Goal: Task Accomplishment & Management: Complete application form

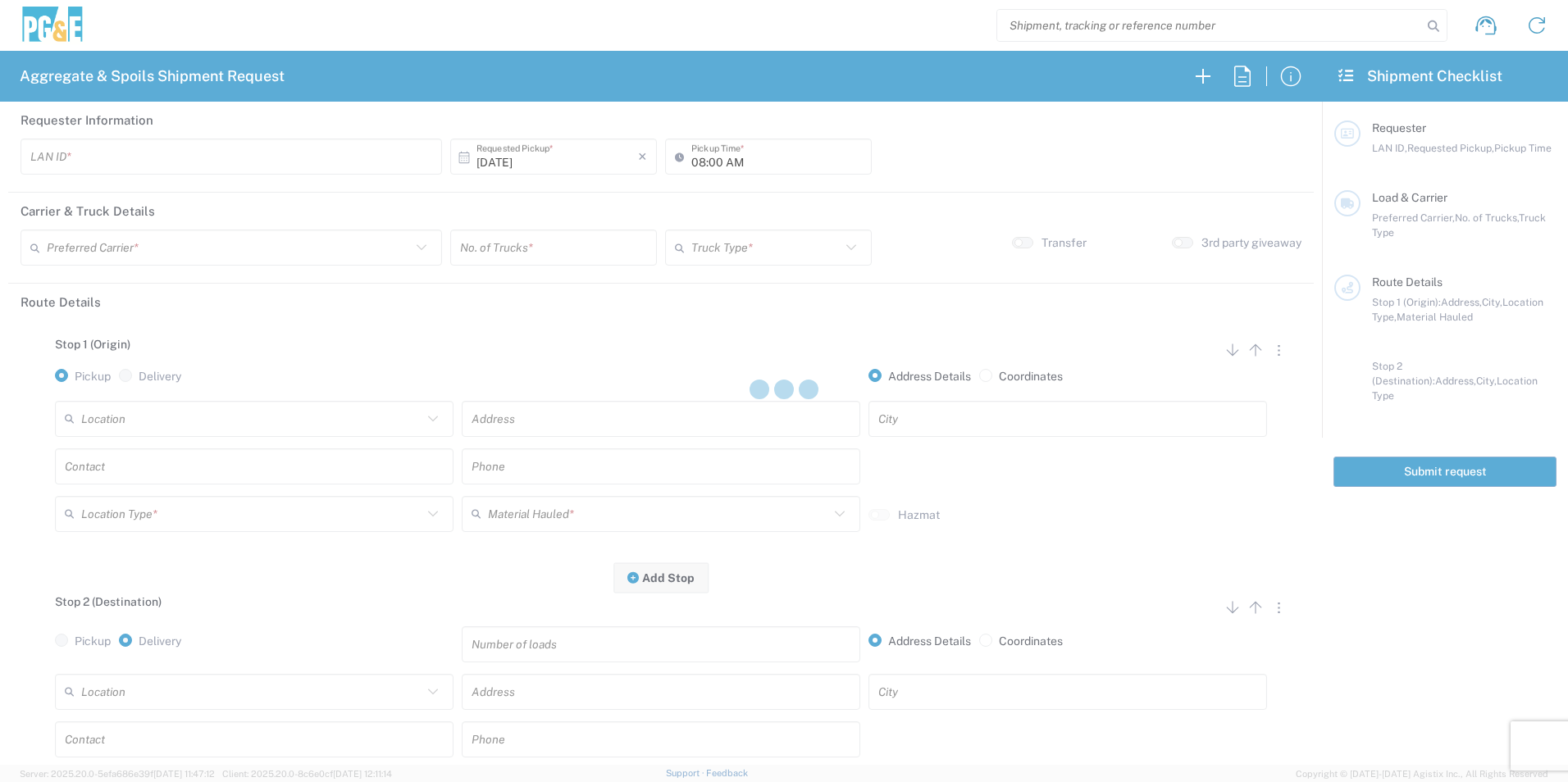
type input "M2BN"
type input "09:00 AM"
type input "North Coast Trucking"
type input "Super Dump"
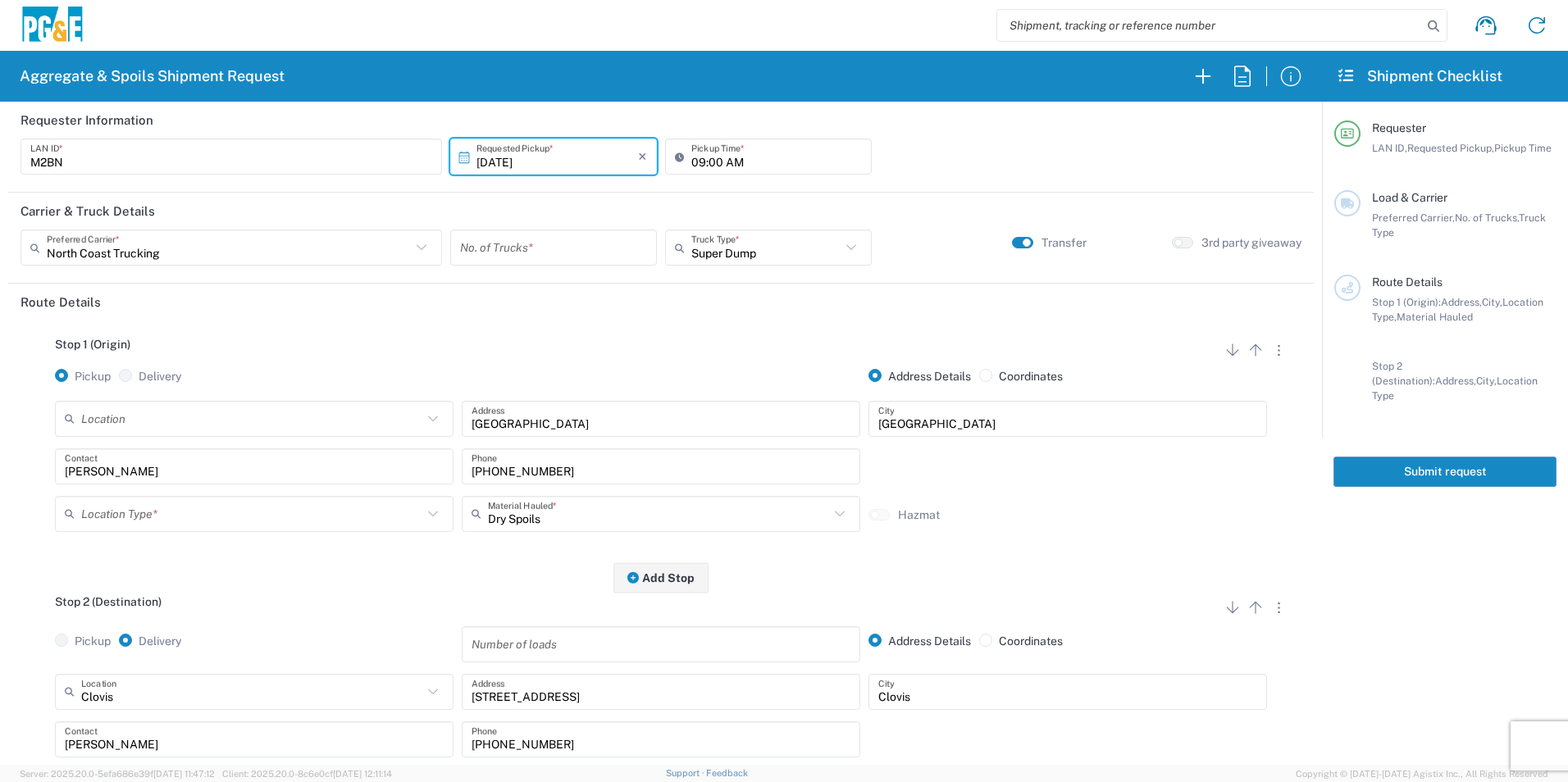
click at [562, 244] on input "number" at bounding box center [553, 247] width 187 height 29
type input "2"
click at [197, 515] on input "text" at bounding box center [252, 513] width 342 height 29
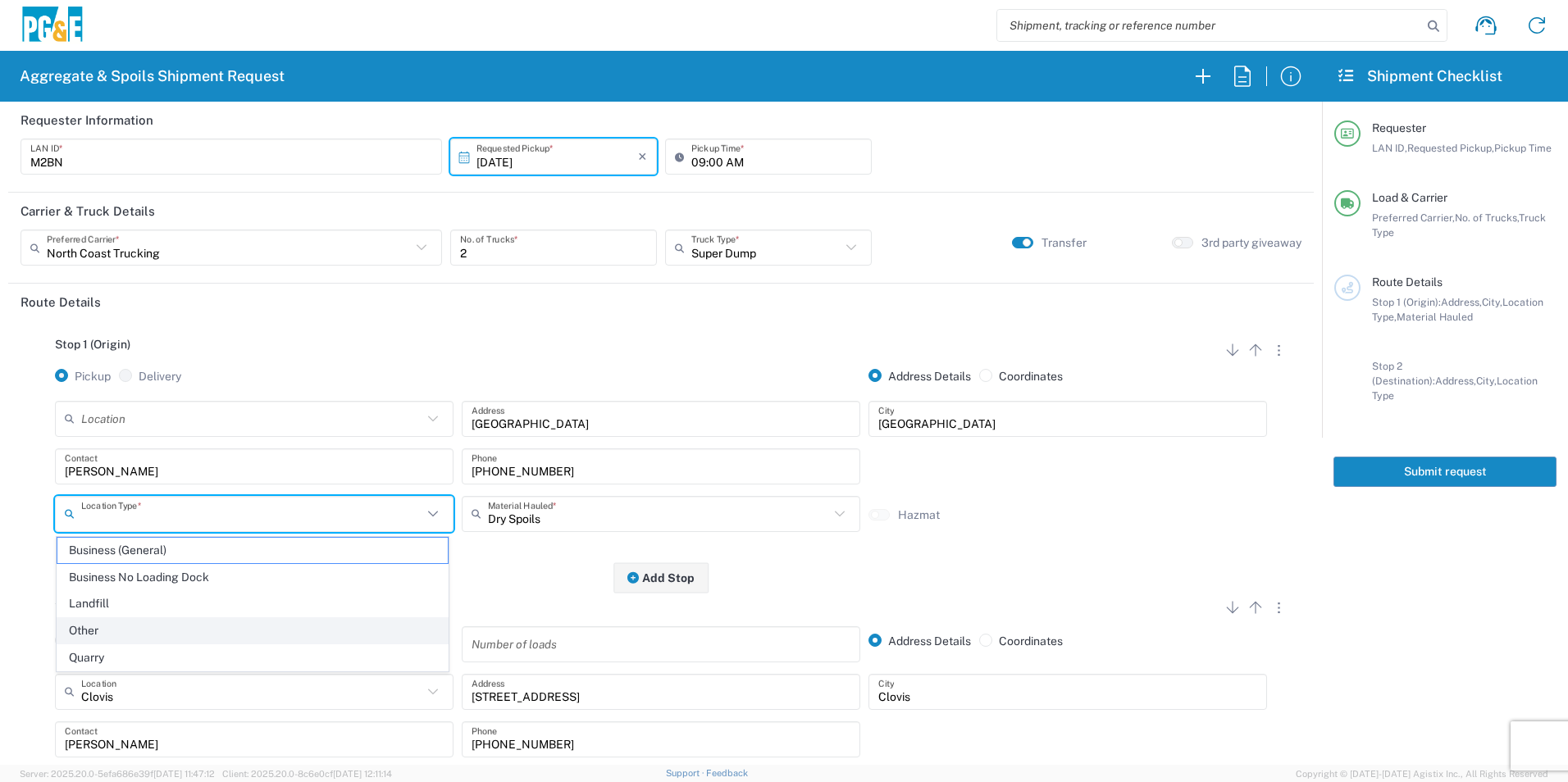
click at [119, 629] on span "Other" at bounding box center [253, 631] width 390 height 25
type input "Other"
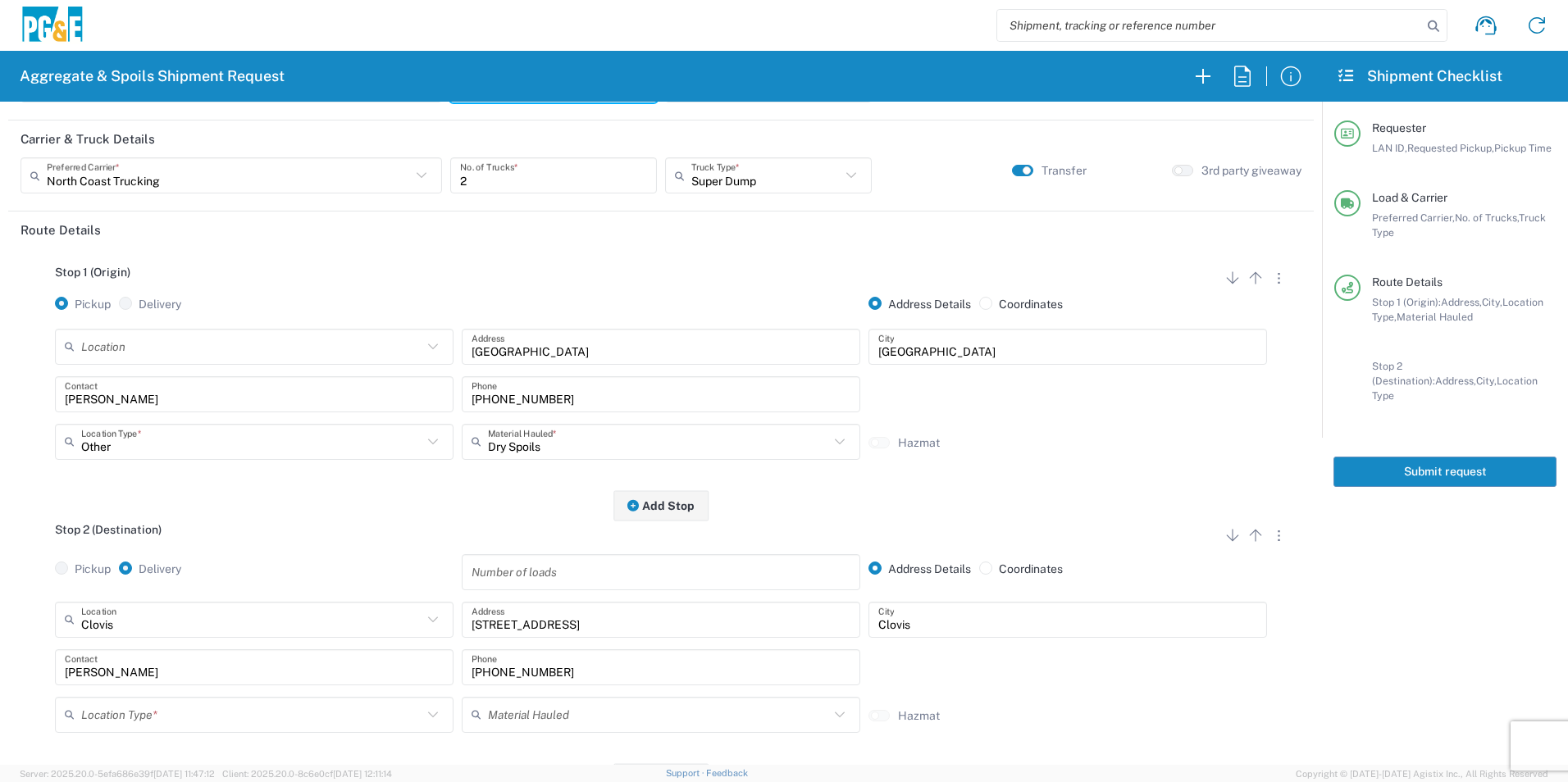
scroll to position [164, 0]
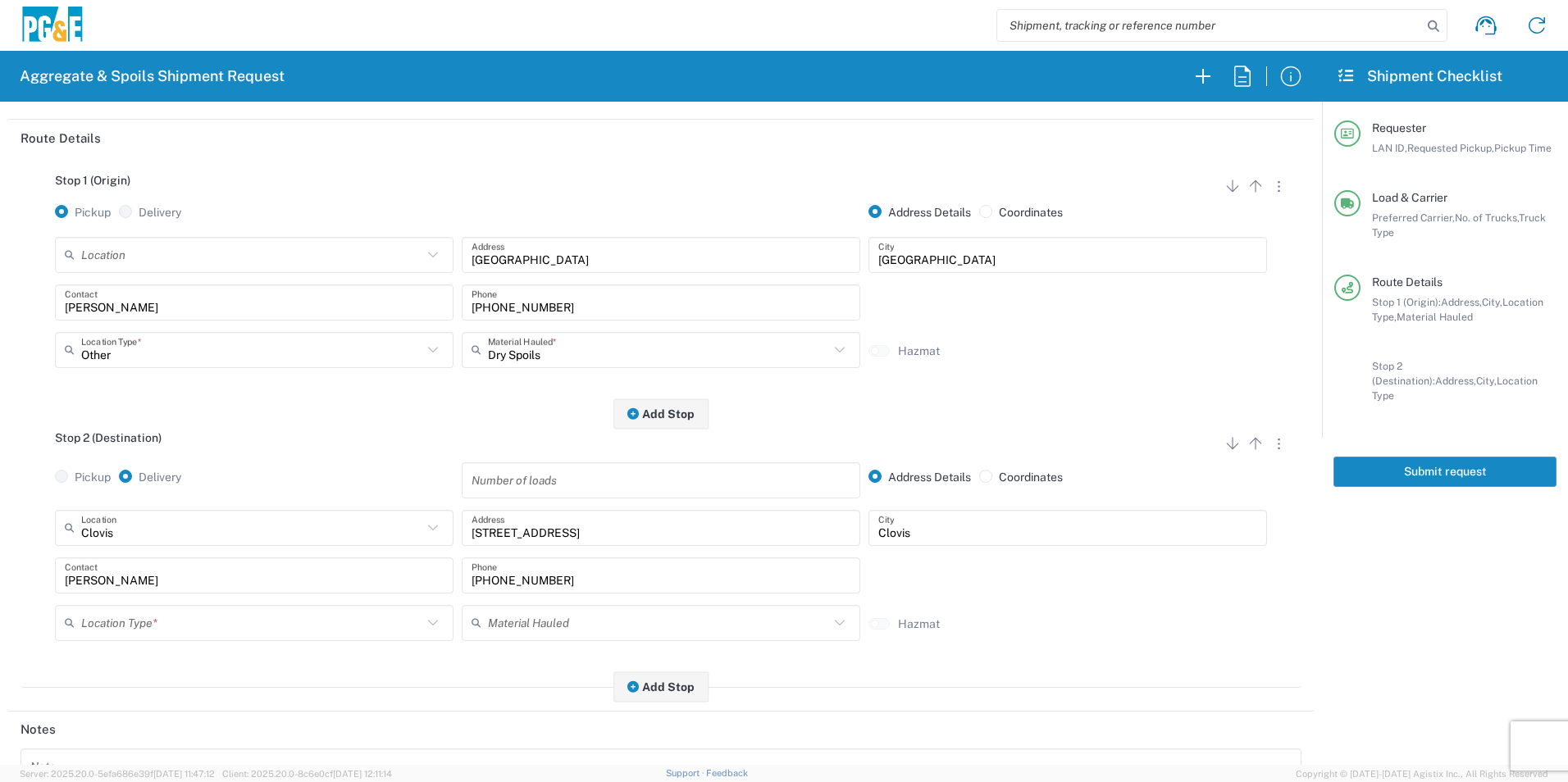
click at [152, 621] on input "text" at bounding box center [252, 622] width 342 height 29
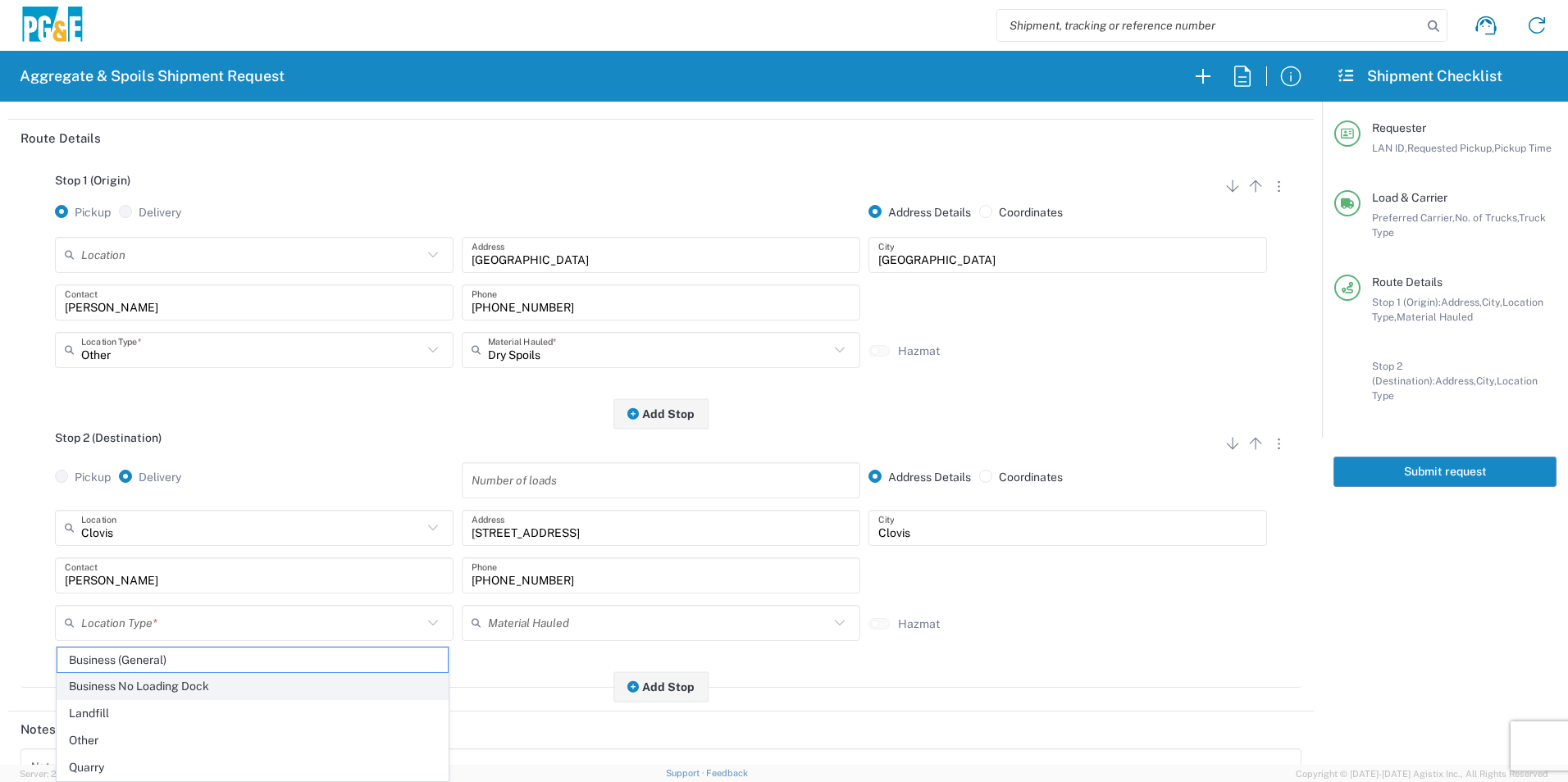
click at [133, 686] on span "Business No Loading Dock" at bounding box center [253, 686] width 390 height 25
type input "Business No Loading Dock"
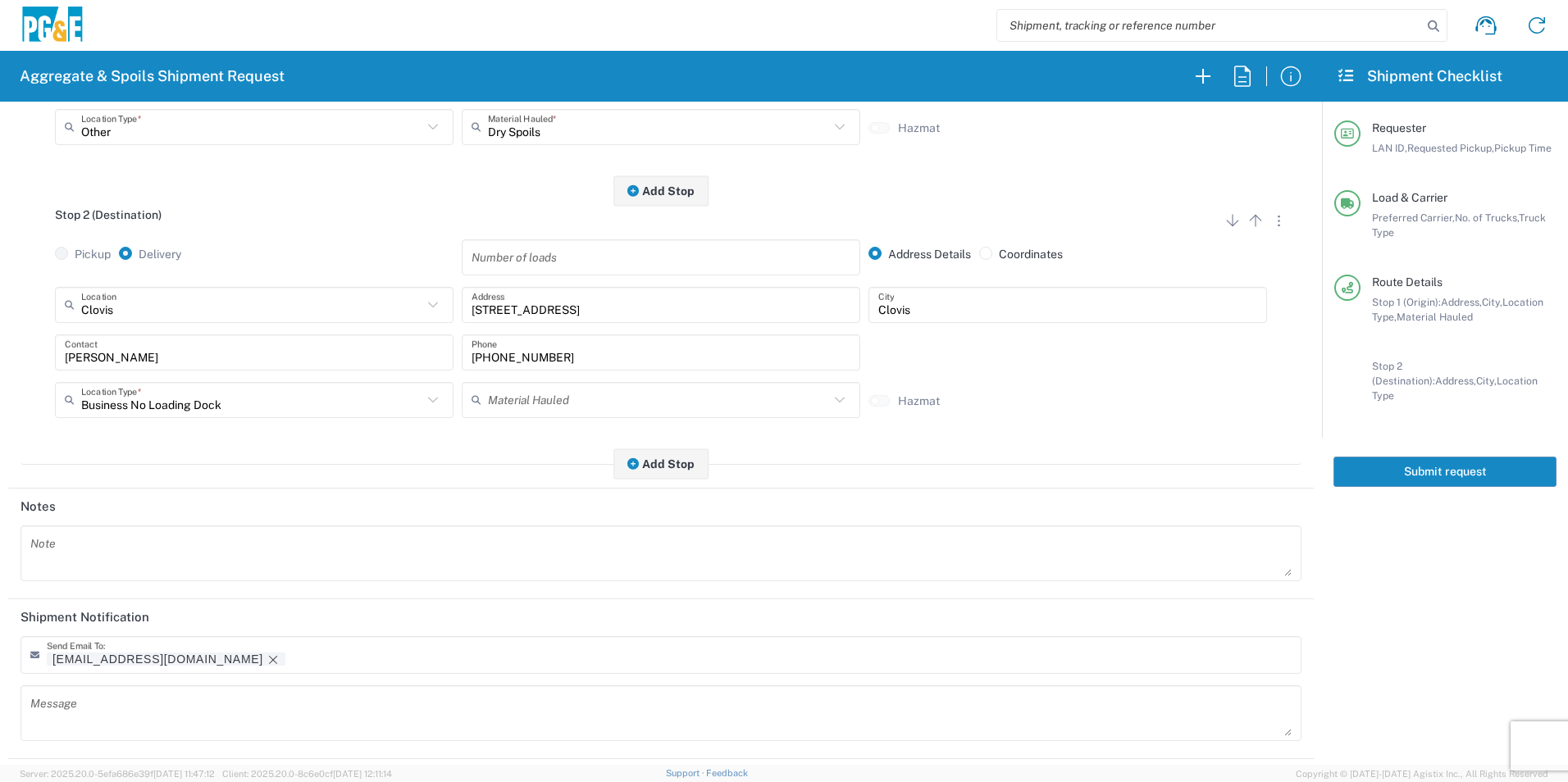
scroll to position [410, 0]
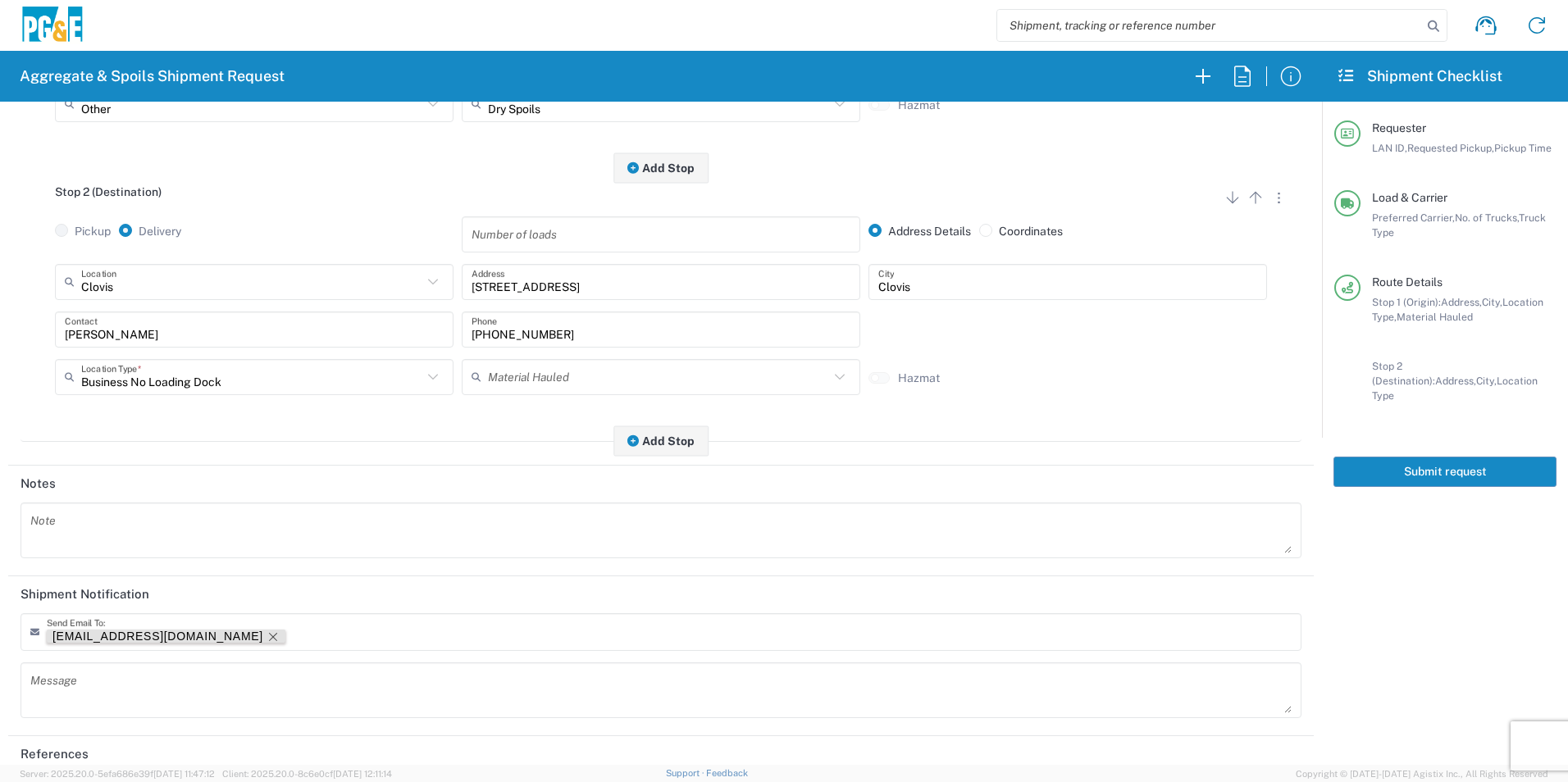
click at [267, 639] on icon "Remove tag" at bounding box center [273, 637] width 13 height 13
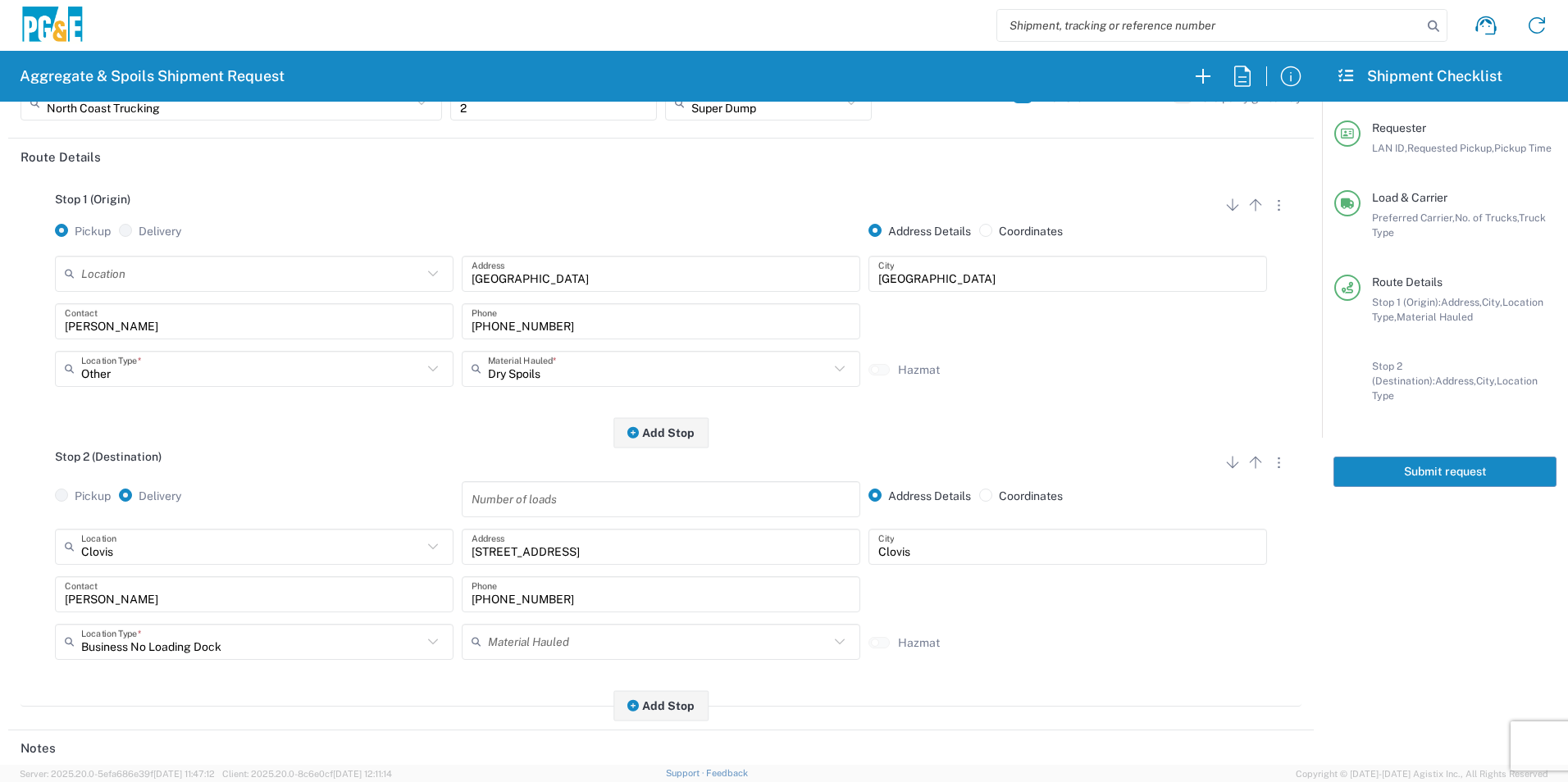
scroll to position [0, 0]
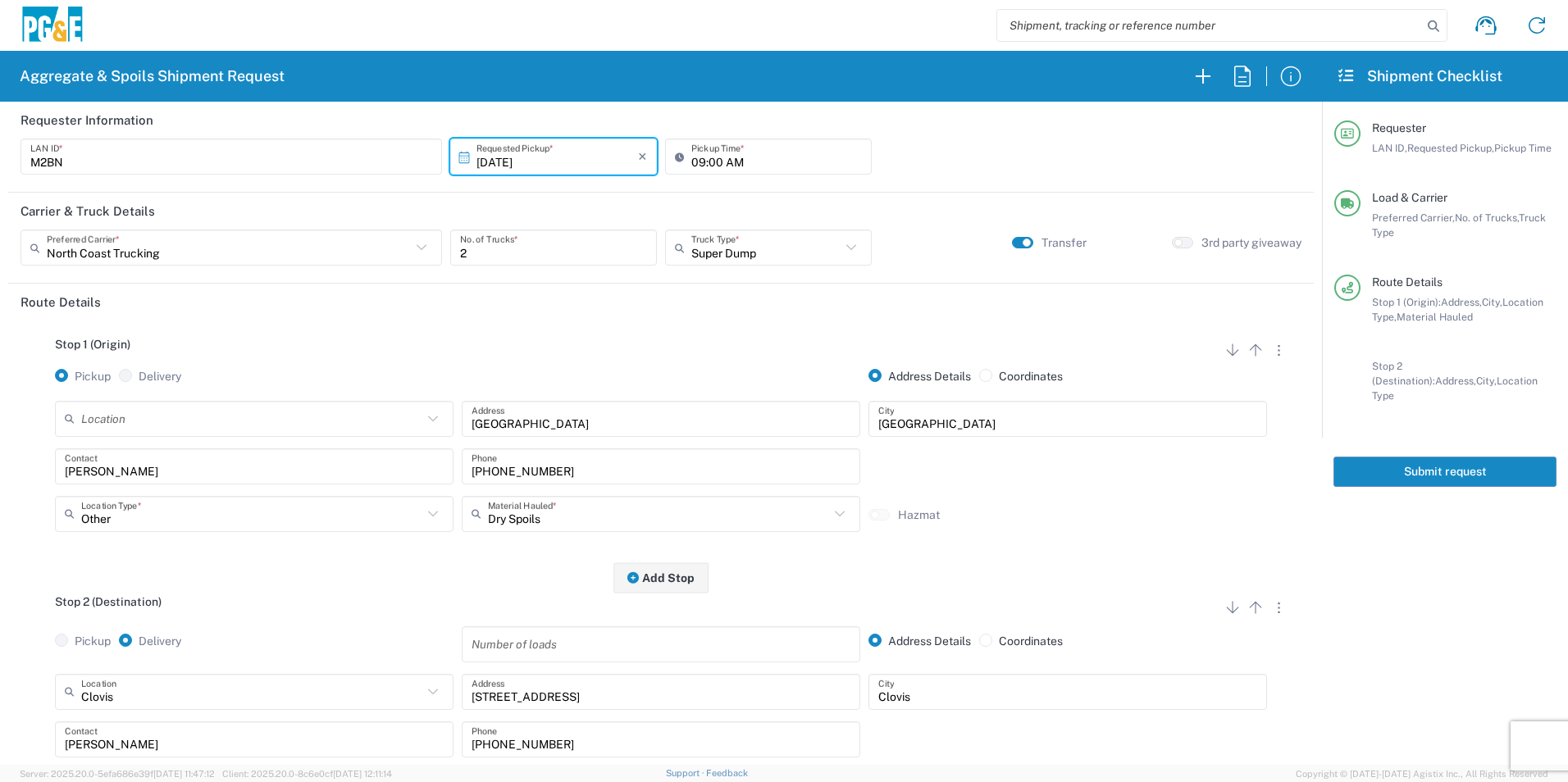
click at [1406, 457] on button "Submit request" at bounding box center [1445, 472] width 223 height 31
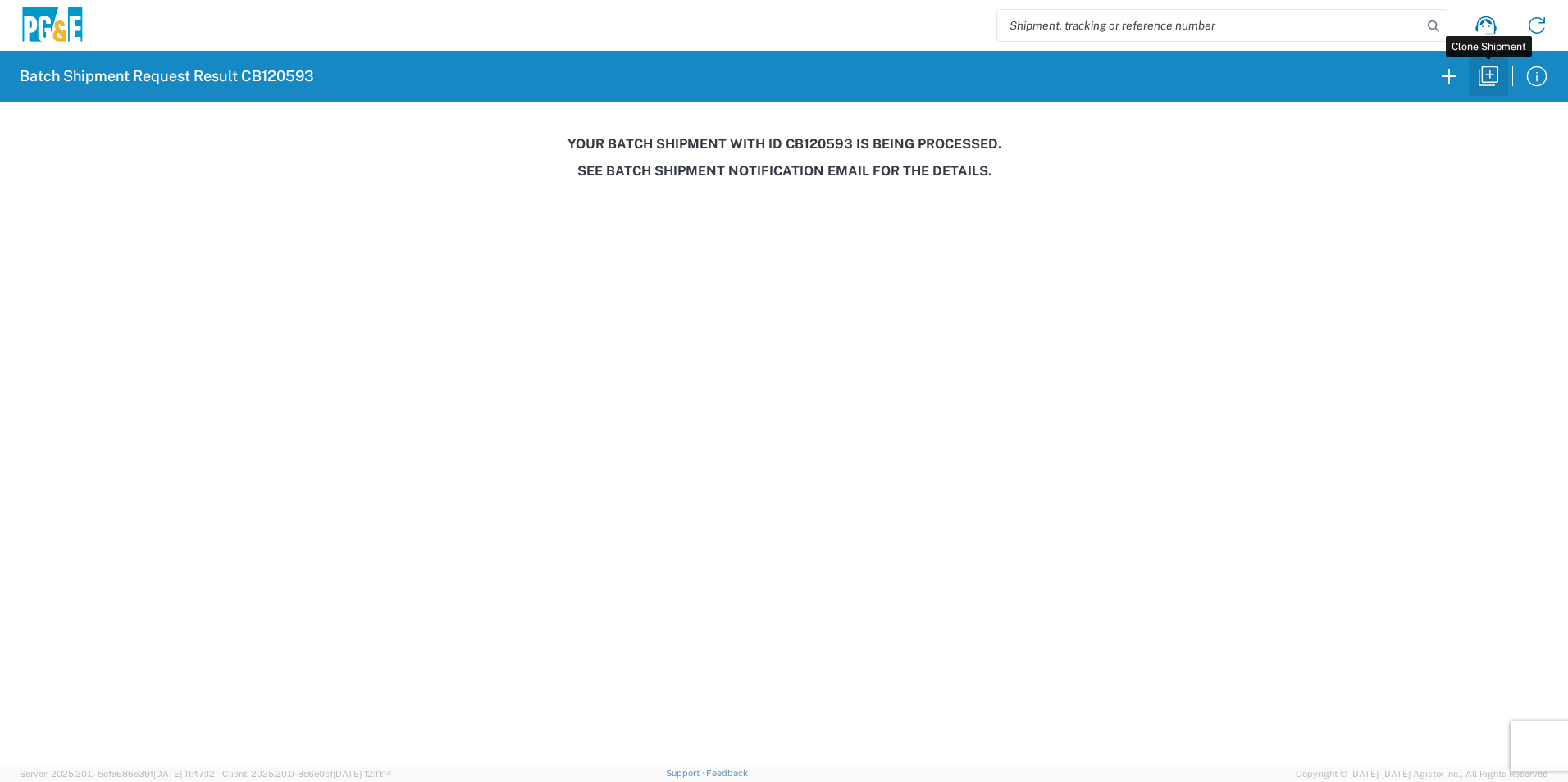
click at [1489, 73] on icon "button" at bounding box center [1489, 77] width 26 height 26
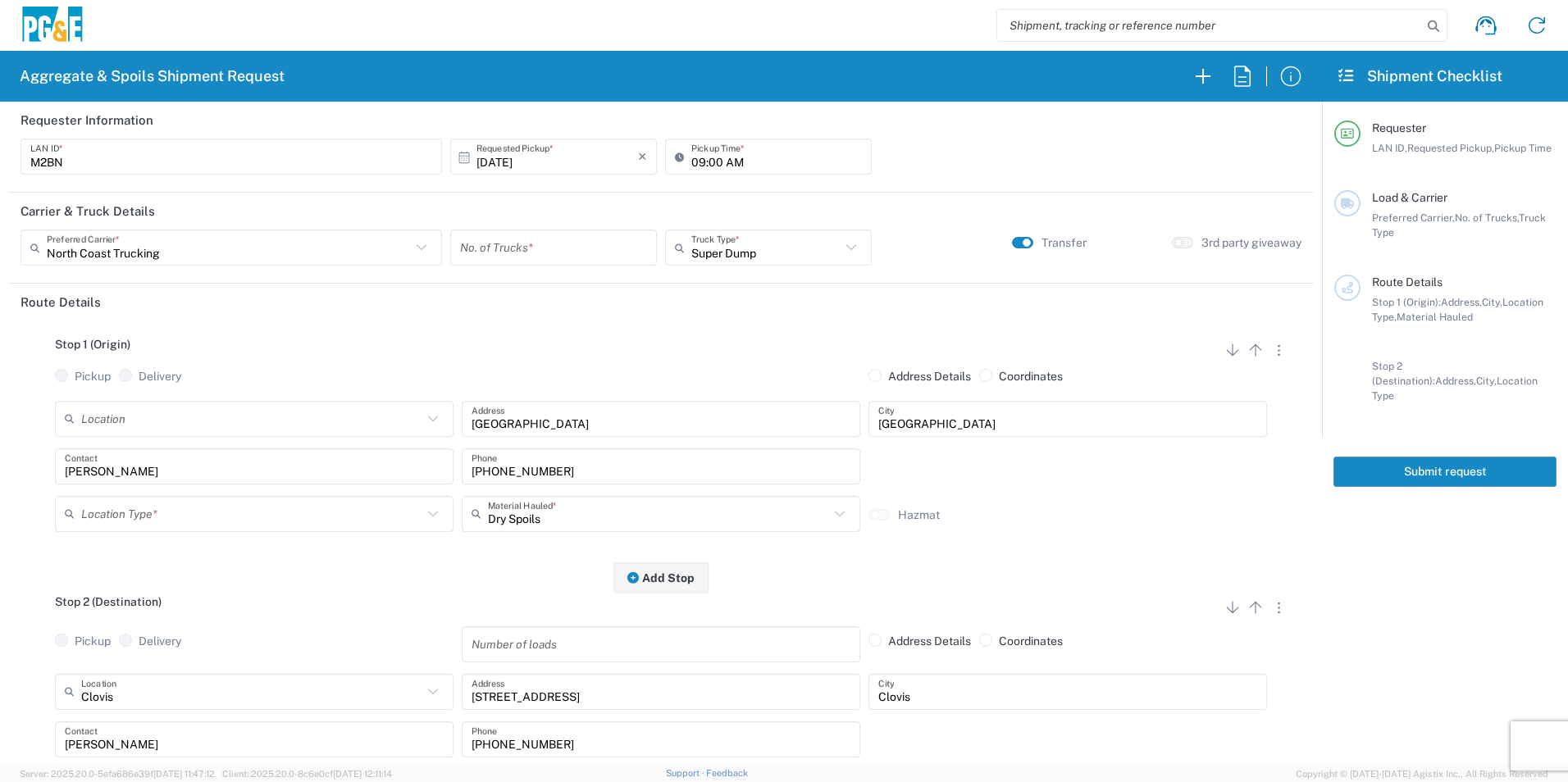
click at [517, 160] on input "10/13/2025" at bounding box center [557, 157] width 161 height 29
click at [526, 287] on span "14" at bounding box center [528, 284] width 23 height 23
type input "10/14/2025"
click at [542, 250] on input "number" at bounding box center [553, 247] width 187 height 29
type input "1"
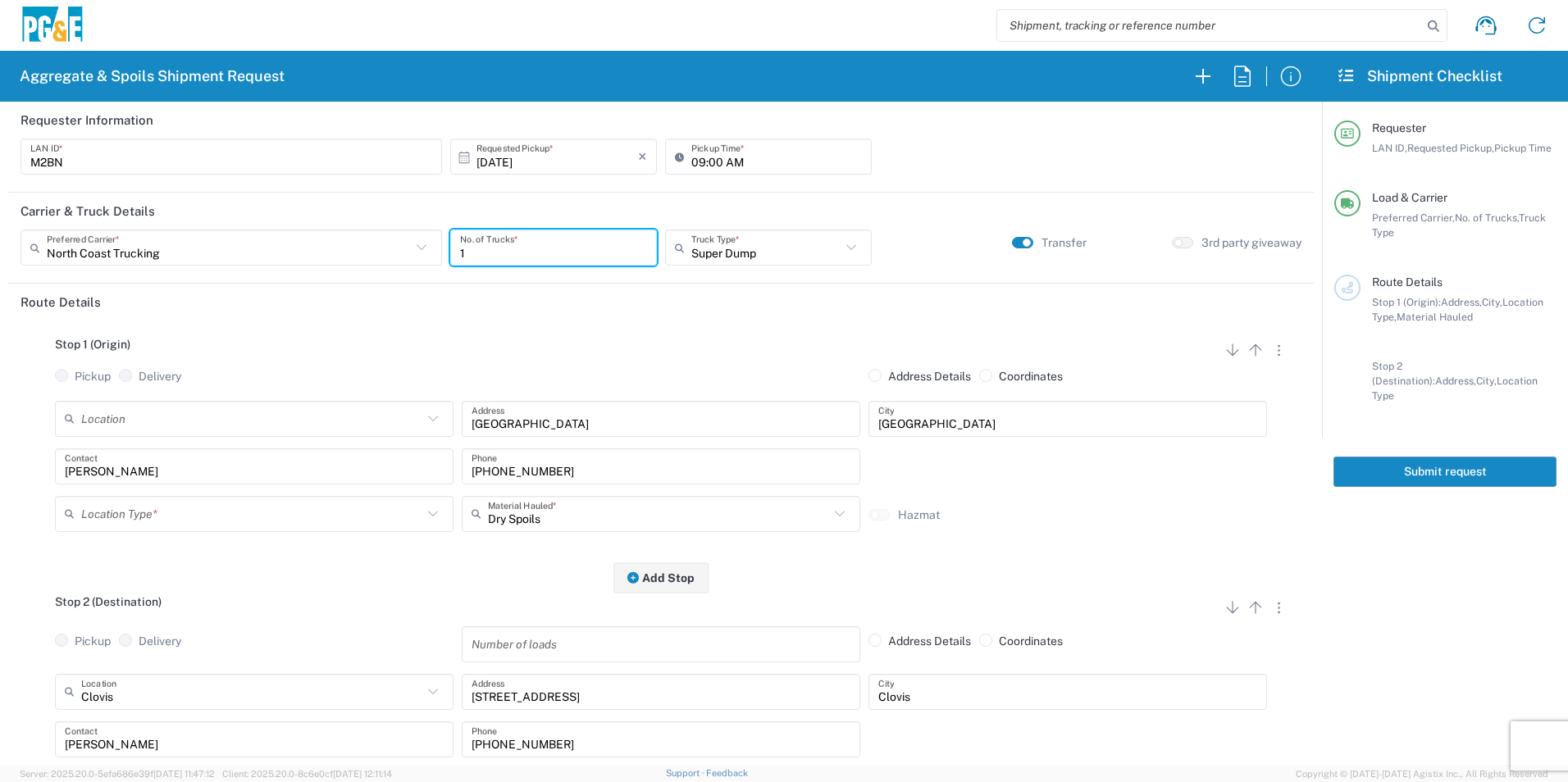
click at [142, 517] on input "text" at bounding box center [252, 513] width 342 height 29
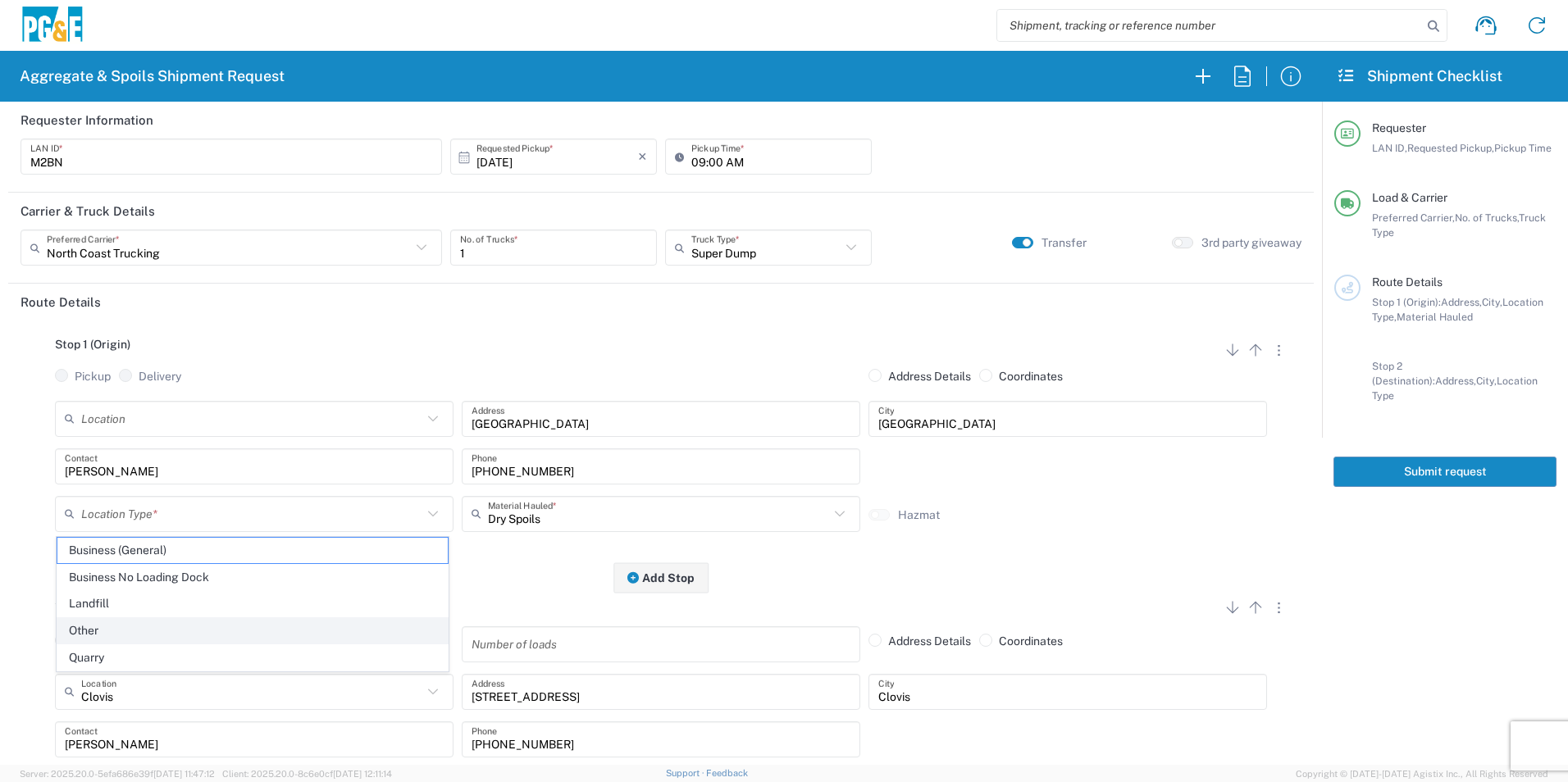
click at [82, 626] on span "Other" at bounding box center [253, 631] width 390 height 25
type input "Other"
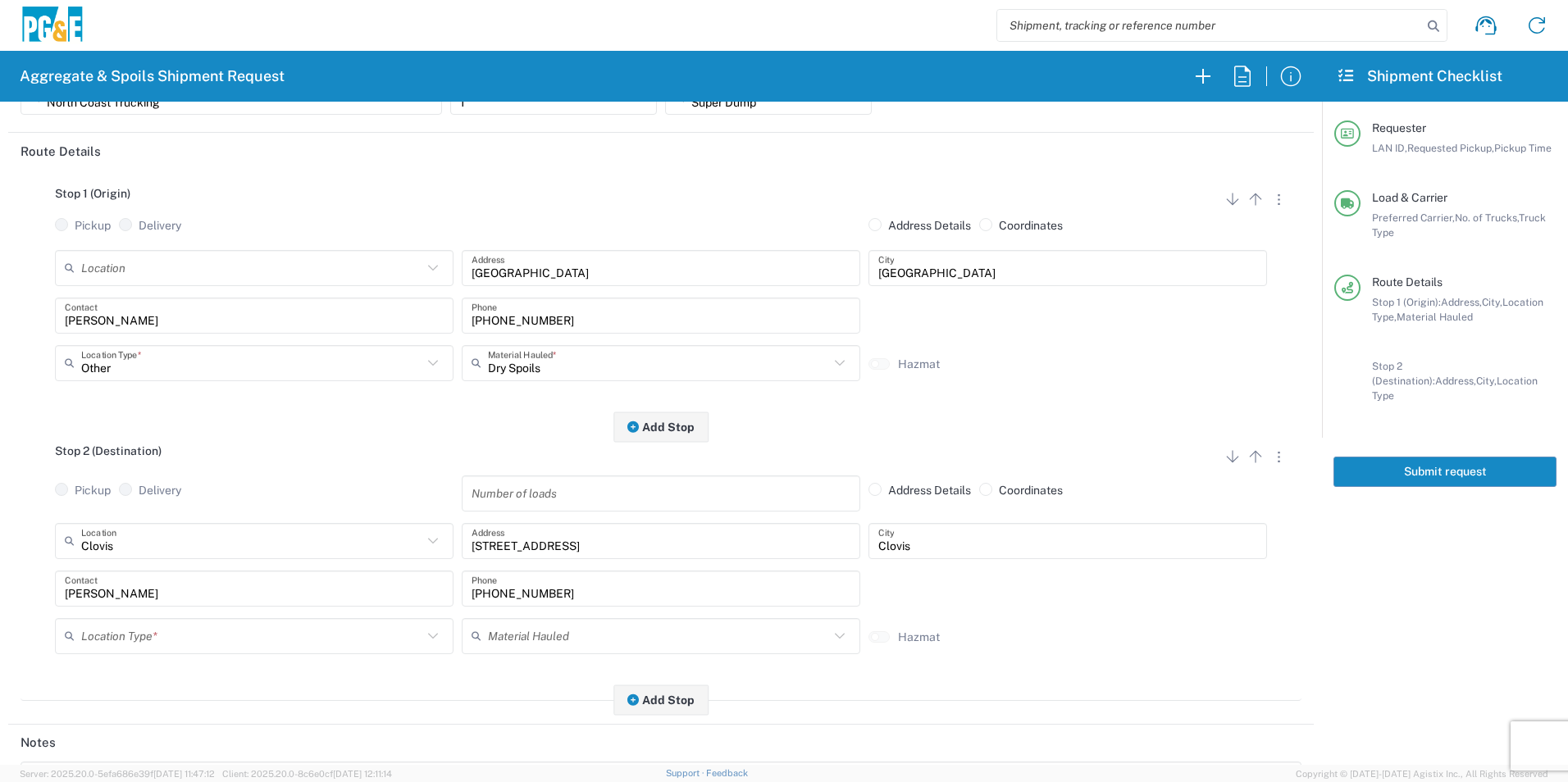
scroll to position [164, 0]
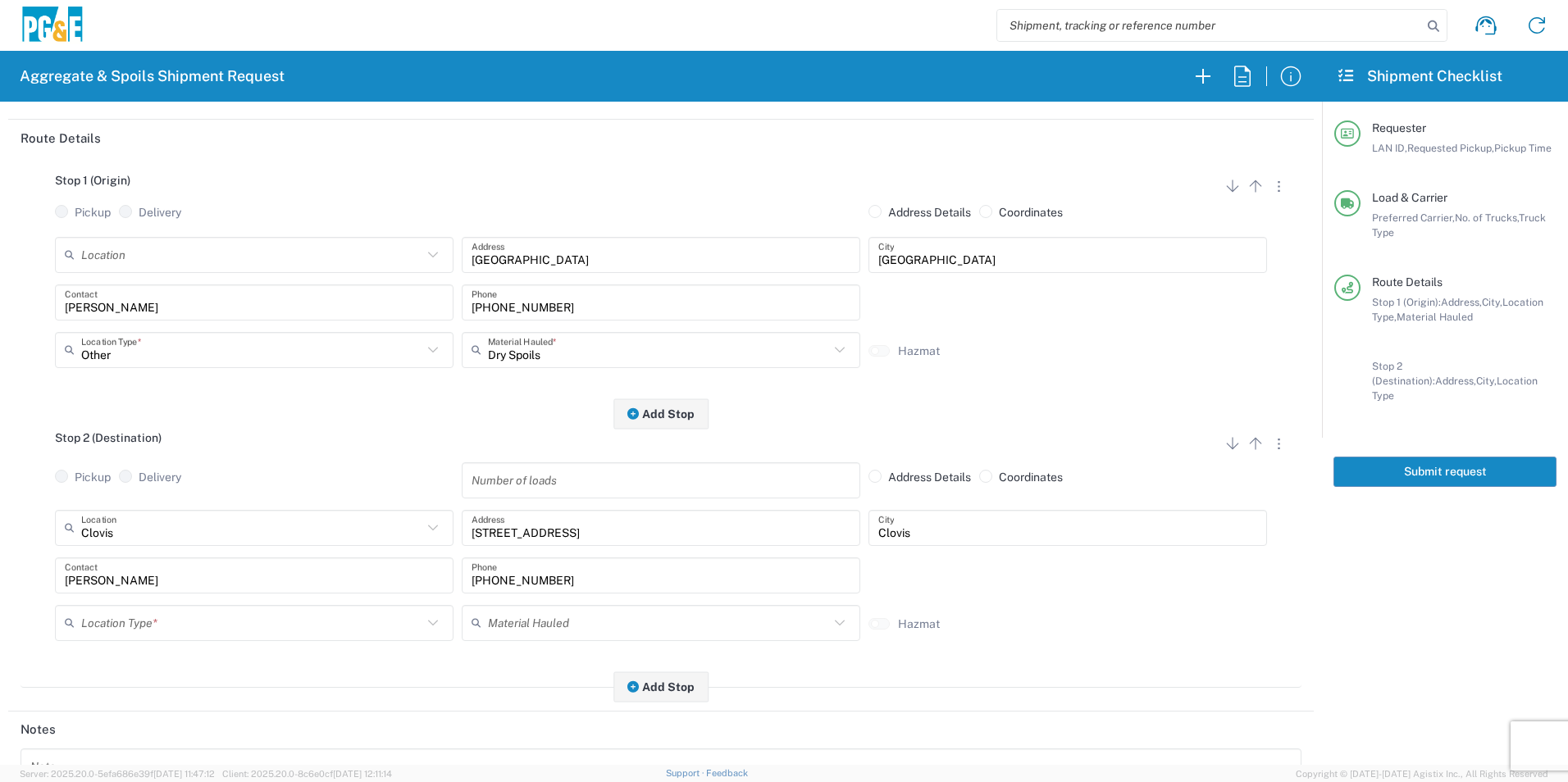
click at [128, 634] on input "text" at bounding box center [252, 622] width 342 height 29
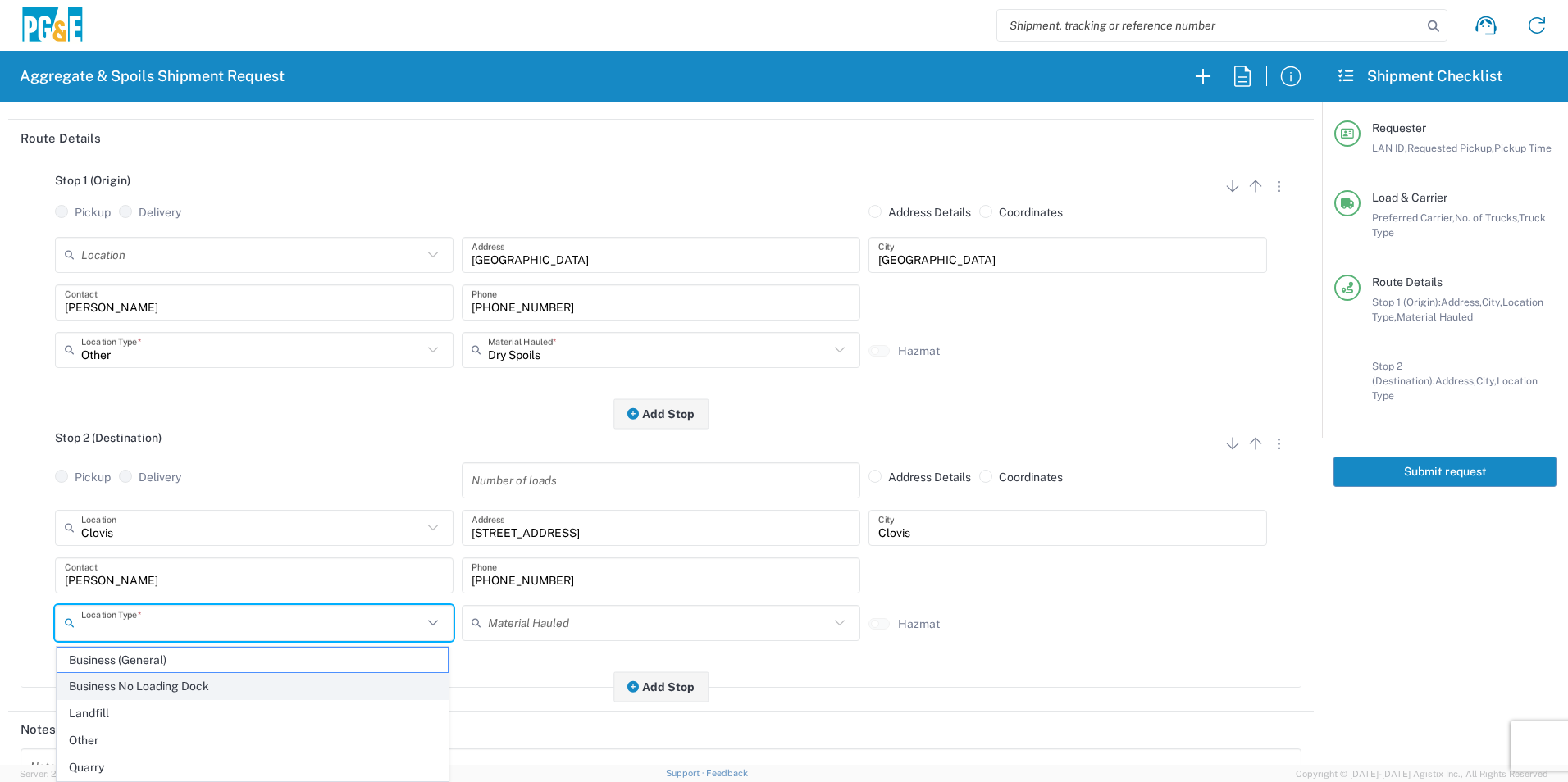
click at [125, 690] on span "Business No Loading Dock" at bounding box center [253, 686] width 390 height 25
type input "Business No Loading Dock"
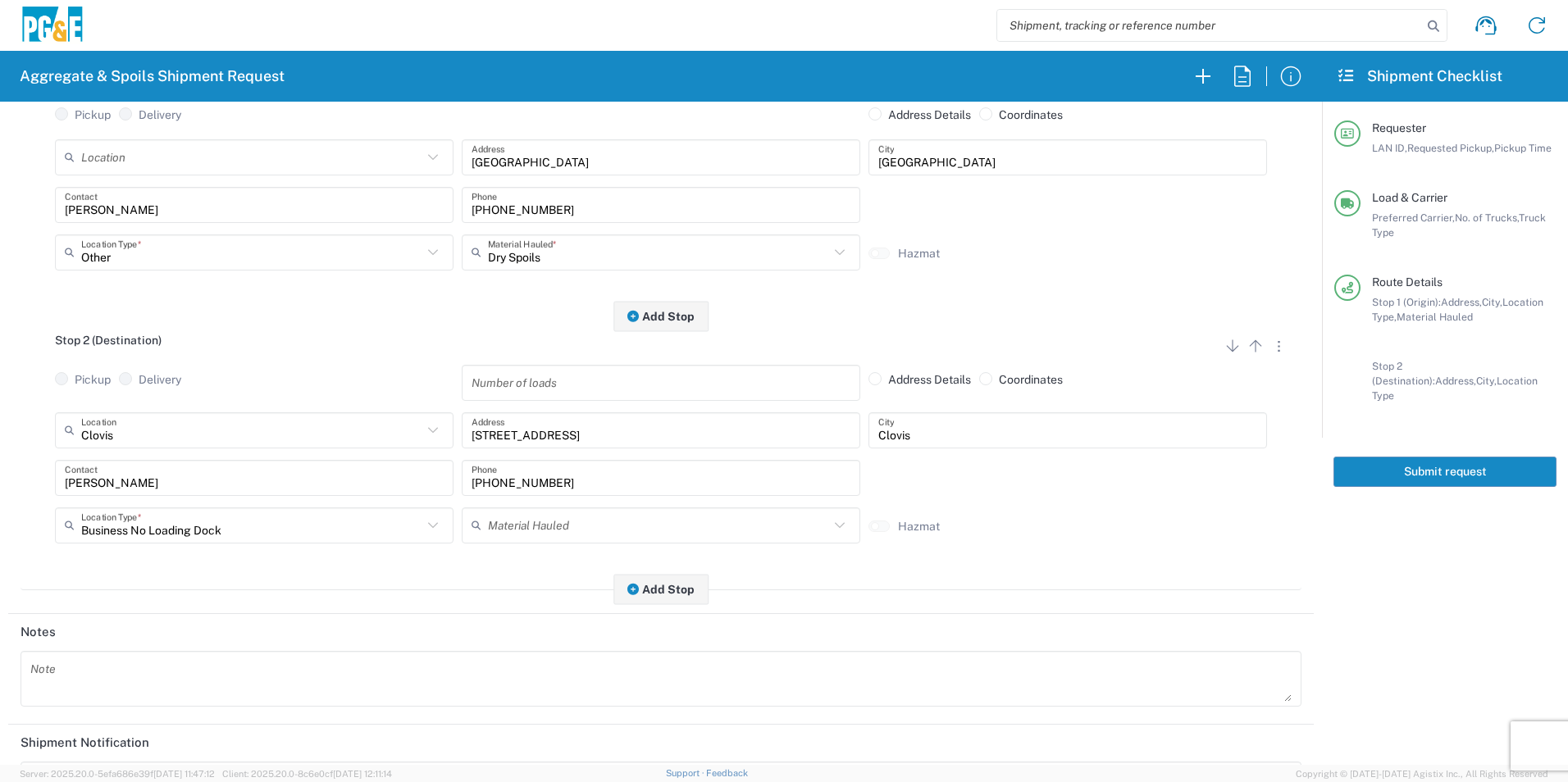
scroll to position [410, 0]
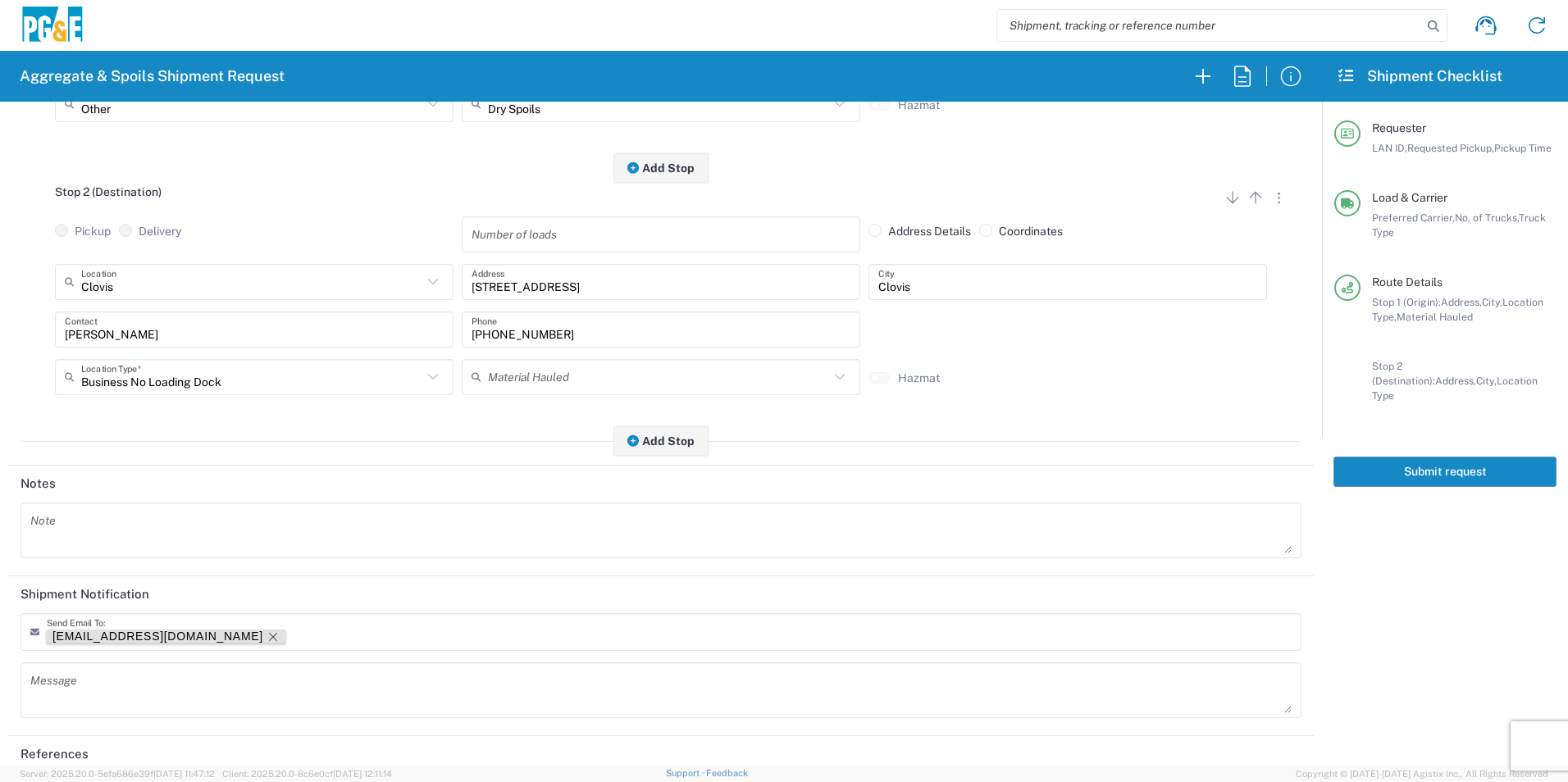
click at [269, 637] on icon "Remove tag" at bounding box center [273, 636] width 8 height 8
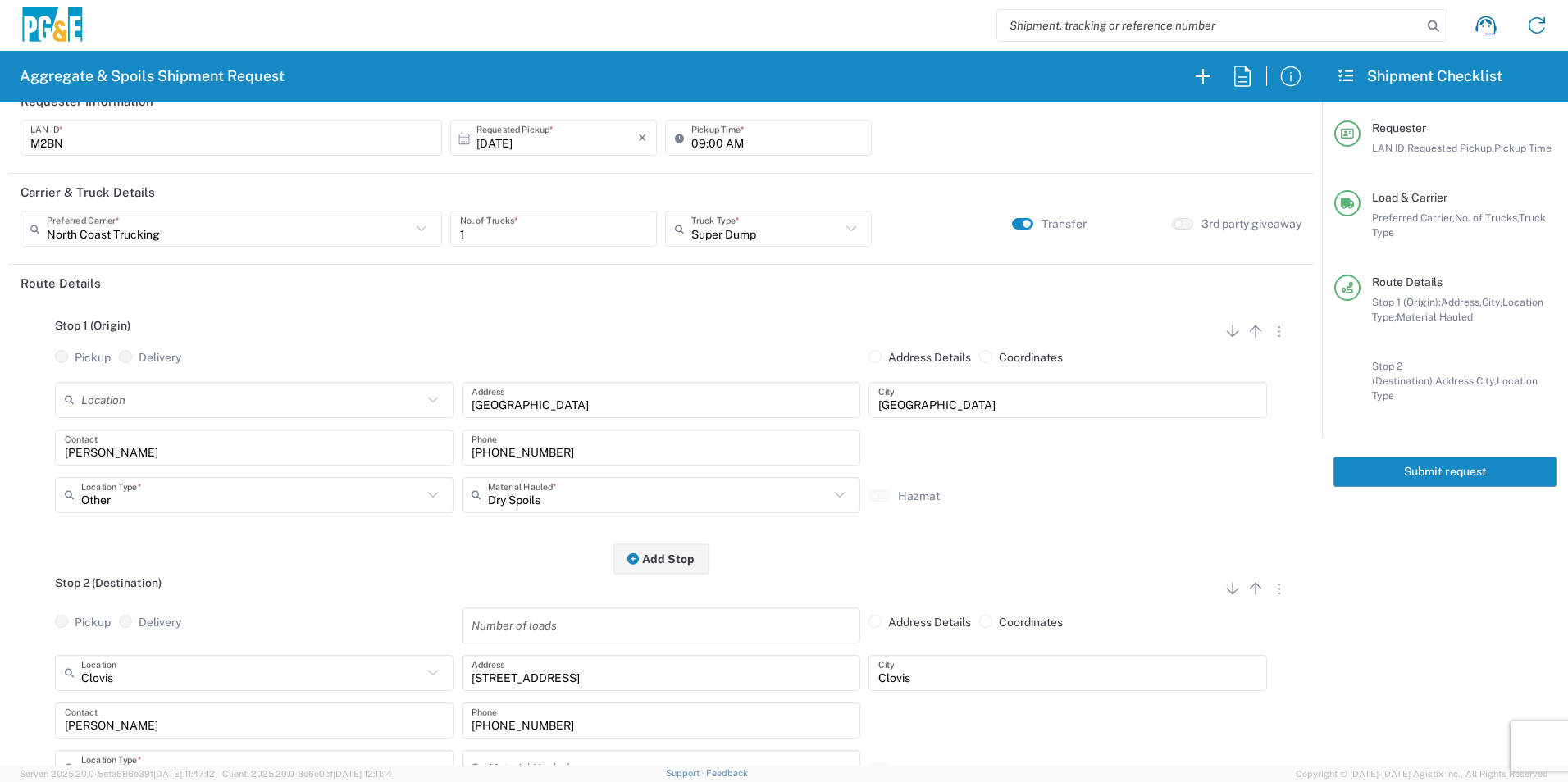
scroll to position [0, 0]
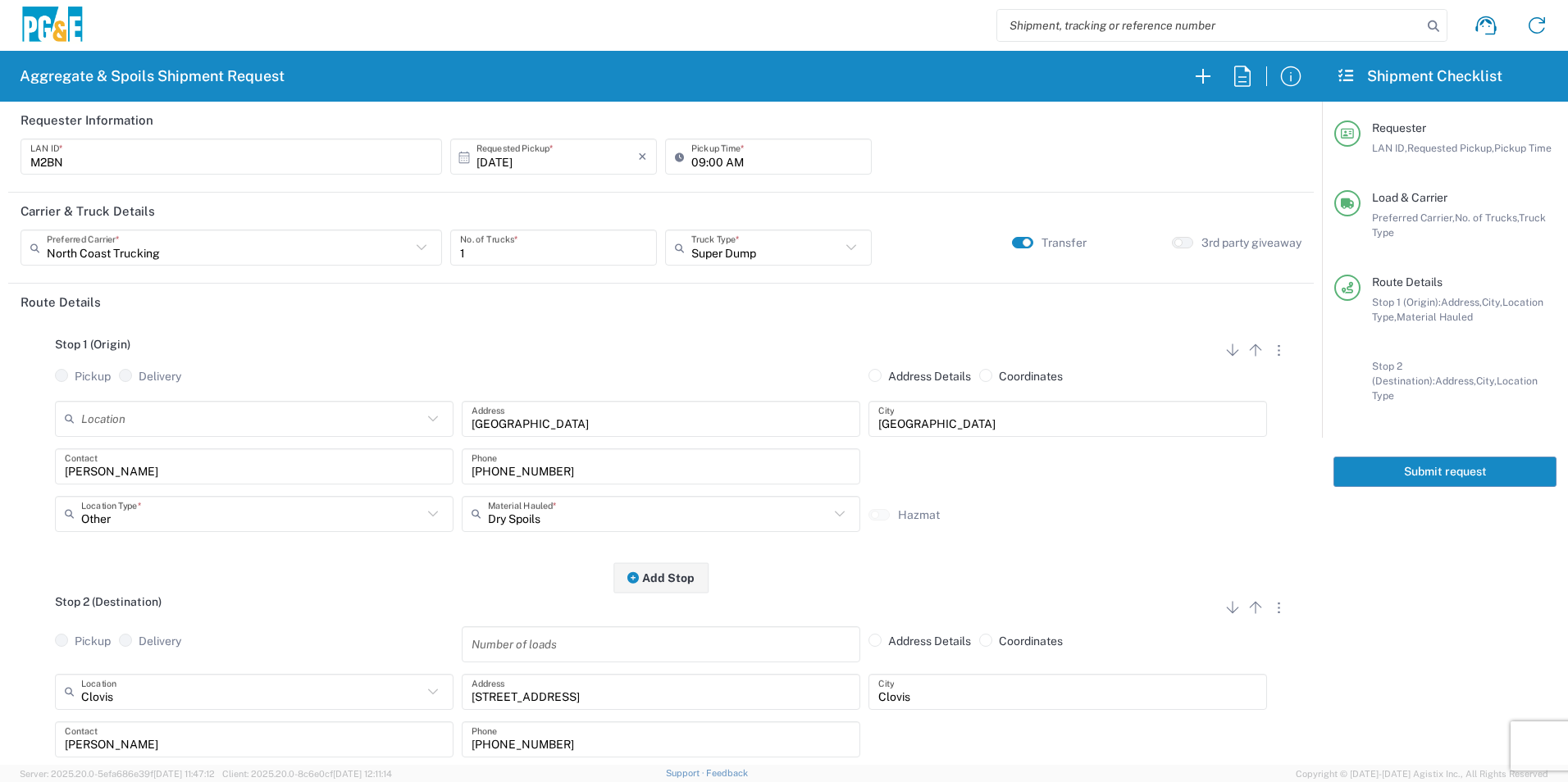
click at [1429, 457] on button "Submit request" at bounding box center [1445, 472] width 223 height 31
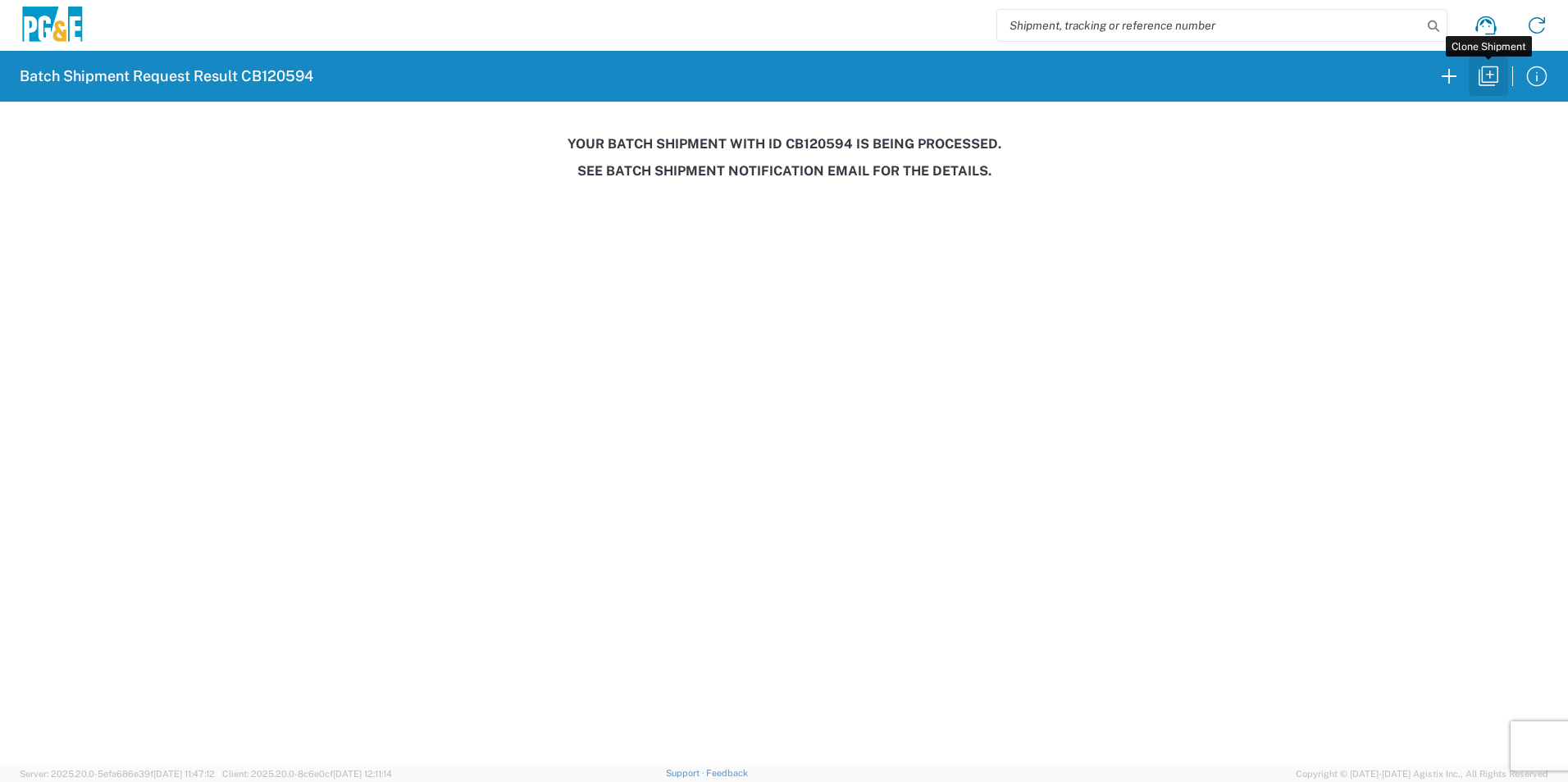
click at [1482, 71] on icon "button" at bounding box center [1489, 76] width 20 height 20
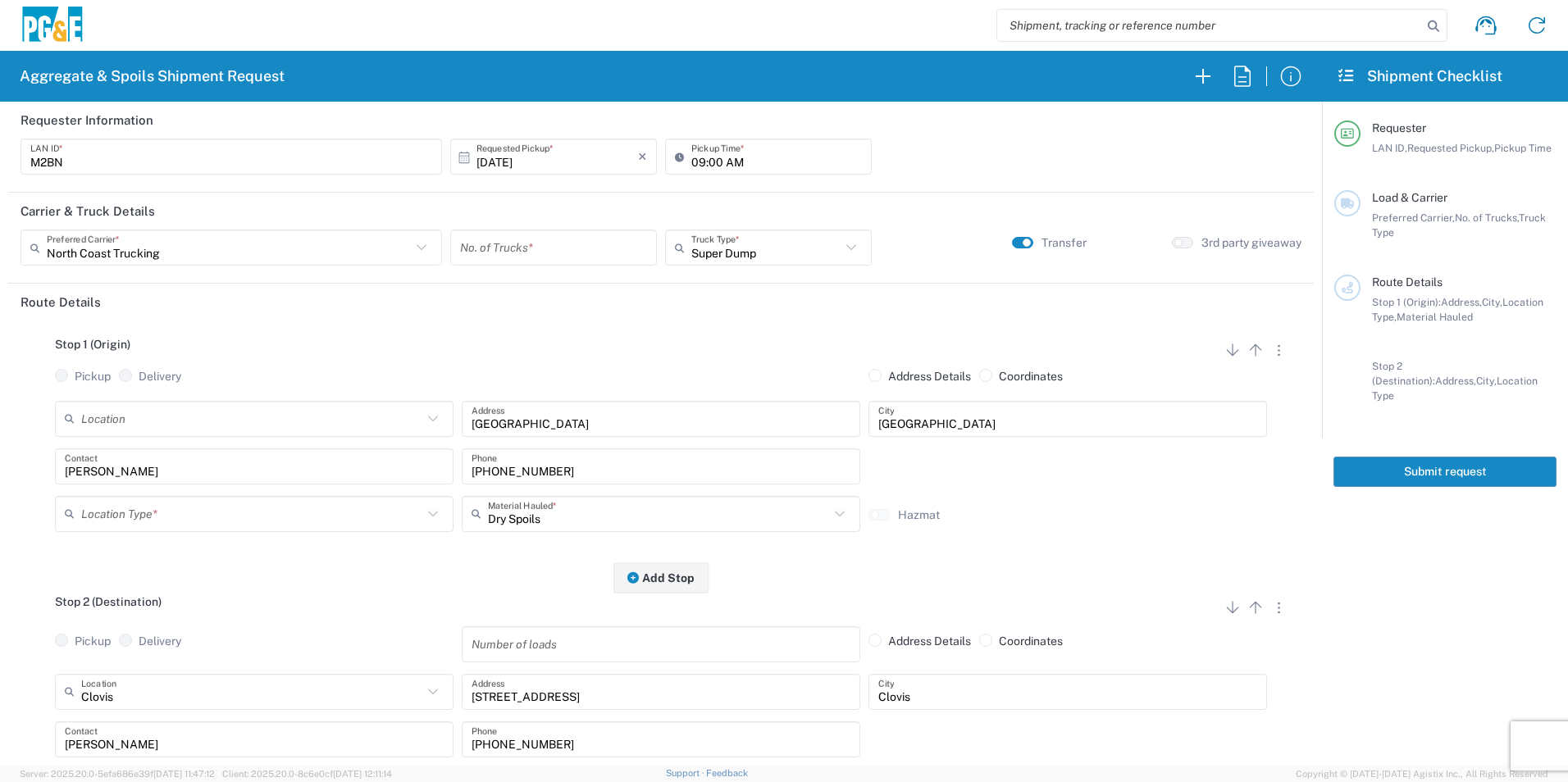
click at [516, 159] on input "10/13/2025" at bounding box center [557, 157] width 161 height 29
click at [549, 280] on span "15" at bounding box center [552, 284] width 23 height 23
type input "10/15/2025"
click at [539, 244] on input "number" at bounding box center [553, 247] width 187 height 29
type input "1"
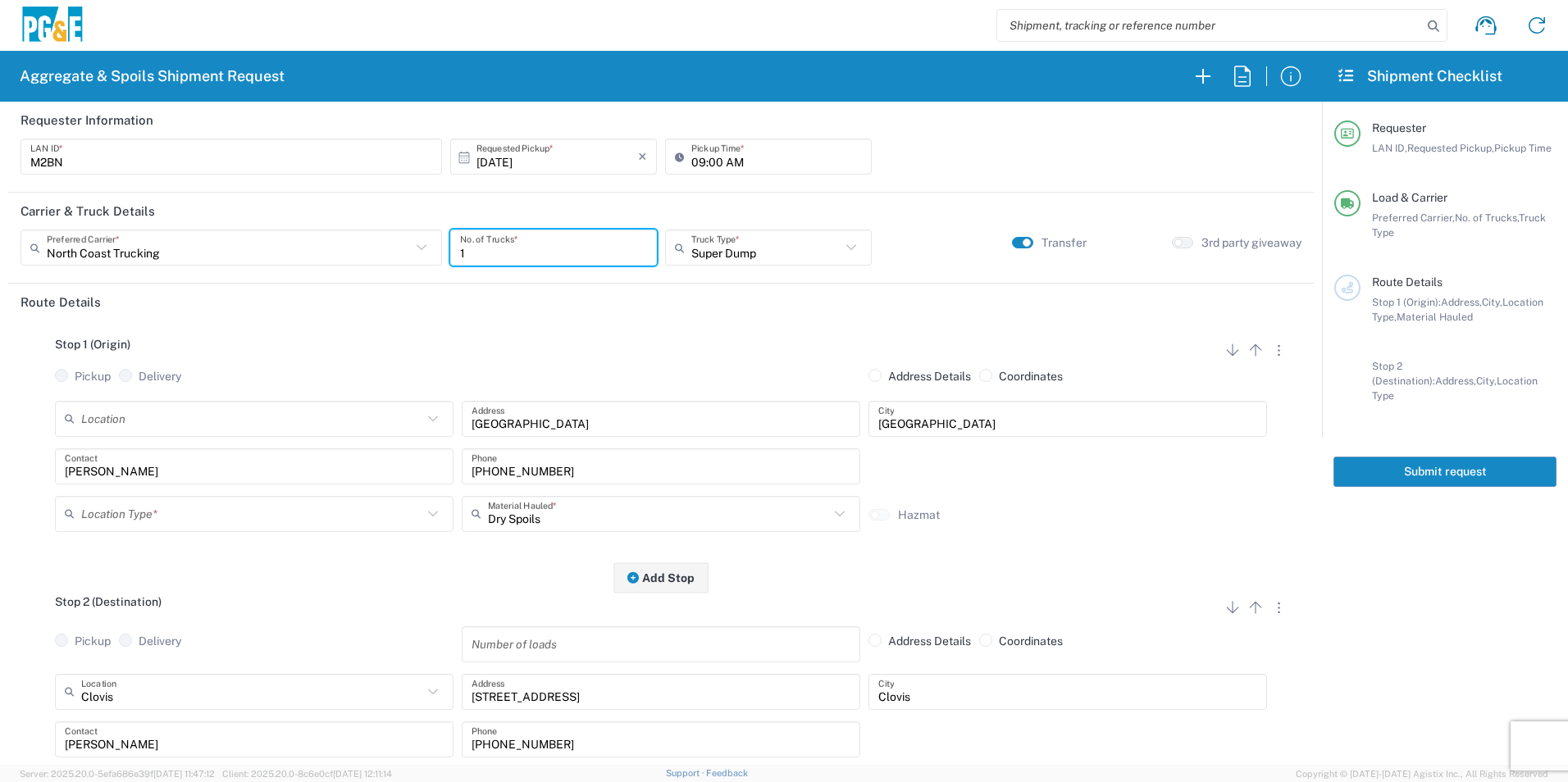
click at [147, 520] on input "text" at bounding box center [252, 513] width 342 height 29
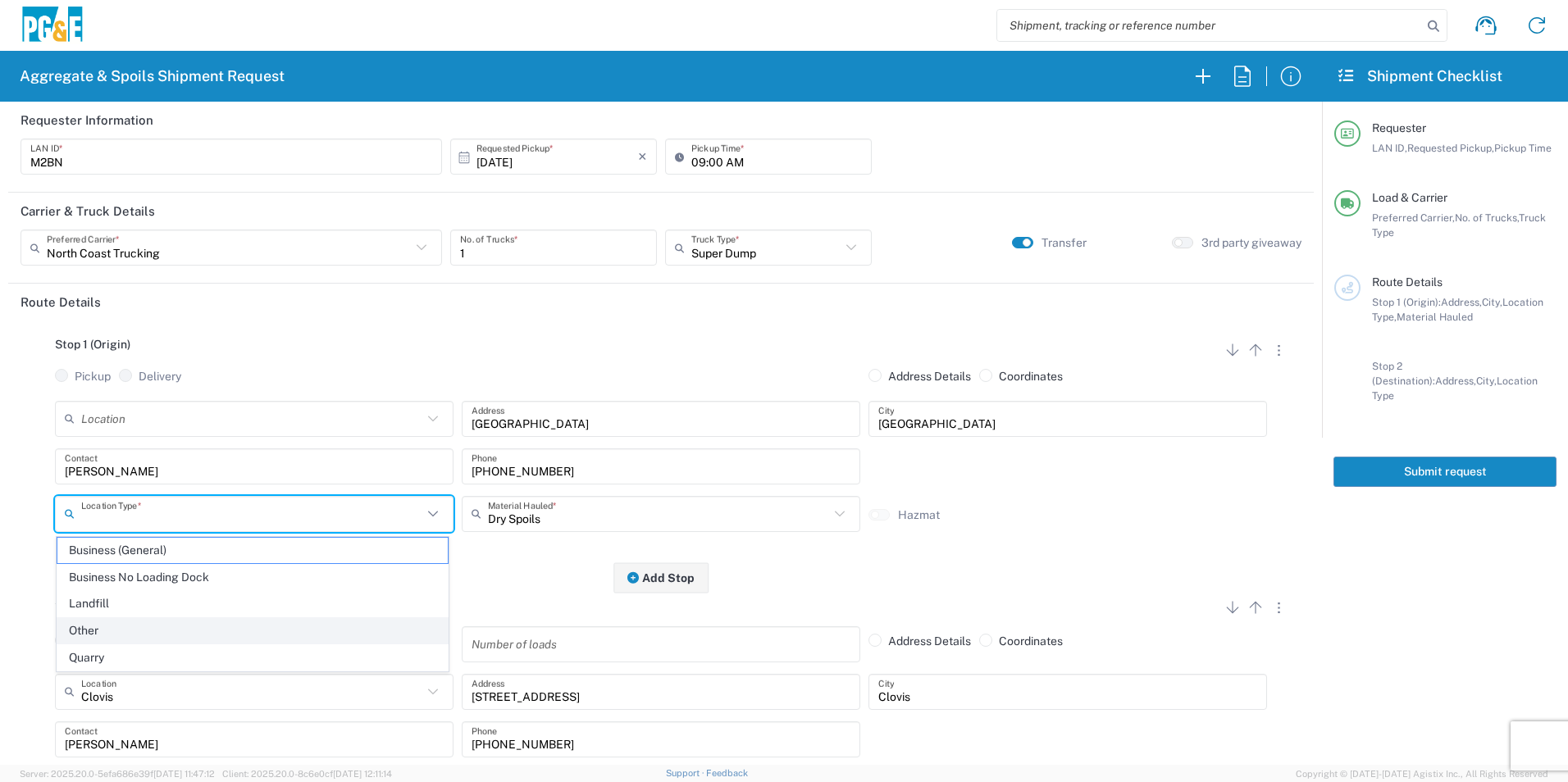
click at [102, 633] on span "Other" at bounding box center [253, 631] width 390 height 25
type input "Other"
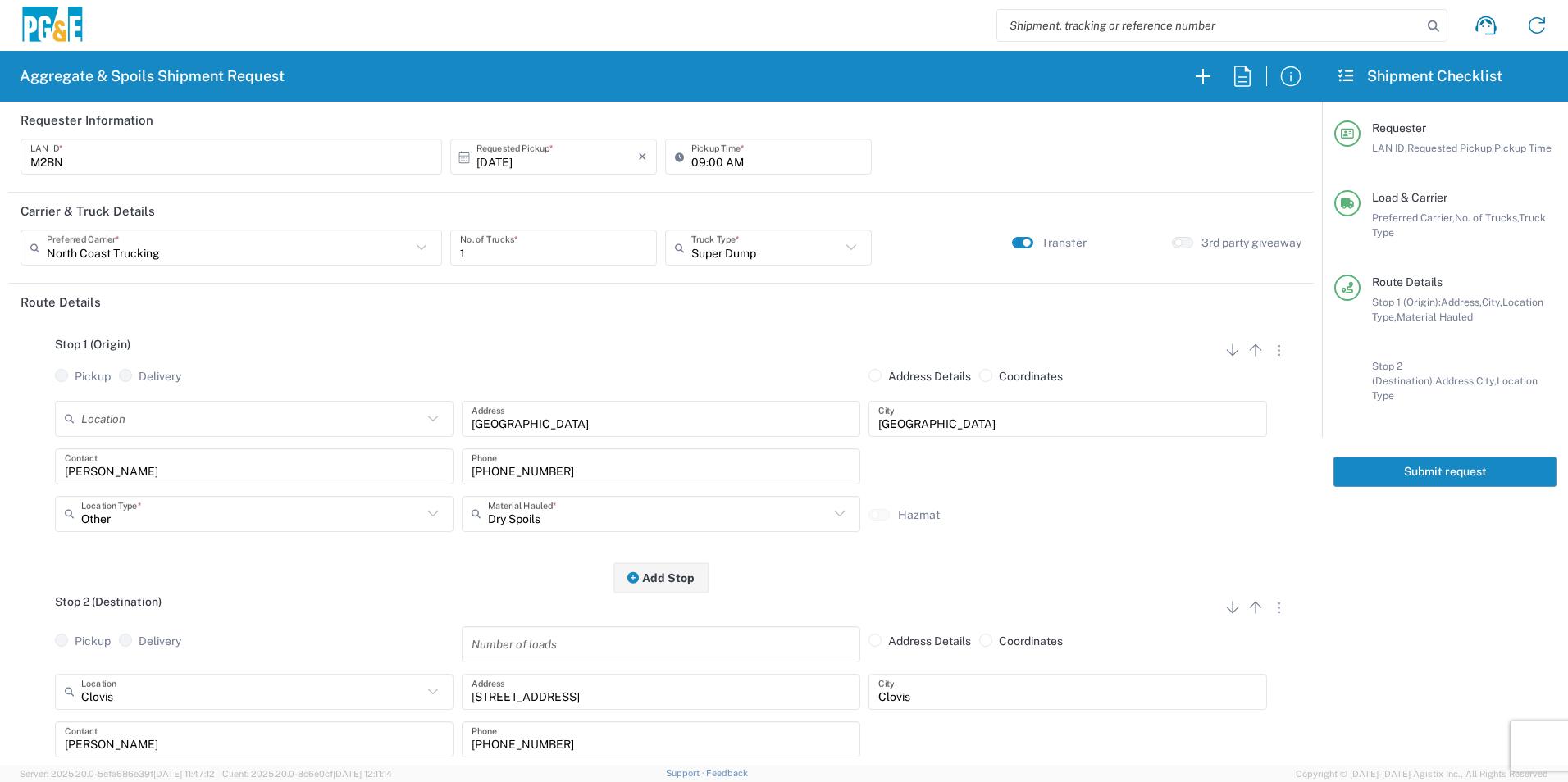
scroll to position [164, 0]
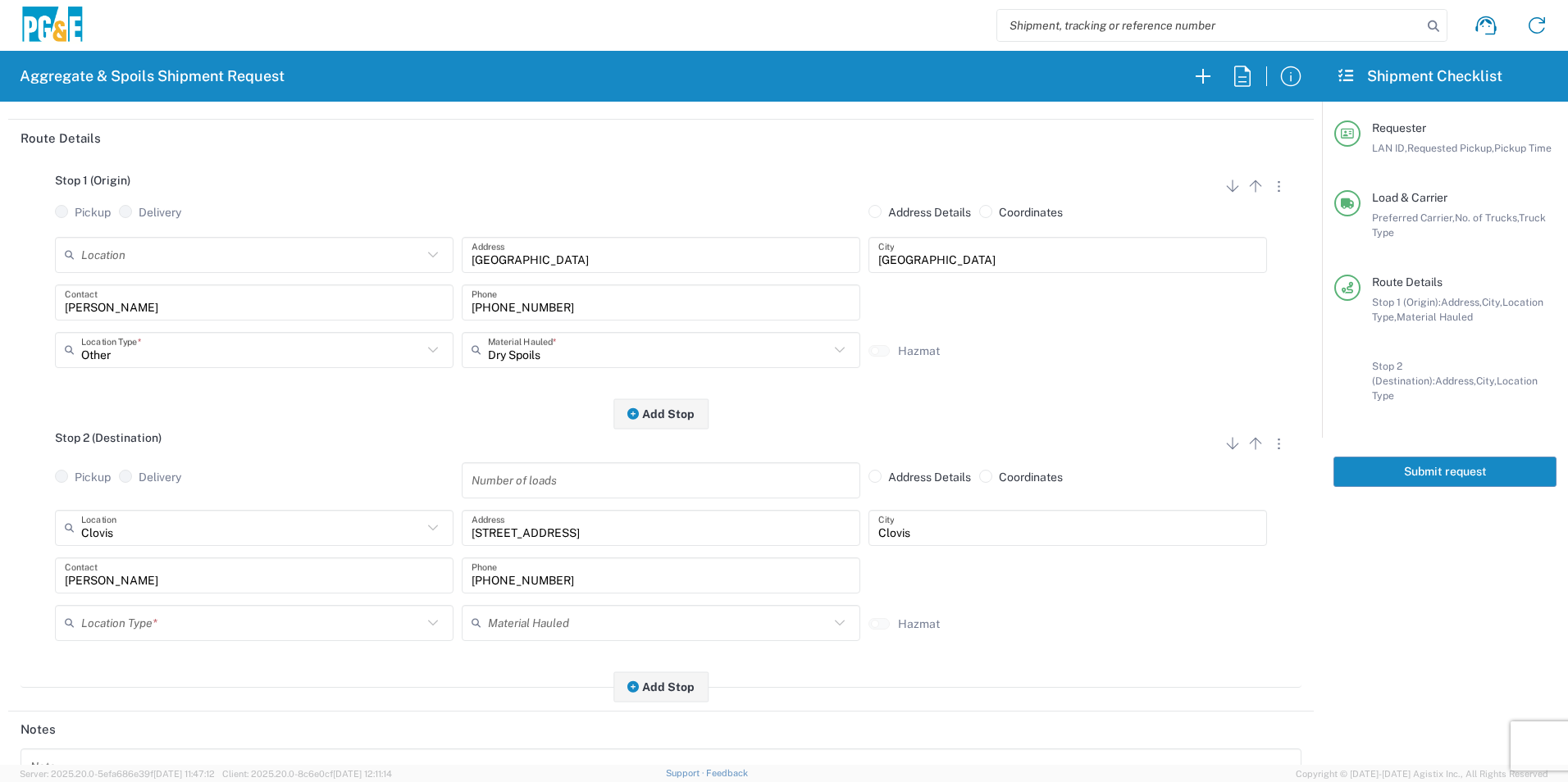
click at [132, 628] on input "text" at bounding box center [252, 622] width 342 height 29
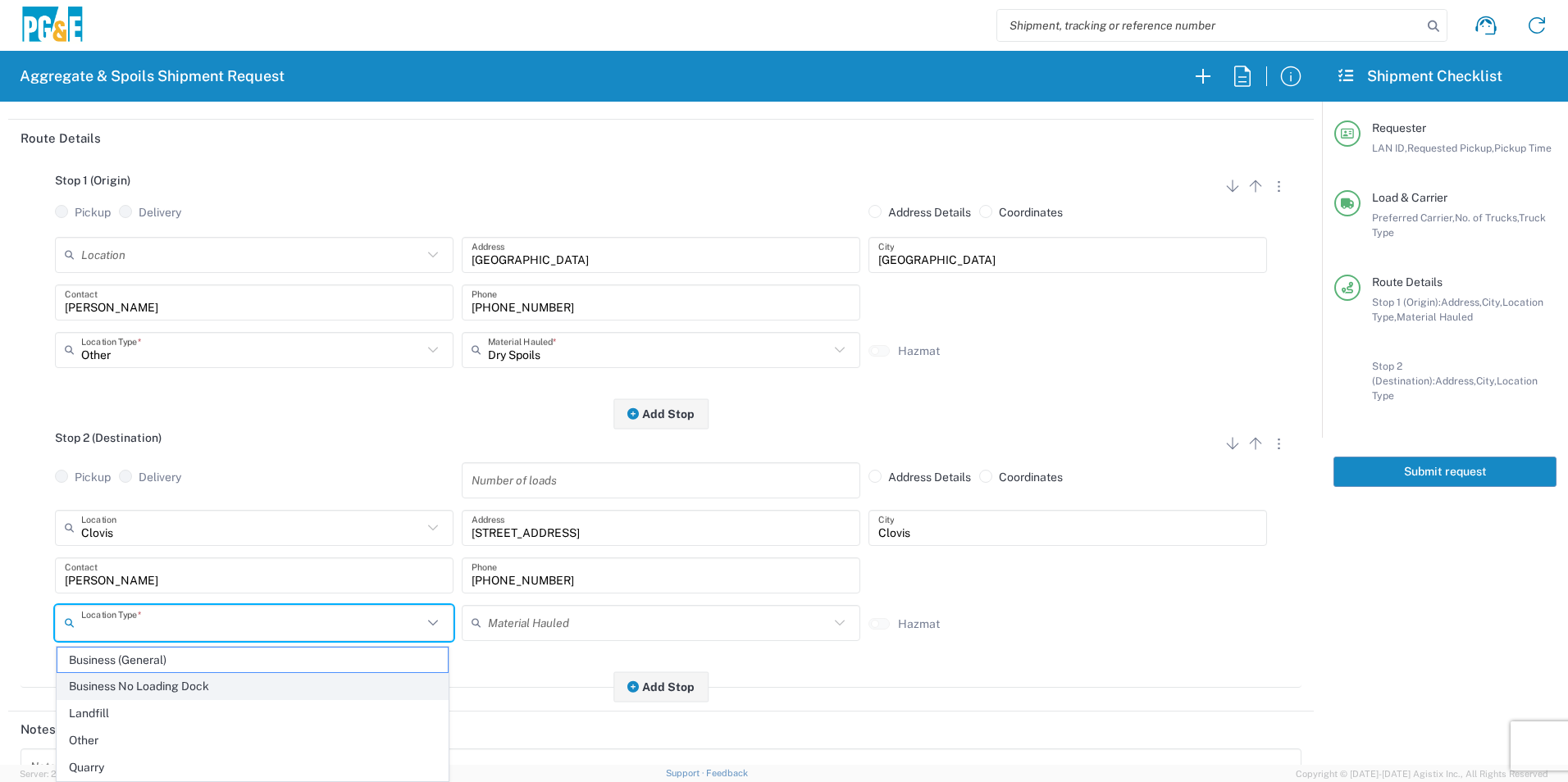
click at [114, 682] on span "Business No Loading Dock" at bounding box center [253, 686] width 390 height 25
type input "Business No Loading Dock"
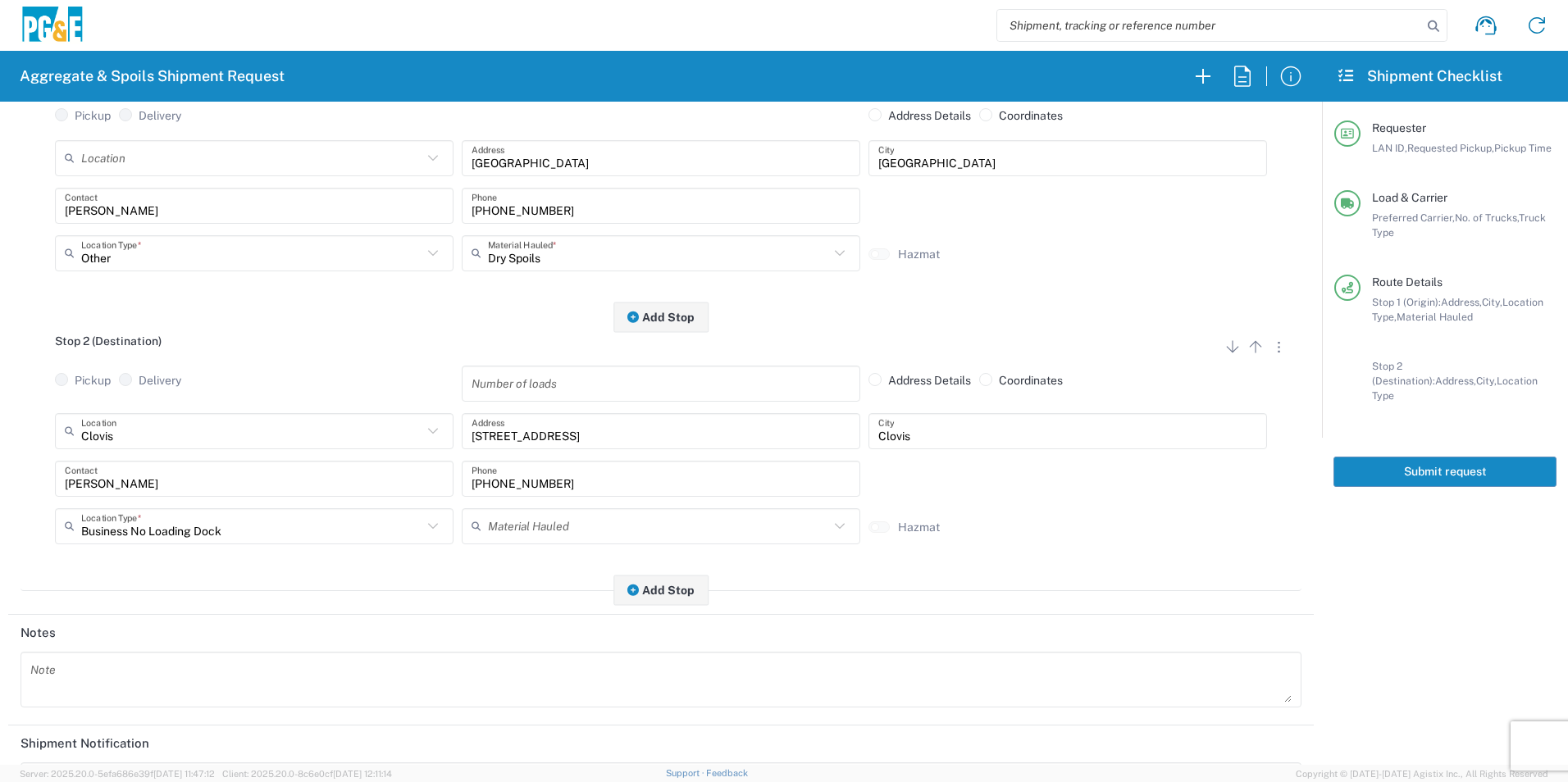
scroll to position [410, 0]
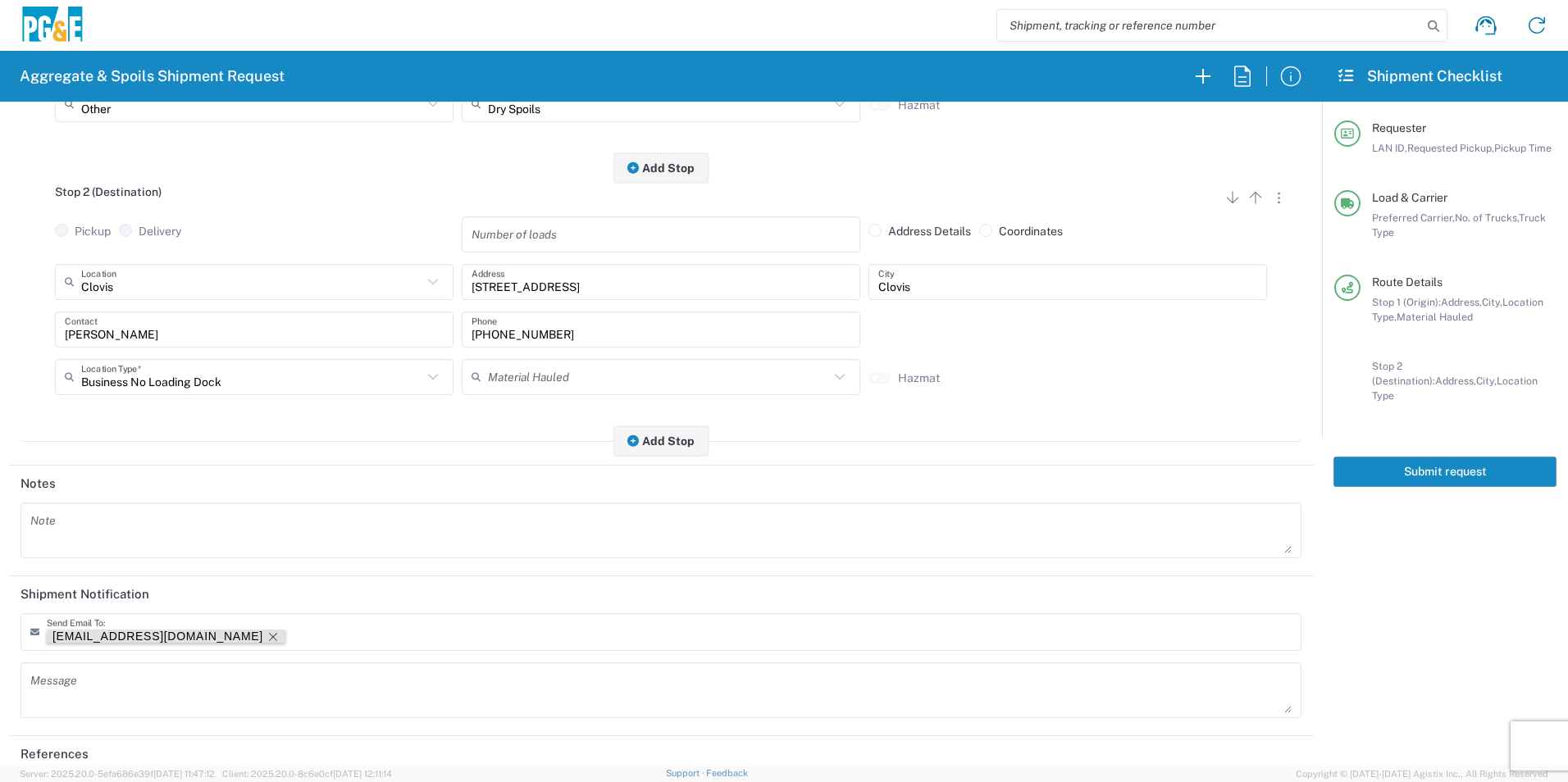
click at [267, 635] on icon "Remove tag" at bounding box center [273, 637] width 13 height 13
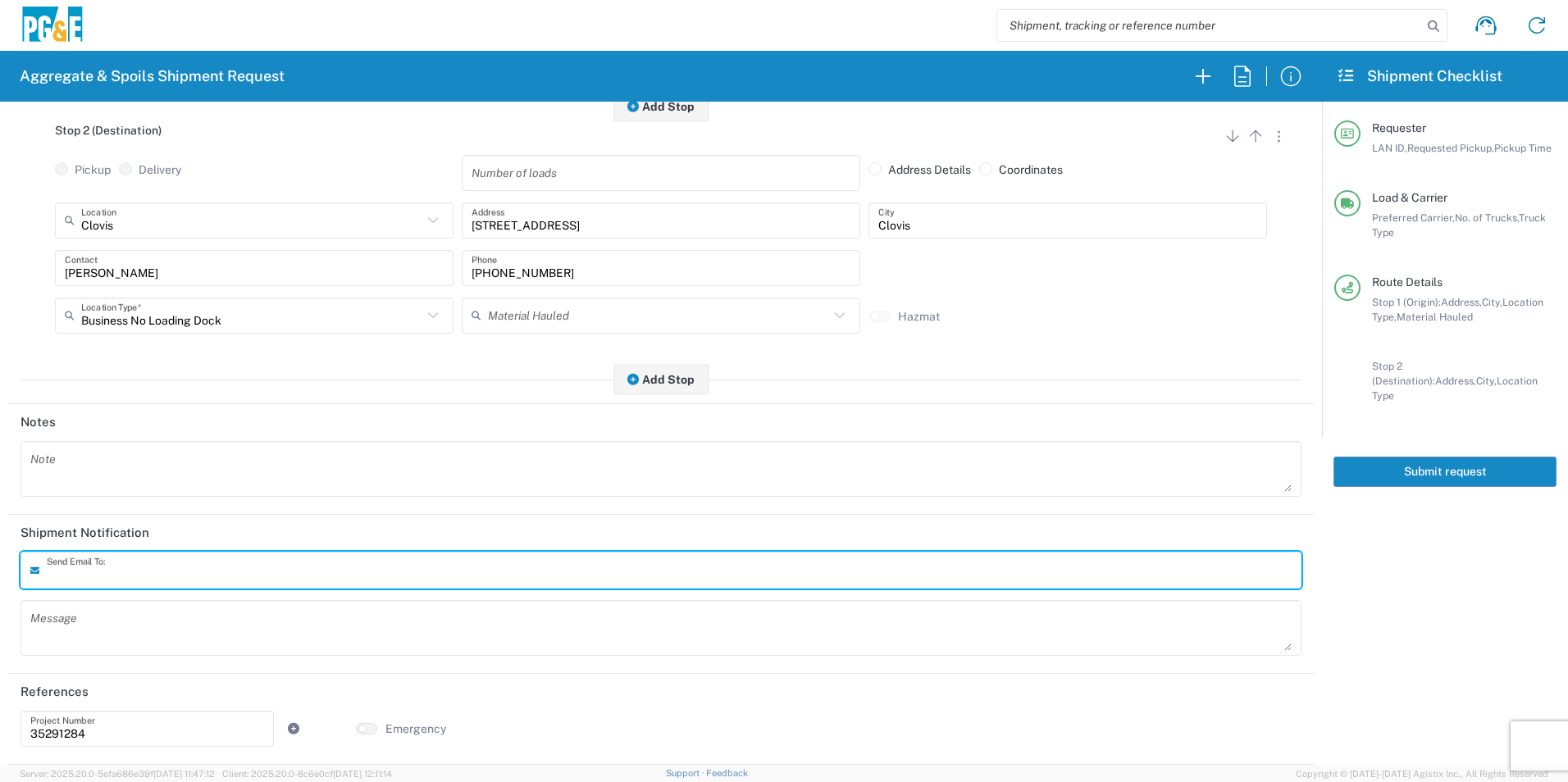
scroll to position [0, 0]
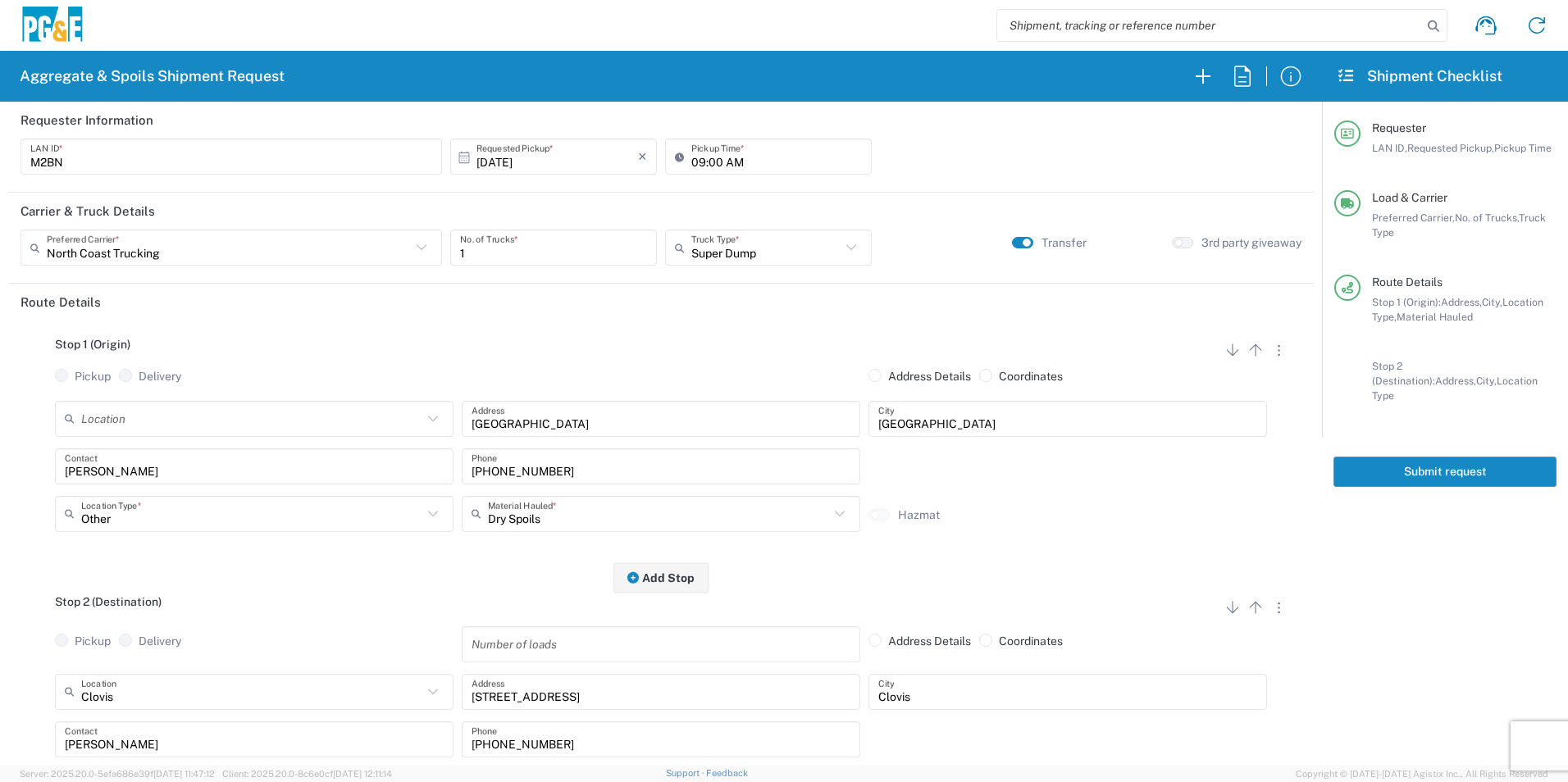
click at [1406, 460] on button "Submit request" at bounding box center [1445, 472] width 223 height 31
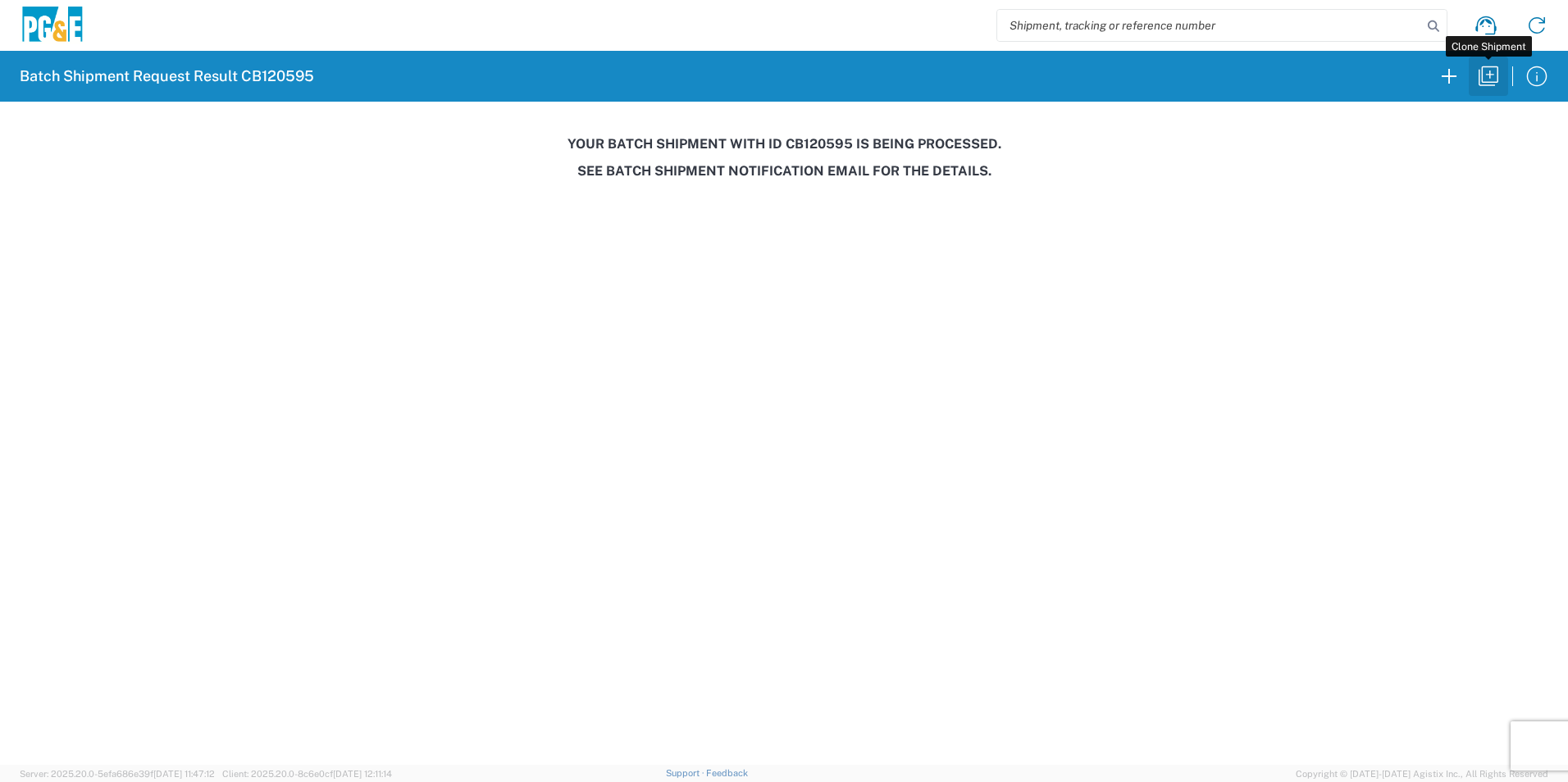
click at [1488, 76] on icon "button" at bounding box center [1489, 77] width 26 height 26
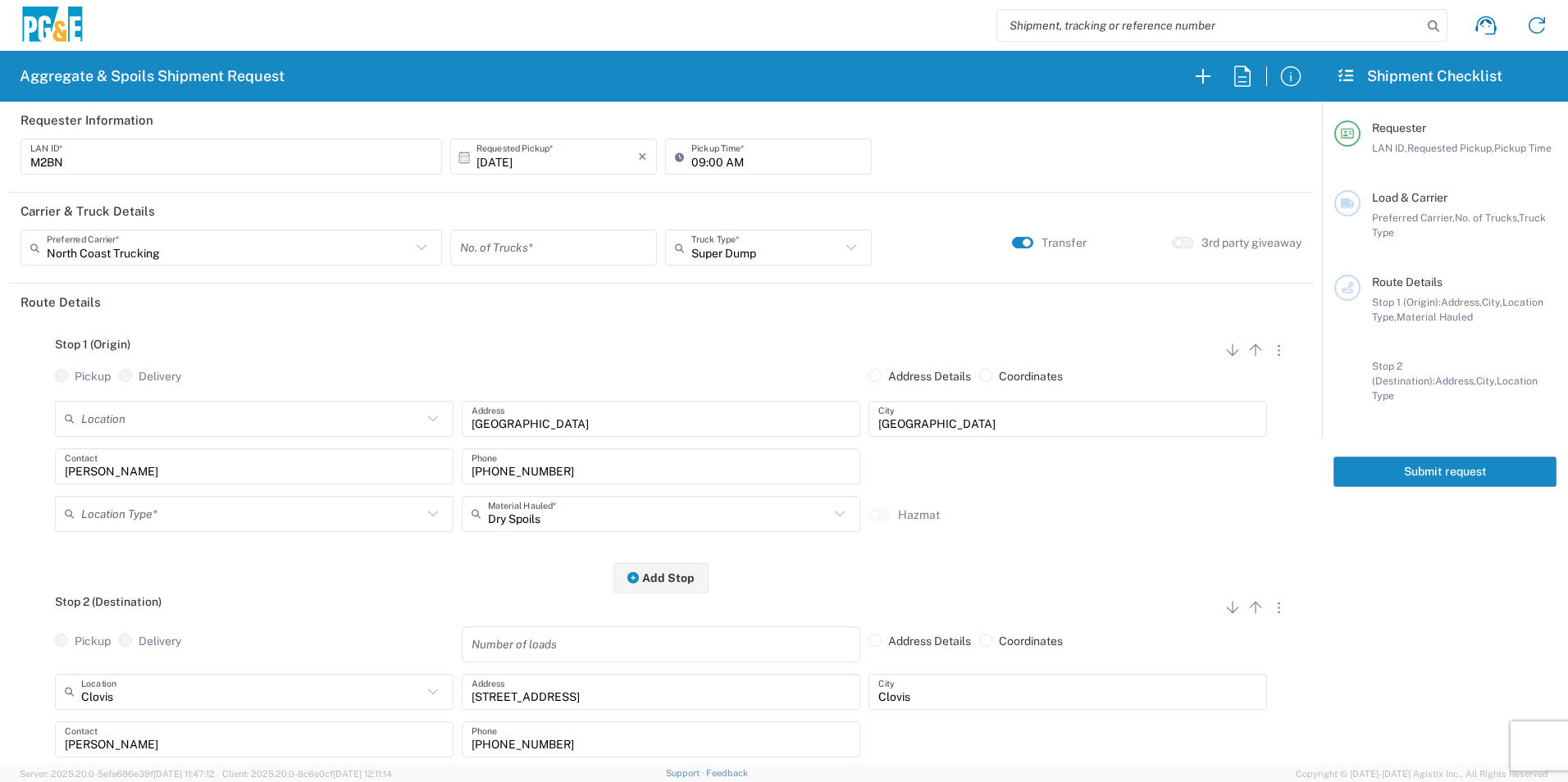
click at [510, 163] on input "10/13/2025" at bounding box center [557, 157] width 161 height 29
click at [574, 282] on span "16" at bounding box center [575, 284] width 23 height 23
type input "10/16/2025"
click at [542, 247] on input "number" at bounding box center [553, 247] width 187 height 29
type input "1"
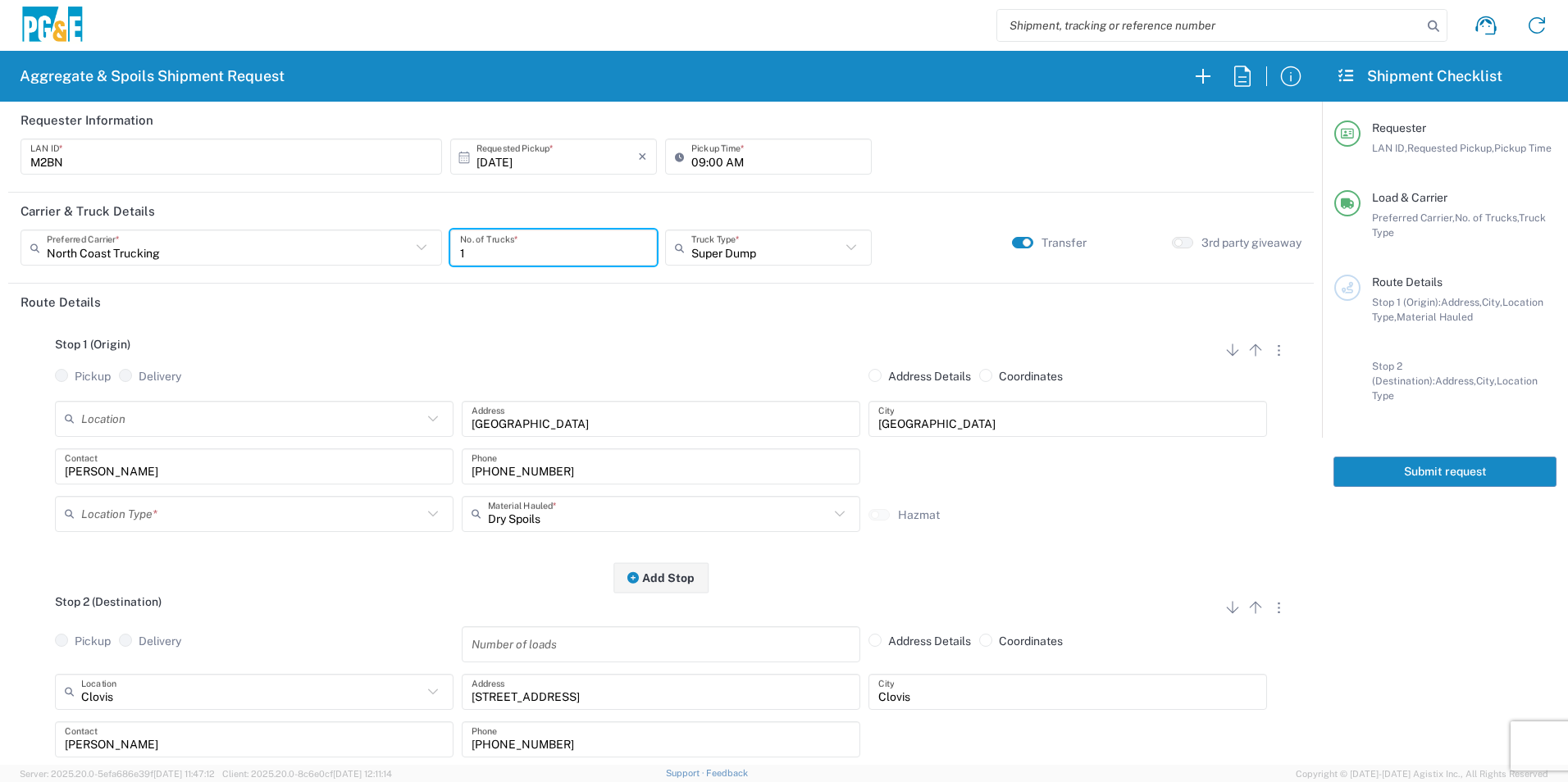
click at [144, 515] on input "text" at bounding box center [252, 513] width 342 height 29
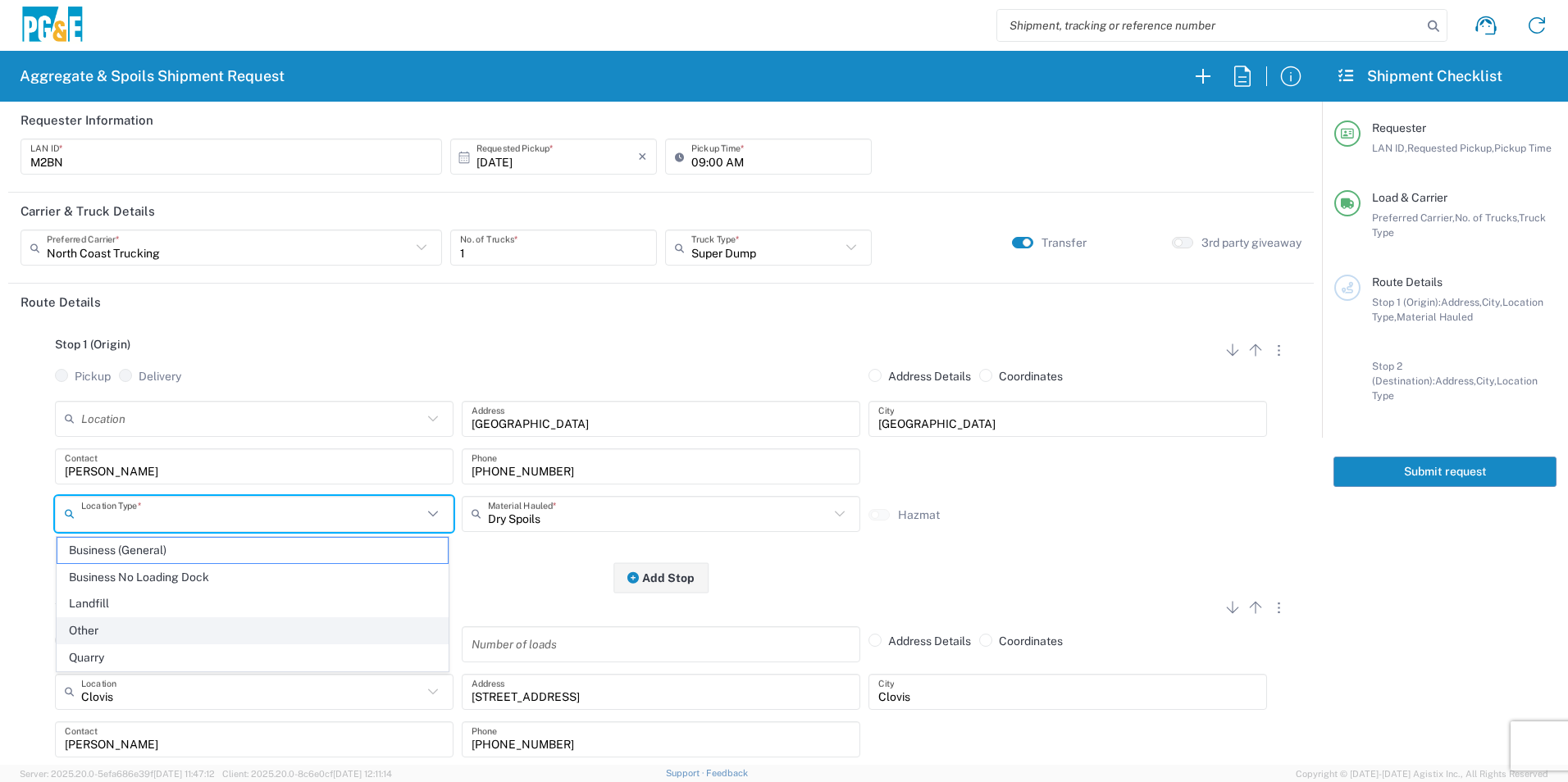
click at [134, 633] on span "Other" at bounding box center [253, 631] width 390 height 25
type input "Other"
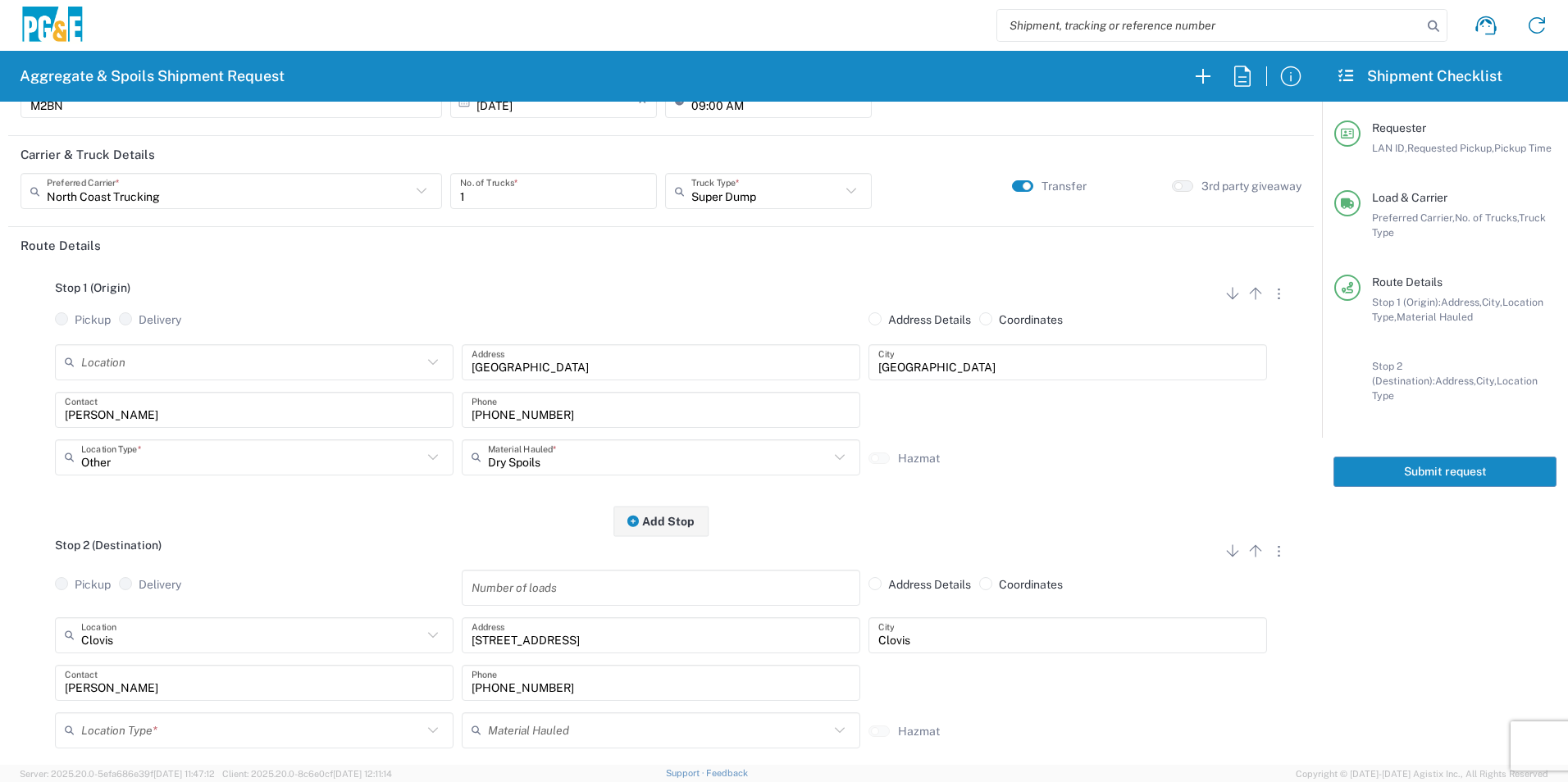
scroll to position [164, 0]
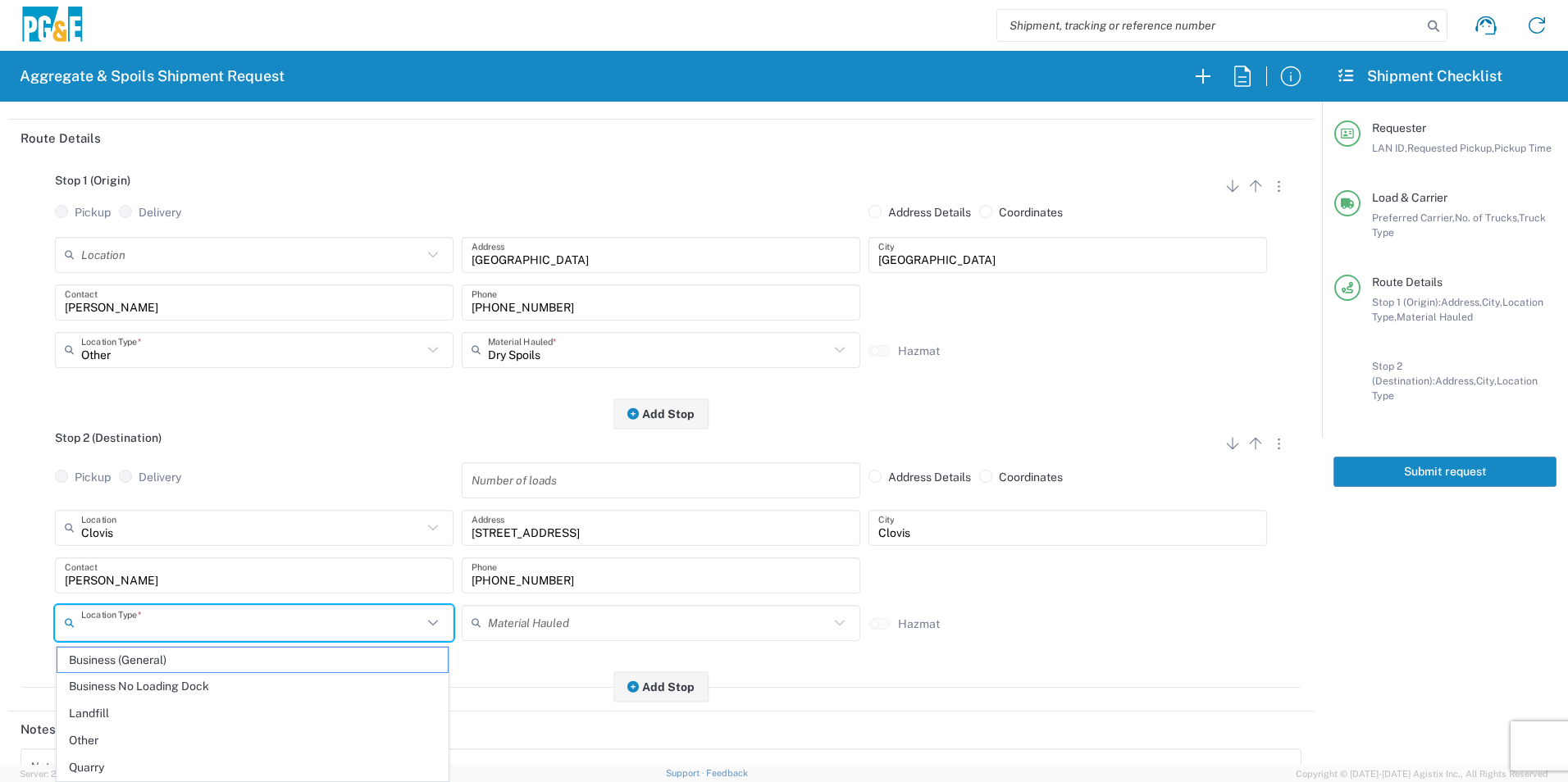
click at [167, 627] on input "text" at bounding box center [252, 622] width 342 height 29
click at [152, 681] on span "Business No Loading Dock" at bounding box center [253, 686] width 390 height 25
type input "Business No Loading Dock"
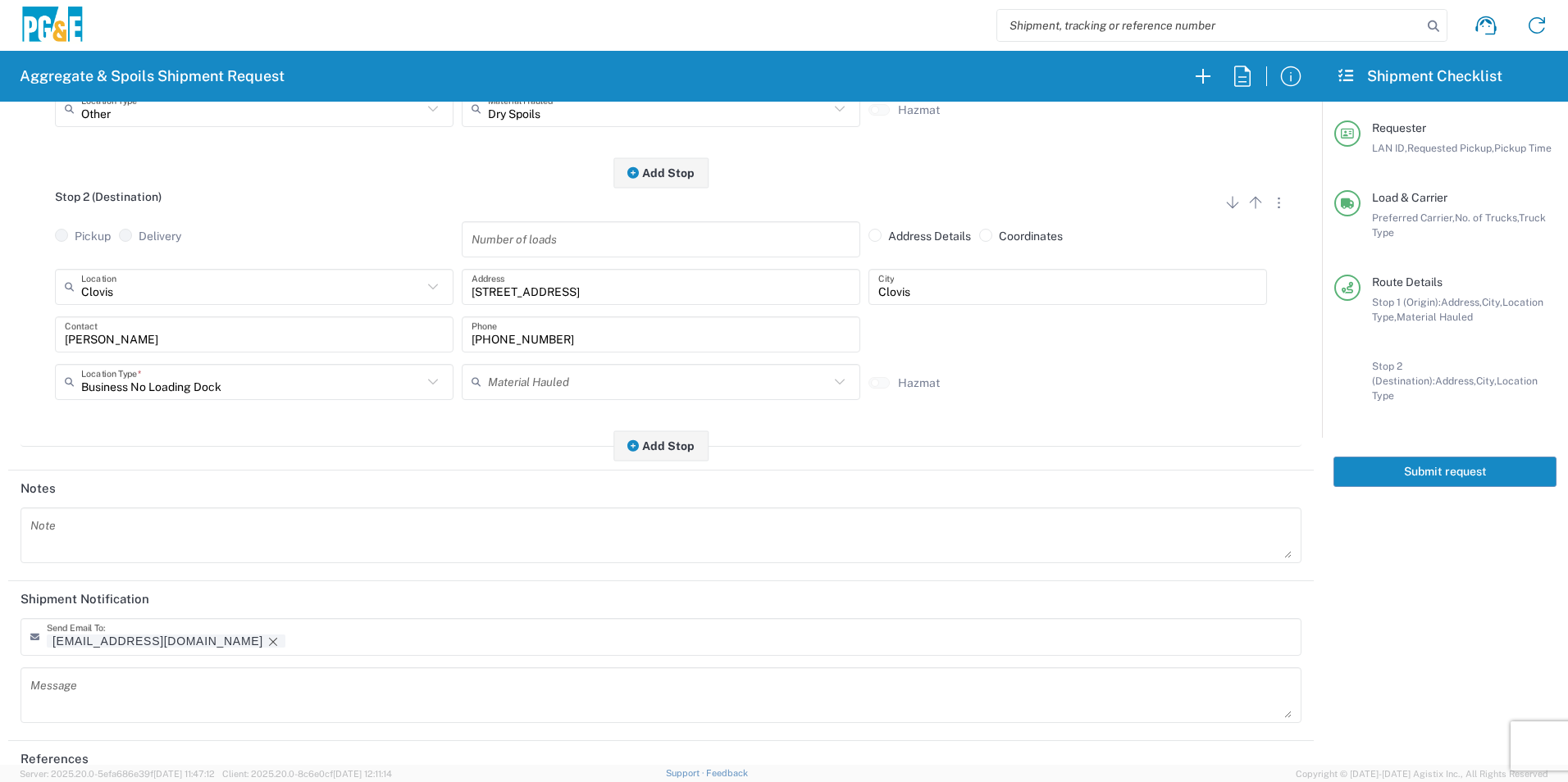
scroll to position [410, 0]
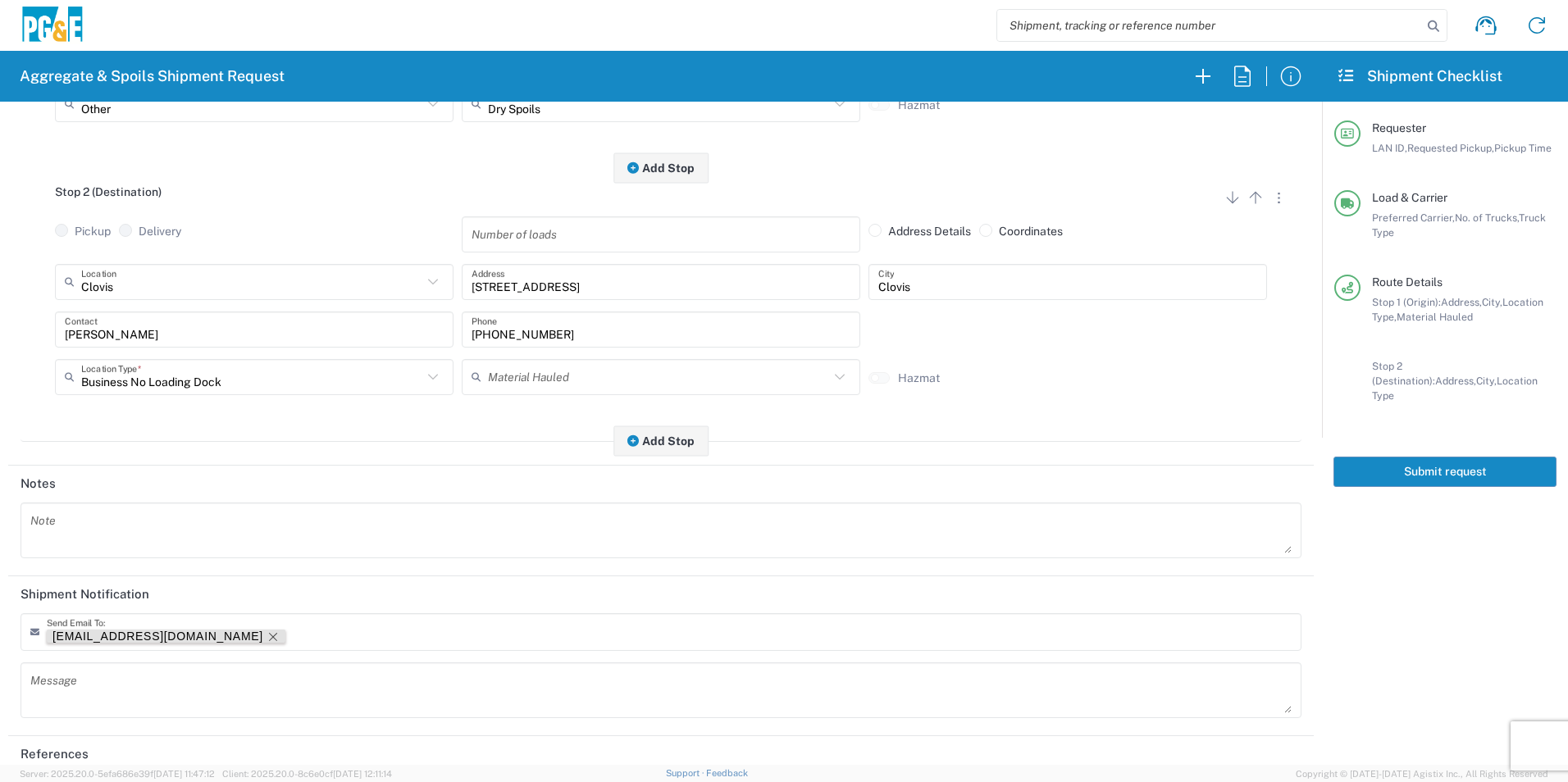
click at [267, 635] on icon "Remove tag" at bounding box center [273, 637] width 13 height 13
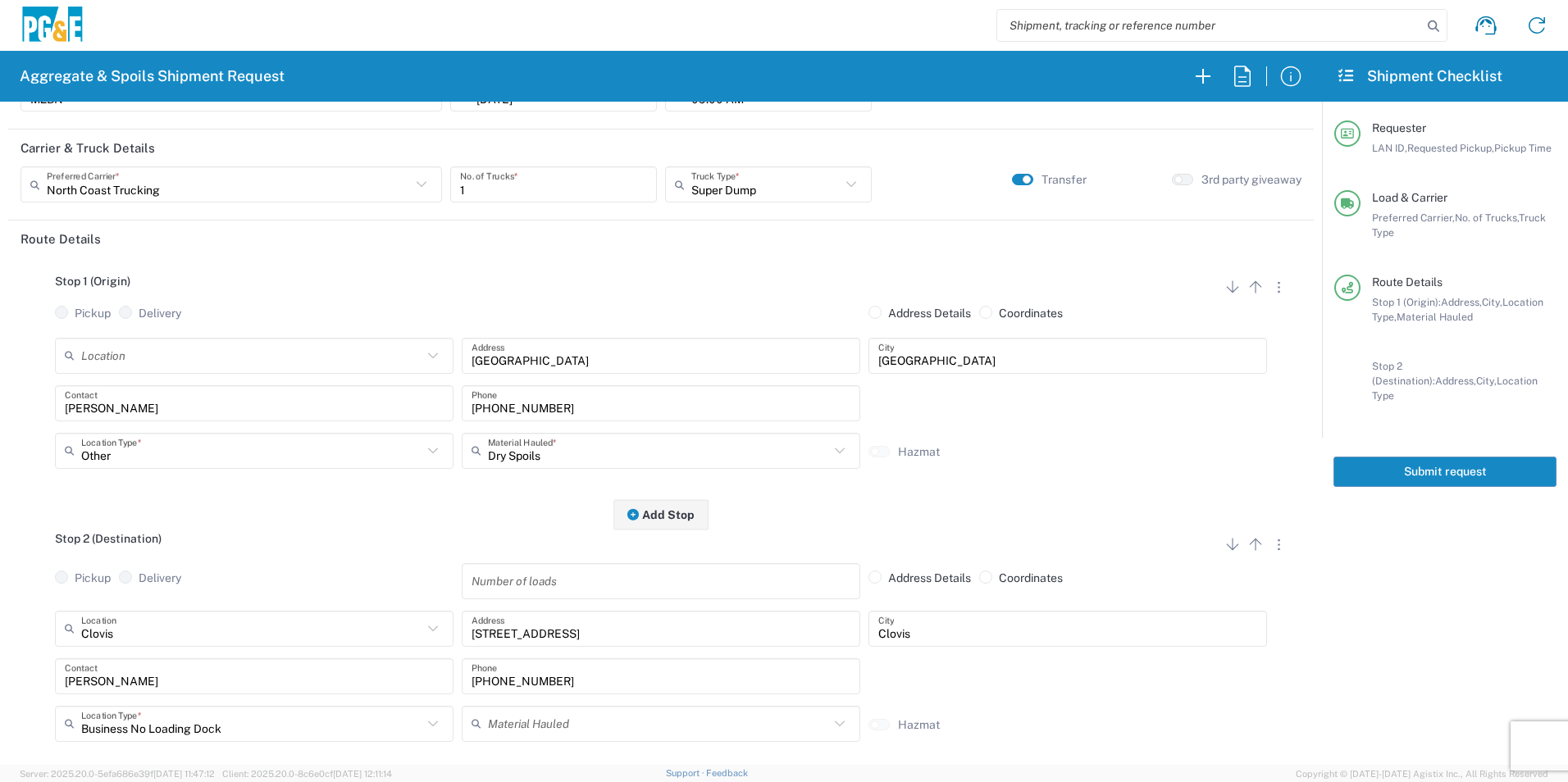
scroll to position [0, 0]
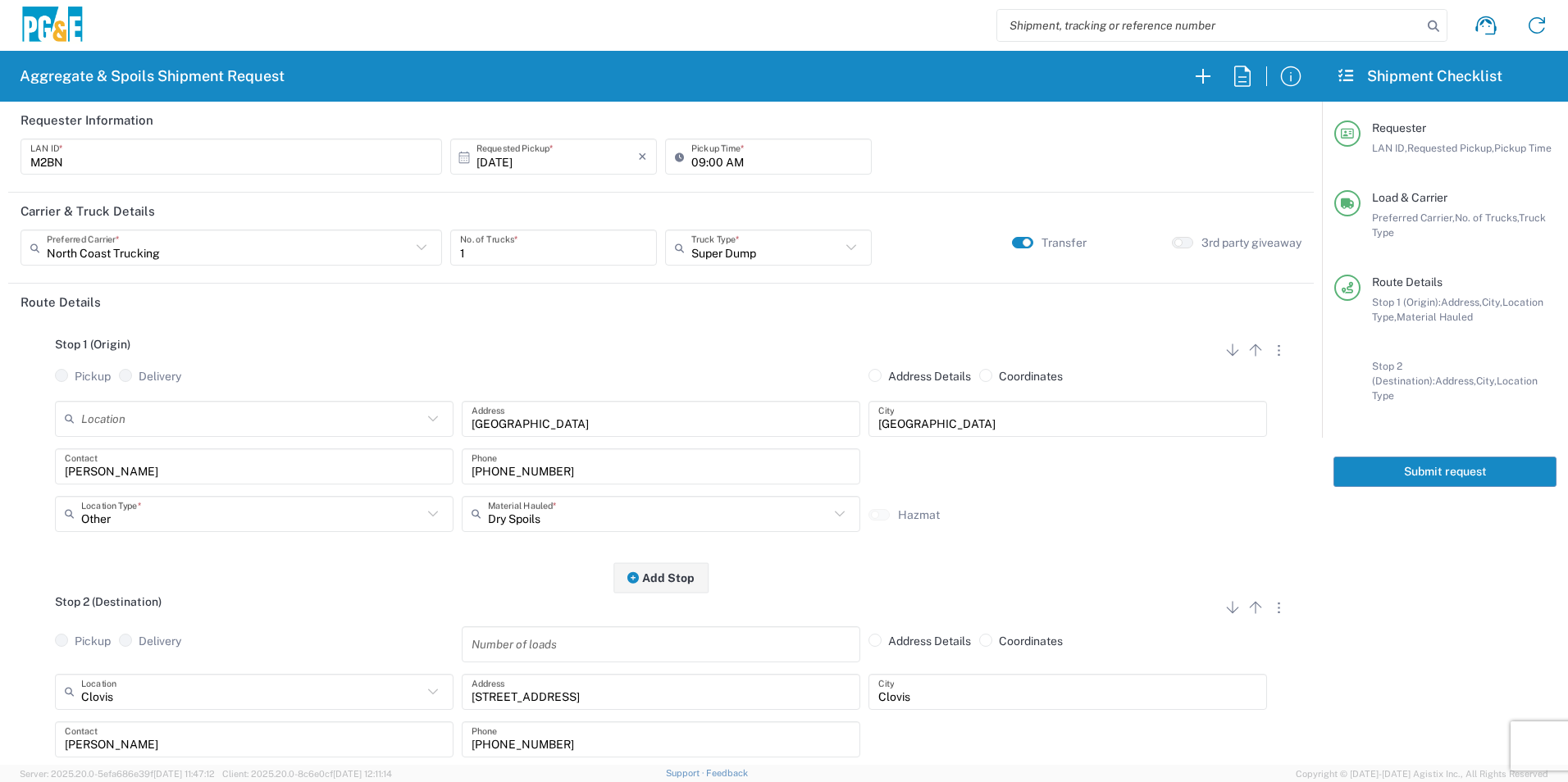
click at [1418, 459] on button "Submit request" at bounding box center [1445, 472] width 223 height 31
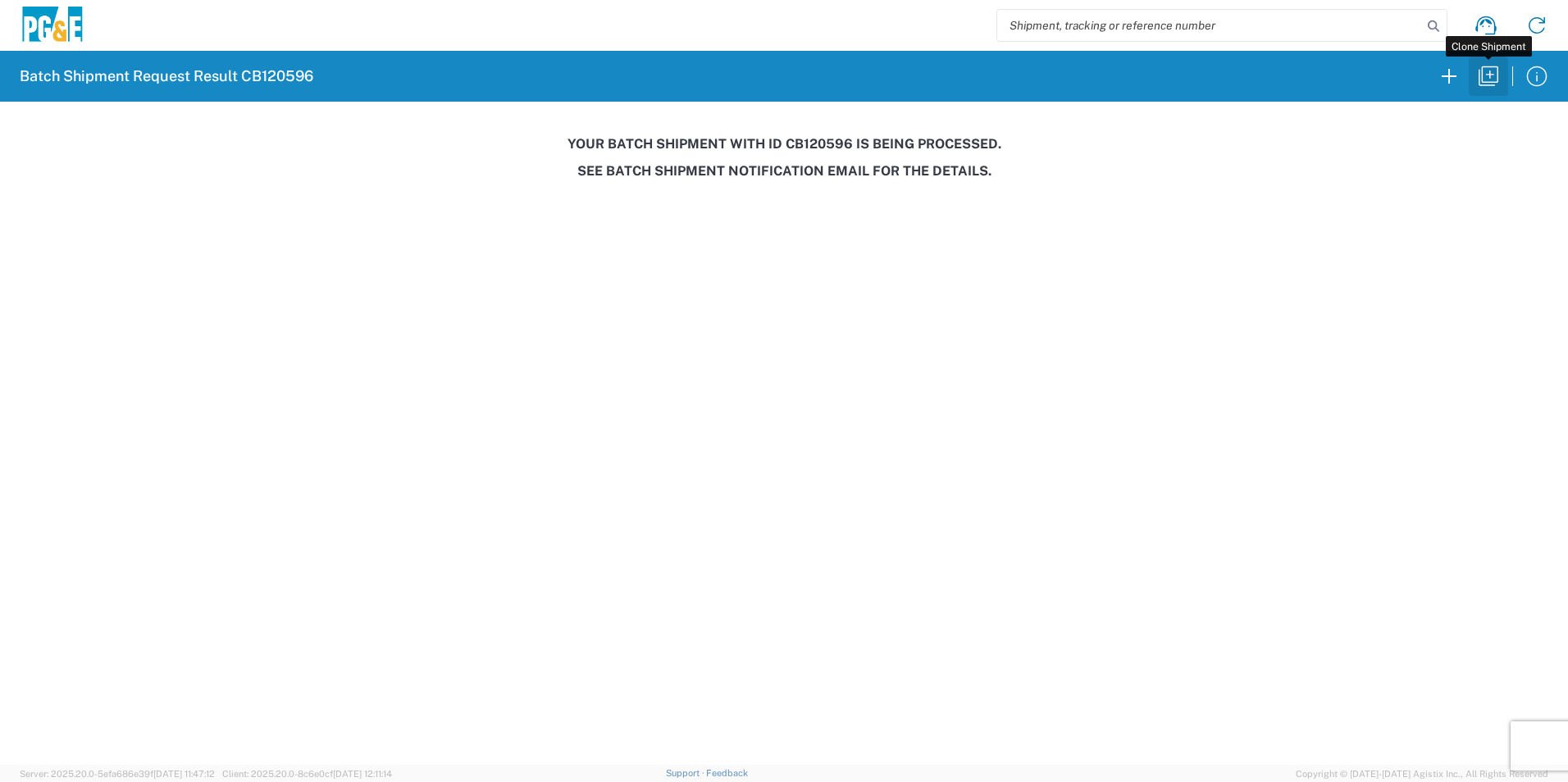
click at [1490, 77] on icon "button" at bounding box center [1489, 77] width 26 height 26
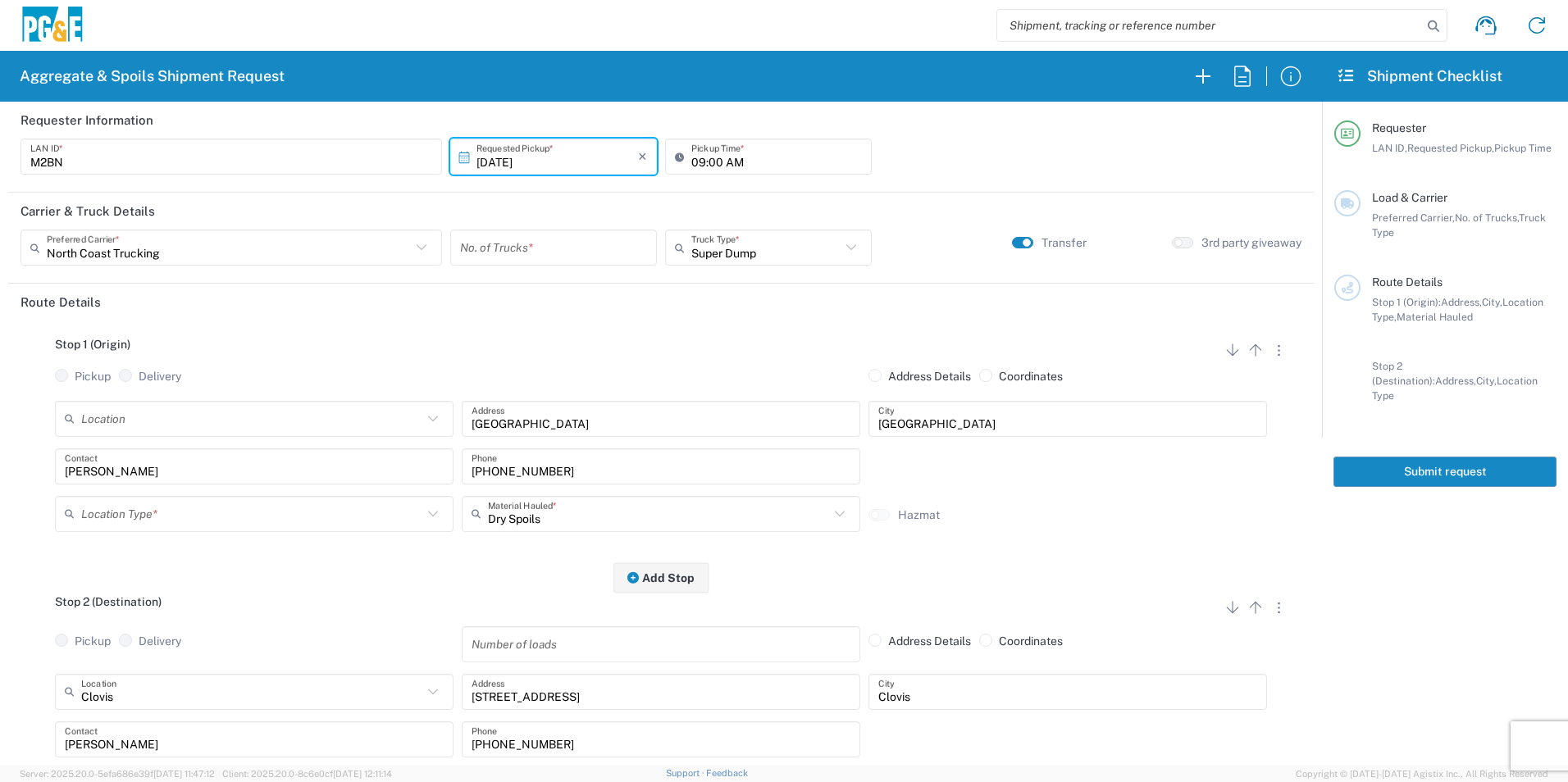
click at [505, 160] on input "10/13/2025" at bounding box center [557, 157] width 161 height 29
click at [596, 284] on span "17" at bounding box center [598, 284] width 23 height 23
type input "10/17/2025"
click at [530, 253] on input "number" at bounding box center [553, 247] width 187 height 29
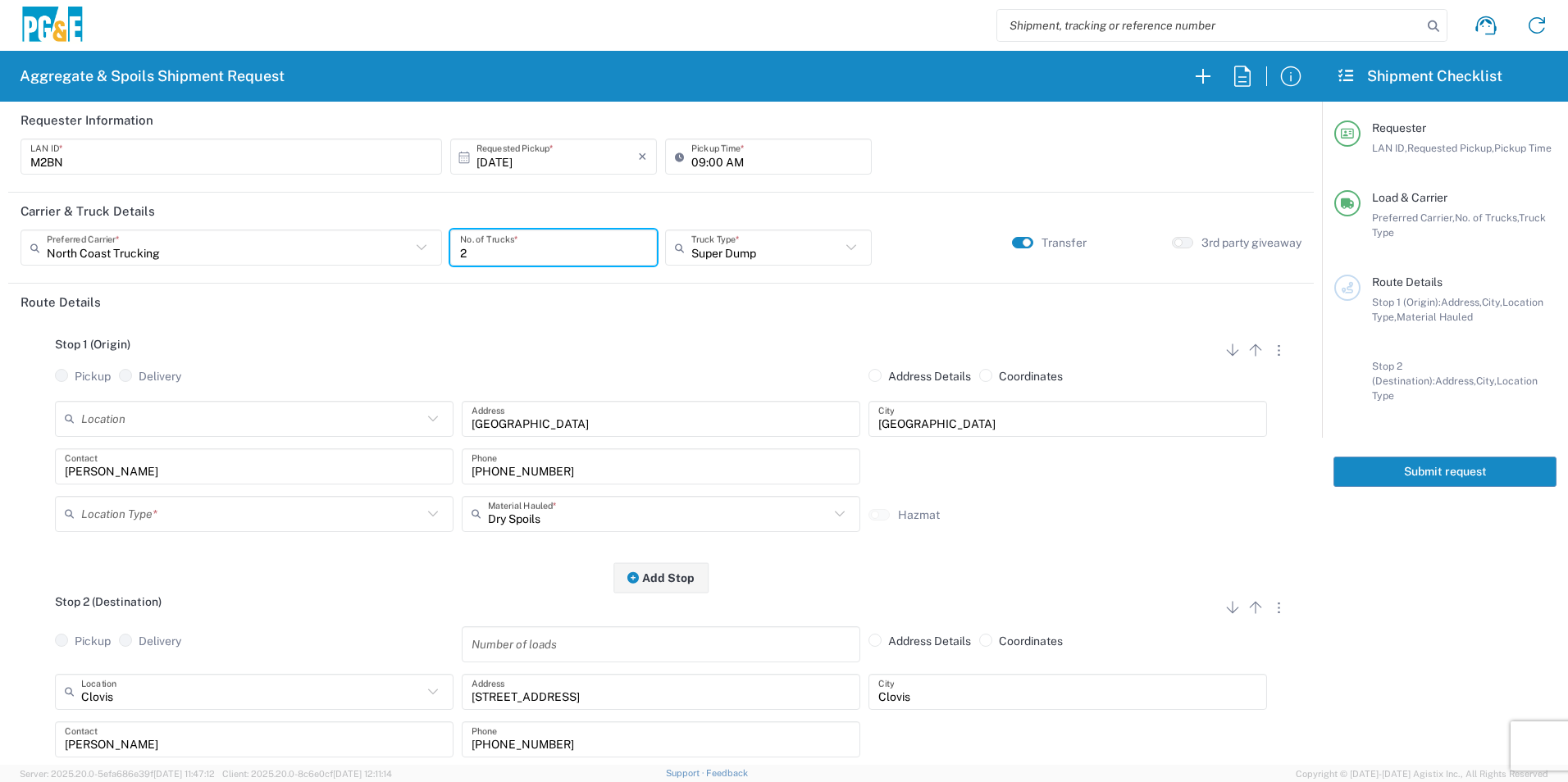
type input "2"
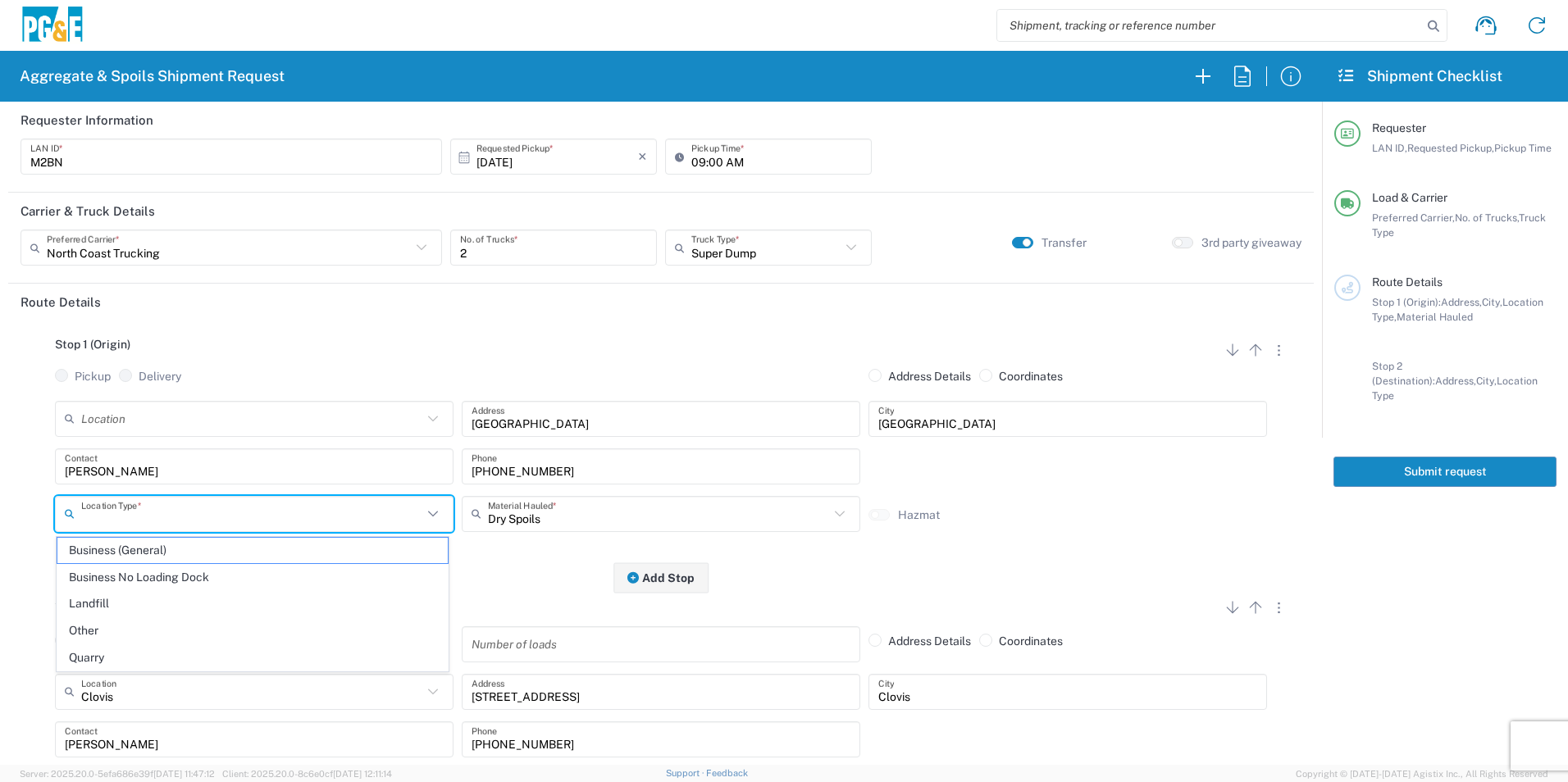
click at [138, 514] on input "text" at bounding box center [252, 513] width 342 height 29
click at [94, 629] on span "Other" at bounding box center [253, 631] width 390 height 25
type input "Other"
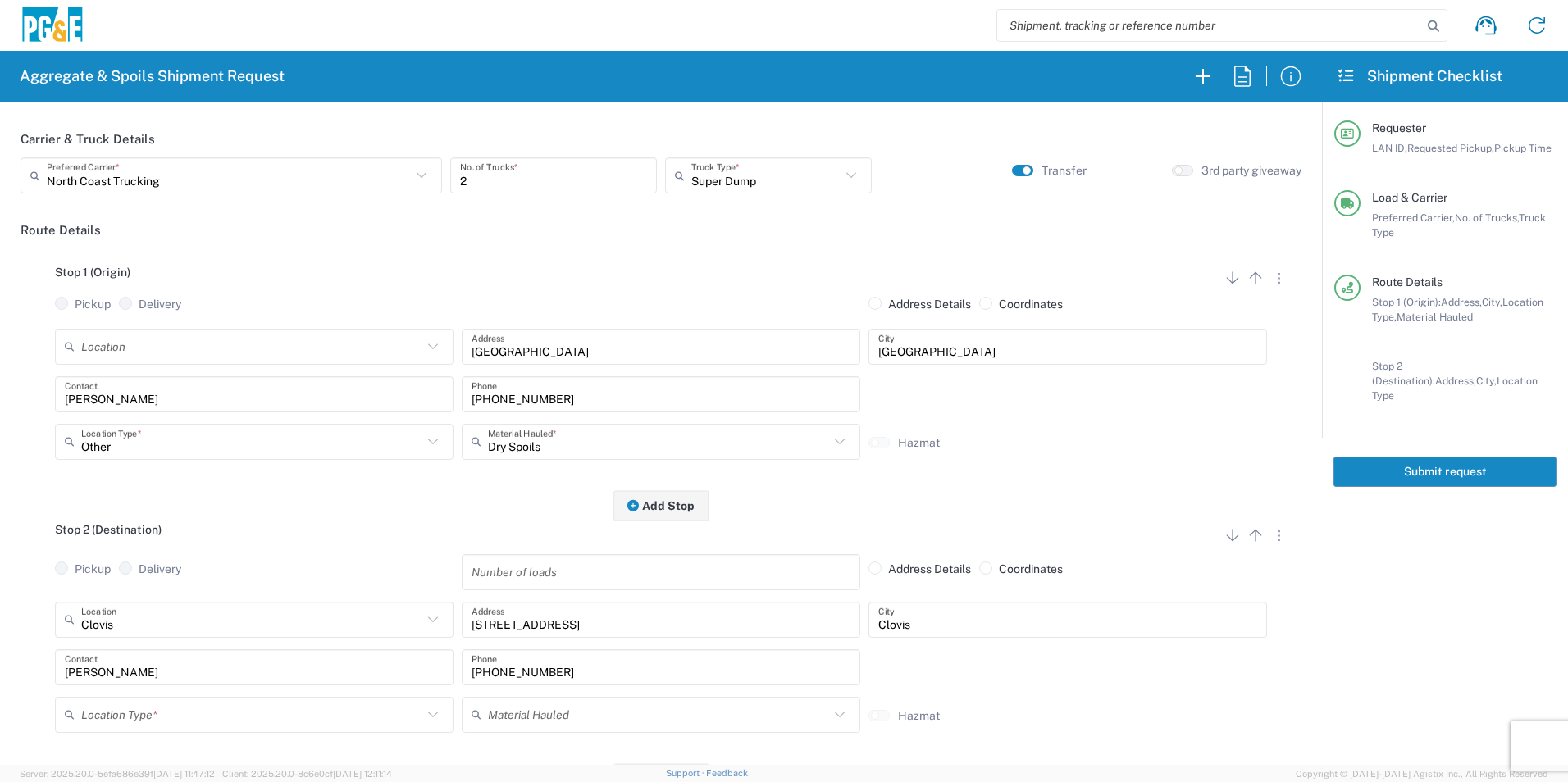
scroll to position [246, 0]
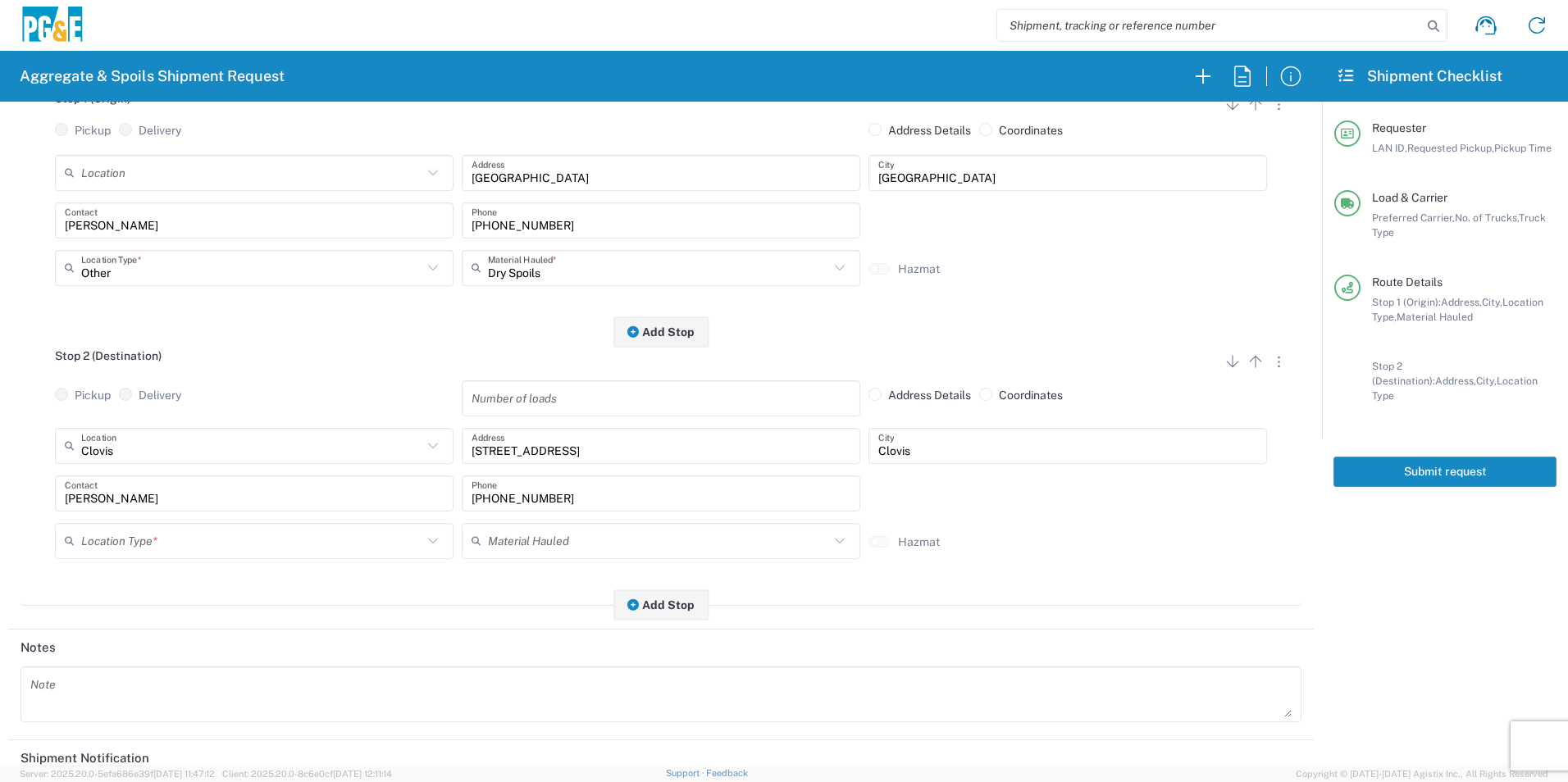
click at [110, 541] on input "text" at bounding box center [252, 540] width 342 height 29
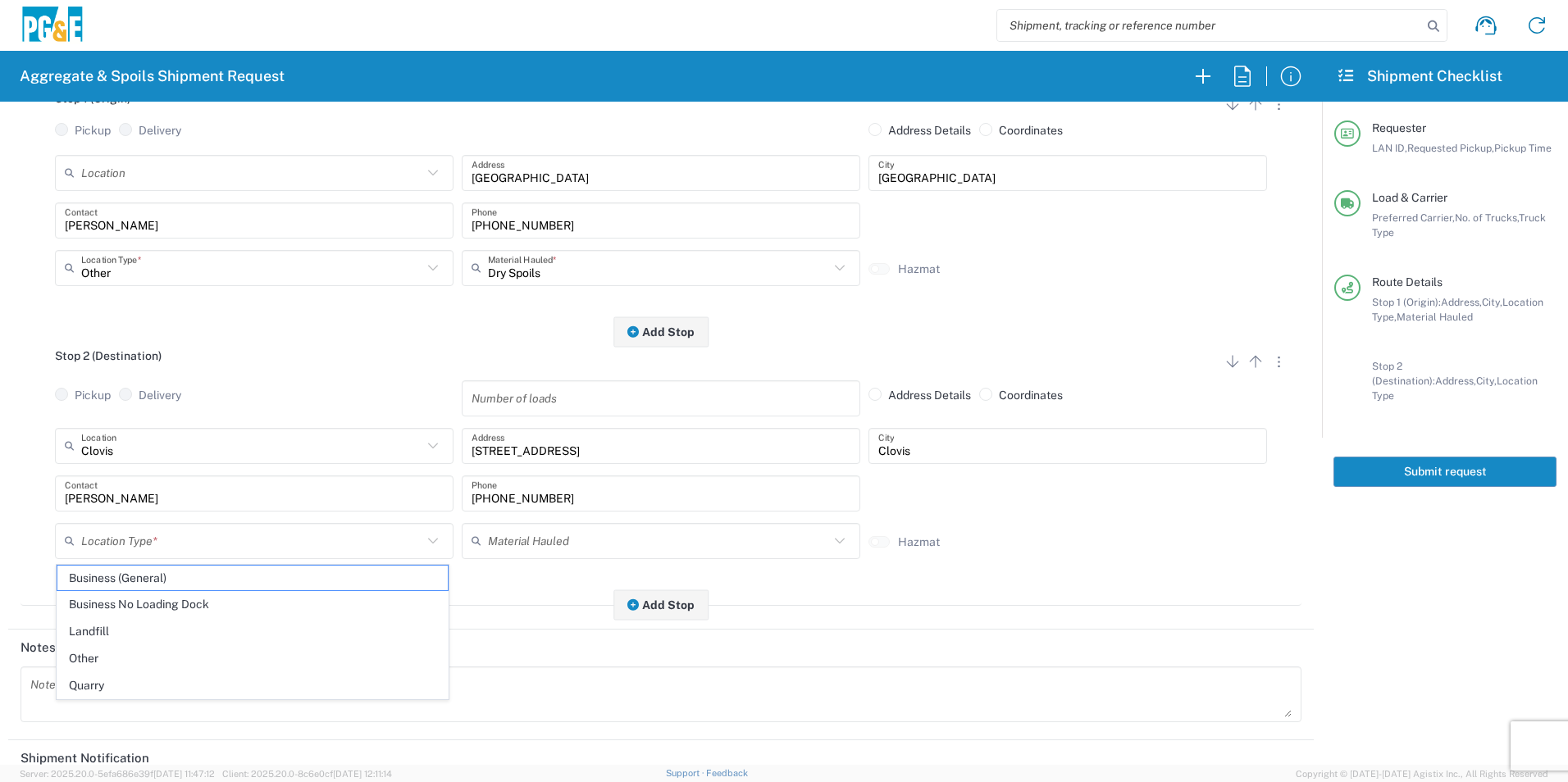
drag, startPoint x: 139, startPoint y: 605, endPoint x: 147, endPoint y: 603, distance: 8.2
click at [139, 604] on span "Business No Loading Dock" at bounding box center [253, 605] width 390 height 25
type input "Business No Loading Dock"
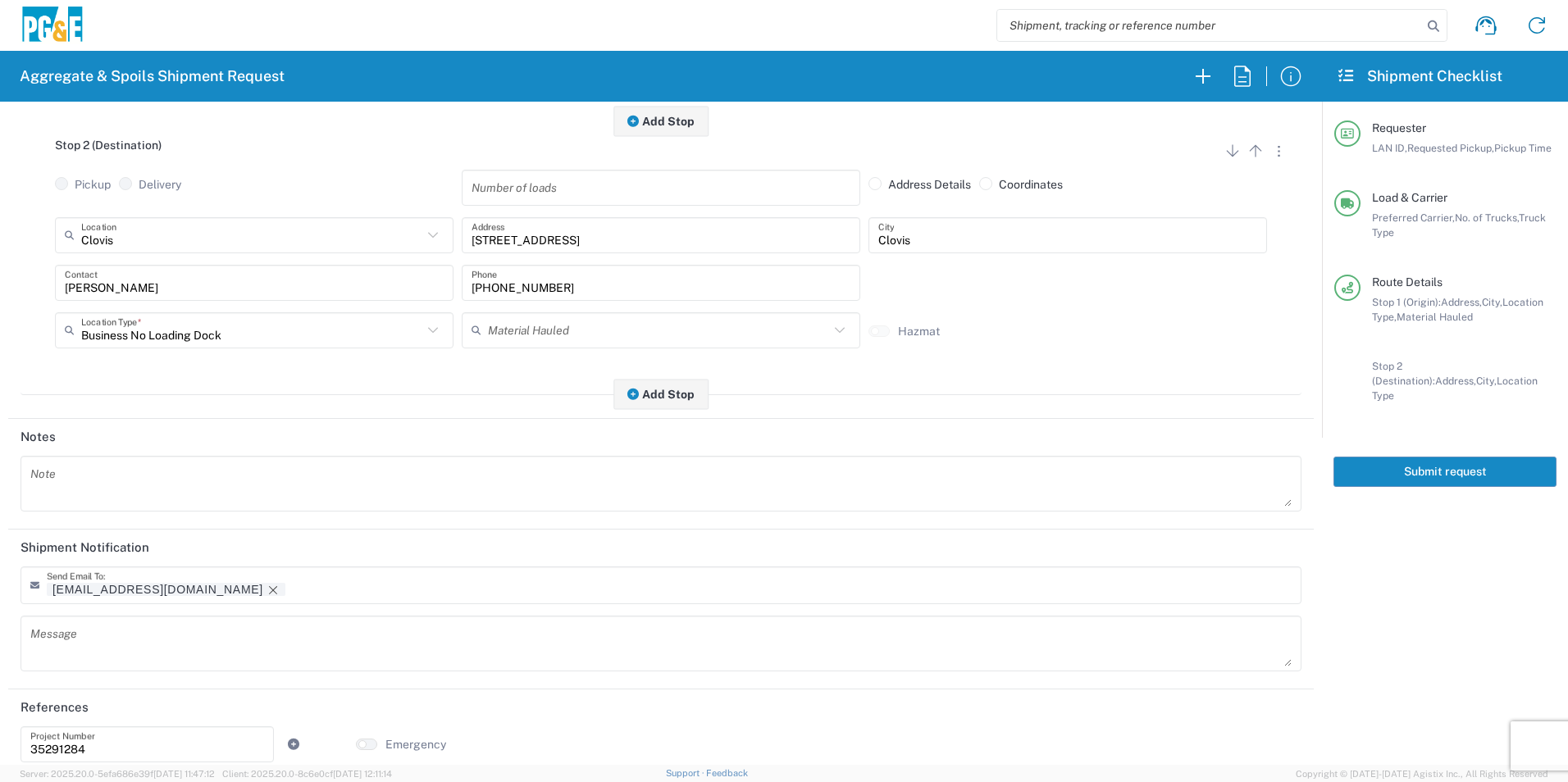
scroll to position [474, 0]
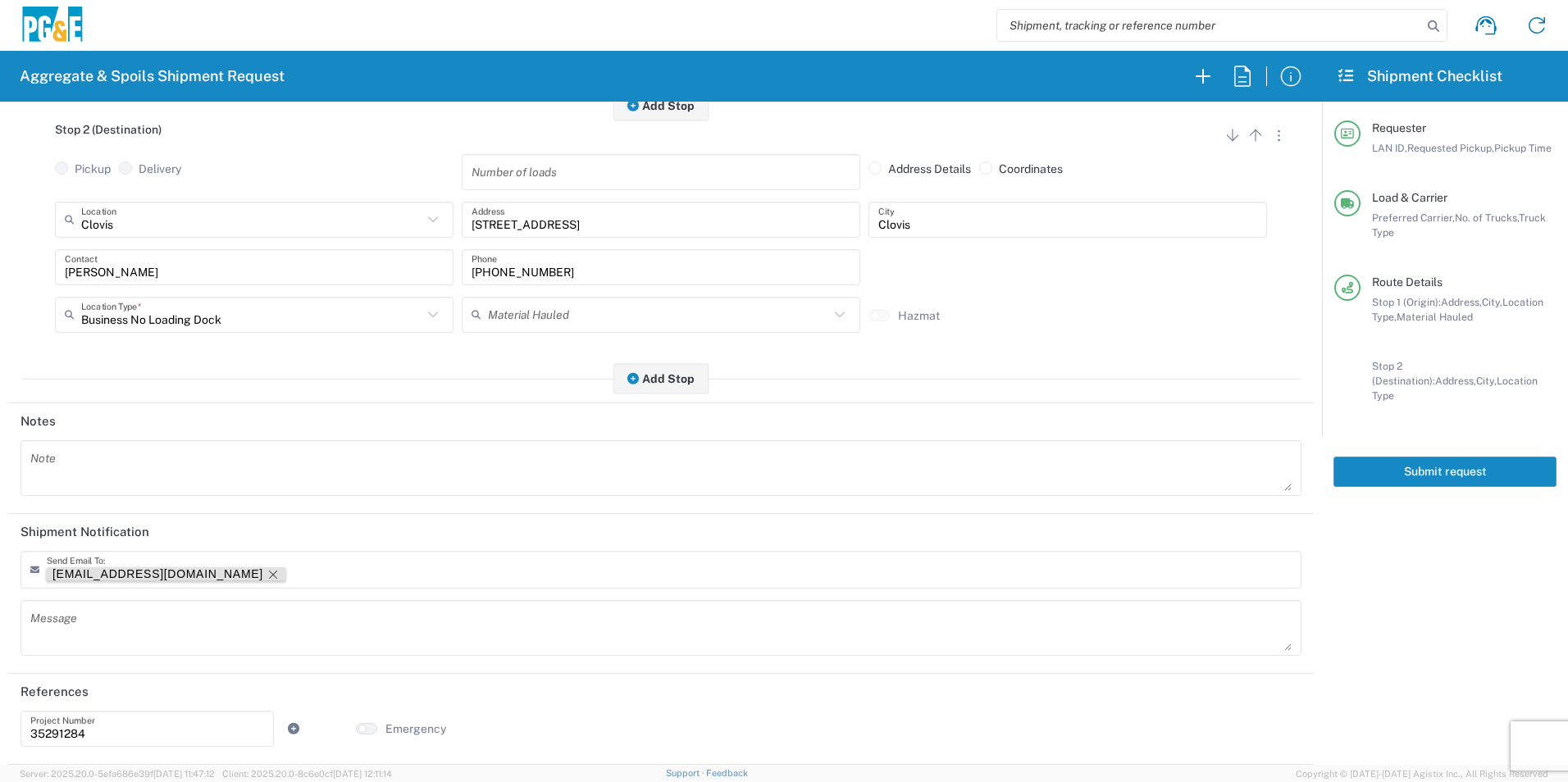
click at [267, 574] on icon "Remove tag" at bounding box center [273, 575] width 13 height 13
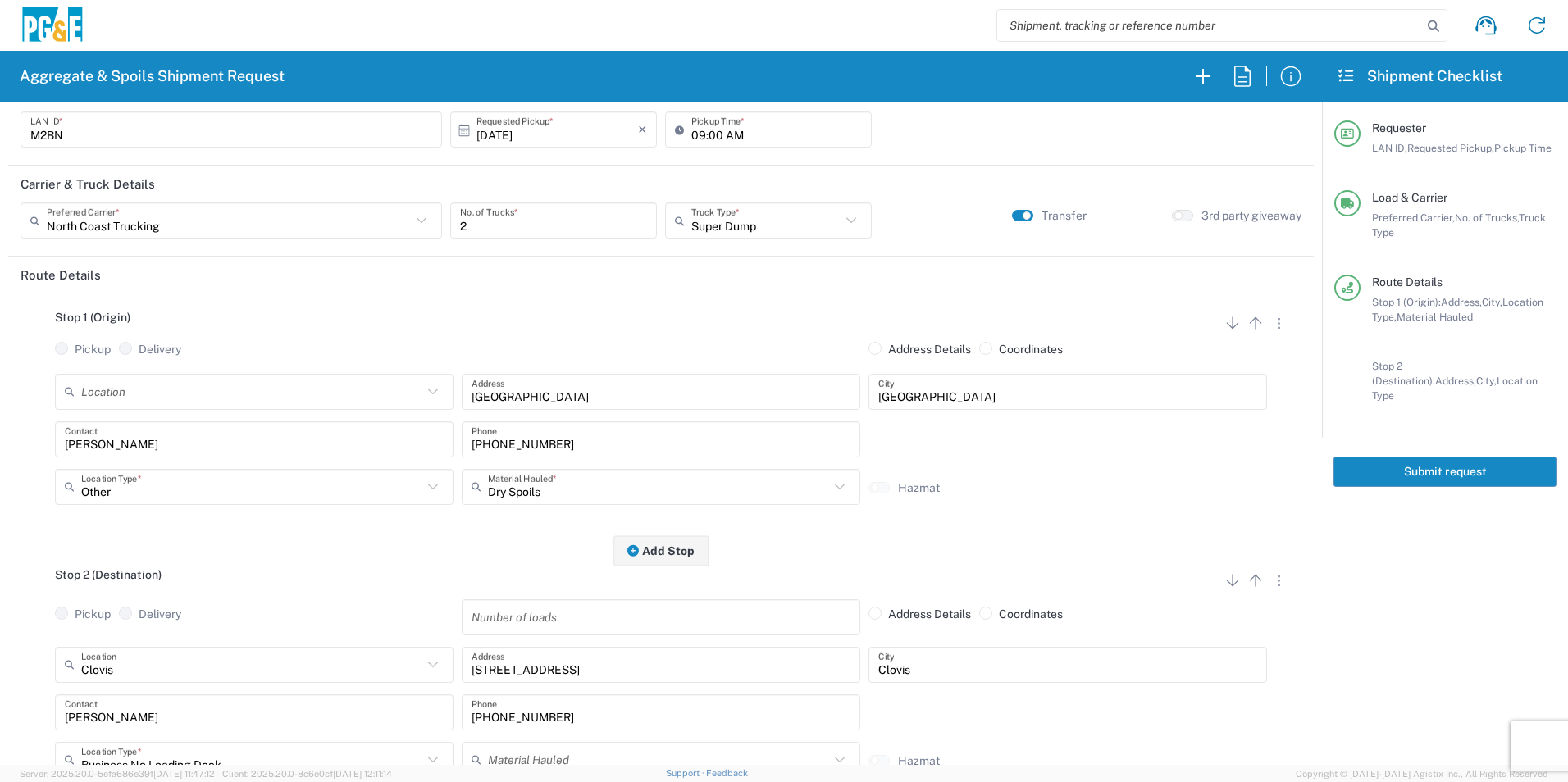
scroll to position [0, 0]
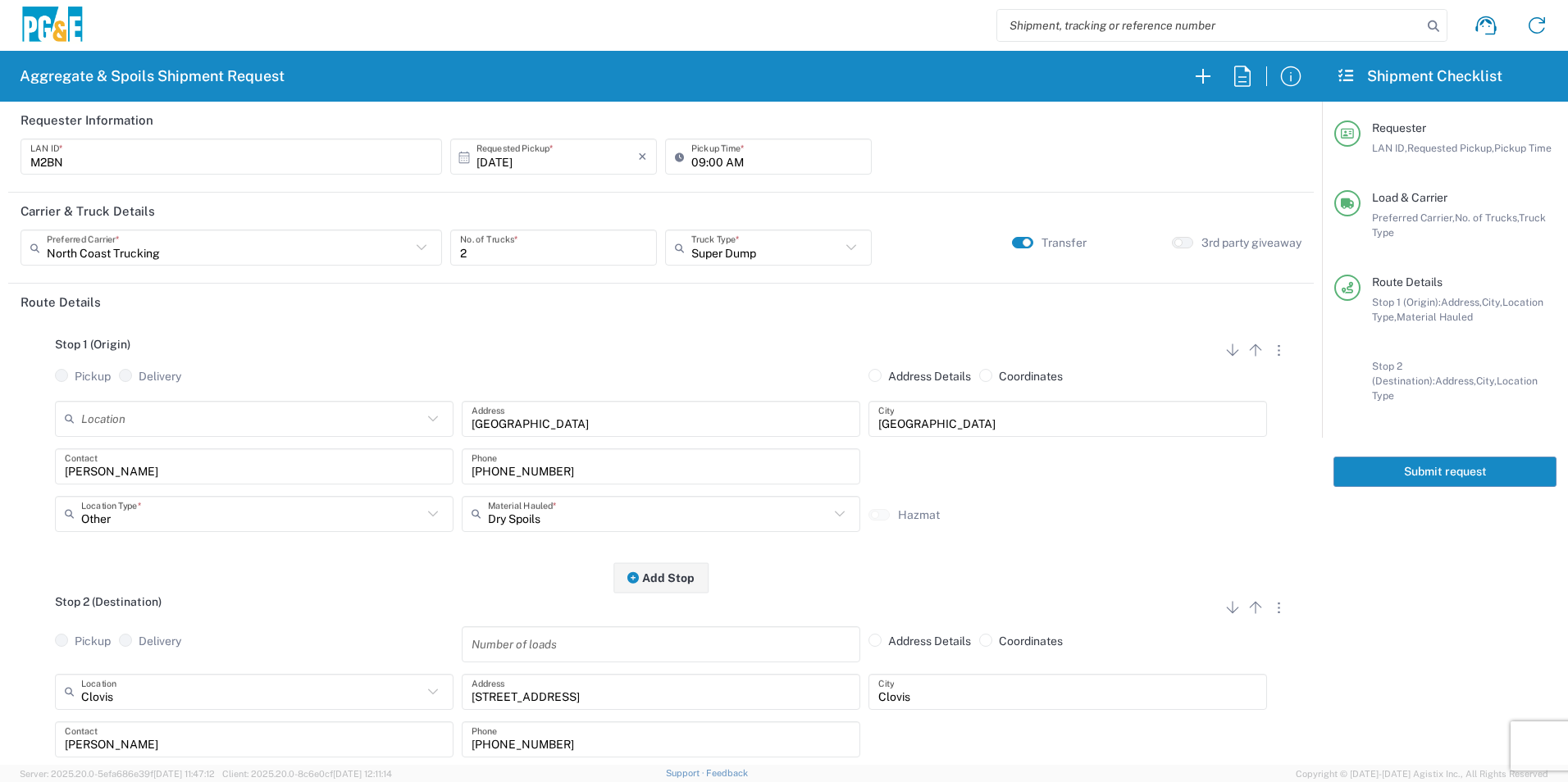
click at [1416, 464] on button "Submit request" at bounding box center [1445, 472] width 223 height 31
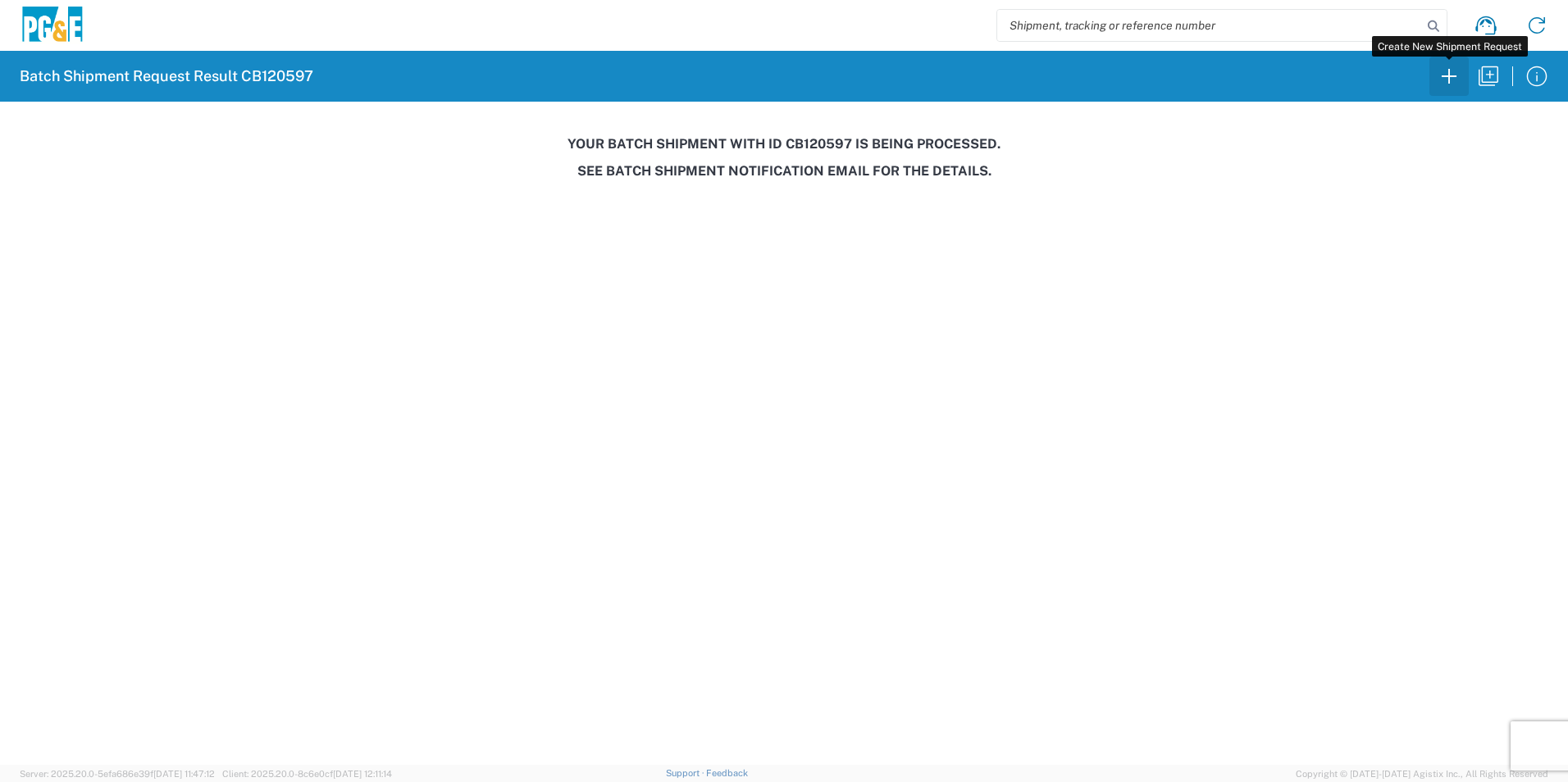
click at [1446, 67] on icon "button" at bounding box center [1449, 77] width 26 height 26
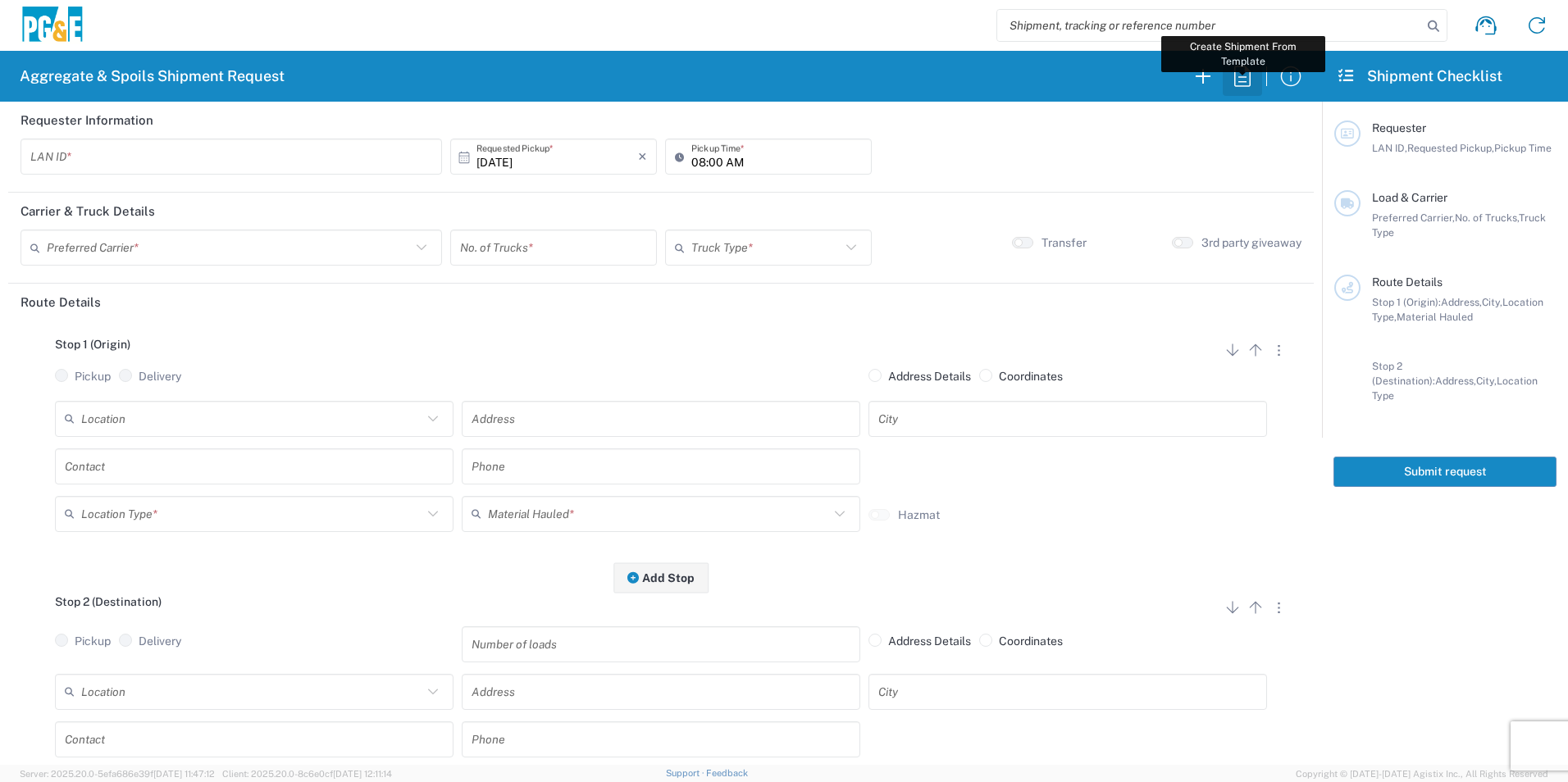
click at [1247, 80] on icon "button" at bounding box center [1242, 77] width 26 height 26
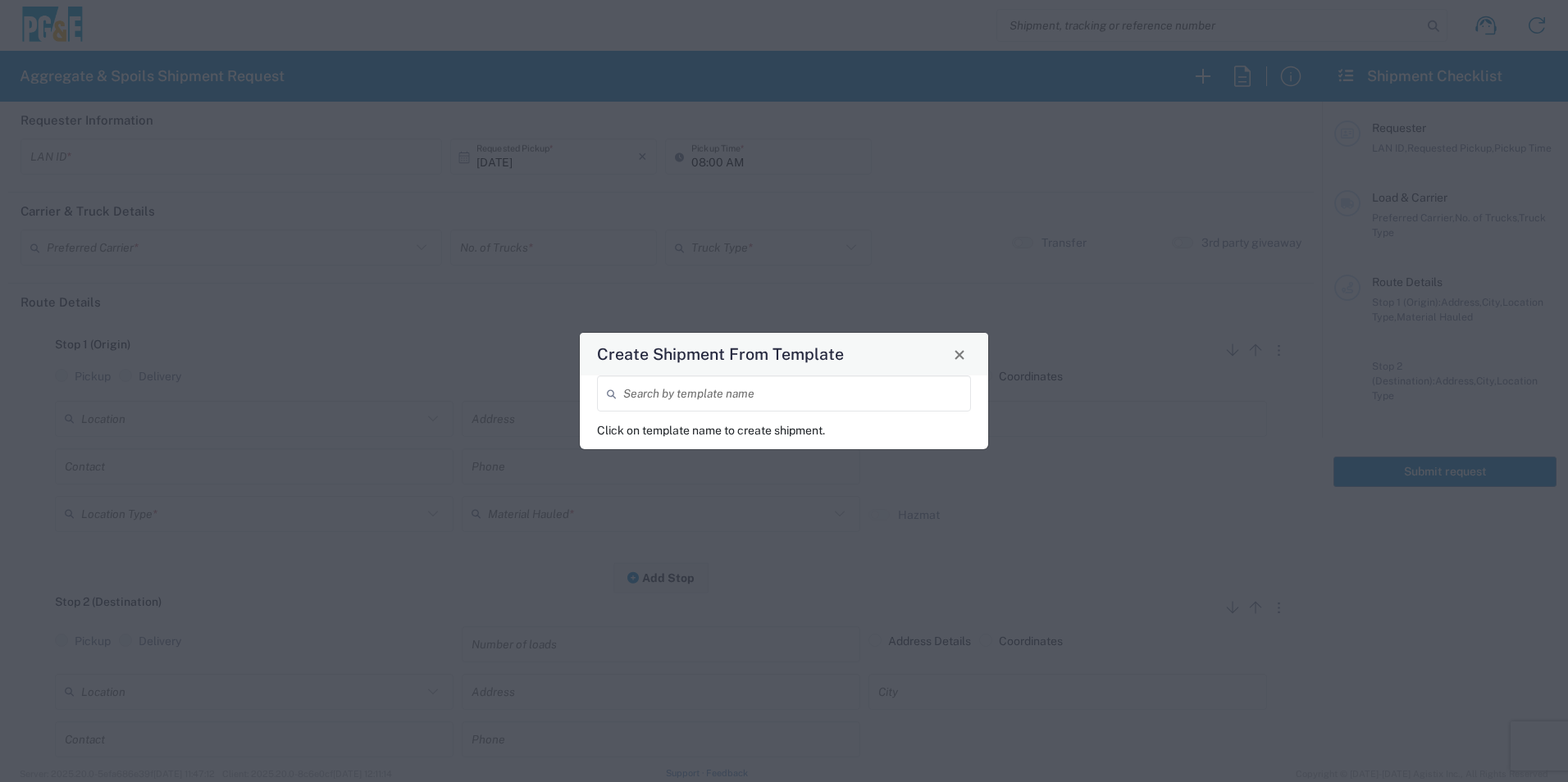
click at [894, 383] on input "search" at bounding box center [792, 394] width 338 height 29
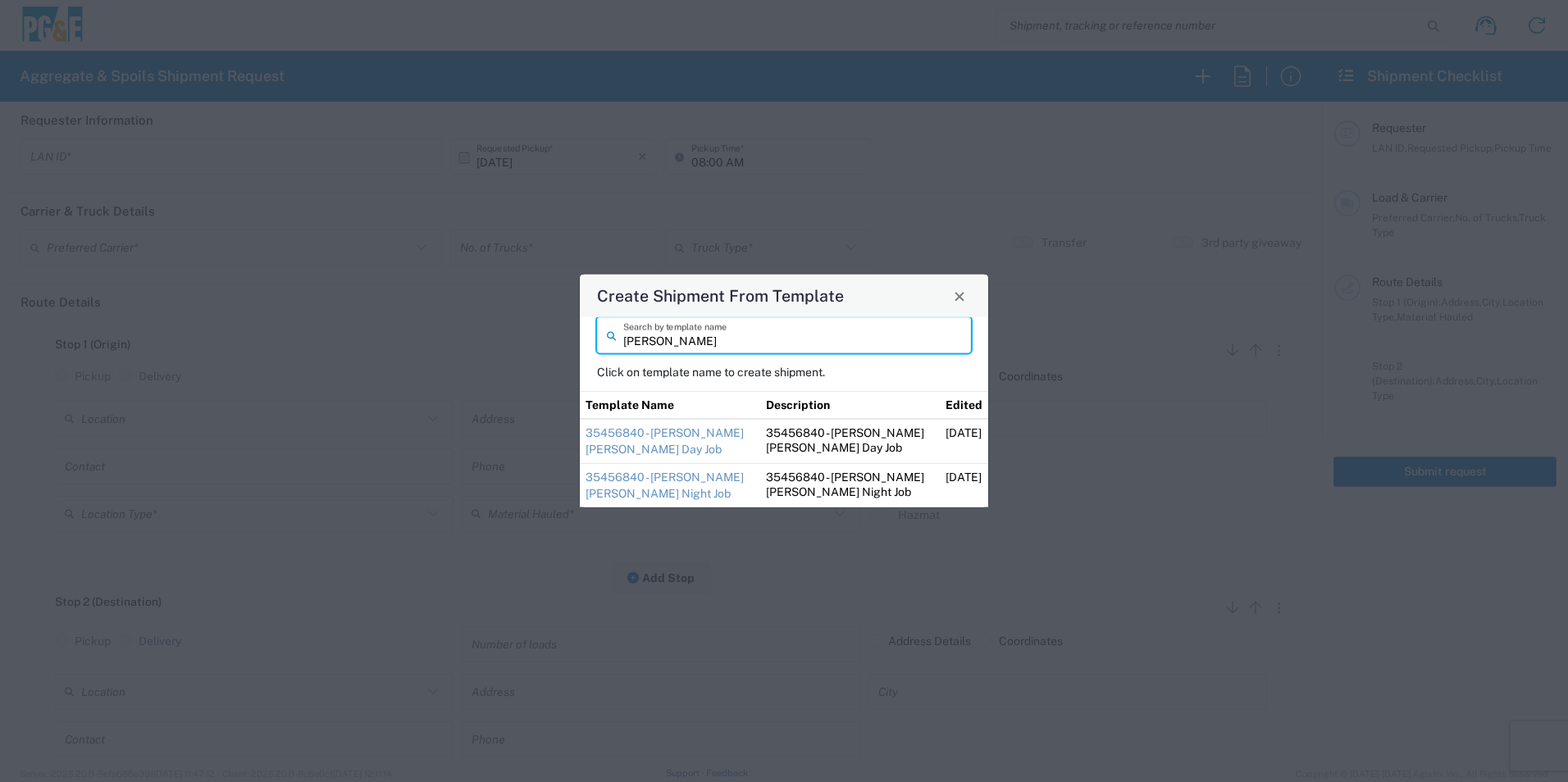
drag, startPoint x: 660, startPoint y: 345, endPoint x: 556, endPoint y: 349, distance: 104.1
click at [556, 349] on div "Create Shipment From Template jim Search by template name Click on template nam…" at bounding box center [784, 391] width 1568 height 782
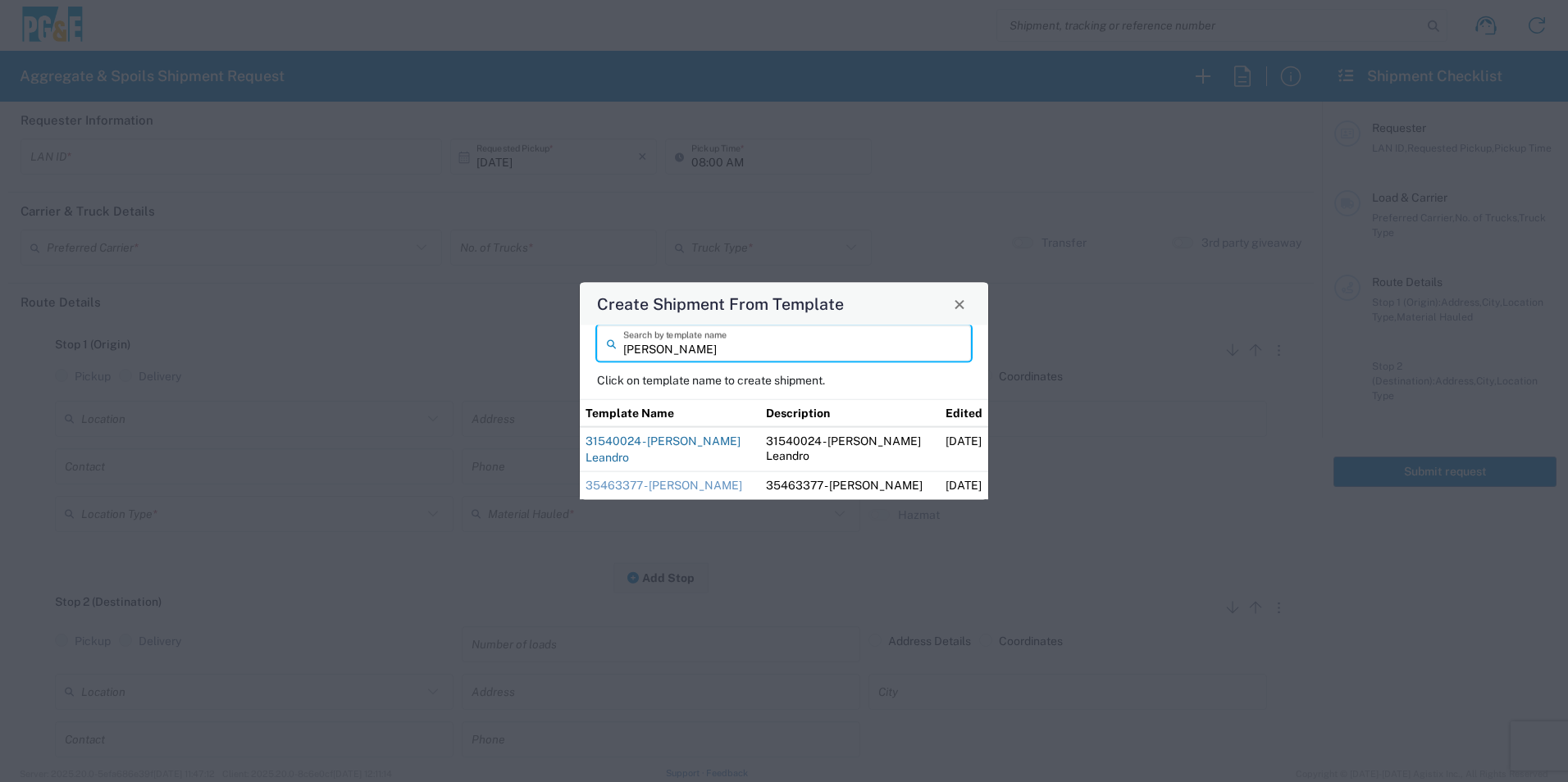
type input "dylan"
click at [642, 440] on link "31540024 - Dylan San Leandro" at bounding box center [664, 450] width 155 height 30
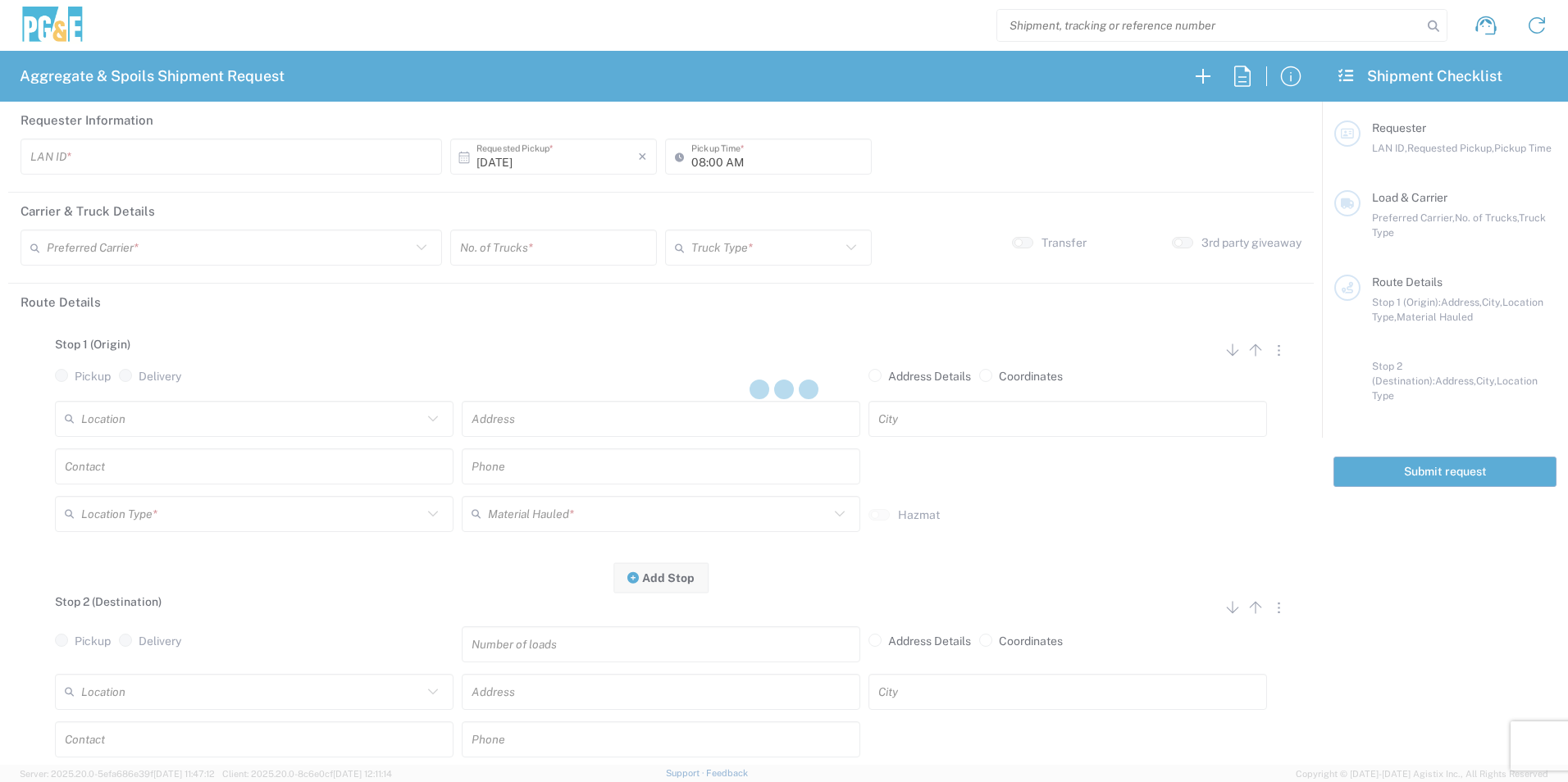
type input "VNL5"
type input "09:00 AM"
type input "MAG Trucking"
type input "Super Dump"
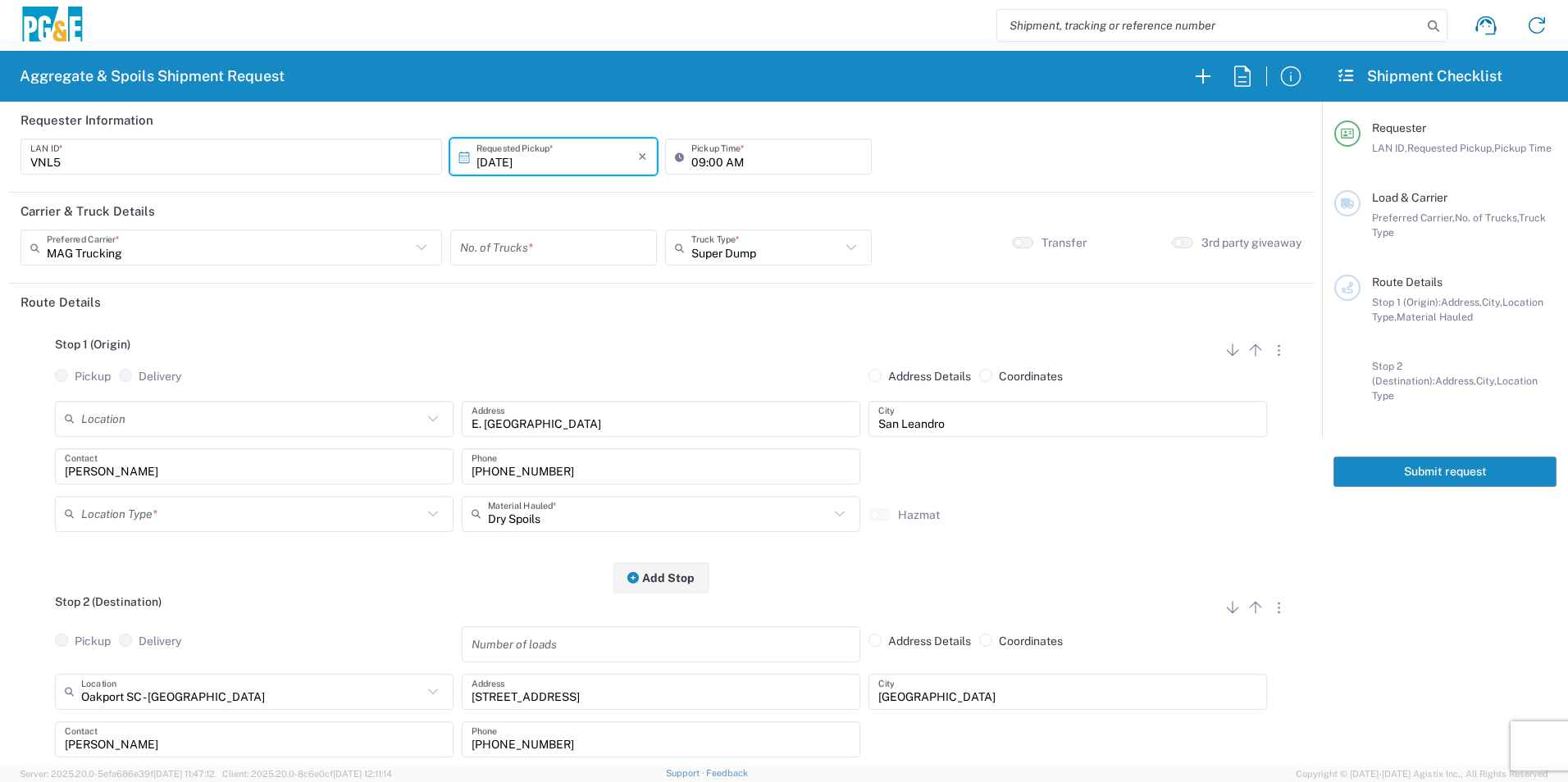
click at [546, 241] on input "number" at bounding box center [553, 247] width 187 height 29
type input "1"
click at [694, 160] on input "09:00 AM" at bounding box center [777, 157] width 171 height 29
click at [709, 158] on input "06:00 AM" at bounding box center [777, 157] width 171 height 29
type input "06:45 AM"
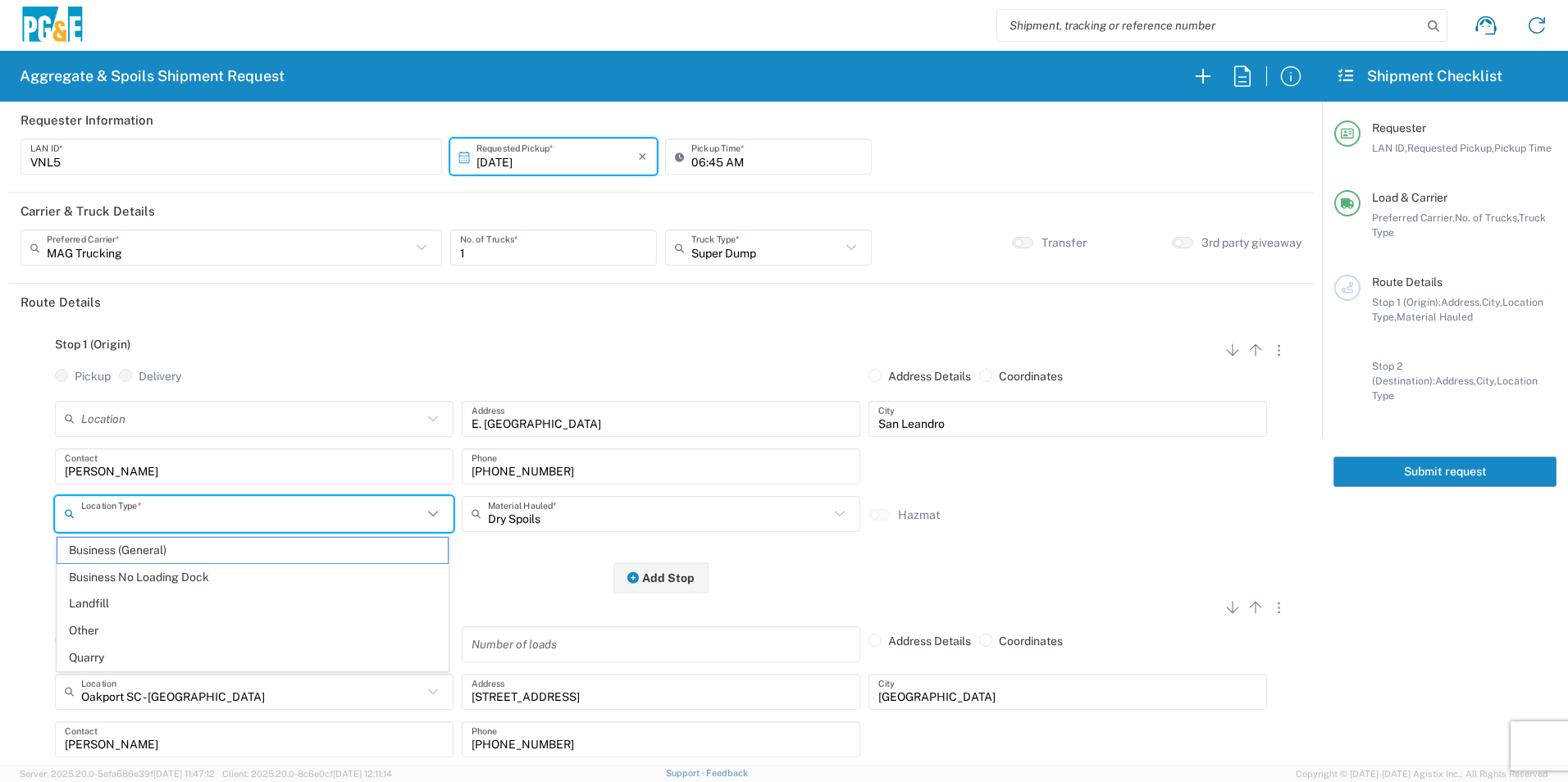
click at [112, 510] on input "text" at bounding box center [252, 513] width 342 height 29
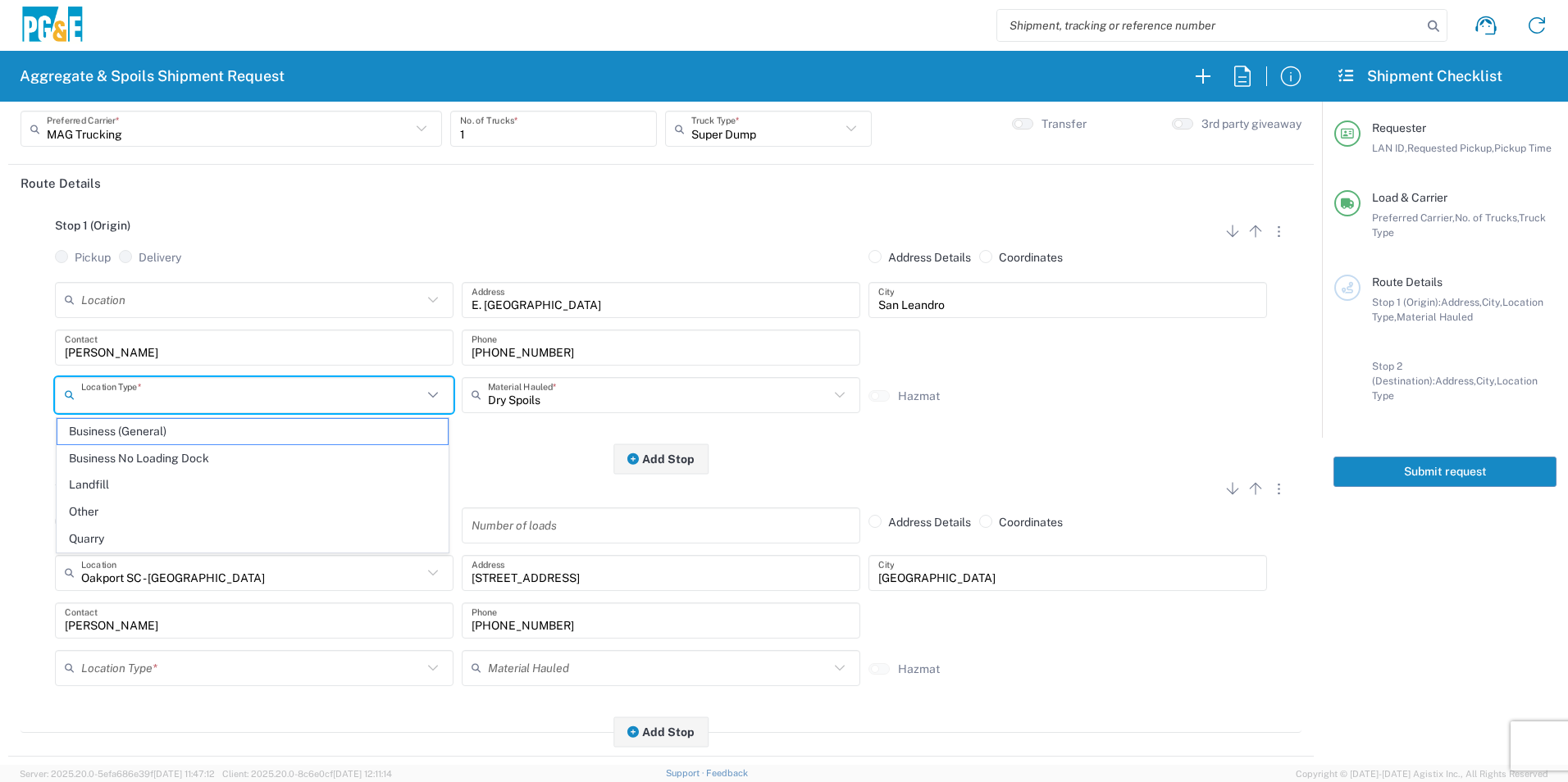
scroll to position [246, 0]
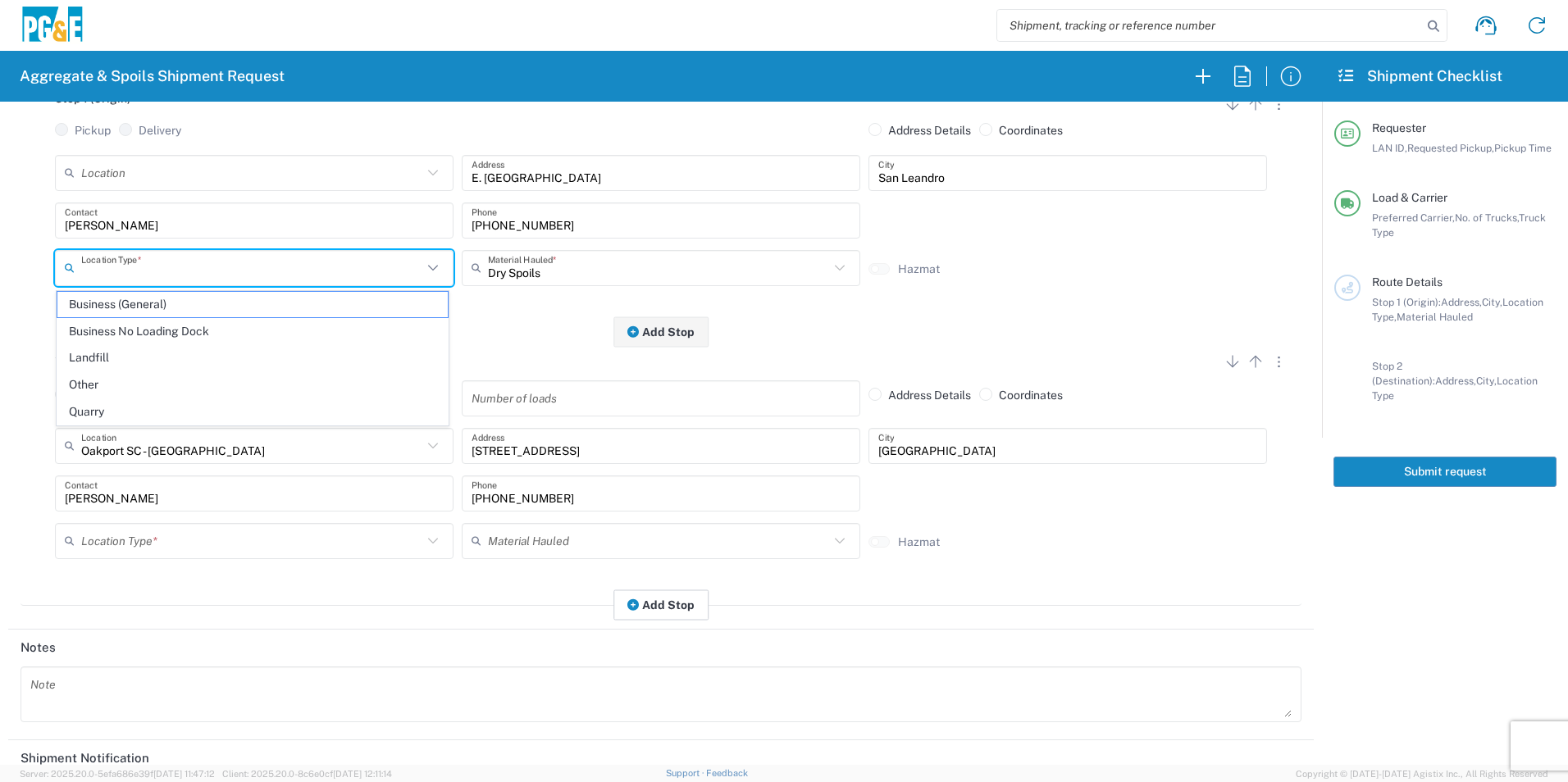
click at [635, 615] on button "Add Stop" at bounding box center [661, 605] width 95 height 31
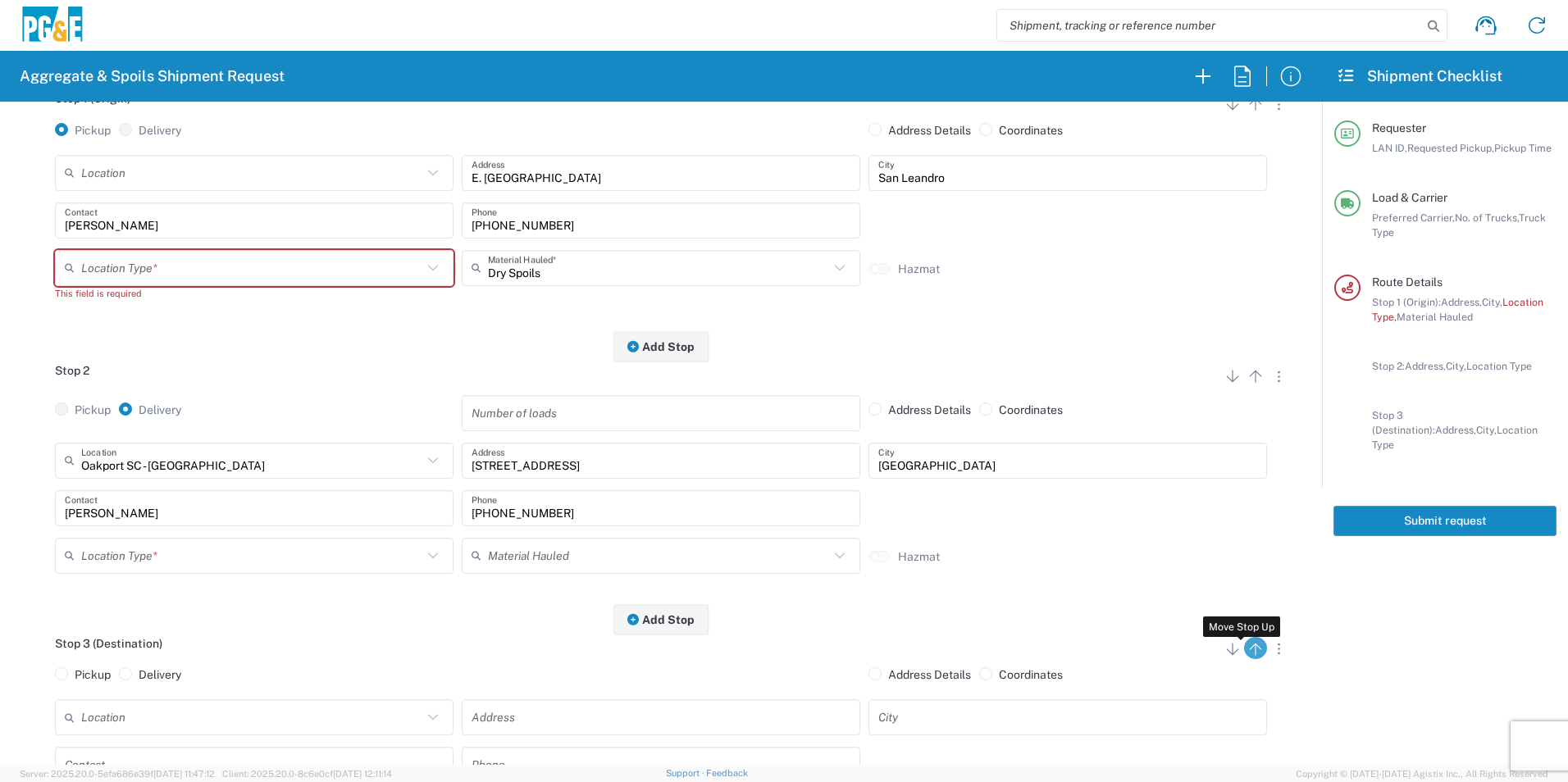
click at [1250, 653] on icon "button" at bounding box center [1255, 649] width 20 height 20
radio input "false"
radio input "true"
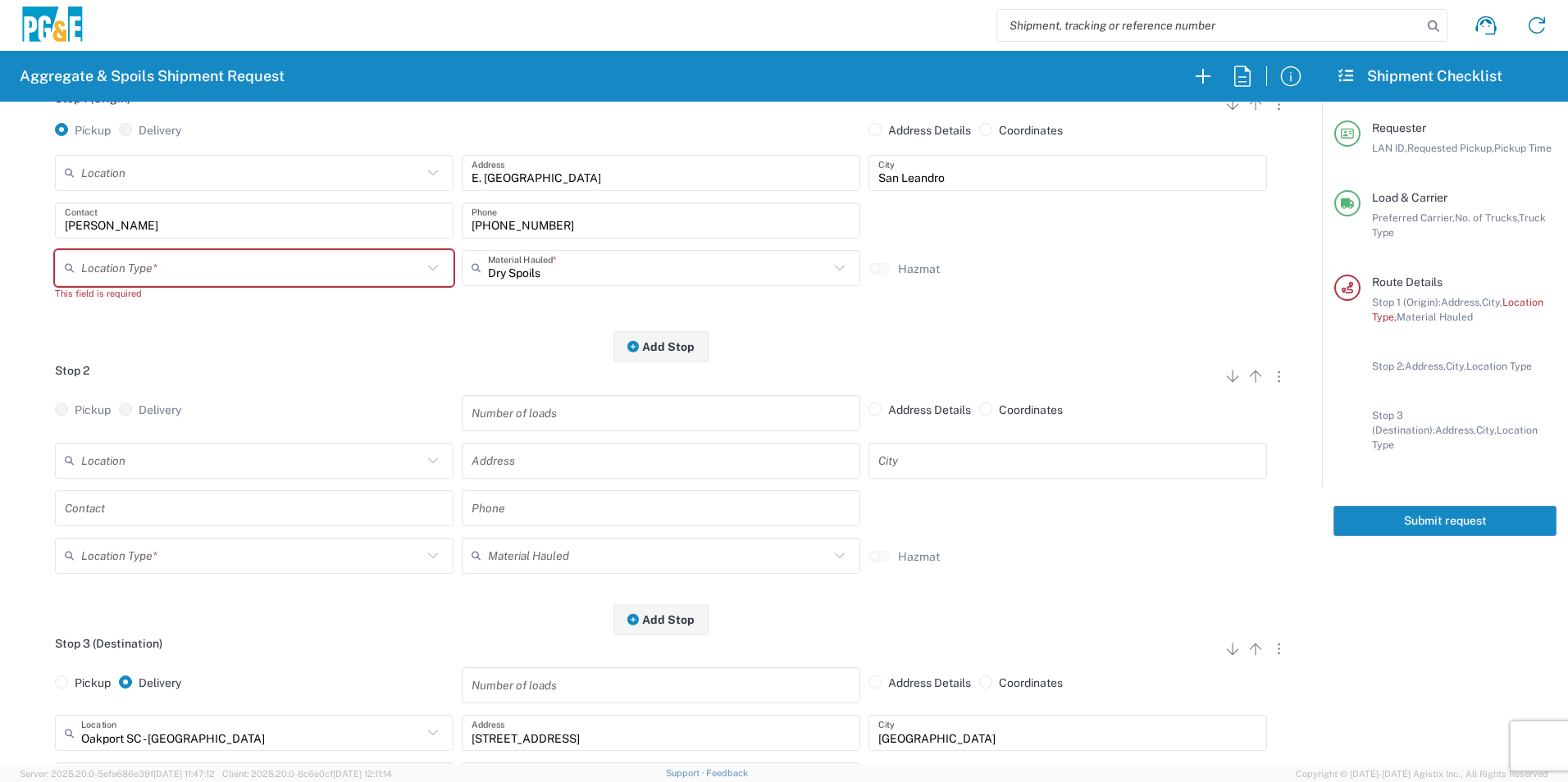
scroll to position [164, 0]
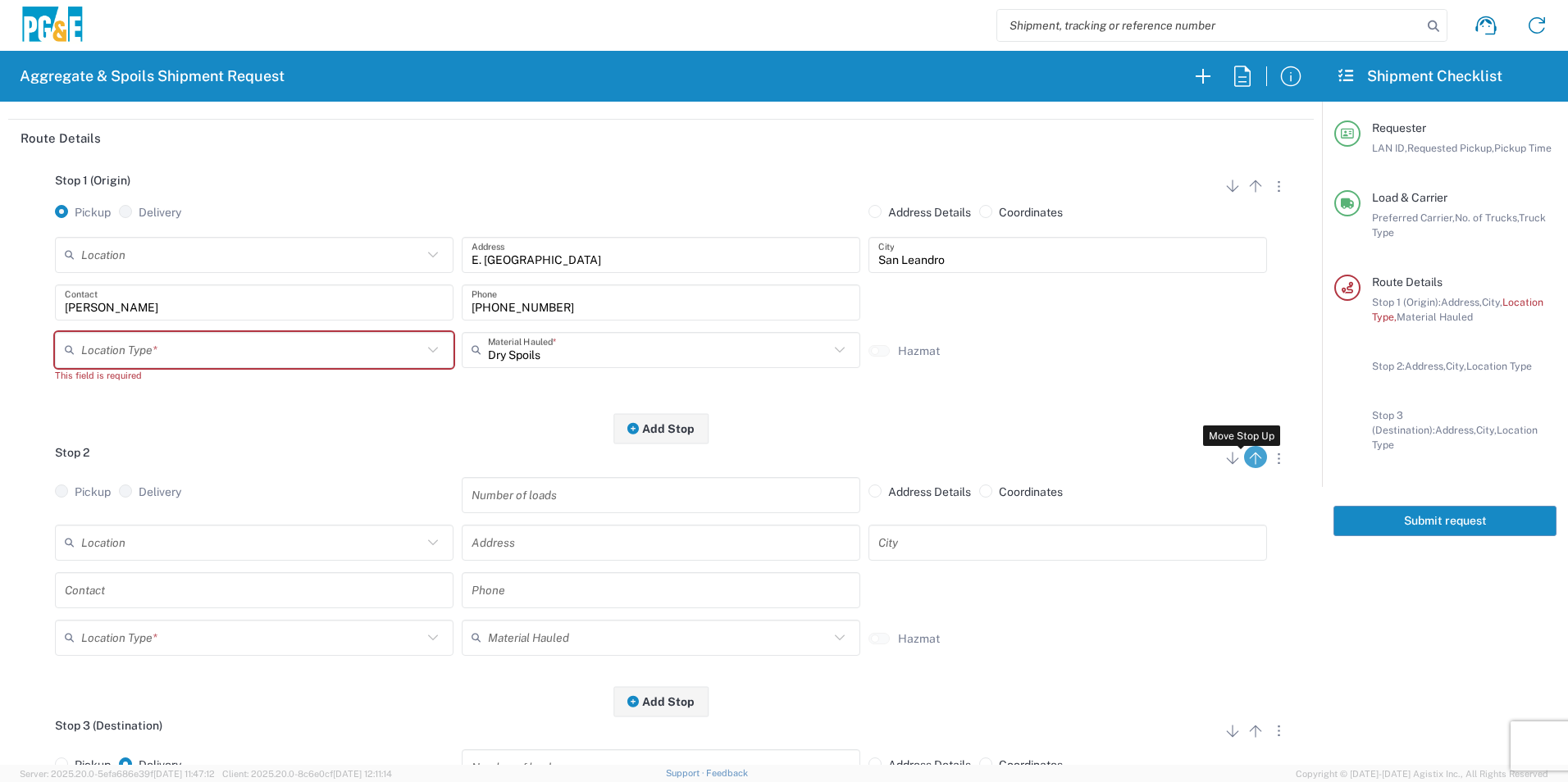
click at [1250, 457] on icon "button" at bounding box center [1255, 458] width 12 height 12
radio input "false"
radio input "true"
radio input "false"
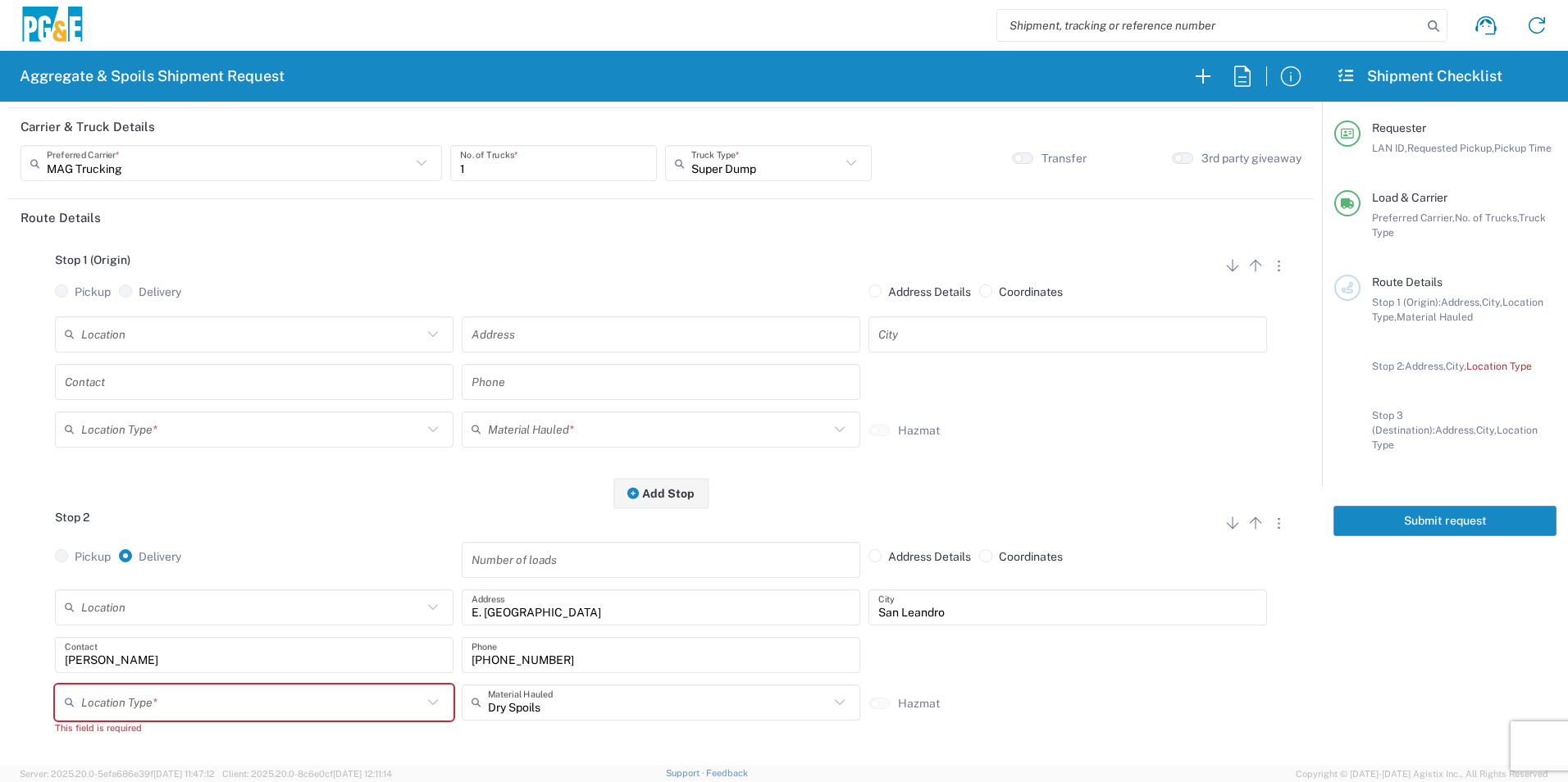
scroll to position [0, 0]
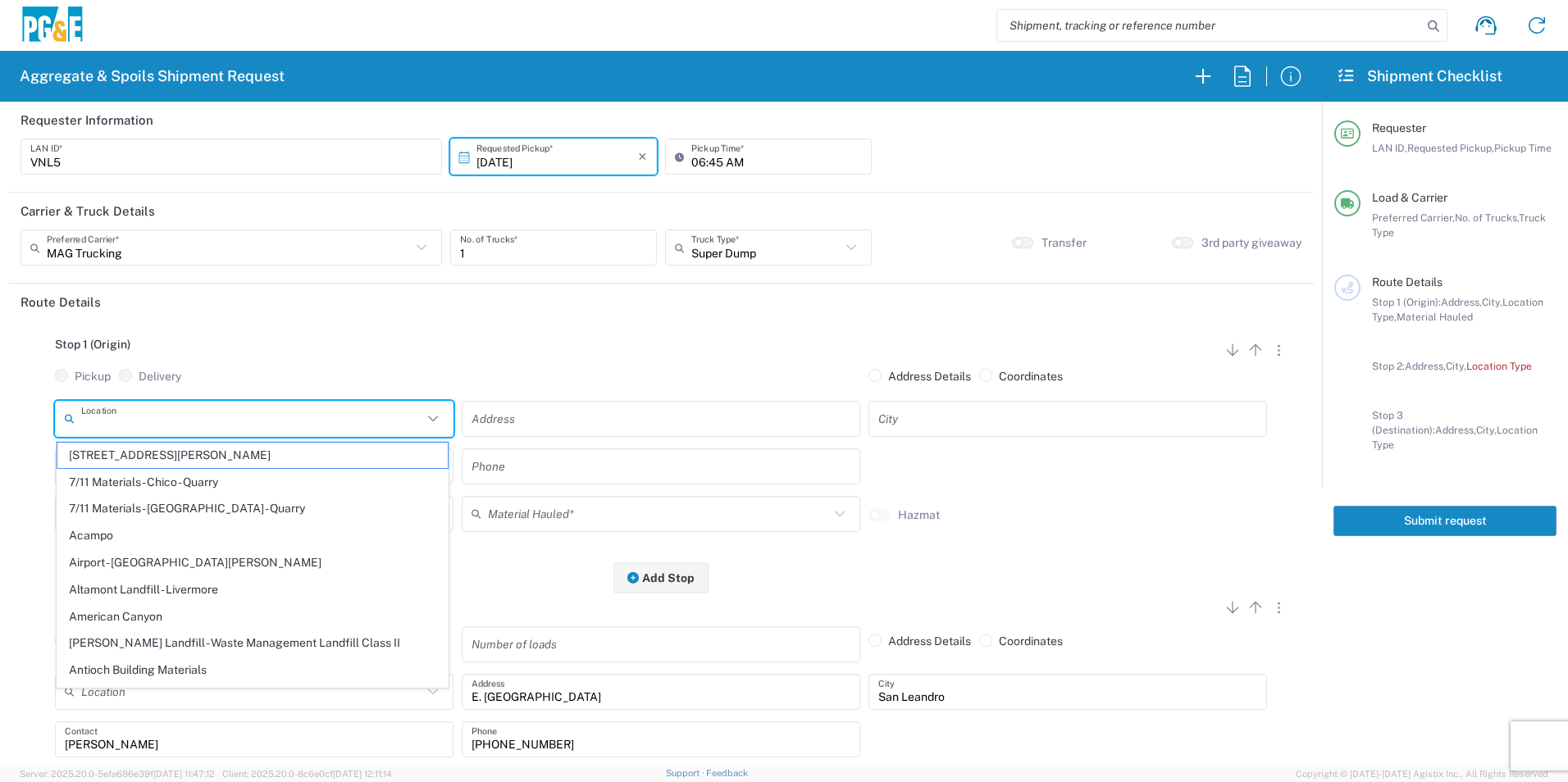
click at [160, 416] on input "text" at bounding box center [252, 418] width 342 height 29
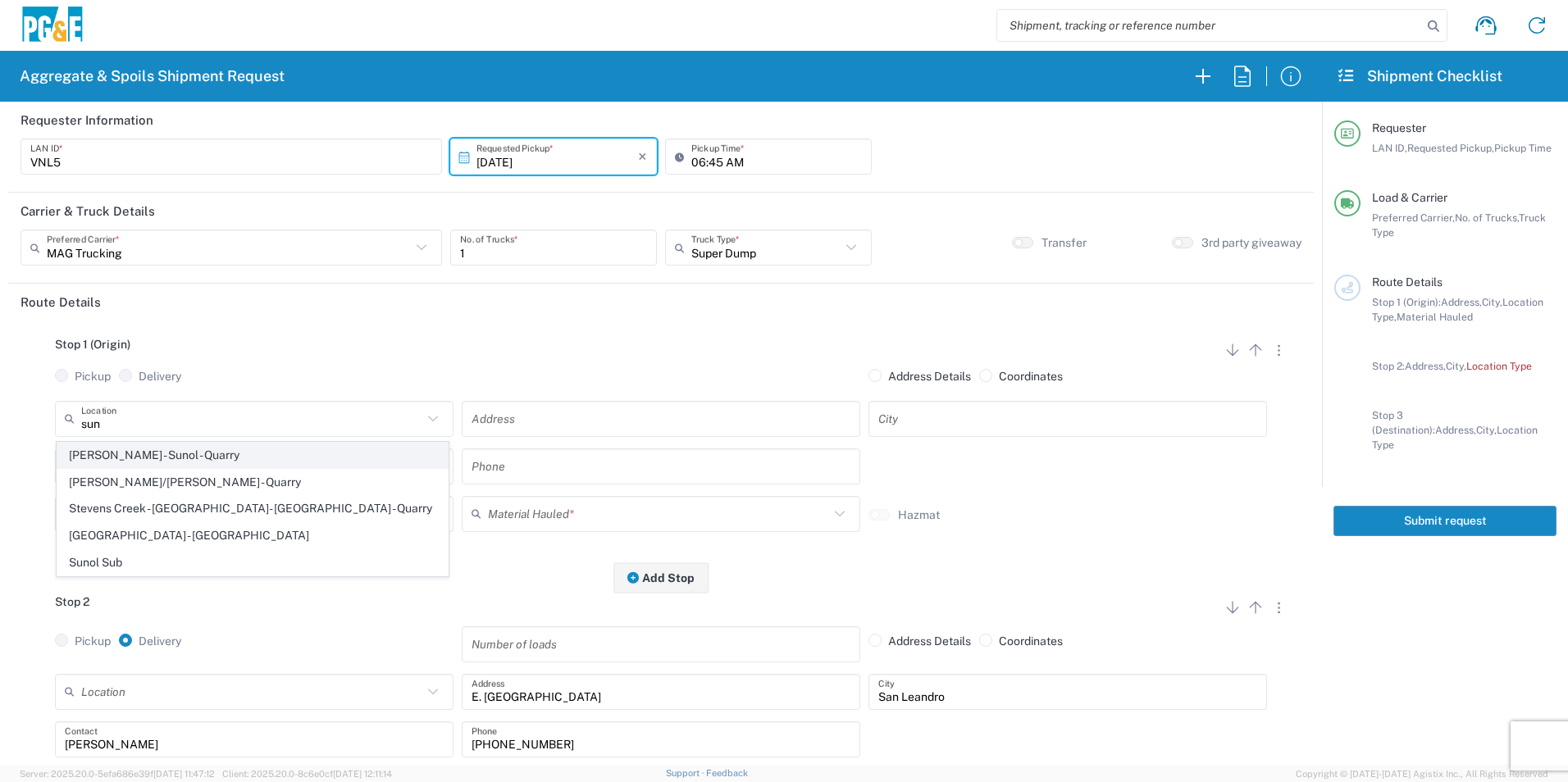
click at [144, 452] on span "[PERSON_NAME] - Sunol - Quarry" at bounding box center [253, 455] width 390 height 25
type input "[PERSON_NAME] - Sunol - Quarry"
type input "6527 Calaveras Rd"
type input "Sunol"
type input "Quarry"
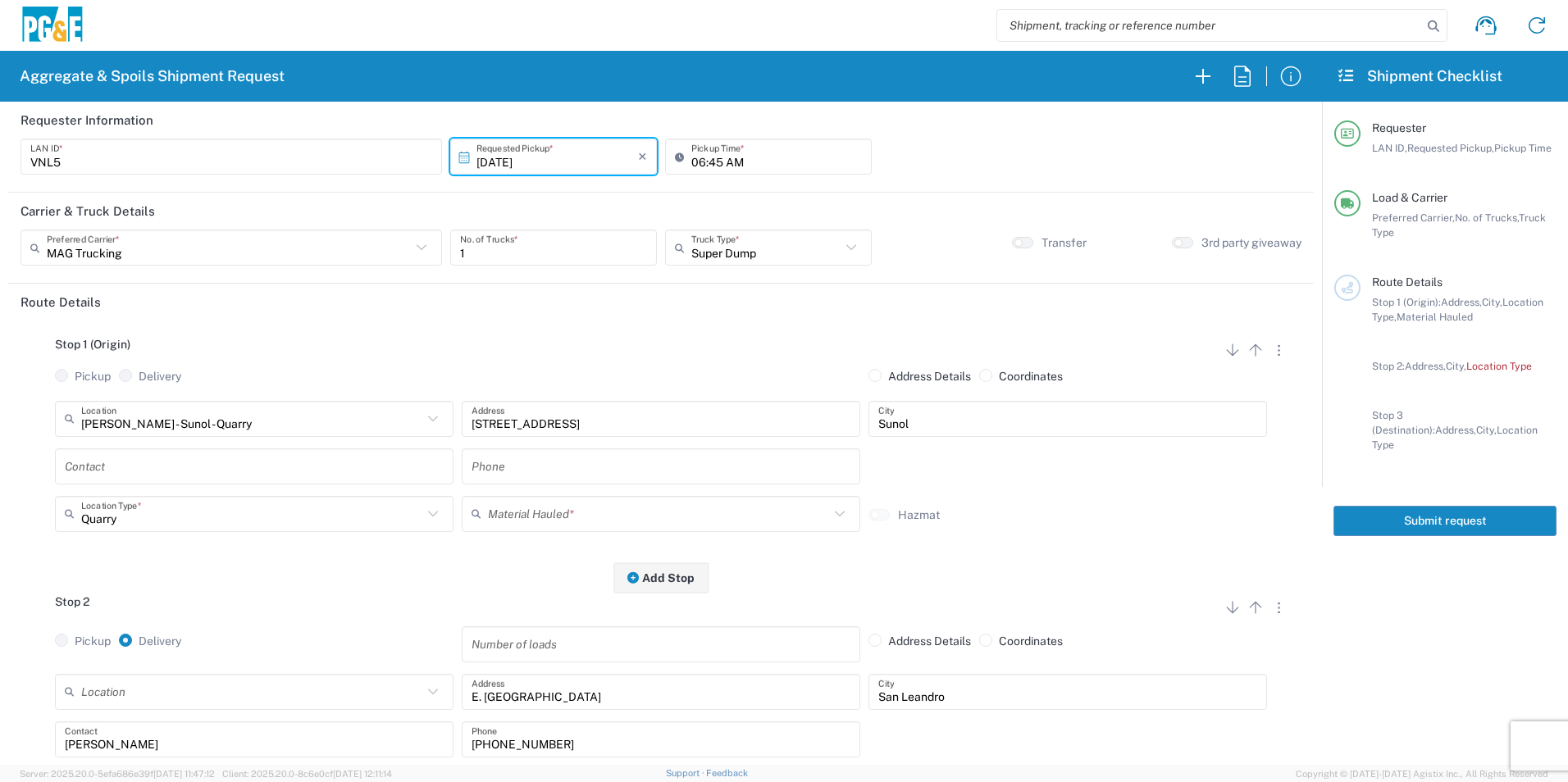
click at [169, 471] on input "text" at bounding box center [254, 466] width 379 height 29
type input "Jim"
click at [599, 465] on input "text" at bounding box center [661, 466] width 379 height 29
paste input "530-575-1556"
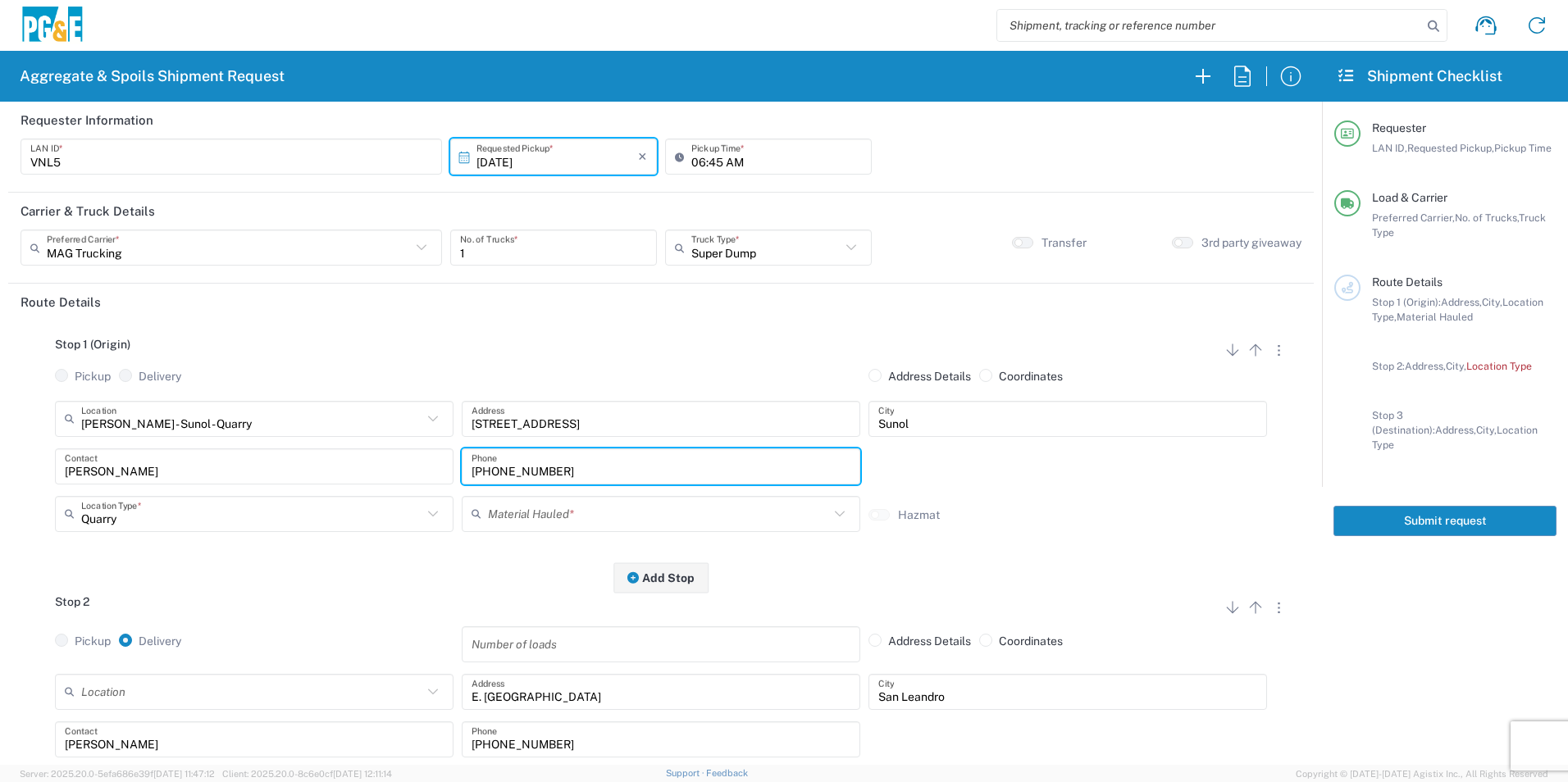
type input "530-575-1556"
click at [557, 509] on input "text" at bounding box center [659, 513] width 342 height 29
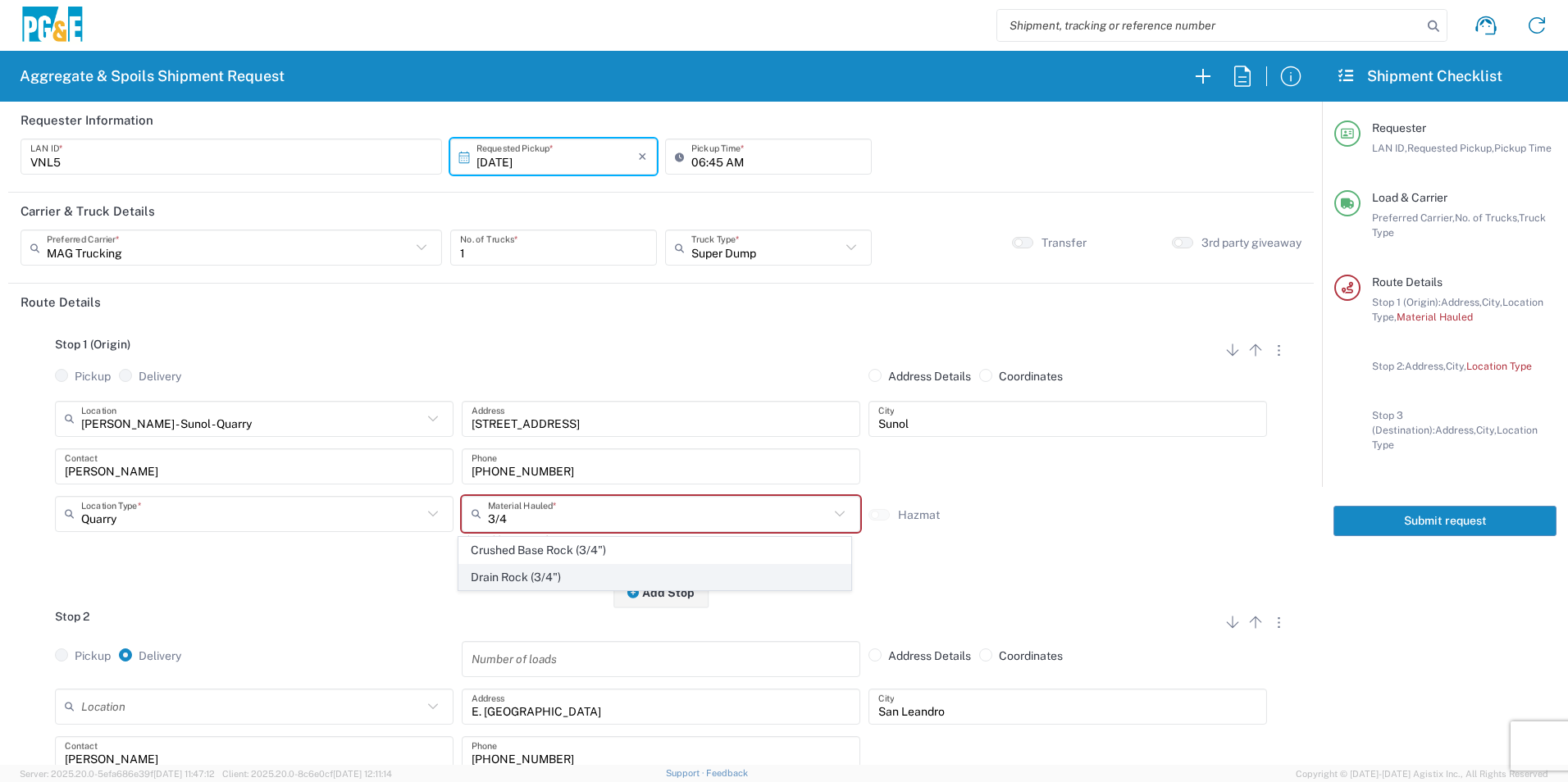
click at [600, 572] on span "Drain Rock (3/4")" at bounding box center [654, 578] width 390 height 25
type input "Drain Rock (3/4")"
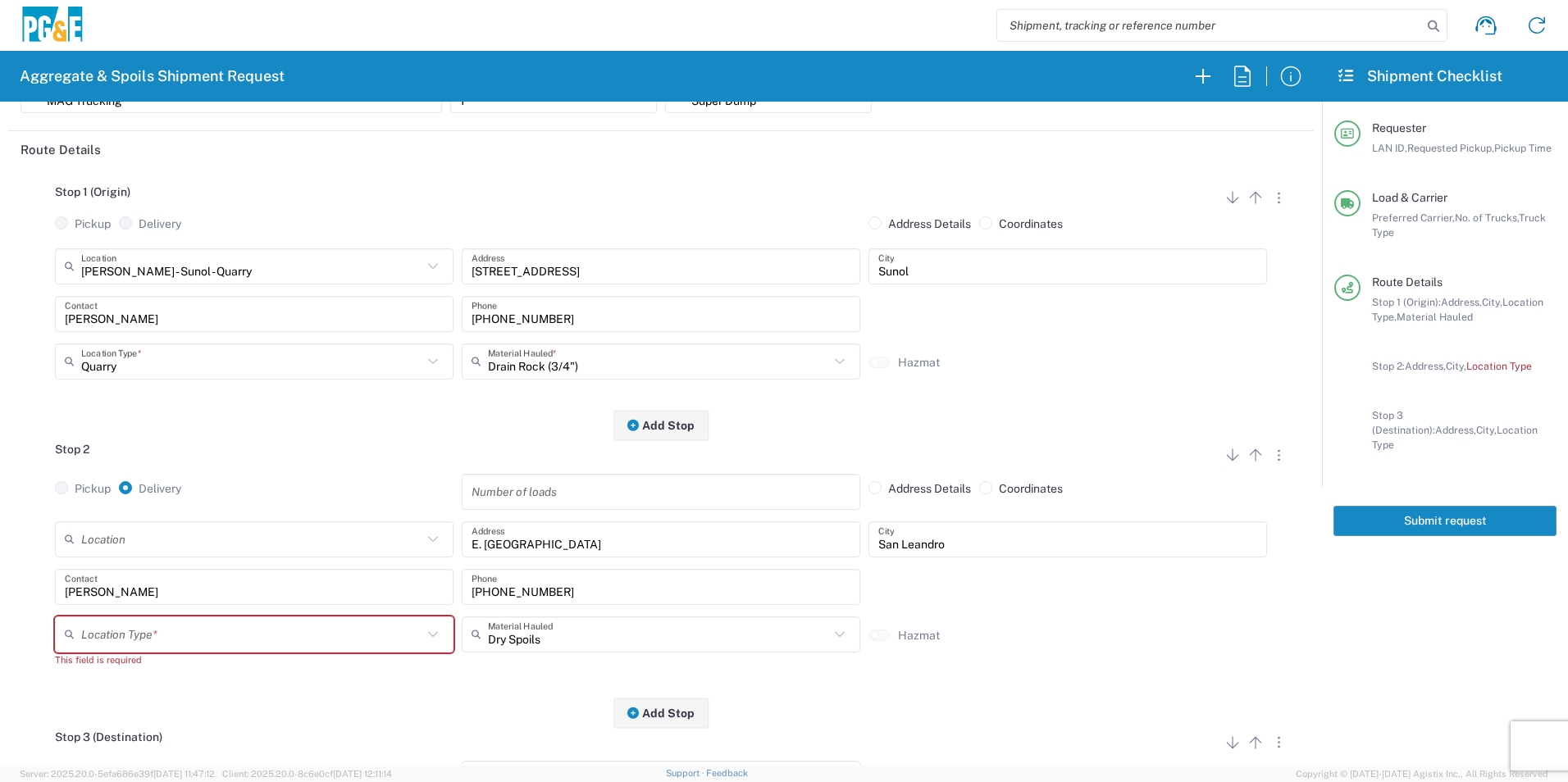
scroll to position [164, 0]
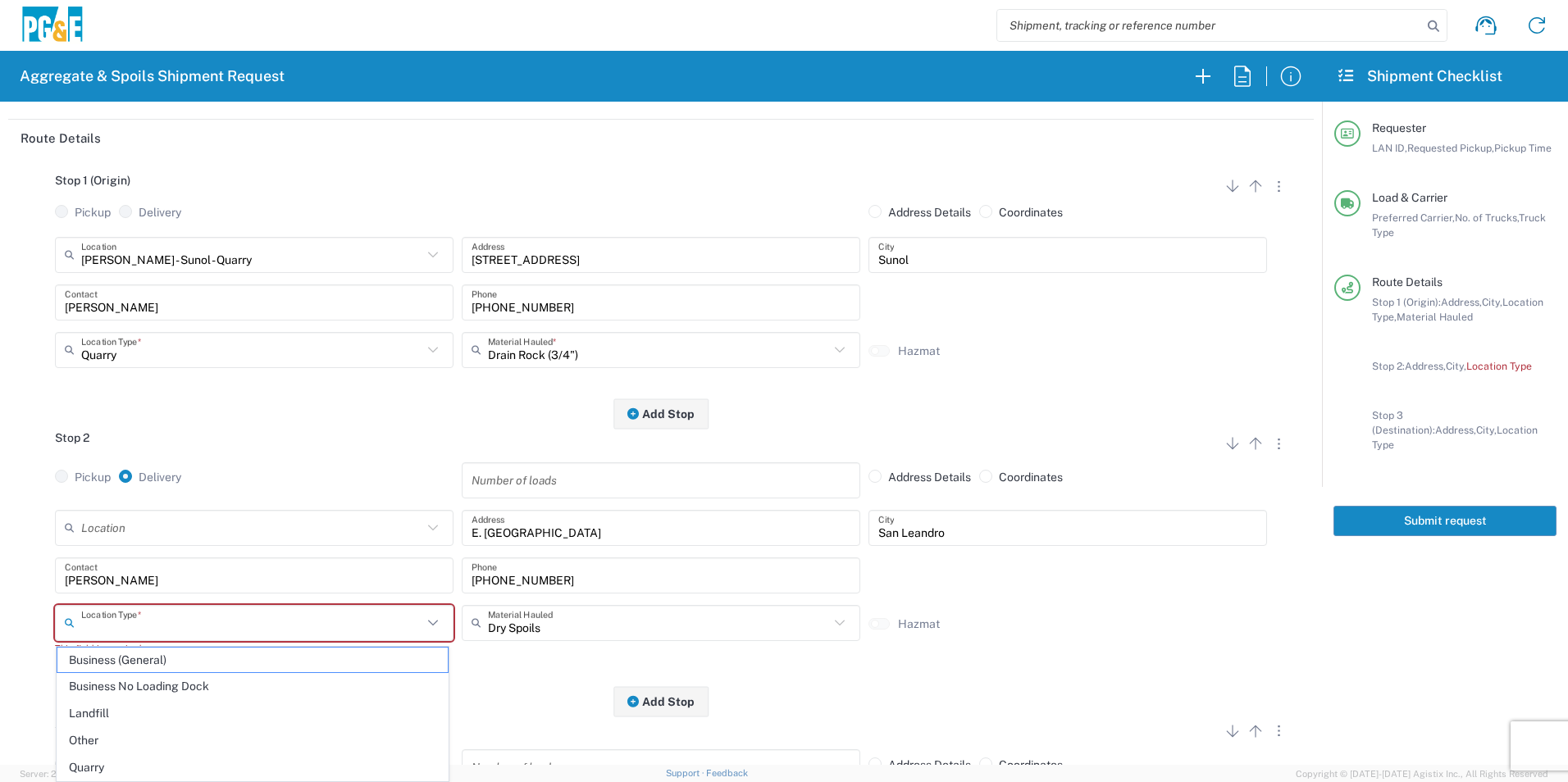
click at [192, 629] on input "text" at bounding box center [252, 622] width 342 height 29
click at [99, 739] on span "Other" at bounding box center [253, 740] width 390 height 25
type input "Other"
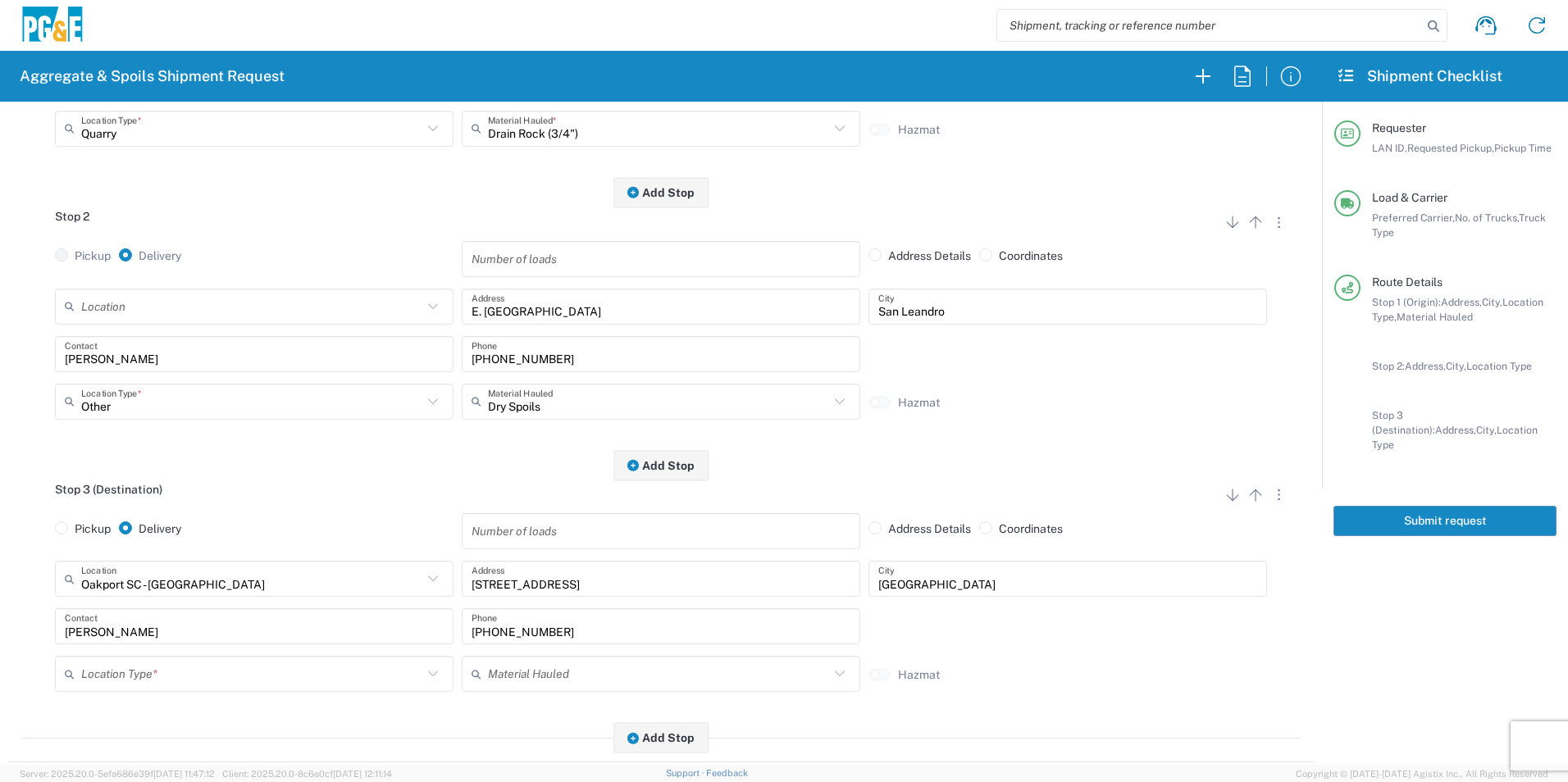
scroll to position [410, 0]
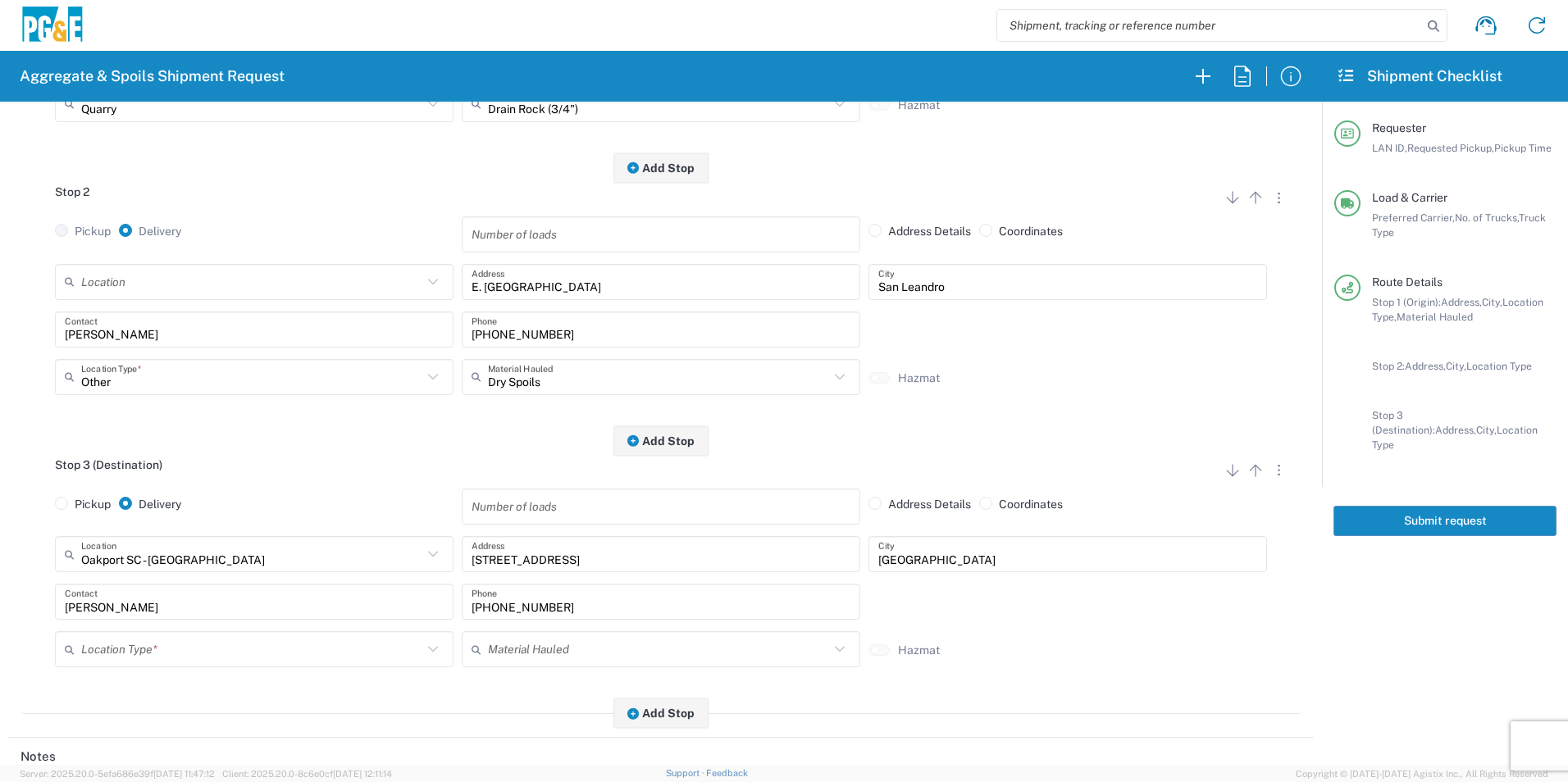
click at [195, 648] on input "text" at bounding box center [252, 649] width 342 height 29
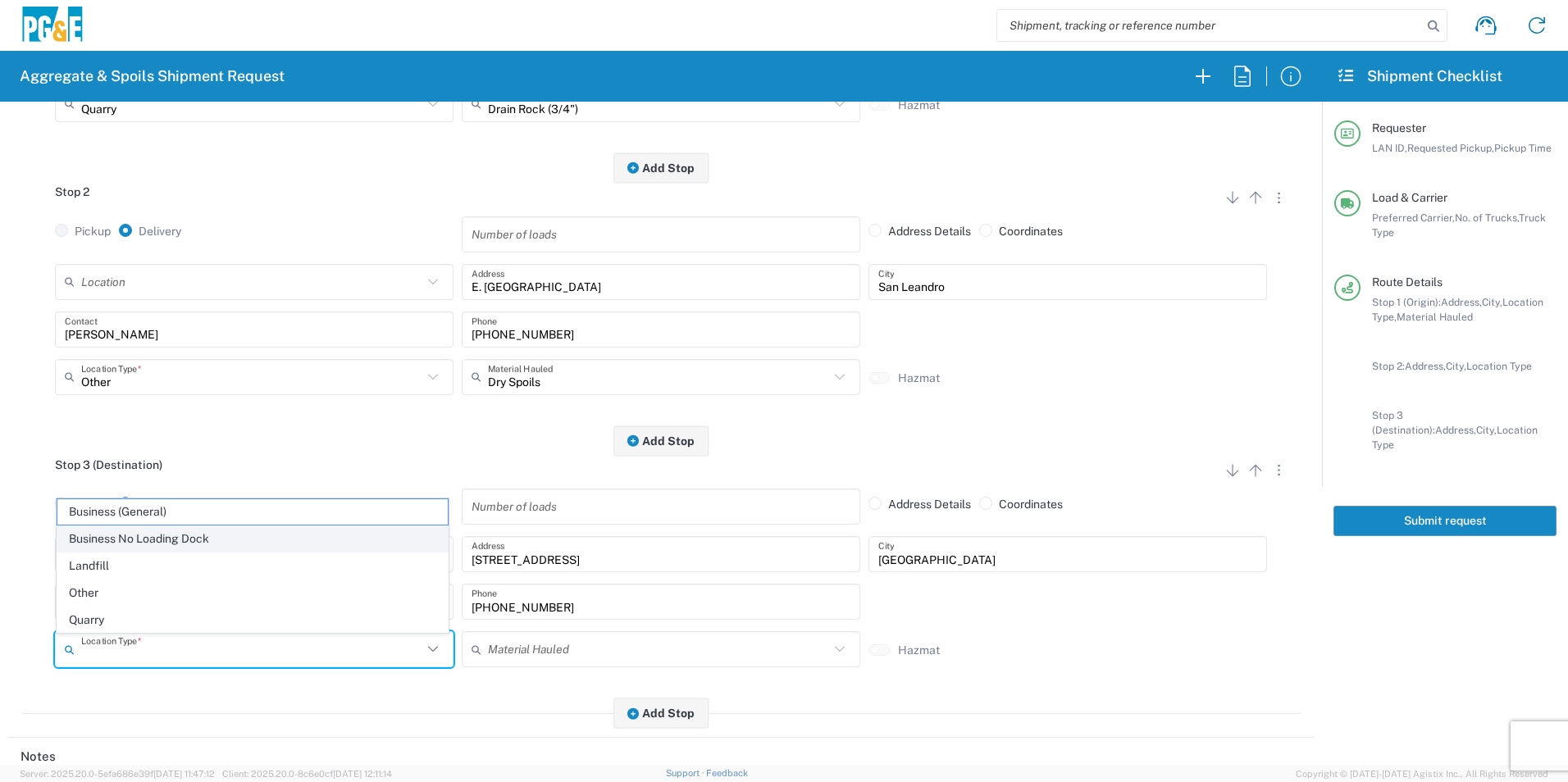
click at [119, 541] on span "Business No Loading Dock" at bounding box center [253, 538] width 390 height 25
type input "Business No Loading Dock"
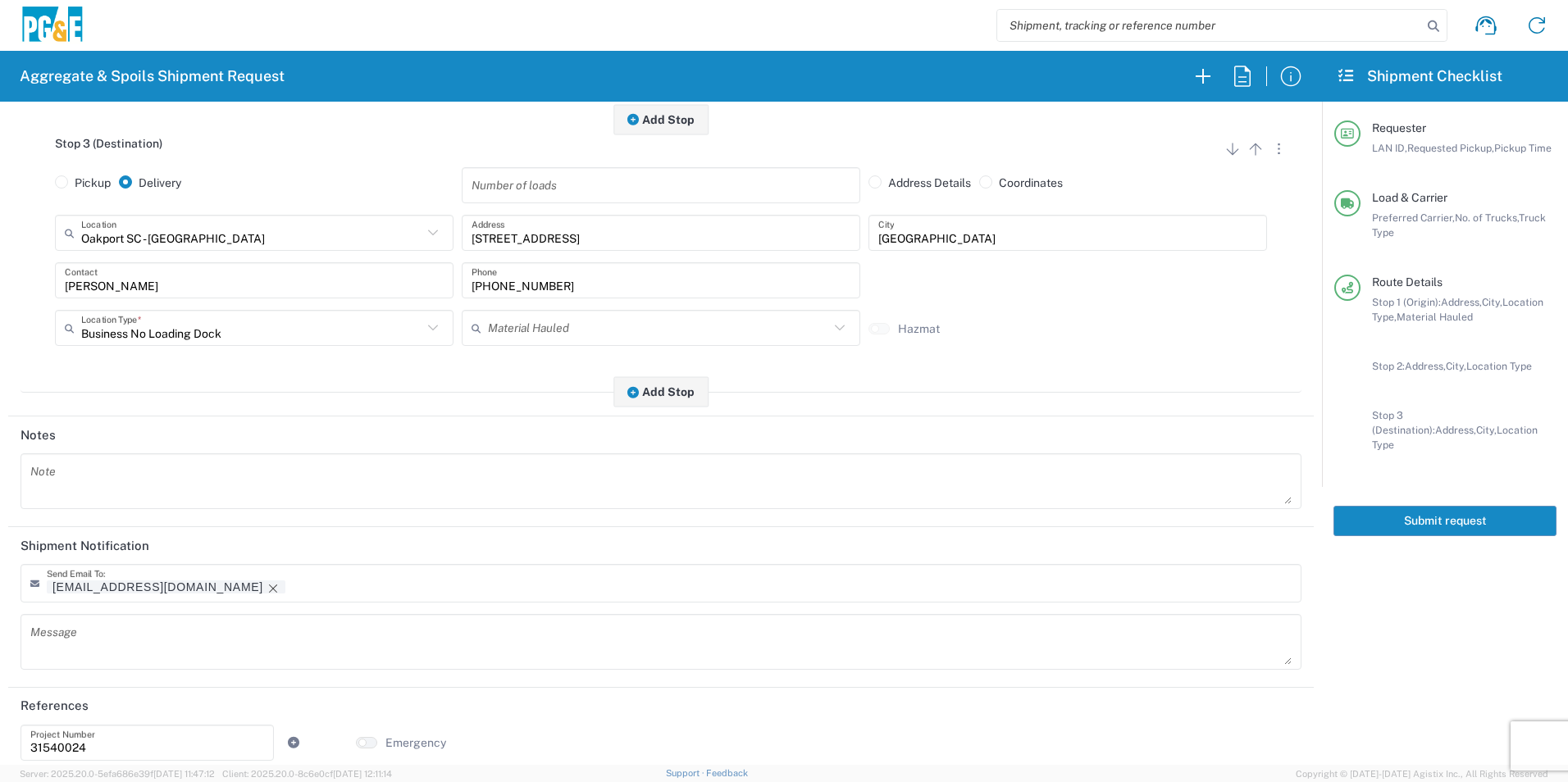
scroll to position [738, 0]
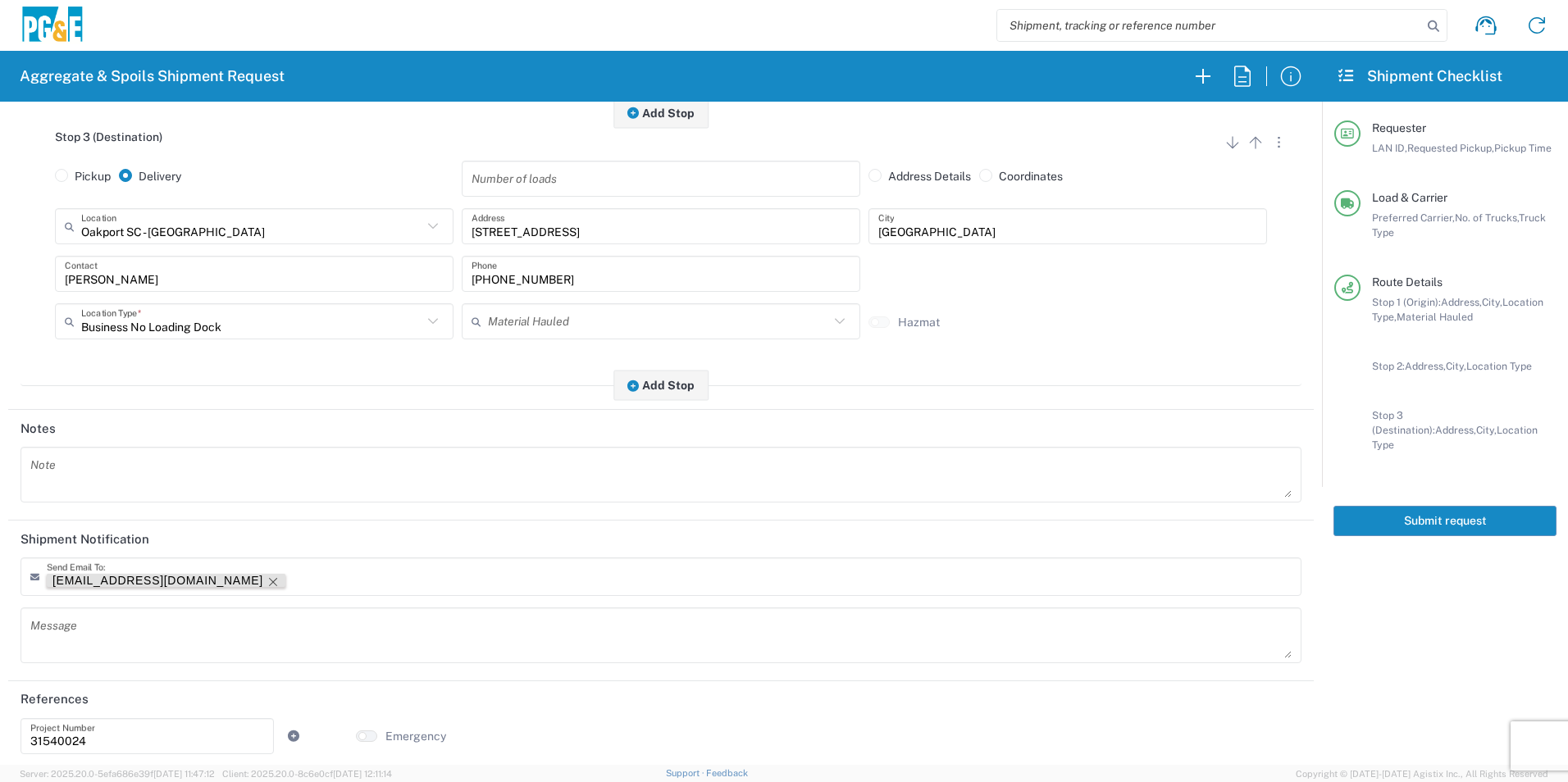
click at [267, 583] on icon "Remove tag" at bounding box center [273, 582] width 13 height 13
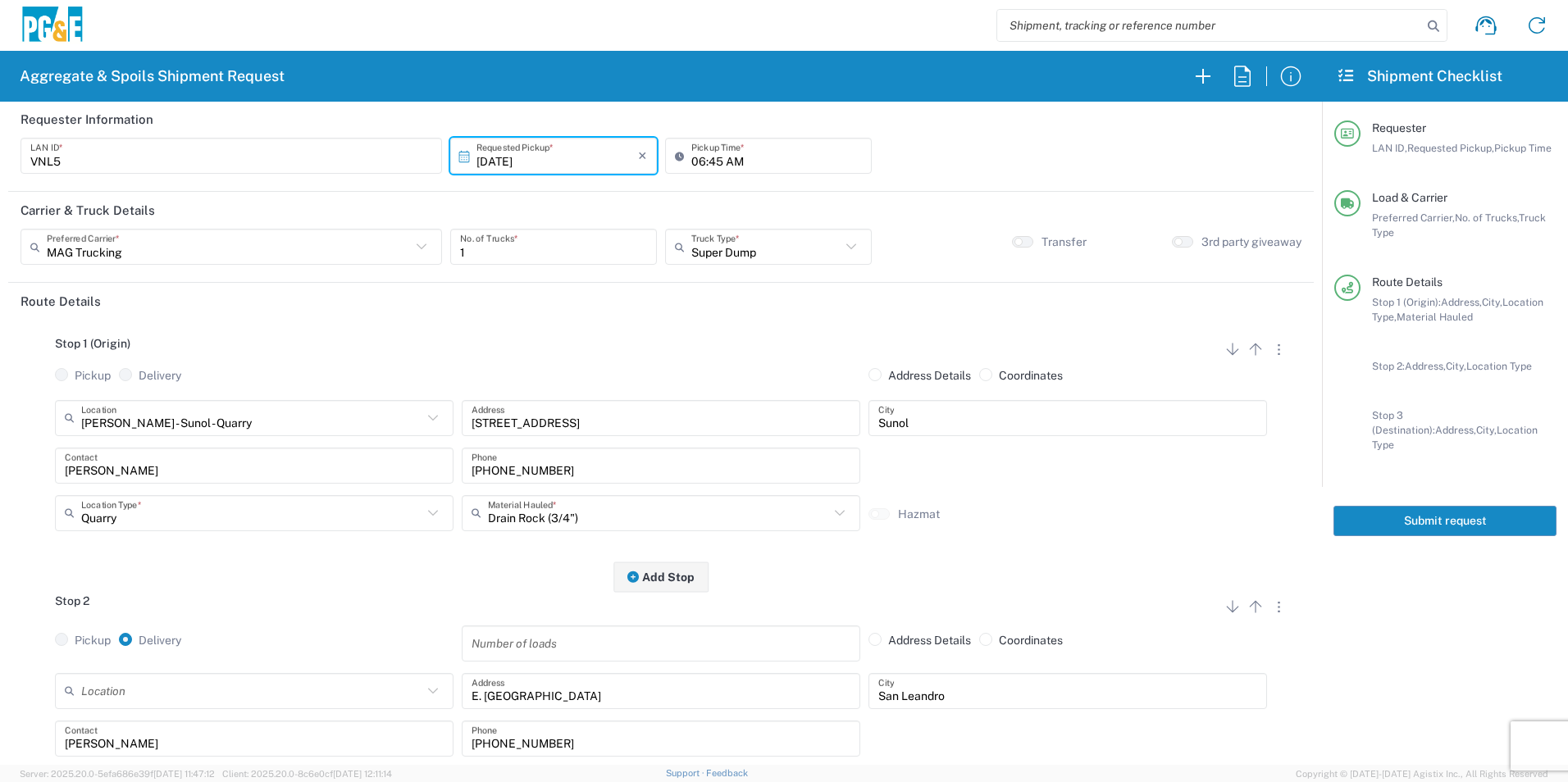
scroll to position [0, 0]
click at [1368, 506] on button "Submit request" at bounding box center [1445, 521] width 223 height 31
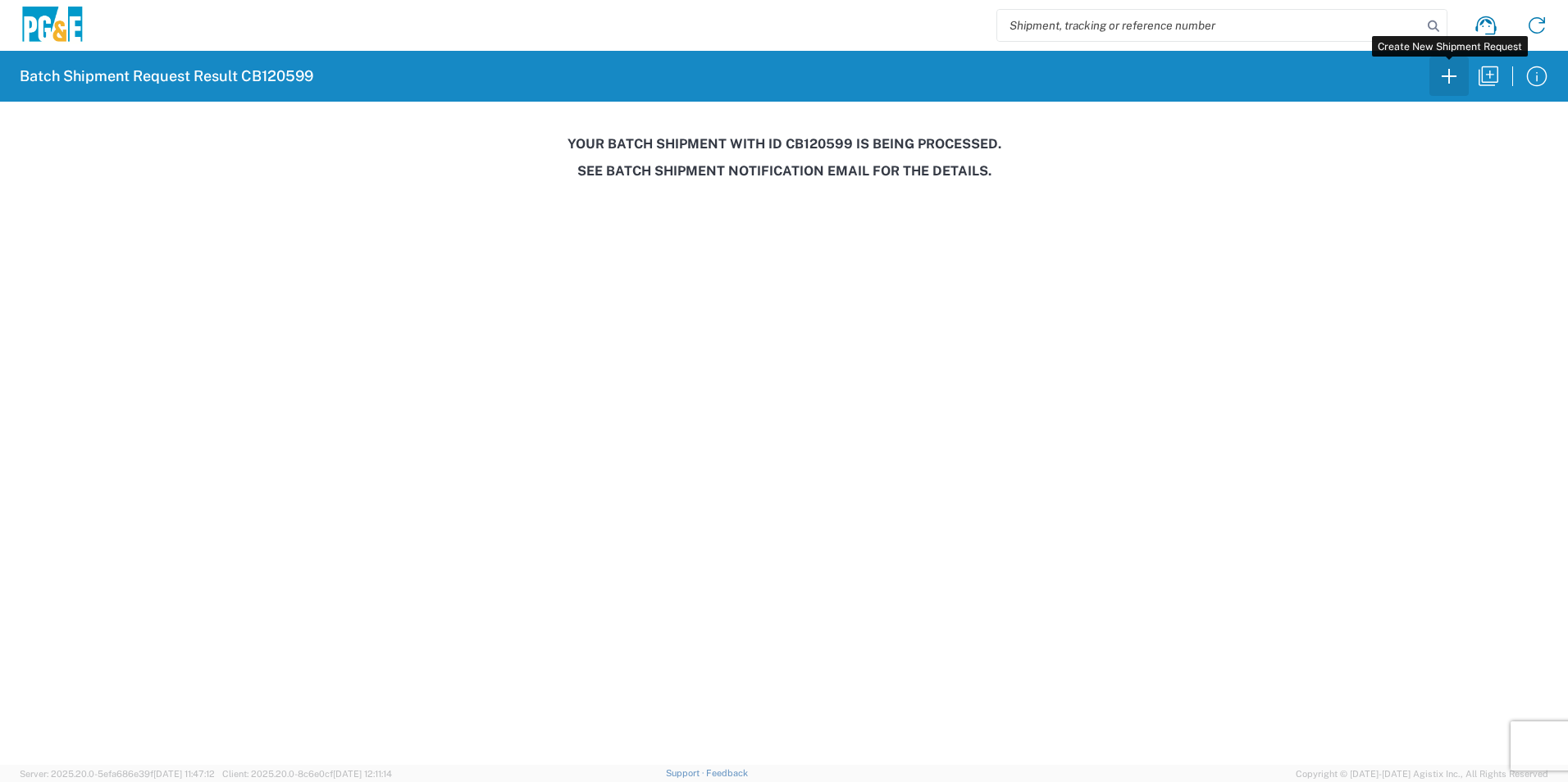
click at [1441, 71] on icon "button" at bounding box center [1449, 77] width 26 height 26
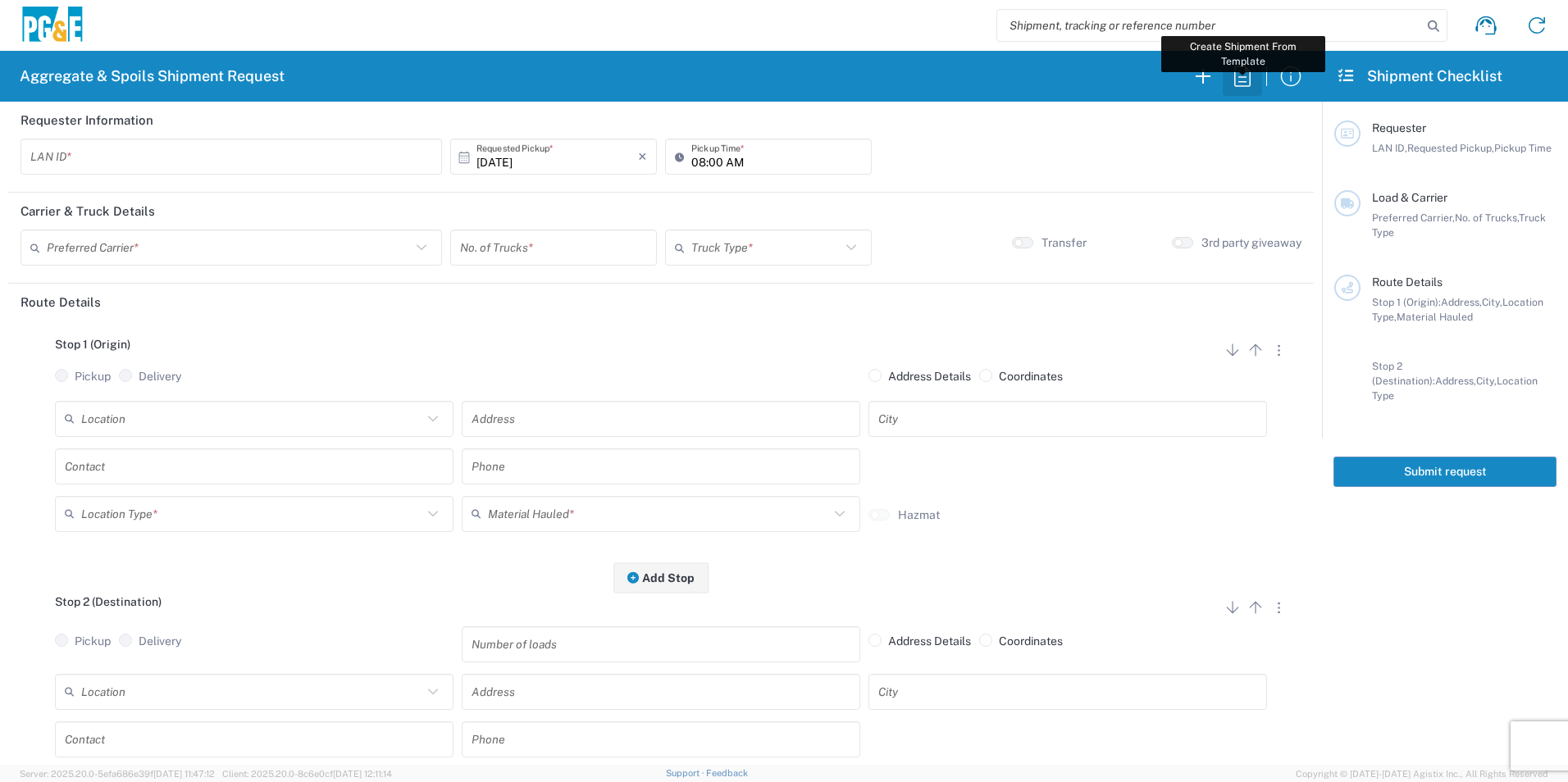
click at [1241, 78] on icon "button" at bounding box center [1242, 77] width 26 height 26
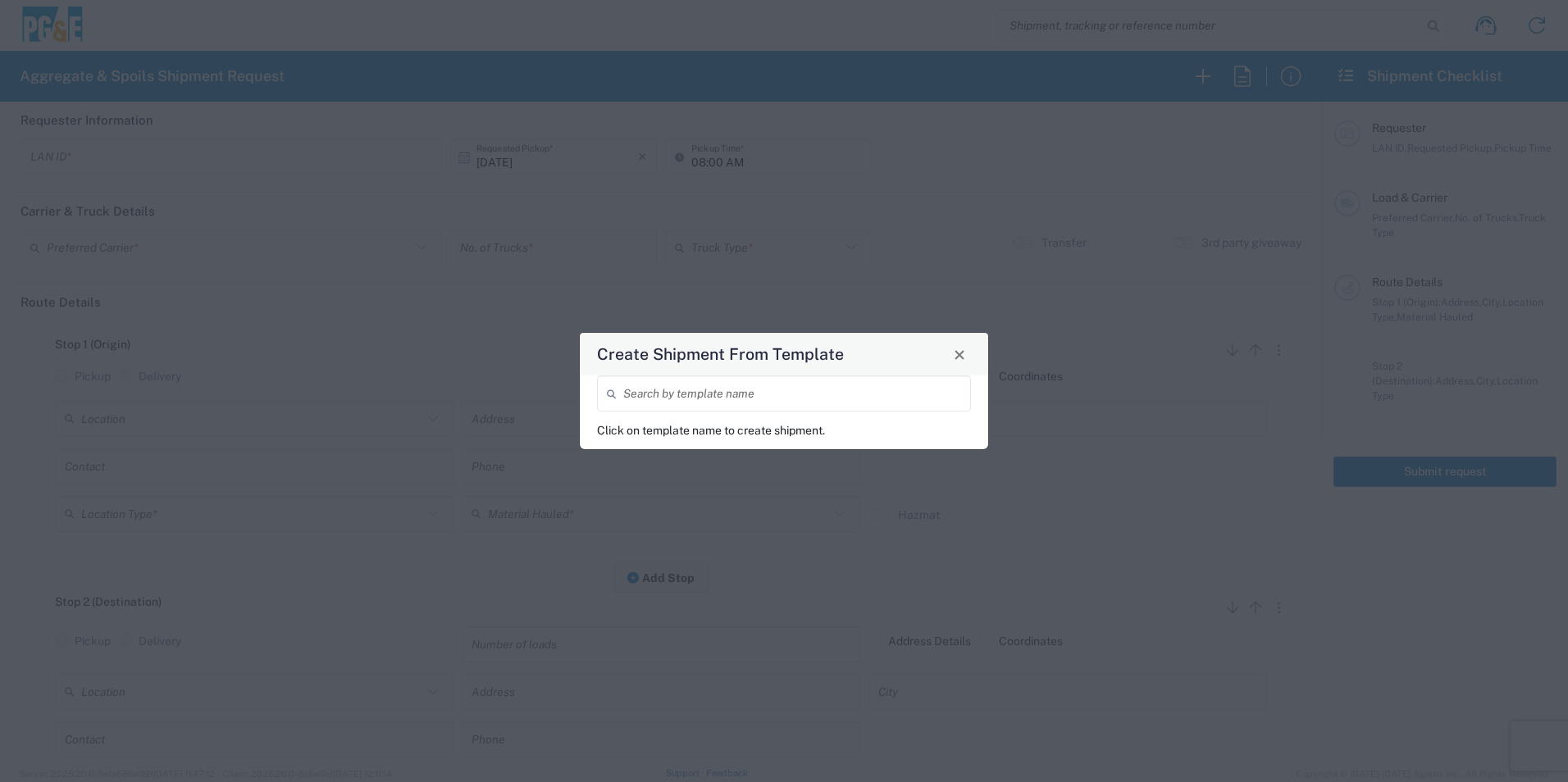
click at [746, 400] on input "search" at bounding box center [792, 394] width 338 height 29
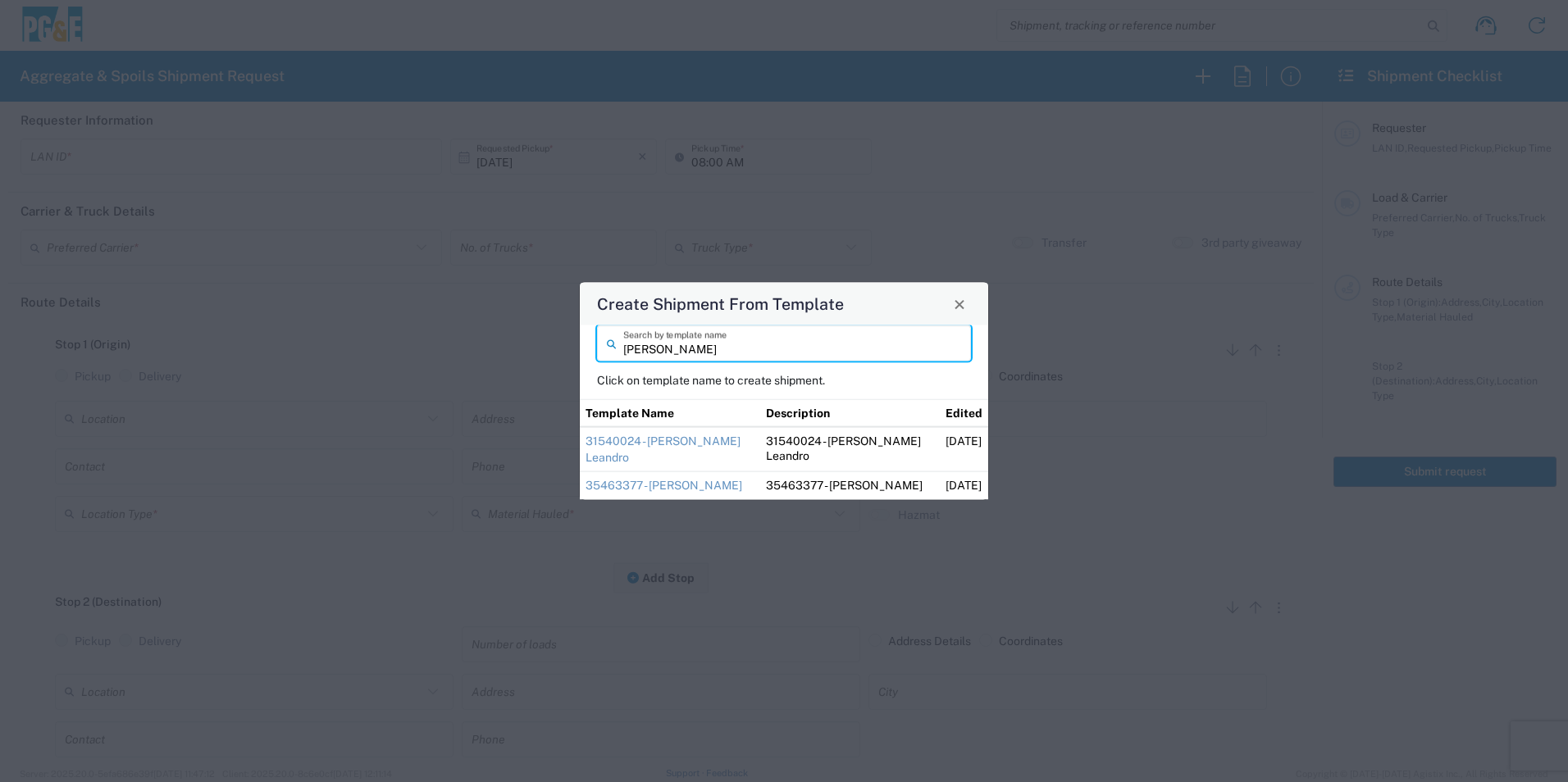
type input "dylan"
click at [662, 487] on link "35463377 - Dylan Dublin" at bounding box center [665, 485] width 157 height 13
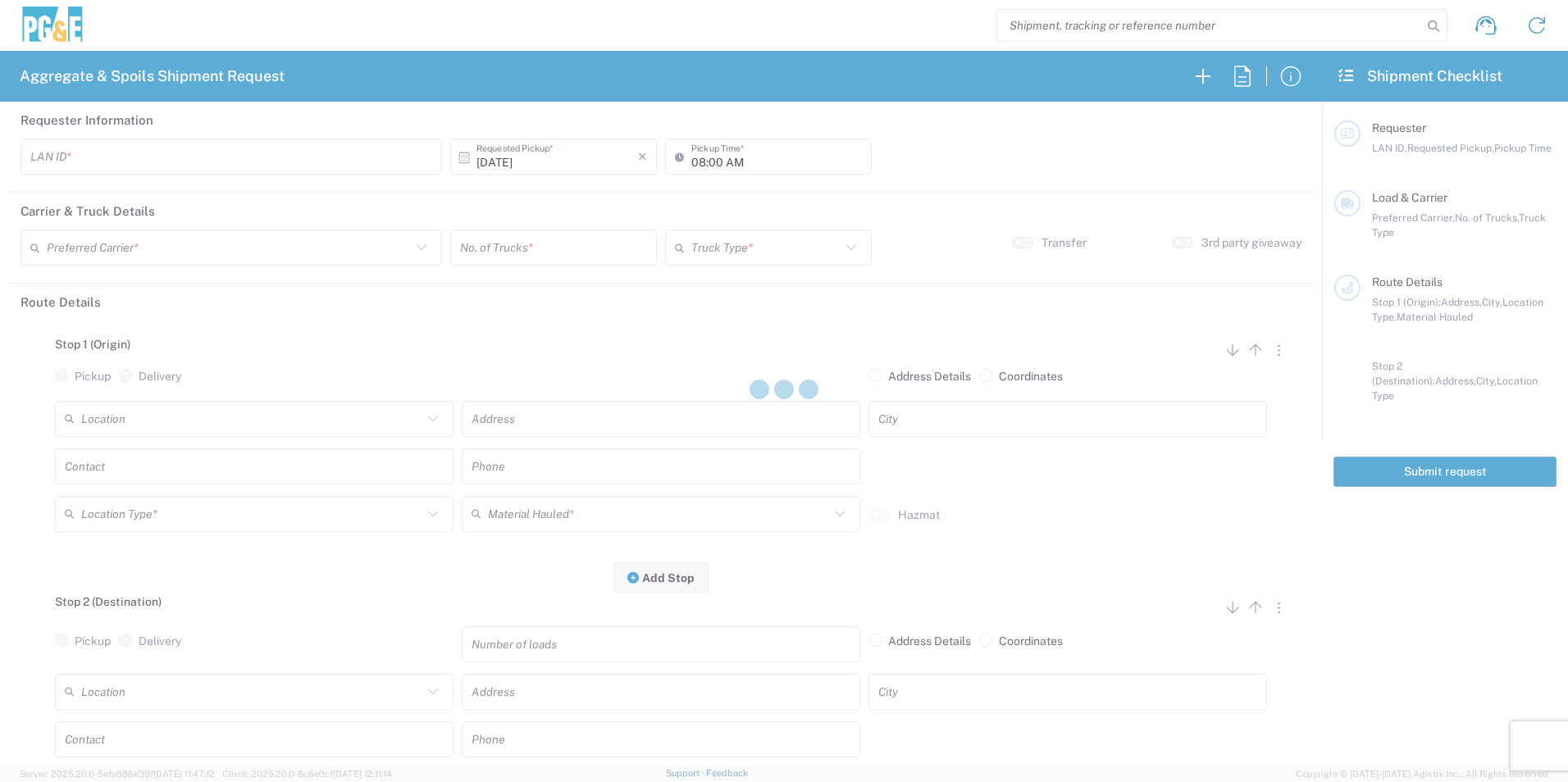
type input "P2CO"
type input "[PERSON_NAME] Trucking"
type input "Super Dump"
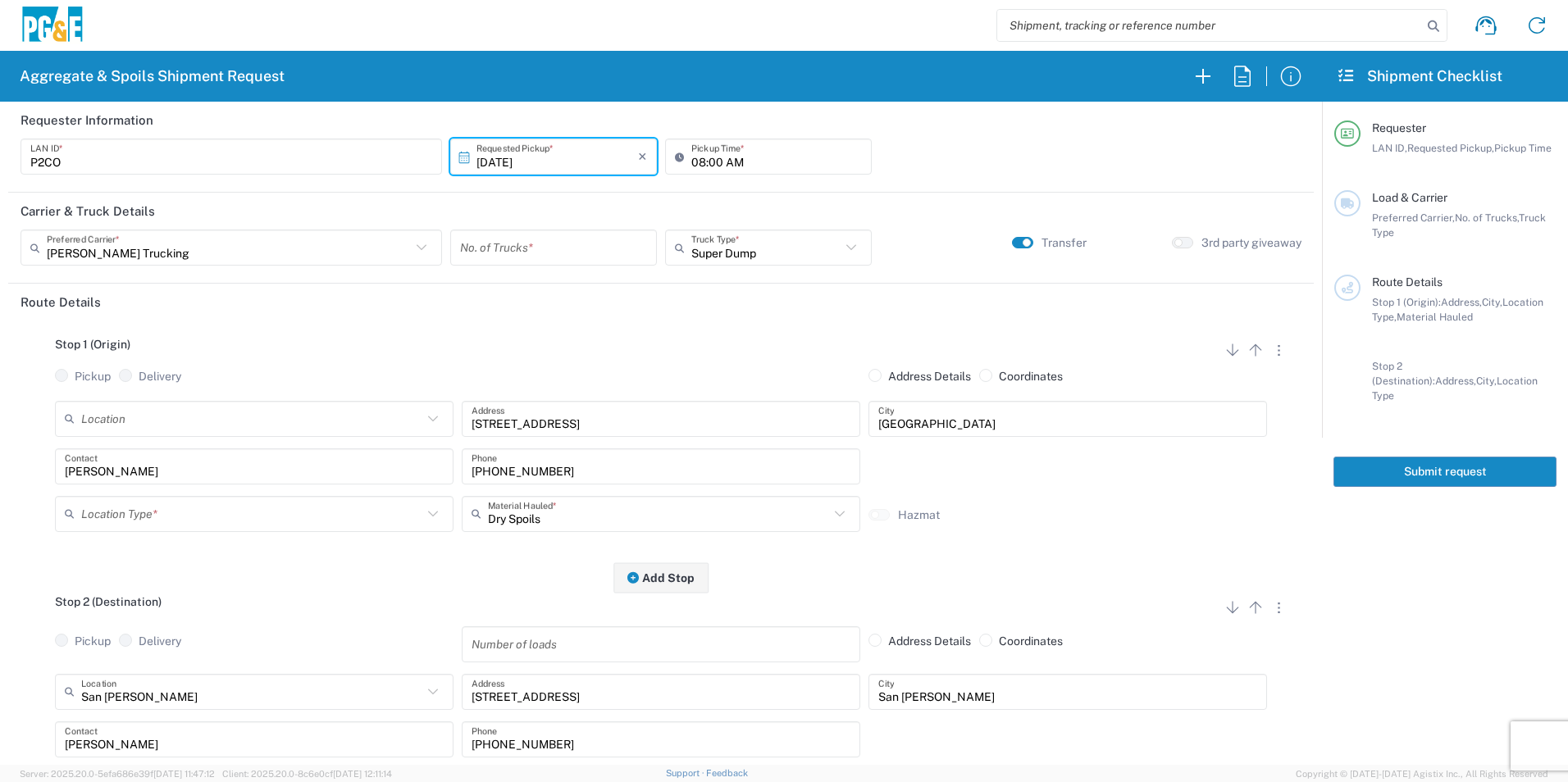
click at [555, 244] on input "number" at bounding box center [553, 247] width 187 height 29
type input "2"
click at [695, 157] on input "08:00 AM" at bounding box center [777, 157] width 171 height 29
click at [710, 161] on input "07:00 AM" at bounding box center [777, 157] width 171 height 29
type input "07:30 AM"
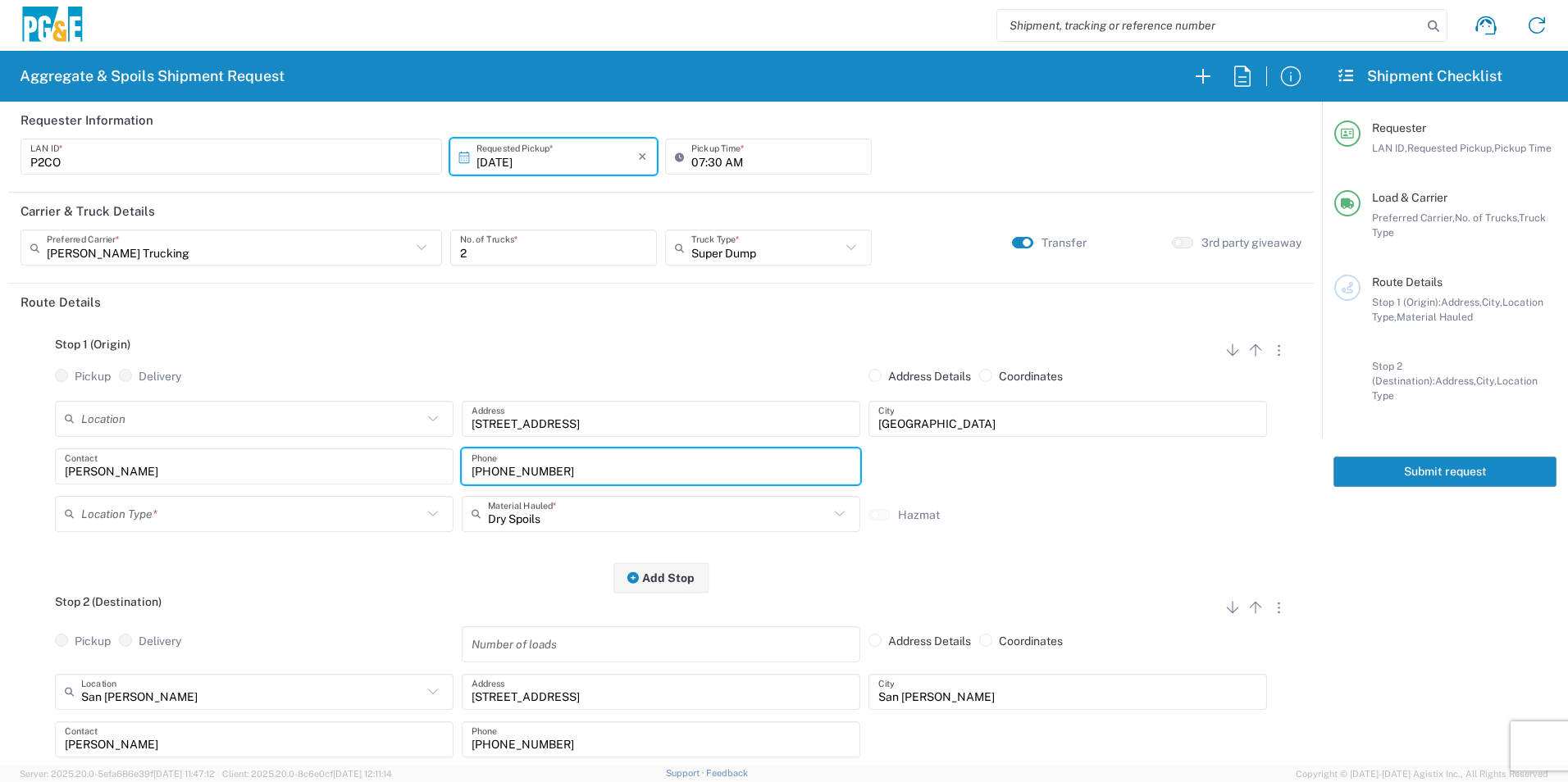
drag, startPoint x: 605, startPoint y: 462, endPoint x: 316, endPoint y: 456, distance: 289.1
click at [316, 454] on div "Jim Contact 530-575-1556 Phone" at bounding box center [661, 472] width 1221 height 48
paste input "260-0763"
type input "530-260-0763"
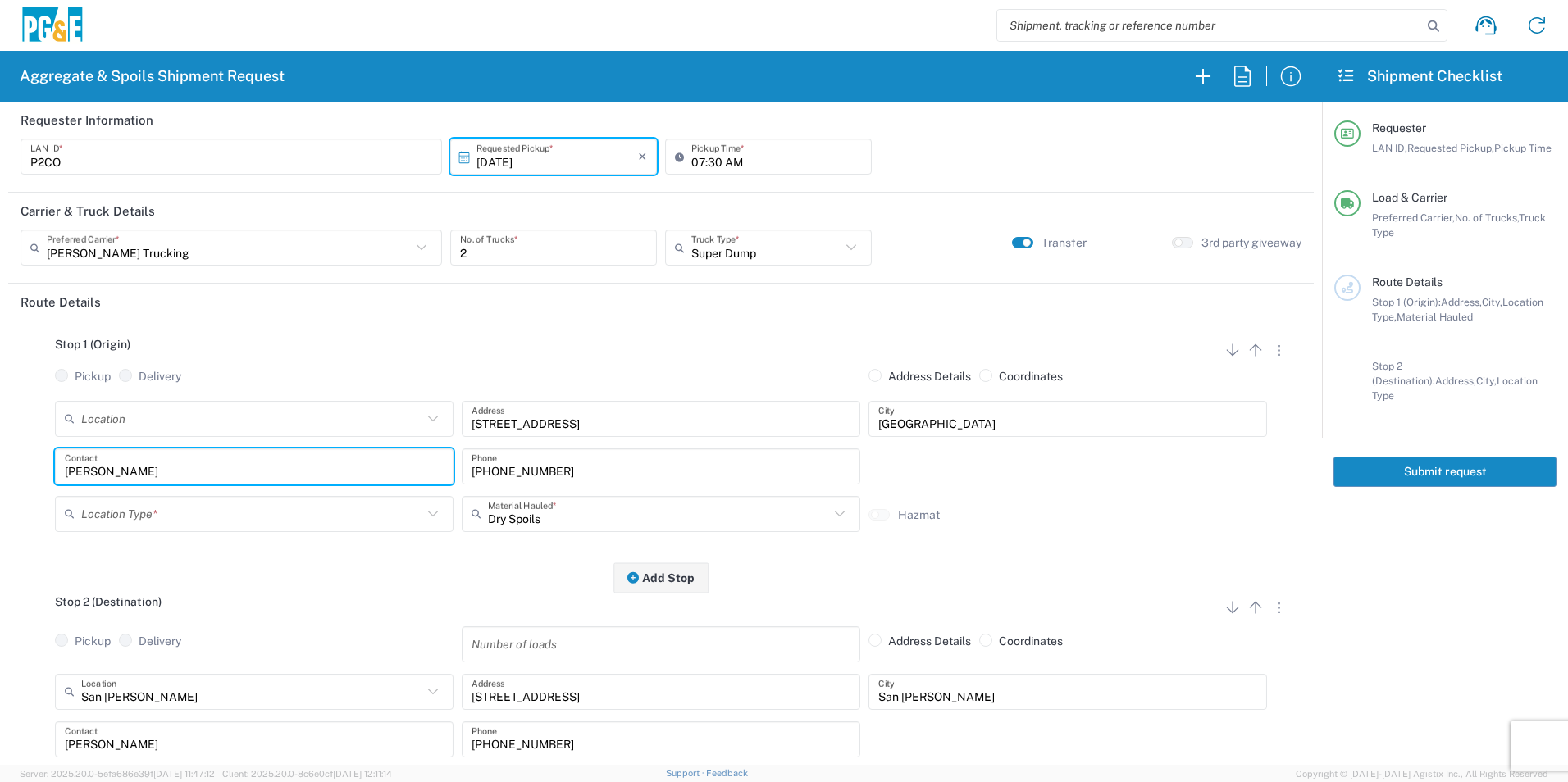
drag, startPoint x: 166, startPoint y: 468, endPoint x: 0, endPoint y: 459, distance: 166.2
click at [0, 454] on html "Aggregate & Spoils Shipment Request Requester Information P2CO LAN ID * 10/13/2…" at bounding box center [784, 391] width 1568 height 782
type input "Dylan"
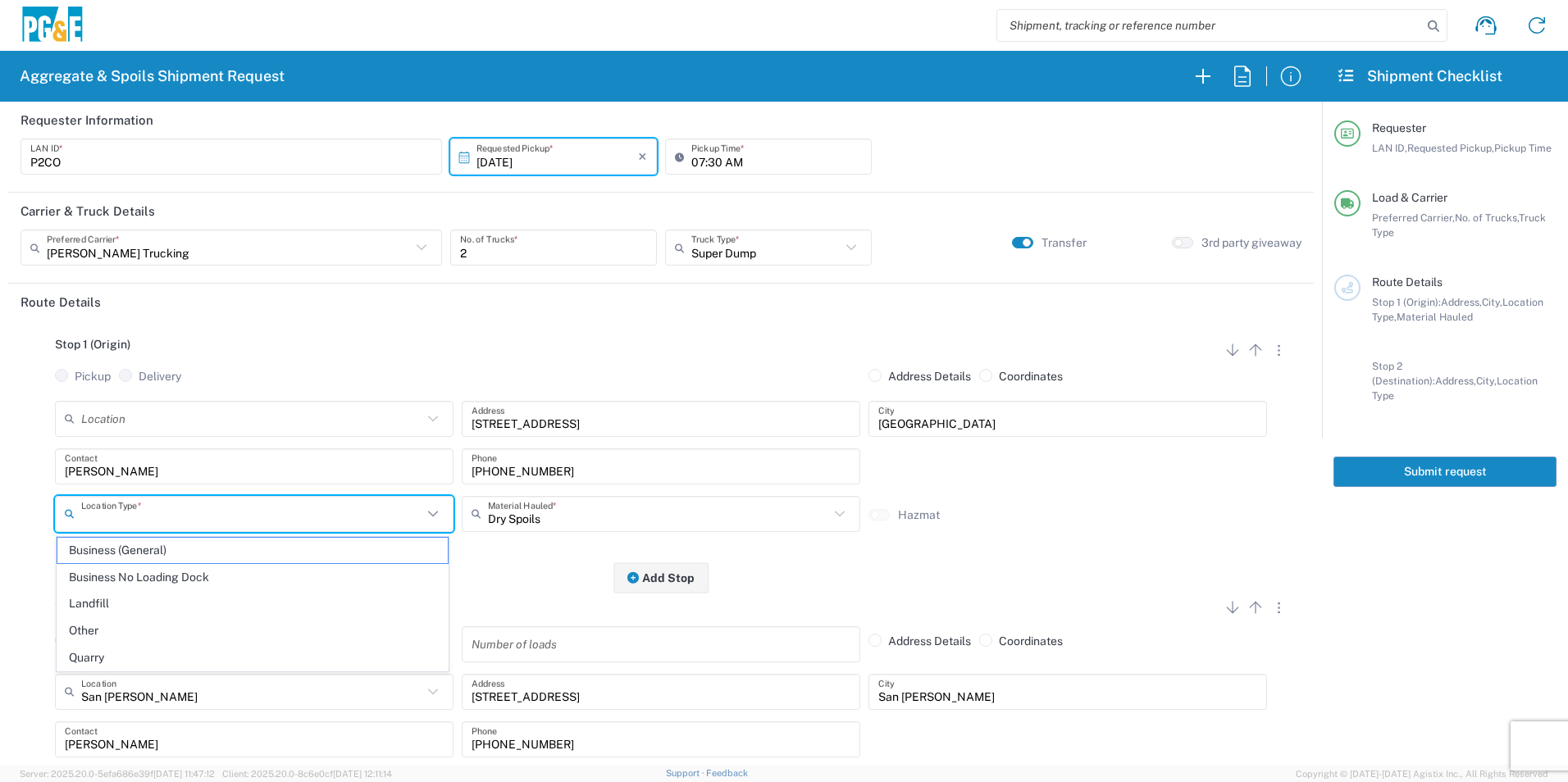
click at [119, 514] on input "text" at bounding box center [252, 513] width 342 height 29
click at [92, 626] on span "Other" at bounding box center [253, 631] width 390 height 25
type input "Other"
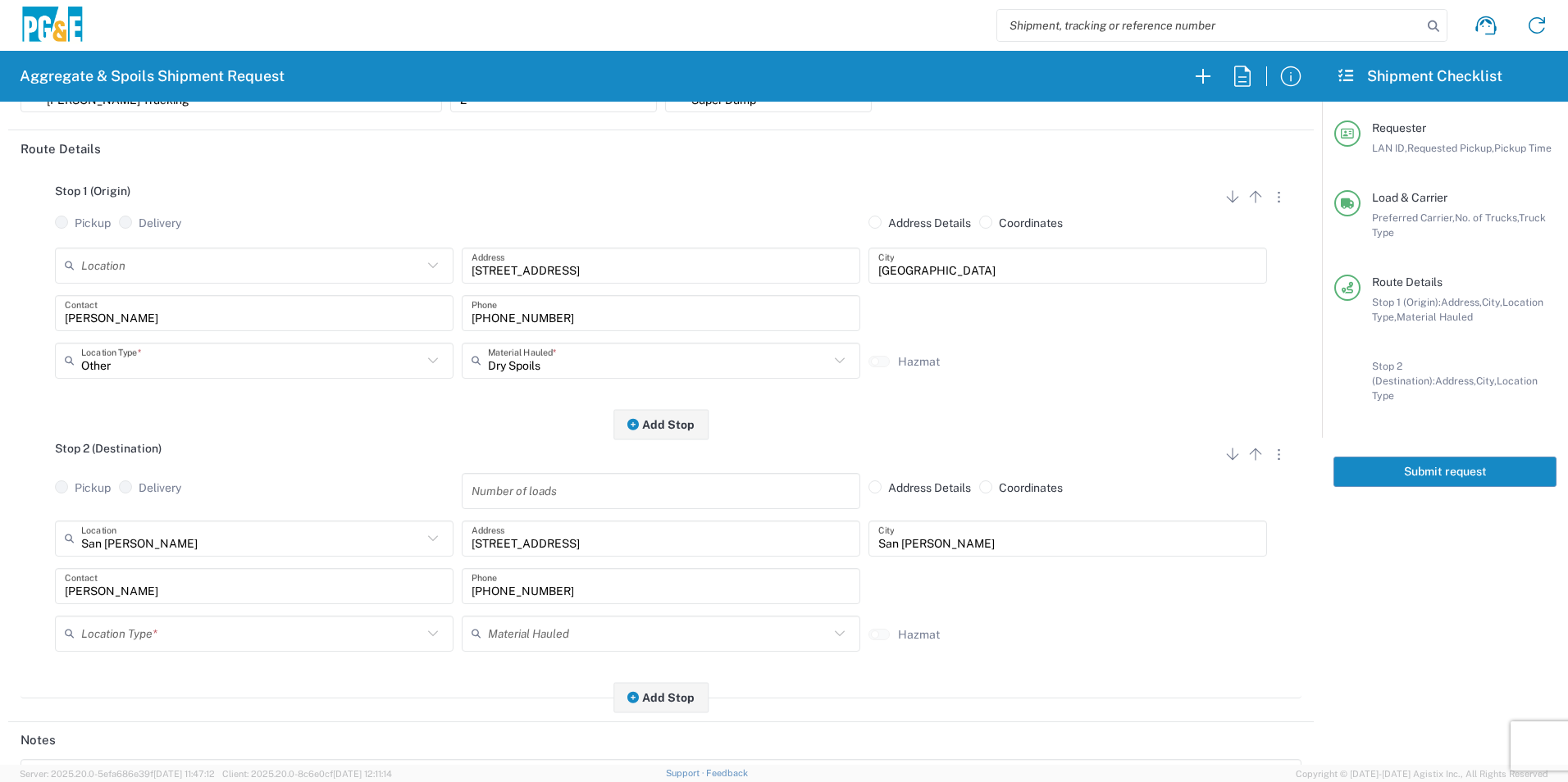
scroll to position [164, 0]
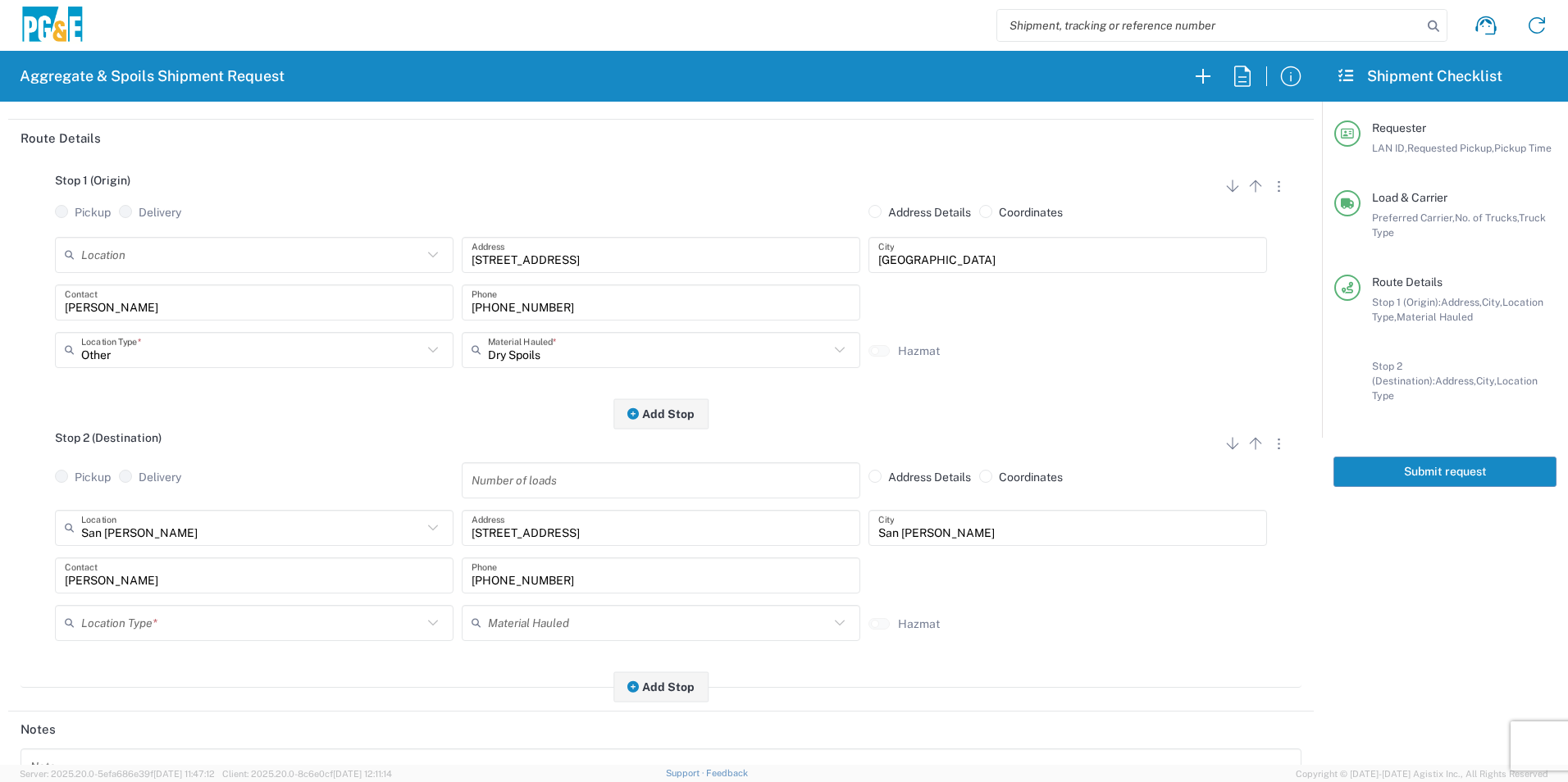
click at [213, 583] on input "Jim" at bounding box center [254, 575] width 379 height 29
drag, startPoint x: 603, startPoint y: 573, endPoint x: 350, endPoint y: 572, distance: 253.0
click at [351, 575] on div "Jim Contact 530-575-1556 Phone" at bounding box center [661, 581] width 1221 height 48
paste input "260-0763"
type input "530-260-0763"
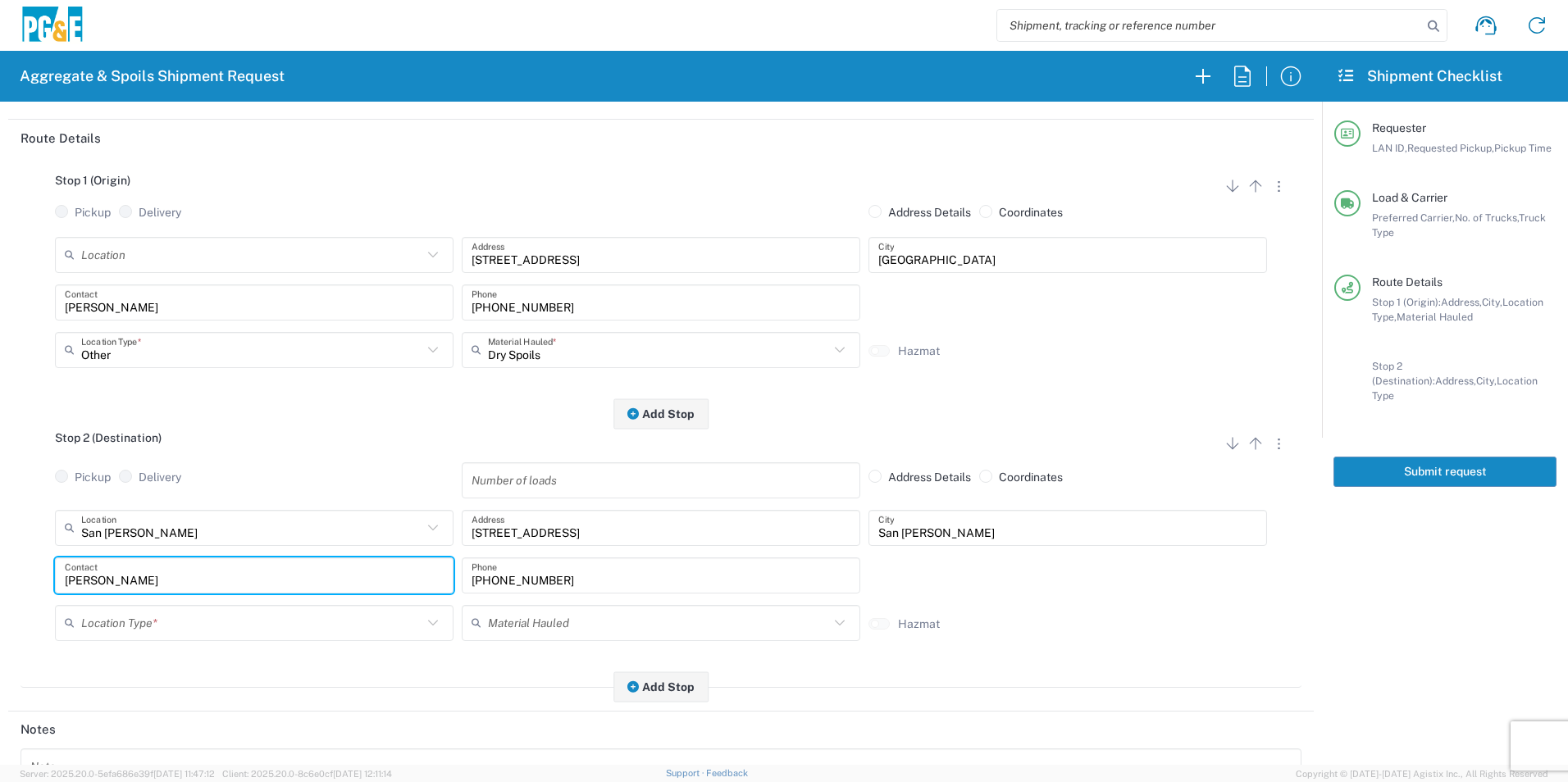
drag, startPoint x: 189, startPoint y: 582, endPoint x: 0, endPoint y: 546, distance: 192.4
click at [0, 547] on html "Aggregate & Spoils Shipment Request Requester Information P2CO LAN ID * 10/13/2…" at bounding box center [784, 391] width 1568 height 782
type input "Dylan"
click at [153, 626] on input "text" at bounding box center [252, 622] width 342 height 29
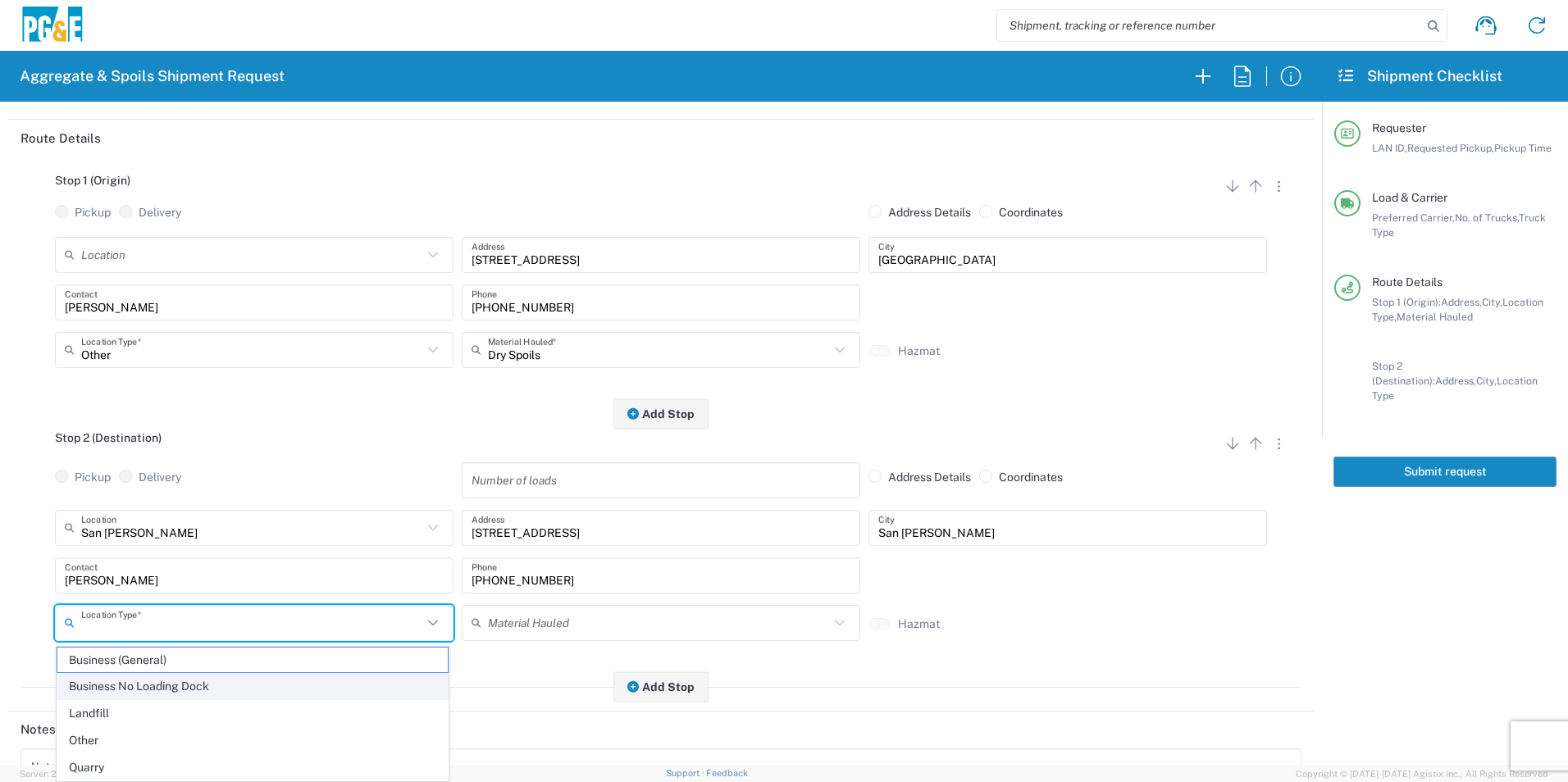
click at [139, 688] on span "Business No Loading Dock" at bounding box center [253, 686] width 390 height 25
type input "Business No Loading Dock"
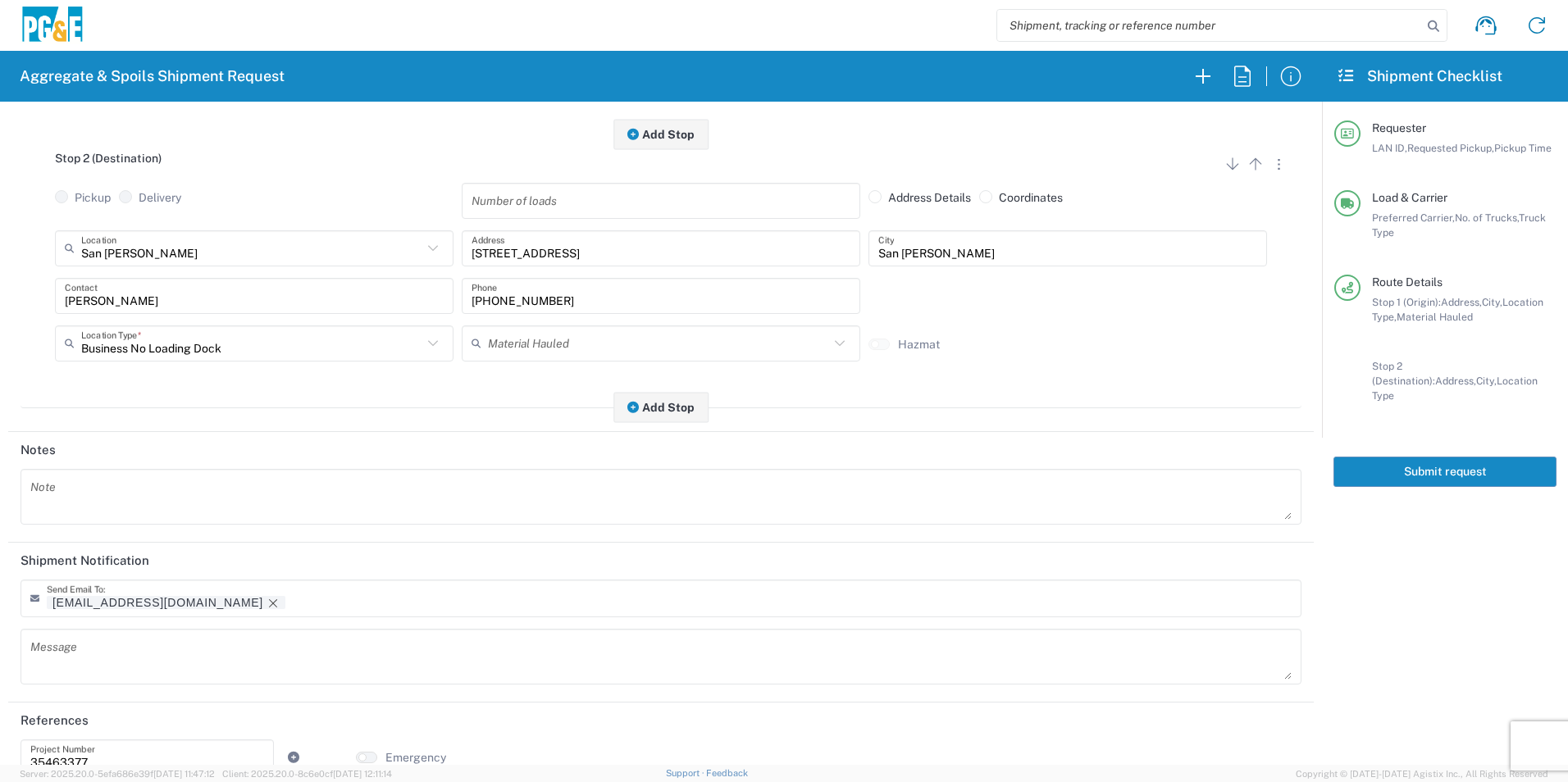
scroll to position [474, 0]
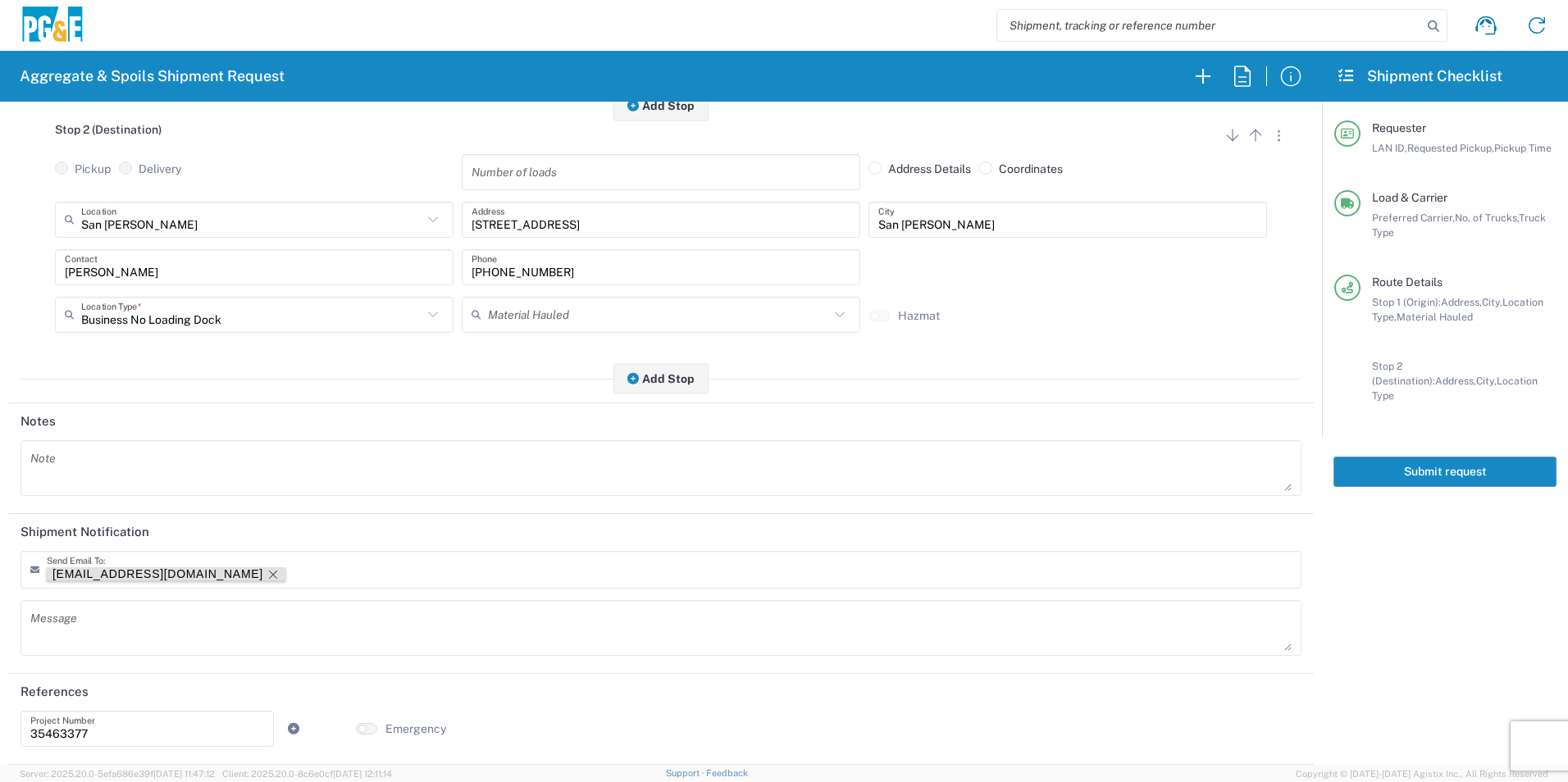
click at [267, 572] on icon "Remove tag" at bounding box center [273, 575] width 13 height 13
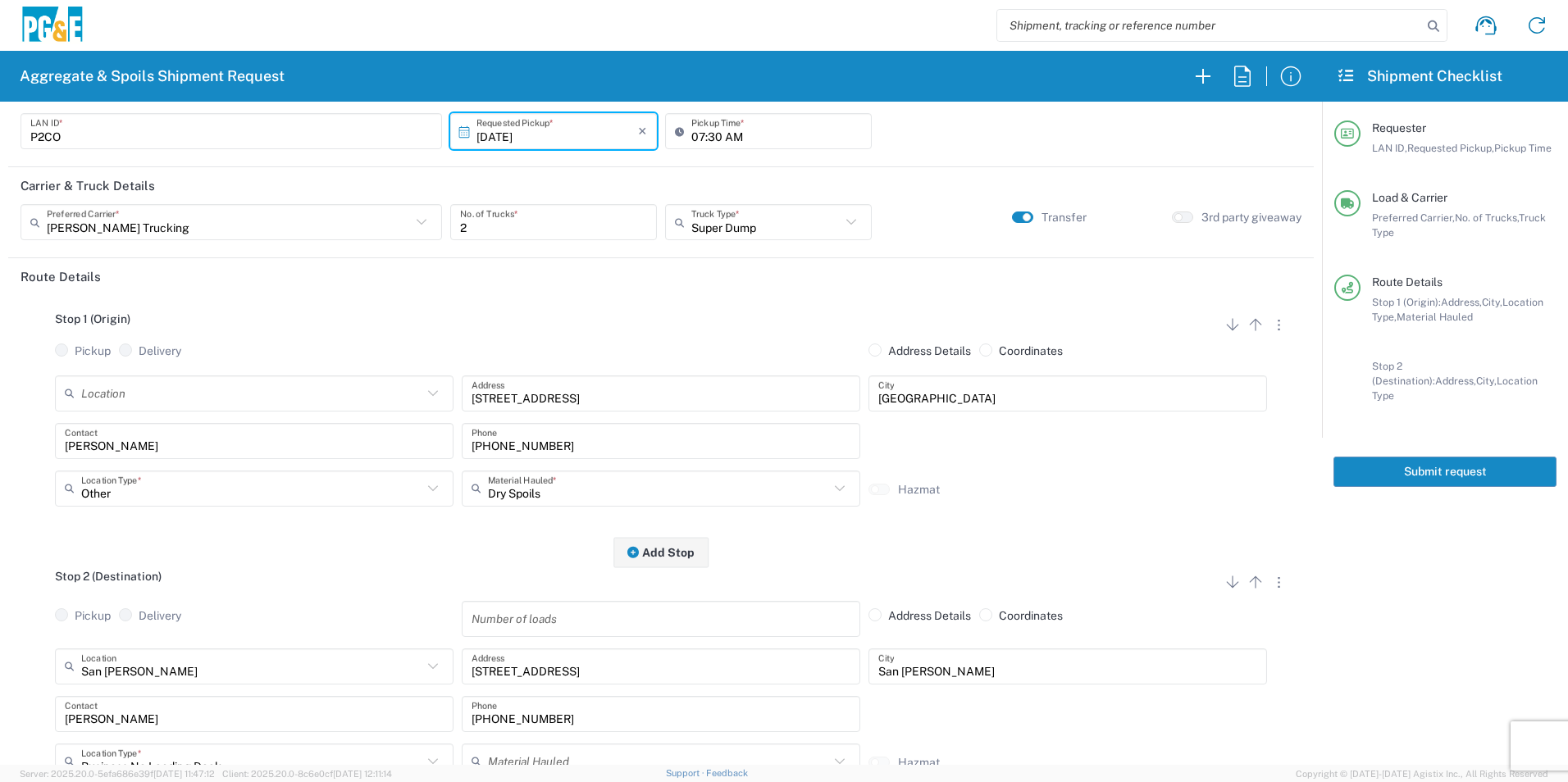
scroll to position [0, 0]
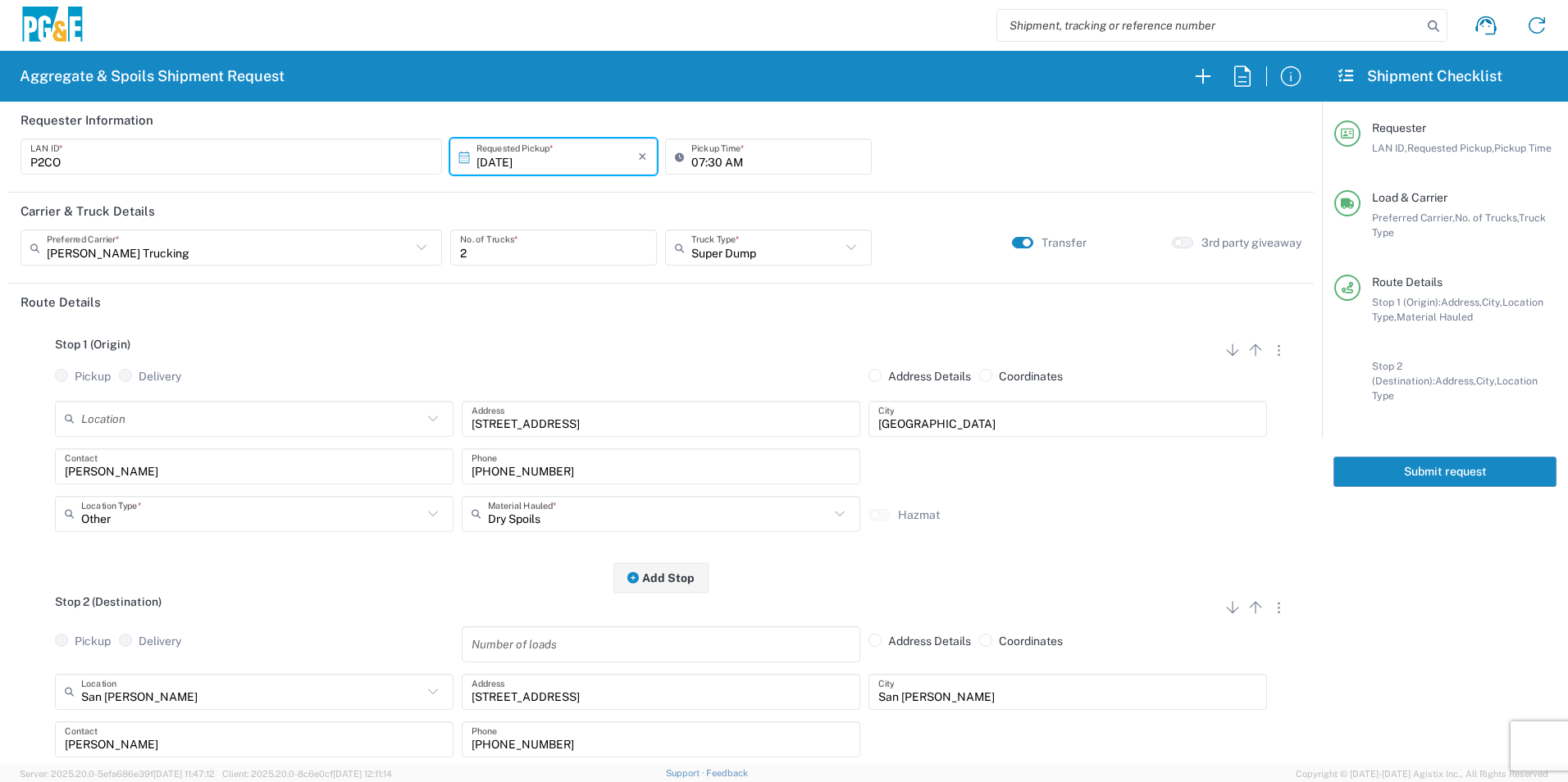
click at [1434, 457] on button "Submit request" at bounding box center [1445, 472] width 223 height 31
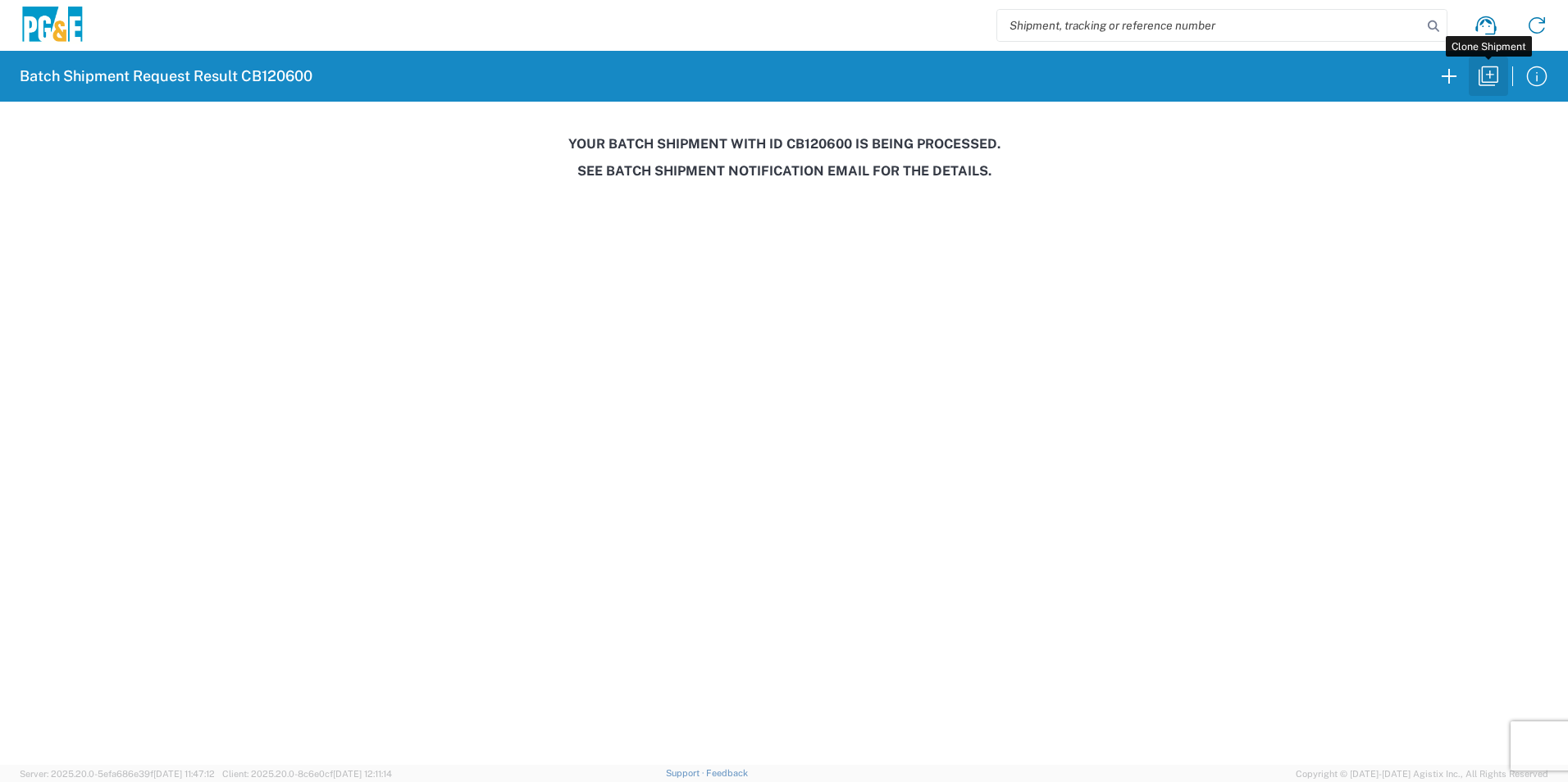
click at [1493, 77] on icon "button" at bounding box center [1489, 77] width 26 height 26
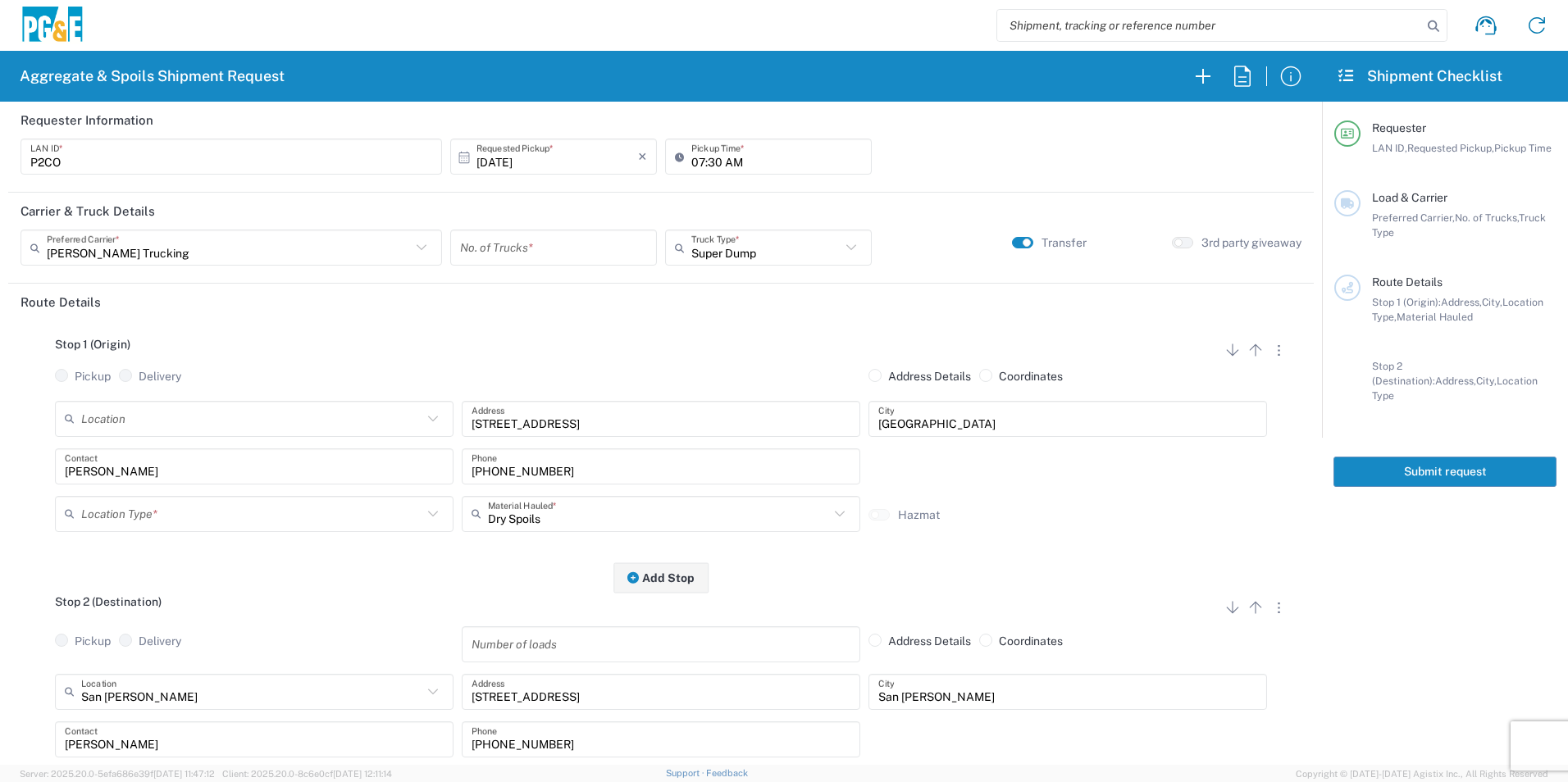
click at [497, 153] on input "10/13/2025" at bounding box center [557, 157] width 161 height 29
click at [532, 281] on span "14" at bounding box center [528, 284] width 23 height 23
type input "10/14/2025"
click at [532, 220] on header "Carrier & Truck Details" at bounding box center [661, 212] width 1306 height 37
click at [527, 240] on input "number" at bounding box center [553, 247] width 187 height 29
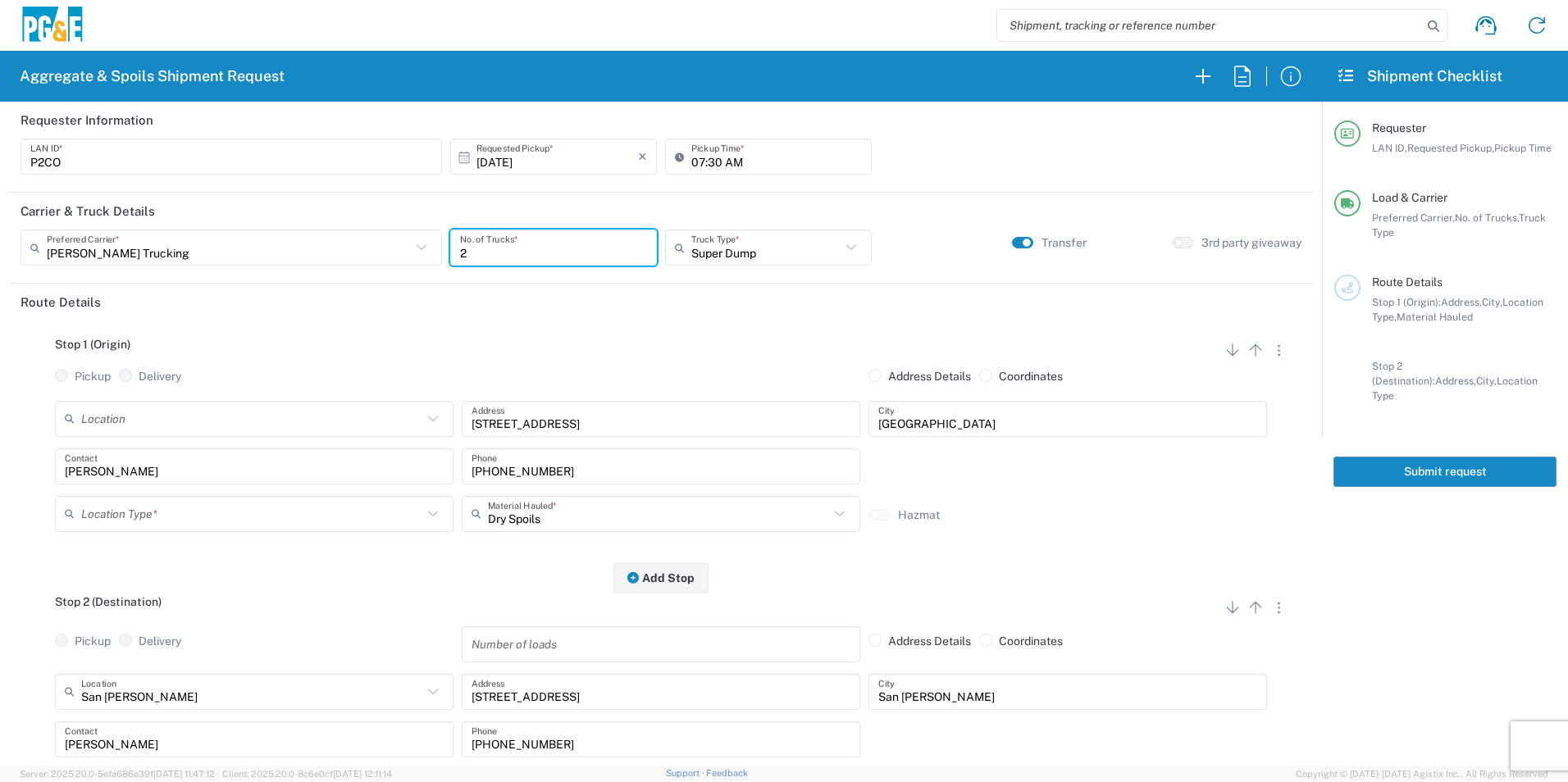
type input "2"
click at [157, 524] on input "text" at bounding box center [252, 513] width 342 height 29
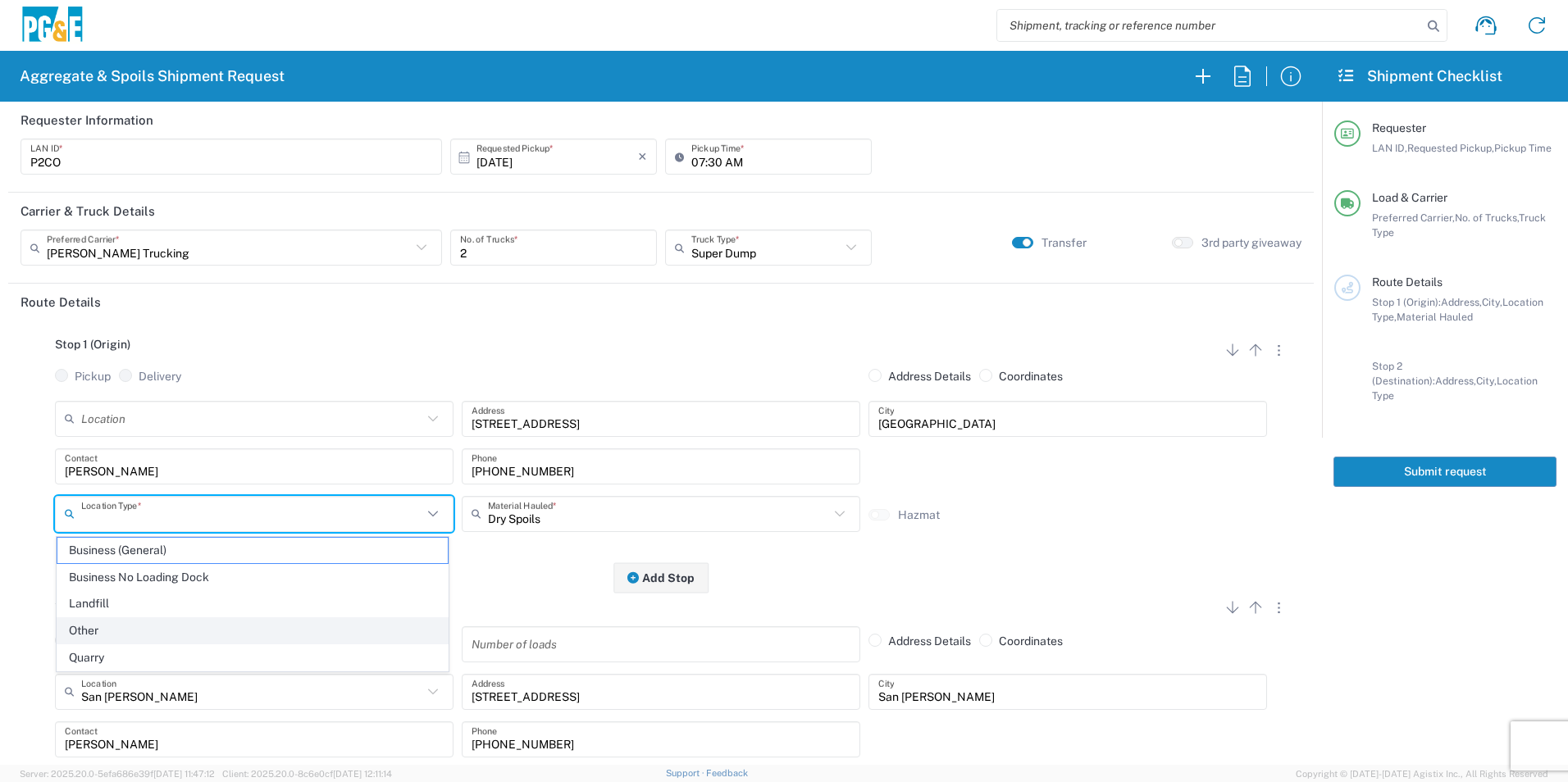
click at [134, 633] on span "Other" at bounding box center [253, 631] width 390 height 25
type input "Other"
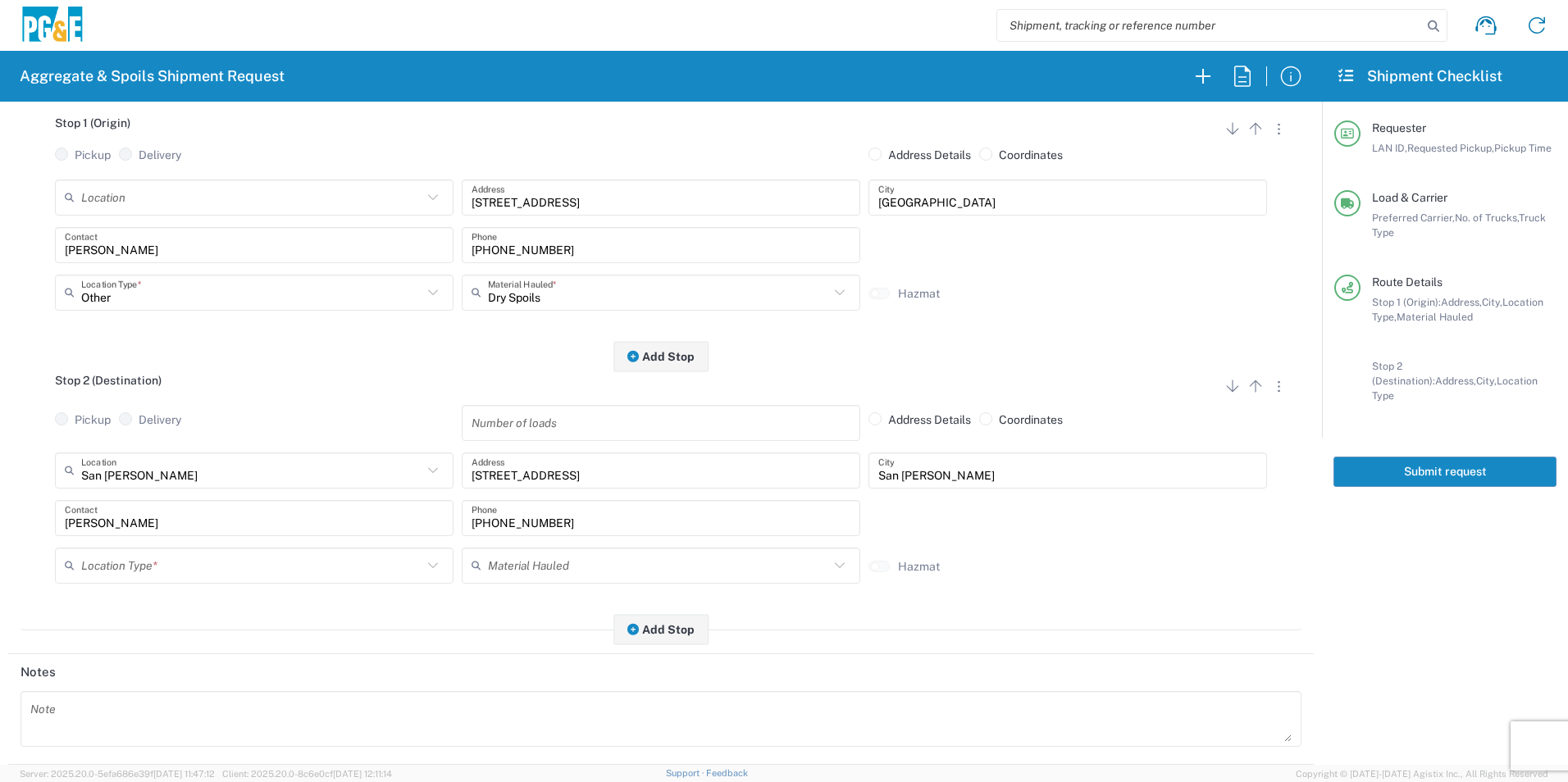
scroll to position [246, 0]
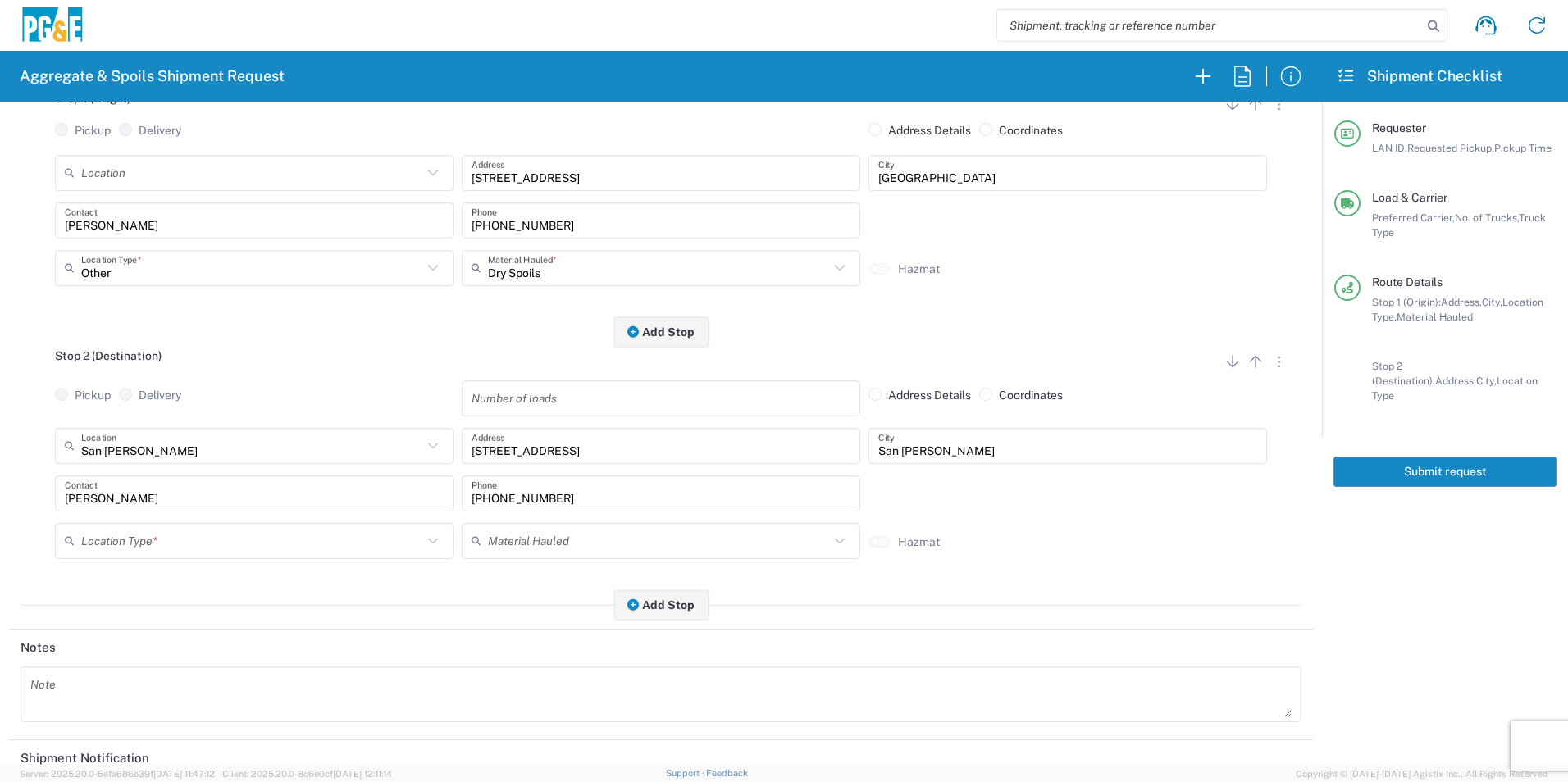
click at [149, 546] on input "text" at bounding box center [252, 540] width 342 height 29
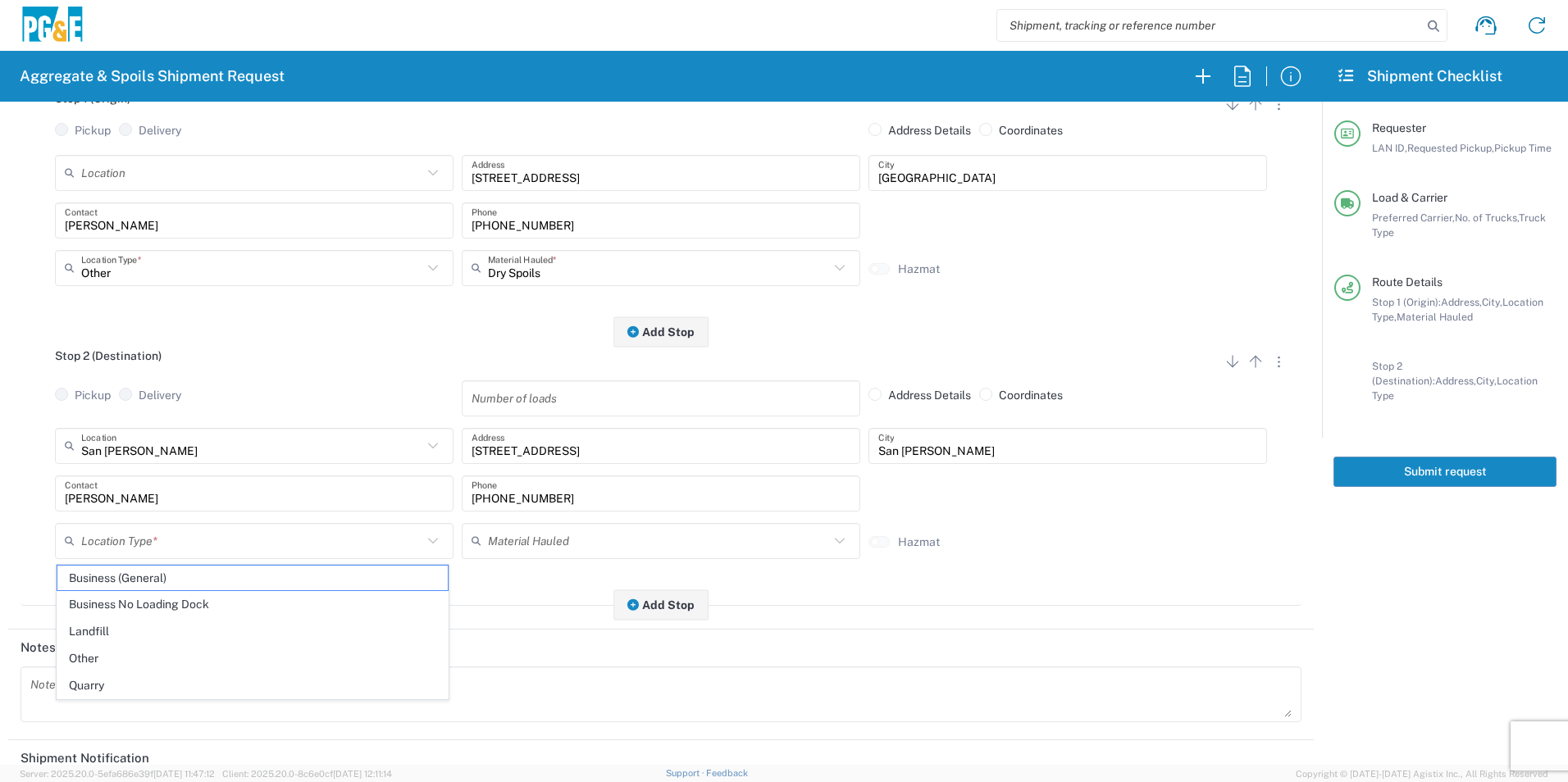
click at [147, 600] on span "Business No Loading Dock" at bounding box center [253, 605] width 390 height 25
type input "Business No Loading Dock"
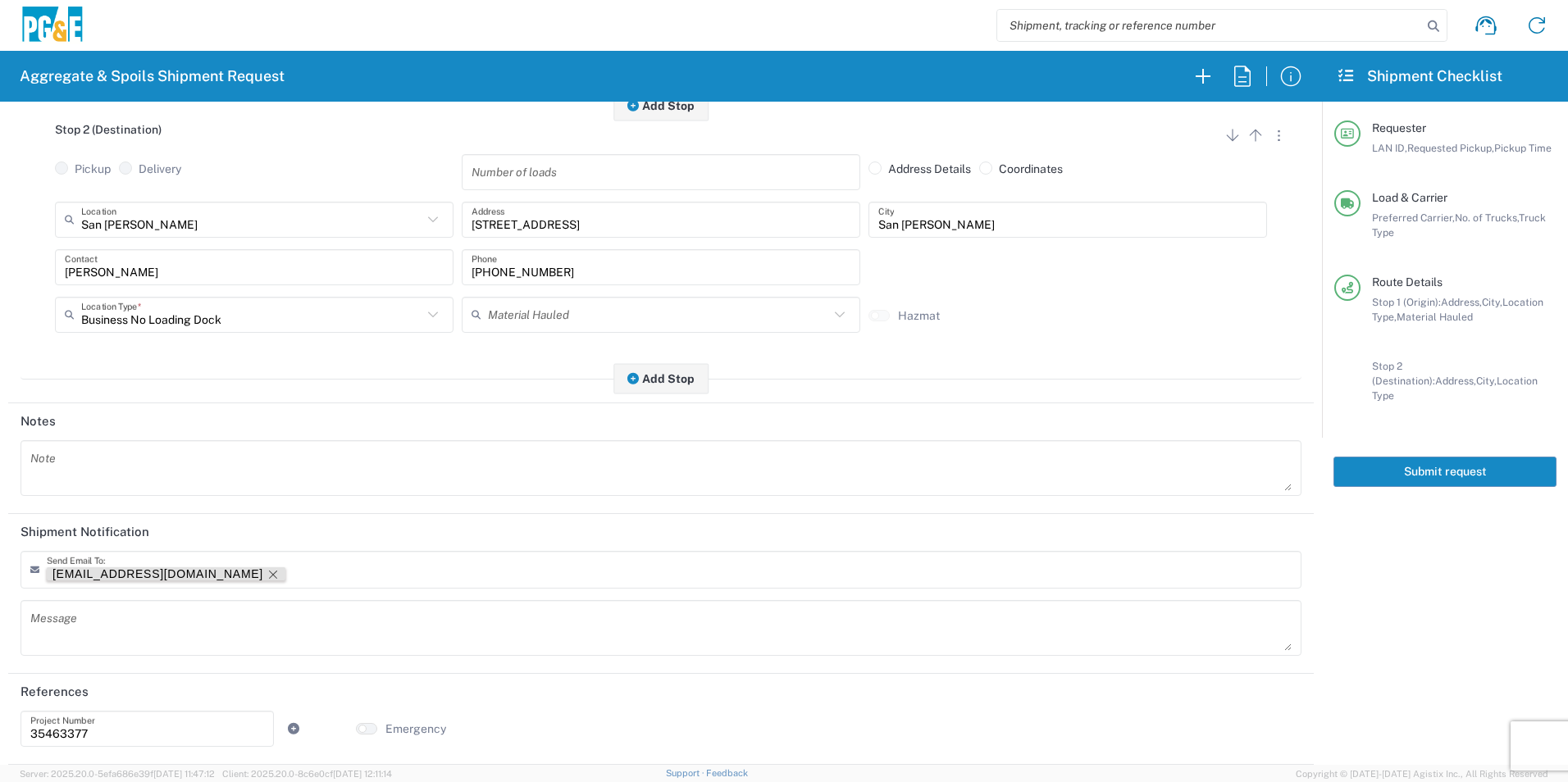
click at [267, 577] on icon "Remove tag" at bounding box center [273, 575] width 13 height 13
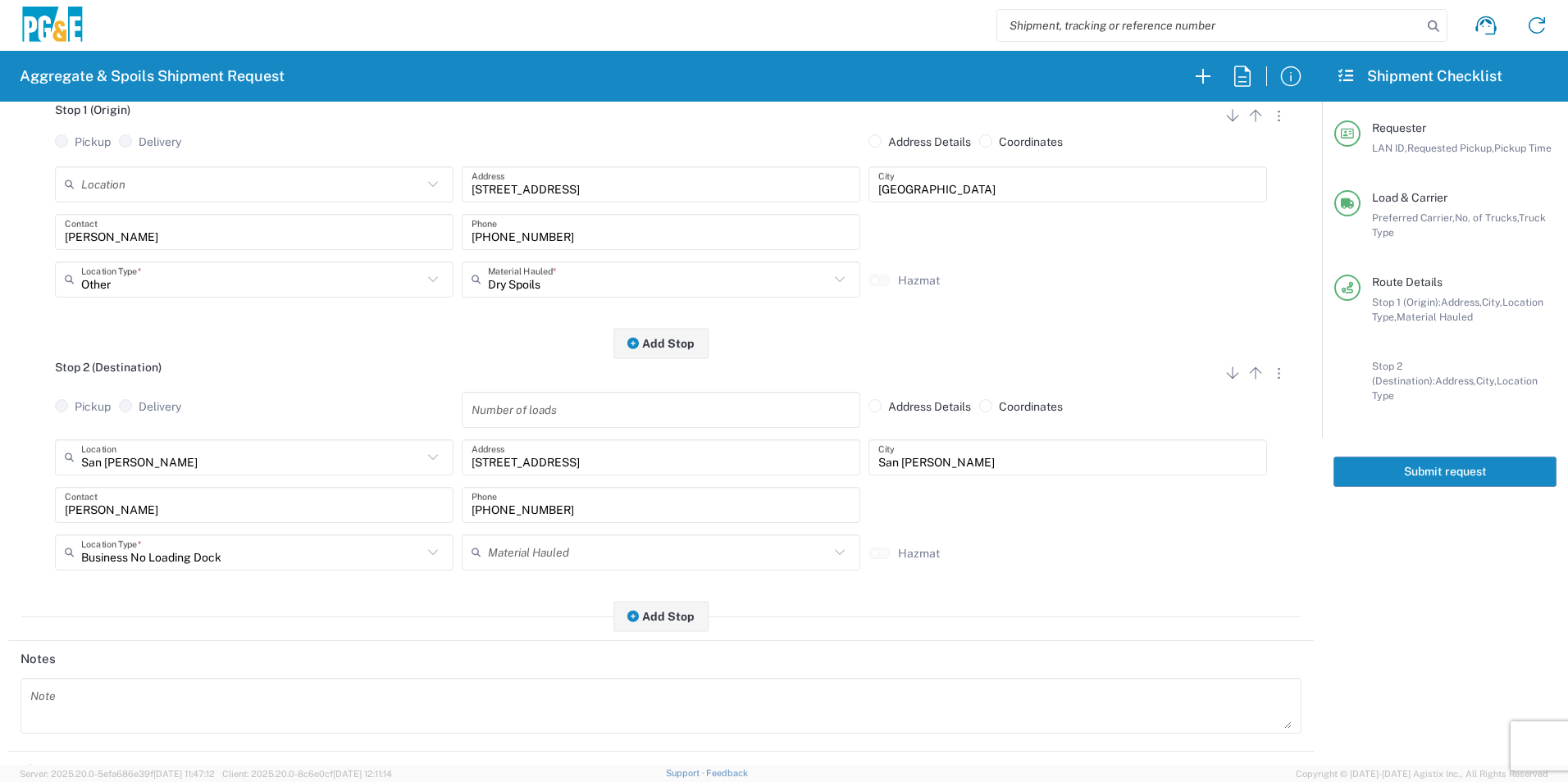
scroll to position [0, 0]
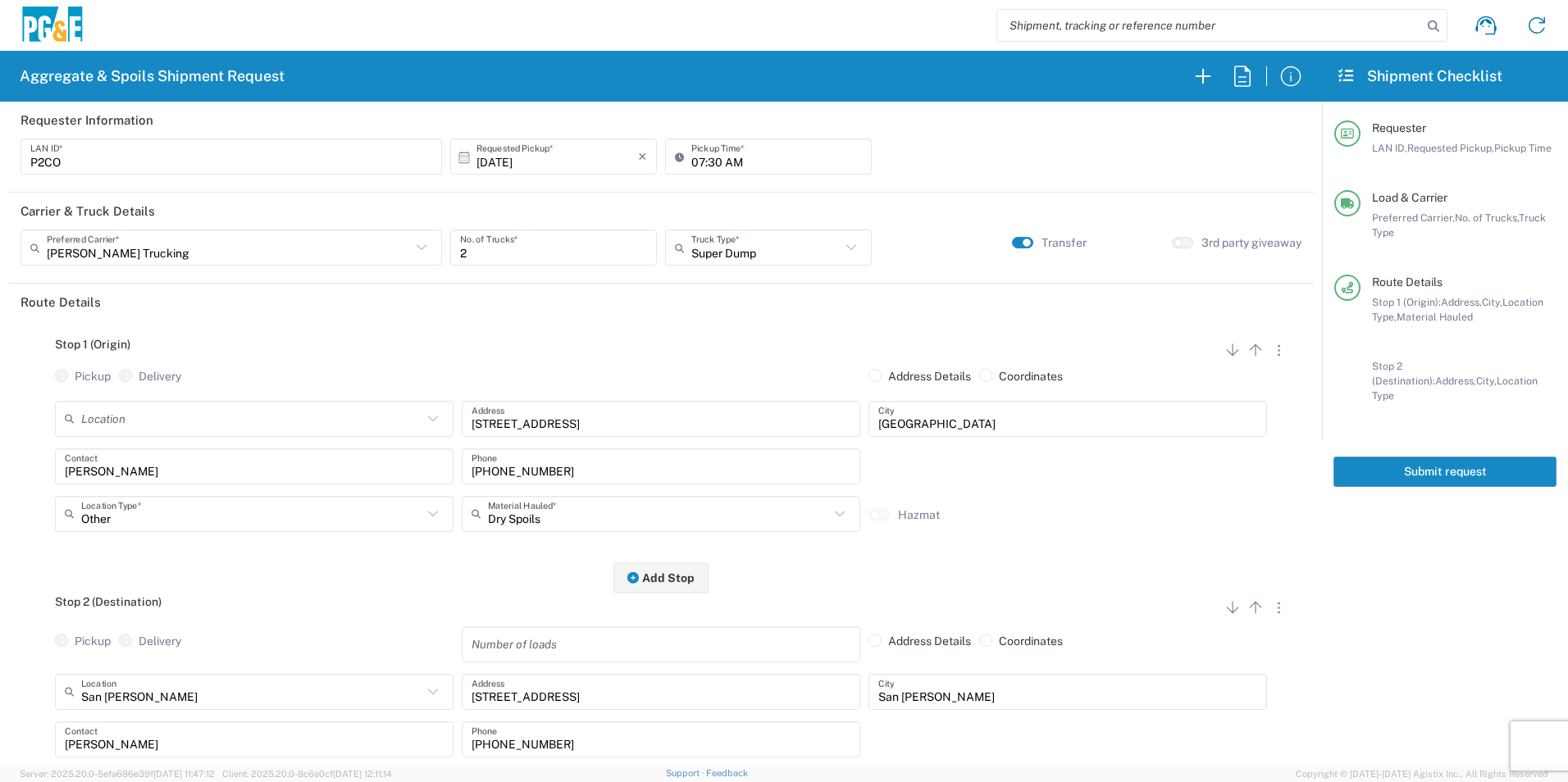
click at [1408, 457] on button "Submit request" at bounding box center [1445, 472] width 223 height 31
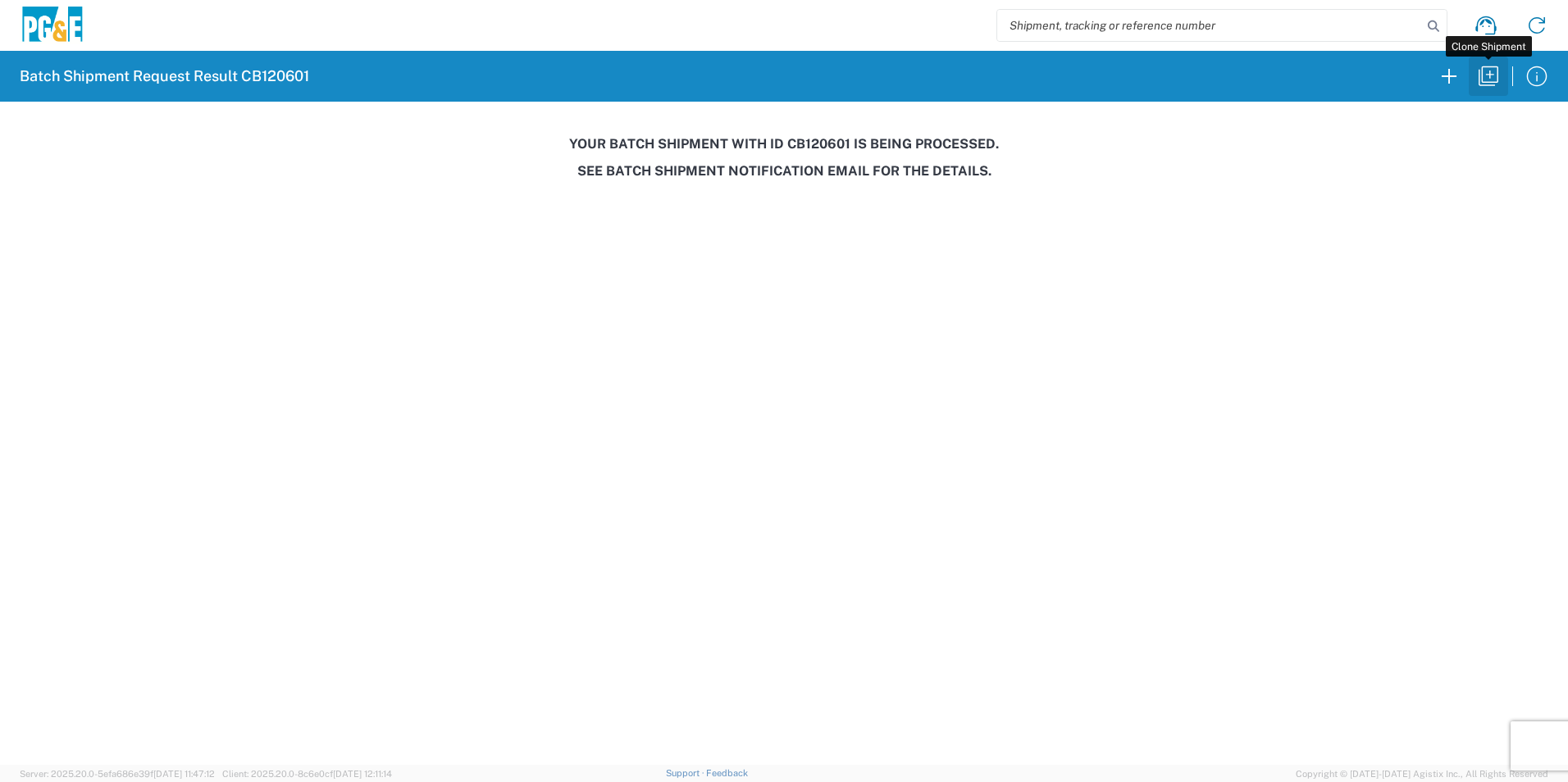
click at [1487, 72] on icon "button" at bounding box center [1489, 77] width 26 height 26
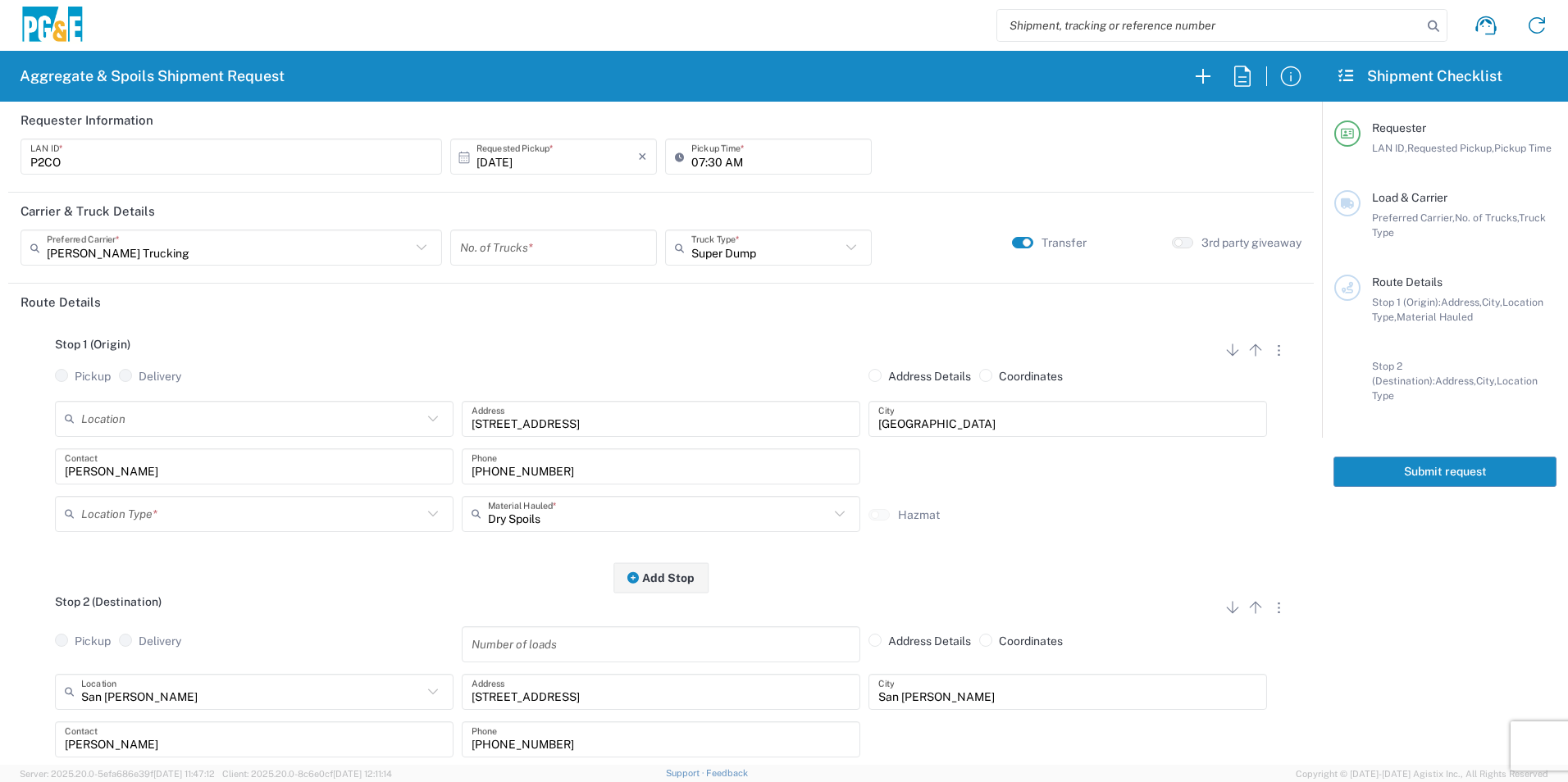
click at [486, 158] on input "10/13/2025" at bounding box center [557, 157] width 161 height 29
drag, startPoint x: 553, startPoint y: 285, endPoint x: 539, endPoint y: 233, distance: 53.9
click at [553, 284] on span "15" at bounding box center [552, 284] width 23 height 23
type input "10/15/2025"
click at [533, 248] on input "number" at bounding box center [553, 247] width 187 height 29
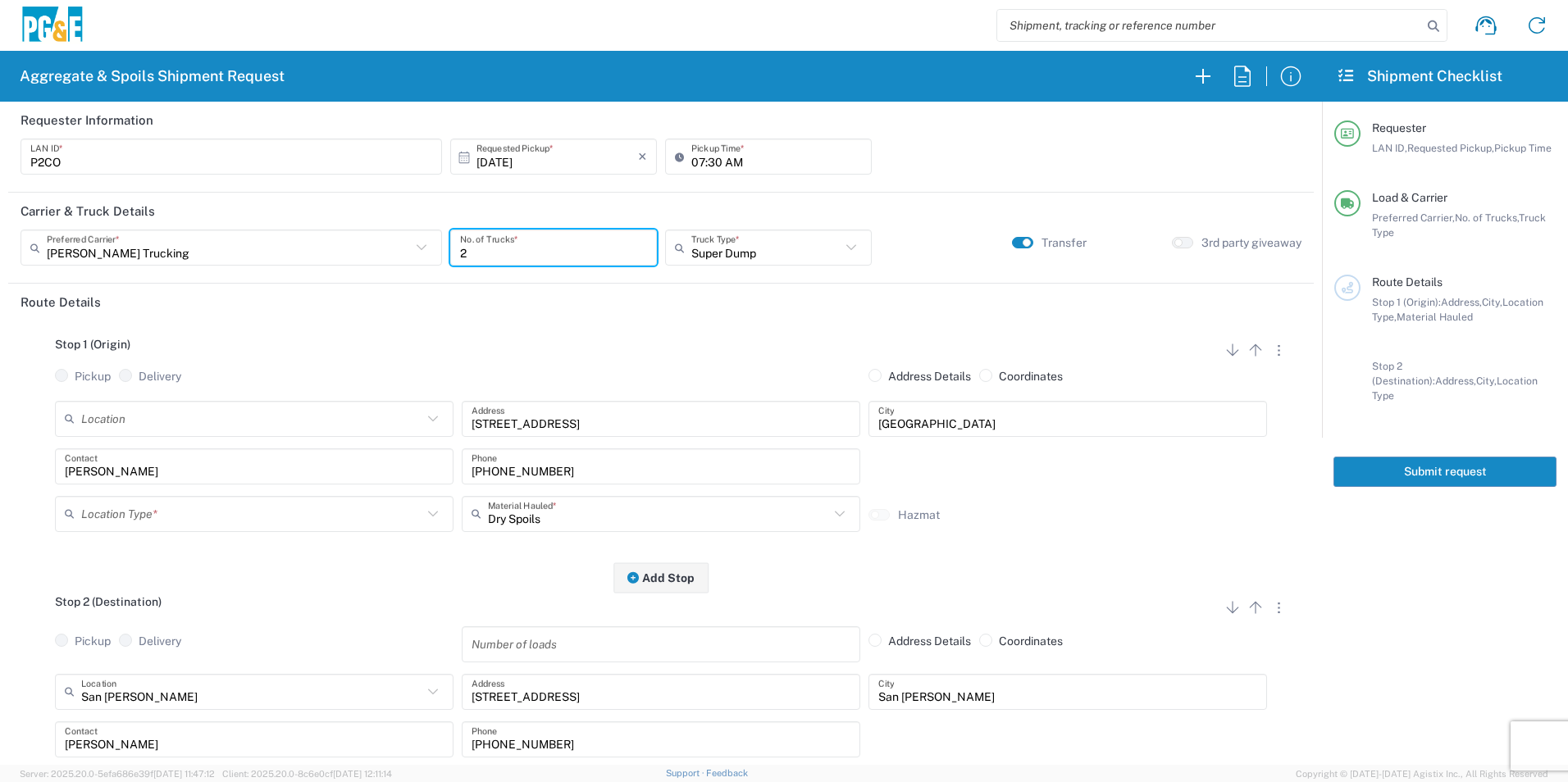
type input "2"
click at [159, 517] on input "text" at bounding box center [252, 513] width 342 height 29
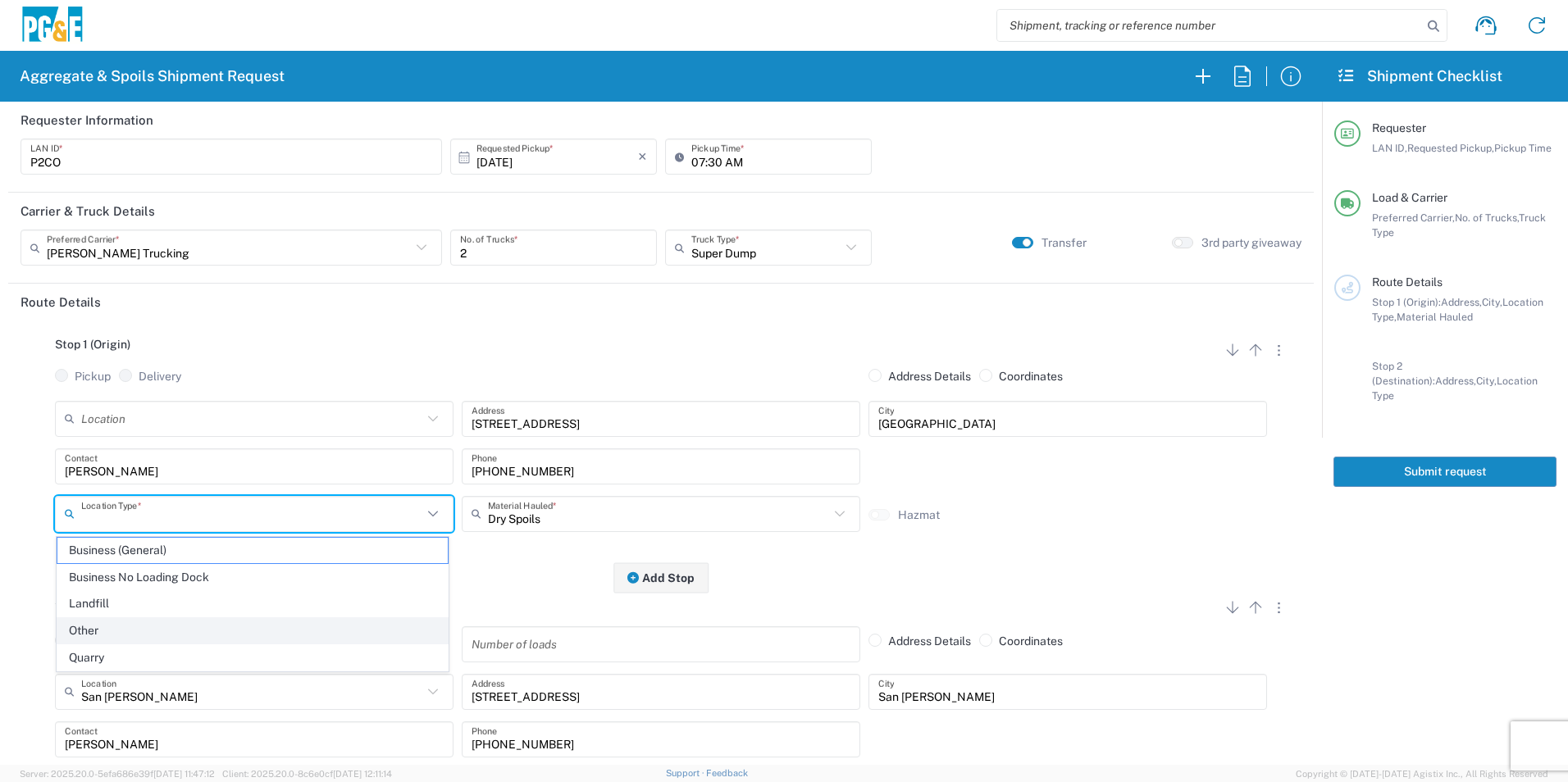
click at [98, 639] on span "Other" at bounding box center [253, 631] width 390 height 25
type input "Other"
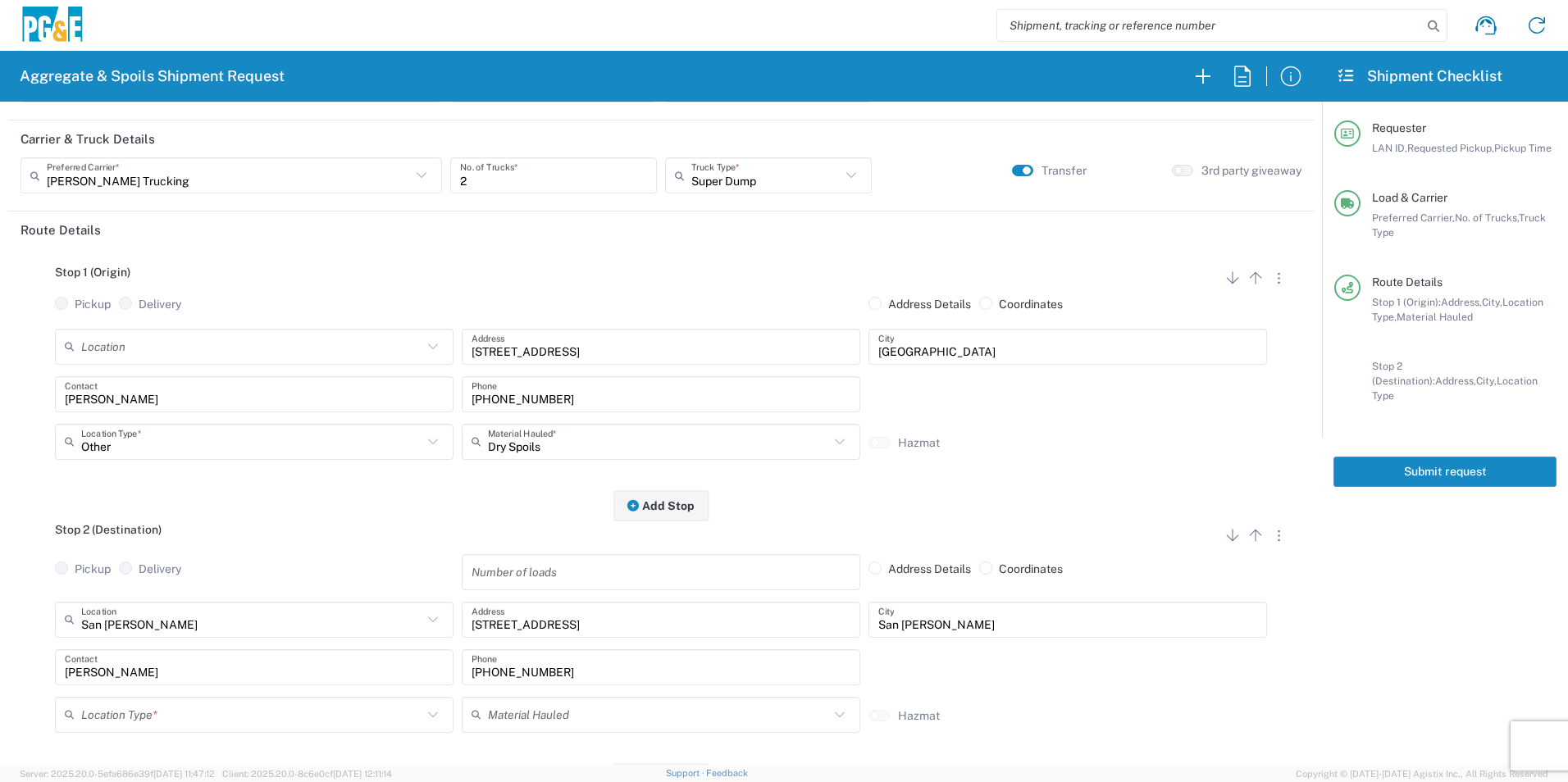
scroll to position [246, 0]
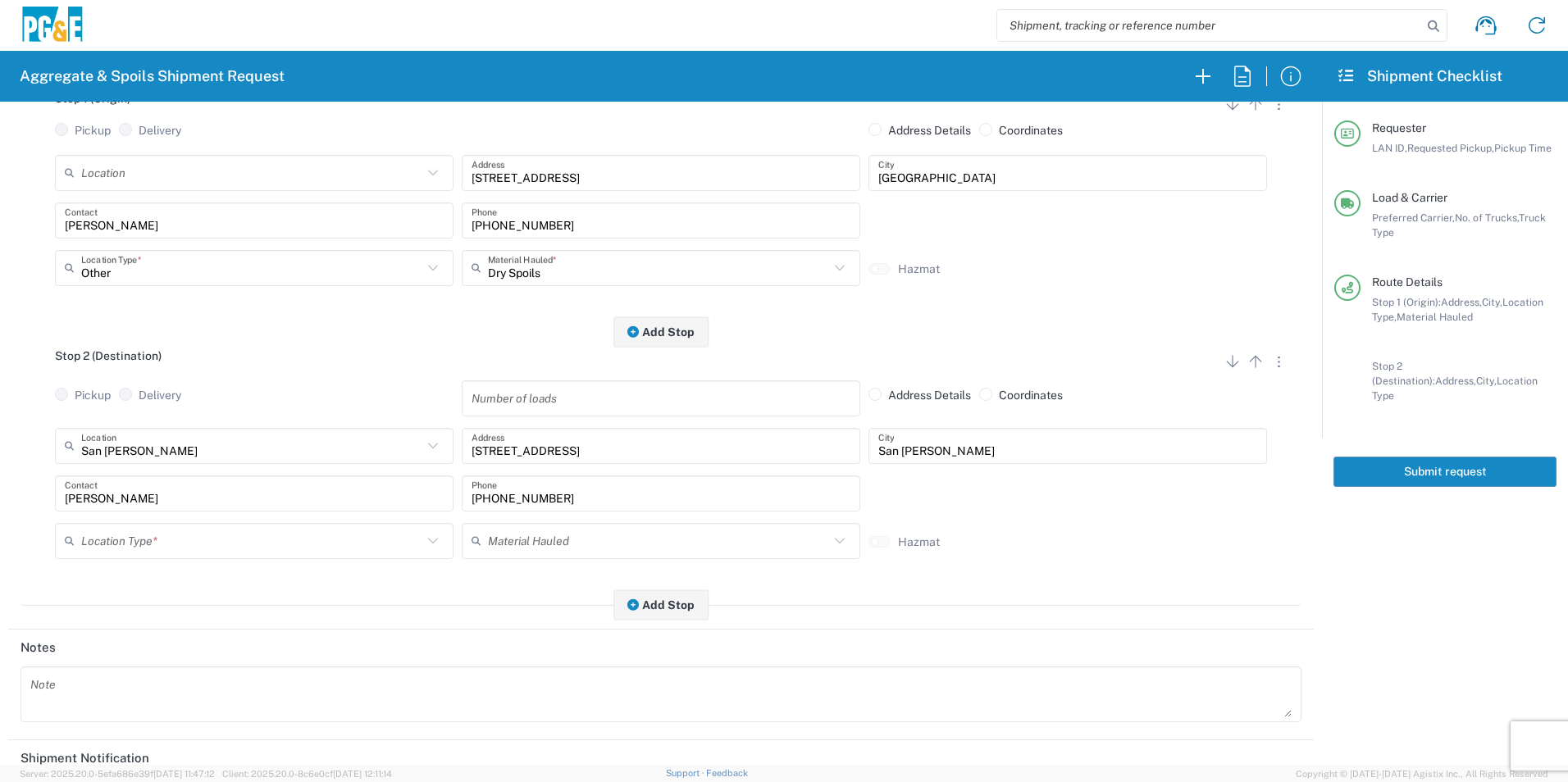
click at [117, 531] on input "text" at bounding box center [252, 540] width 342 height 29
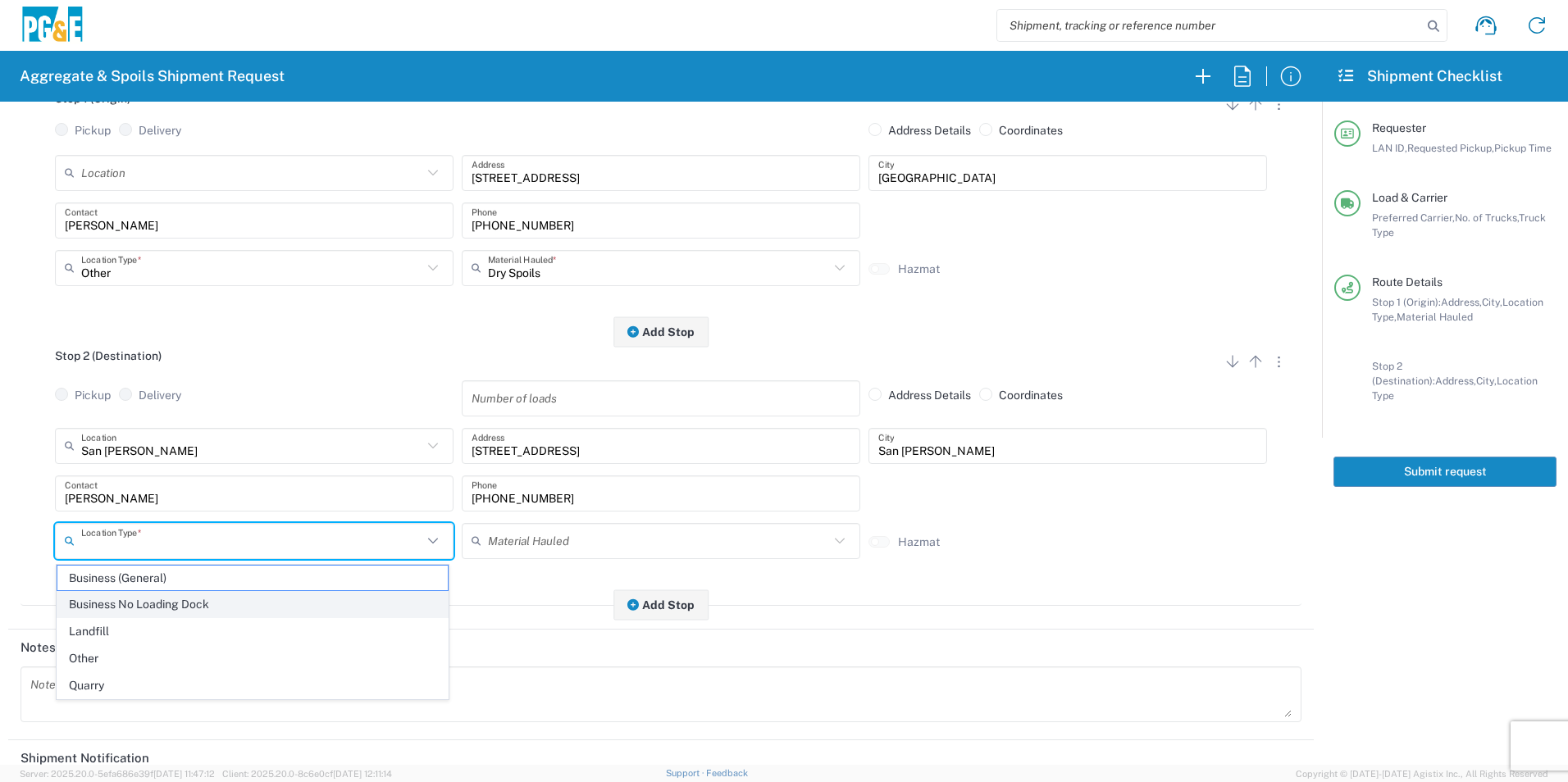
click at [129, 601] on span "Business No Loading Dock" at bounding box center [253, 605] width 390 height 25
type input "Business No Loading Dock"
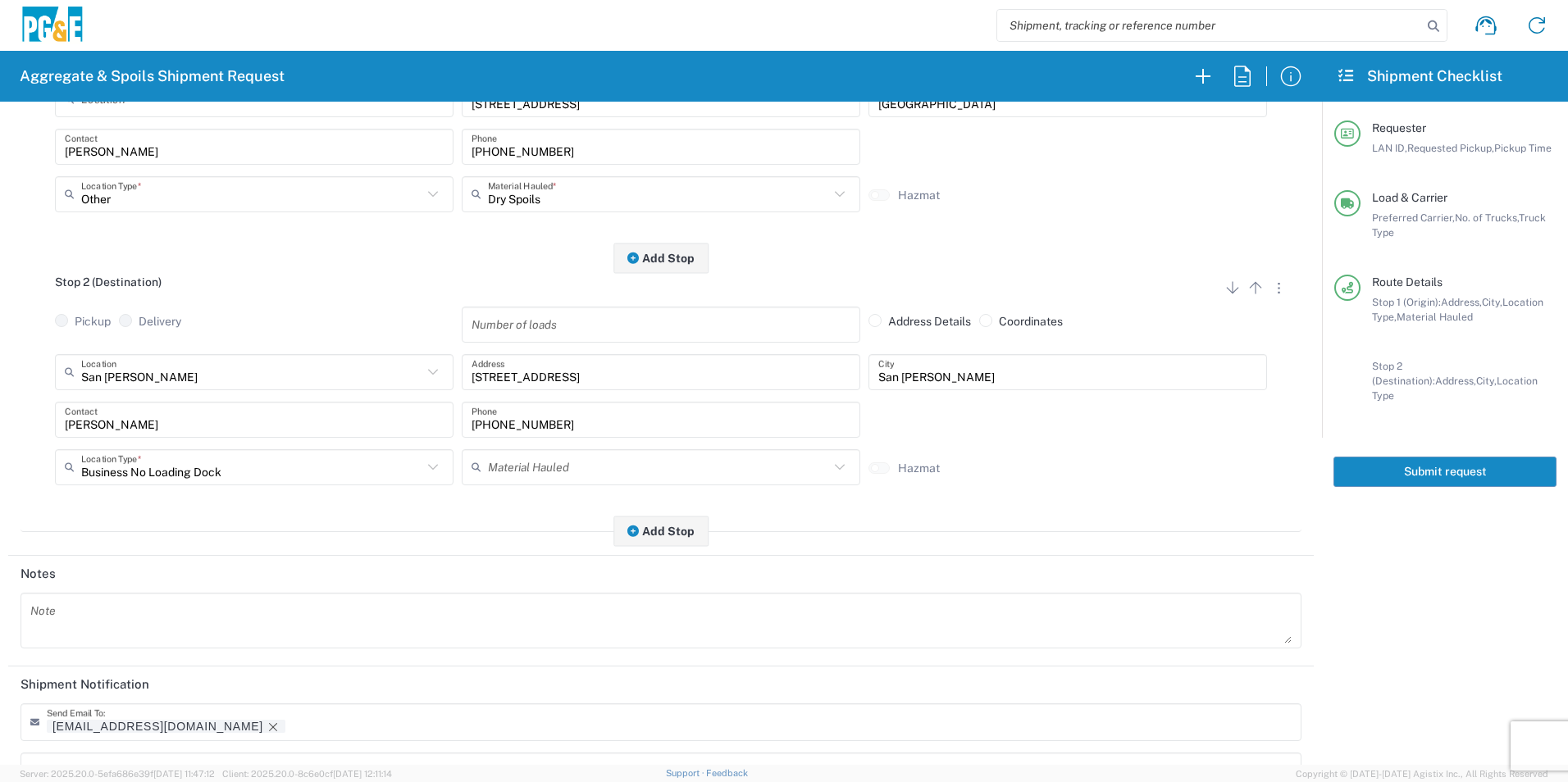
scroll to position [474, 0]
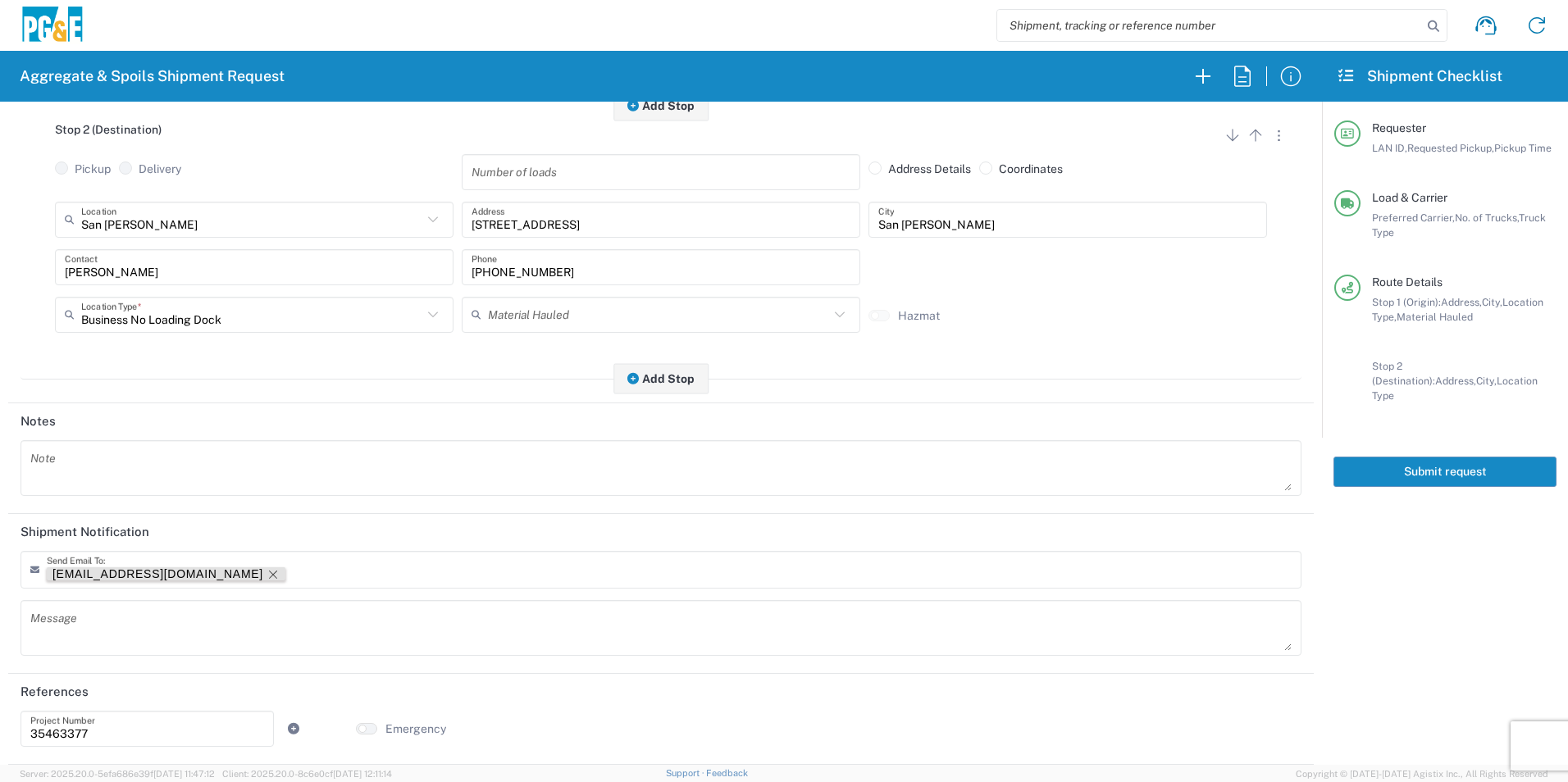
click at [267, 572] on icon "Remove tag" at bounding box center [273, 575] width 13 height 13
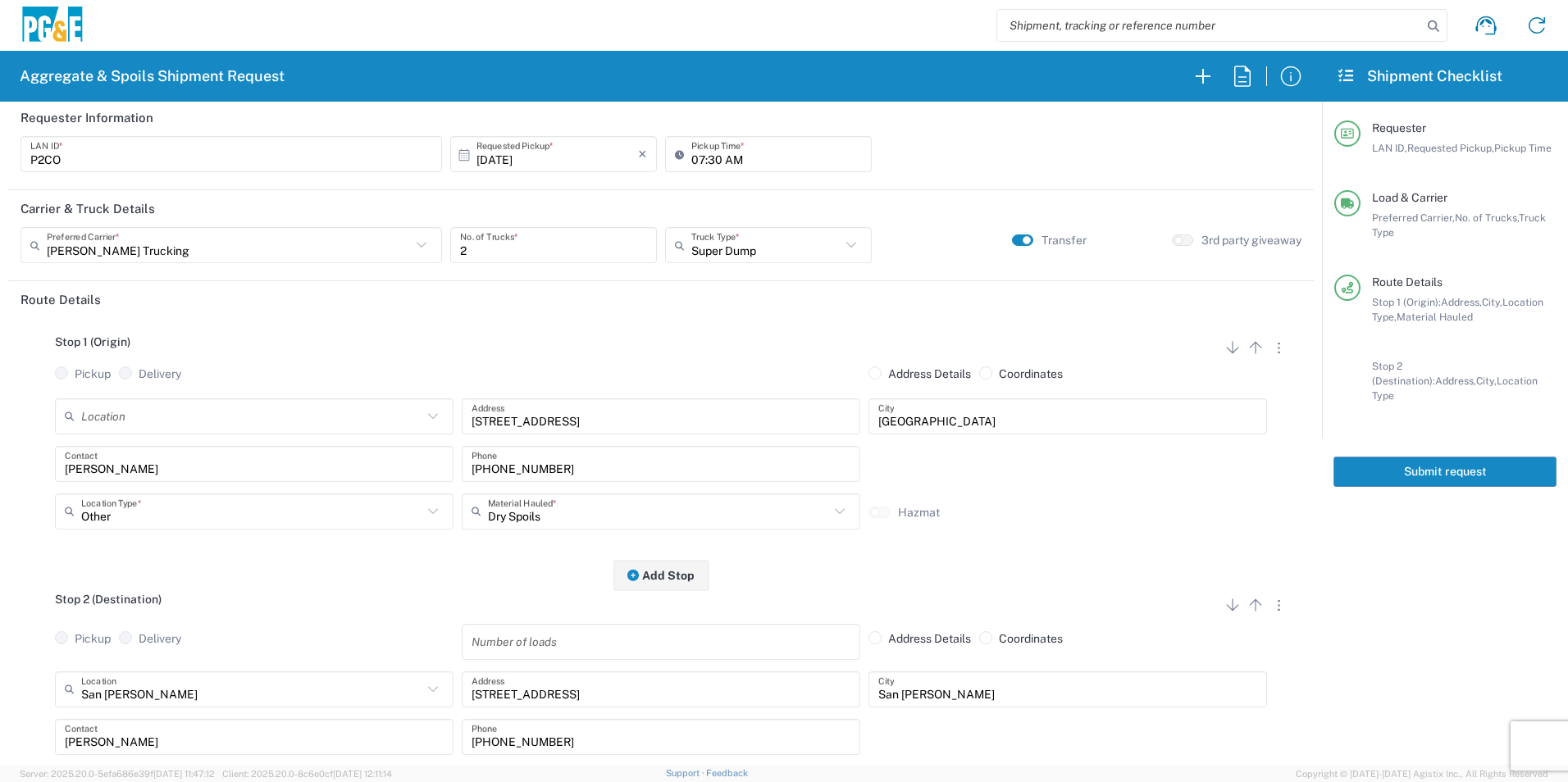
scroll to position [0, 0]
click at [1351, 464] on button "Submit request" at bounding box center [1445, 472] width 223 height 31
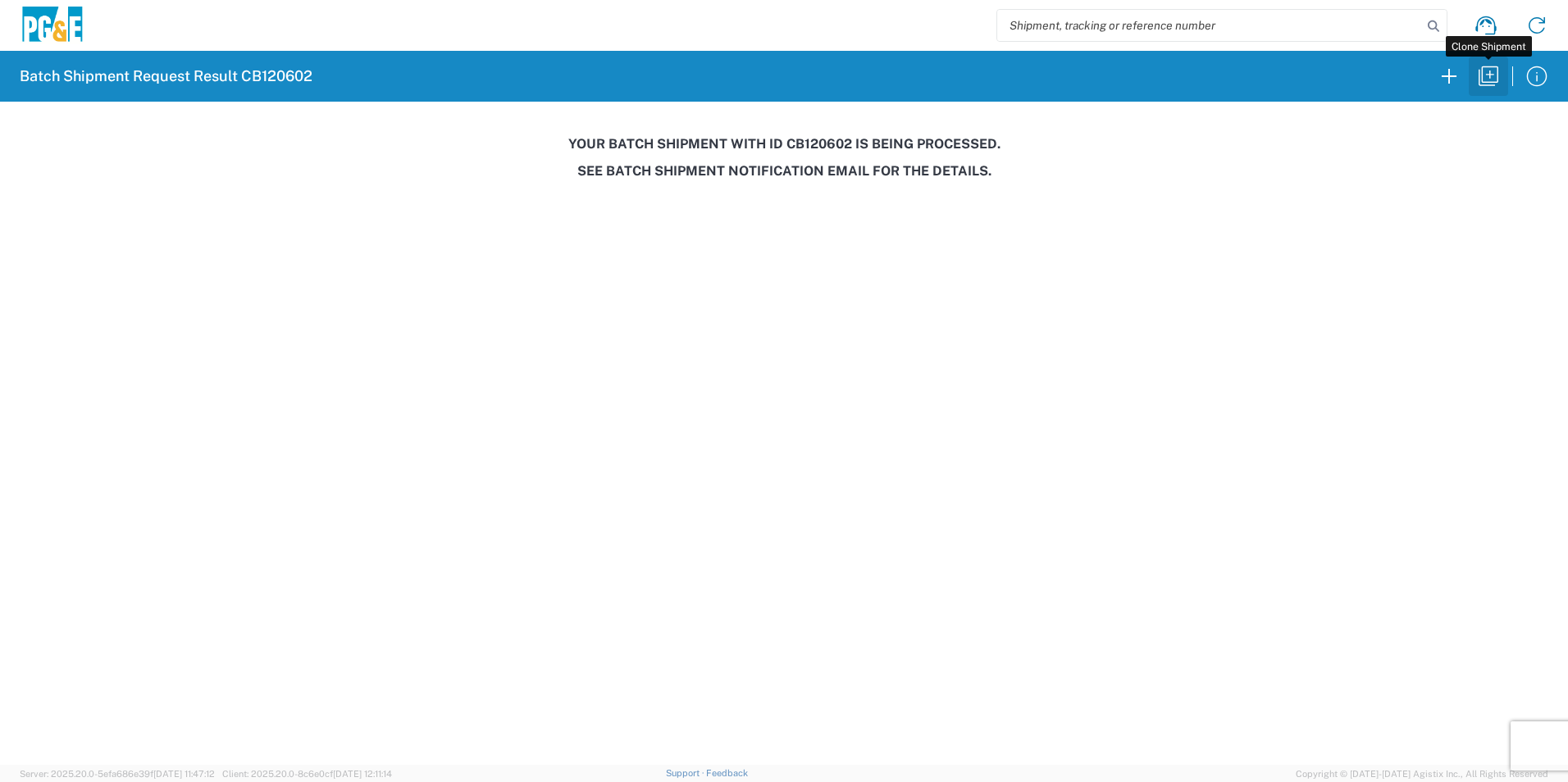
click at [1485, 83] on icon "button" at bounding box center [1489, 77] width 26 height 26
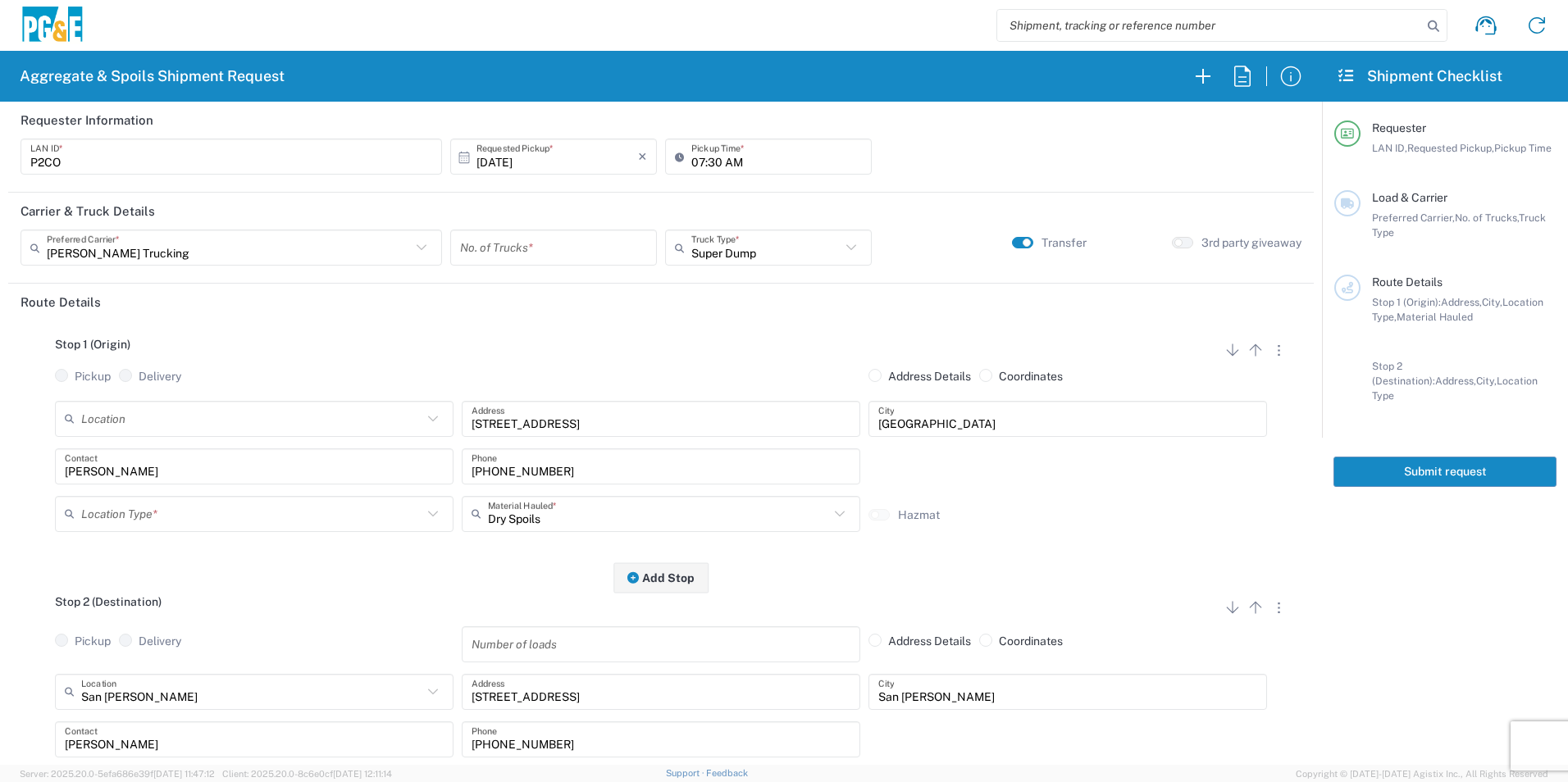
click at [499, 162] on input "10/13/2025" at bounding box center [557, 157] width 161 height 29
drag, startPoint x: 562, startPoint y: 282, endPoint x: 569, endPoint y: 276, distance: 9.2
click at [568, 281] on span "16" at bounding box center [575, 284] width 23 height 23
type input "10/16/2025"
click at [545, 247] on input "number" at bounding box center [553, 247] width 187 height 29
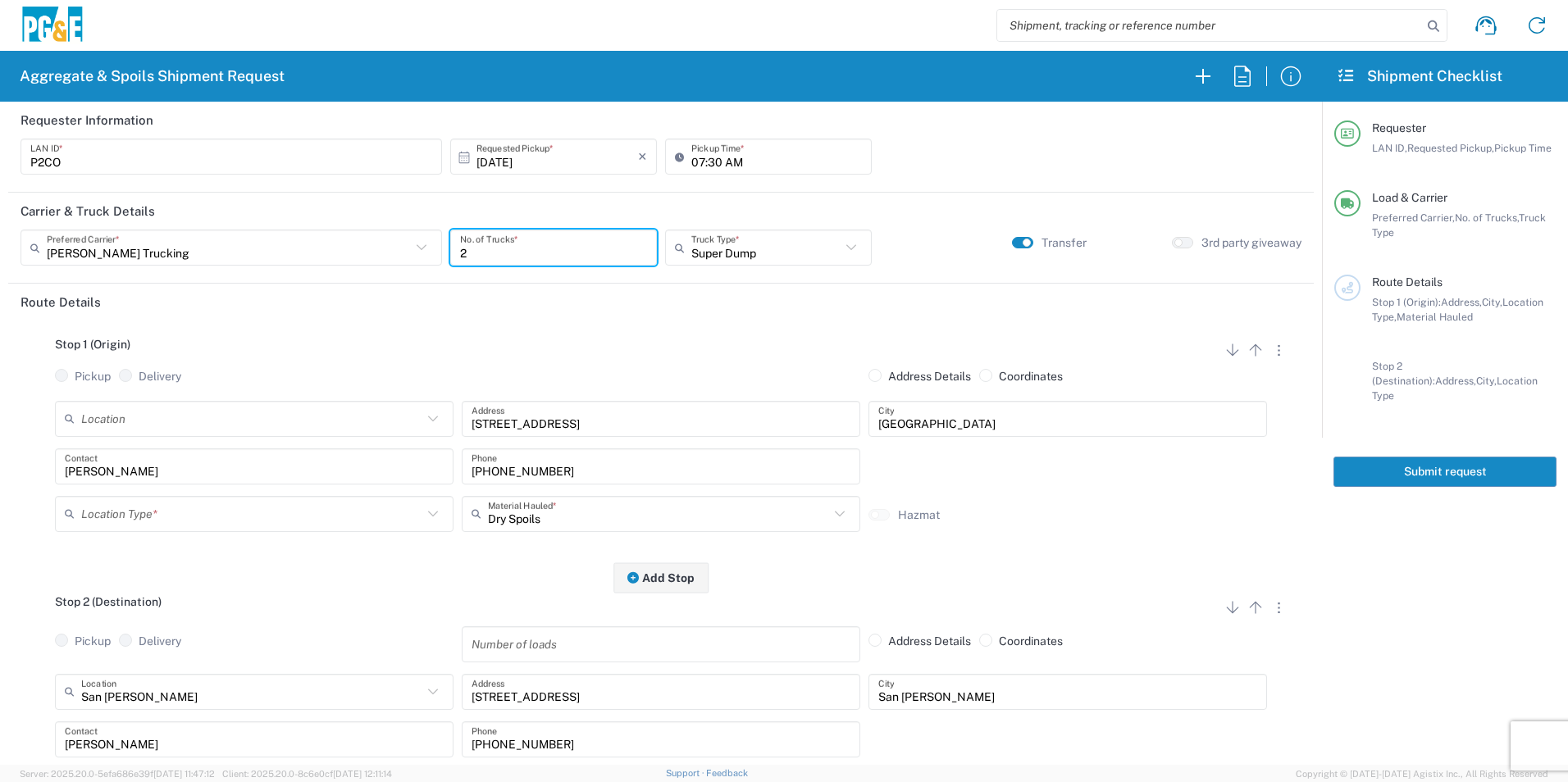
type input "2"
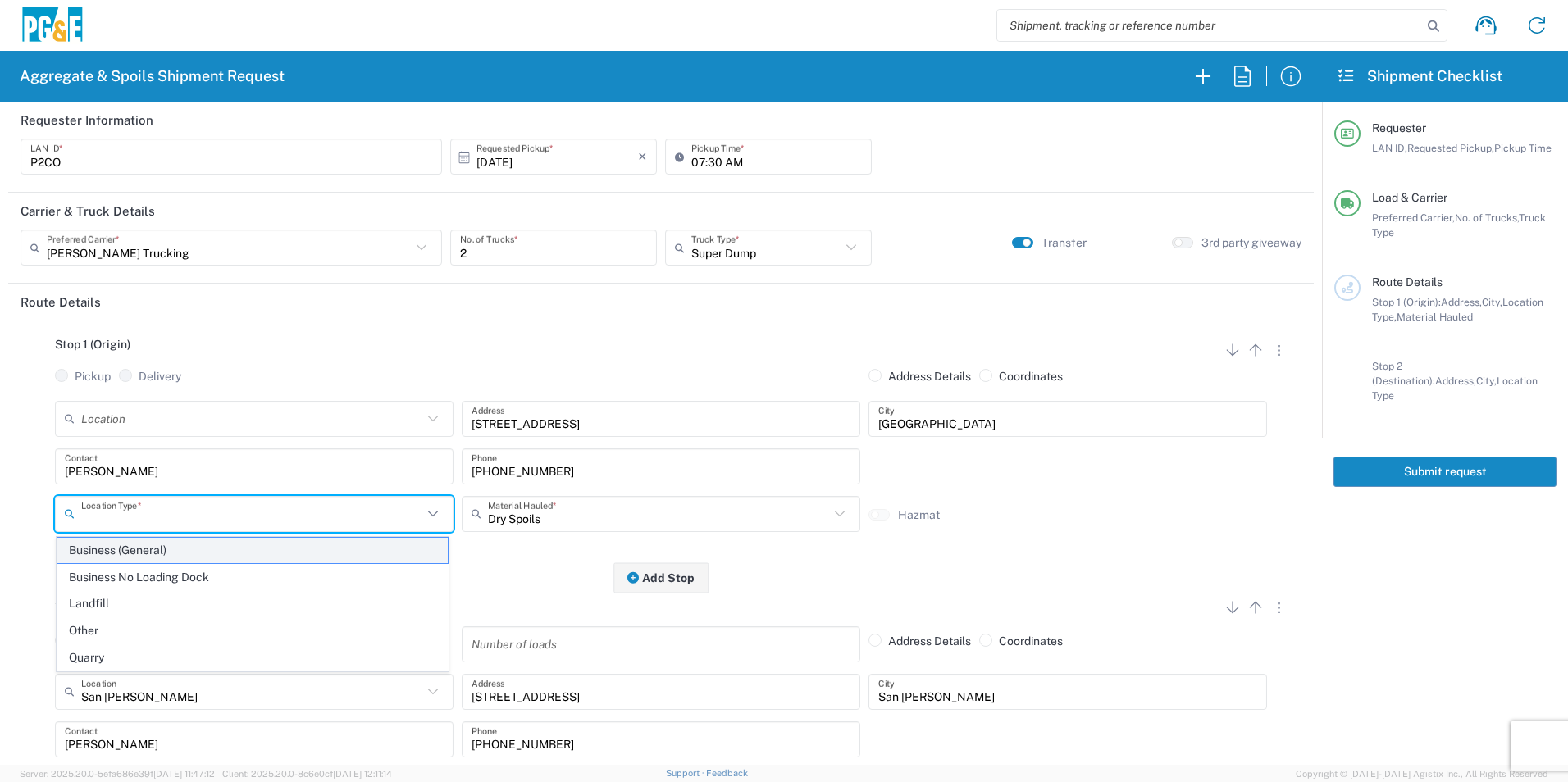
drag, startPoint x: 135, startPoint y: 513, endPoint x: 125, endPoint y: 537, distance: 26.0
click at [134, 512] on input "text" at bounding box center [252, 513] width 342 height 29
click at [98, 625] on span "Other" at bounding box center [253, 631] width 390 height 25
type input "Other"
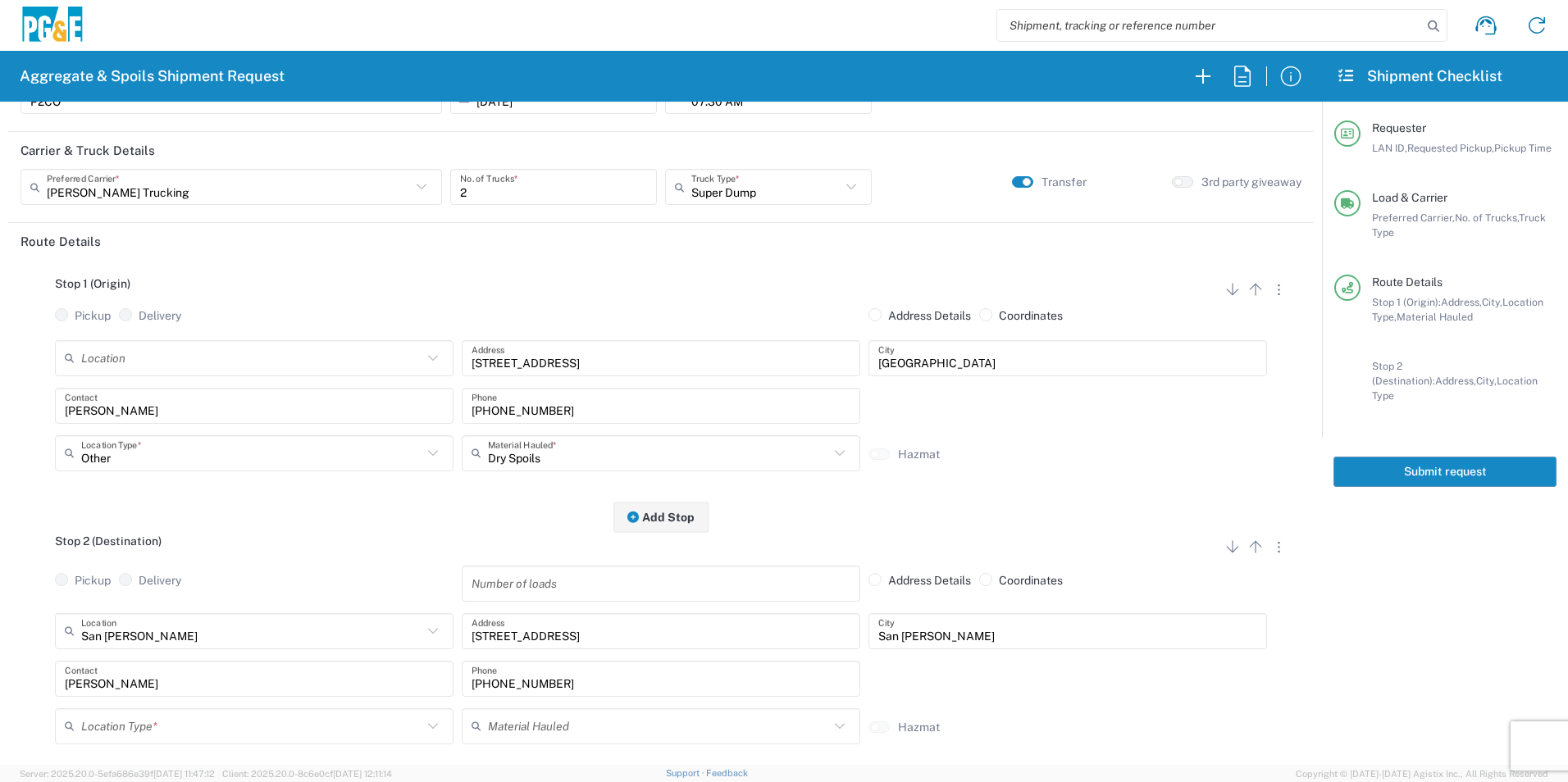
scroll to position [246, 0]
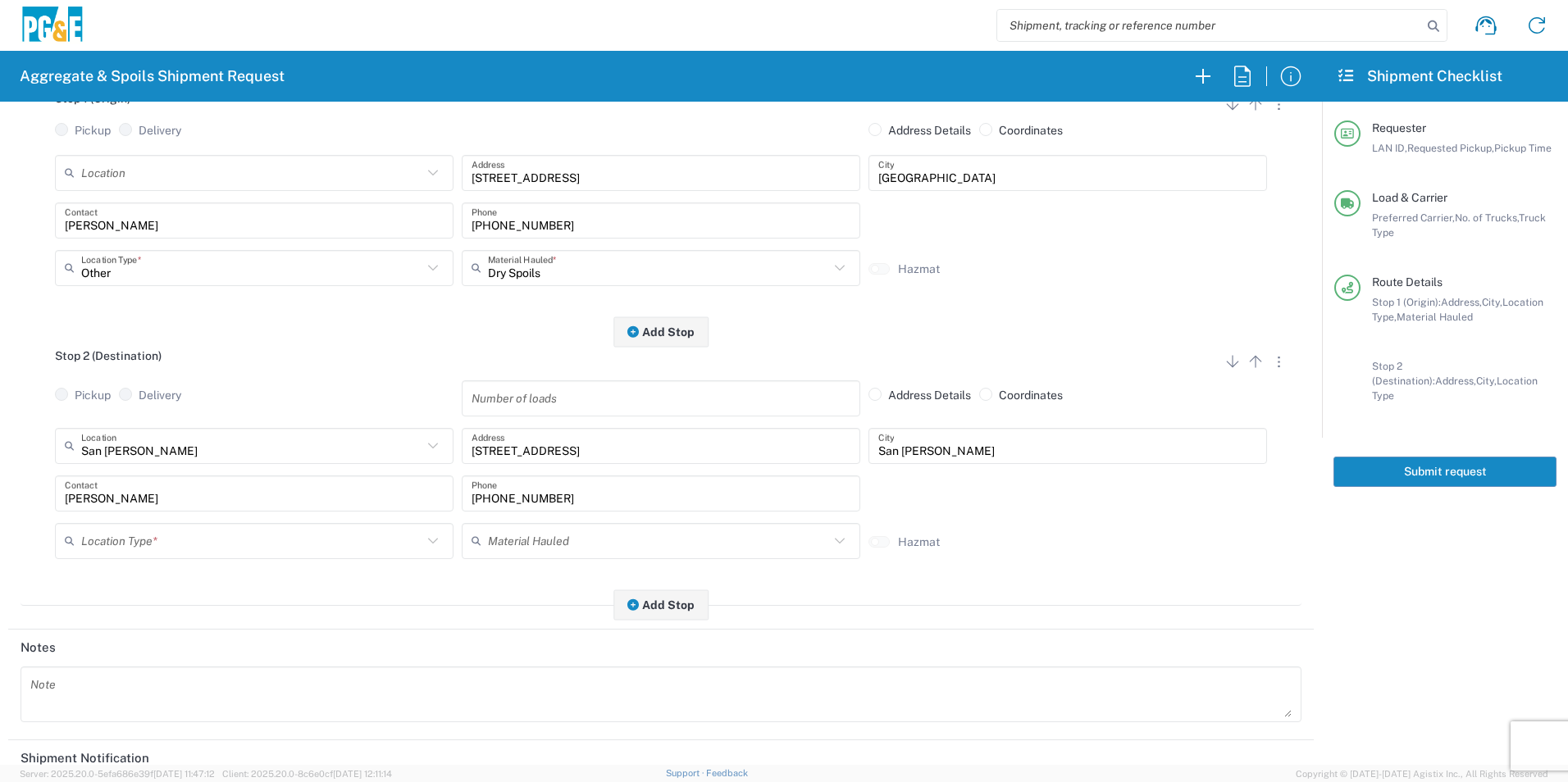
click at [133, 545] on input "text" at bounding box center [252, 540] width 342 height 29
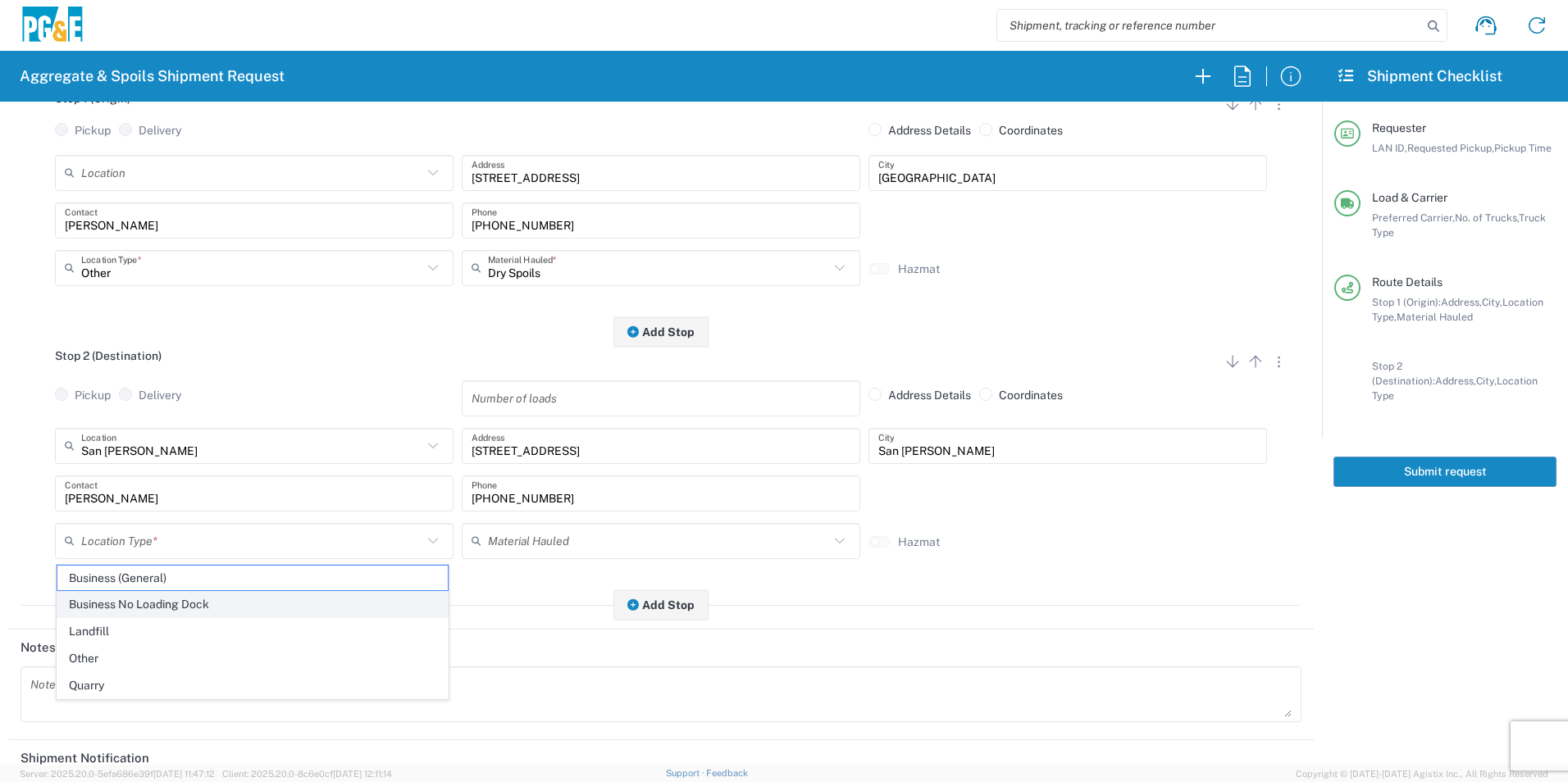
click at [125, 599] on span "Business No Loading Dock" at bounding box center [253, 605] width 390 height 25
type input "Business No Loading Dock"
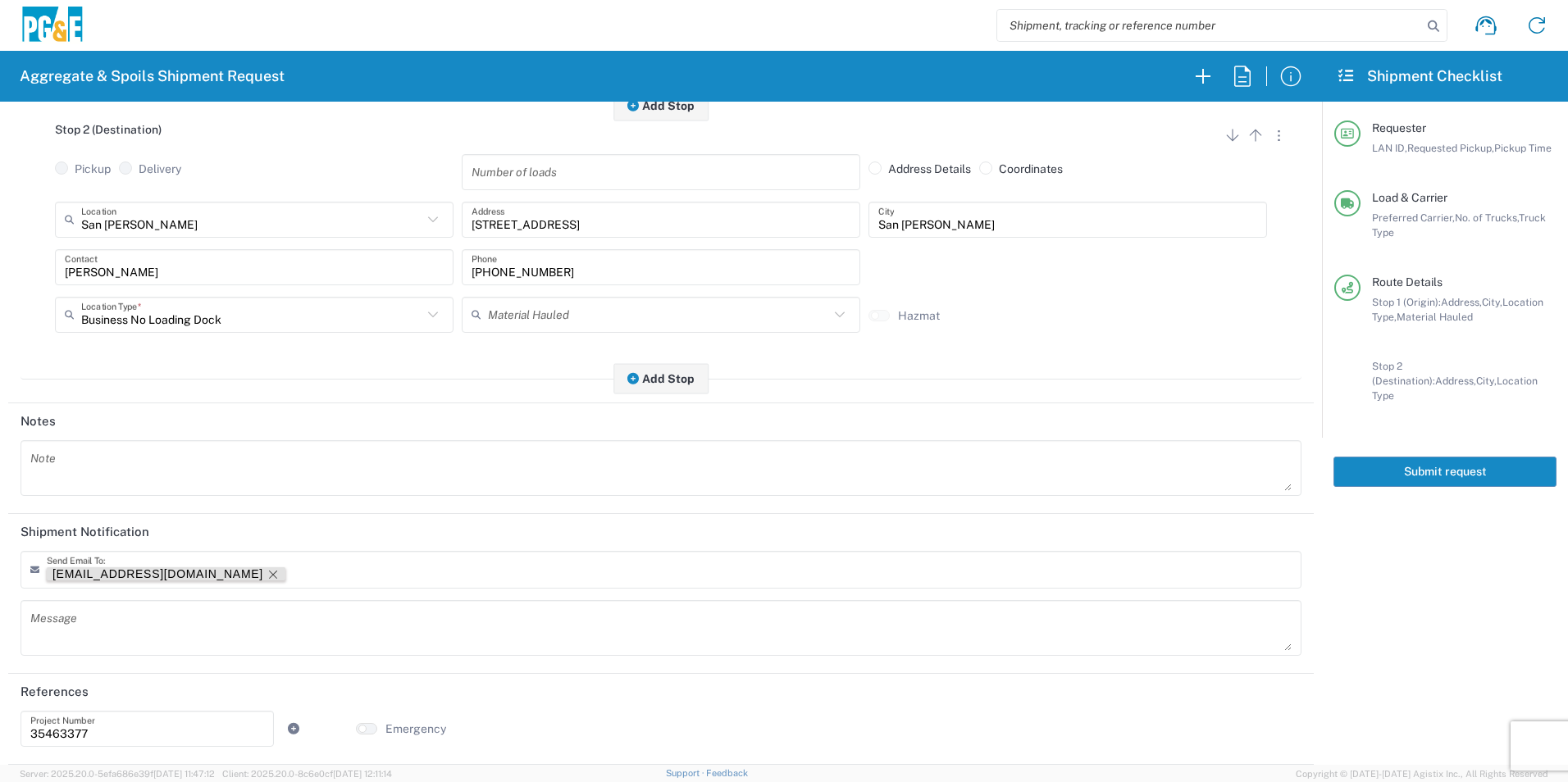
click at [267, 572] on icon "Remove tag" at bounding box center [273, 575] width 13 height 13
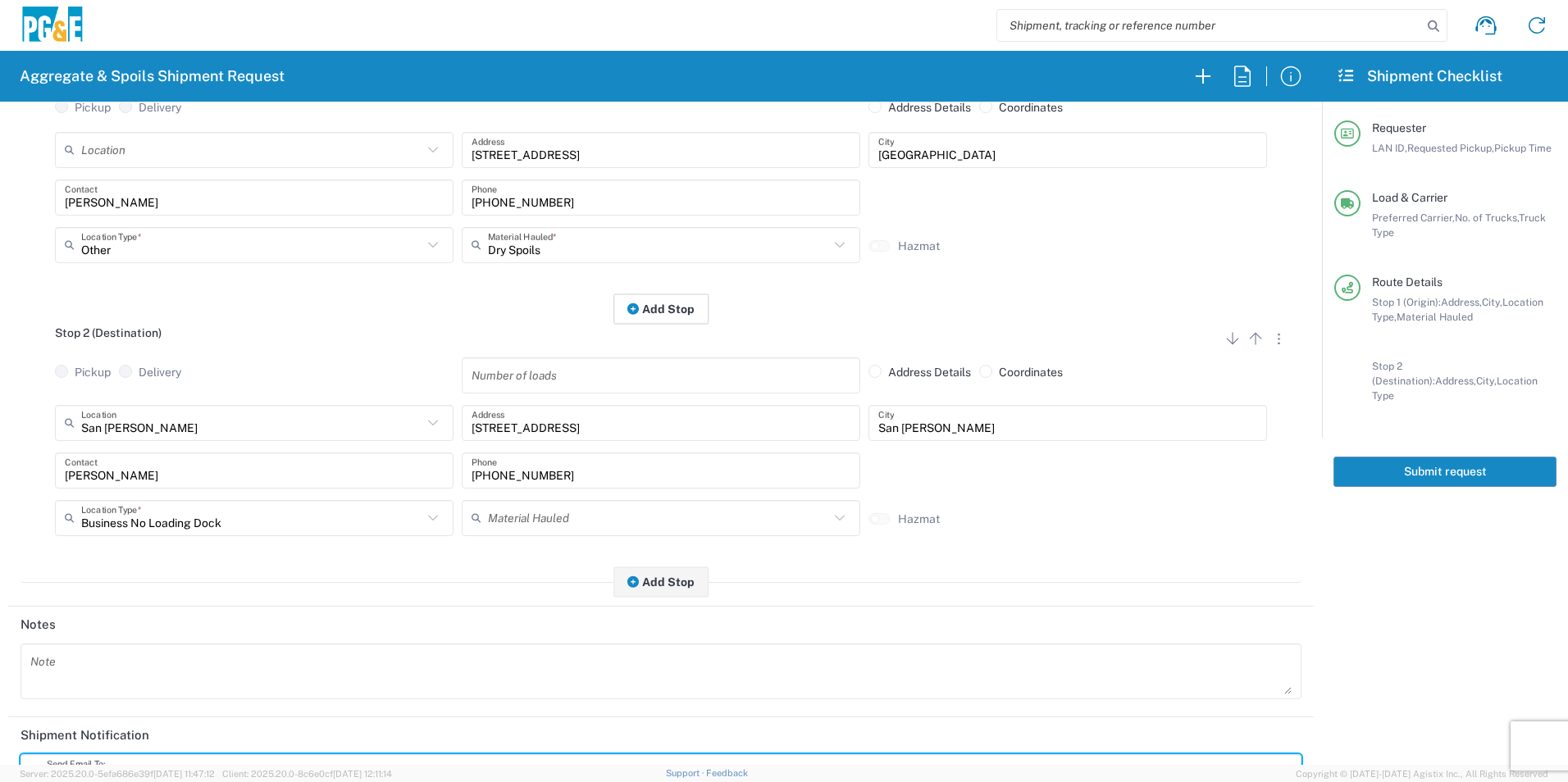
scroll to position [0, 0]
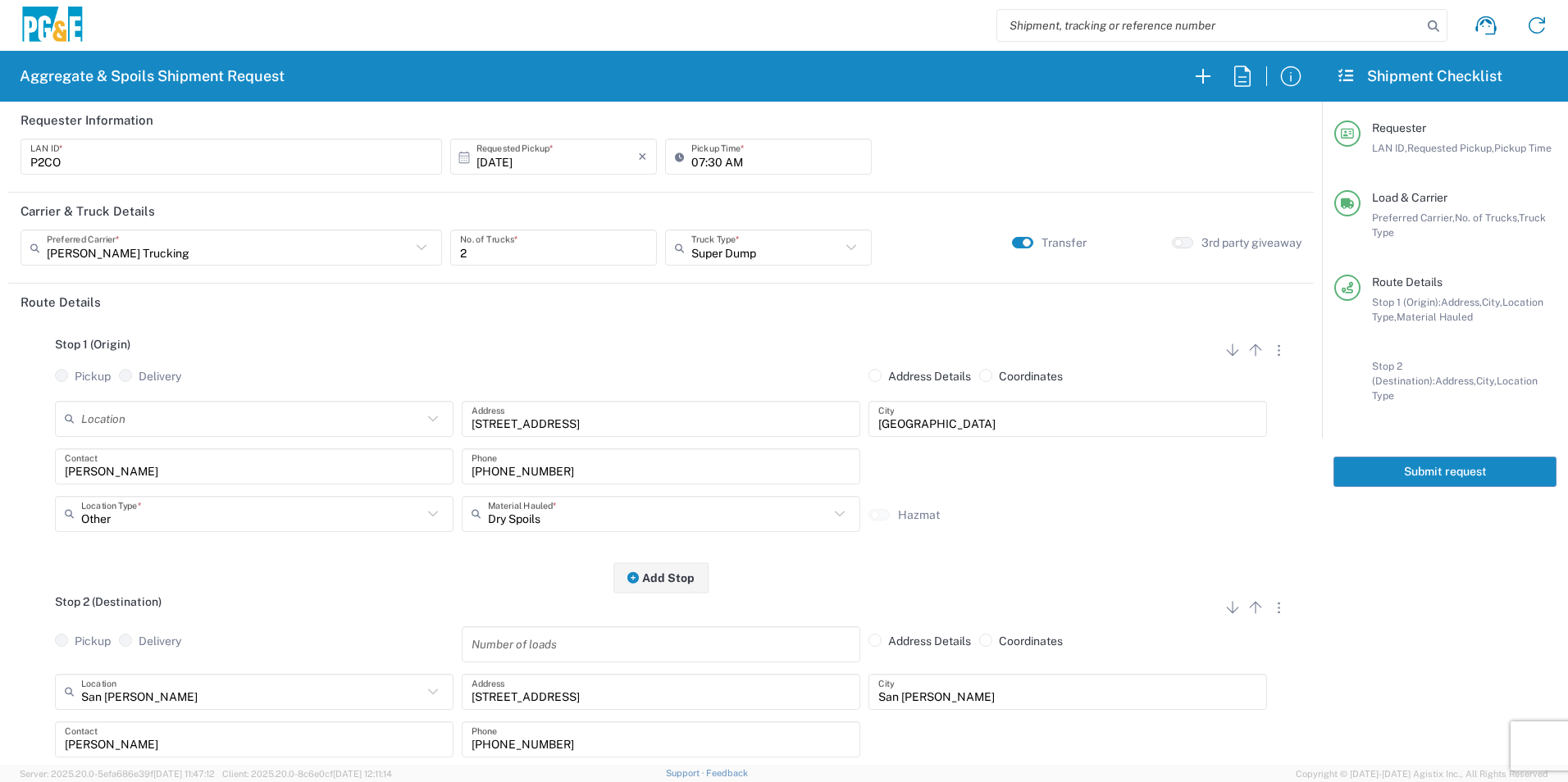
click at [1454, 458] on button "Submit request" at bounding box center [1445, 472] width 223 height 31
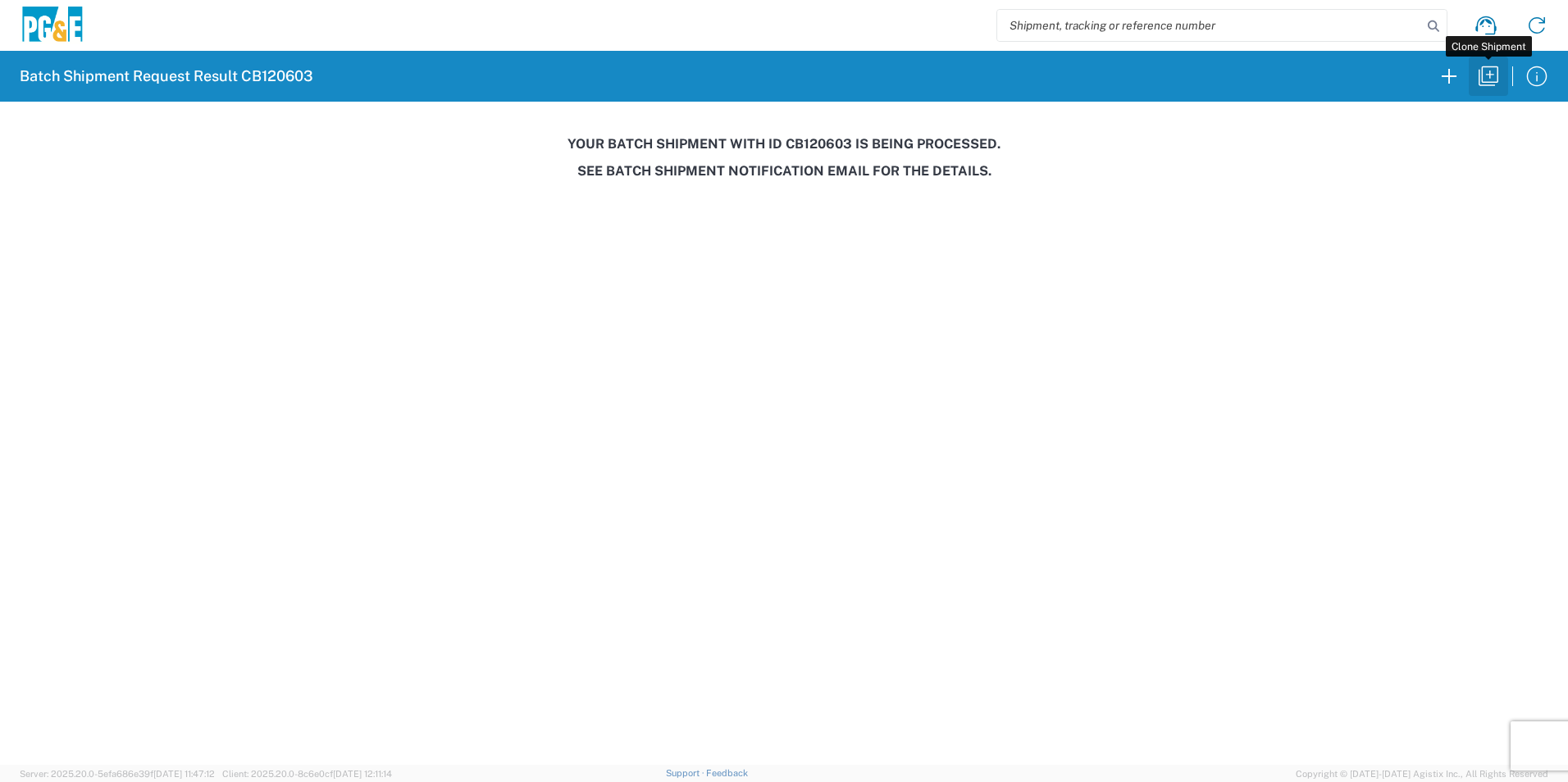
click at [1485, 77] on icon "button" at bounding box center [1489, 77] width 26 height 26
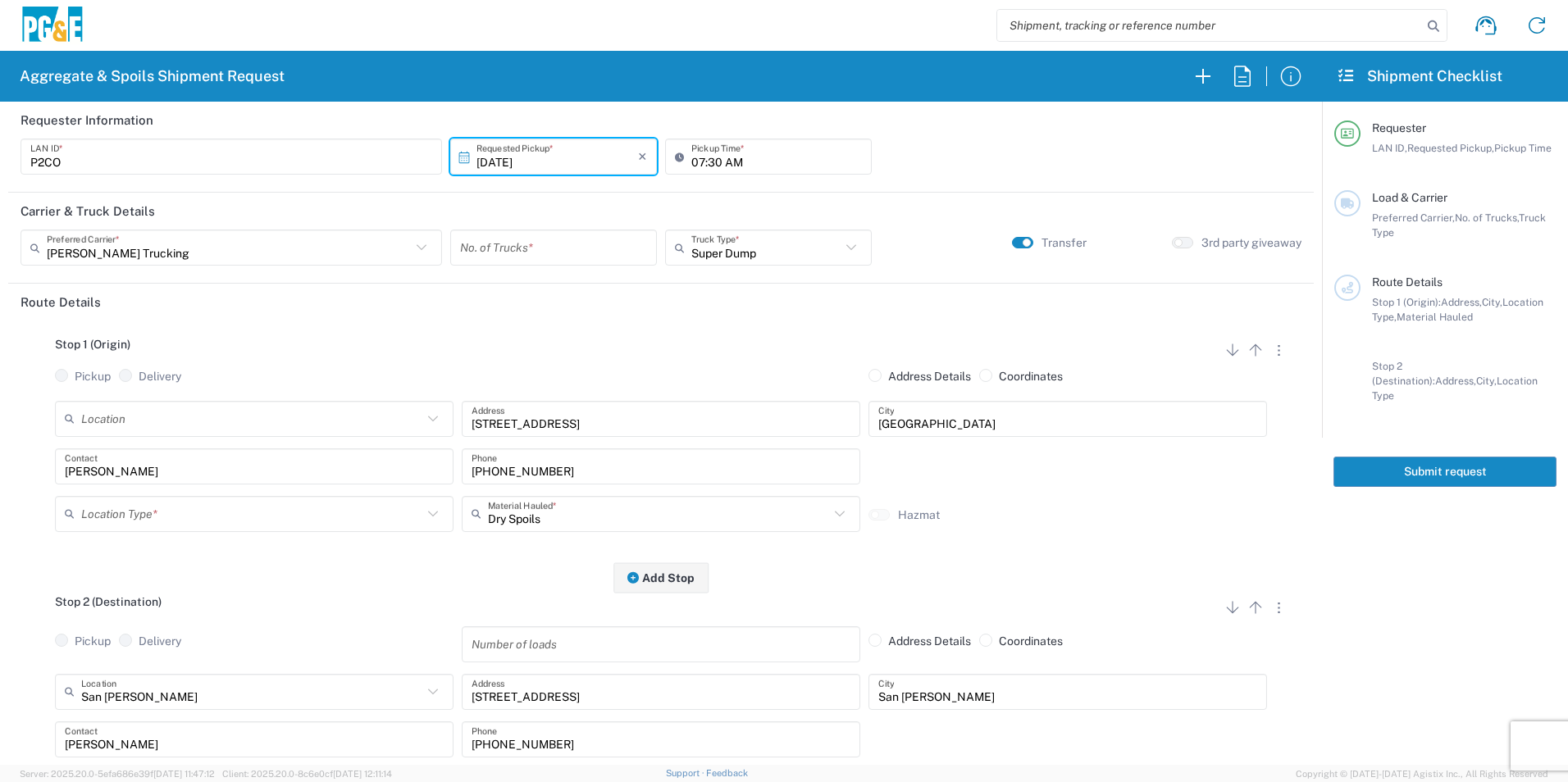
click at [508, 162] on input "10/13/2025" at bounding box center [557, 157] width 161 height 29
click at [603, 290] on span "17" at bounding box center [598, 284] width 23 height 23
type input "10/17/2025"
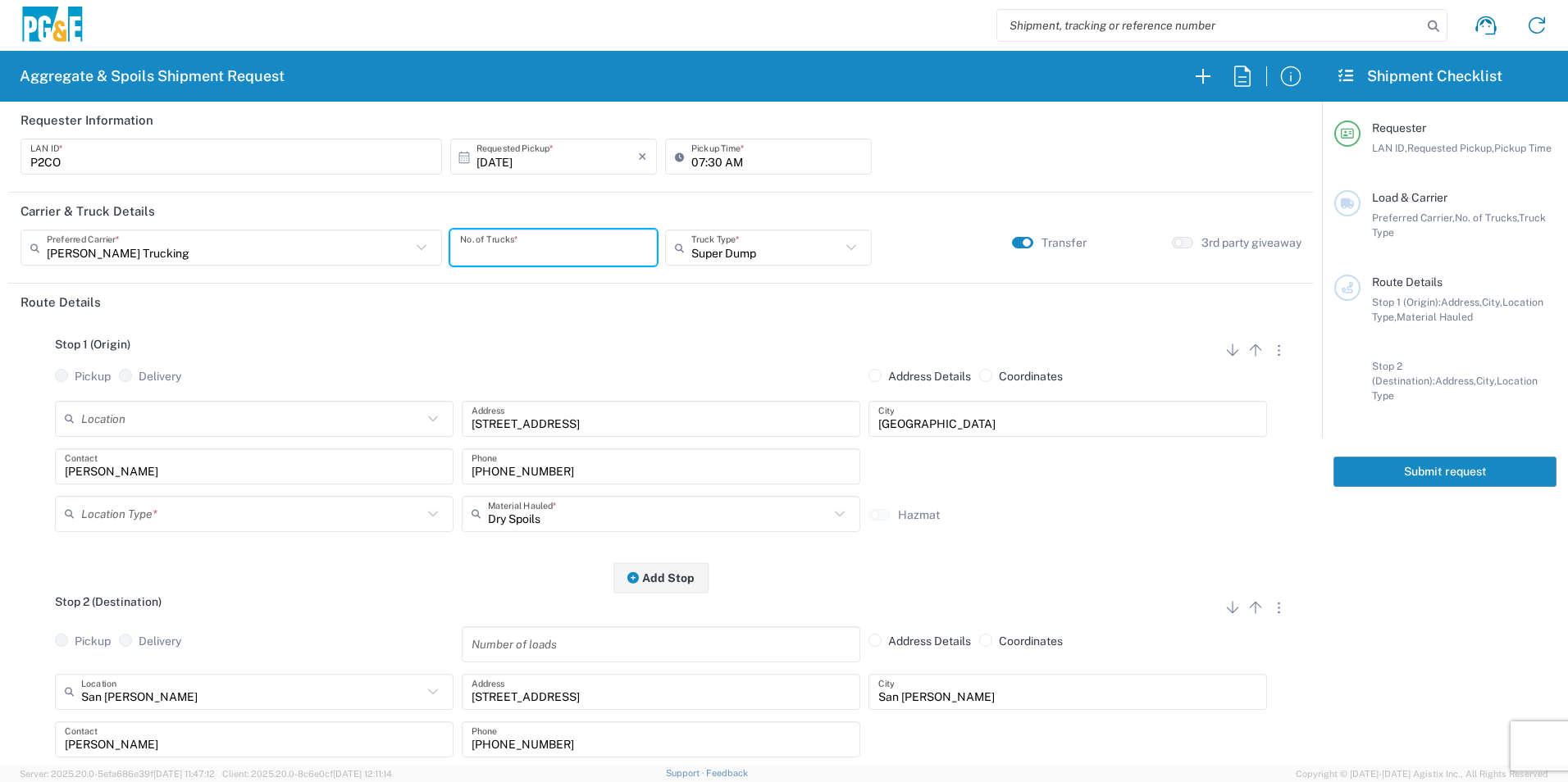
click at [514, 248] on input "number" at bounding box center [553, 247] width 187 height 29
type input "2"
click at [136, 505] on input "text" at bounding box center [252, 513] width 342 height 29
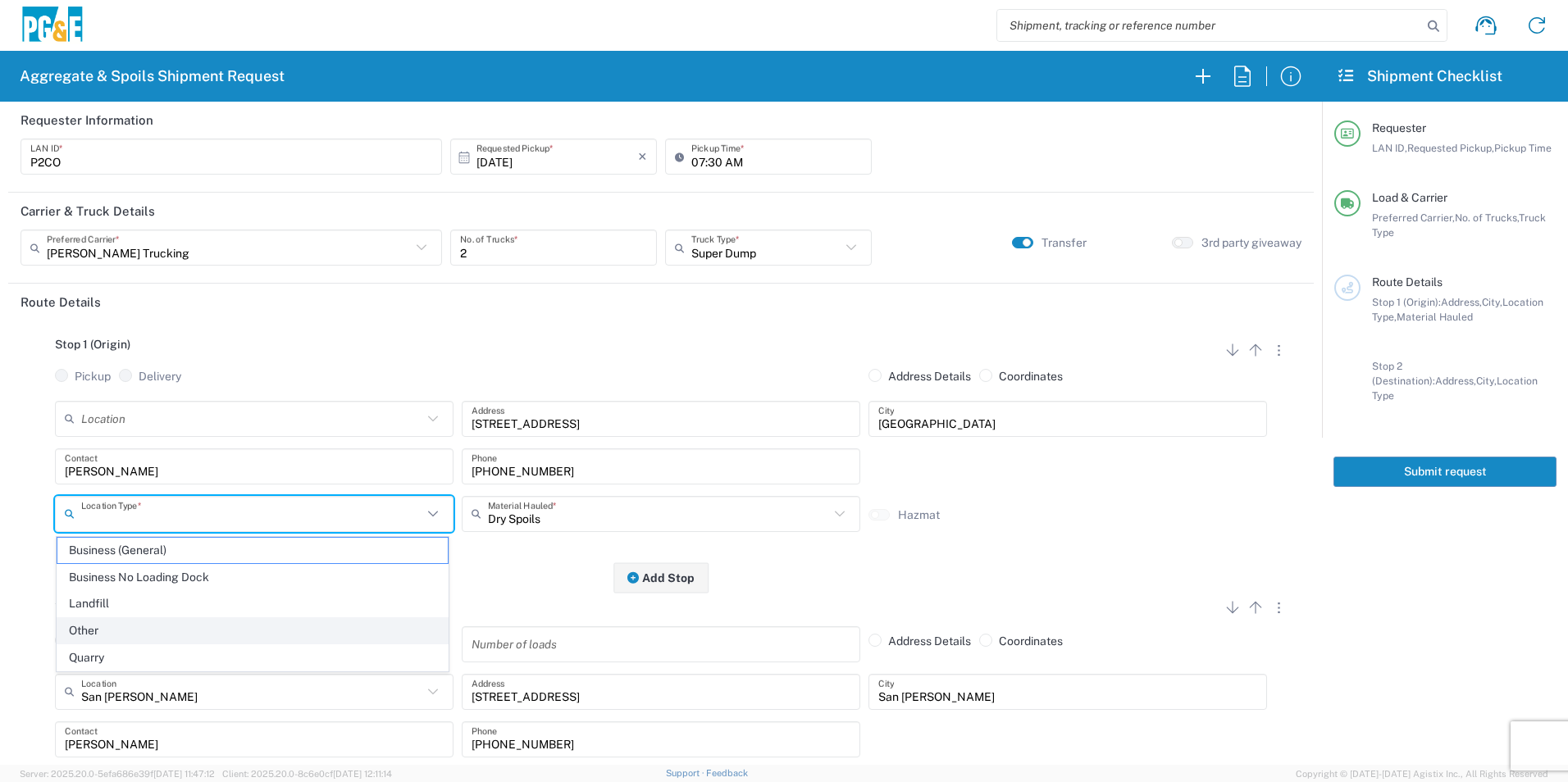
click at [97, 625] on span "Other" at bounding box center [253, 631] width 390 height 25
type input "Other"
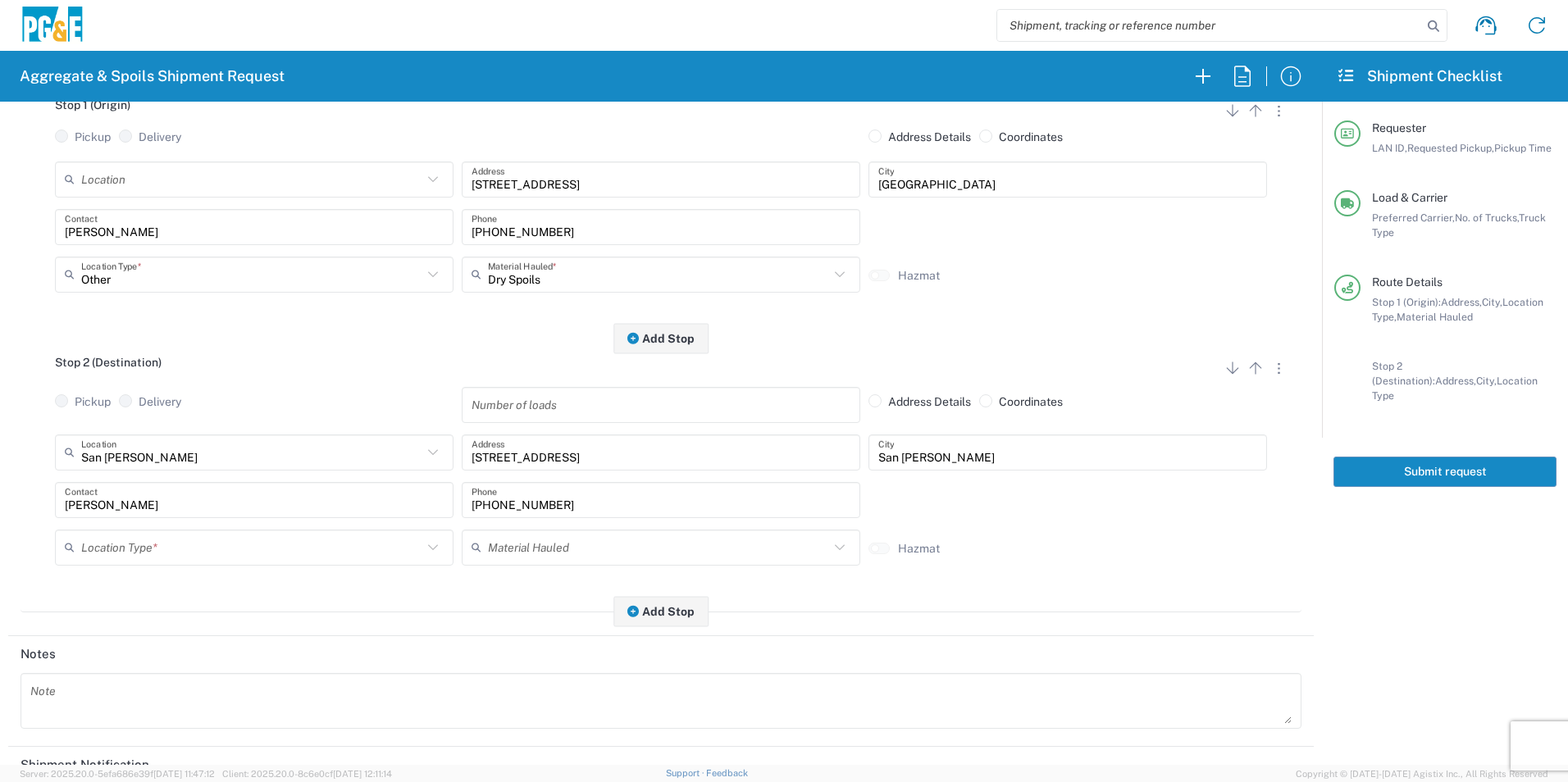
scroll to position [246, 0]
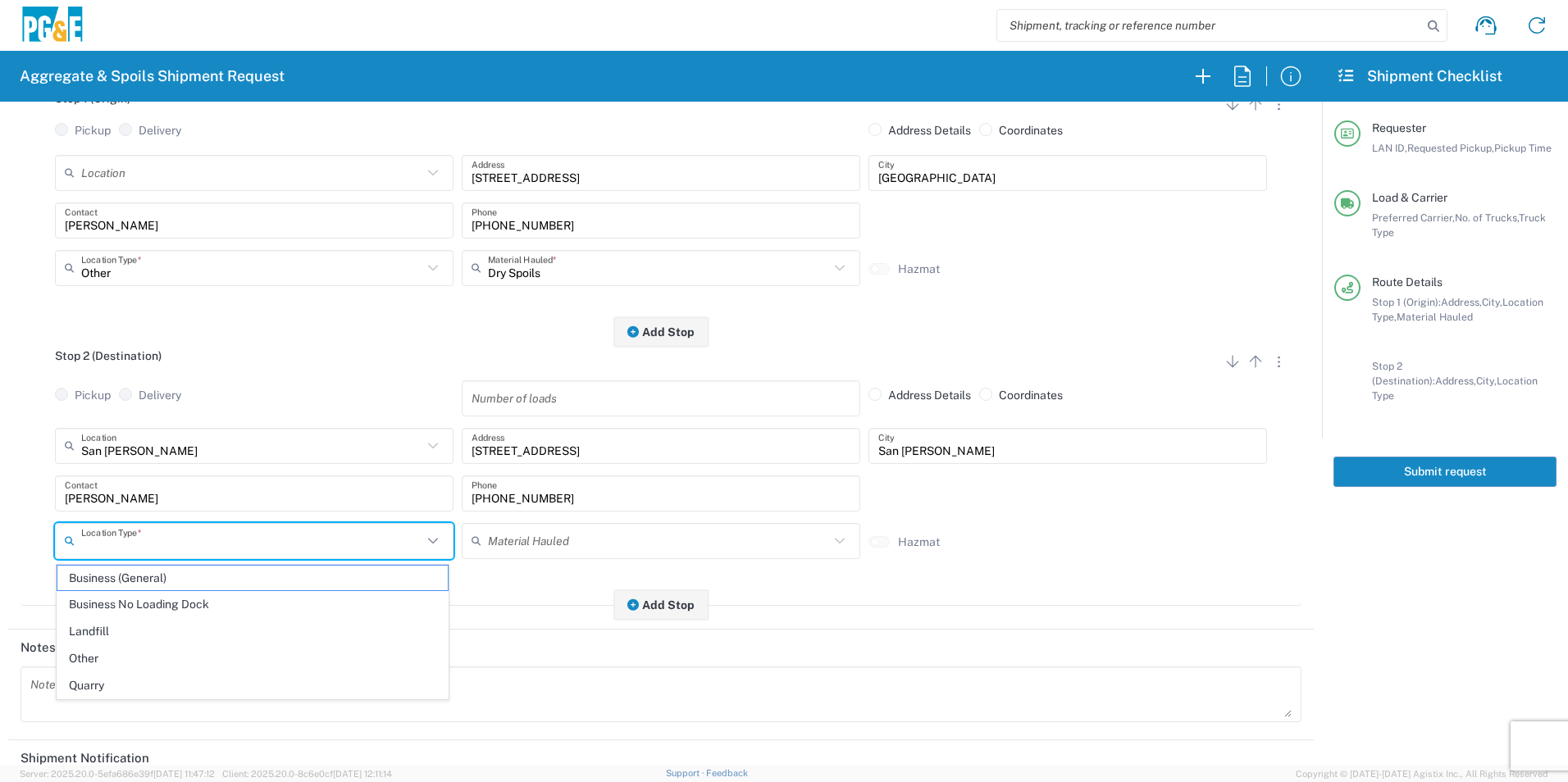
click at [143, 542] on input "text" at bounding box center [252, 540] width 342 height 29
click at [129, 599] on span "Business No Loading Dock" at bounding box center [253, 605] width 390 height 25
type input "Business No Loading Dock"
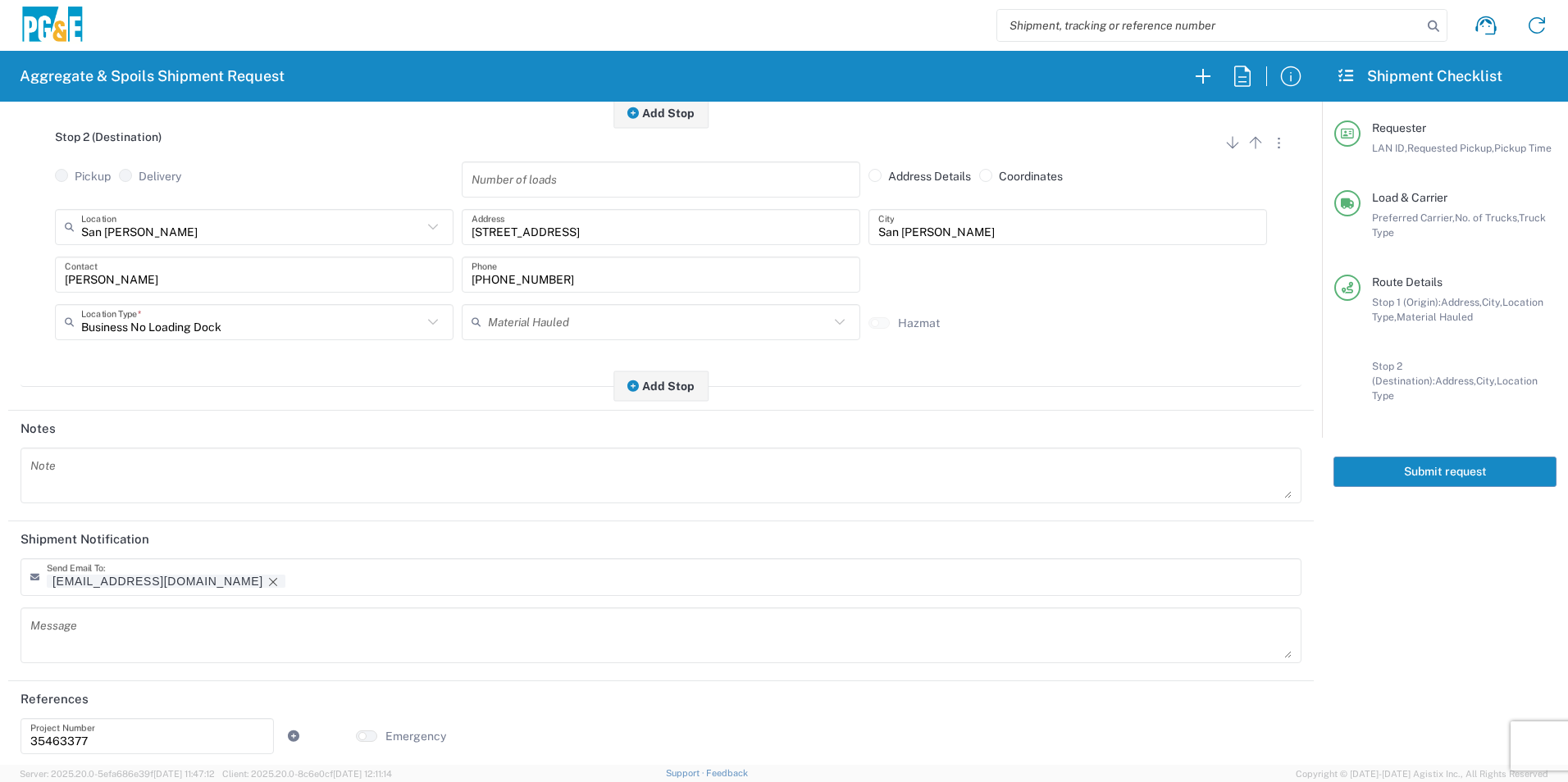
scroll to position [474, 0]
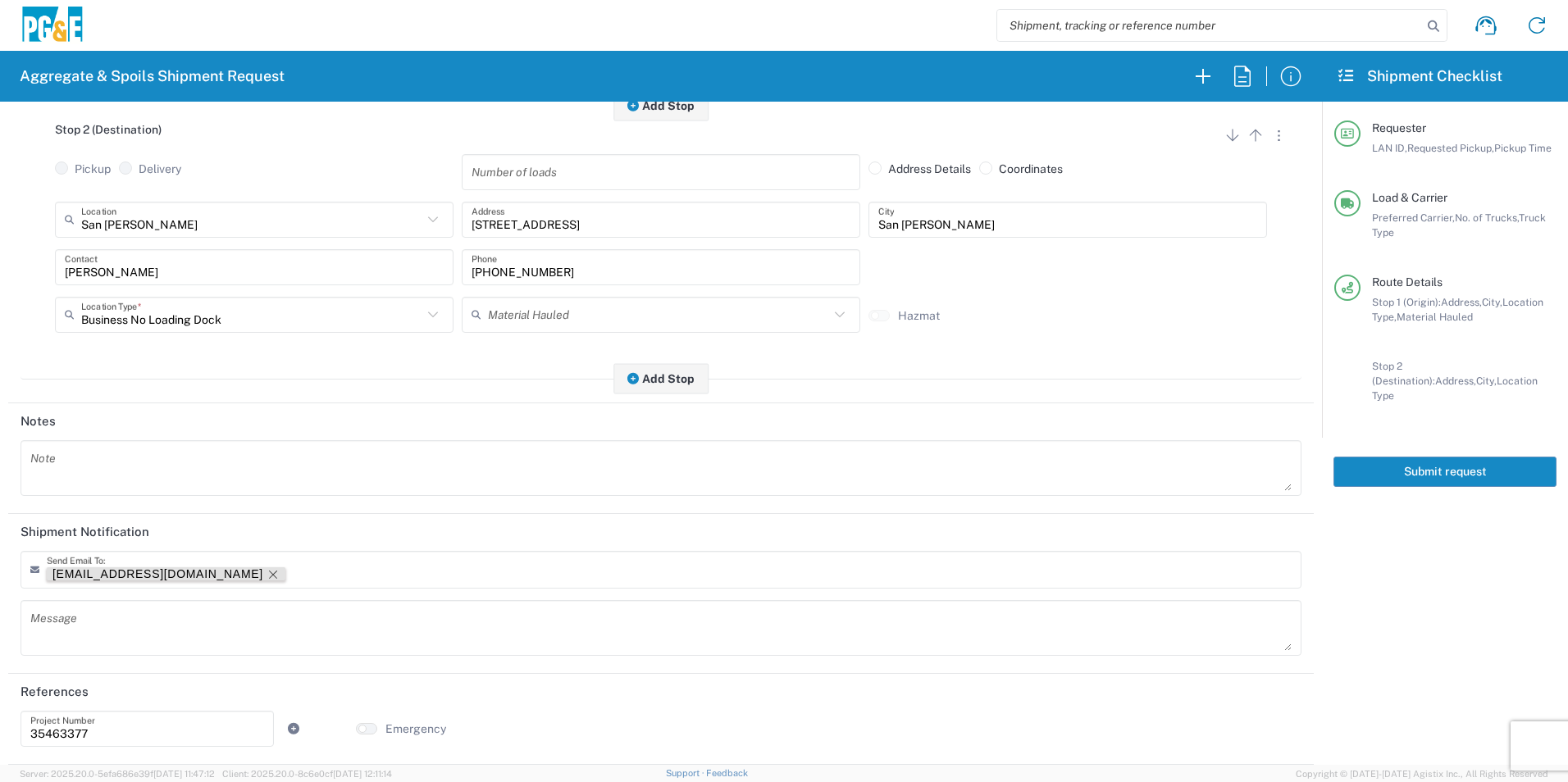
click at [267, 577] on icon "Remove tag" at bounding box center [273, 575] width 13 height 13
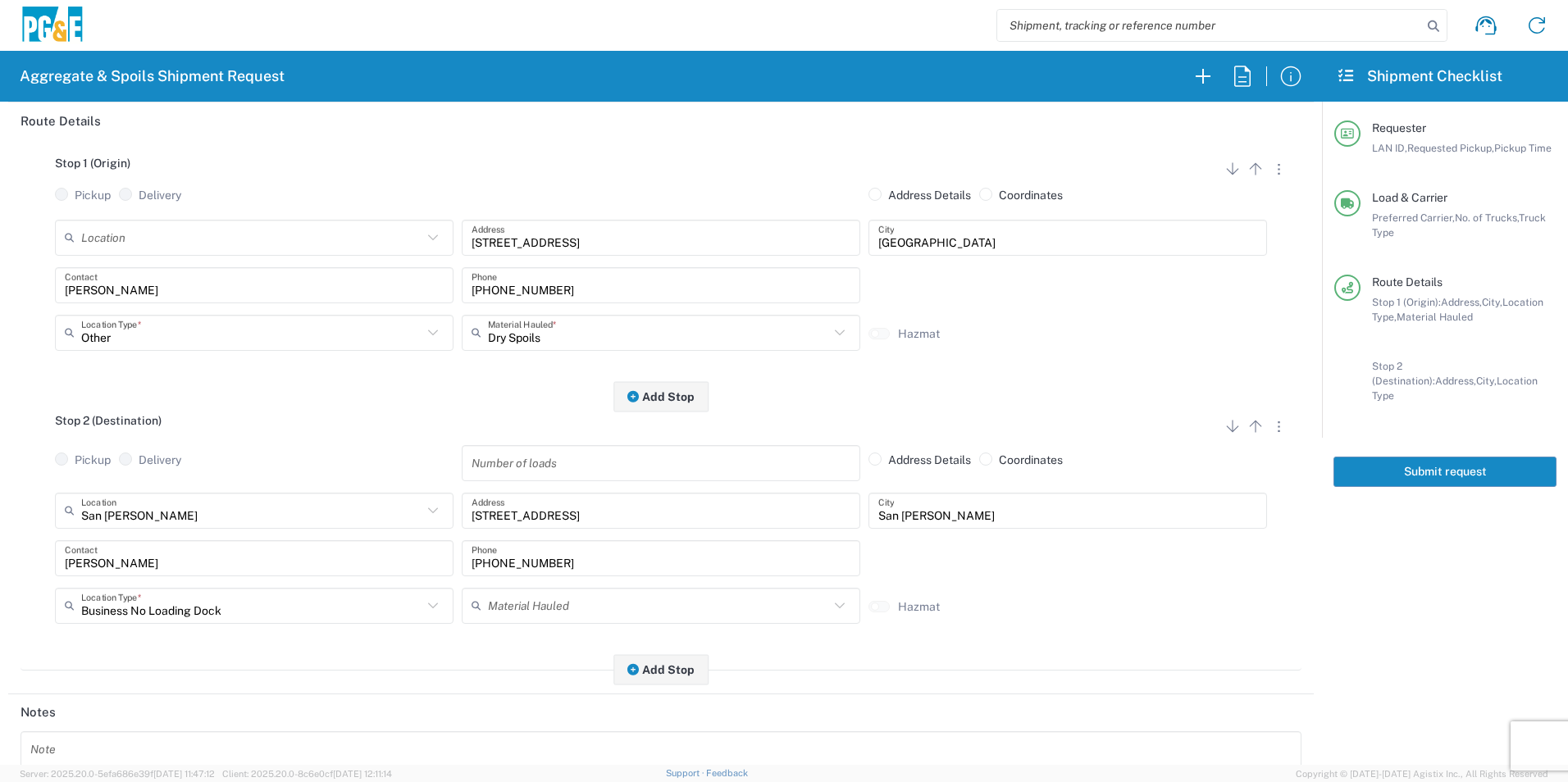
scroll to position [0, 0]
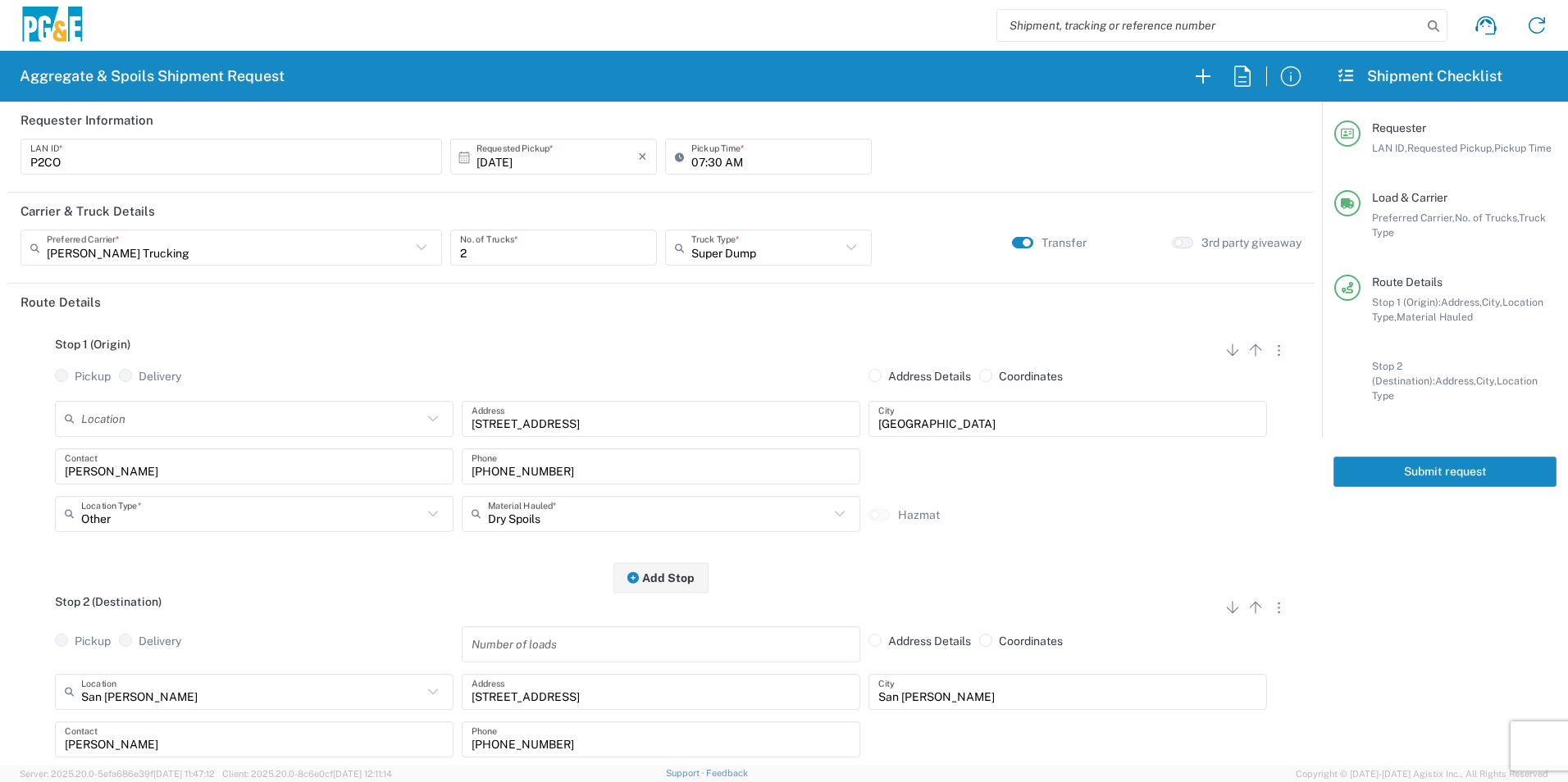
click at [1418, 464] on button "Submit request" at bounding box center [1445, 472] width 223 height 31
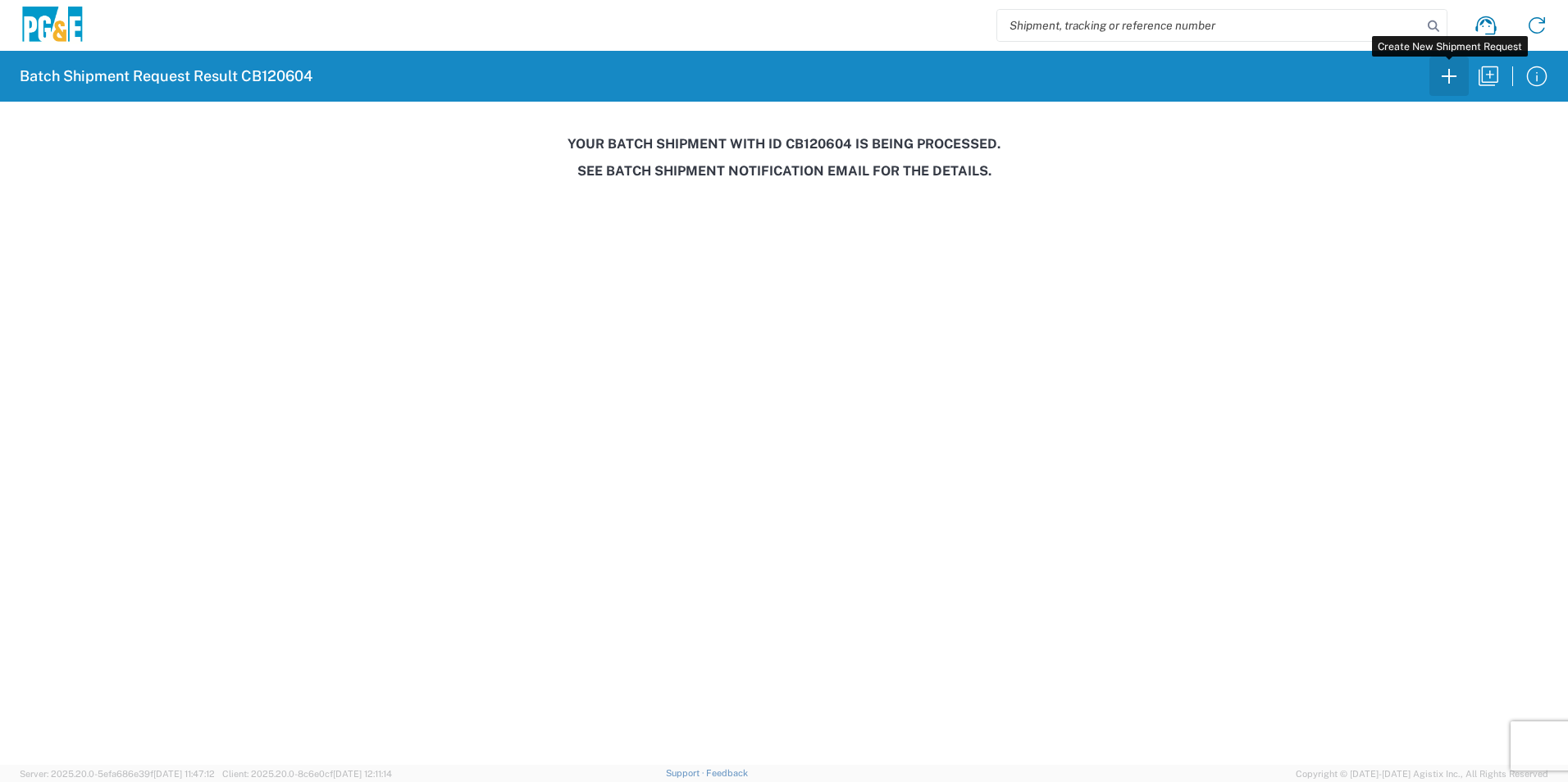
click at [1446, 80] on icon "button" at bounding box center [1449, 77] width 26 height 26
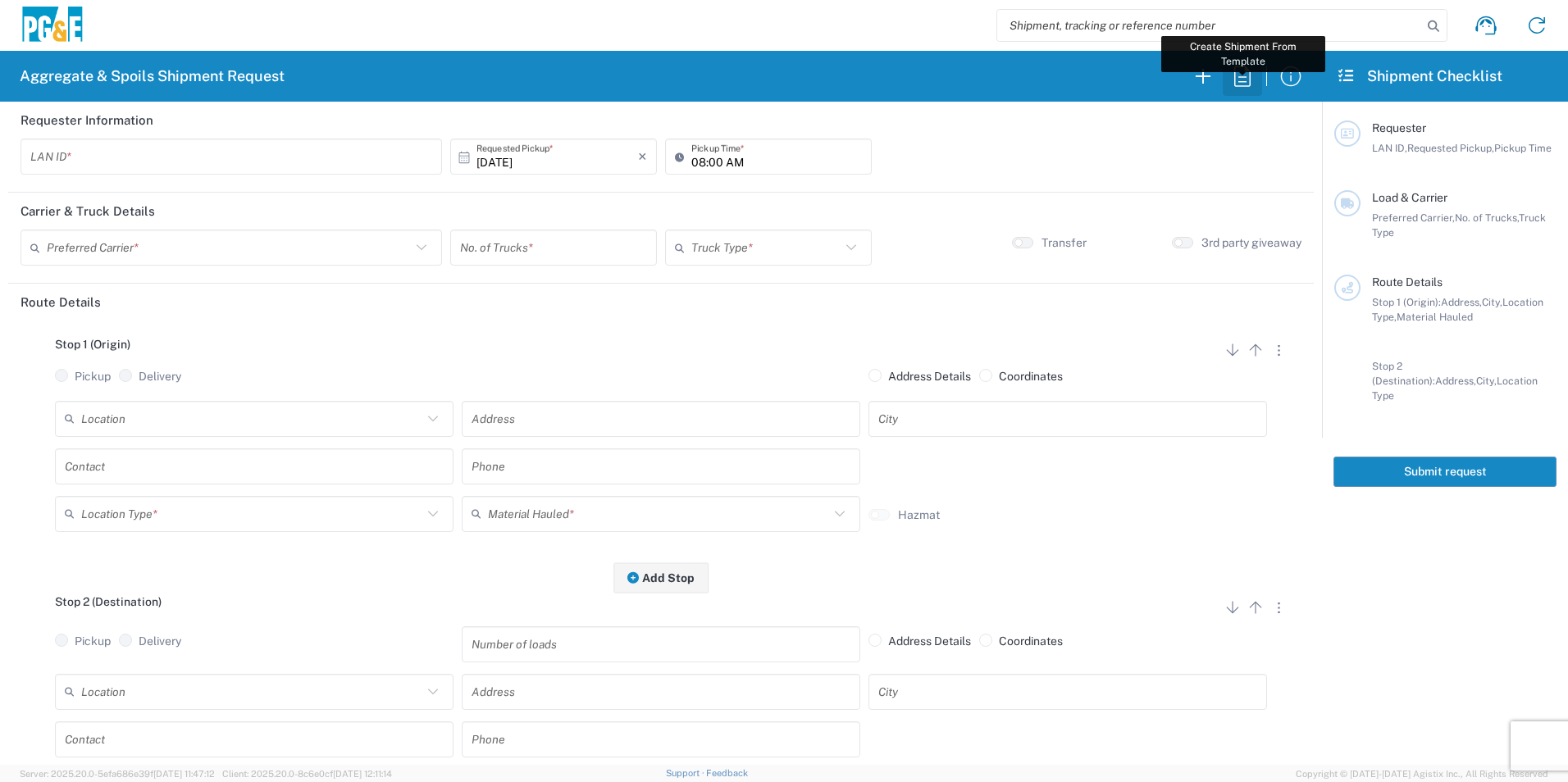
click at [1243, 71] on icon "button" at bounding box center [1242, 77] width 26 height 26
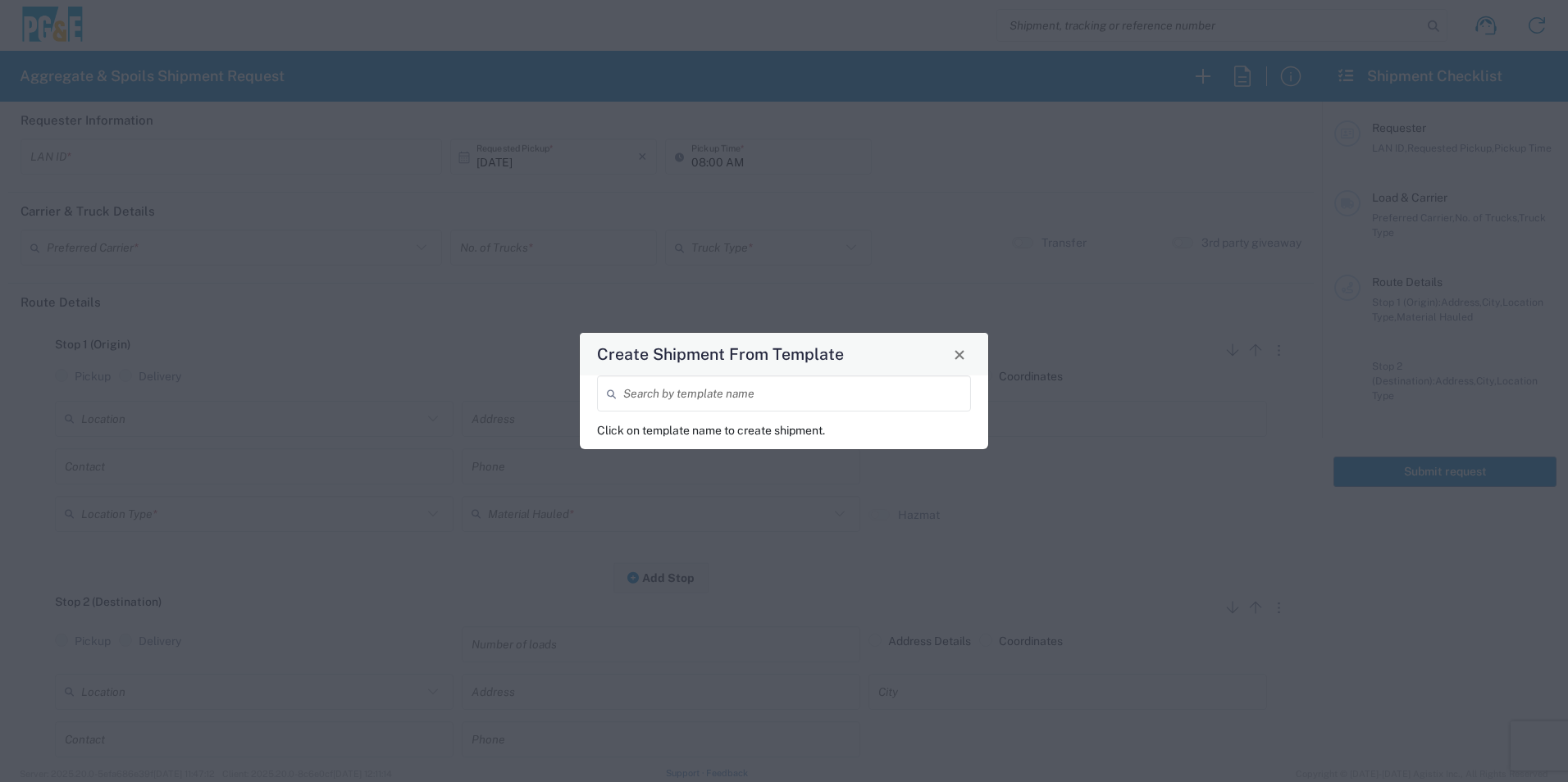
click at [657, 403] on input "search" at bounding box center [792, 394] width 338 height 29
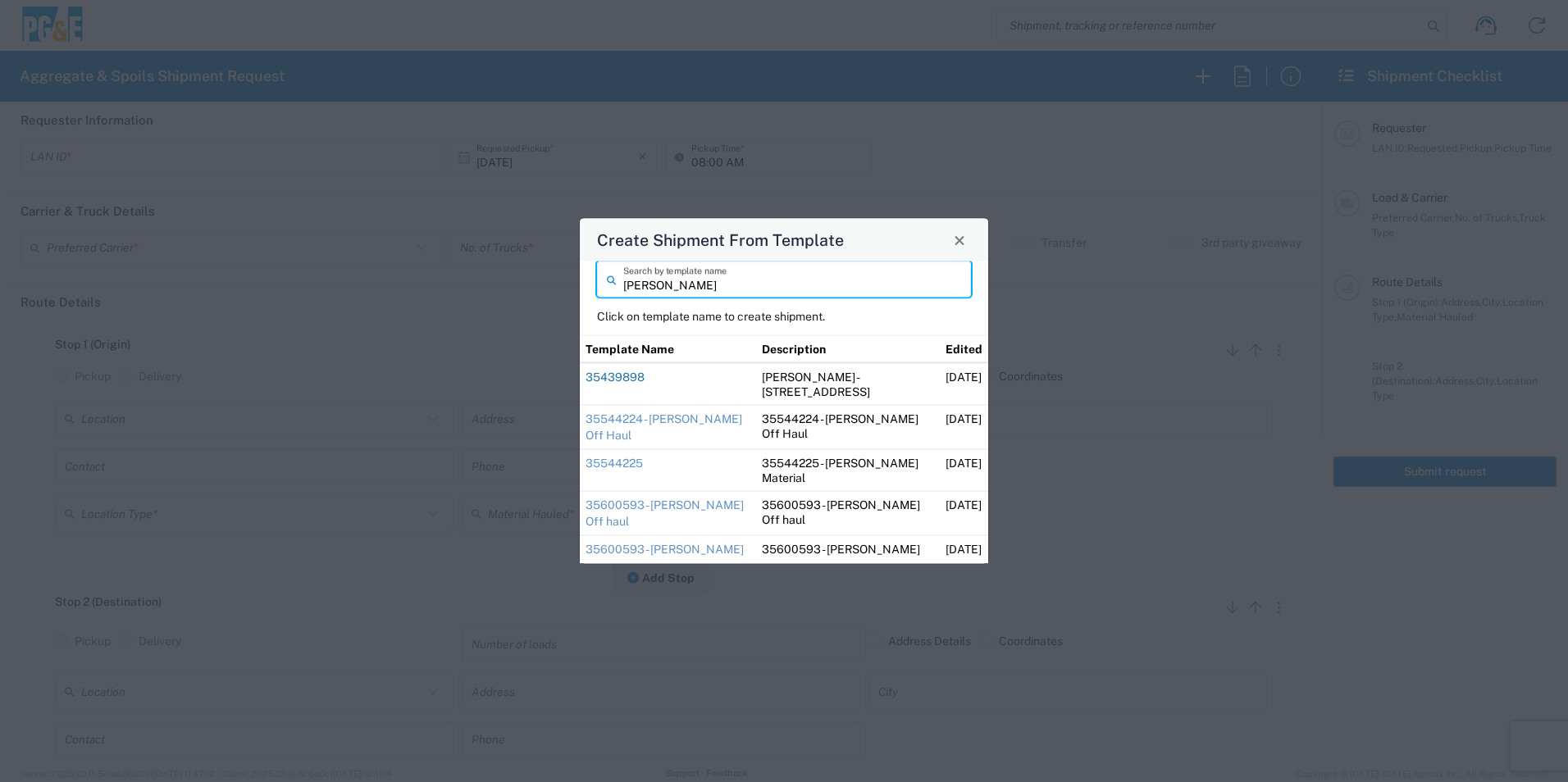
type input "dave"
click at [628, 376] on link "35439898" at bounding box center [615, 377] width 59 height 13
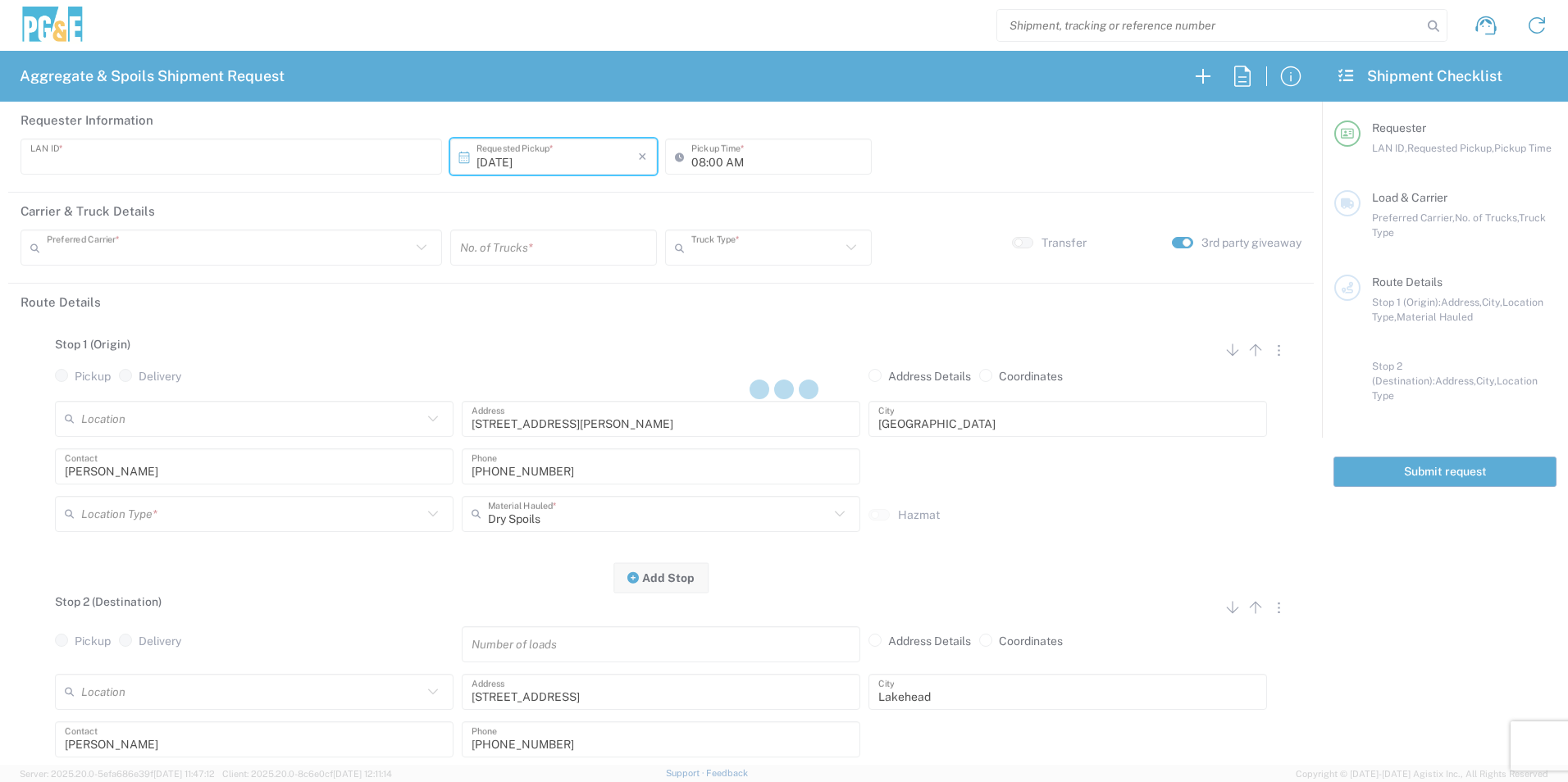
type input "DGMP"
type input "03:15 AM"
type input "[PERSON_NAME] & Sons Trucking, Inc"
type input "Super Dump"
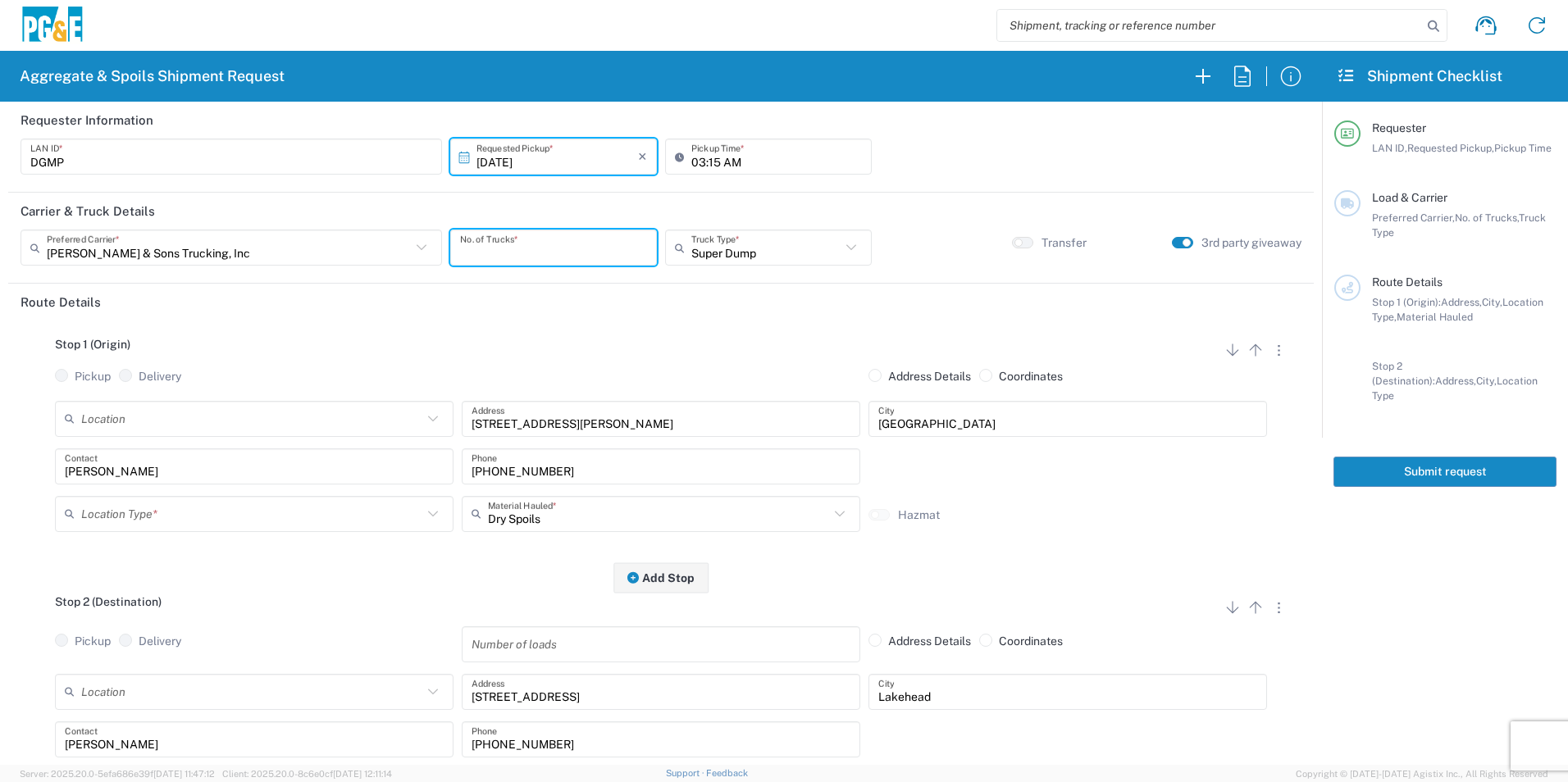
click at [491, 241] on input "number" at bounding box center [553, 247] width 187 height 29
type input "1"
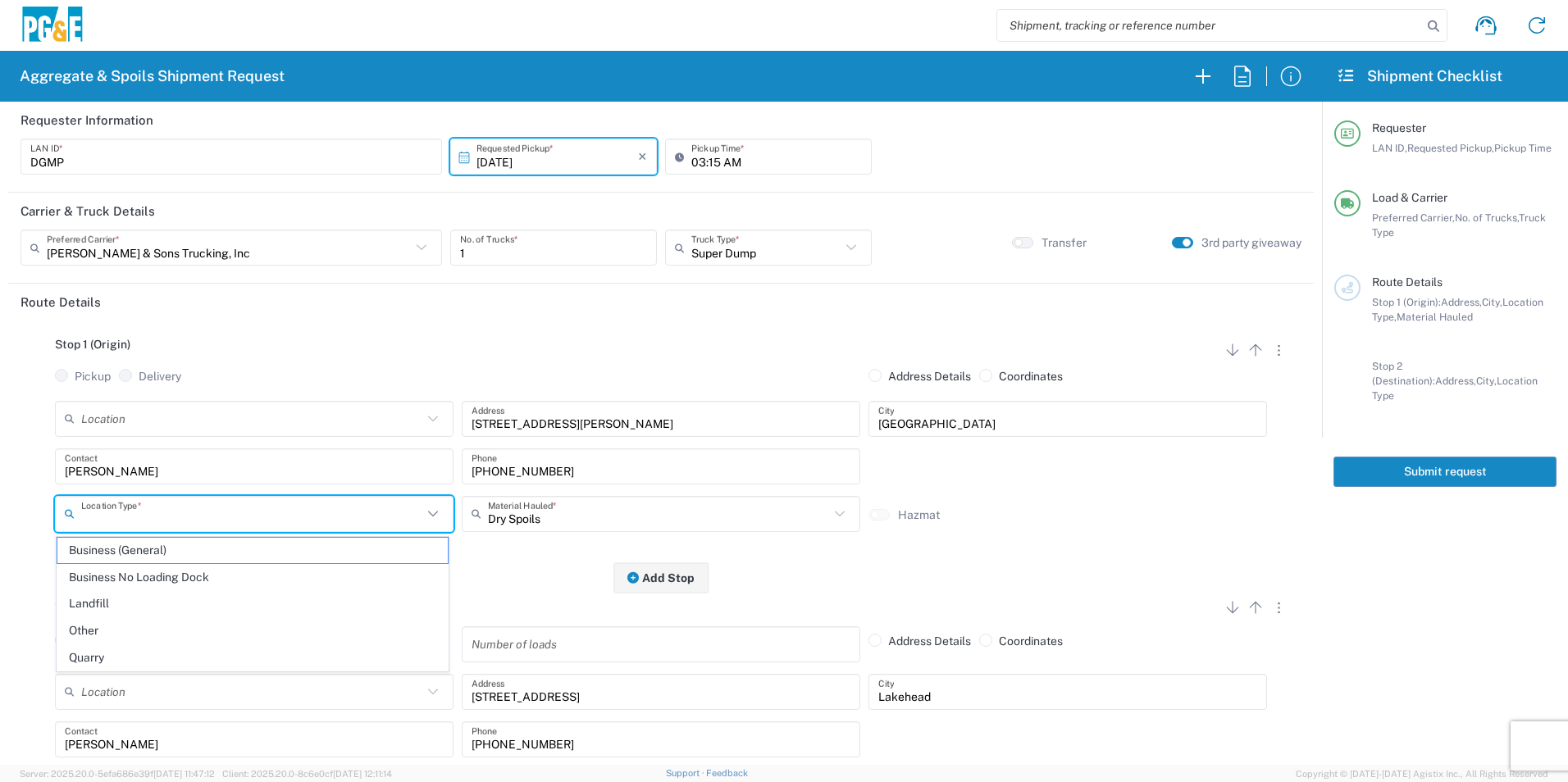
click at [99, 508] on input "text" at bounding box center [252, 513] width 342 height 29
click at [141, 546] on span "Business (General)" at bounding box center [253, 551] width 390 height 25
type input "Business (General)"
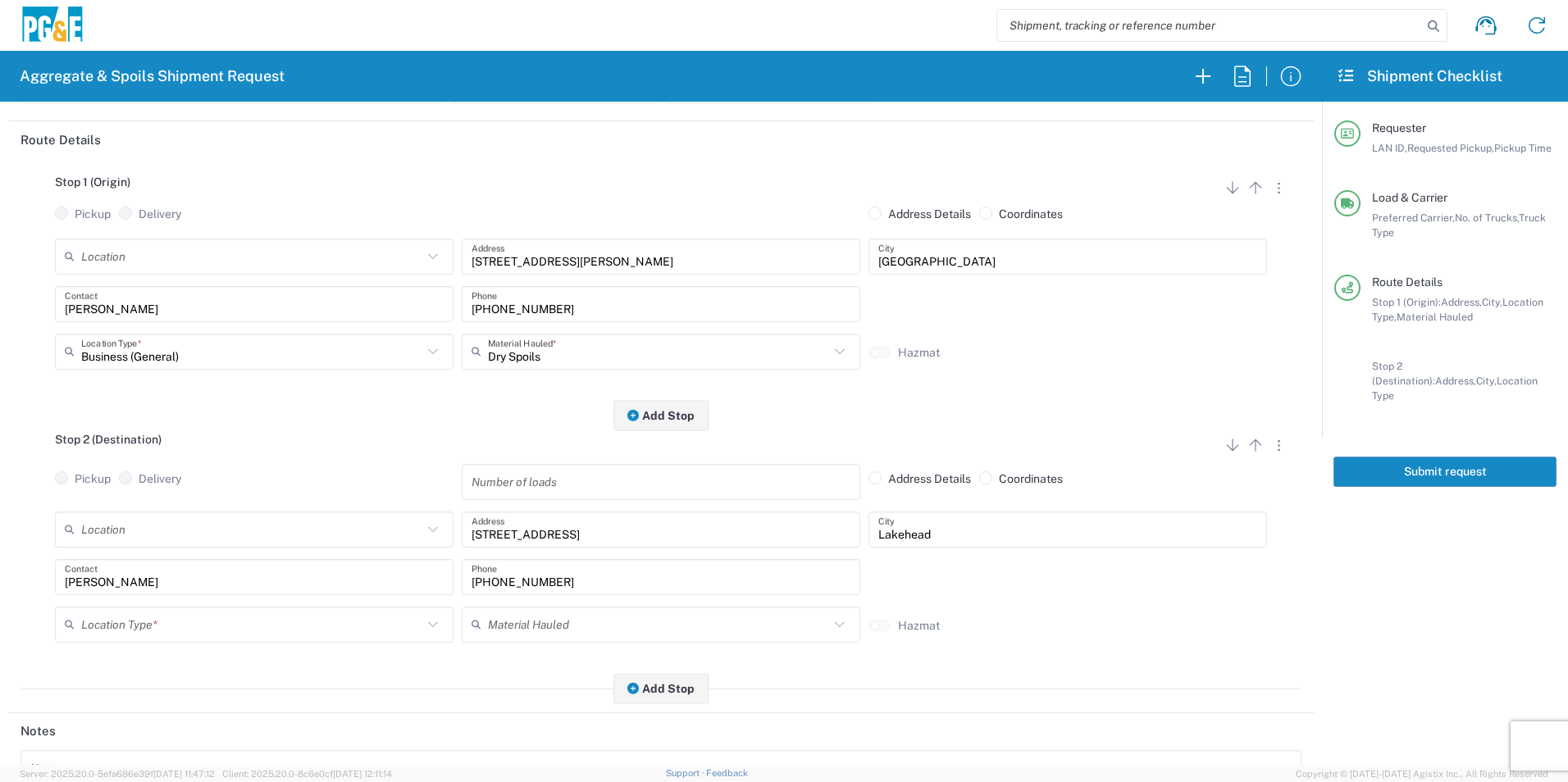
scroll to position [164, 0]
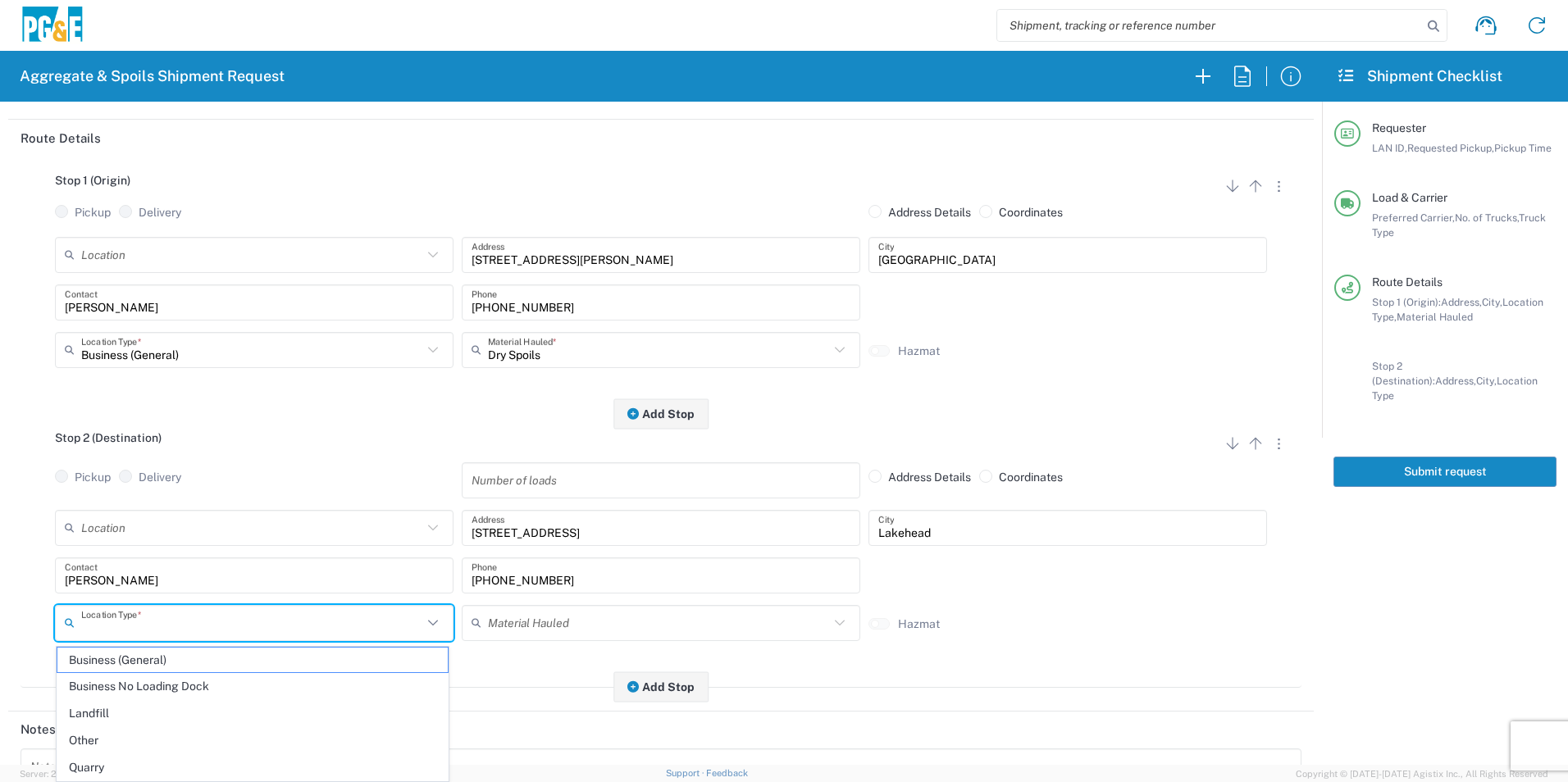
click at [117, 626] on input "text" at bounding box center [252, 622] width 342 height 29
click at [102, 741] on span "Other" at bounding box center [253, 740] width 390 height 25
type input "Other"
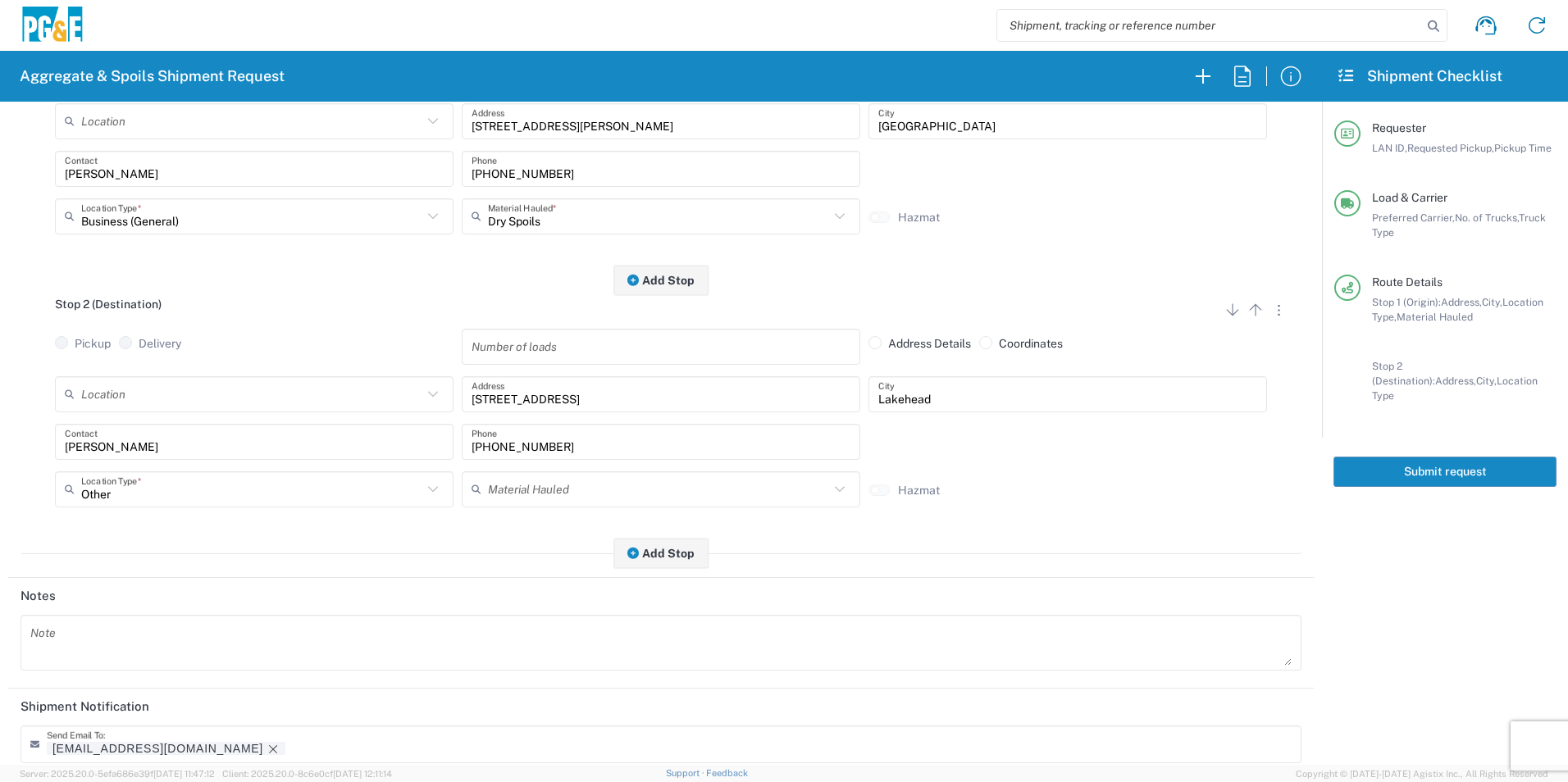
scroll to position [474, 0]
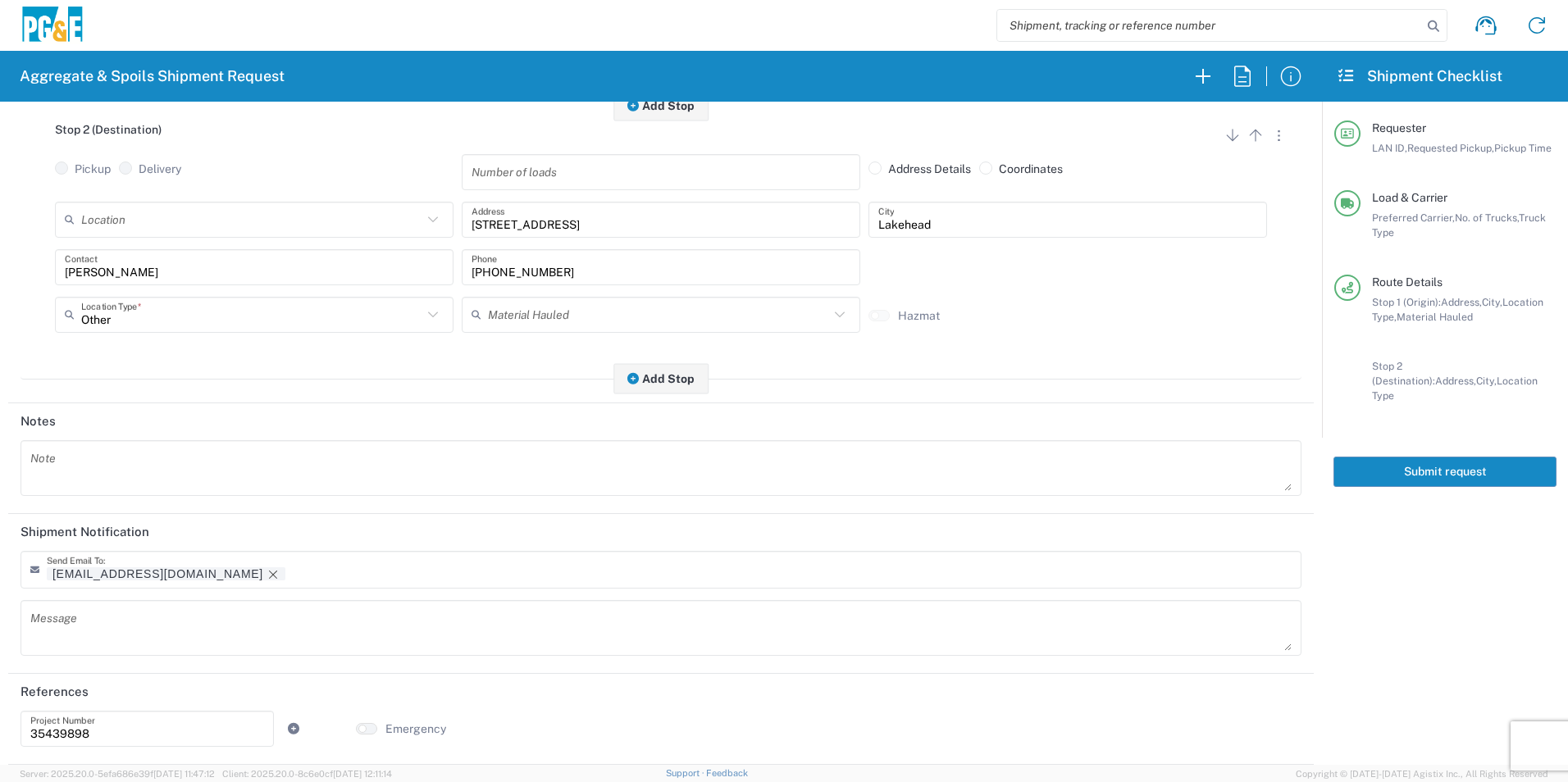
drag, startPoint x: 157, startPoint y: 578, endPoint x: 309, endPoint y: 603, distance: 154.0
click at [267, 578] on icon "Remove tag" at bounding box center [273, 575] width 13 height 13
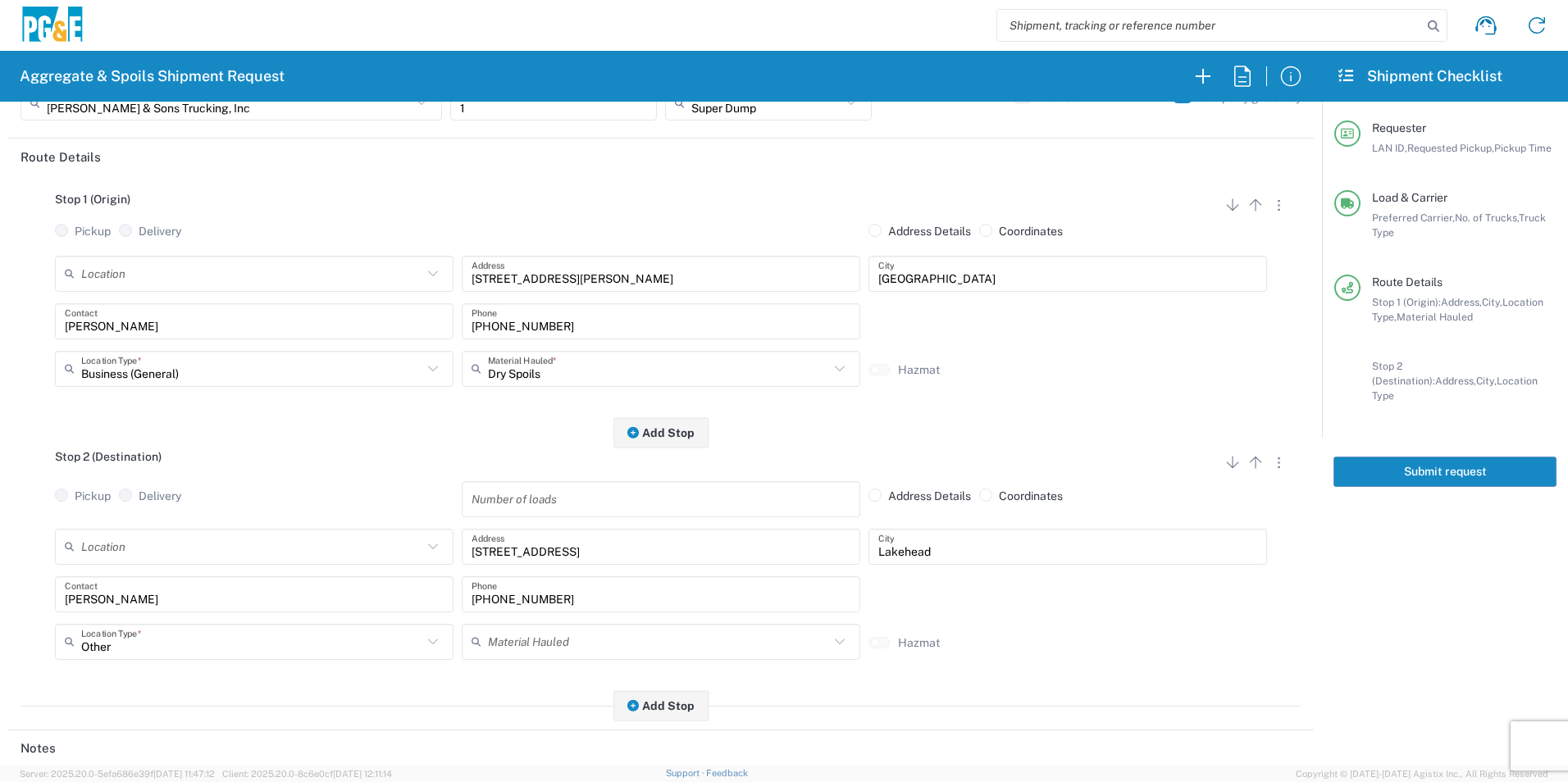
scroll to position [0, 0]
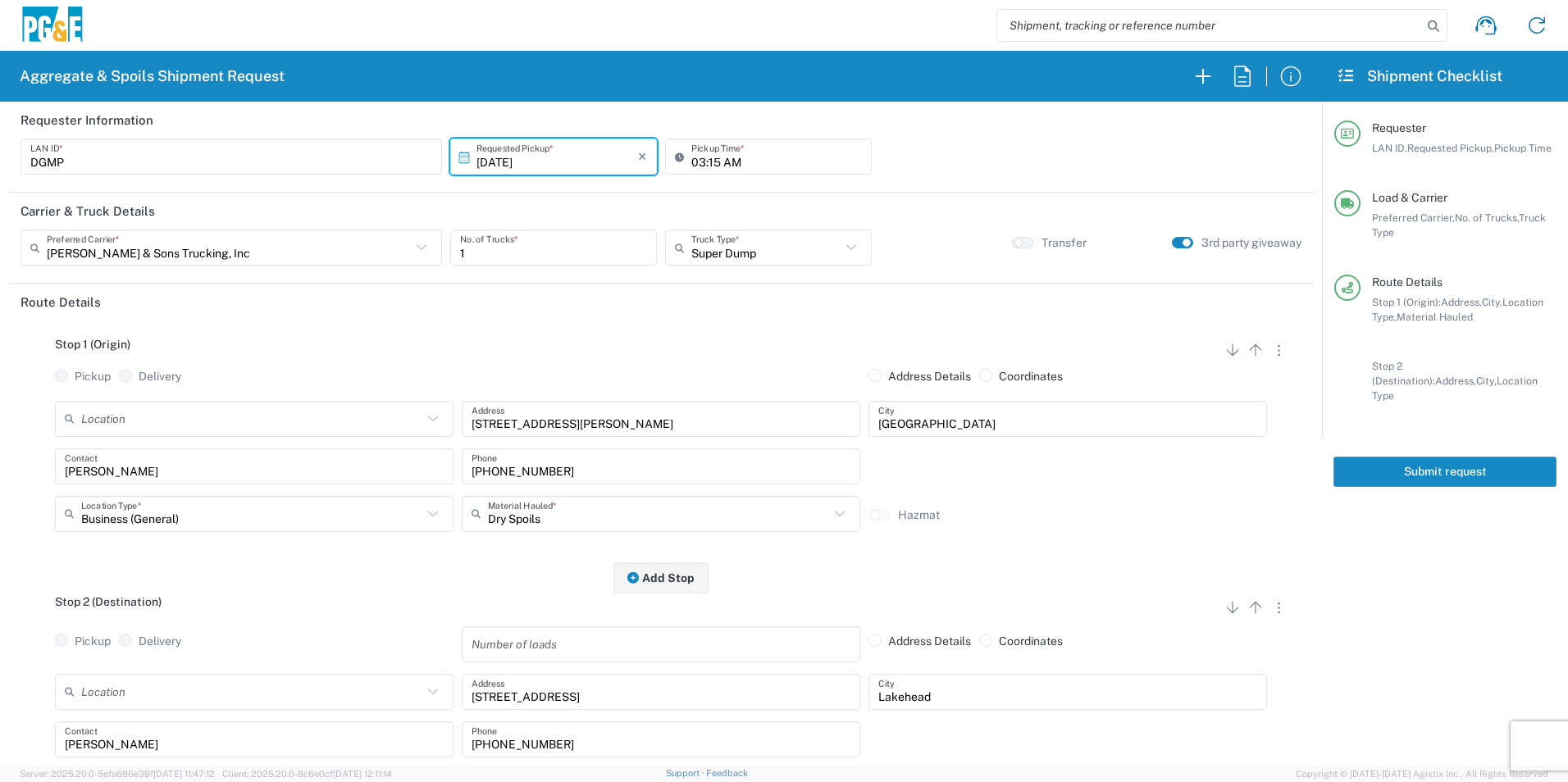
click at [1370, 467] on button "Submit request" at bounding box center [1445, 472] width 223 height 31
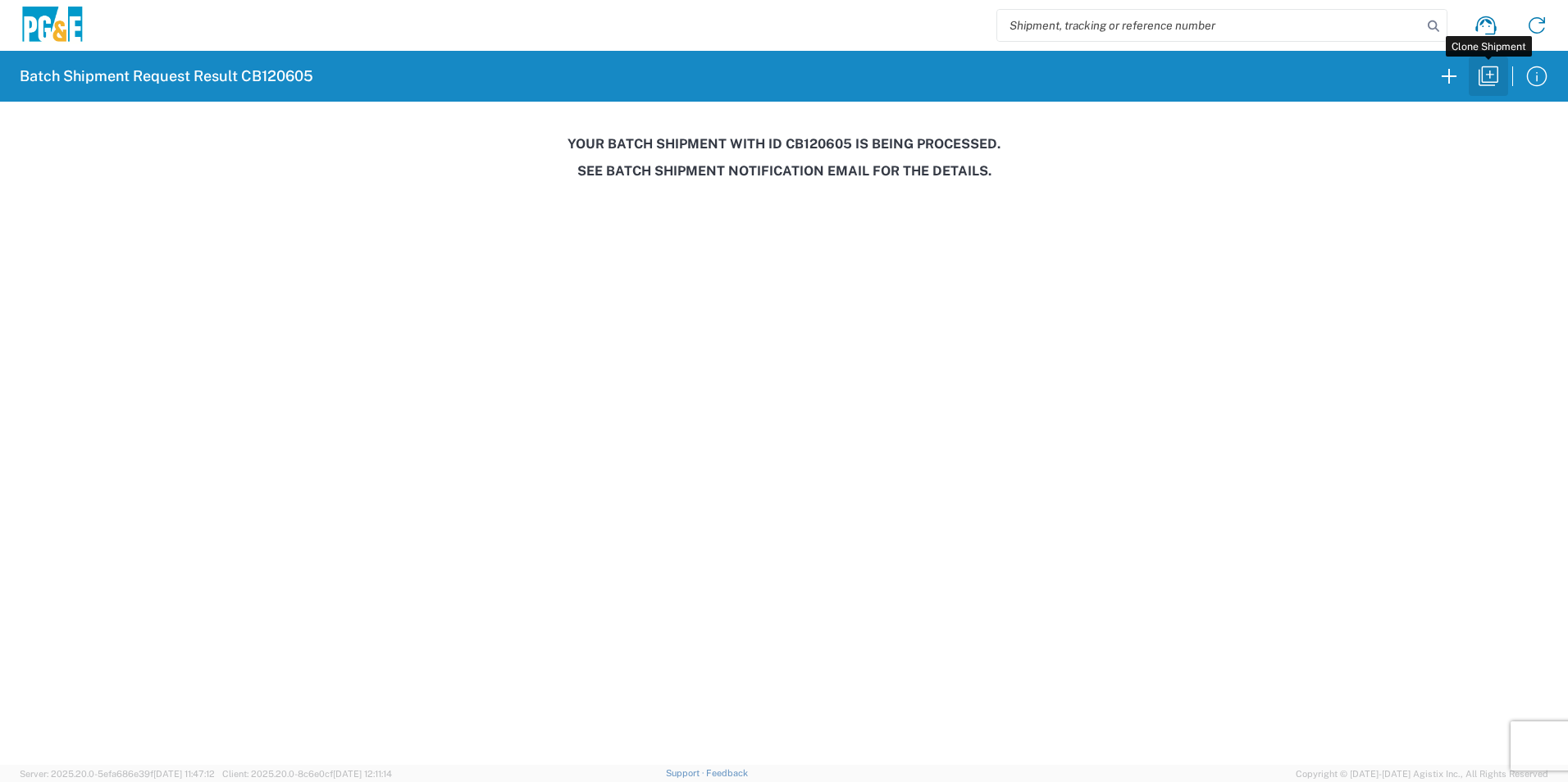
click at [1479, 77] on icon "button" at bounding box center [1489, 77] width 26 height 26
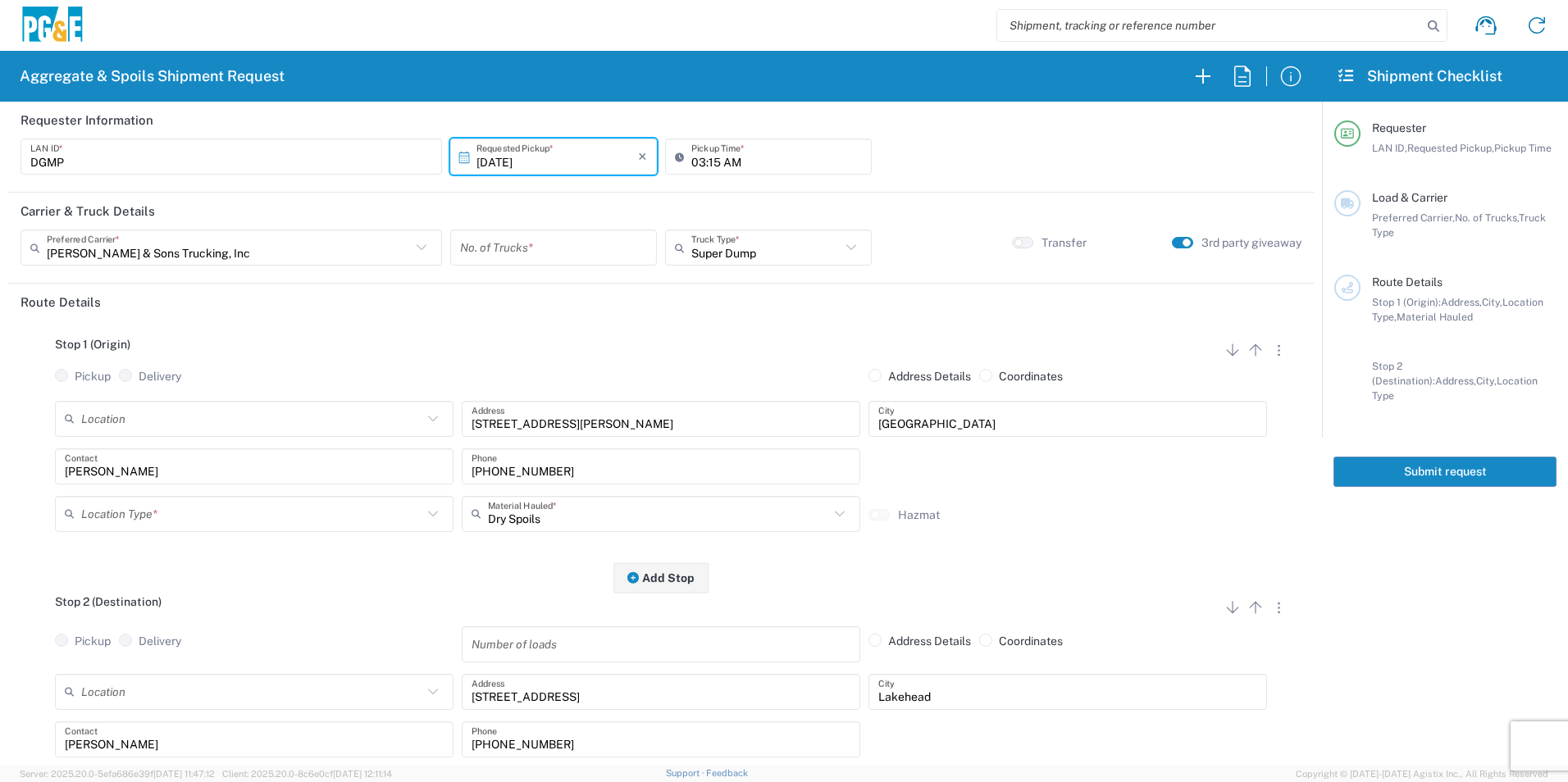
click at [508, 162] on input "10/13/2025" at bounding box center [557, 157] width 161 height 29
click at [538, 277] on span "14" at bounding box center [528, 284] width 23 height 23
type input "10/14/2025"
click at [525, 253] on input "number" at bounding box center [553, 247] width 187 height 29
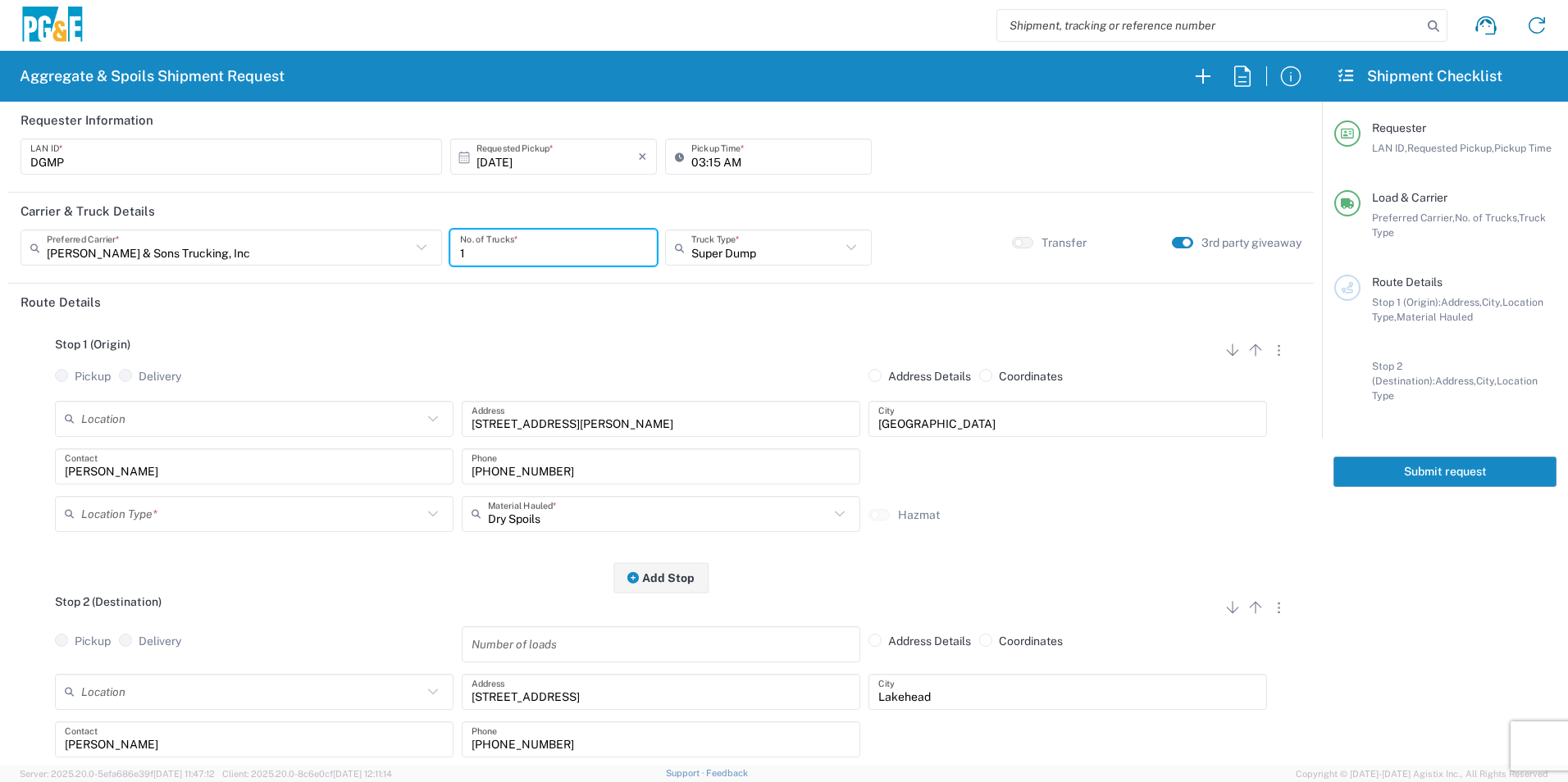
type input "1"
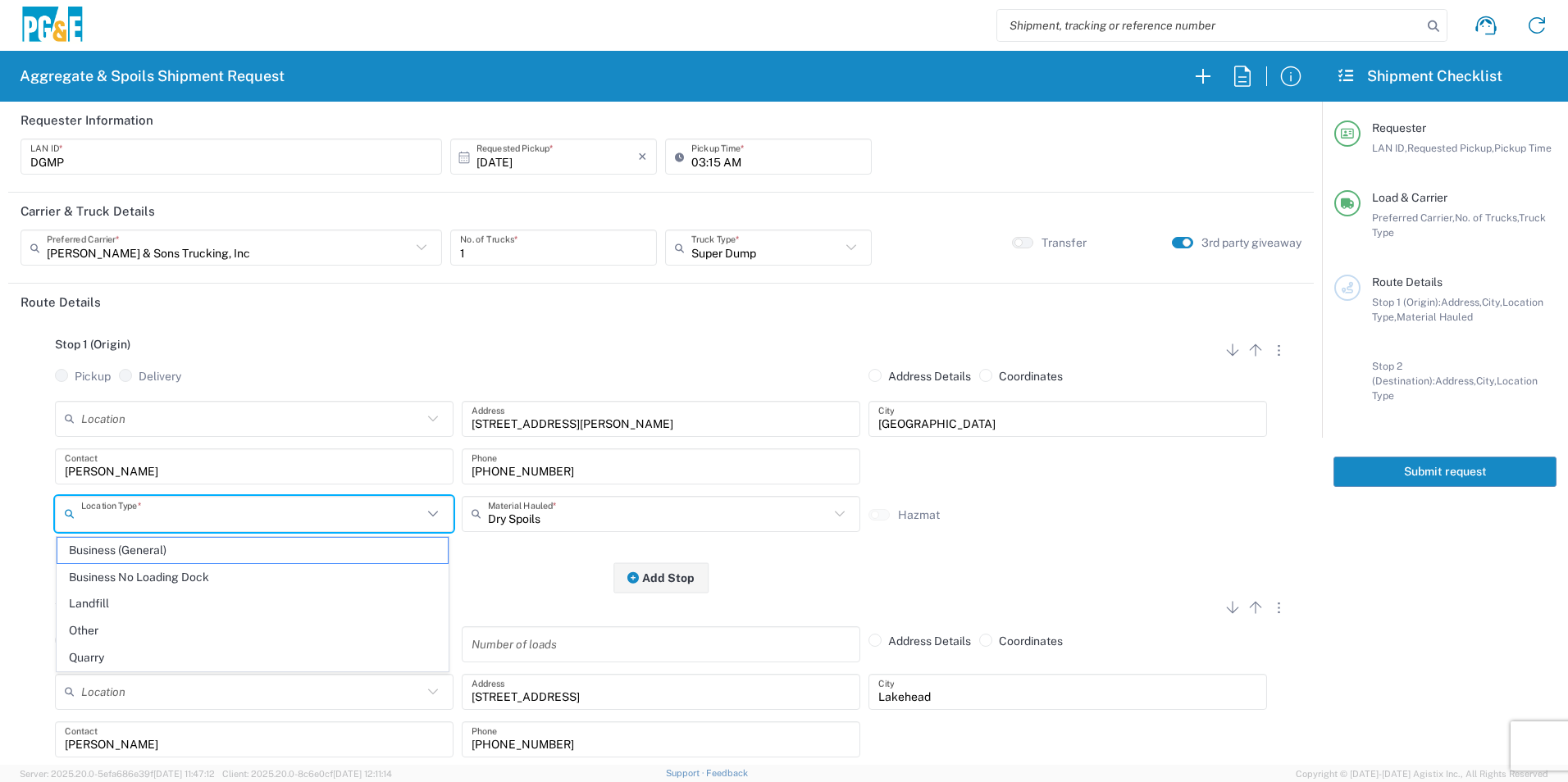
click at [181, 504] on input "text" at bounding box center [252, 513] width 342 height 29
click at [146, 552] on span "Business (General)" at bounding box center [253, 551] width 390 height 25
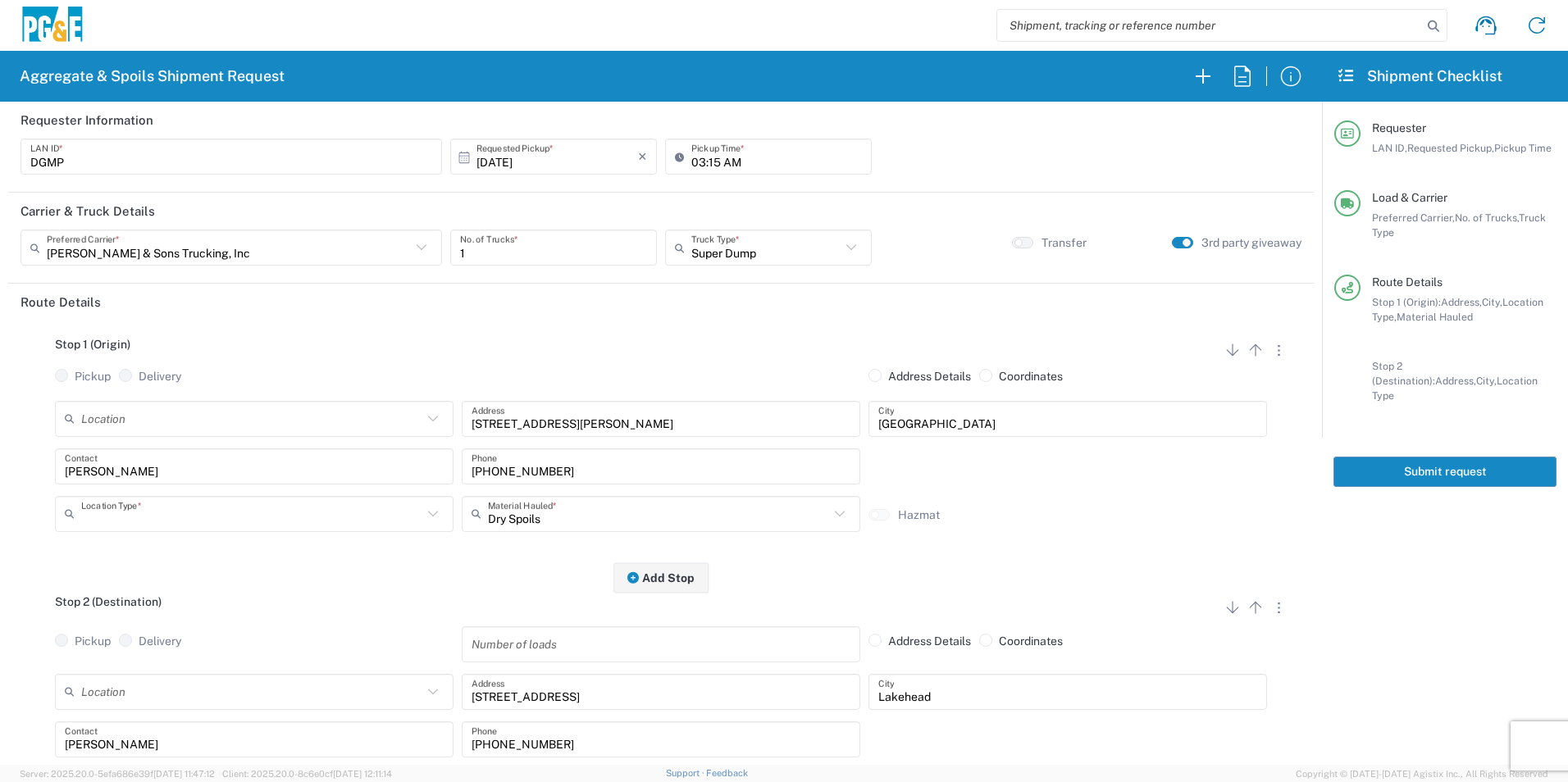
type input "Business (General)"
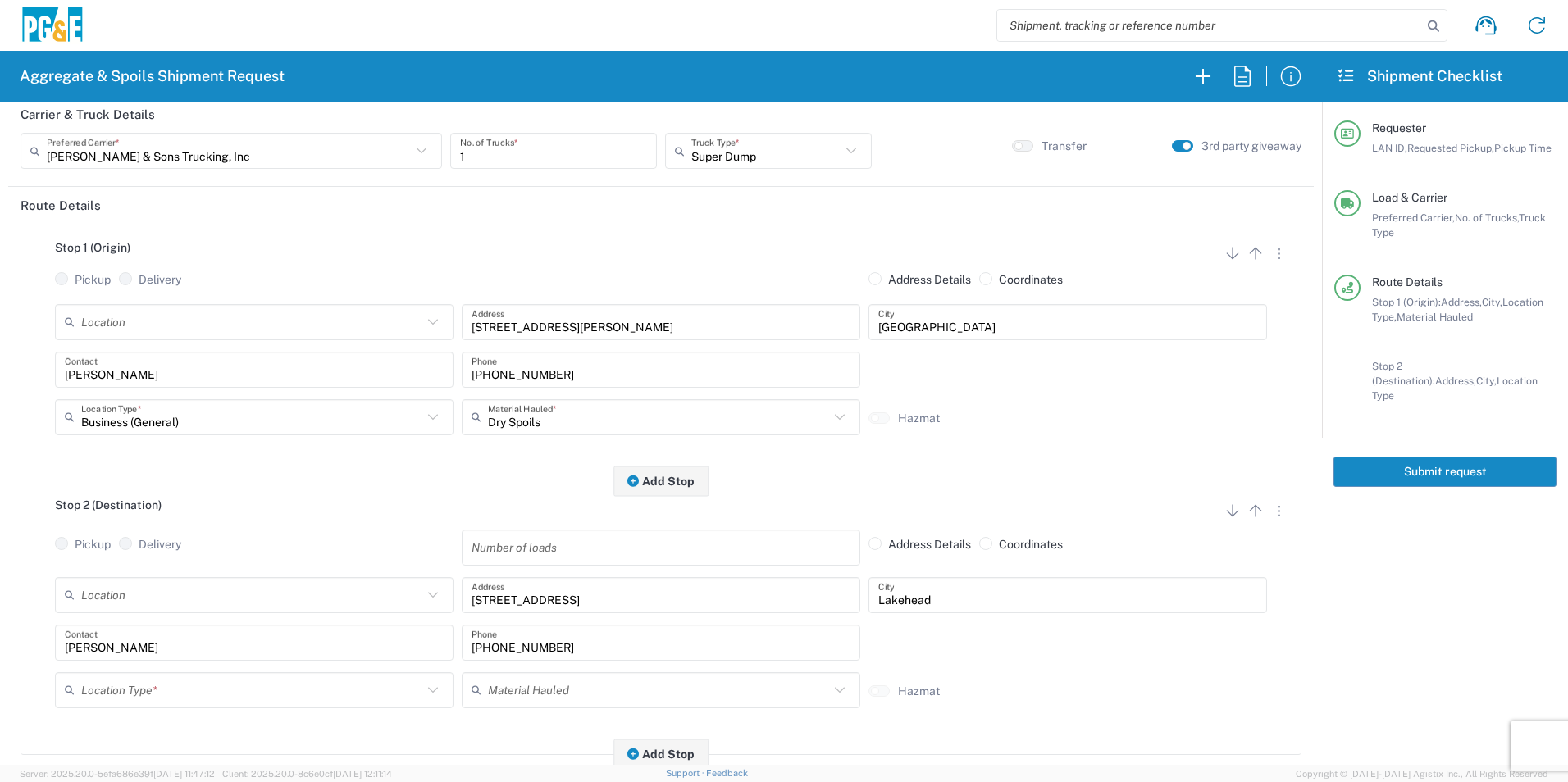
scroll to position [246, 0]
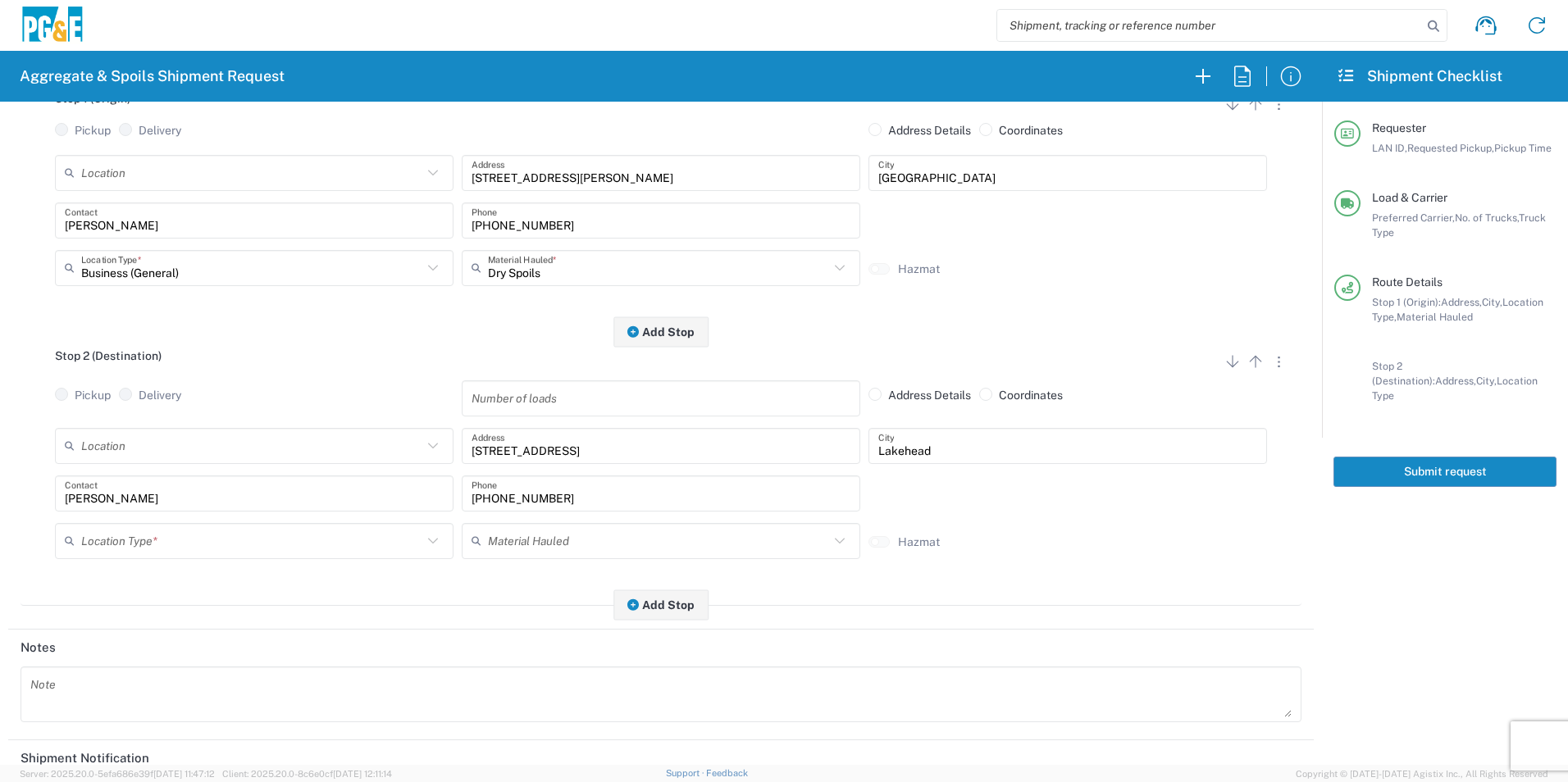
click at [152, 538] on input "text" at bounding box center [252, 540] width 342 height 29
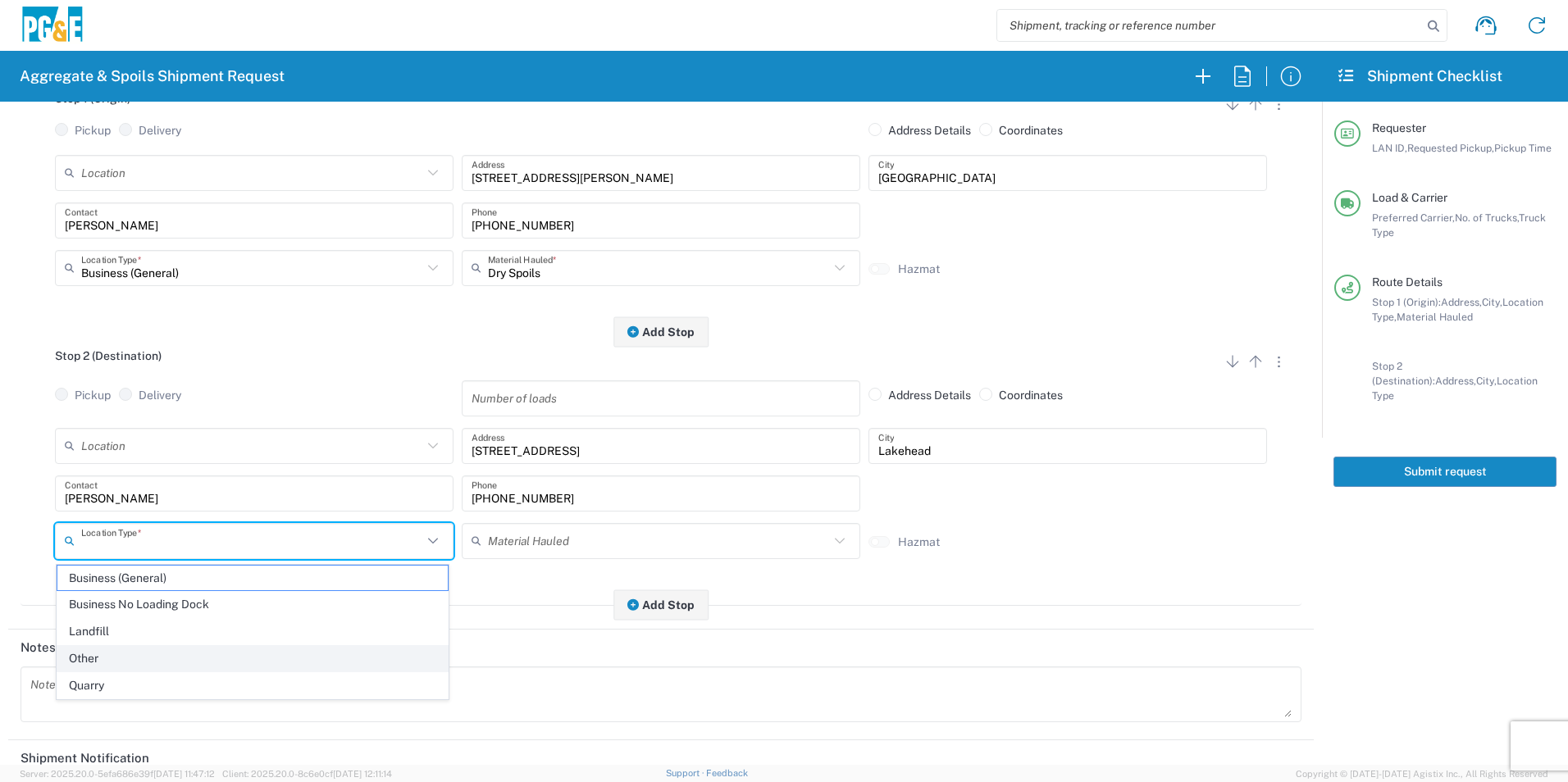
click at [119, 658] on span "Other" at bounding box center [253, 659] width 390 height 25
type input "Other"
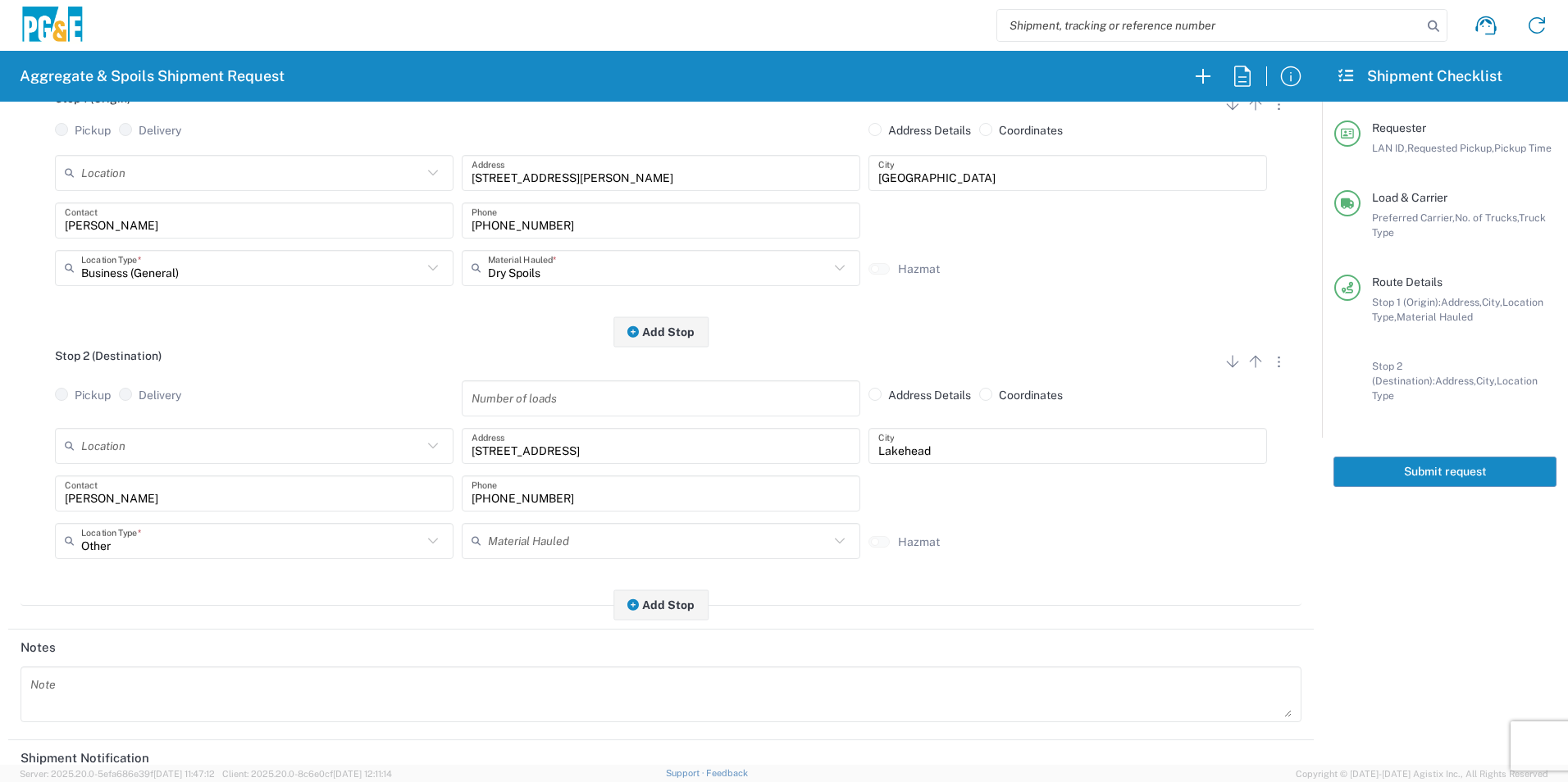
scroll to position [474, 0]
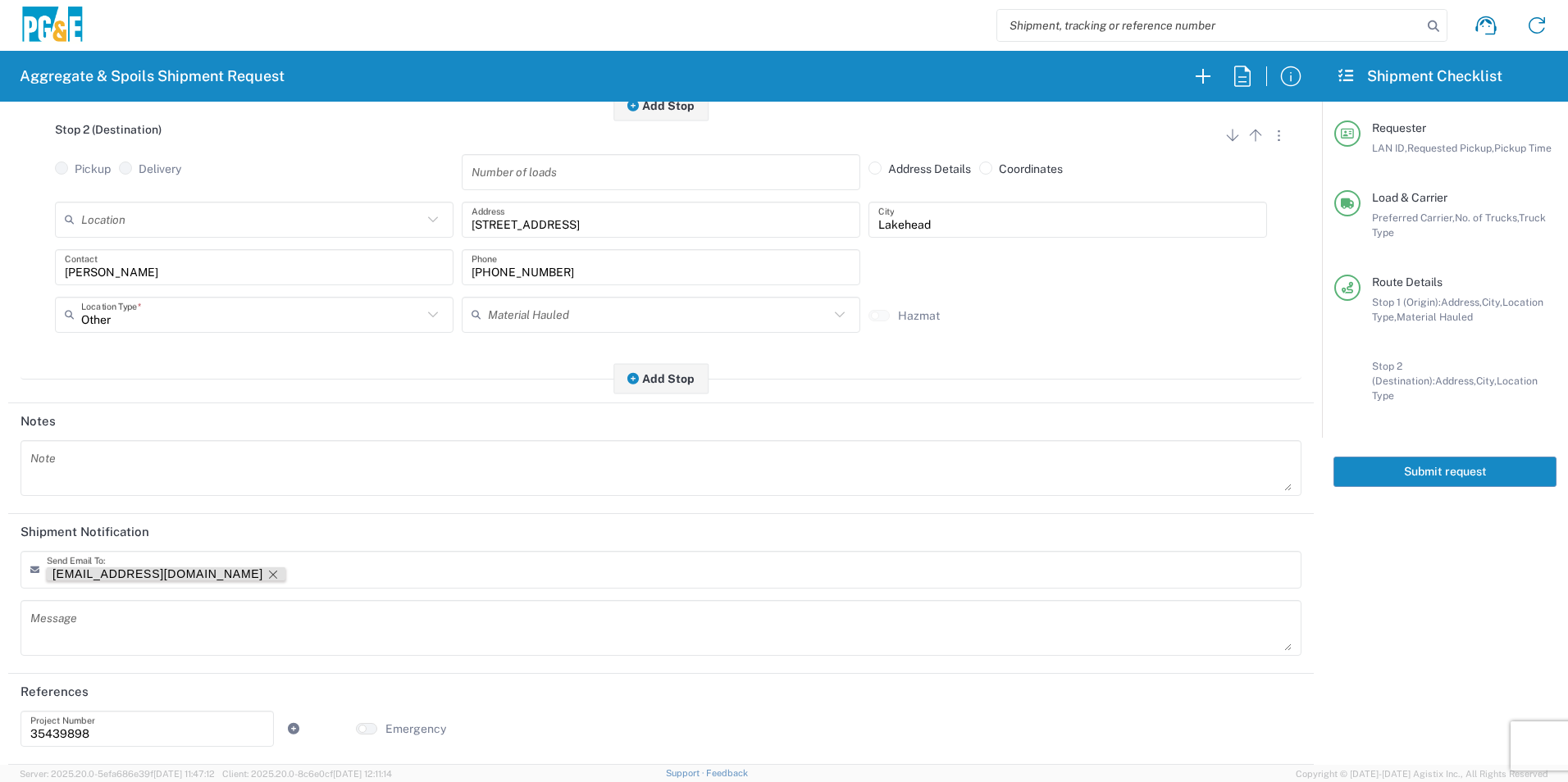
click at [269, 574] on icon "Remove tag" at bounding box center [273, 575] width 8 height 8
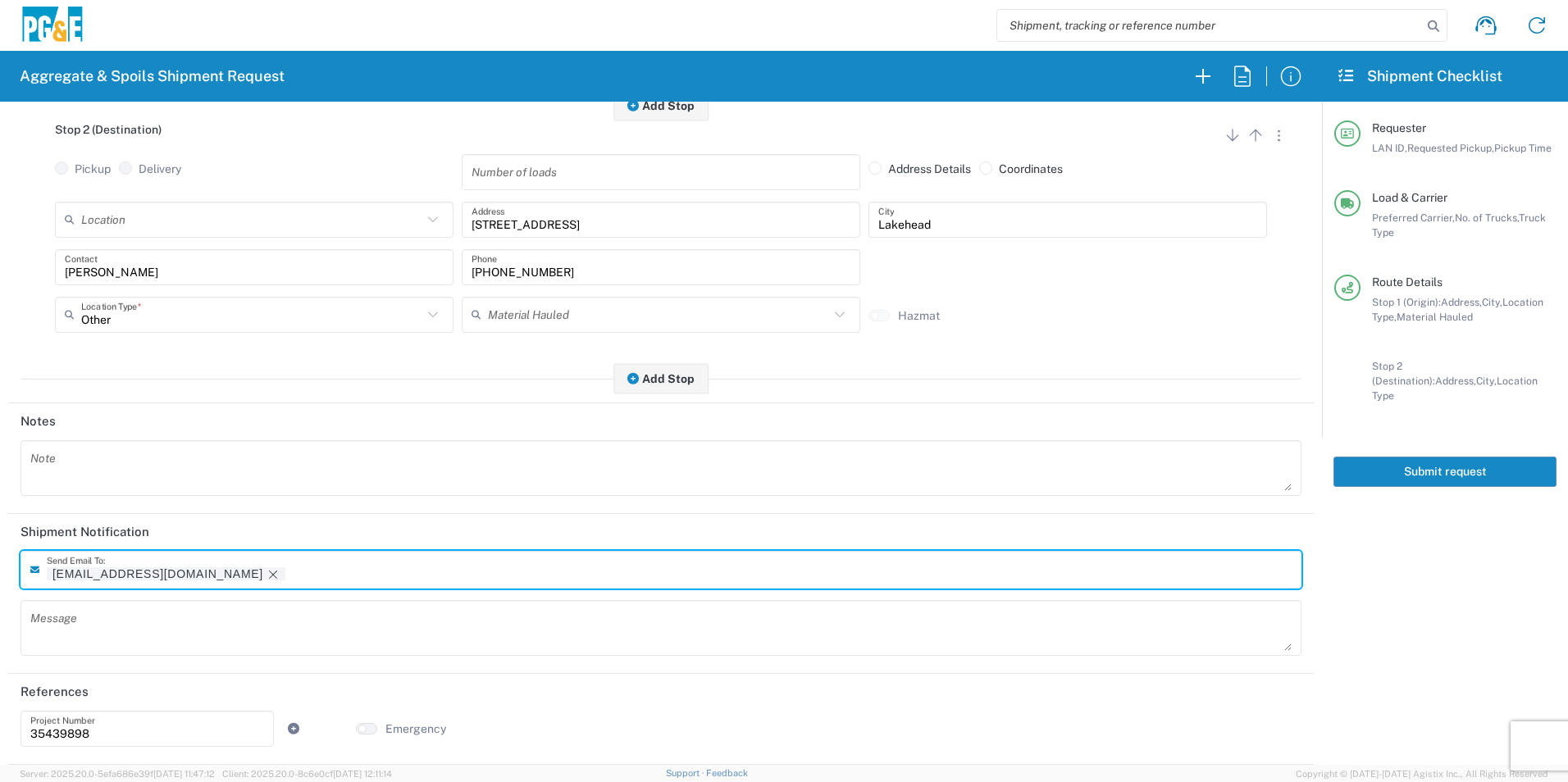
scroll to position [473, 0]
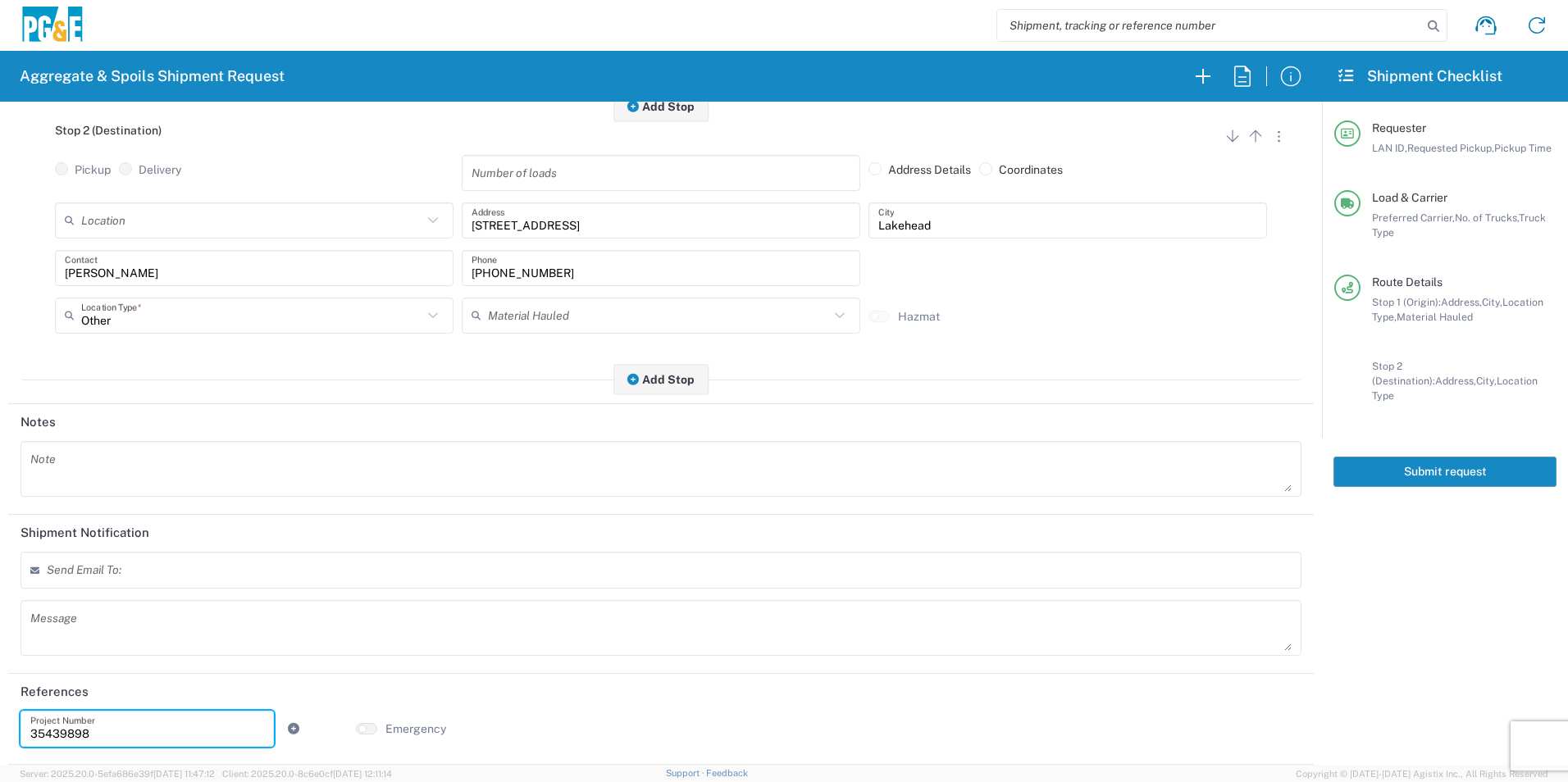
drag, startPoint x: 110, startPoint y: 728, endPoint x: -4, endPoint y: 733, distance: 114.1
click at [0, 733] on html "Aggregate & Spoils Shipment Request Requester Information DGMP LAN ID * 10/14/2…" at bounding box center [784, 391] width 1568 height 782
click at [94, 731] on input "text" at bounding box center [147, 729] width 233 height 29
paste input "35395930"
type input "35395930"
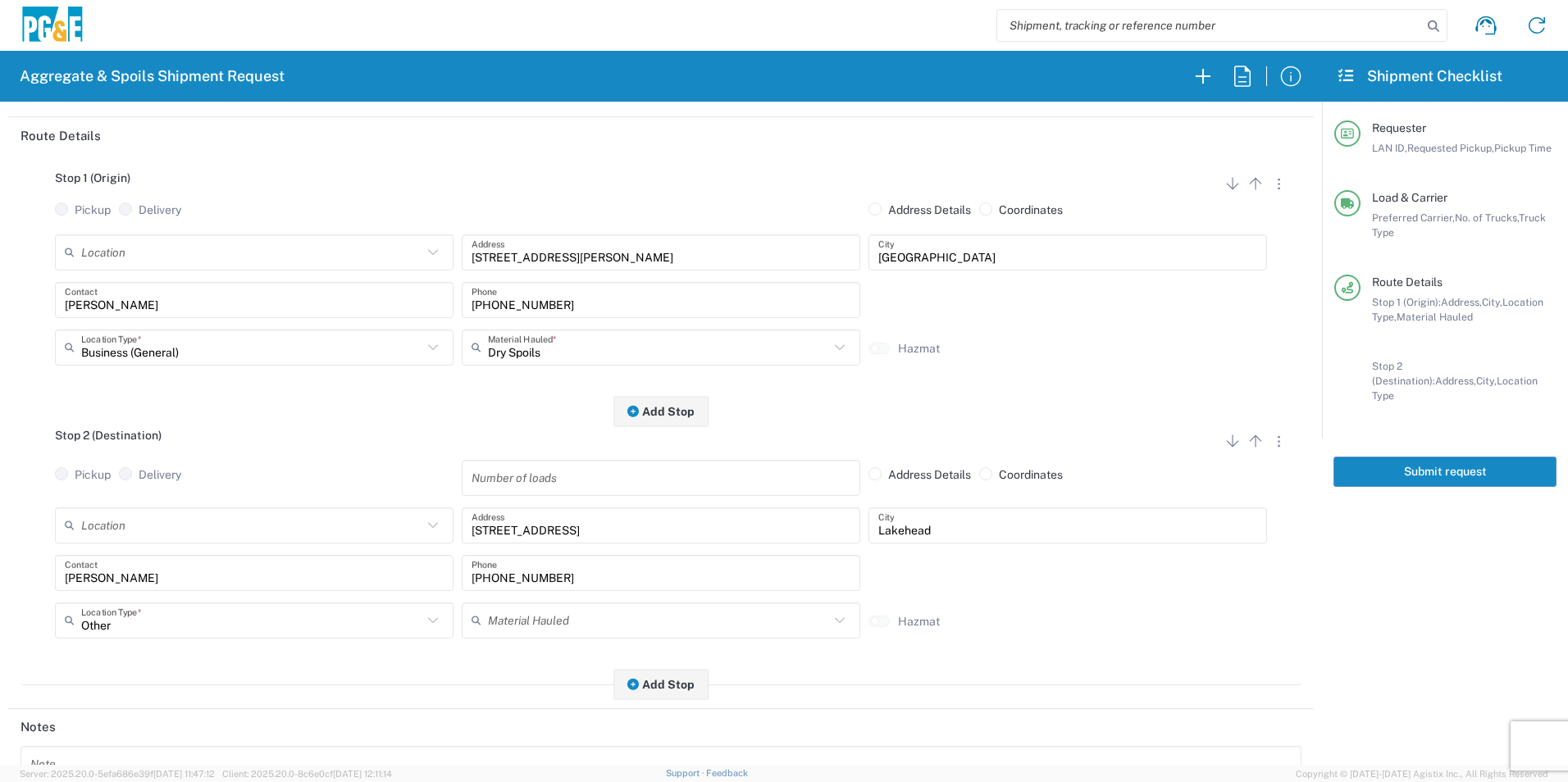
scroll to position [0, 0]
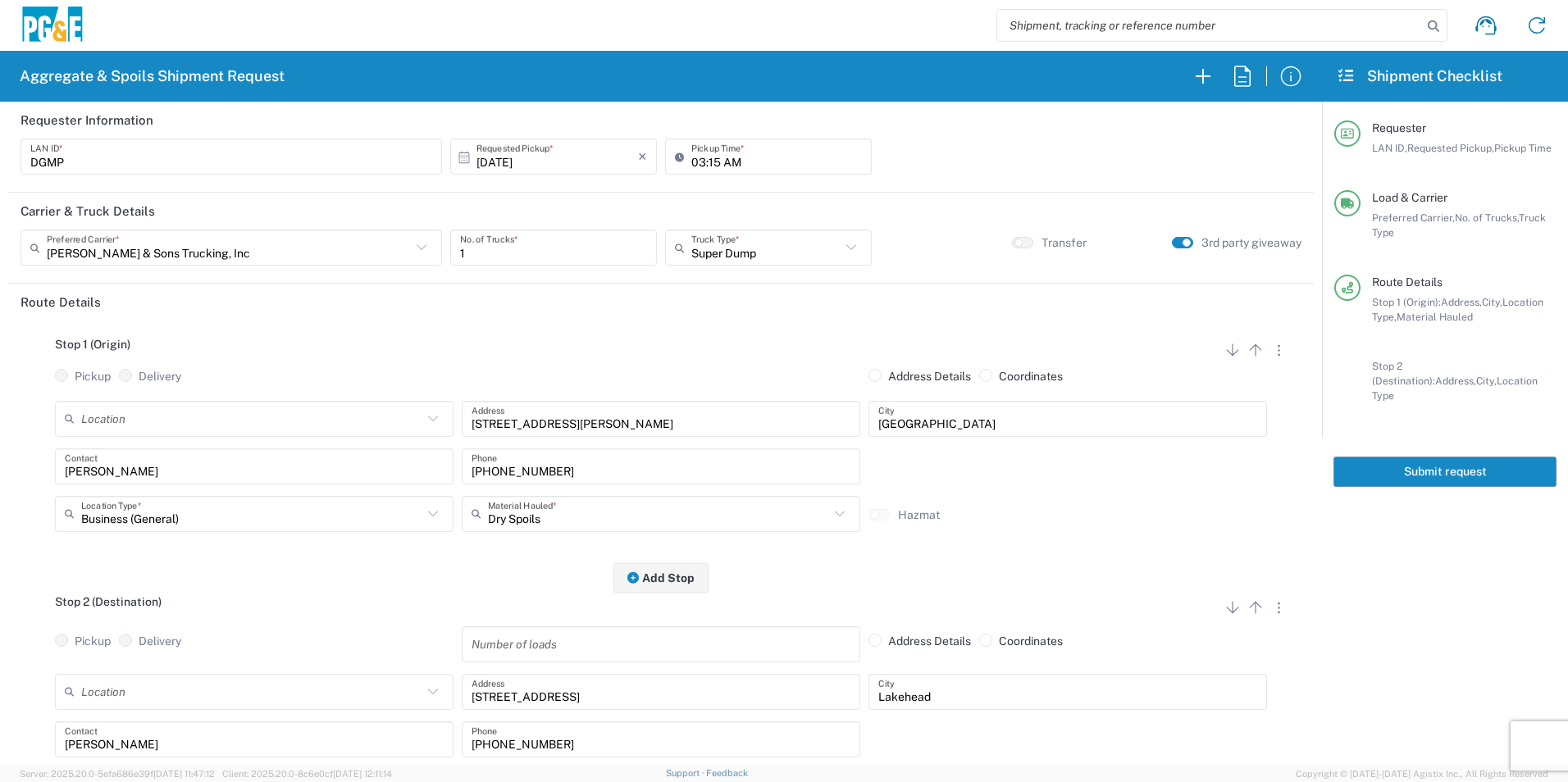
click at [1408, 457] on button "Submit request" at bounding box center [1445, 472] width 223 height 31
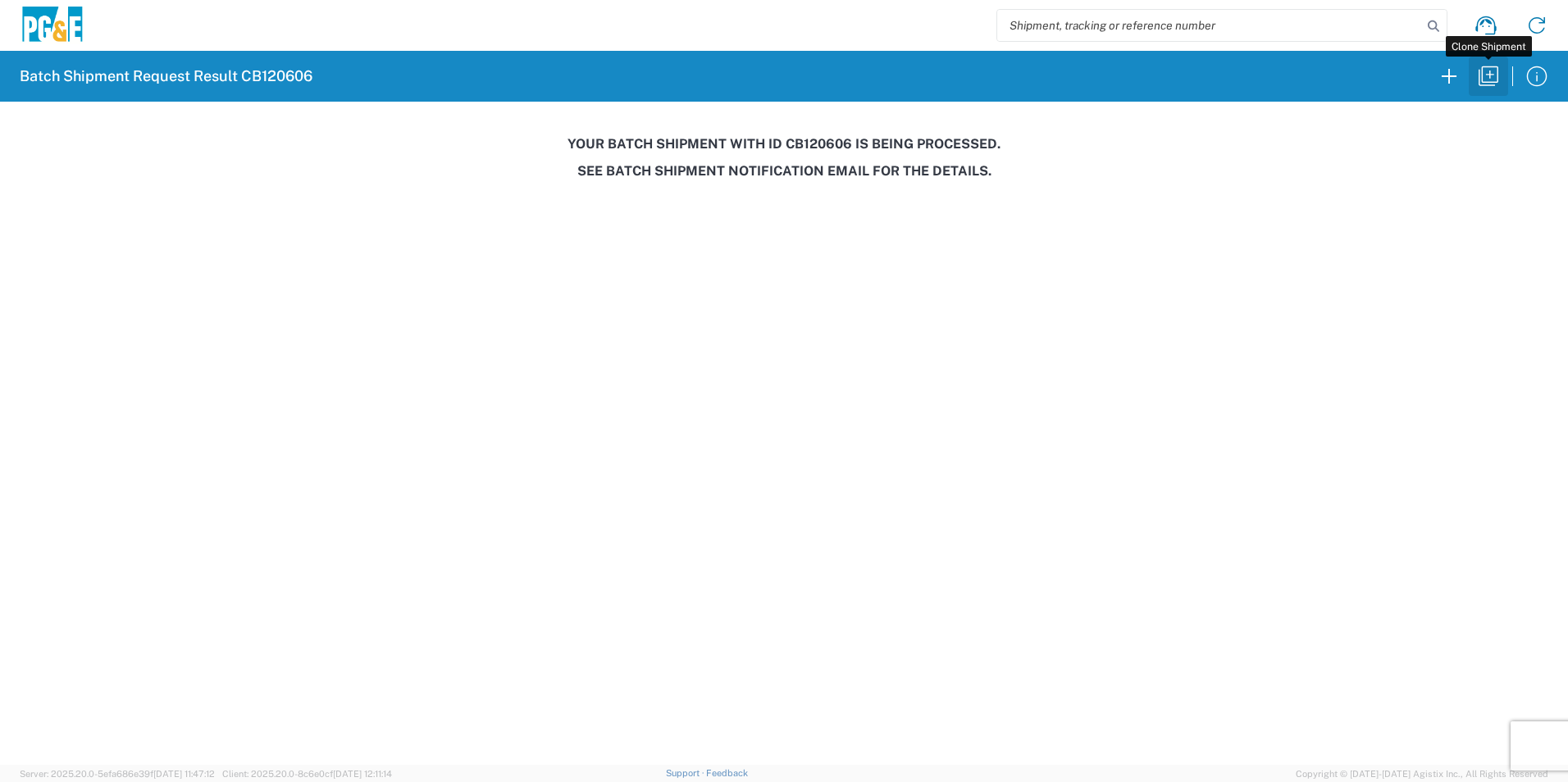
click at [1488, 71] on icon "button" at bounding box center [1489, 77] width 26 height 26
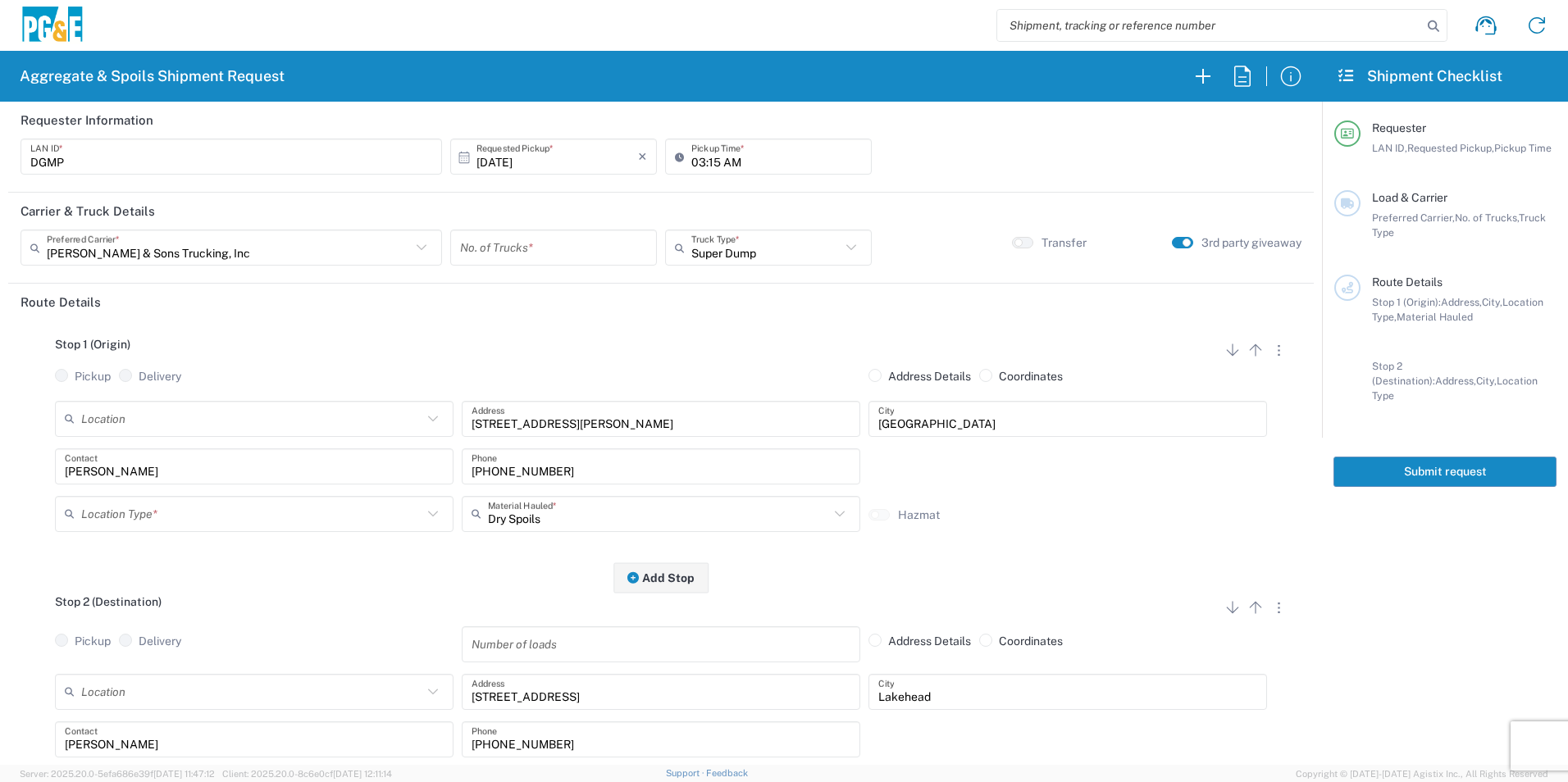
click at [513, 164] on input "10/13/2025" at bounding box center [557, 157] width 161 height 29
click at [562, 286] on span "15" at bounding box center [552, 284] width 23 height 23
type input "10/15/2025"
click at [559, 258] on input "number" at bounding box center [553, 247] width 187 height 29
type input "1"
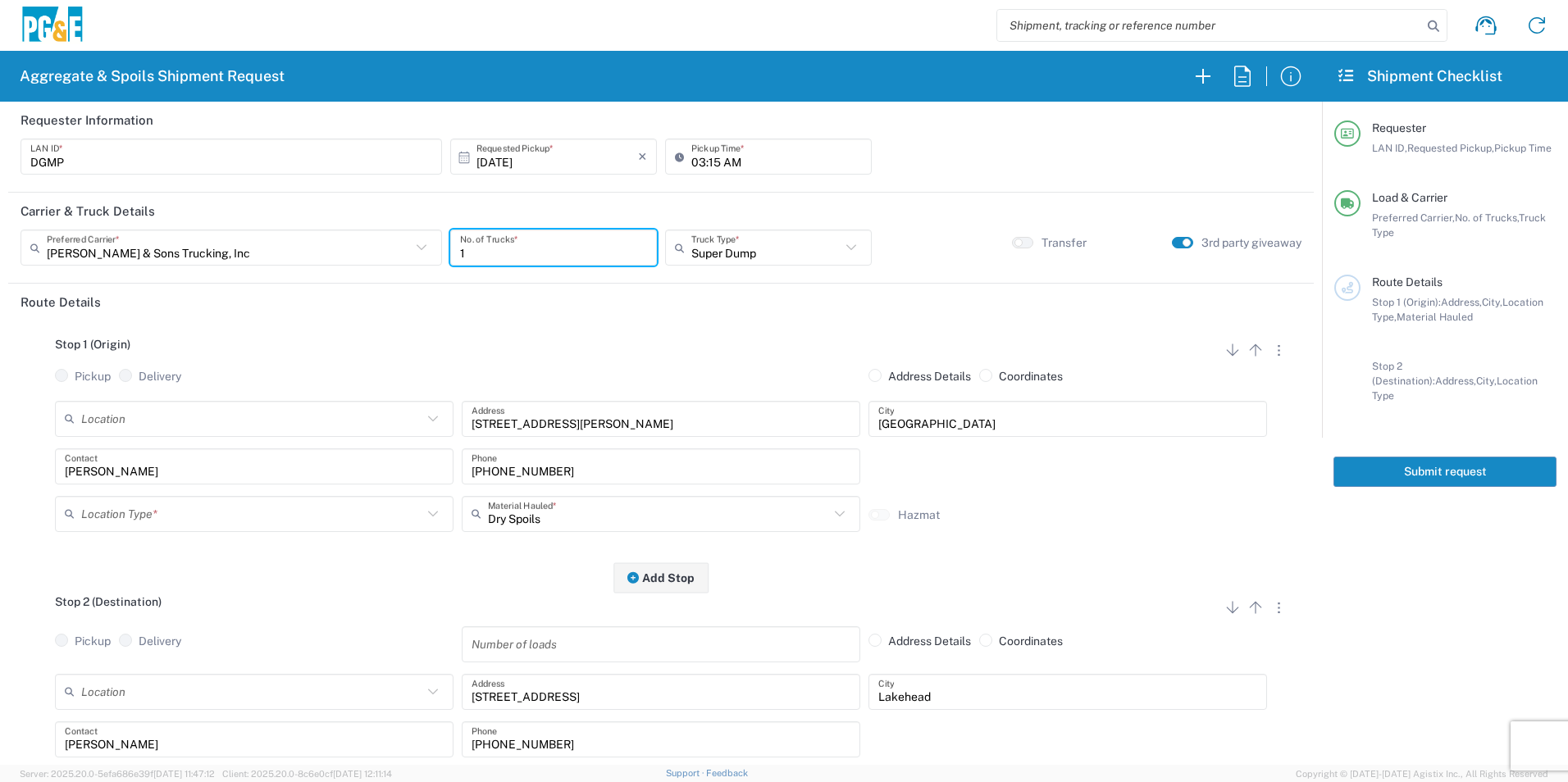
click at [152, 506] on input "text" at bounding box center [252, 513] width 342 height 29
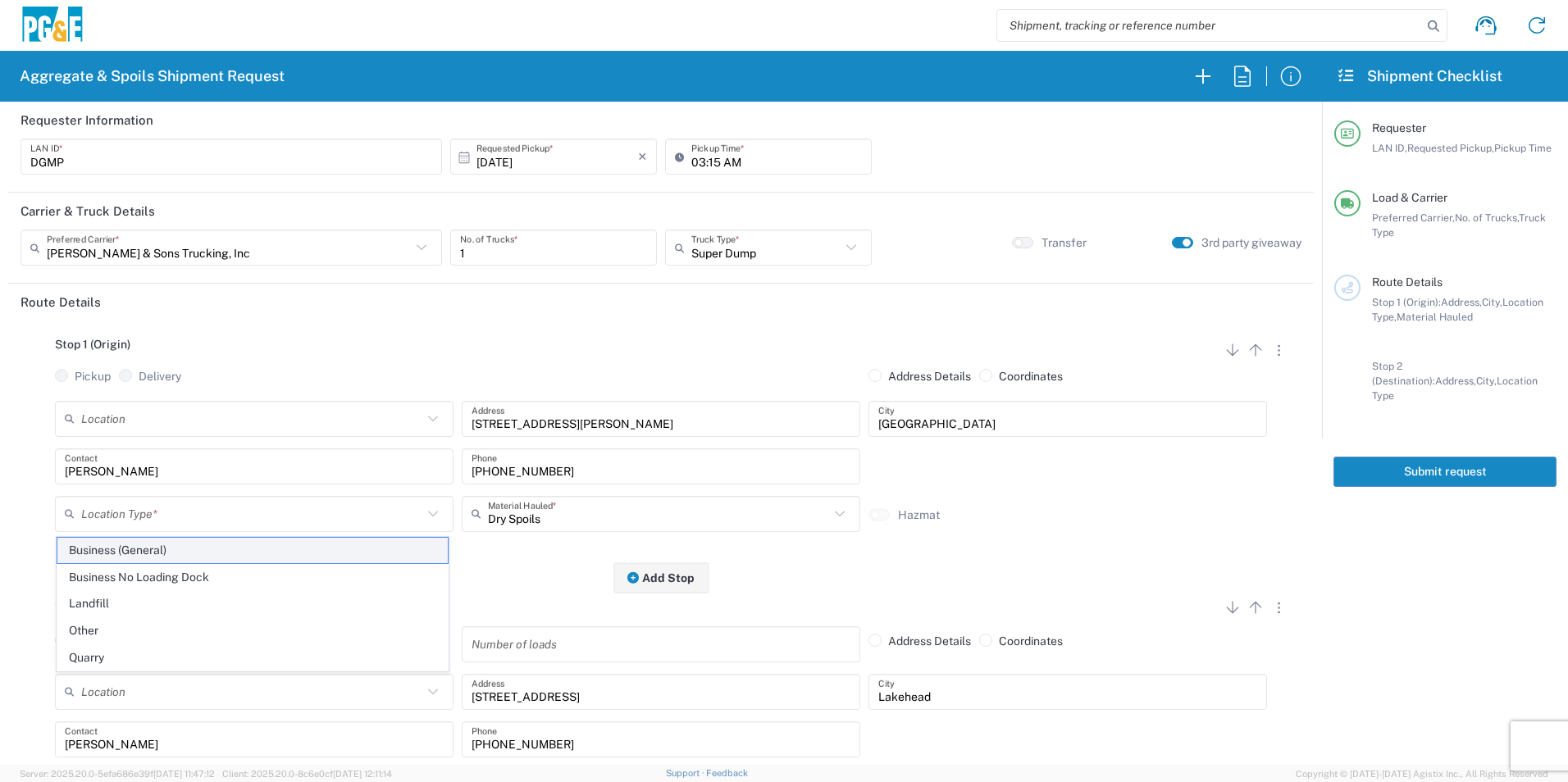
click at [142, 550] on span "Business (General)" at bounding box center [253, 551] width 390 height 25
type input "Business (General)"
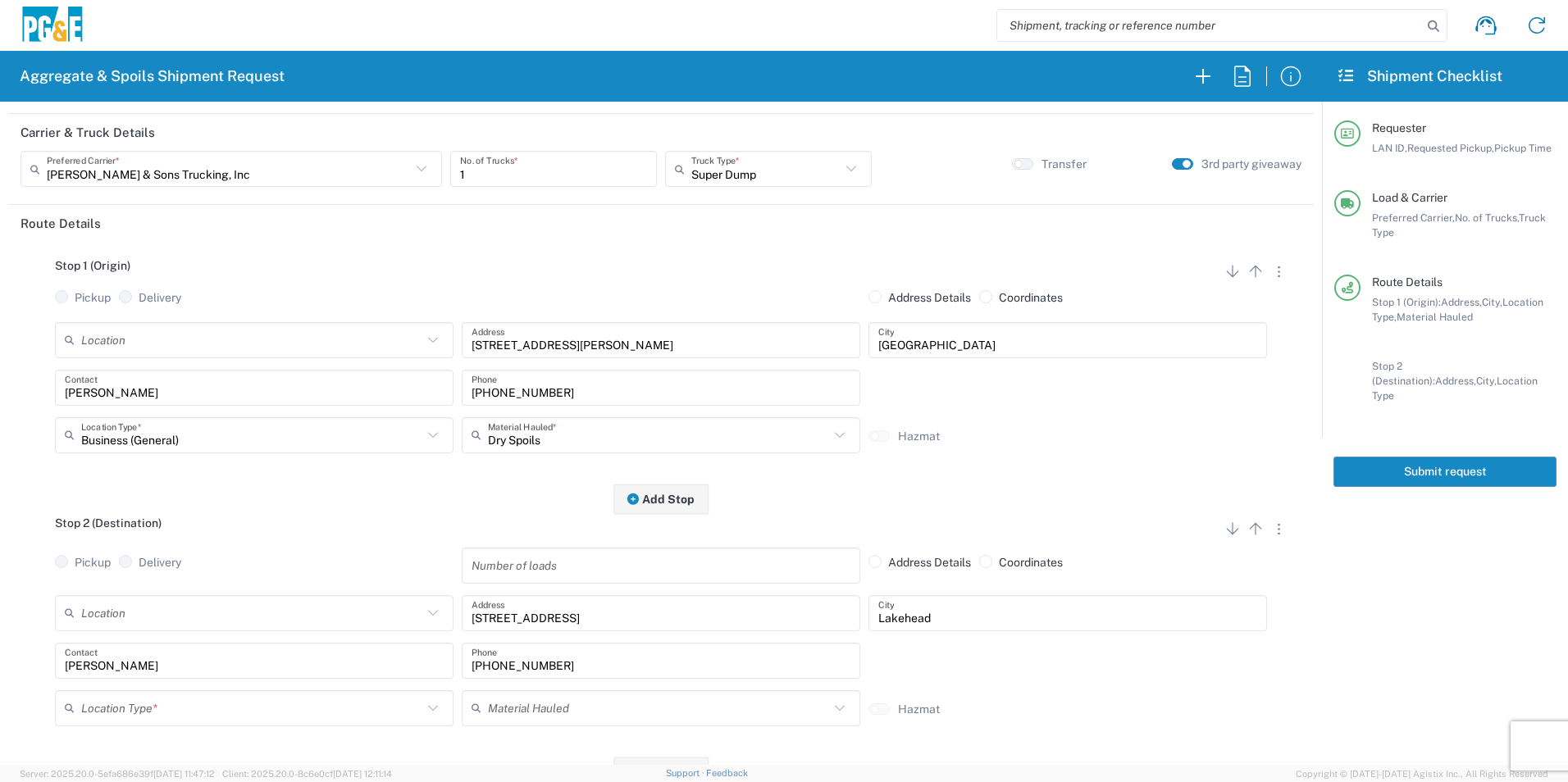
scroll to position [164, 0]
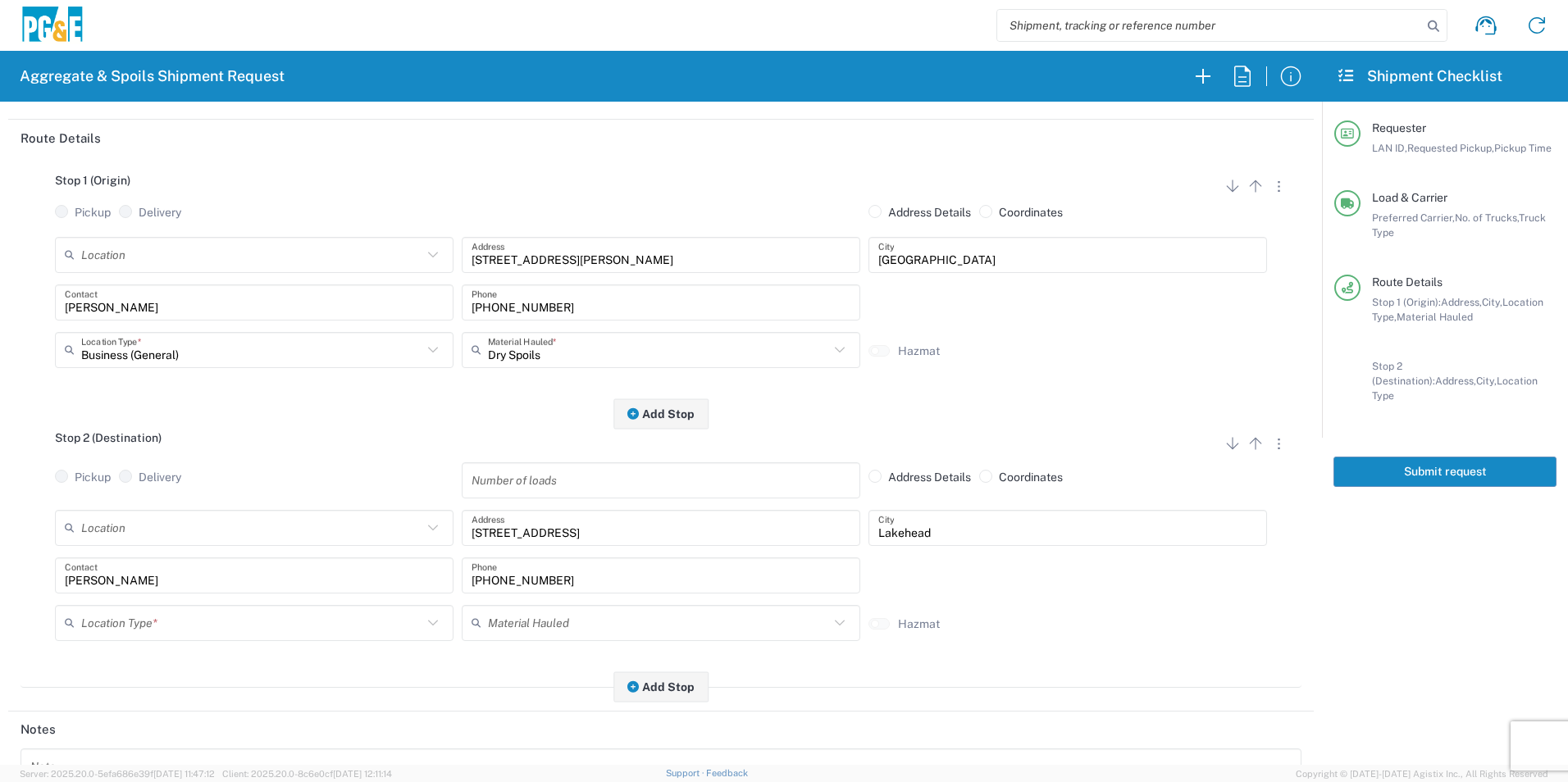
click at [111, 628] on input "text" at bounding box center [252, 622] width 342 height 29
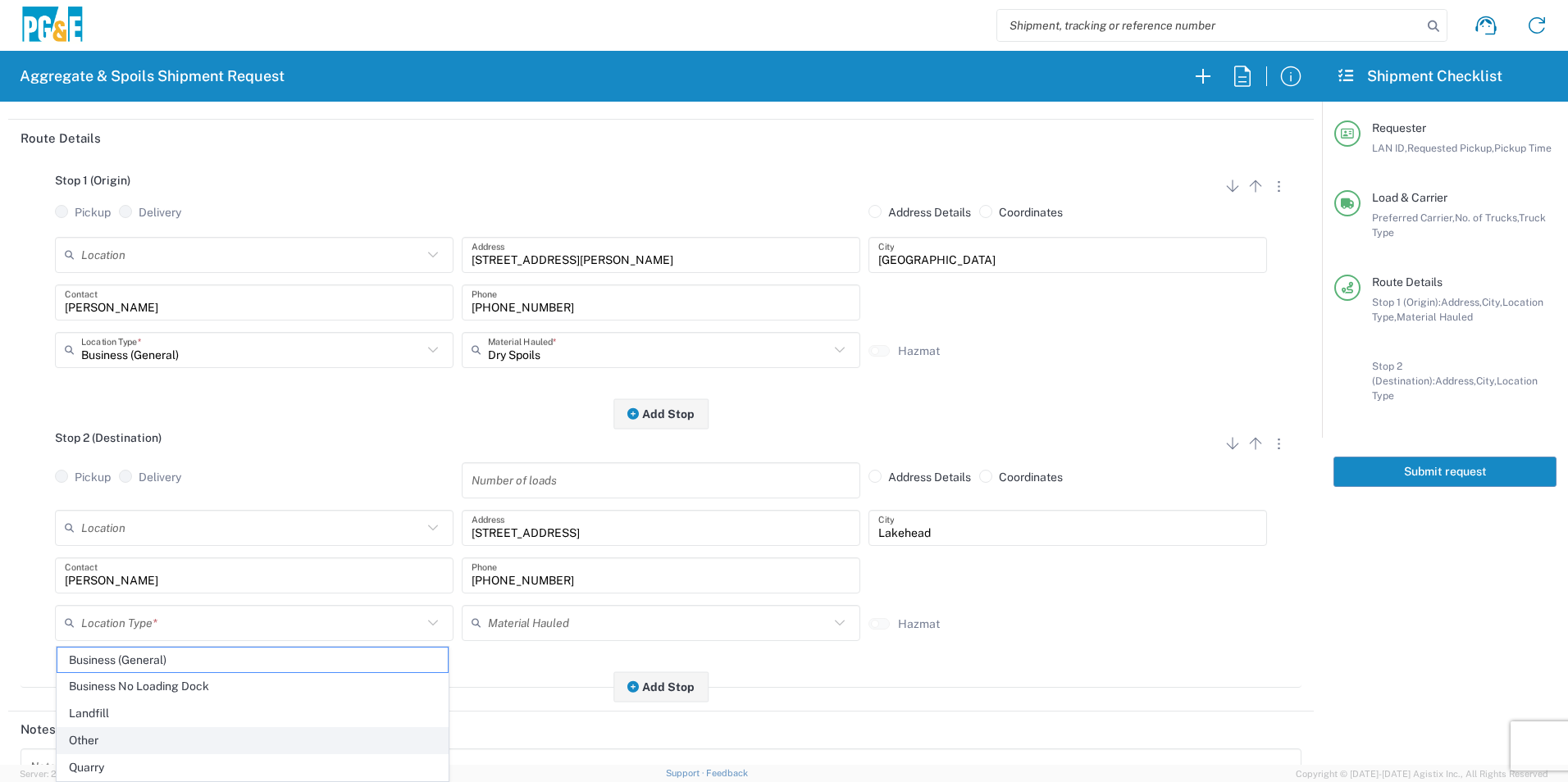
click at [100, 736] on span "Other" at bounding box center [253, 740] width 390 height 25
type input "Other"
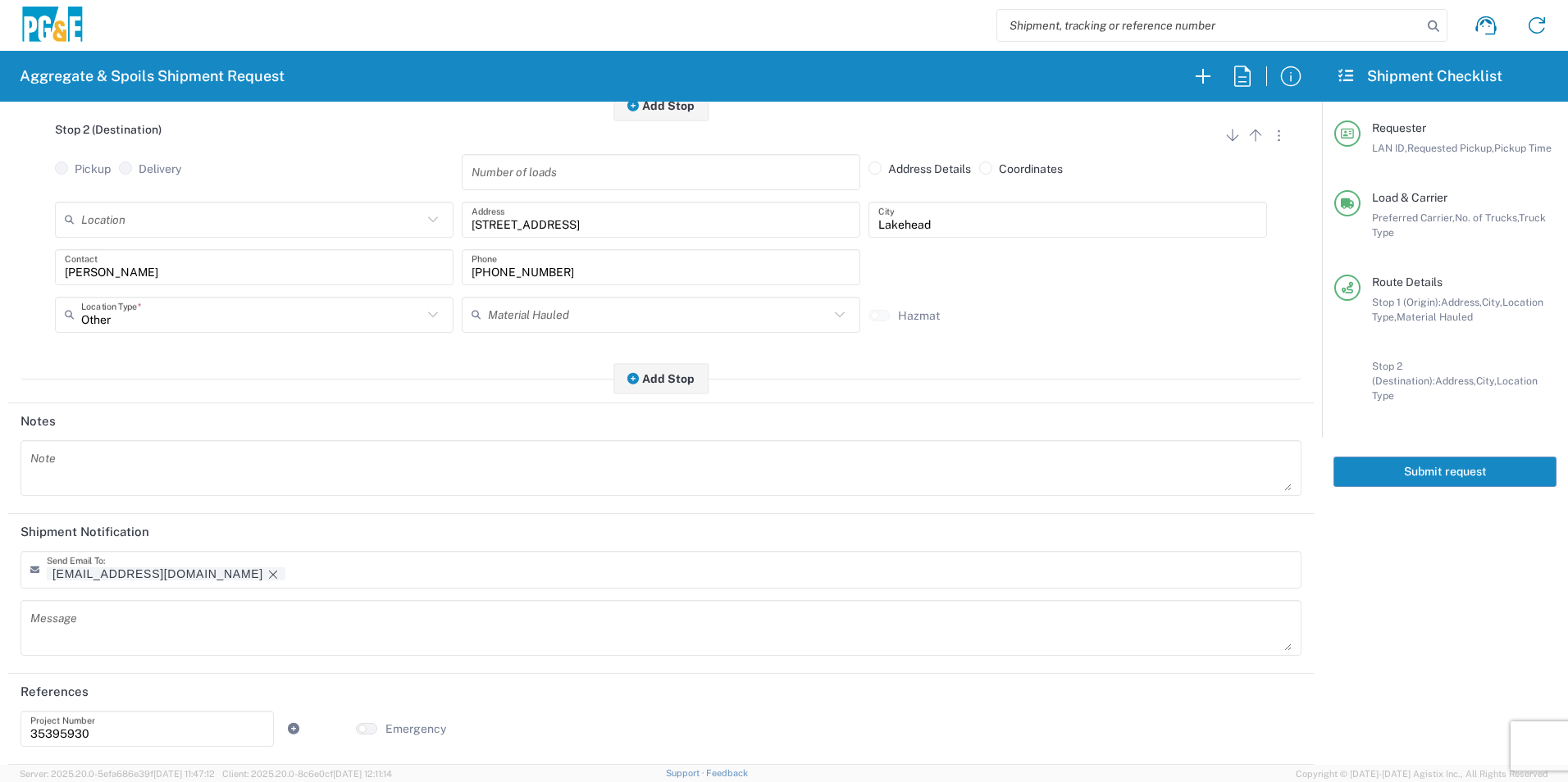
drag, startPoint x: 159, startPoint y: 578, endPoint x: 215, endPoint y: 598, distance: 59.5
click at [267, 577] on icon "Remove tag" at bounding box center [273, 575] width 13 height 13
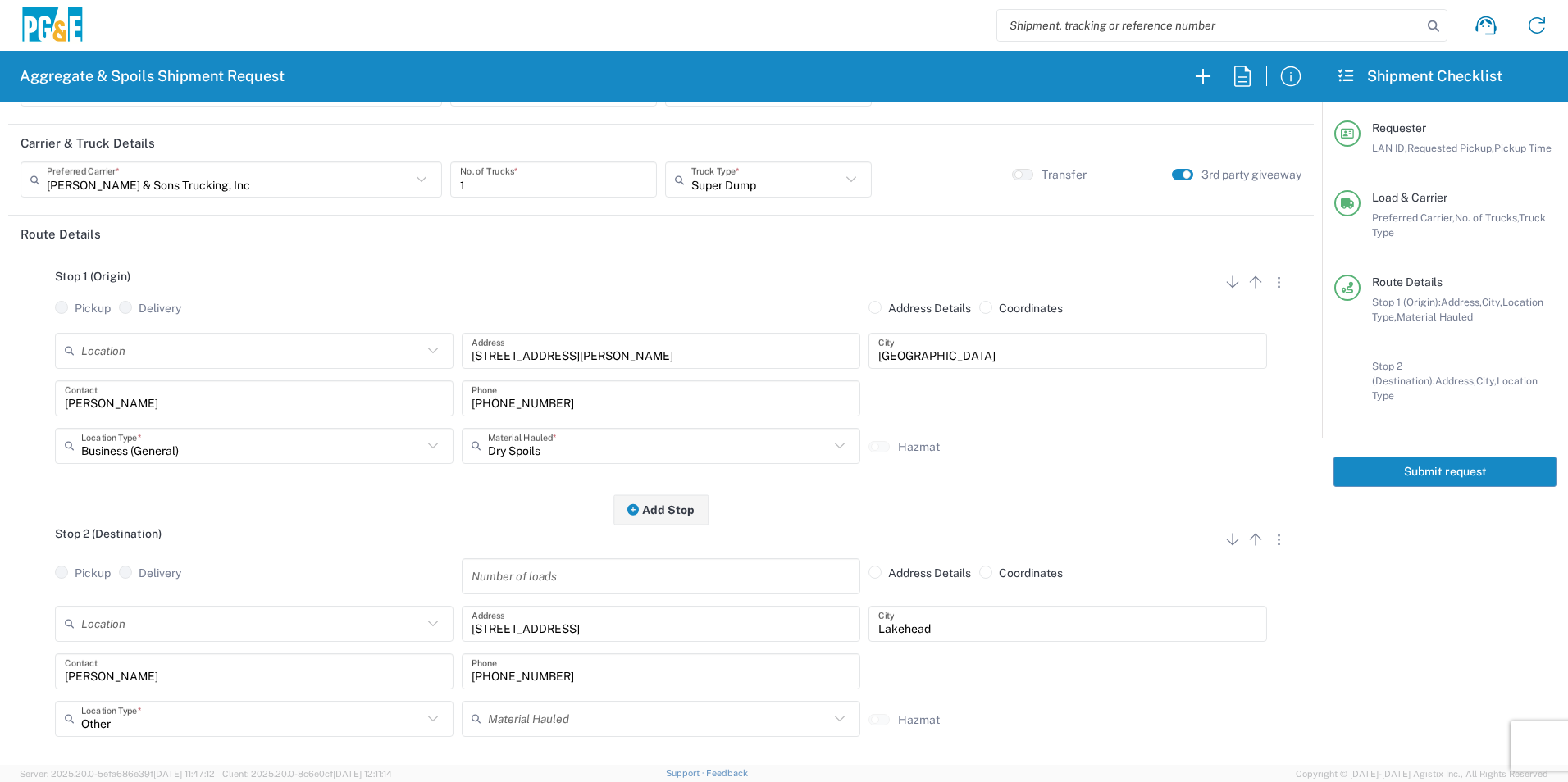
scroll to position [0, 0]
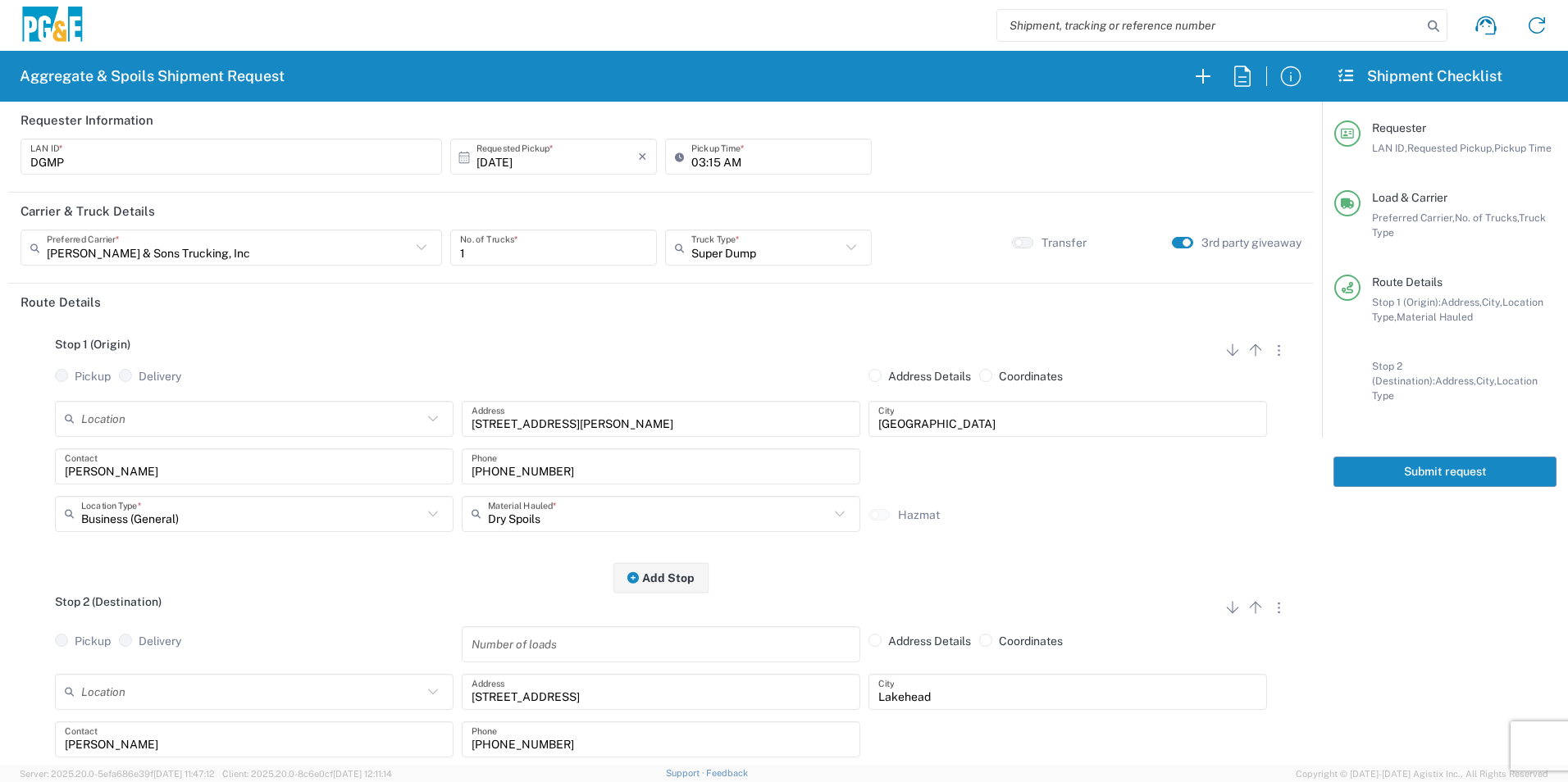
click at [1368, 462] on button "Submit request" at bounding box center [1445, 472] width 223 height 31
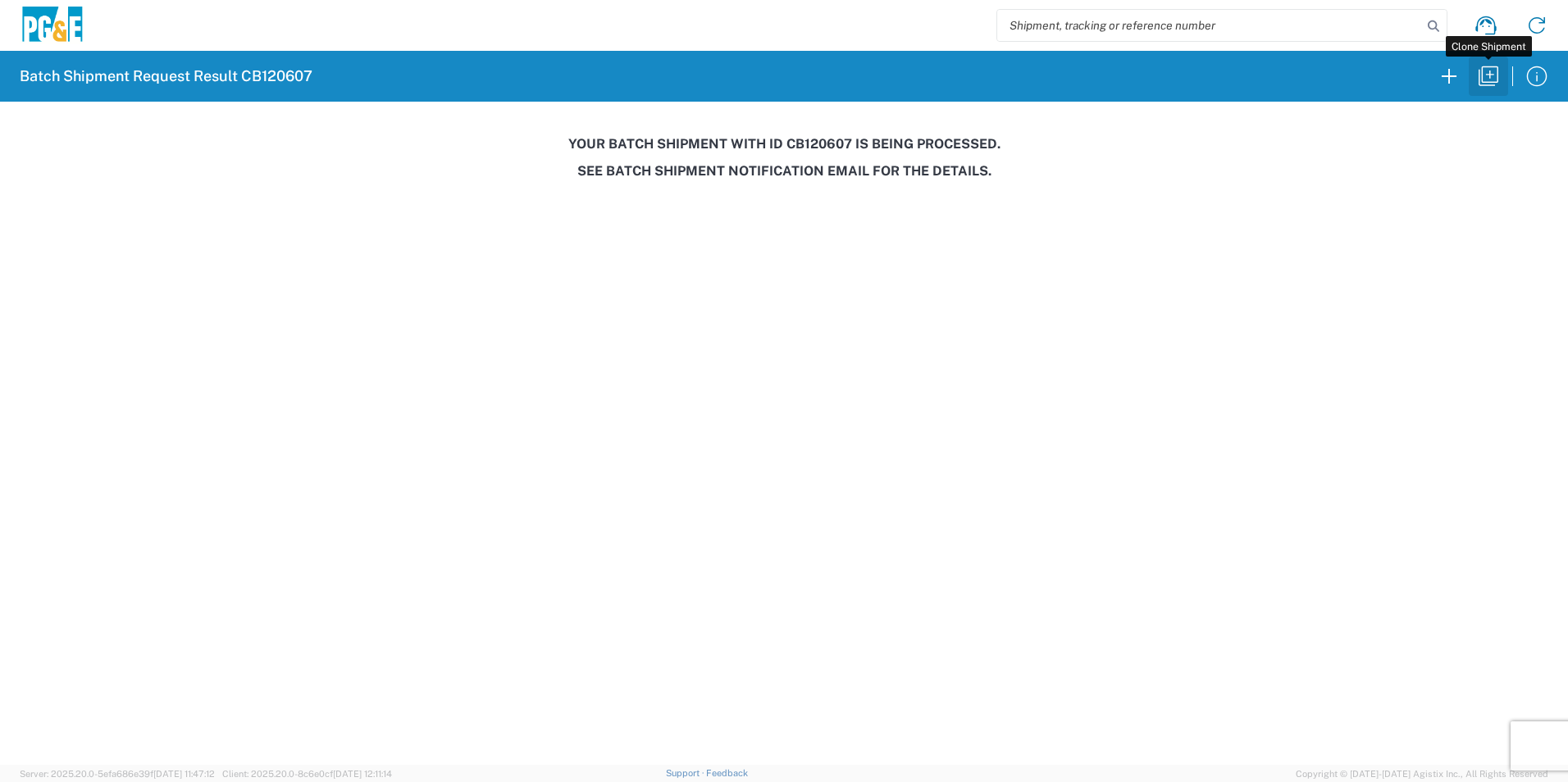
click at [1495, 71] on icon "button" at bounding box center [1489, 77] width 26 height 26
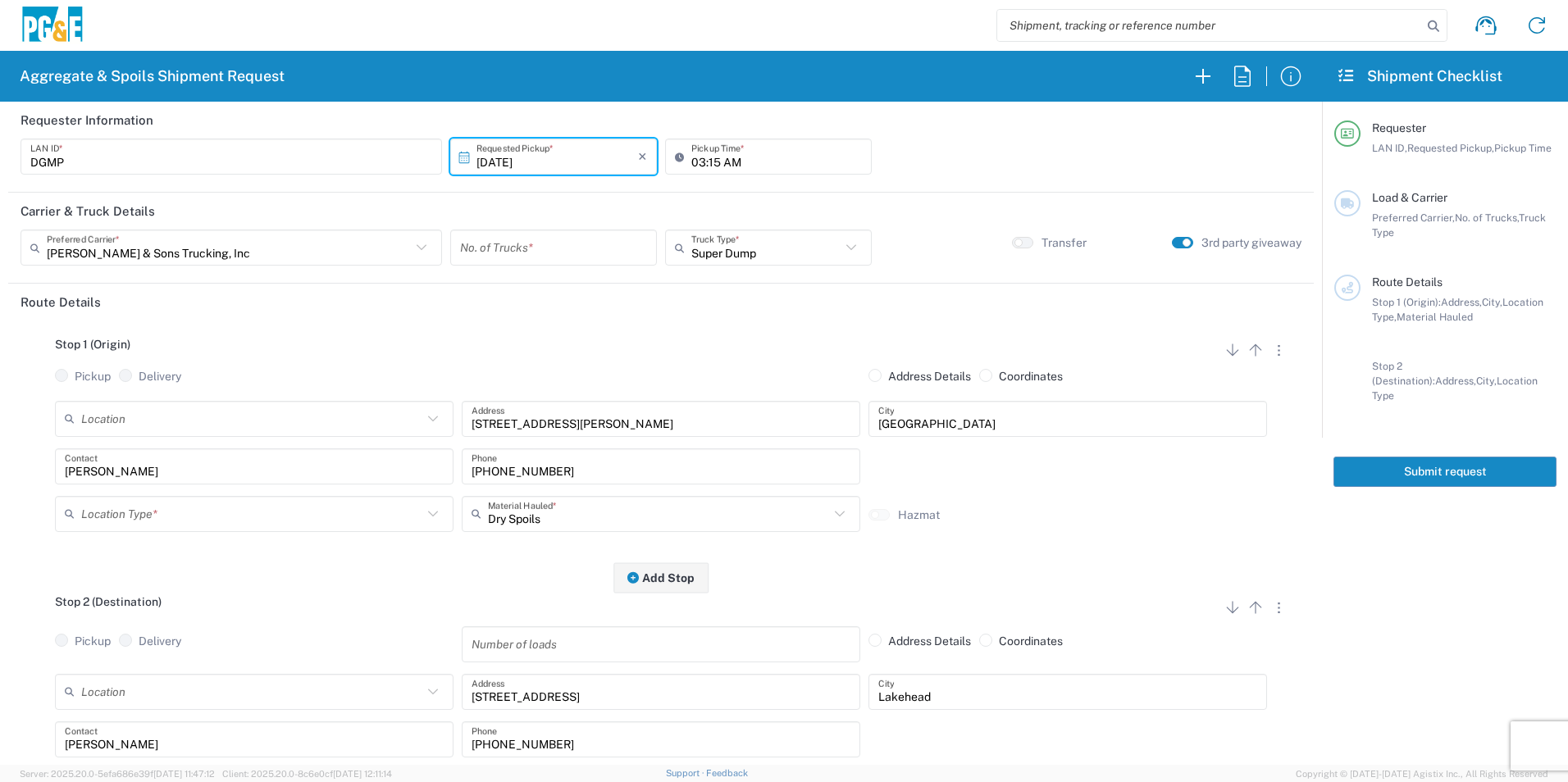
click at [509, 165] on input "10/13/2025" at bounding box center [557, 157] width 161 height 29
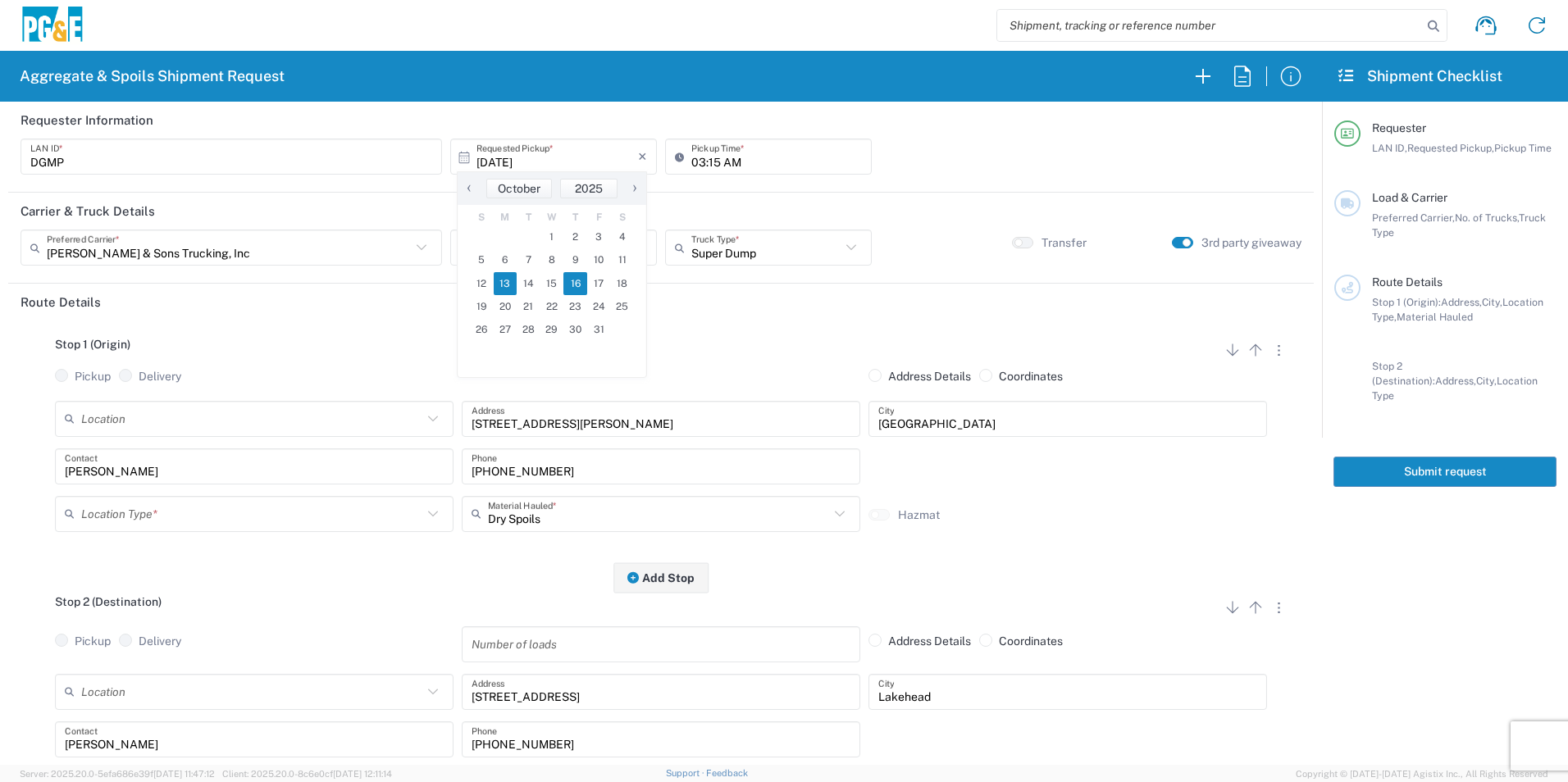
click at [579, 286] on span "16" at bounding box center [575, 284] width 23 height 23
type input "10/16/2025"
click at [523, 251] on input "number" at bounding box center [553, 247] width 187 height 29
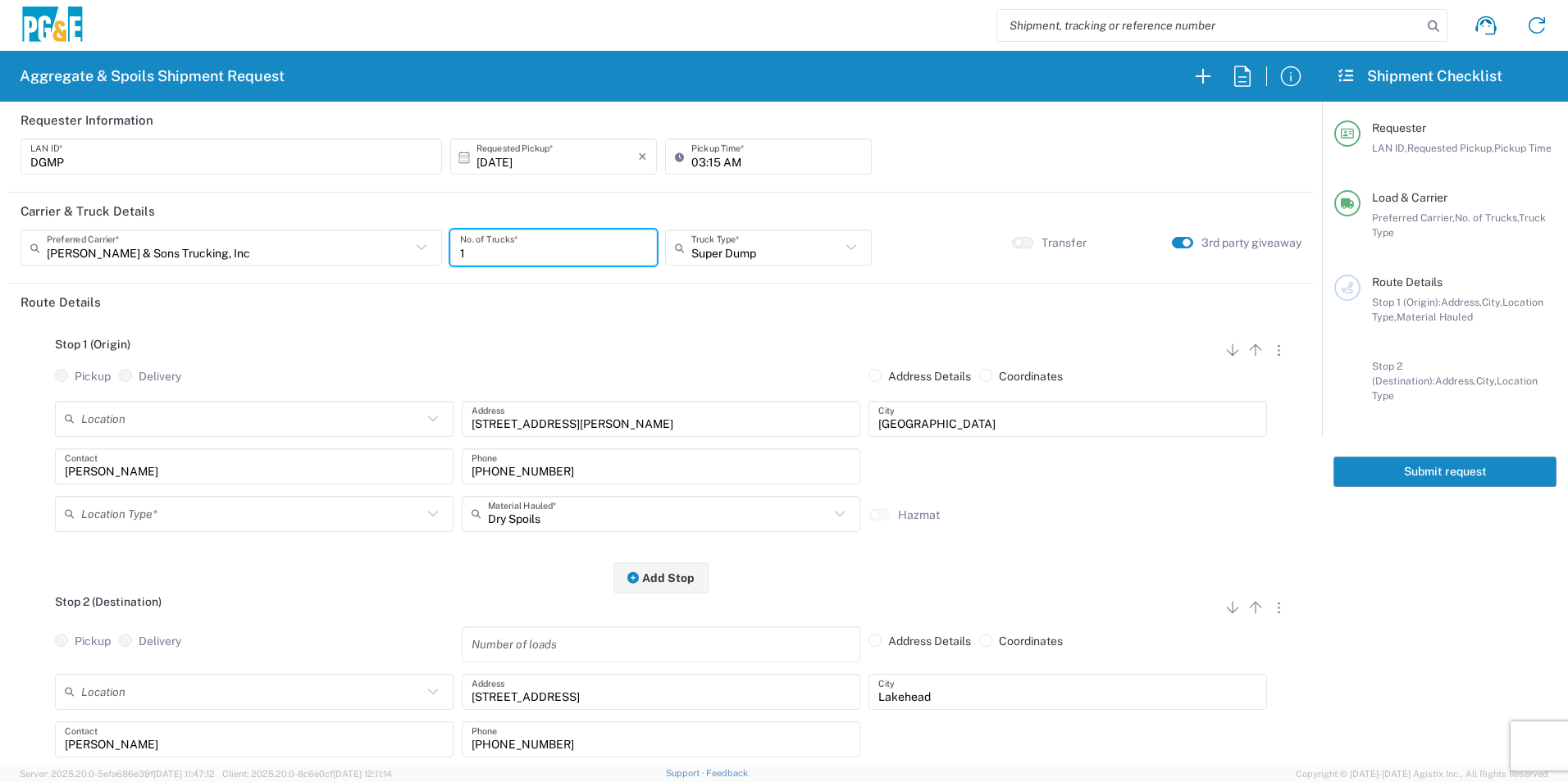
type input "1"
click at [99, 519] on input "text" at bounding box center [252, 513] width 342 height 29
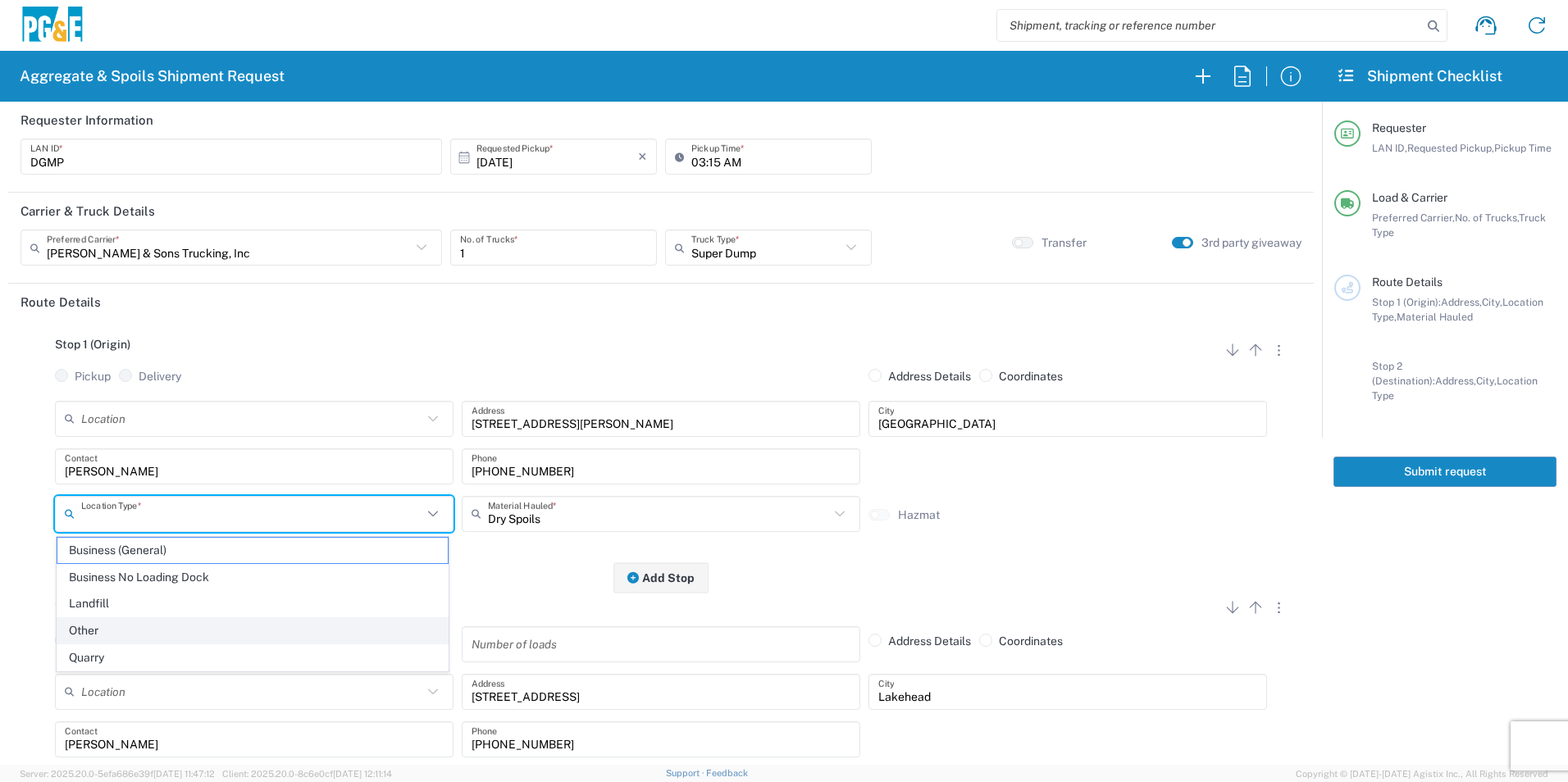
click at [81, 630] on span "Other" at bounding box center [253, 631] width 390 height 25
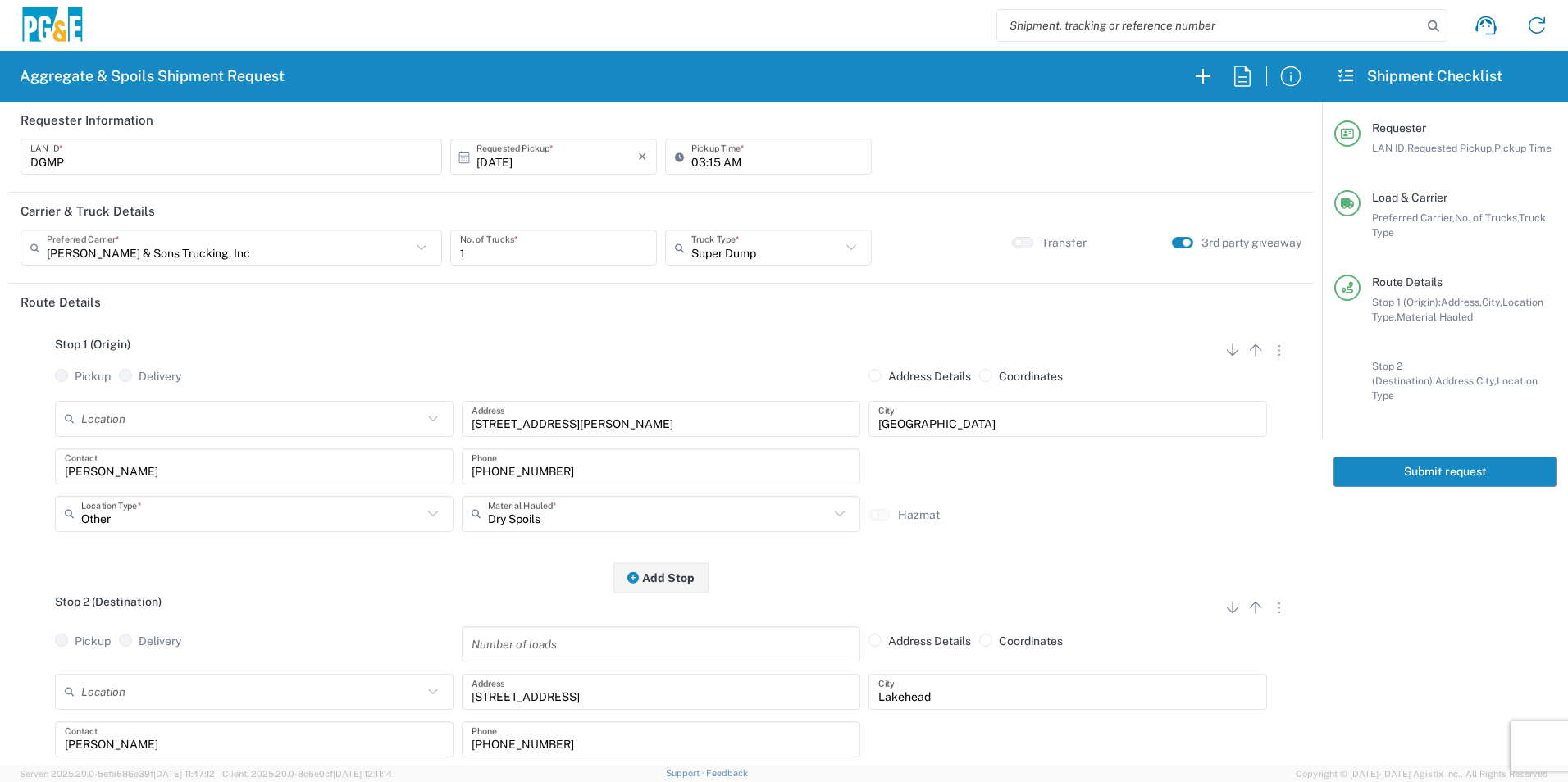
click at [141, 524] on input "Other" at bounding box center [252, 513] width 342 height 29
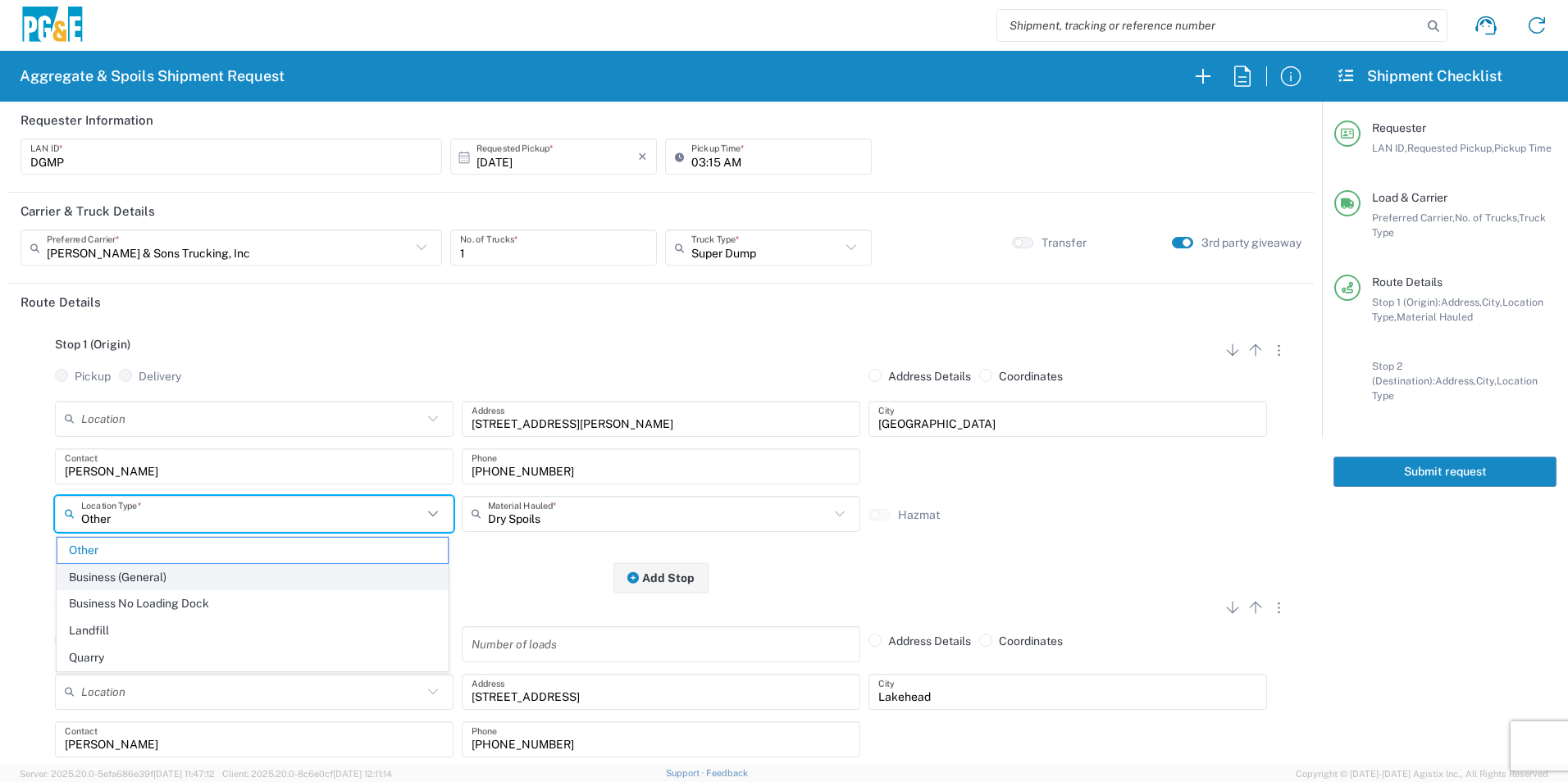
click at [136, 575] on span "Business (General)" at bounding box center [253, 578] width 390 height 25
type input "Business (General)"
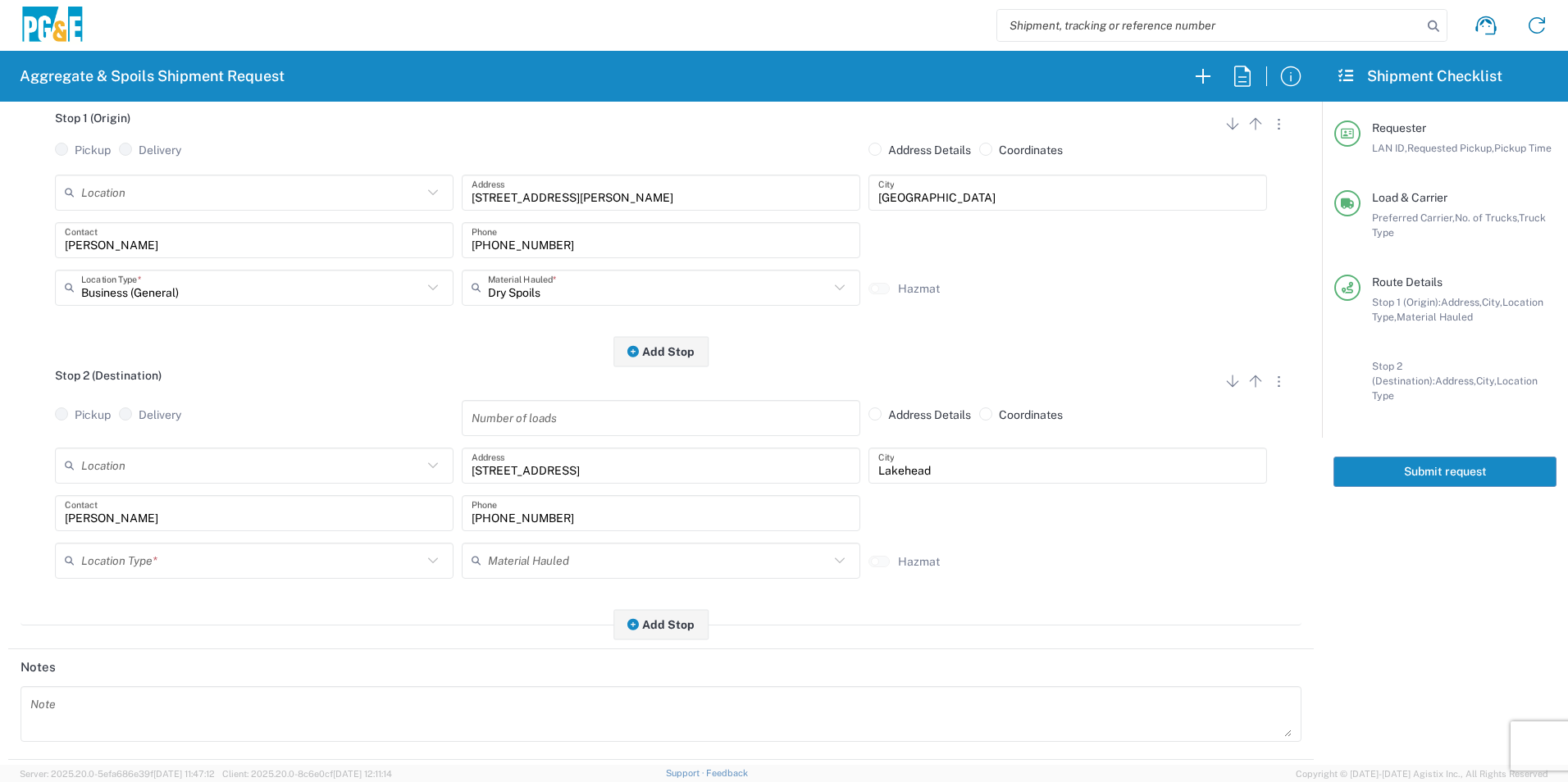
scroll to position [246, 0]
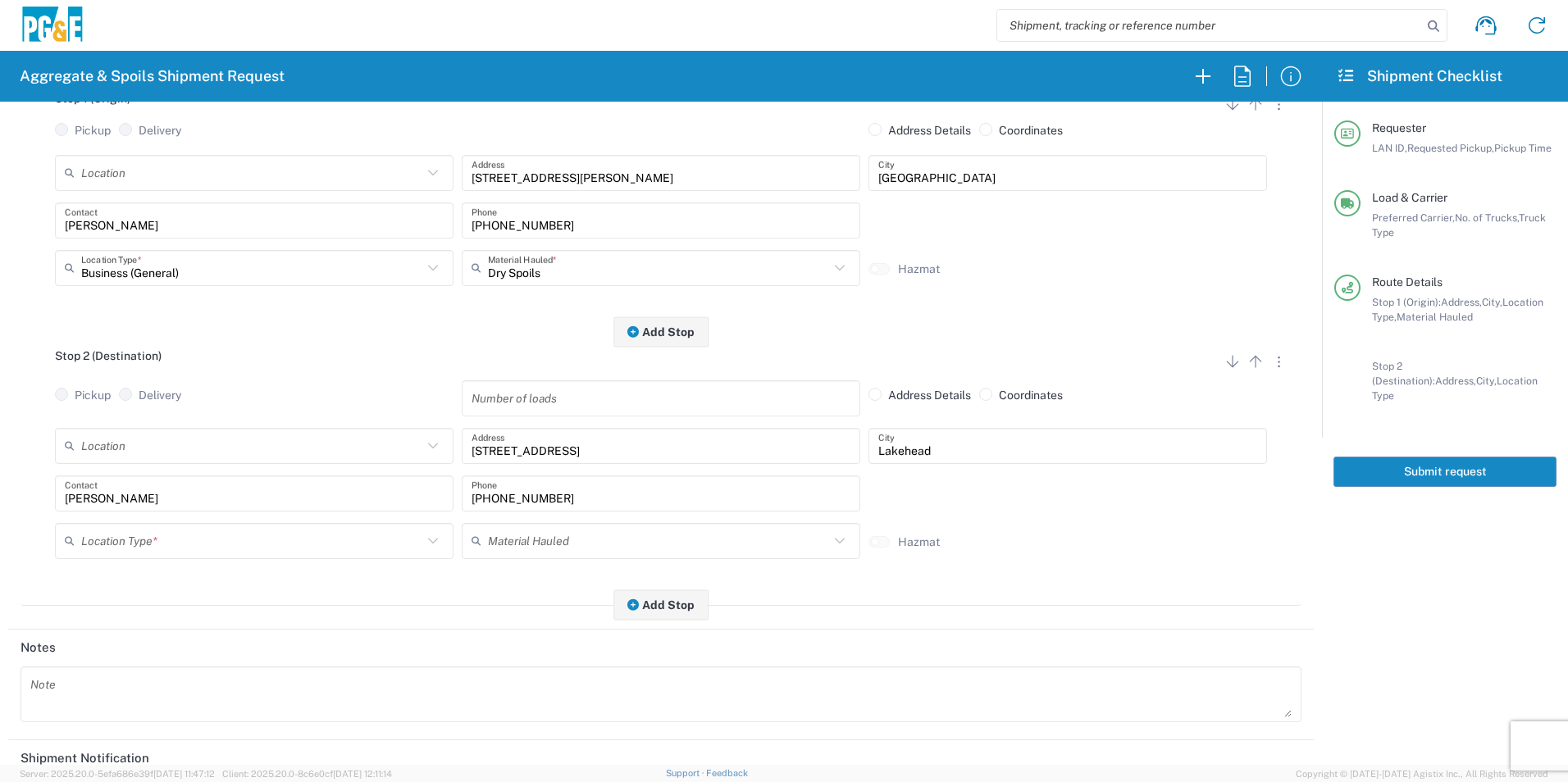
click at [133, 550] on input "text" at bounding box center [252, 540] width 342 height 29
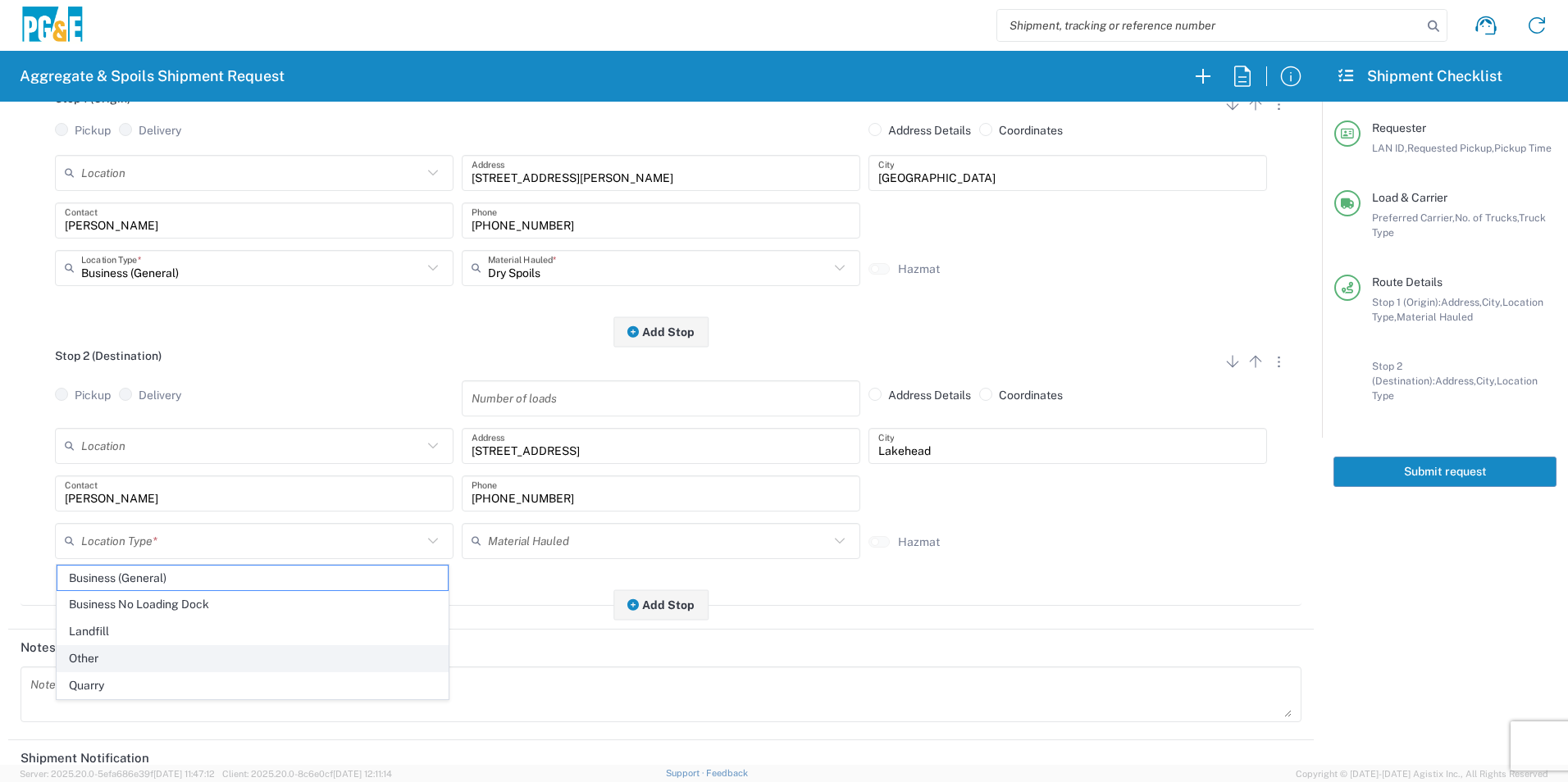
click at [104, 656] on span "Other" at bounding box center [253, 659] width 390 height 25
type input "Other"
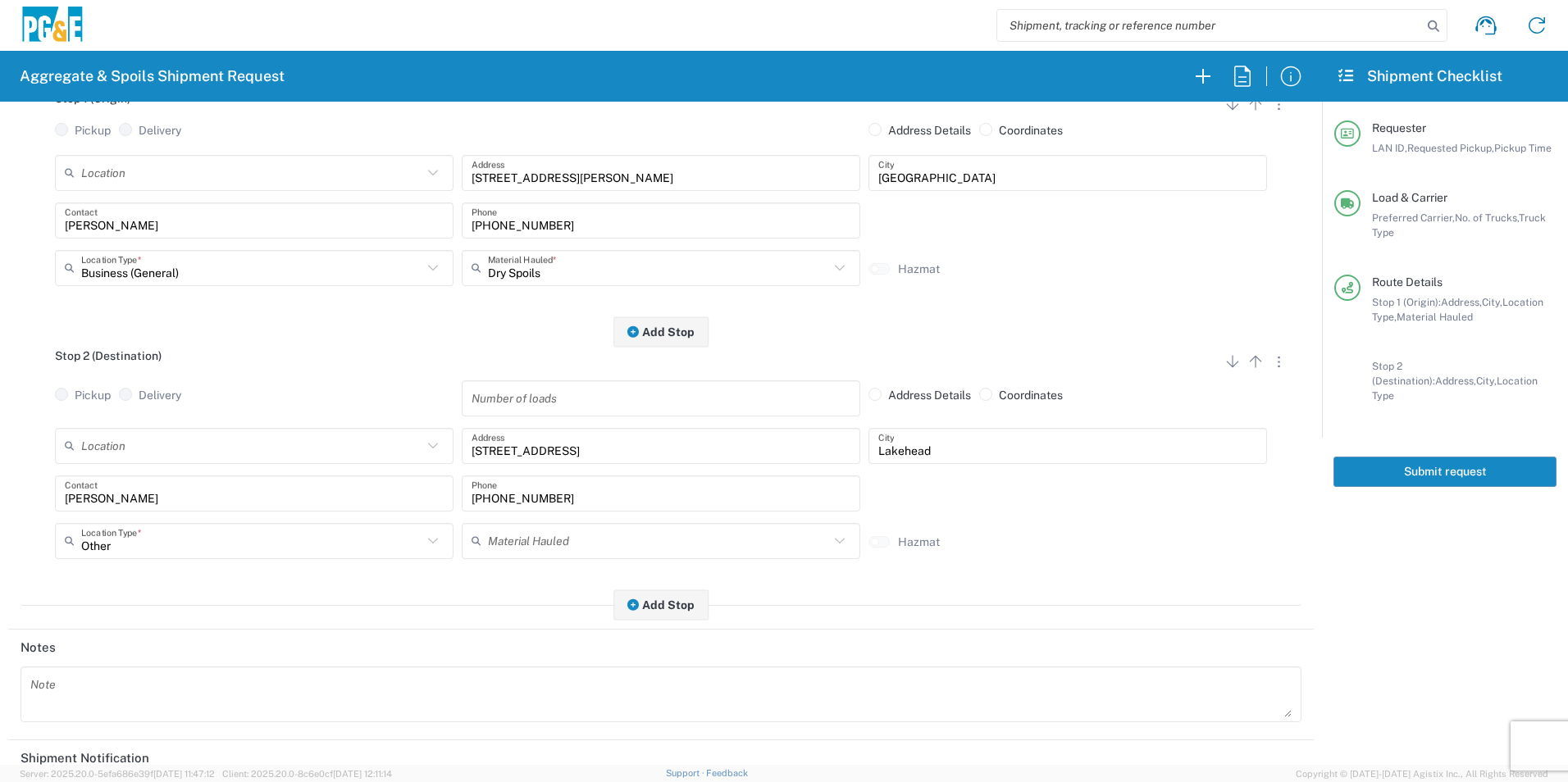
scroll to position [410, 0]
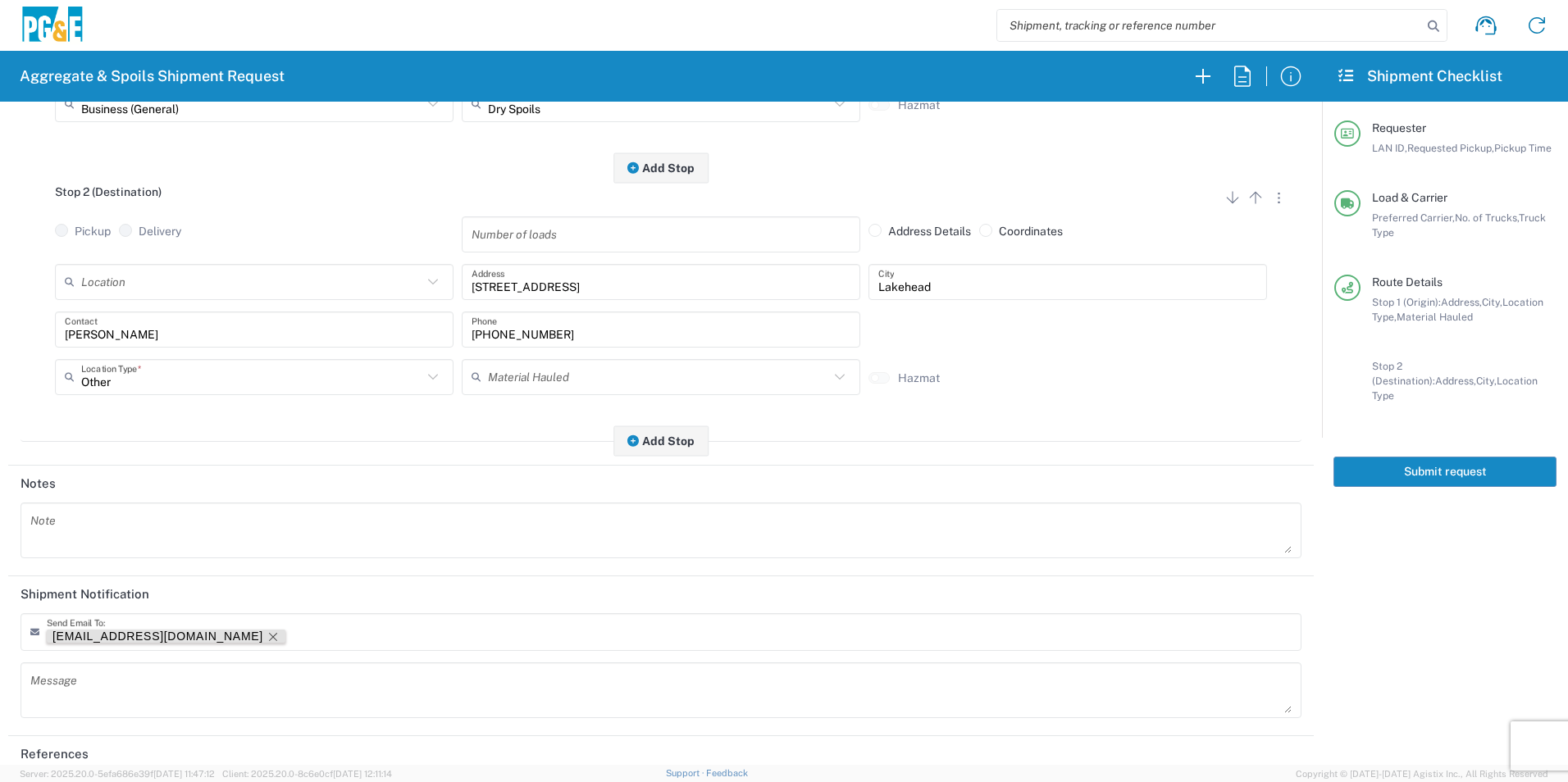
click at [269, 635] on icon "Remove tag" at bounding box center [273, 636] width 8 height 8
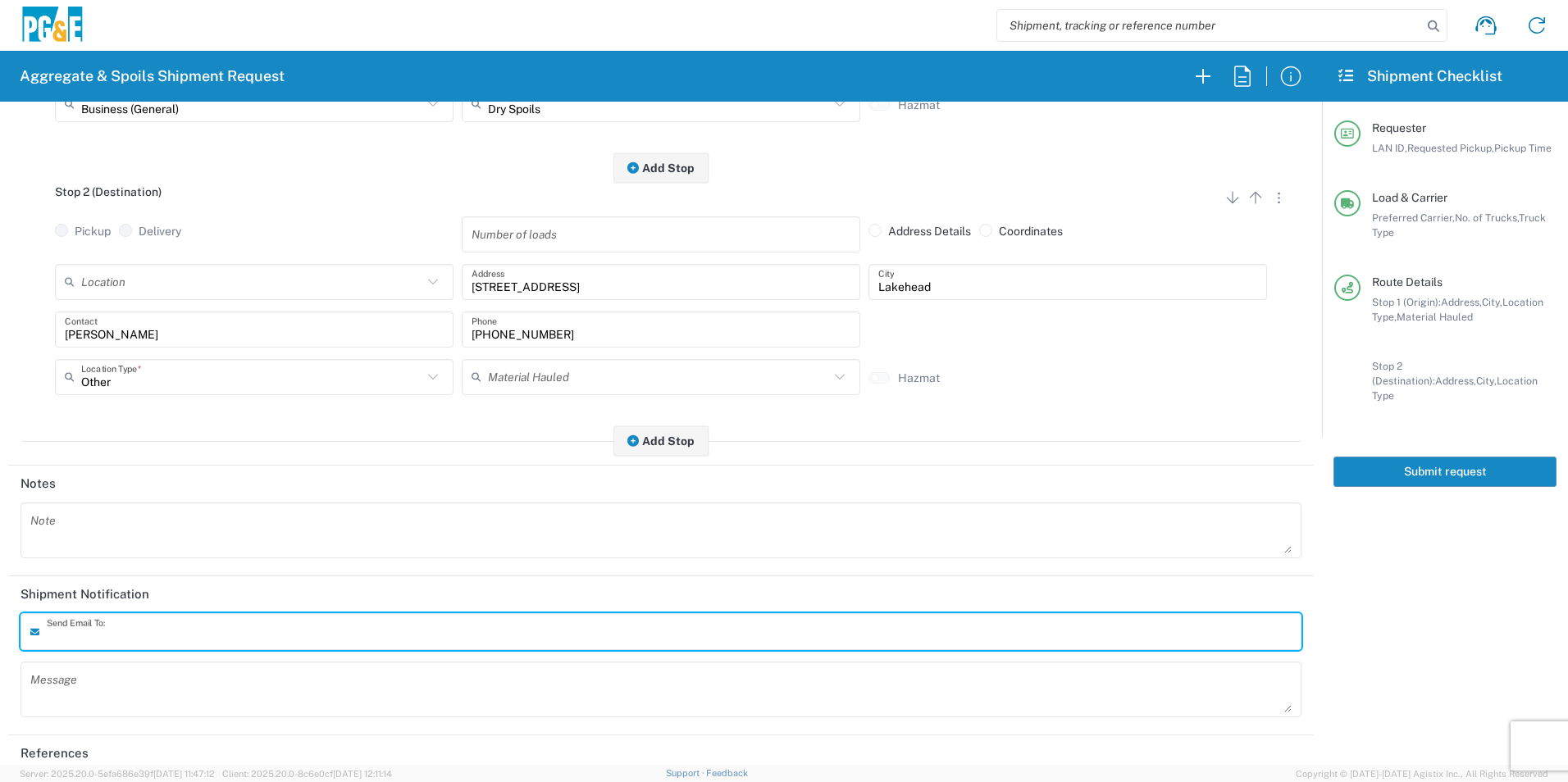
scroll to position [473, 0]
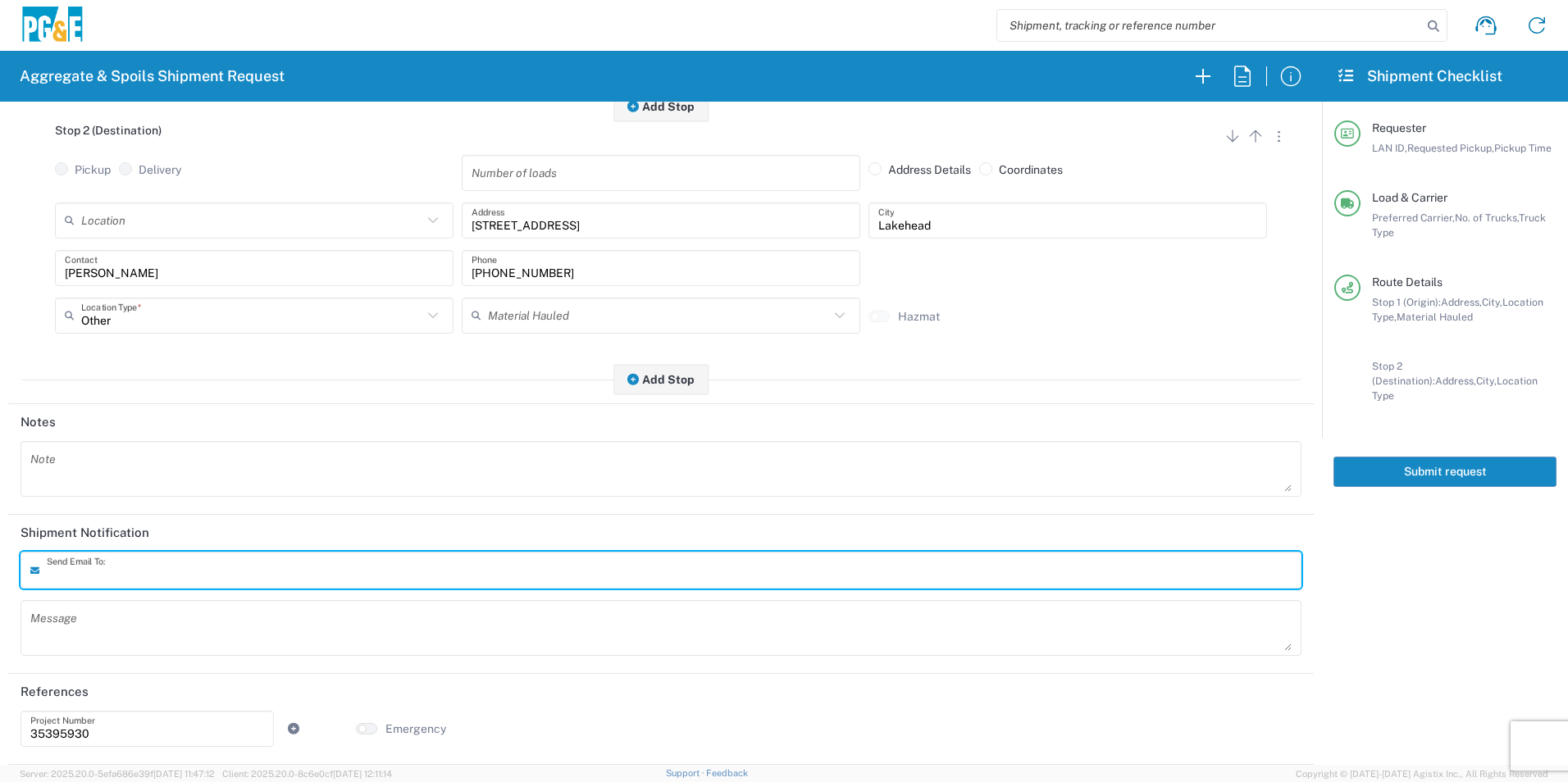
click at [1483, 458] on button "Submit request" at bounding box center [1445, 472] width 223 height 31
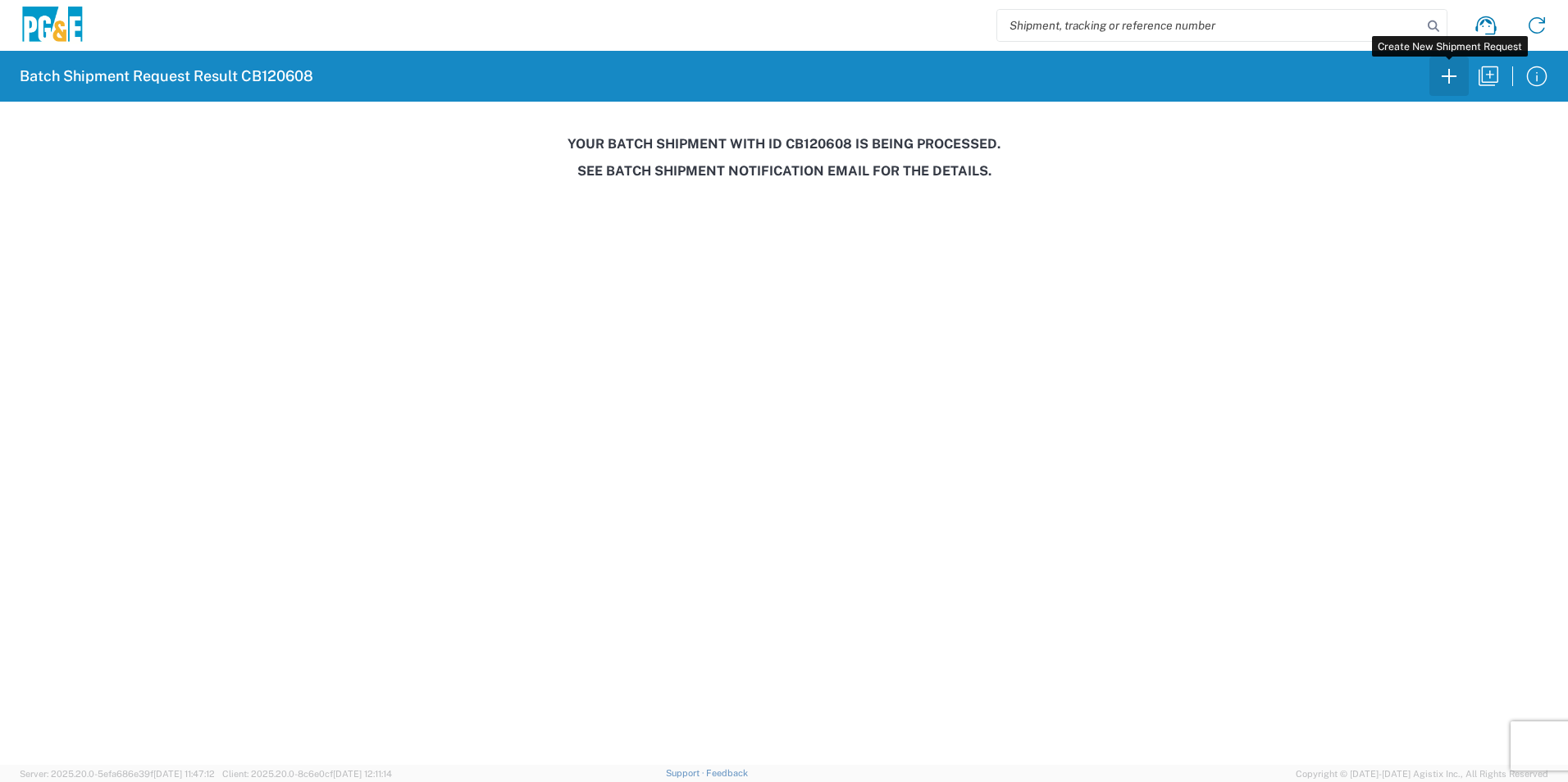
click at [1441, 77] on icon "button" at bounding box center [1449, 77] width 26 height 26
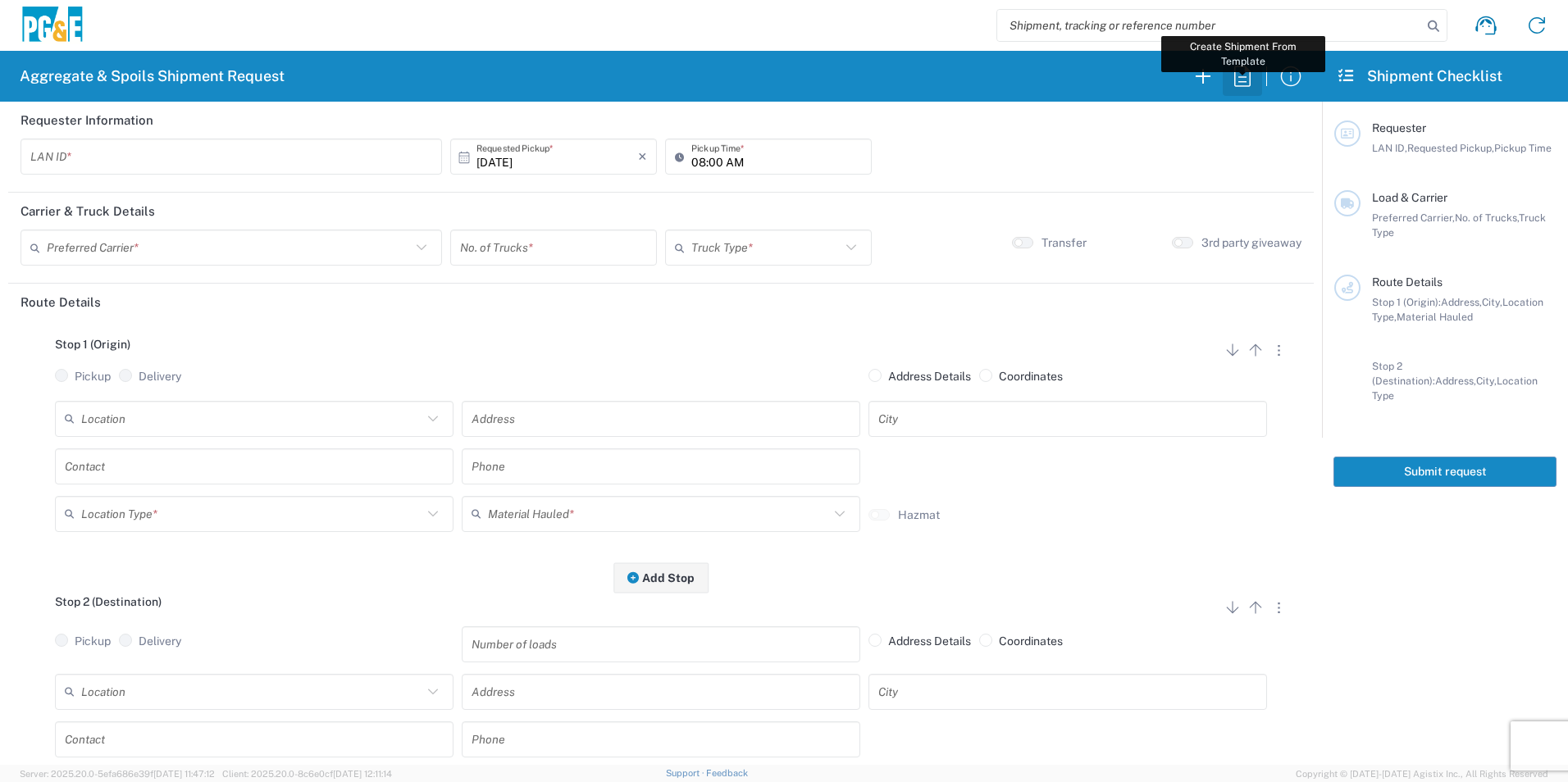
click at [1237, 69] on icon "button" at bounding box center [1242, 77] width 26 height 26
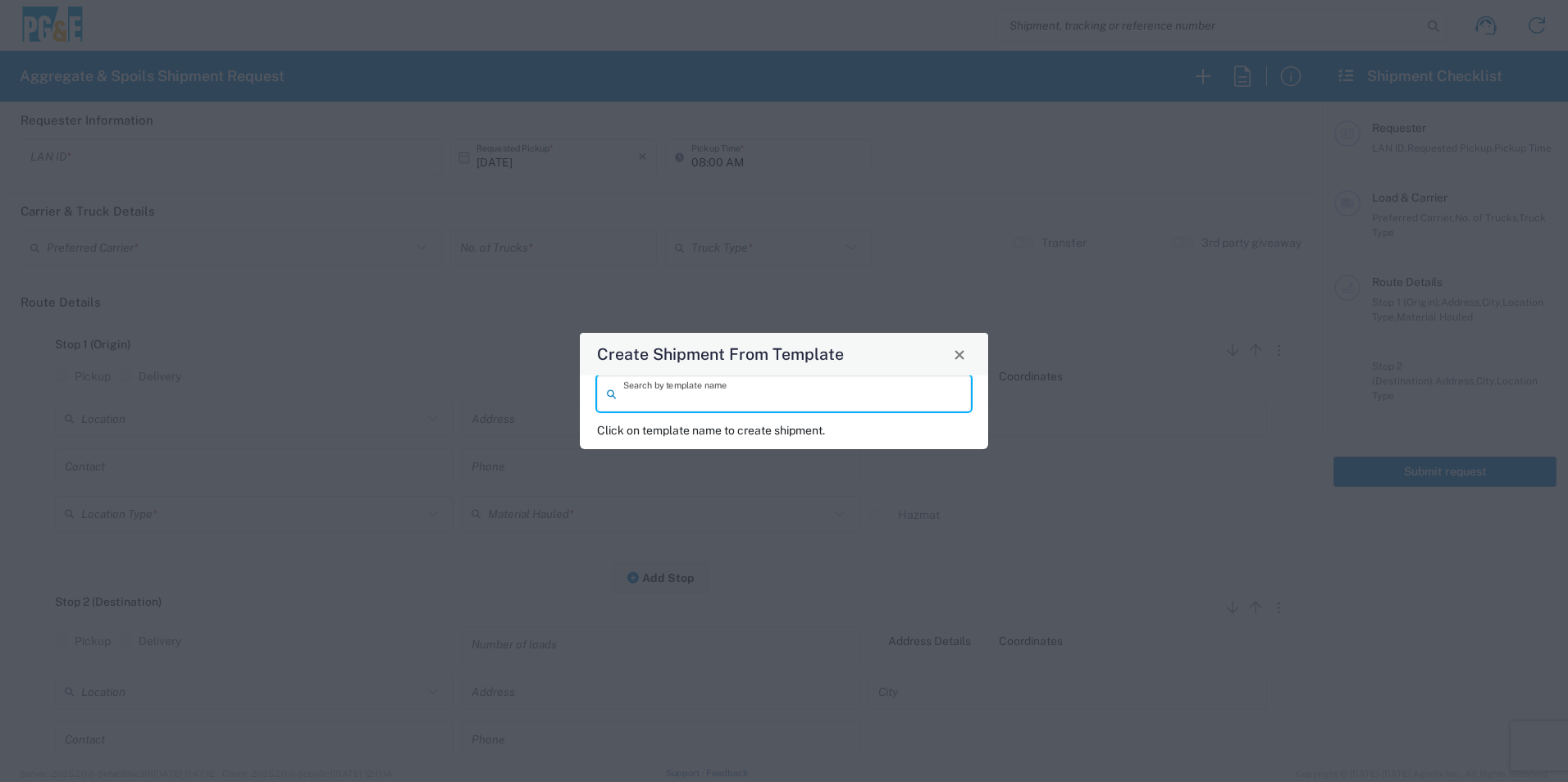
click at [811, 393] on input "search" at bounding box center [792, 394] width 338 height 29
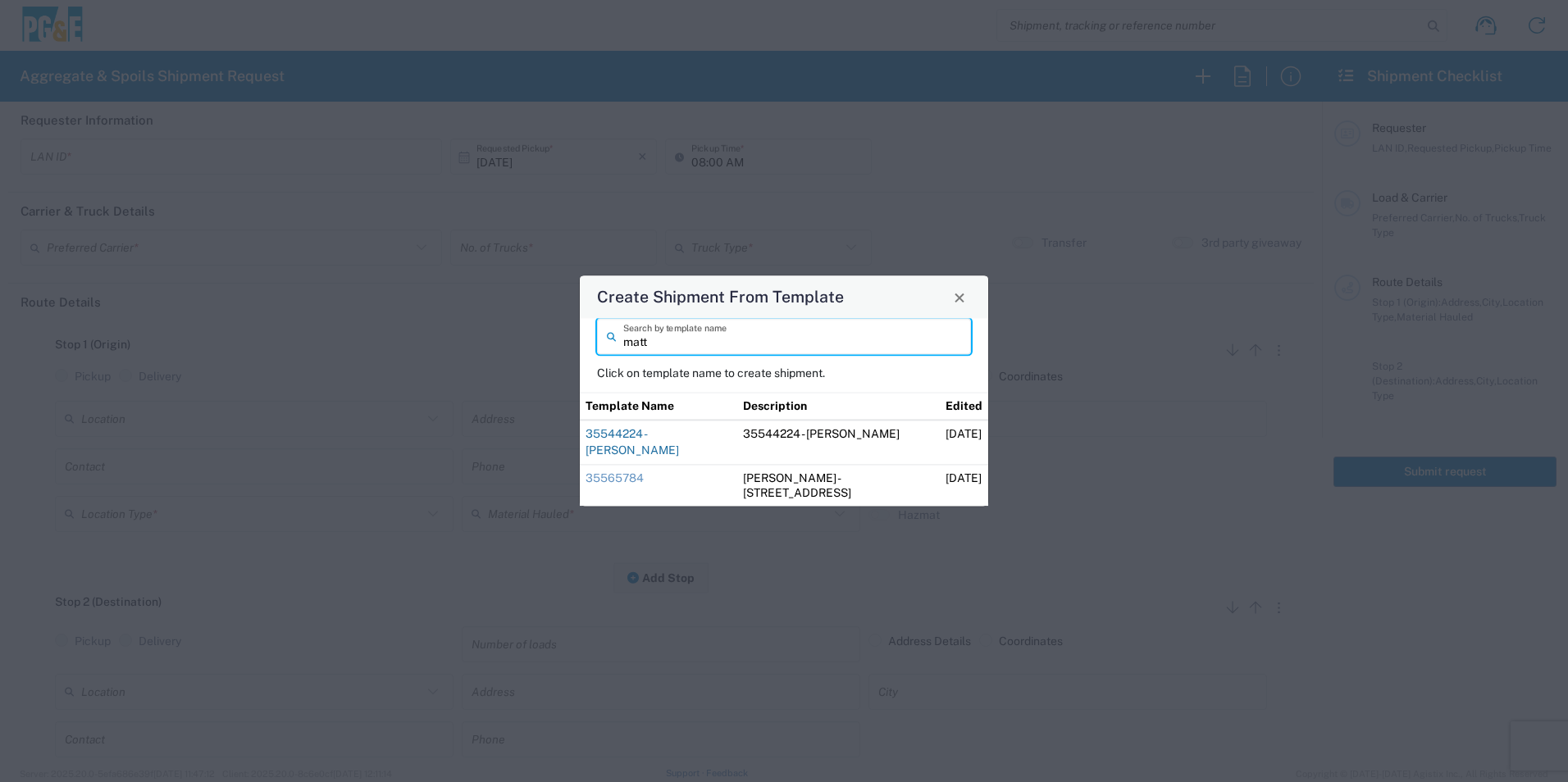
type input "matt"
click at [679, 448] on link "35544224 - Matt Keswick" at bounding box center [633, 442] width 93 height 30
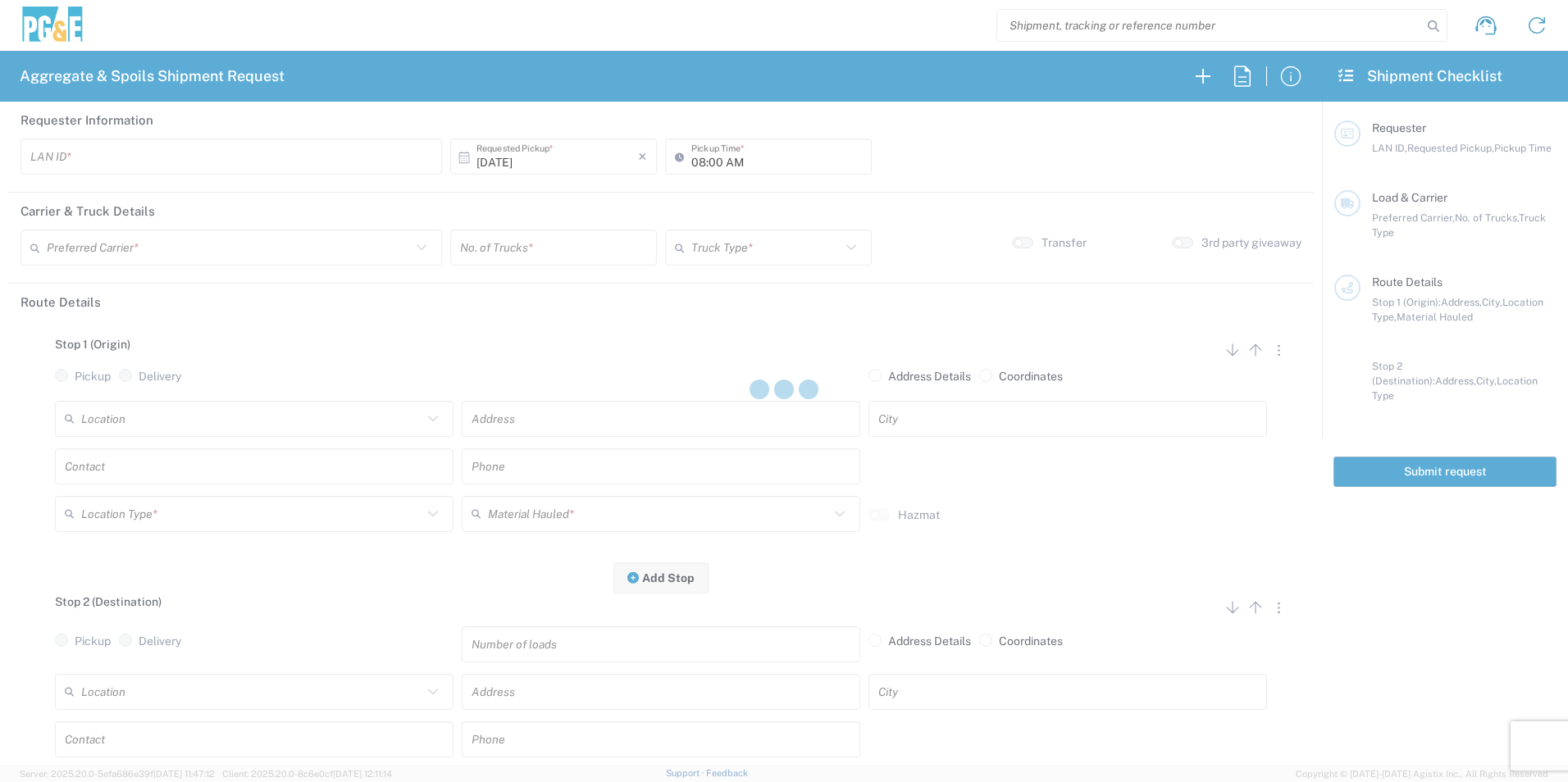
type input "M0BB"
type input "04:15 AM"
type input "[PERSON_NAME] & Sons Trucking, Inc"
type input "Super Dump"
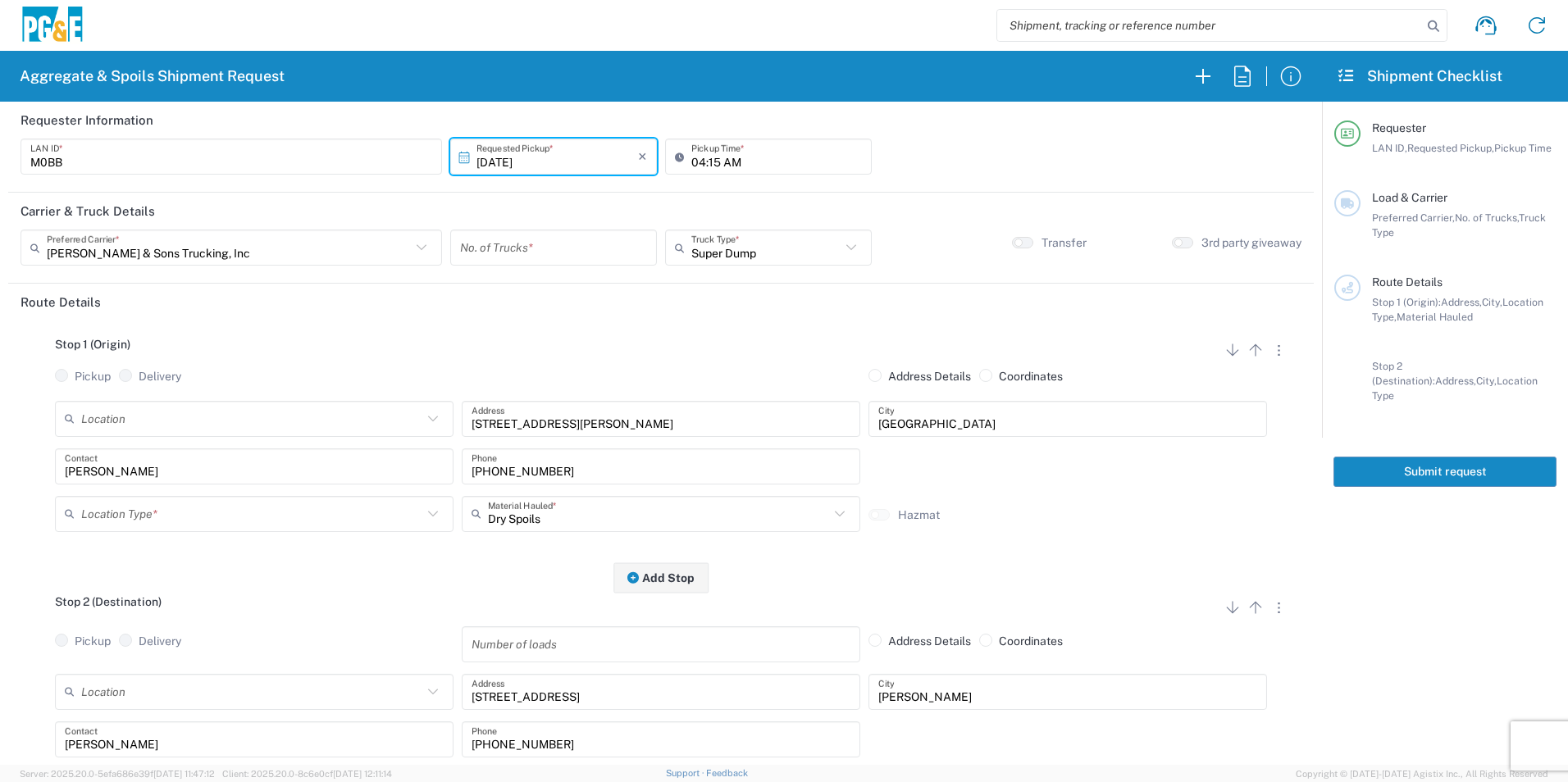
click at [493, 156] on input "10/13/2025" at bounding box center [557, 157] width 161 height 29
click at [525, 286] on span "14" at bounding box center [528, 284] width 23 height 23
type input "10/14/2025"
click at [538, 245] on input "number" at bounding box center [553, 247] width 187 height 29
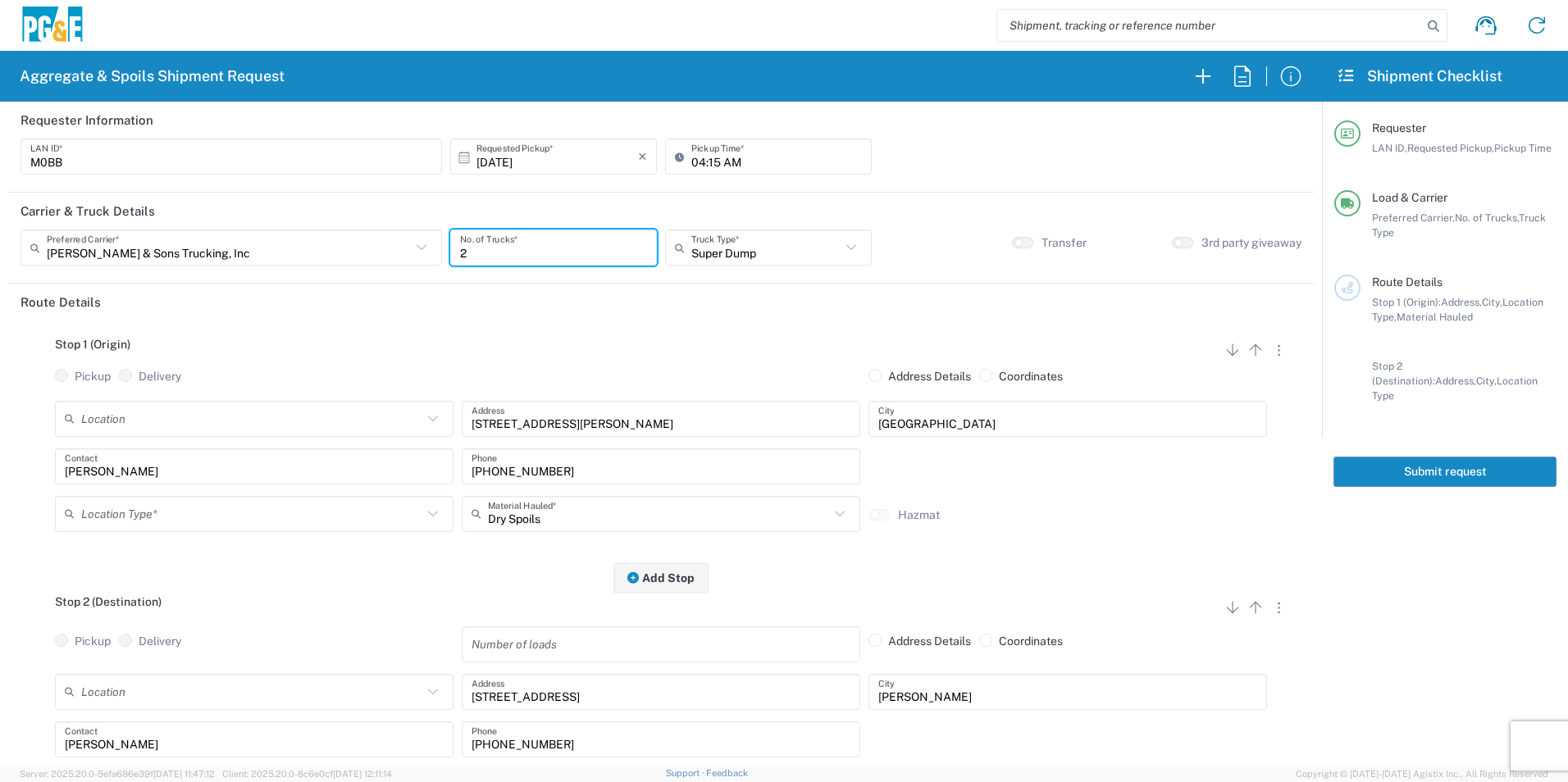
type input "2"
click at [143, 520] on input "text" at bounding box center [252, 513] width 342 height 29
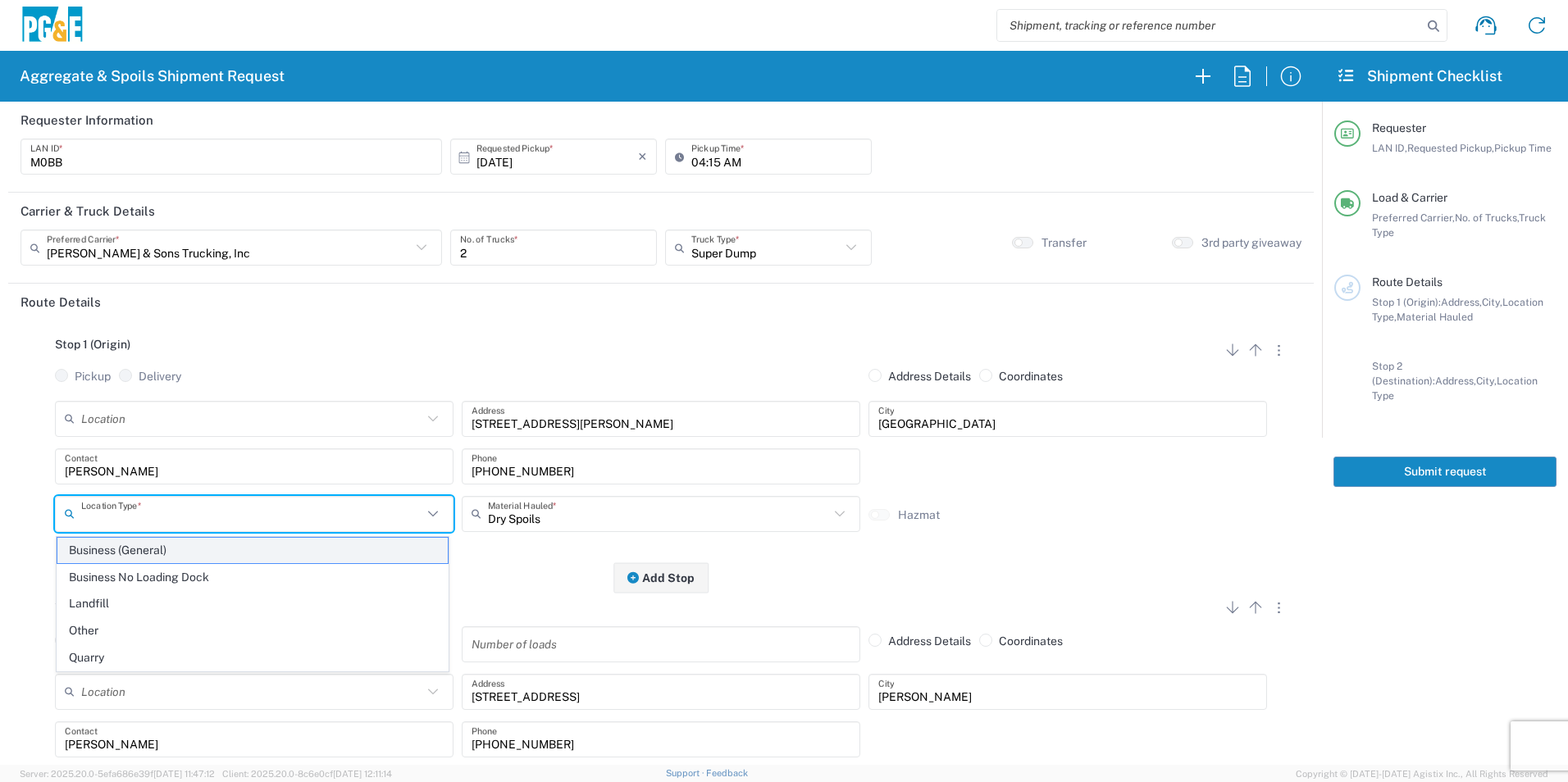
click at [132, 554] on span "Business (General)" at bounding box center [253, 551] width 390 height 25
type input "Business (General)"
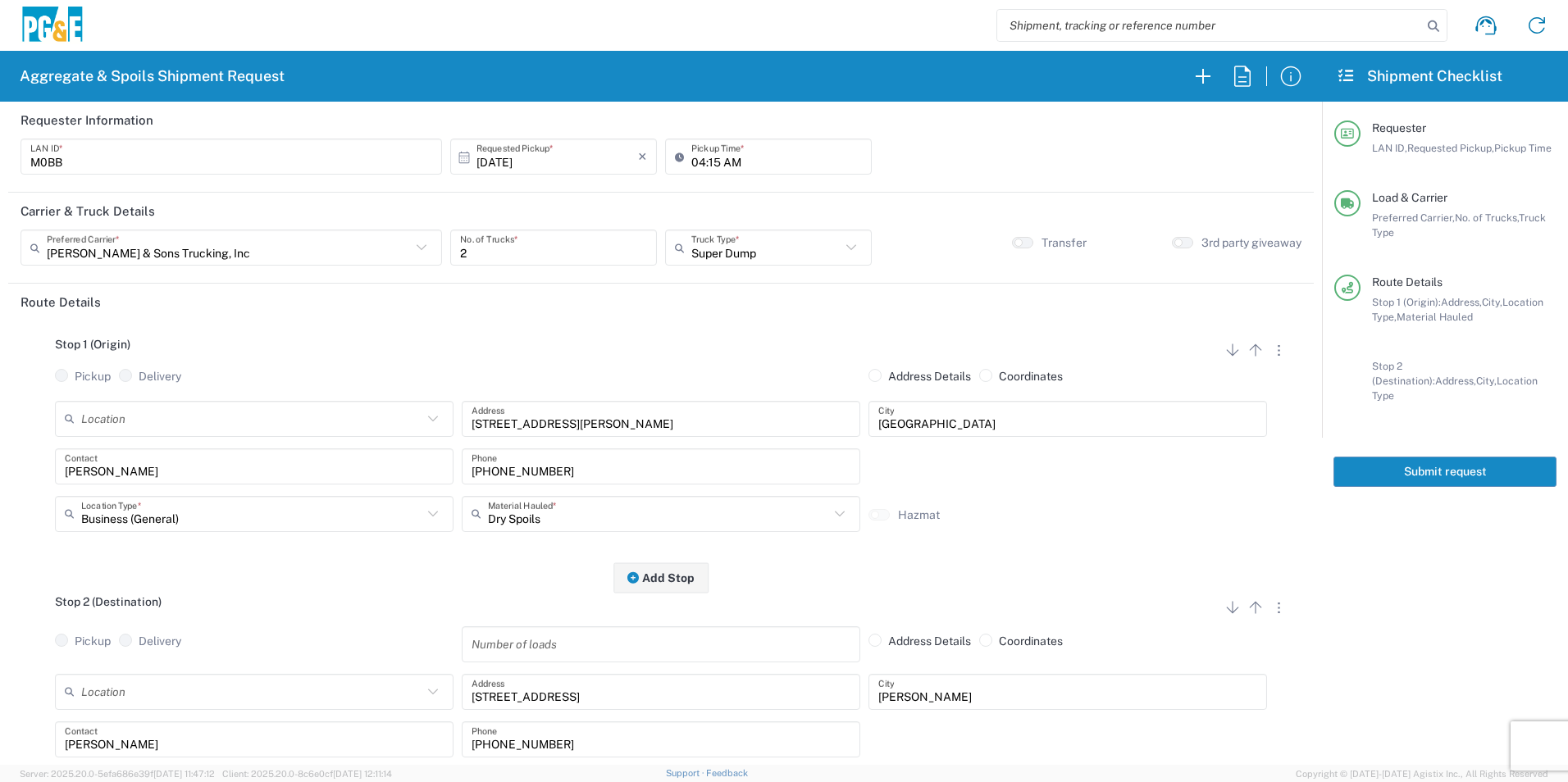
scroll to position [164, 0]
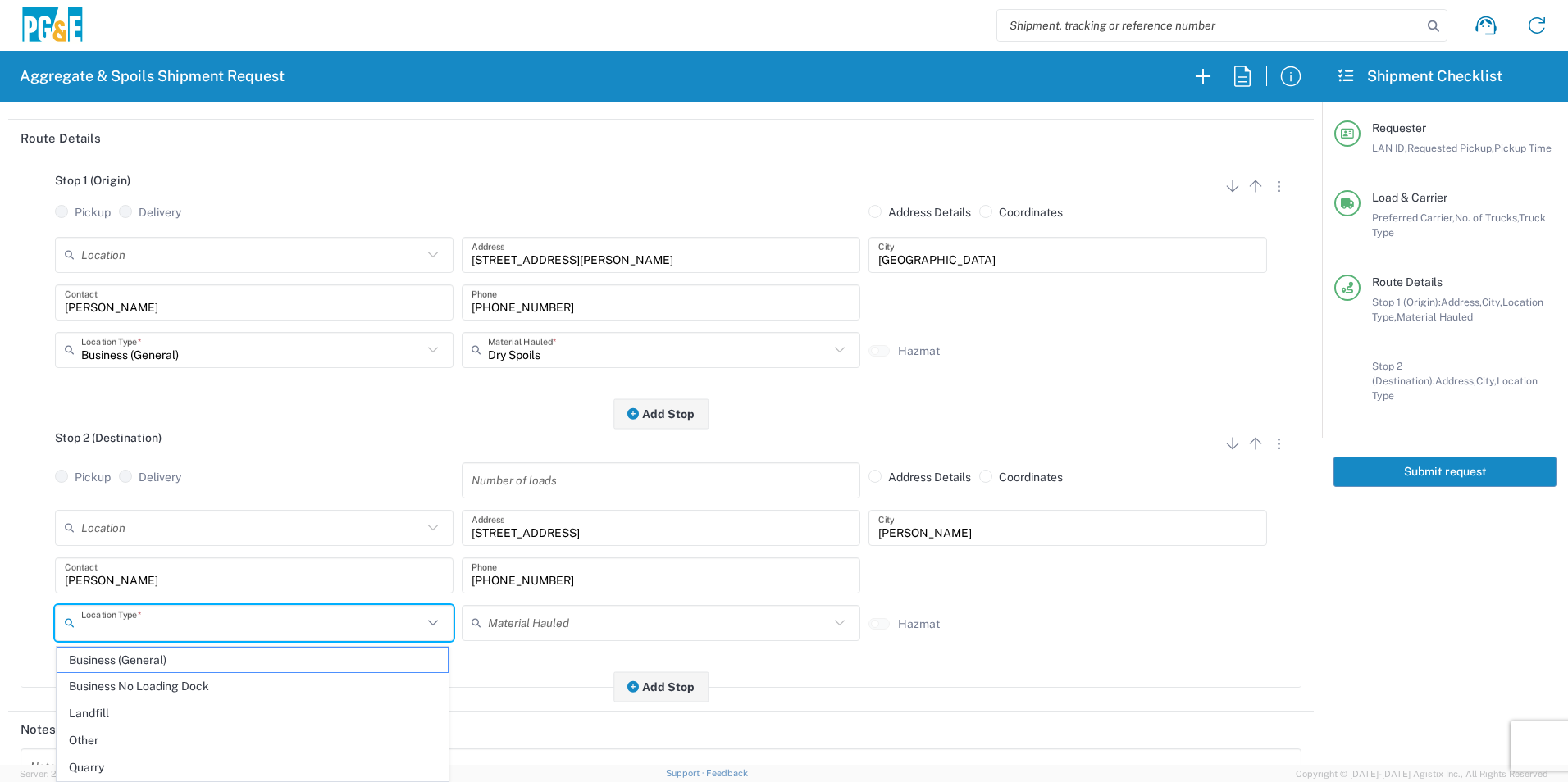
click at [89, 626] on input "text" at bounding box center [252, 622] width 342 height 29
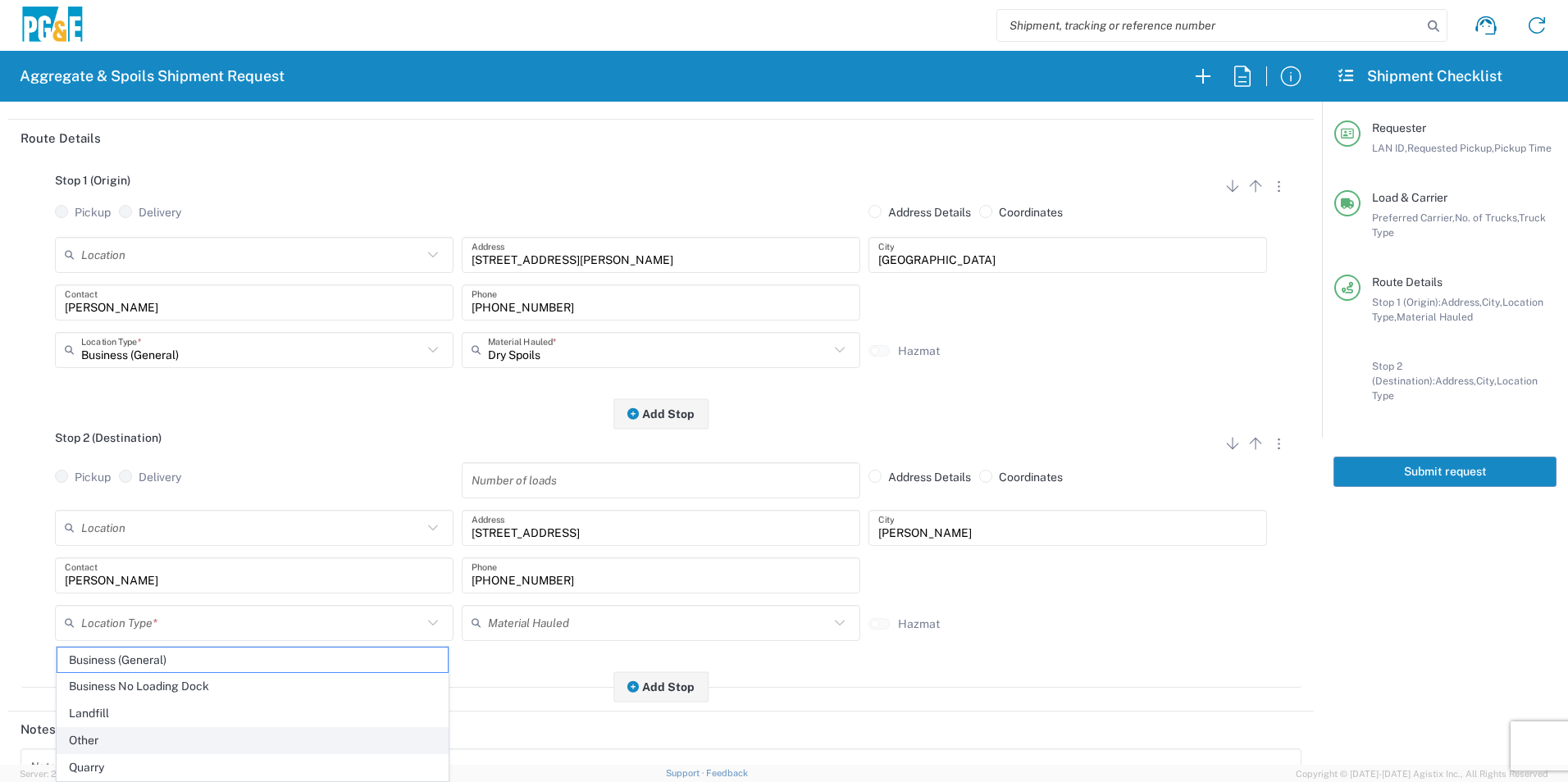
click at [85, 747] on span "Other" at bounding box center [253, 740] width 390 height 25
type input "Other"
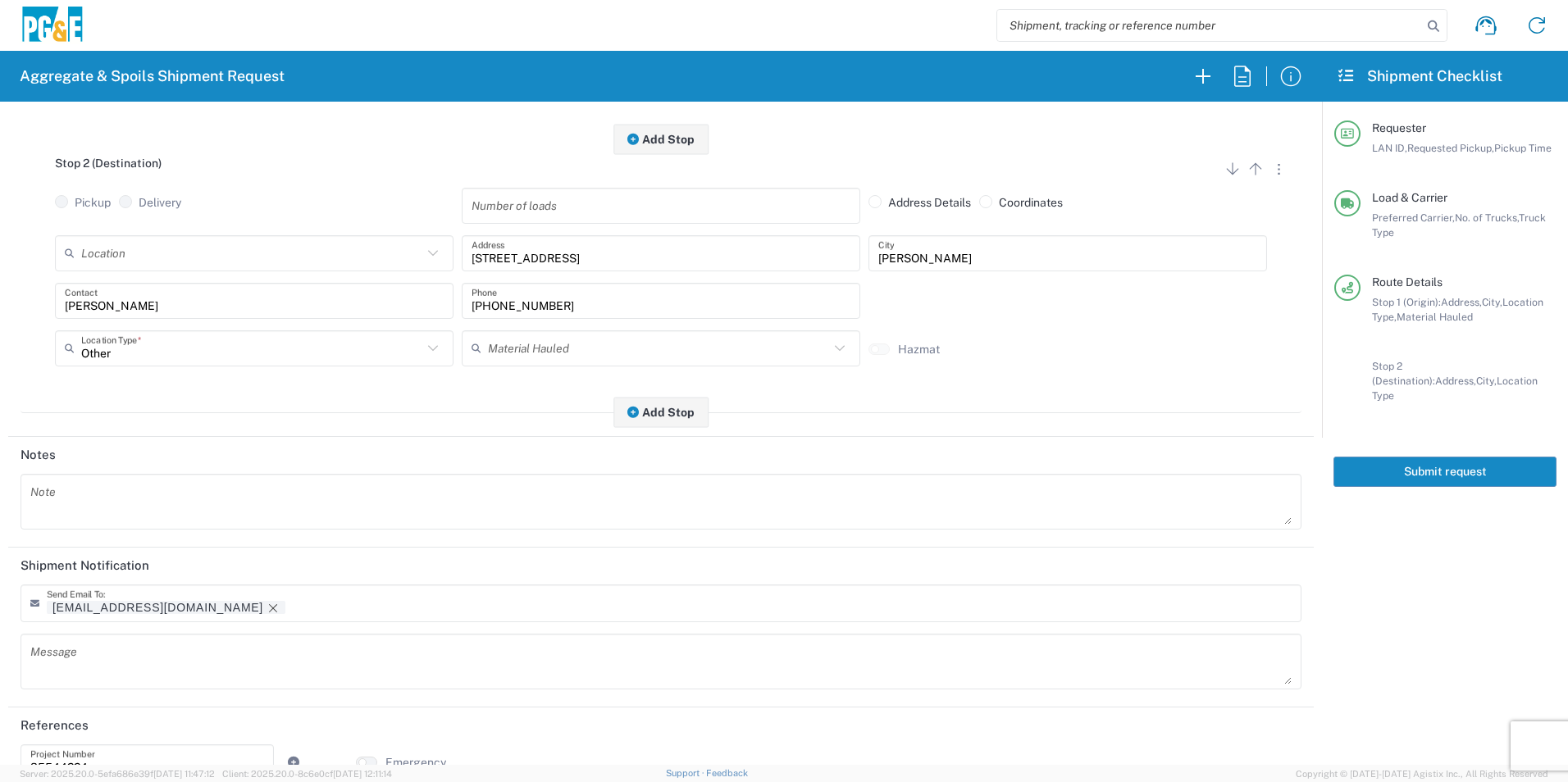
scroll to position [474, 0]
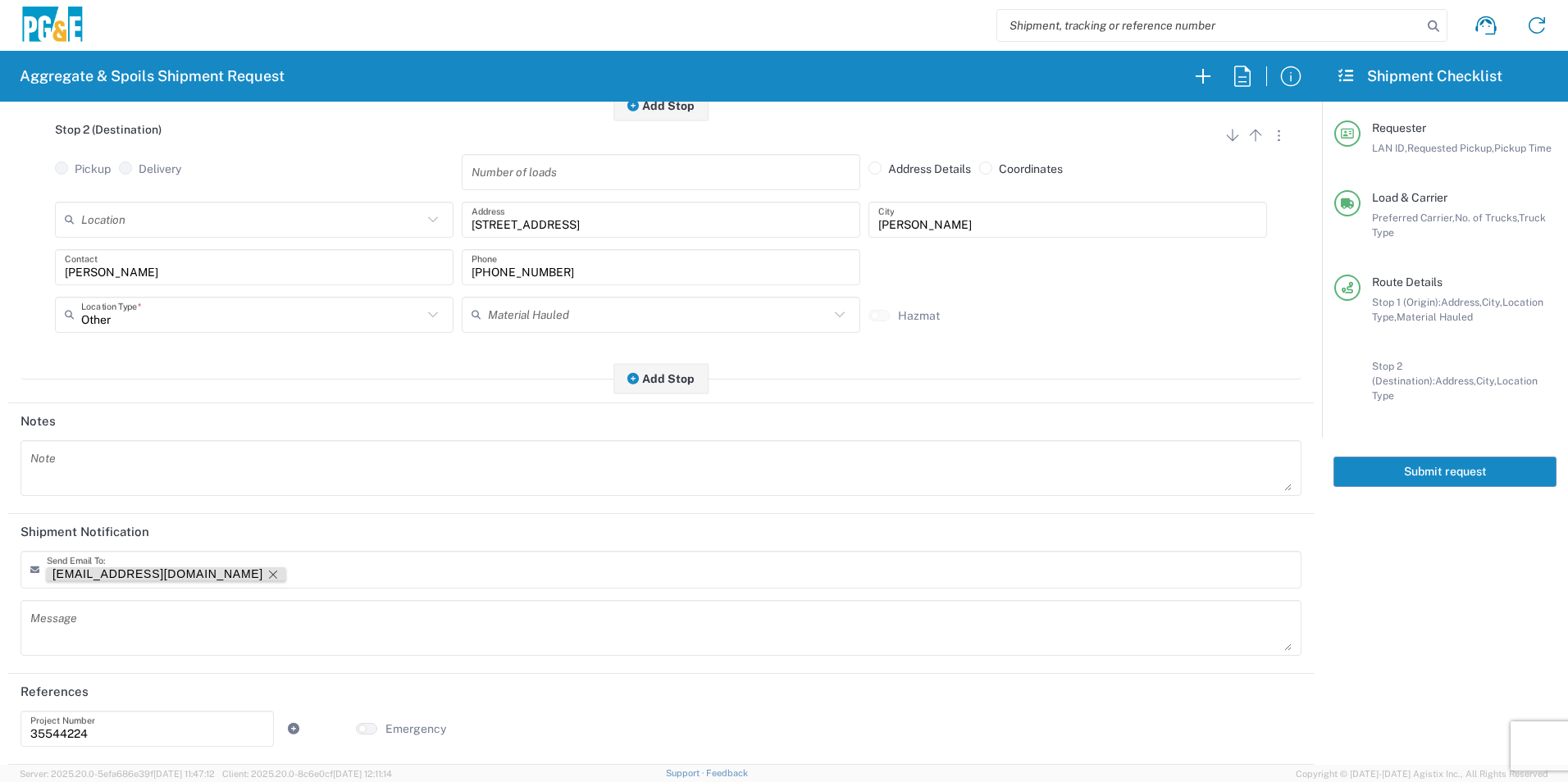
click at [267, 574] on icon "Remove tag" at bounding box center [273, 575] width 13 height 13
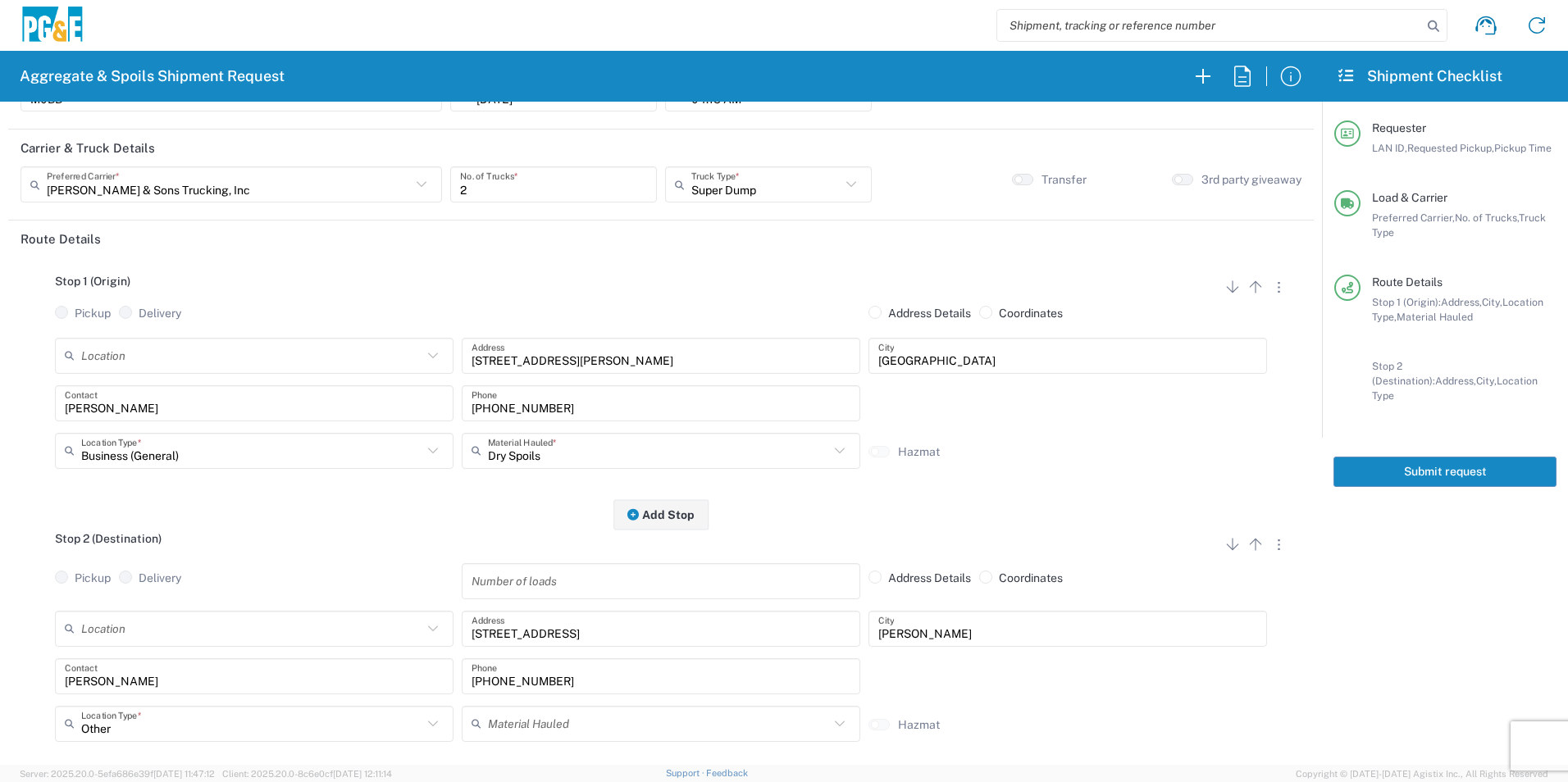
scroll to position [0, 0]
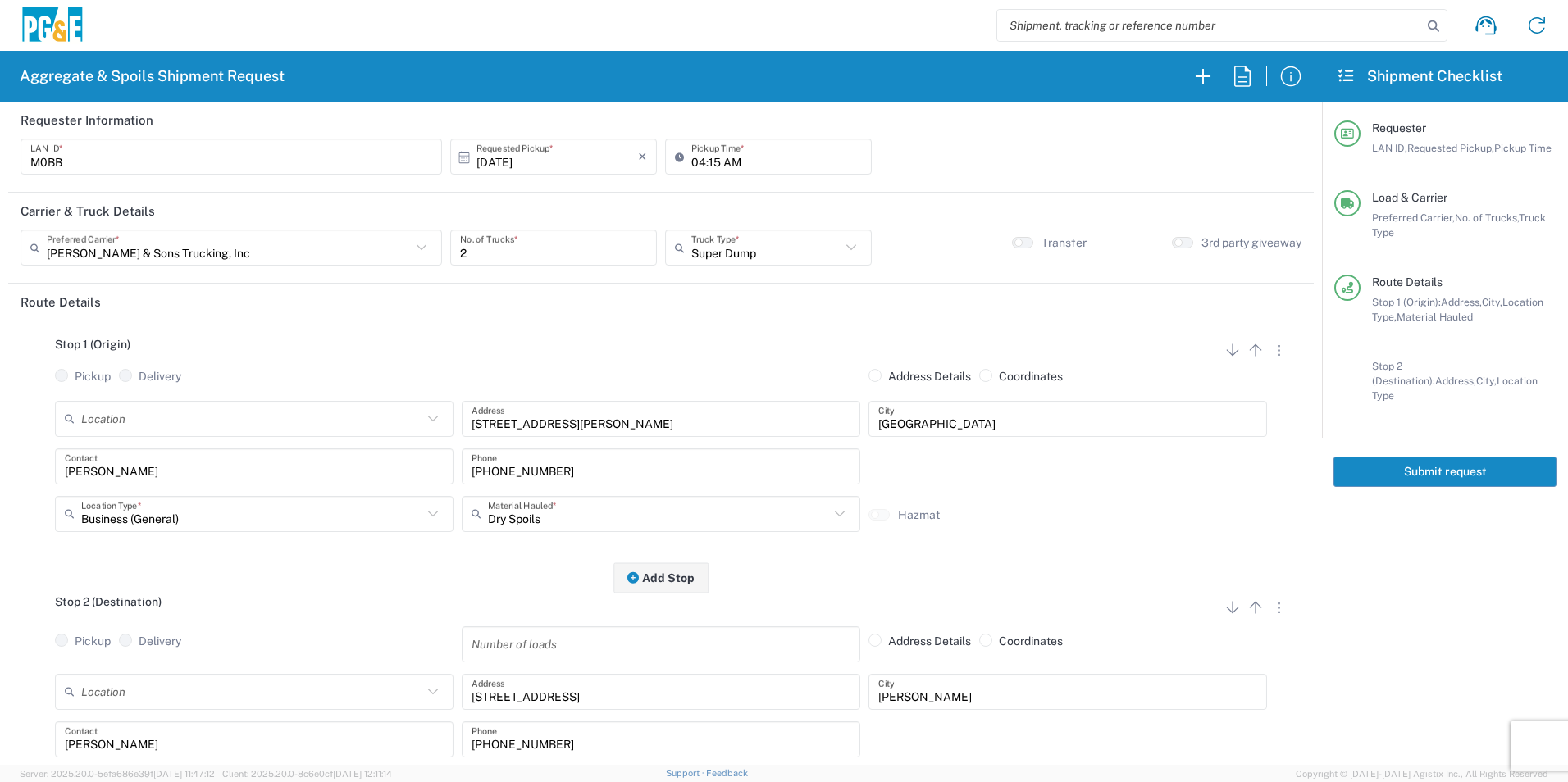
click at [1411, 460] on button "Submit request" at bounding box center [1445, 472] width 223 height 31
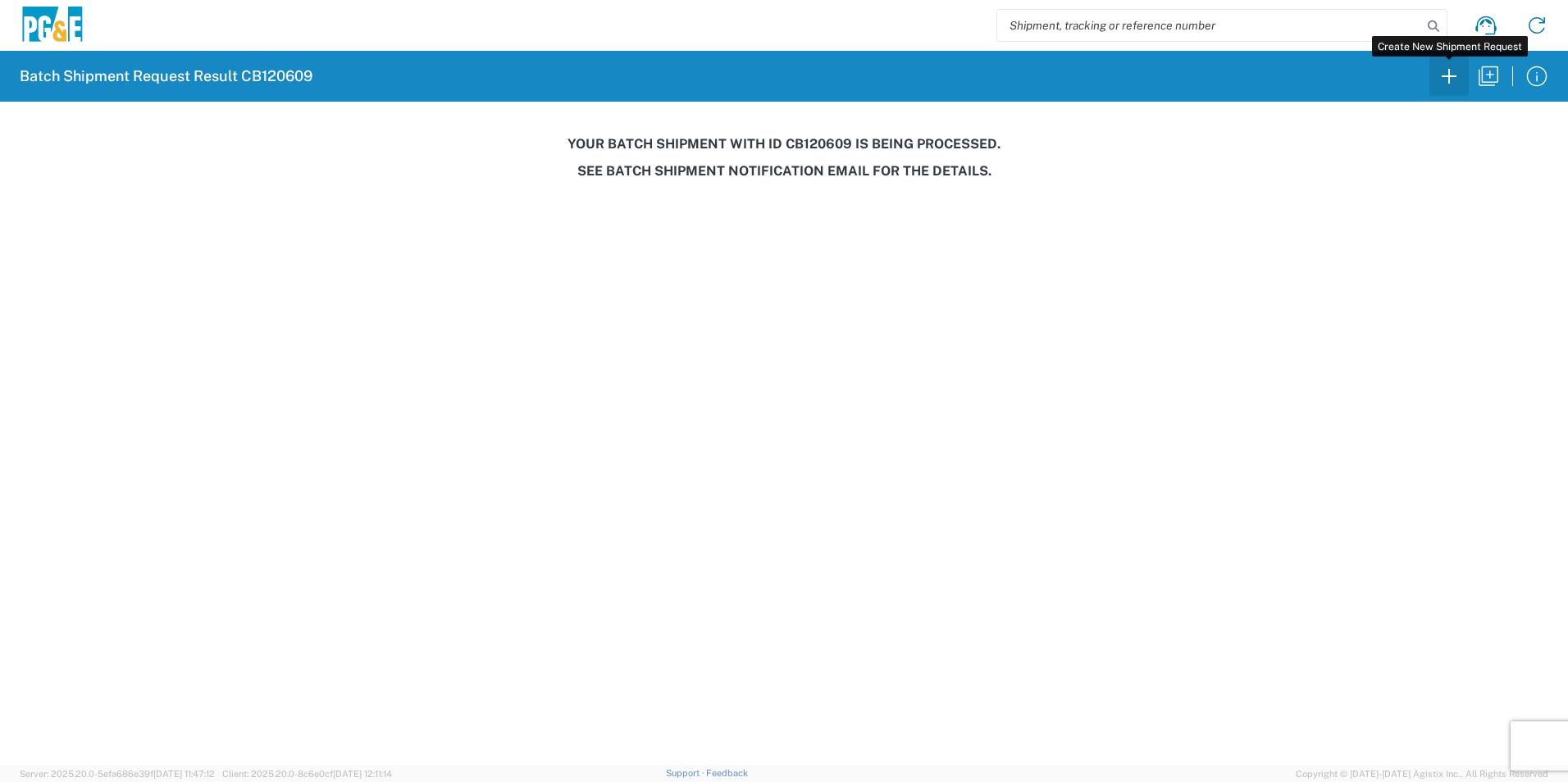
click at [1452, 82] on icon "button" at bounding box center [1449, 77] width 26 height 26
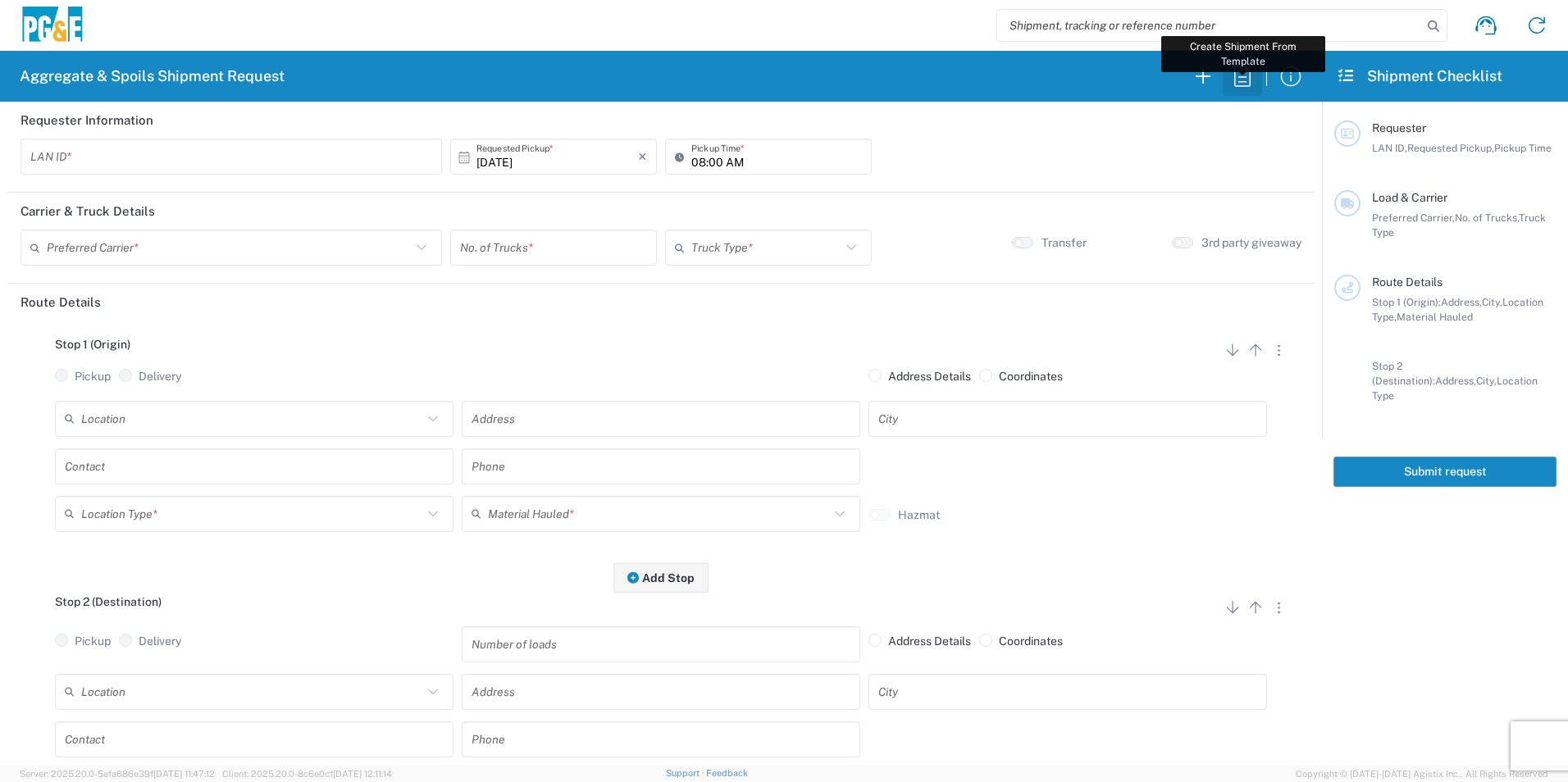
click at [1243, 77] on icon "button" at bounding box center [1243, 76] width 17 height 21
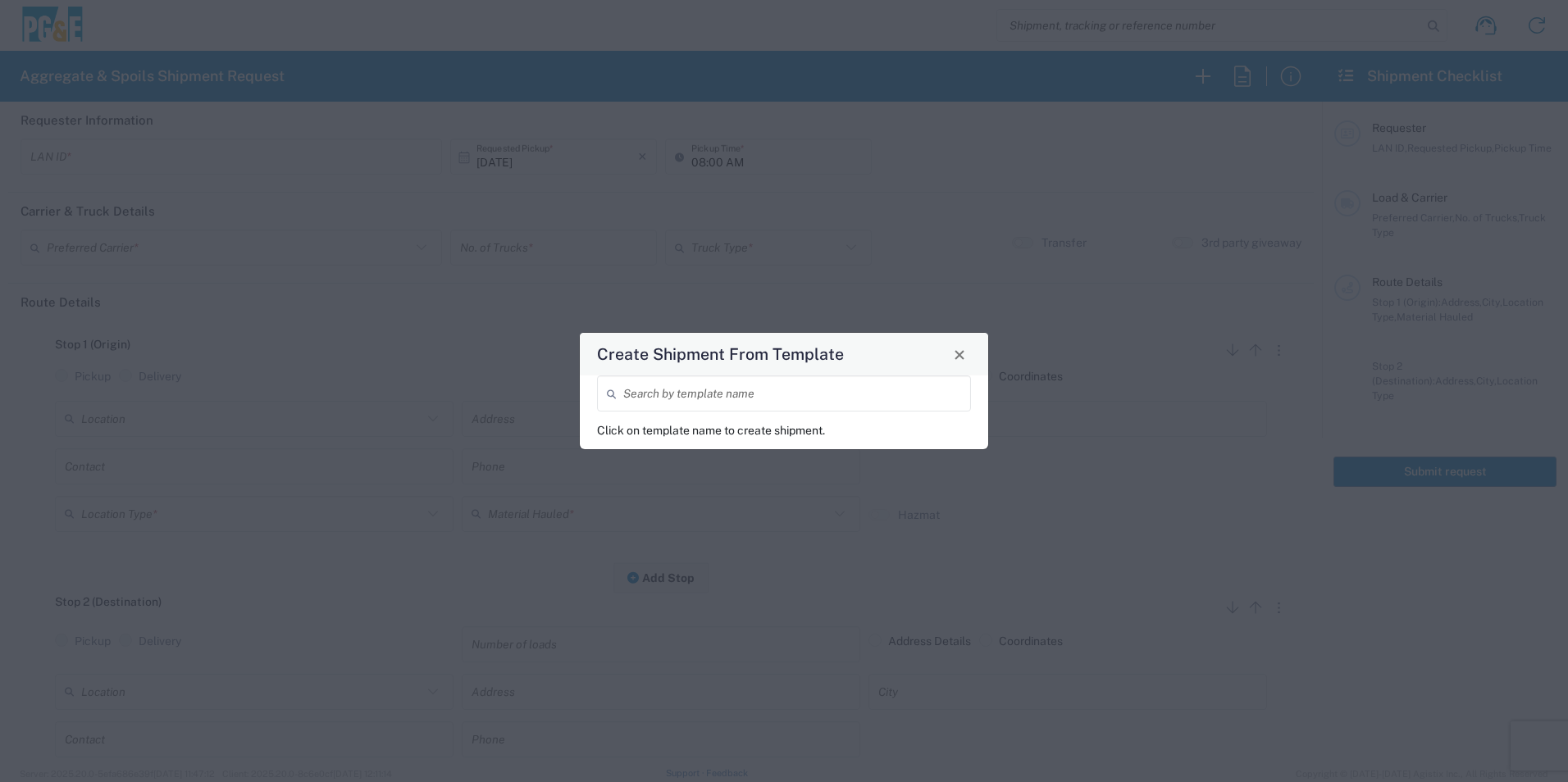
click at [854, 384] on input "search" at bounding box center [792, 394] width 338 height 29
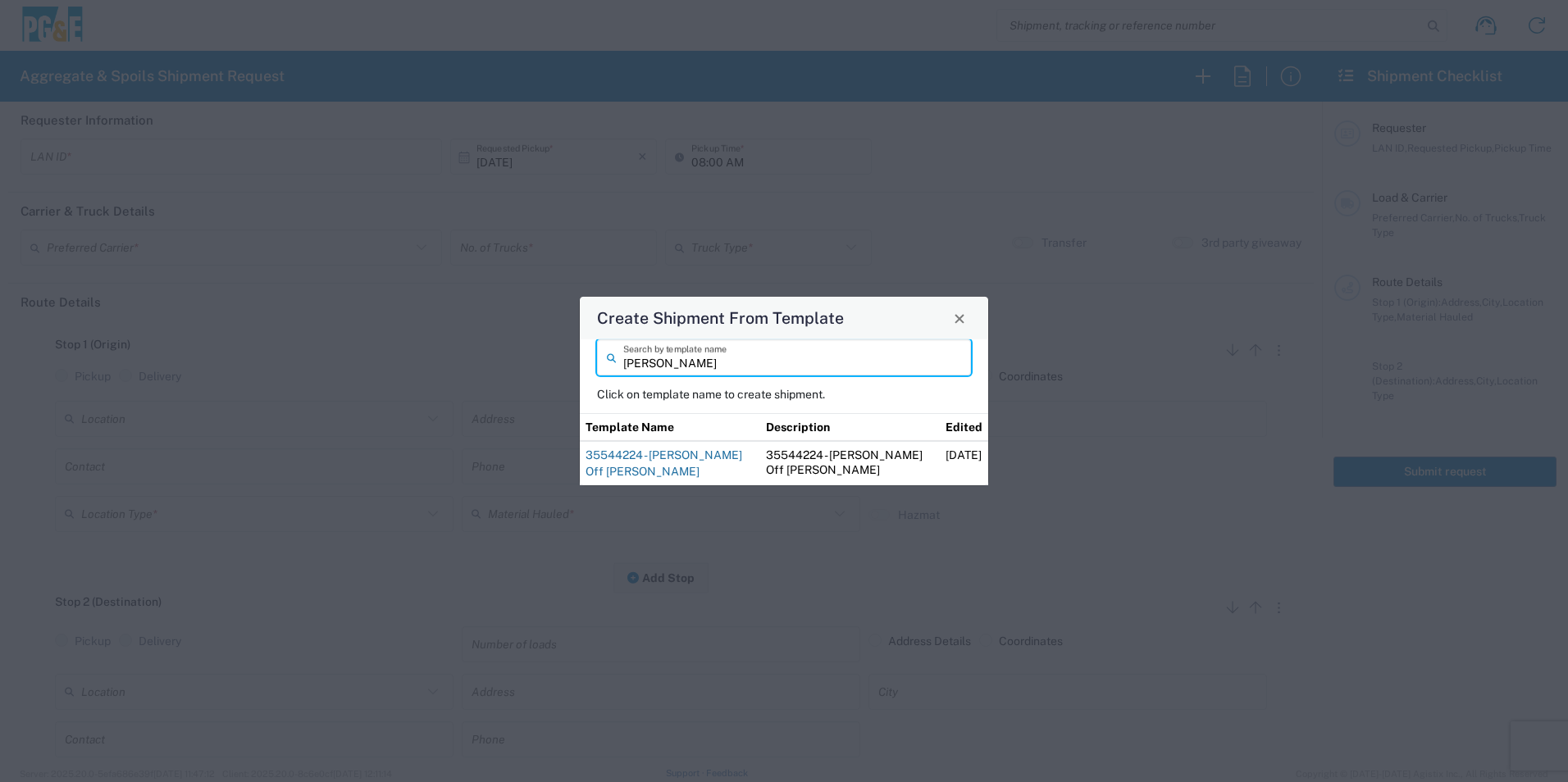
type input "josh"
click at [692, 457] on link "35544224 - Josh Off Haul Keswick" at bounding box center [665, 464] width 157 height 30
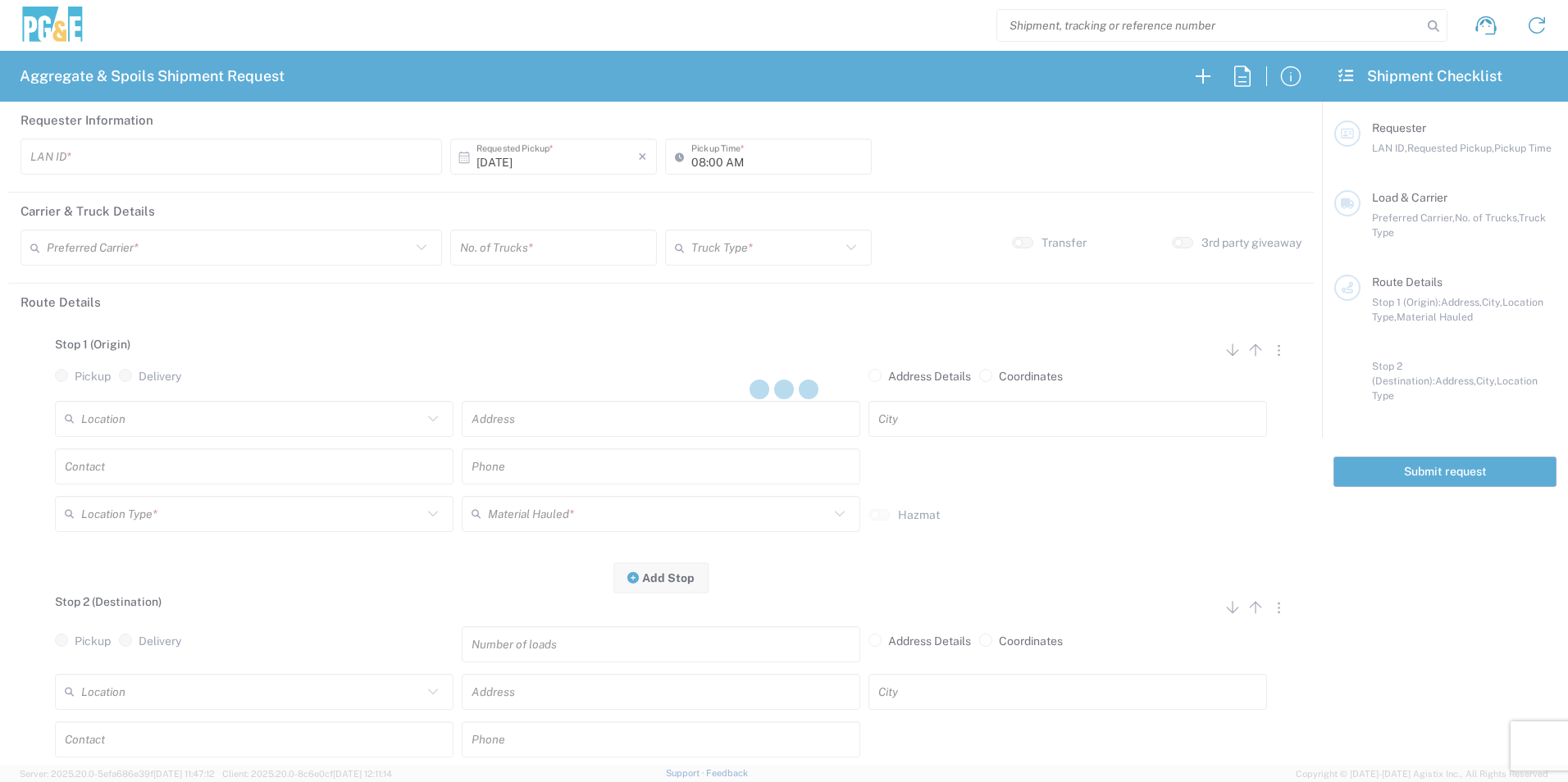
type input "J4TN"
type input "04:15 AM"
type input "[PERSON_NAME] & Sons Trucking, Inc"
type input "Super Dump"
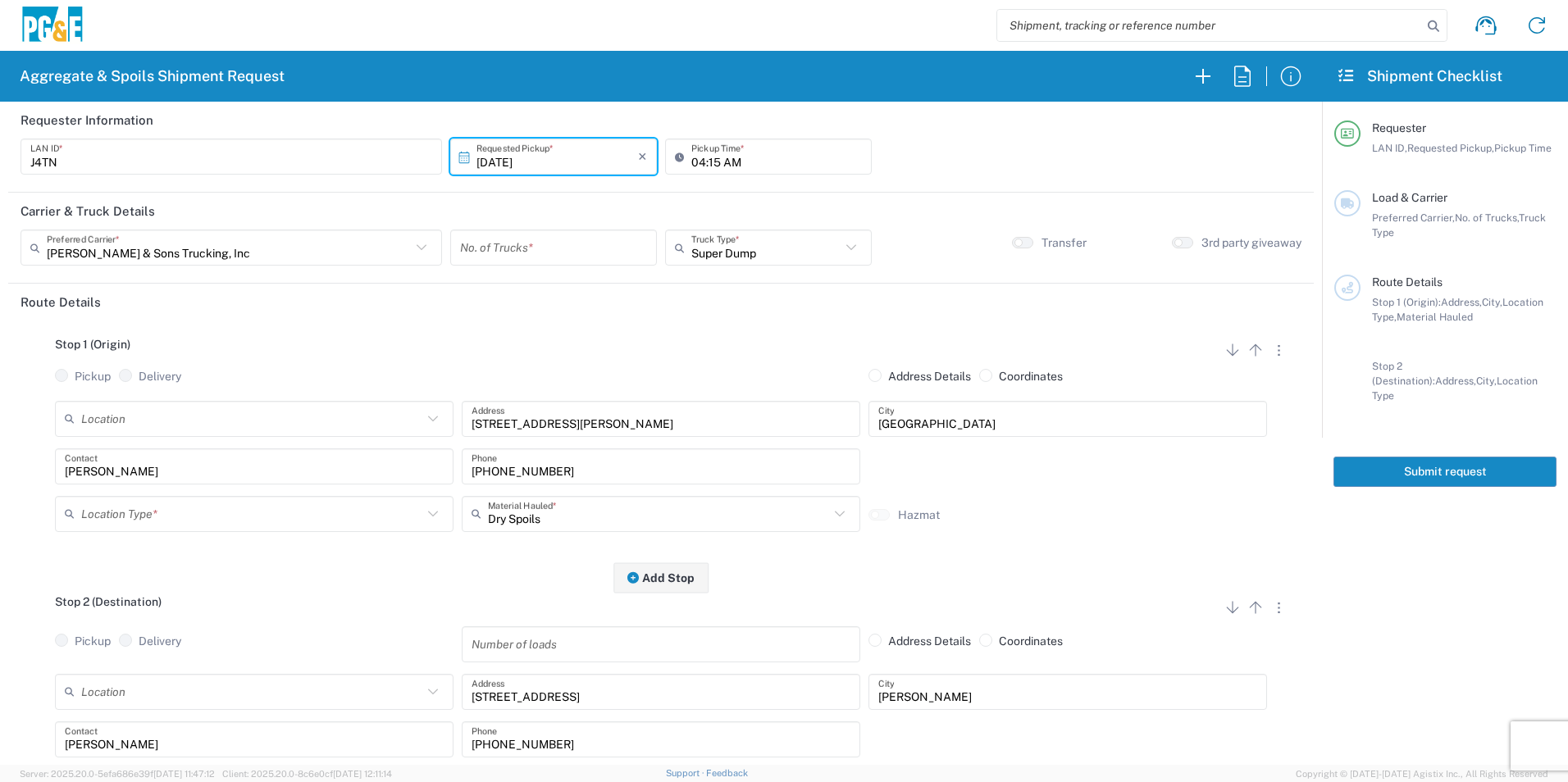
click at [536, 248] on input "number" at bounding box center [553, 247] width 187 height 29
type input "2"
click at [140, 519] on input "text" at bounding box center [252, 513] width 342 height 29
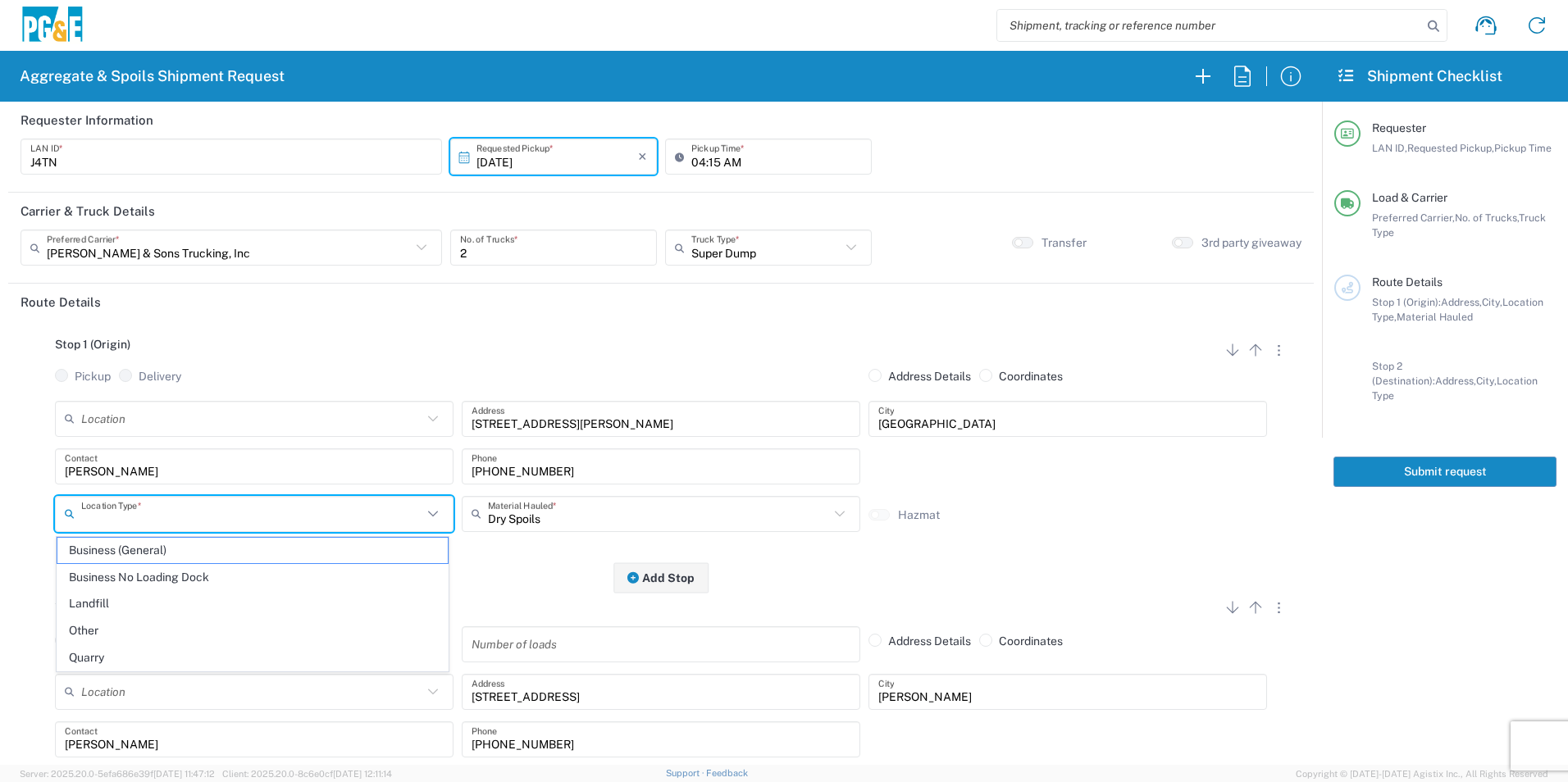
click at [143, 548] on span "Business (General)" at bounding box center [253, 551] width 390 height 25
type input "Business (General)"
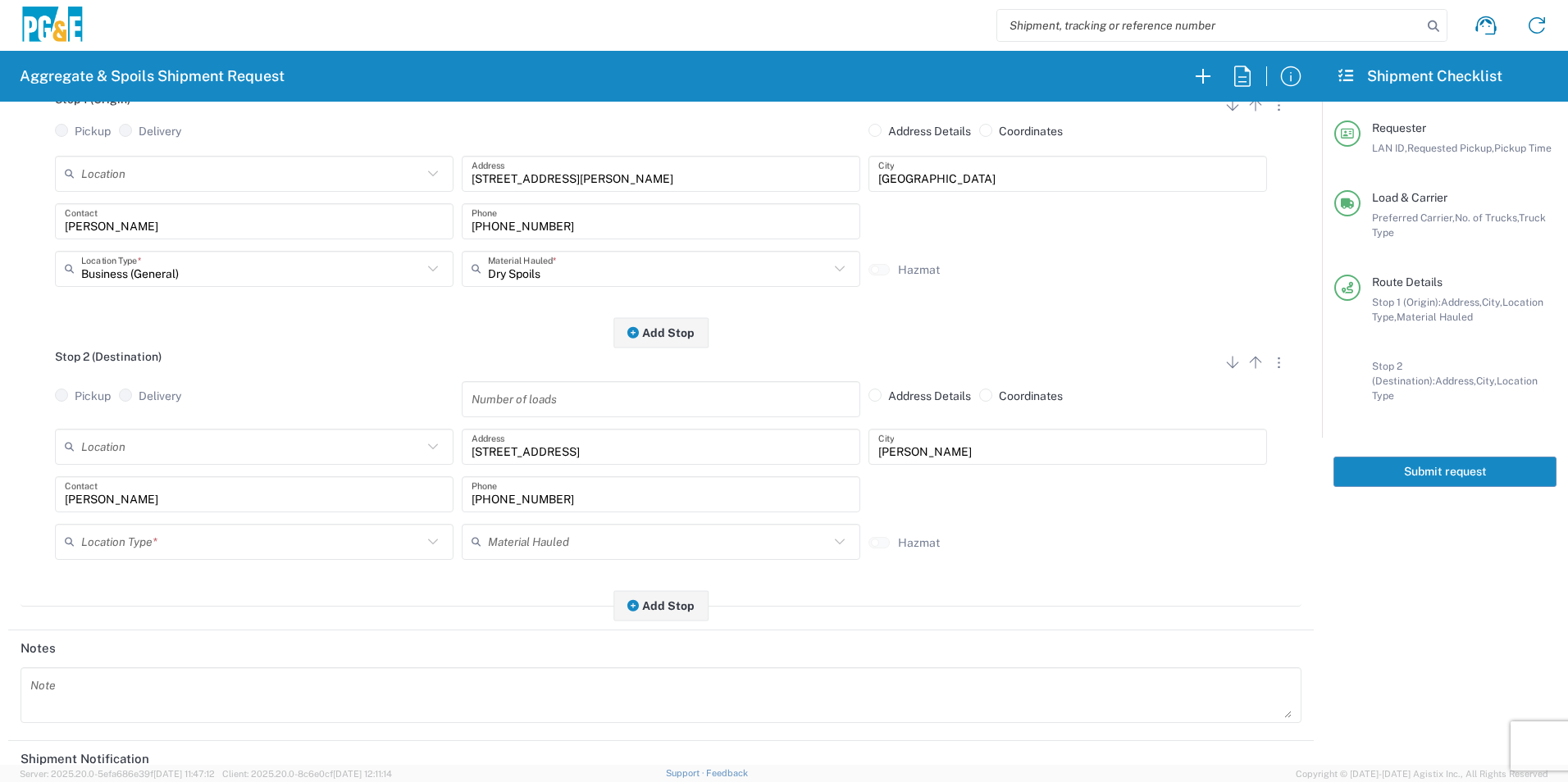
scroll to position [246, 0]
click at [112, 541] on input "text" at bounding box center [252, 540] width 342 height 29
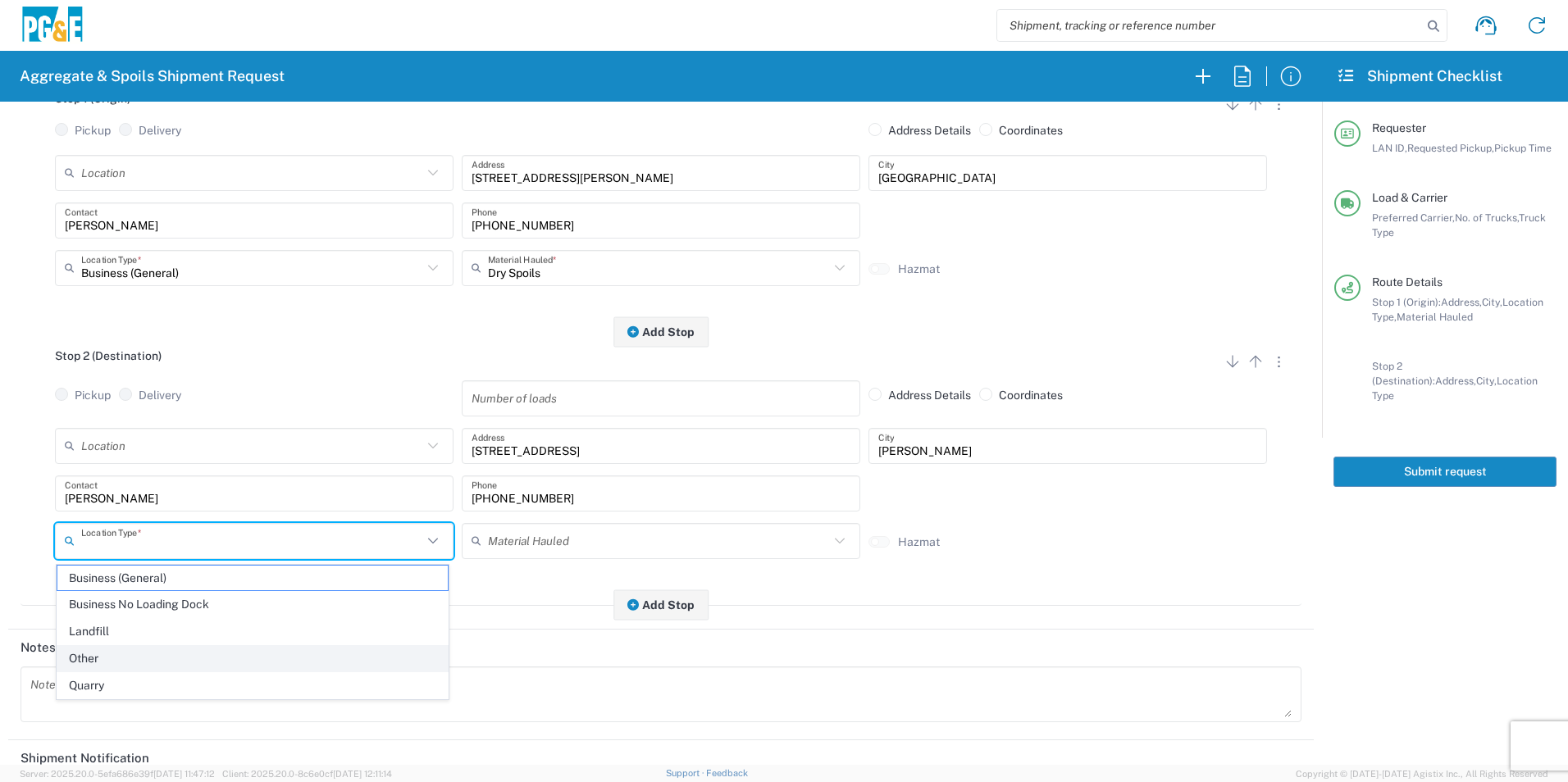
click at [126, 651] on span "Other" at bounding box center [253, 659] width 390 height 25
type input "Other"
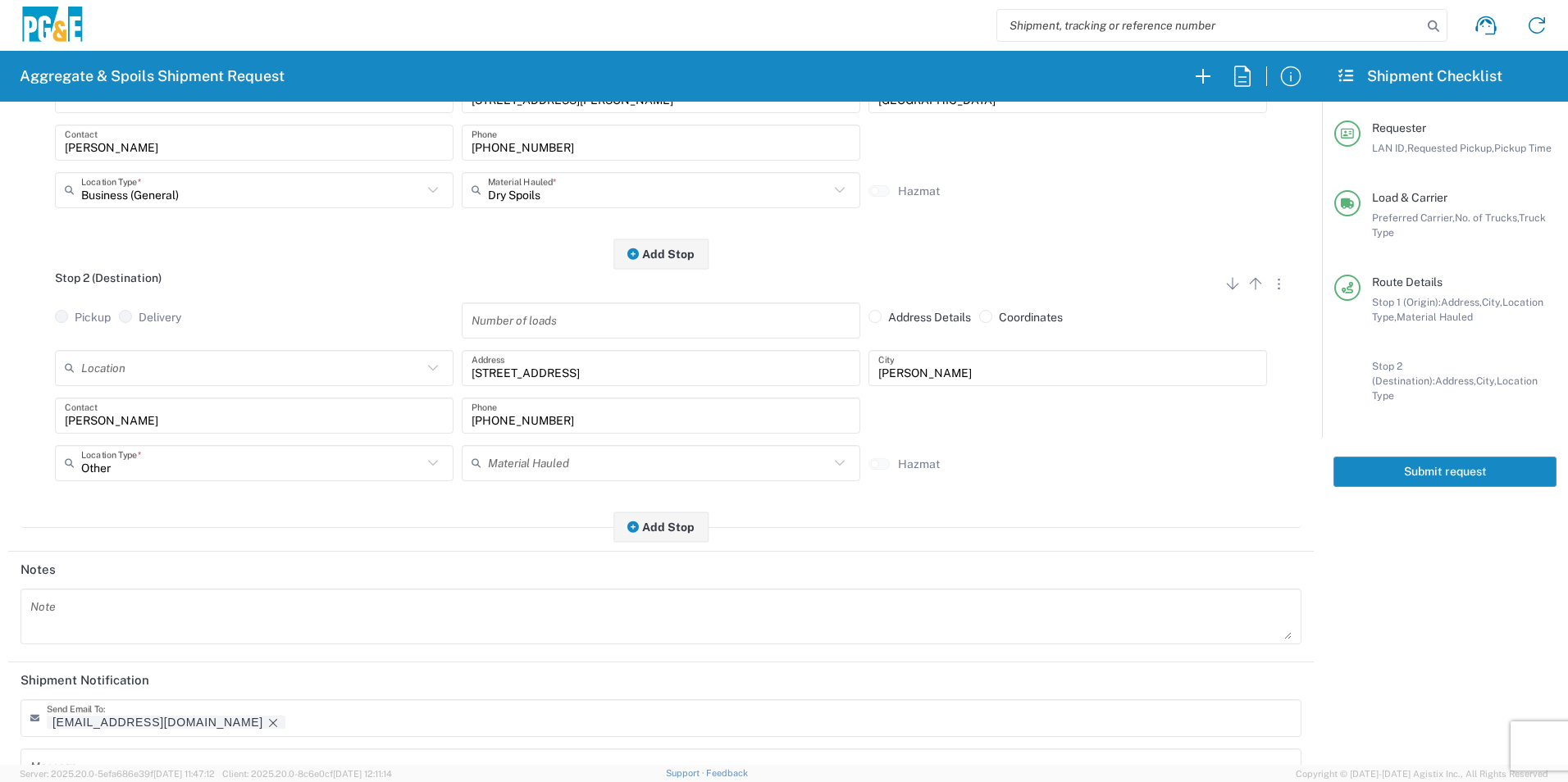
scroll to position [410, 0]
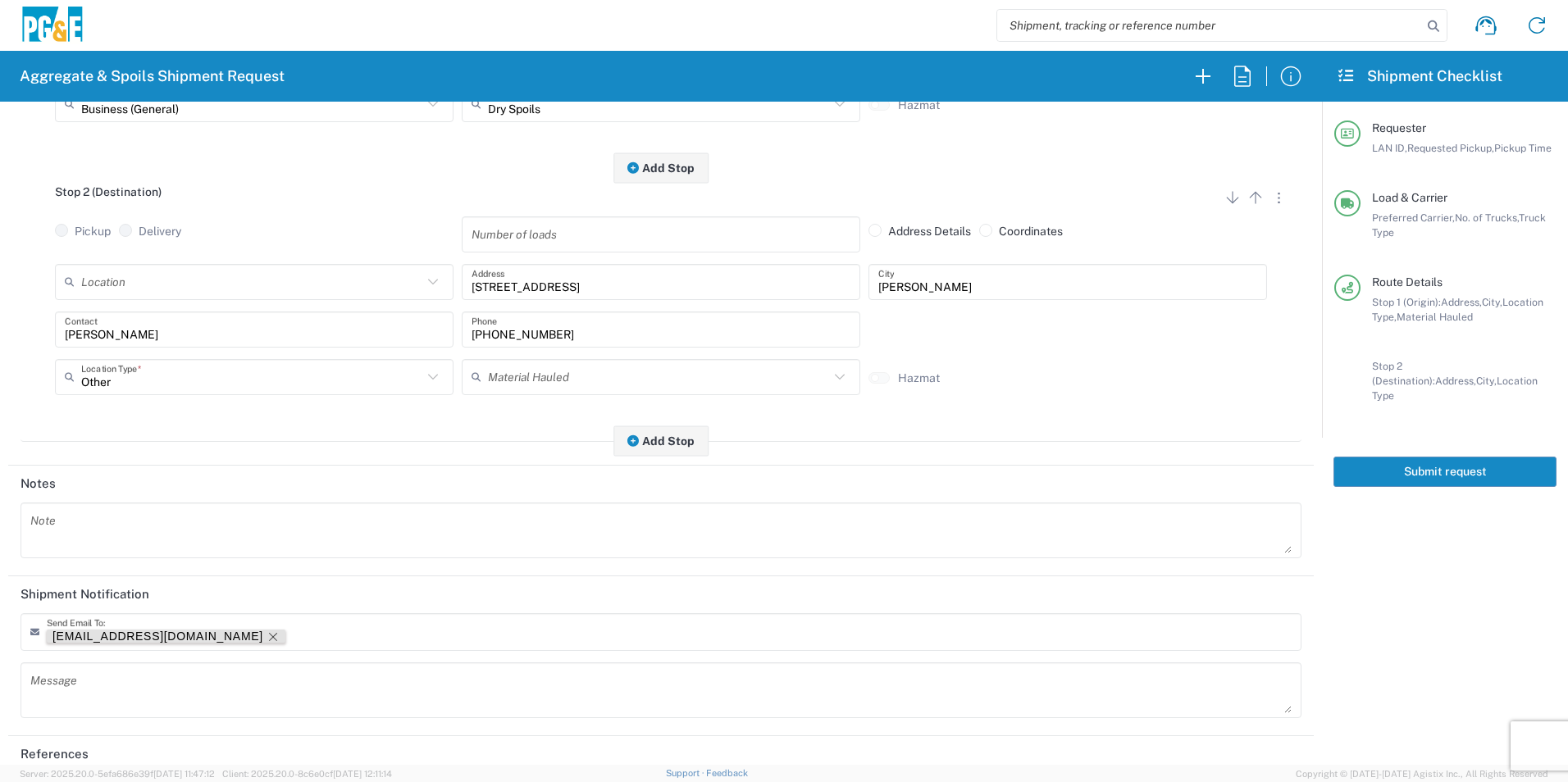
click at [267, 638] on icon "Remove tag" at bounding box center [273, 637] width 13 height 13
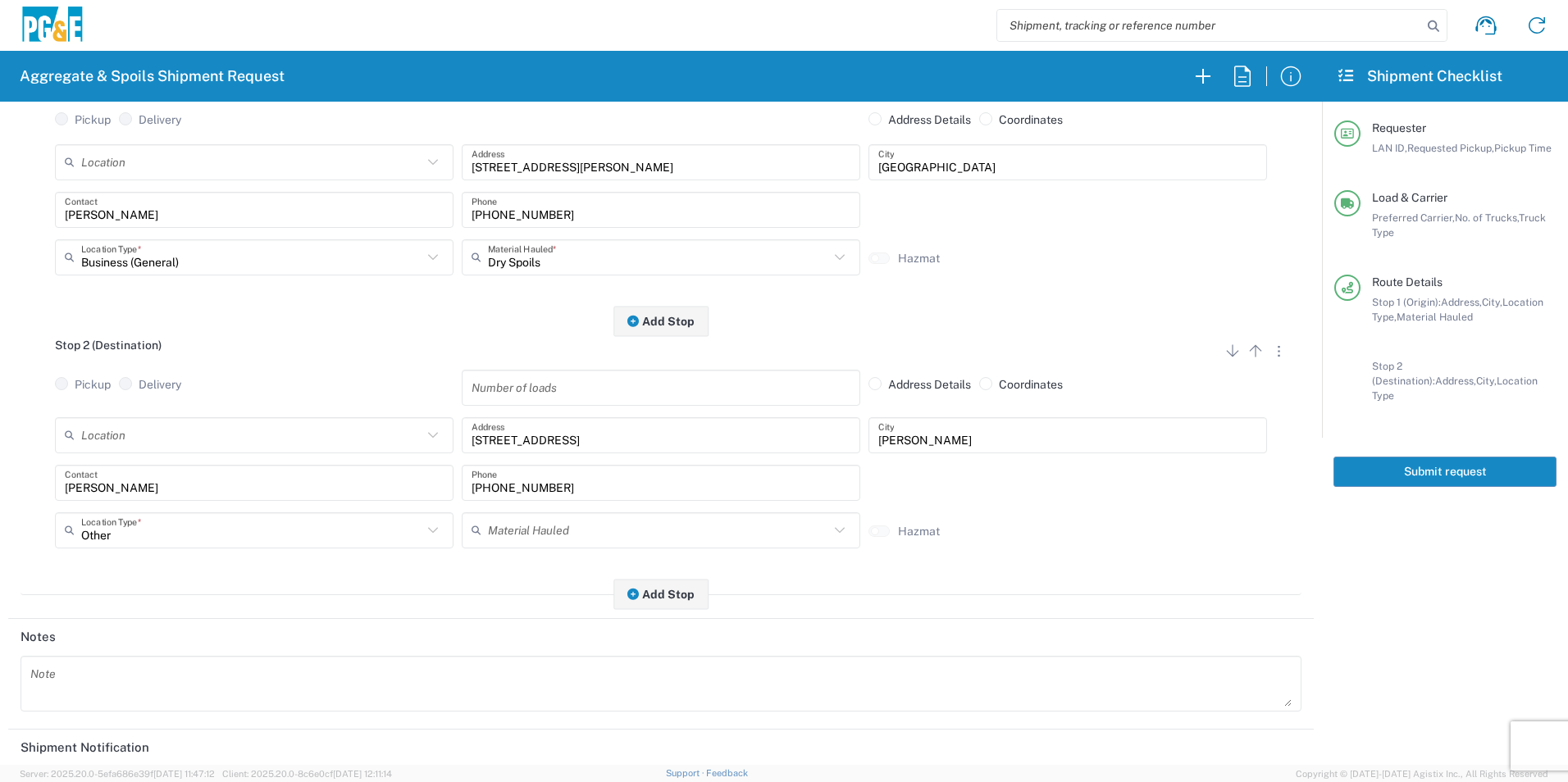
scroll to position [0, 0]
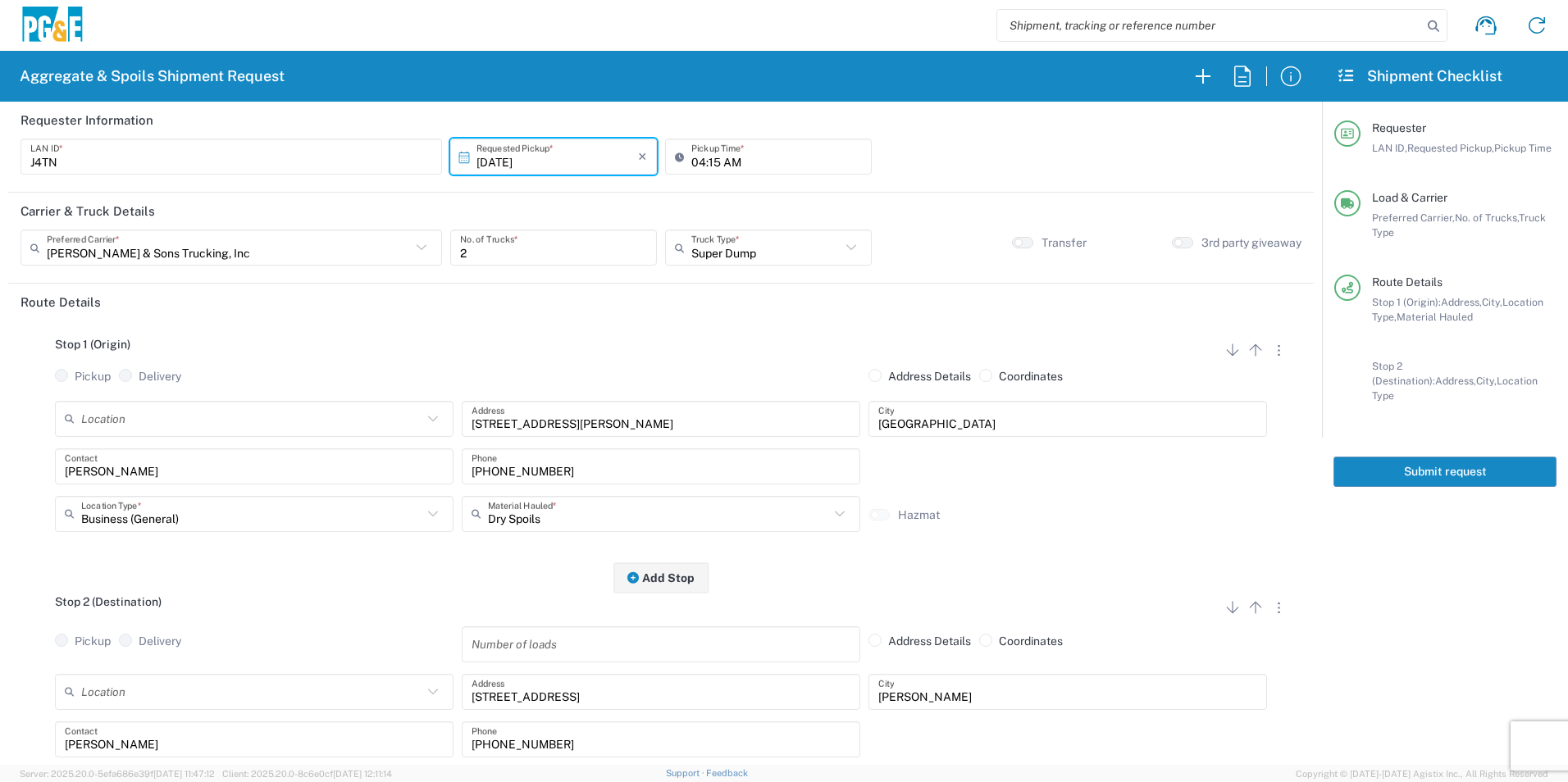
click at [1441, 460] on button "Submit request" at bounding box center [1445, 472] width 223 height 31
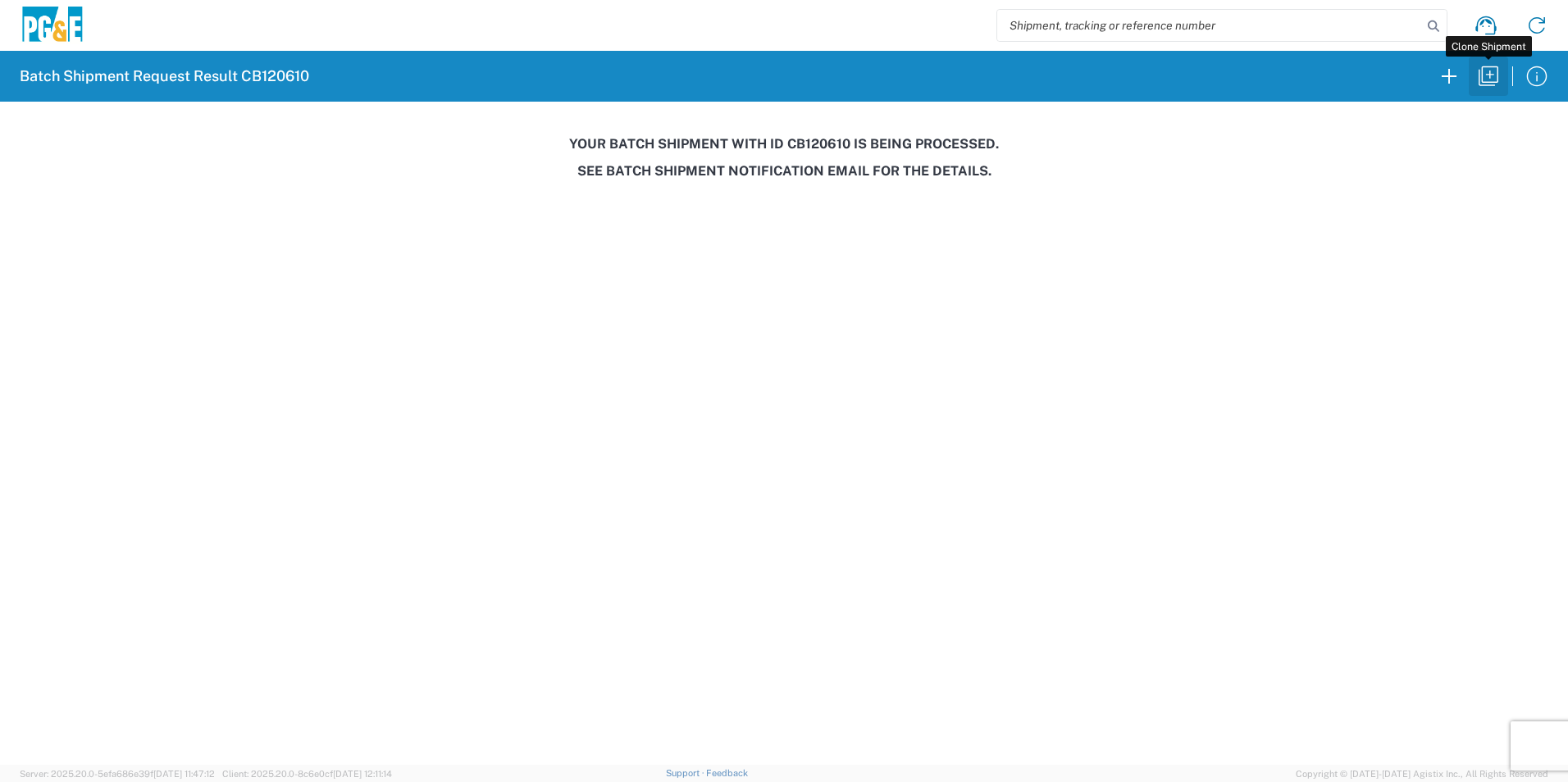
click at [1488, 61] on button "button" at bounding box center [1489, 77] width 39 height 39
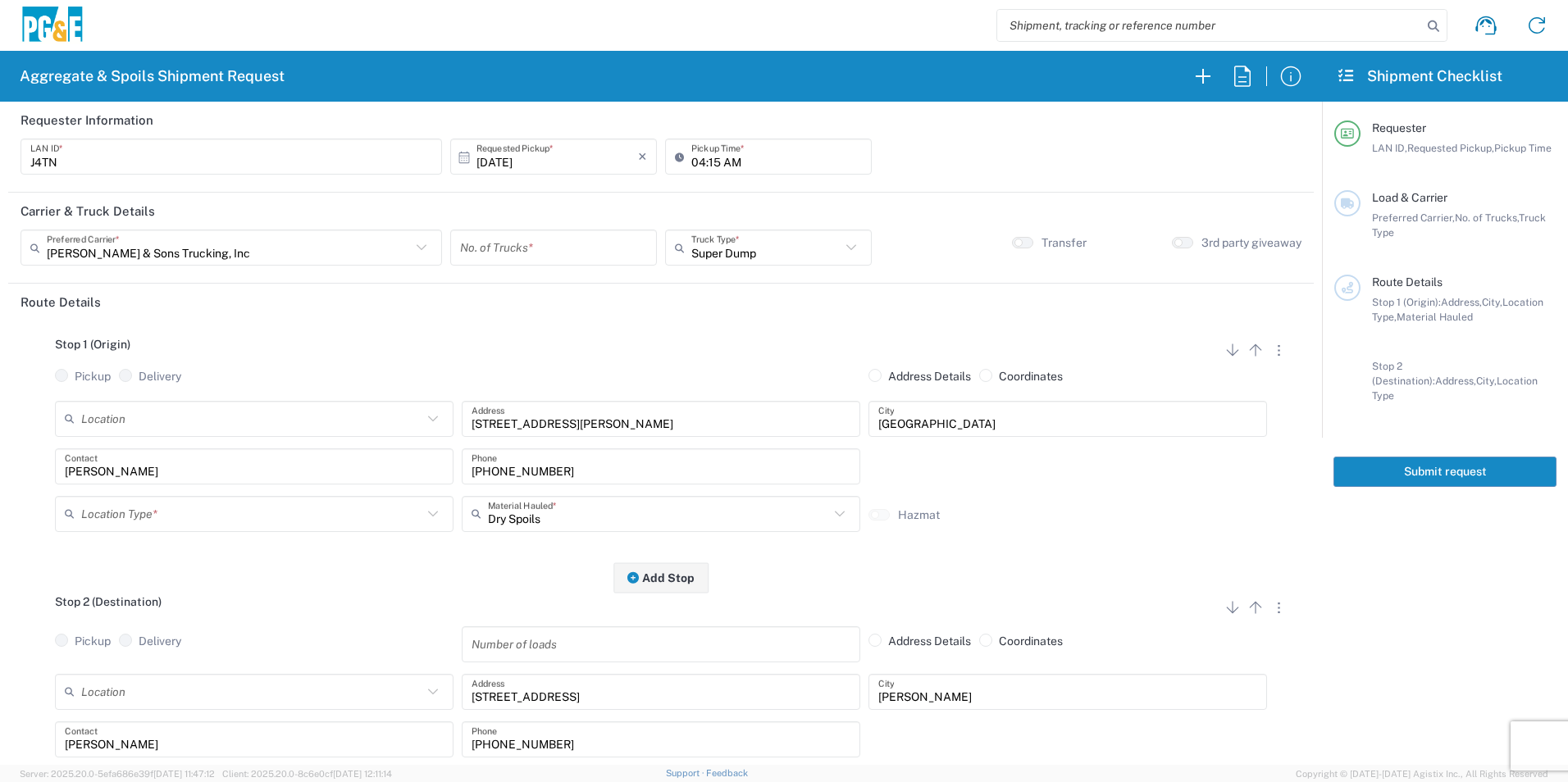
click at [526, 159] on input "10/13/2025" at bounding box center [557, 157] width 161 height 29
click at [532, 291] on span "14" at bounding box center [528, 284] width 23 height 23
type input "10/14/2025"
click at [539, 249] on input "number" at bounding box center [553, 247] width 187 height 29
type input "2"
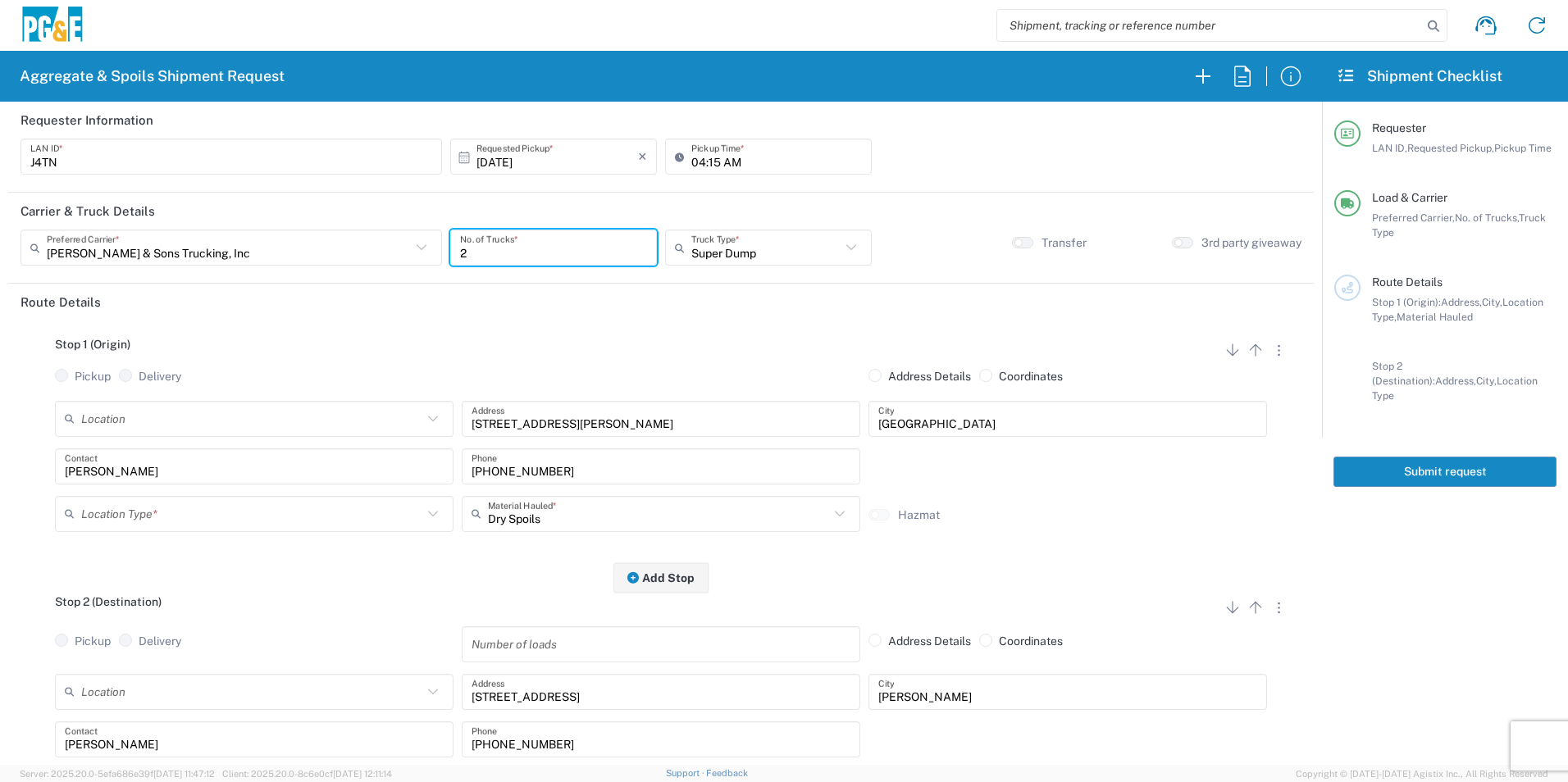
click at [110, 512] on input "text" at bounding box center [252, 513] width 342 height 29
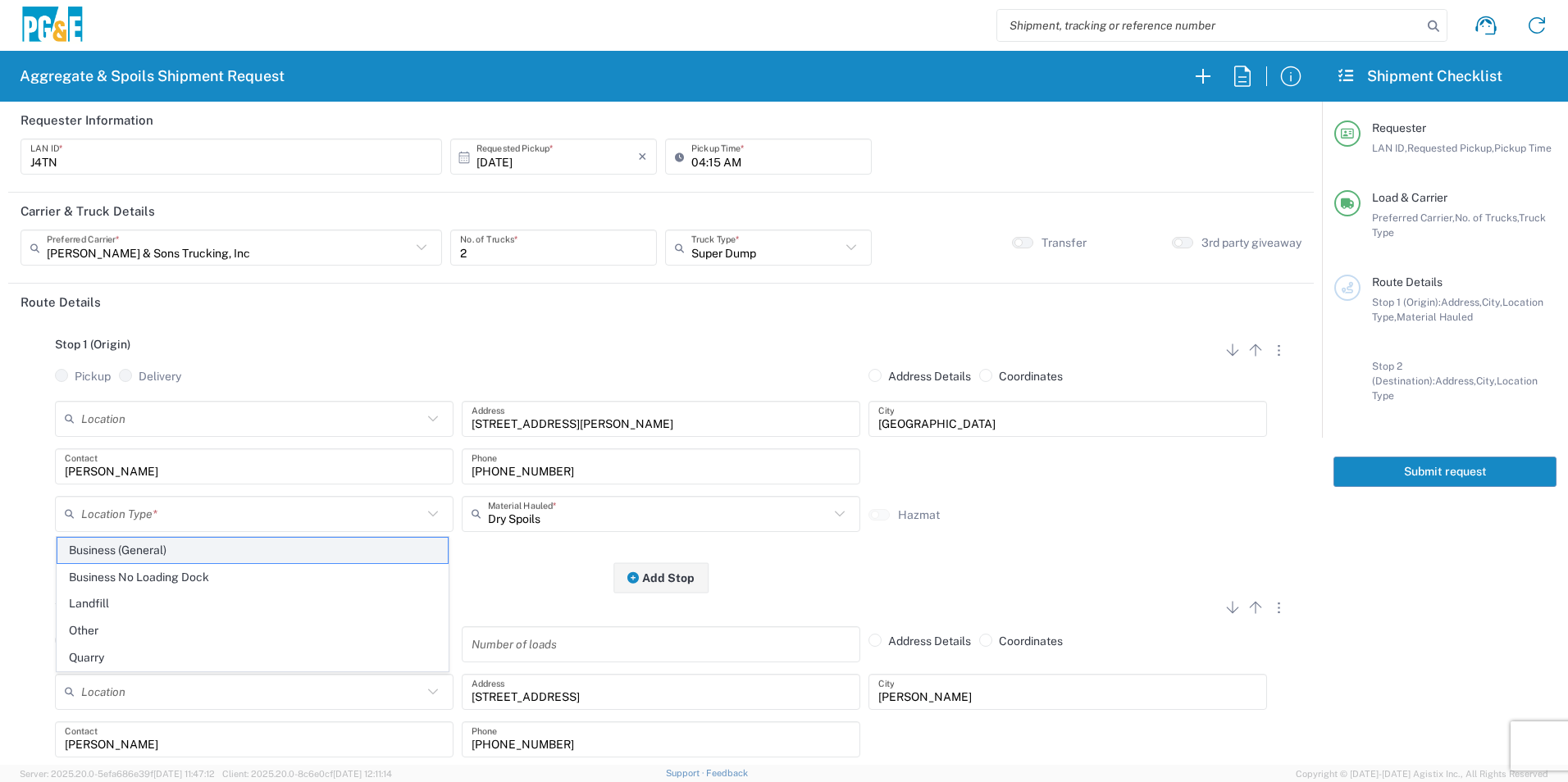
click at [117, 552] on span "Business (General)" at bounding box center [253, 551] width 390 height 25
type input "Business (General)"
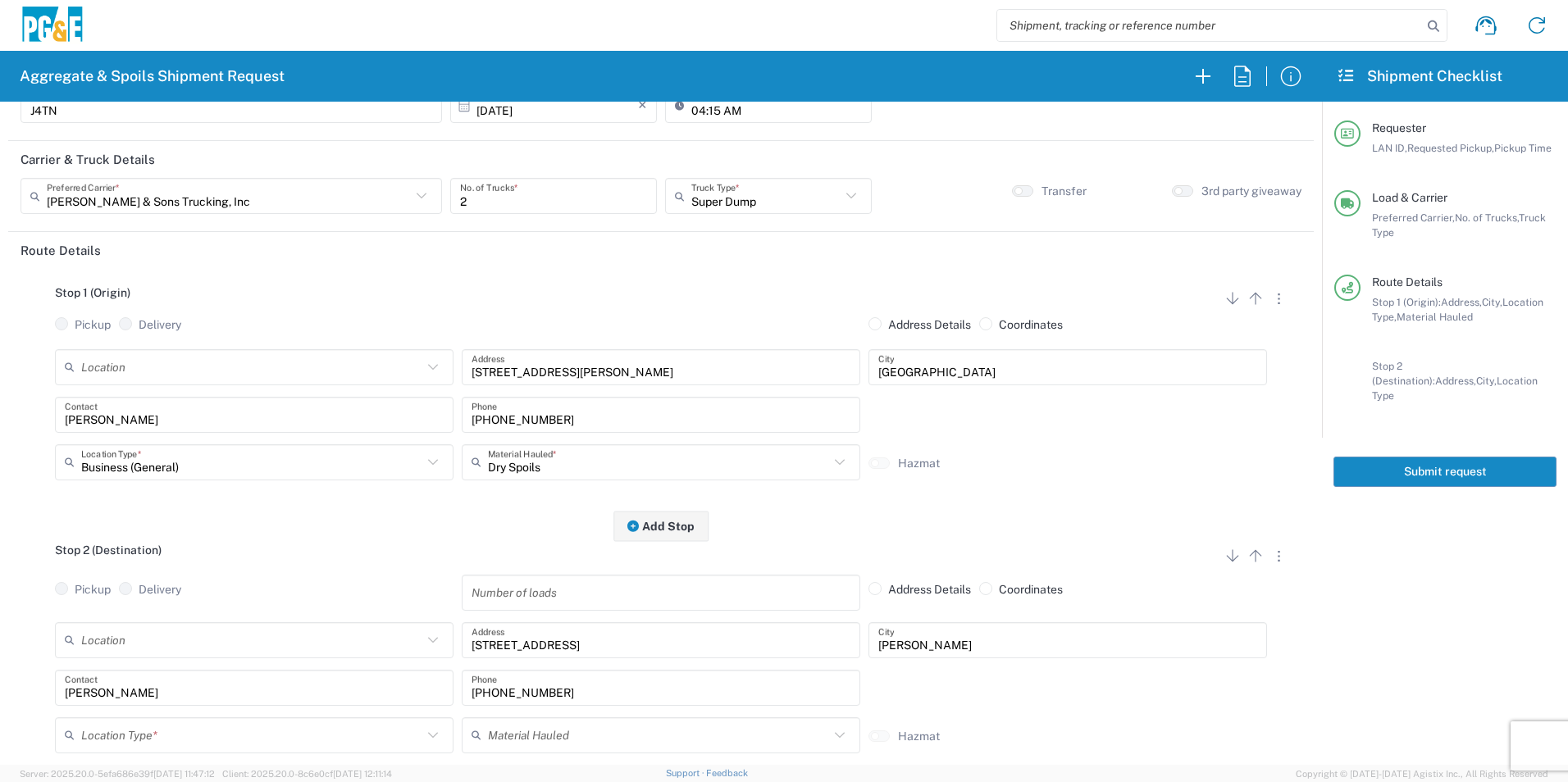
scroll to position [164, 0]
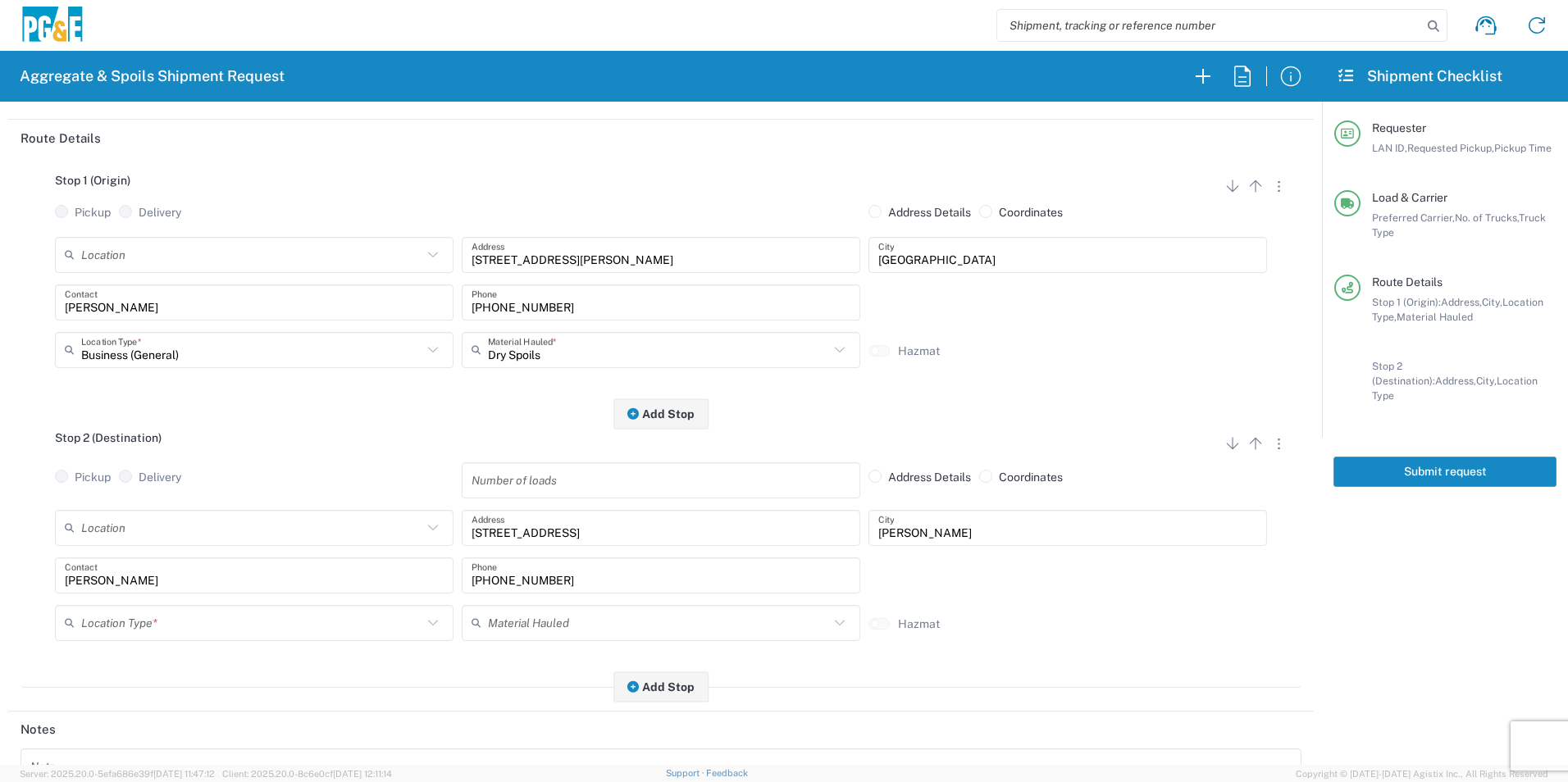
click at [147, 622] on input "text" at bounding box center [252, 622] width 342 height 29
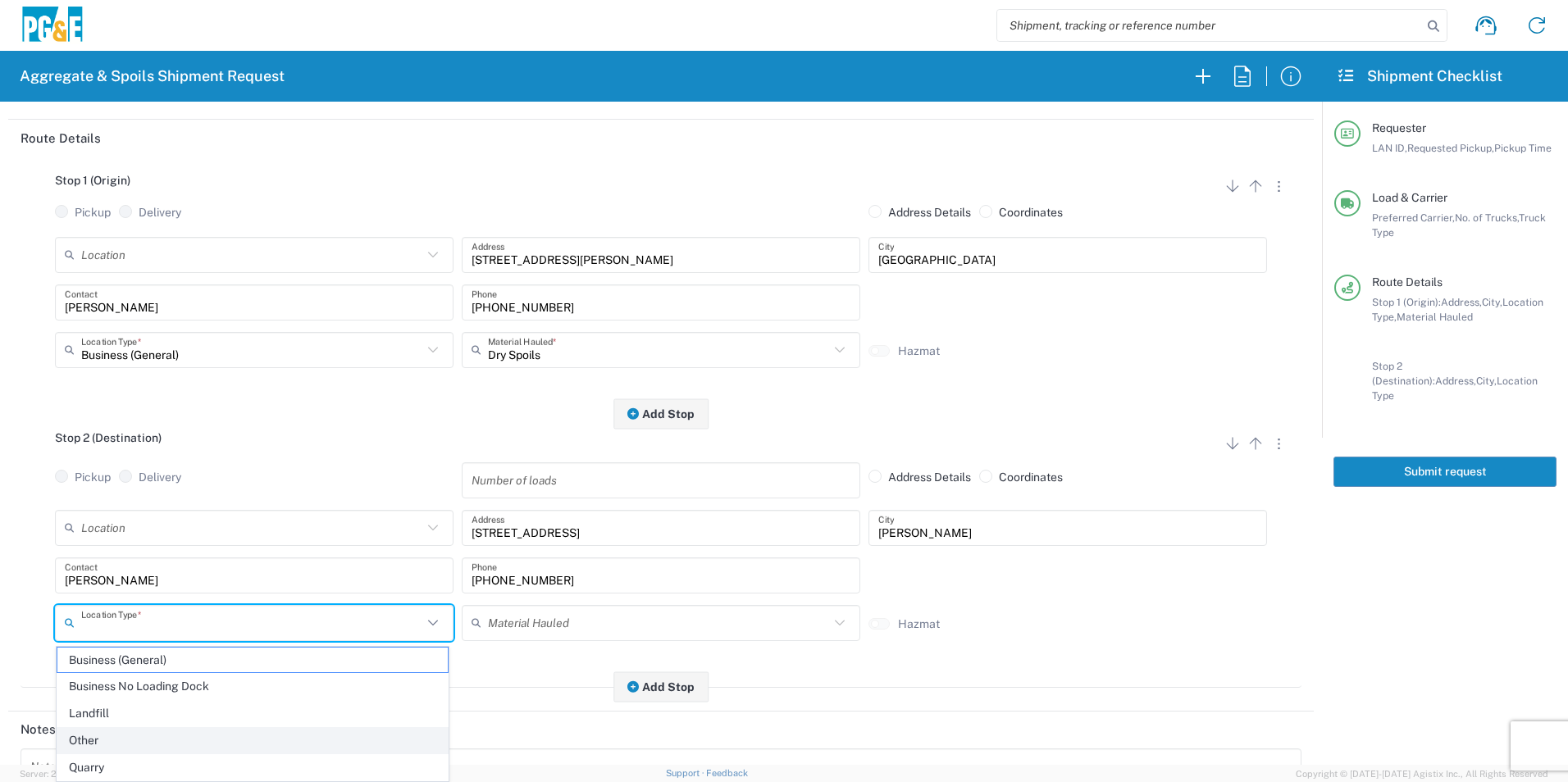
click at [112, 735] on span "Other" at bounding box center [253, 740] width 390 height 25
type input "Other"
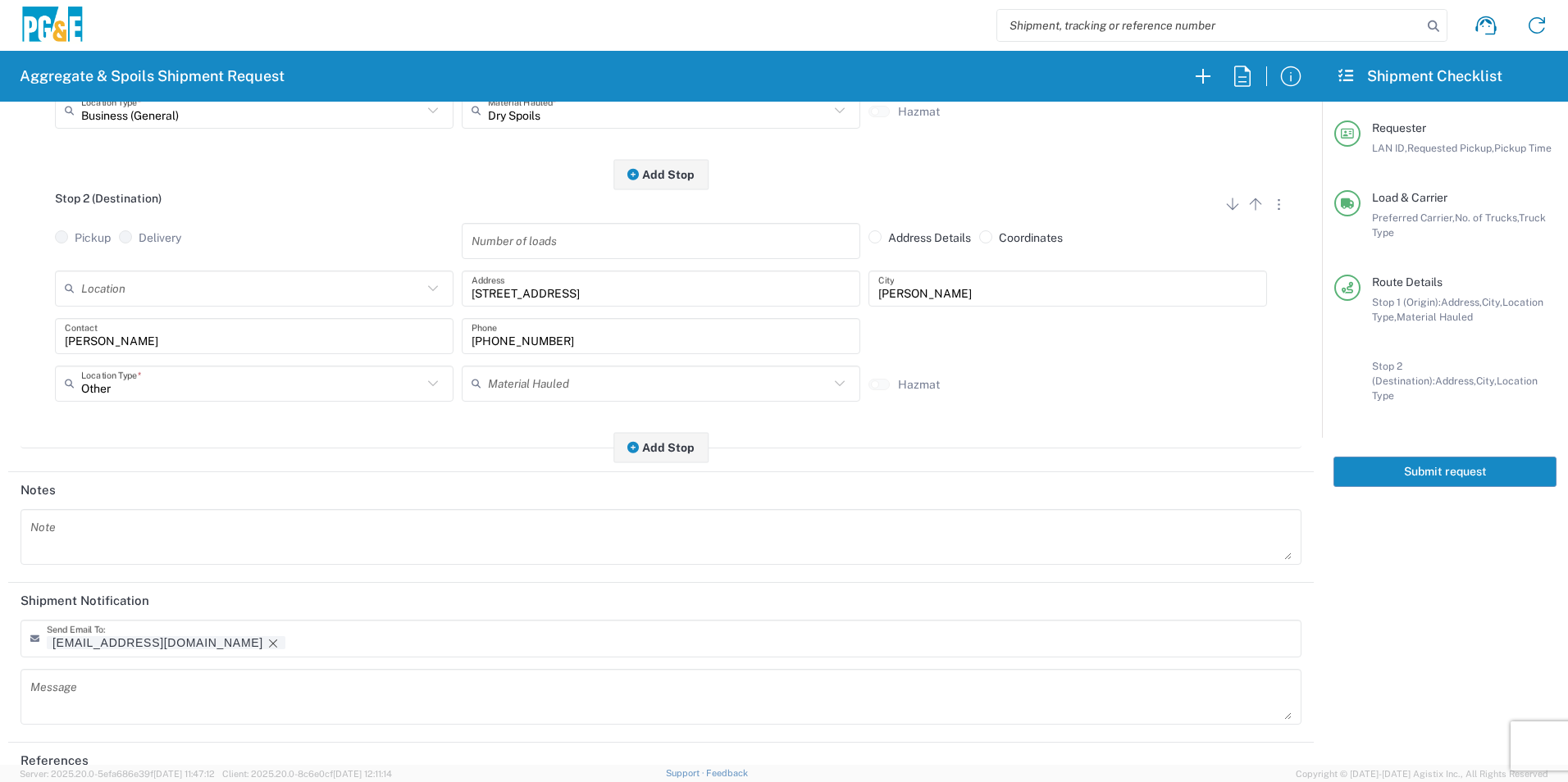
scroll to position [410, 0]
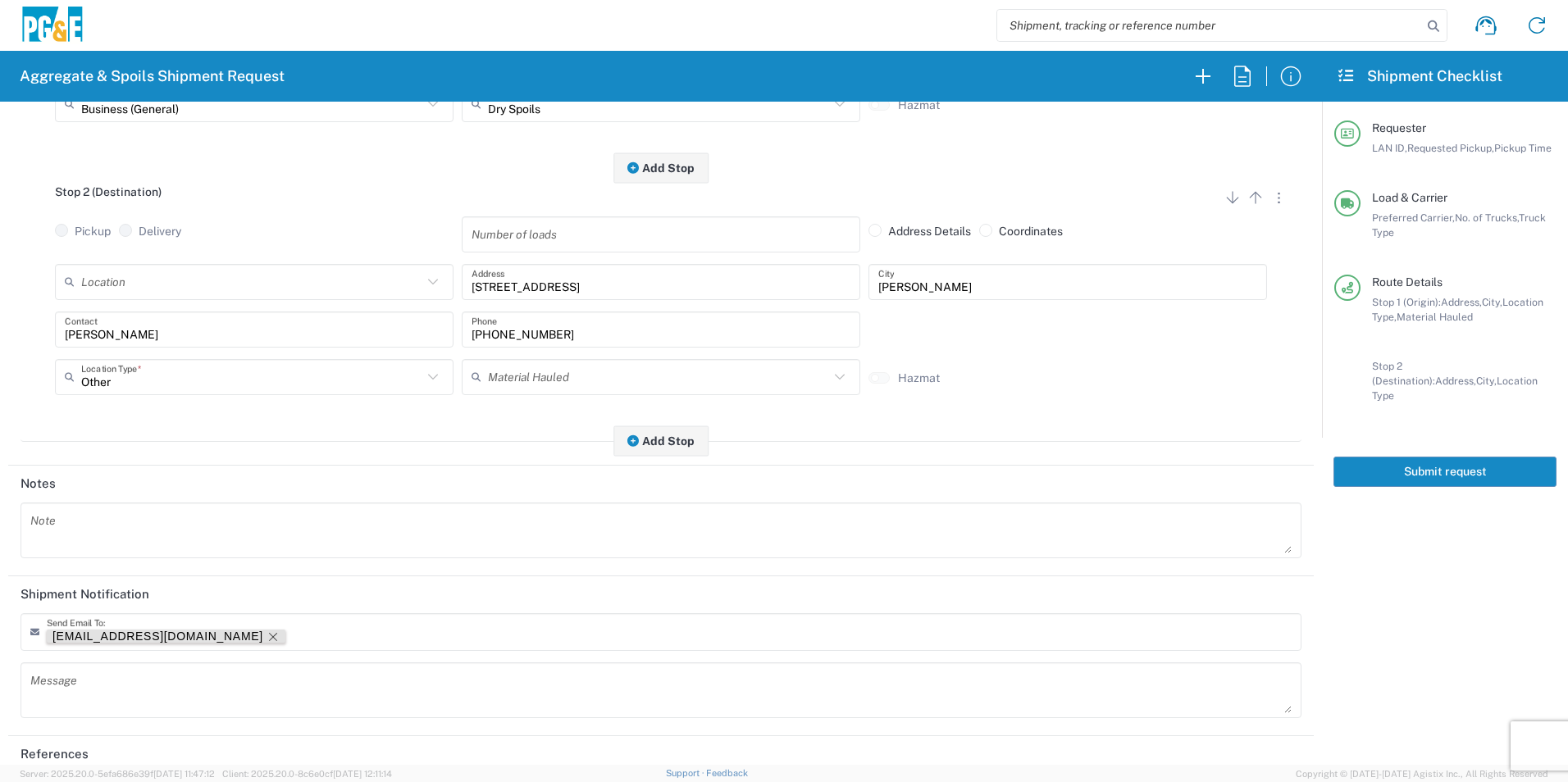
click at [267, 641] on icon "Remove tag" at bounding box center [273, 637] width 13 height 13
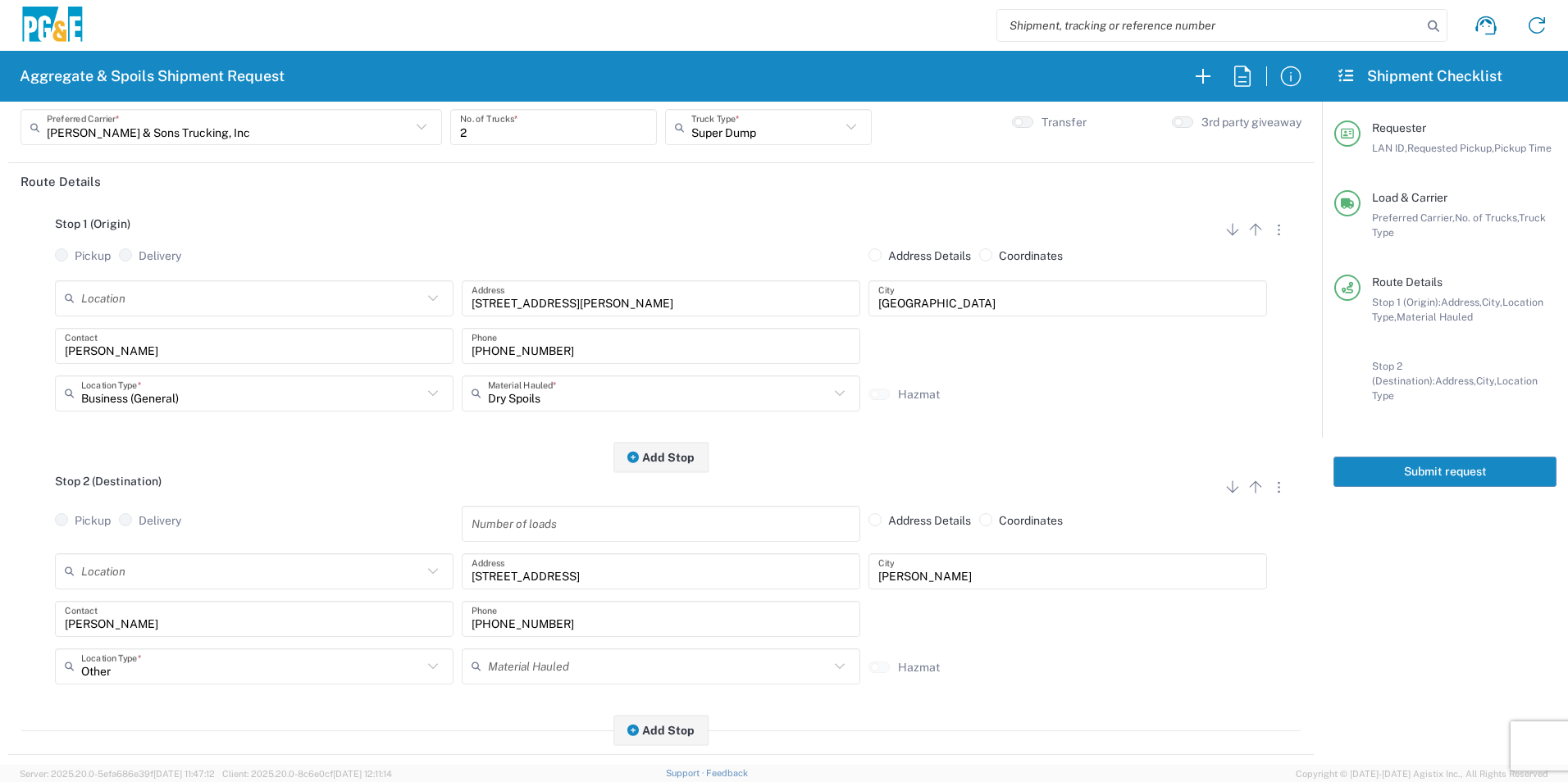
scroll to position [0, 0]
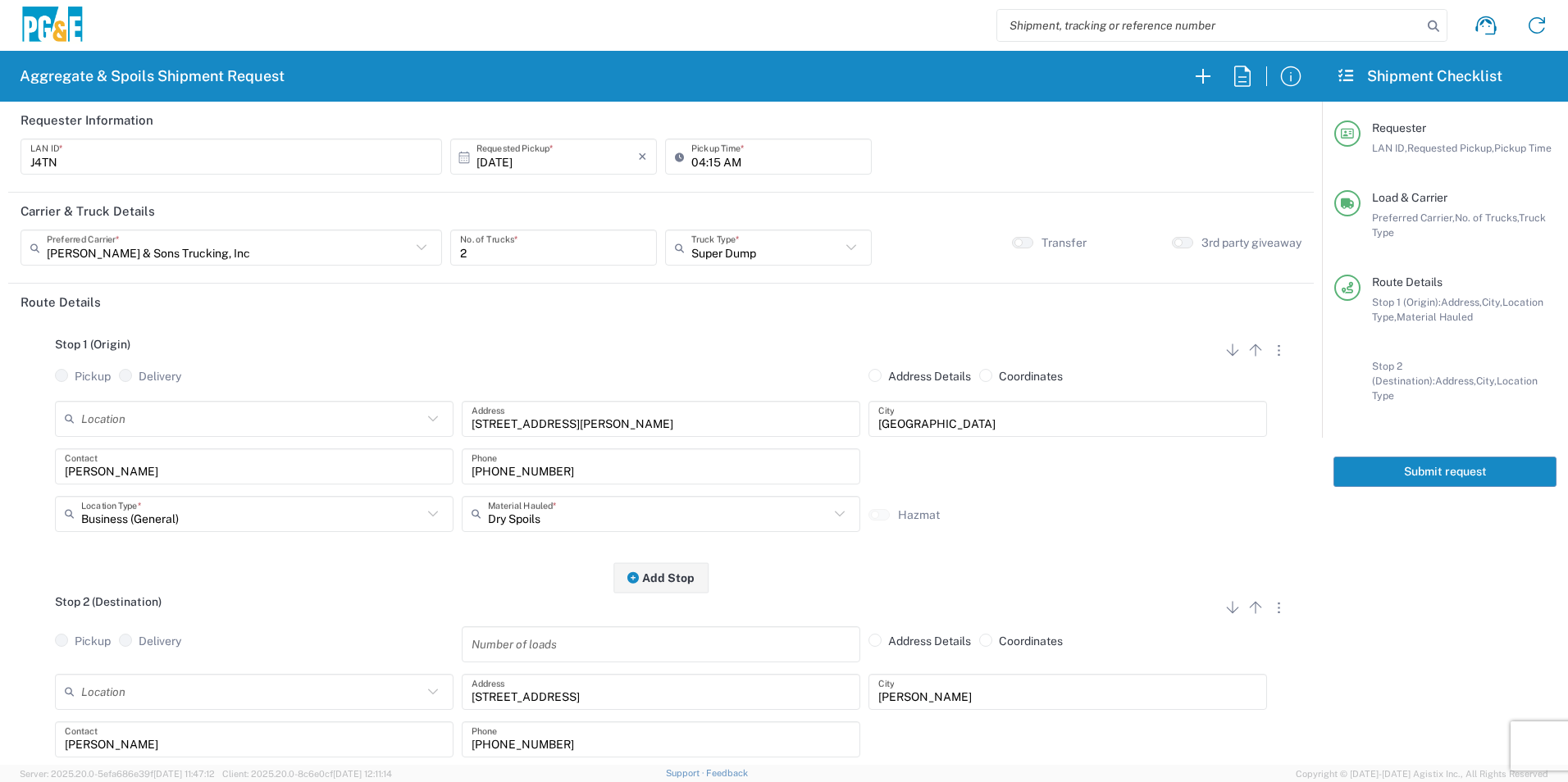
click at [1393, 457] on button "Submit request" at bounding box center [1445, 472] width 223 height 31
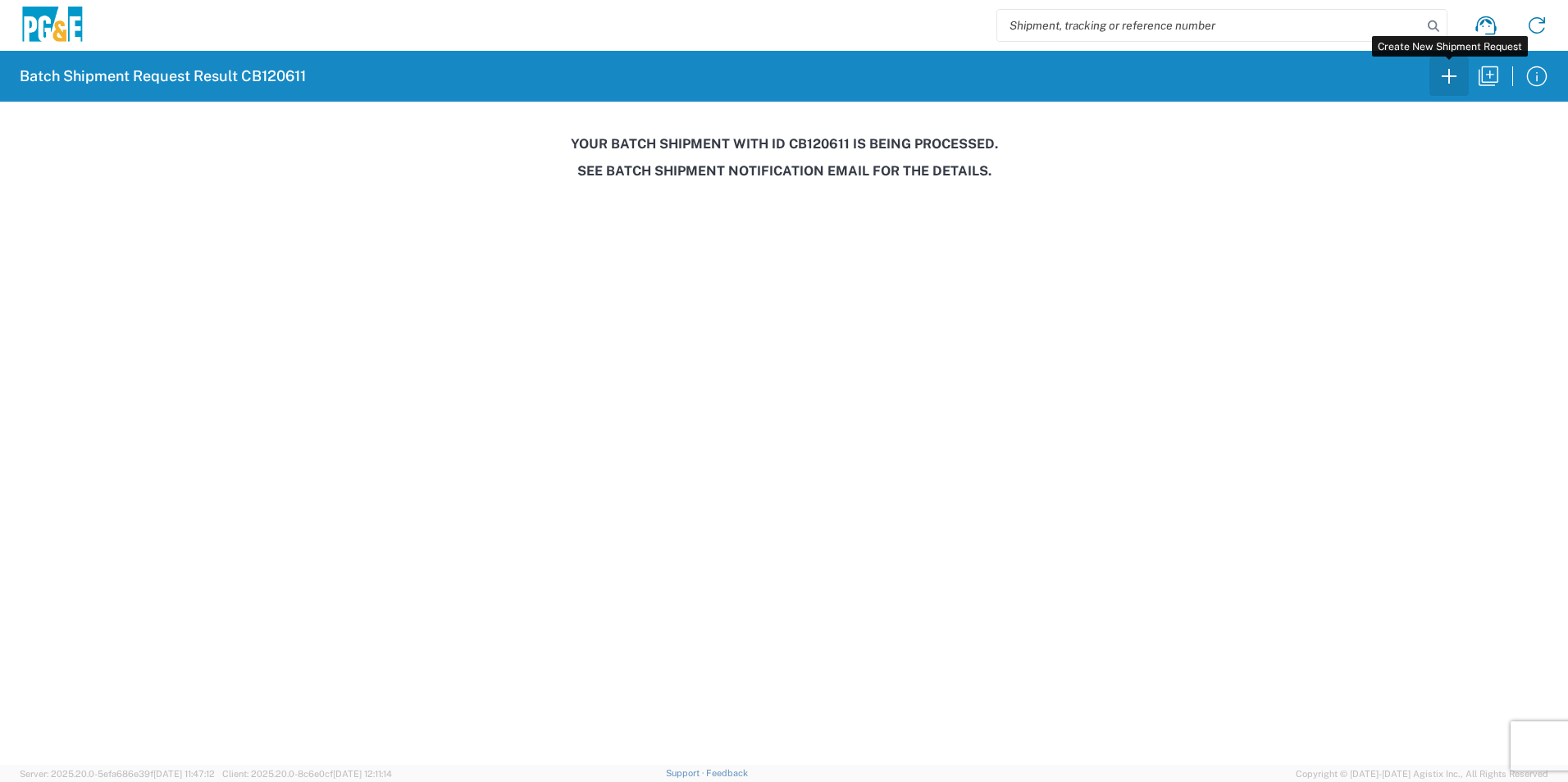
click at [1440, 77] on icon "button" at bounding box center [1449, 77] width 26 height 26
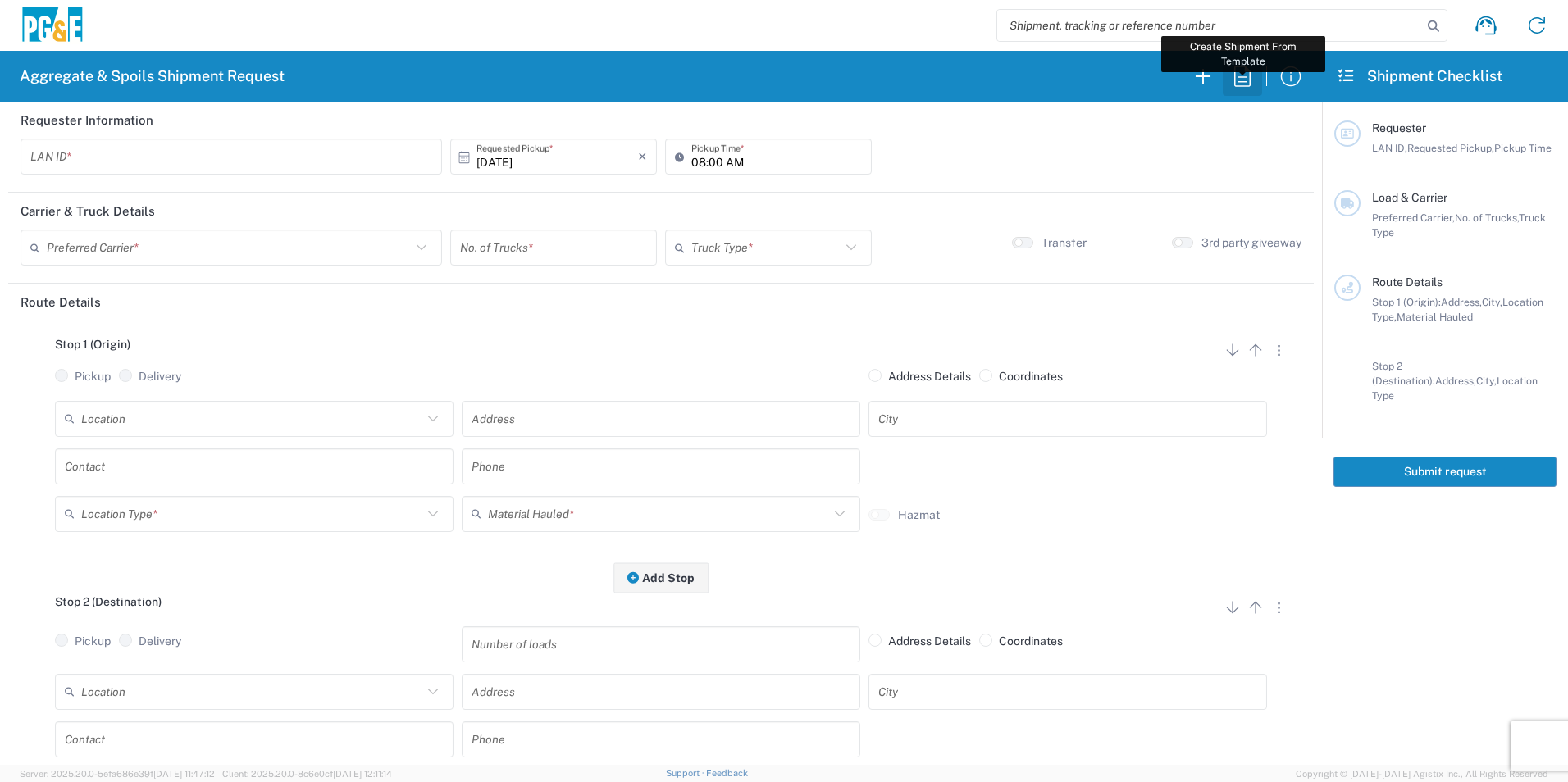
click at [1248, 78] on icon "button" at bounding box center [1242, 77] width 26 height 26
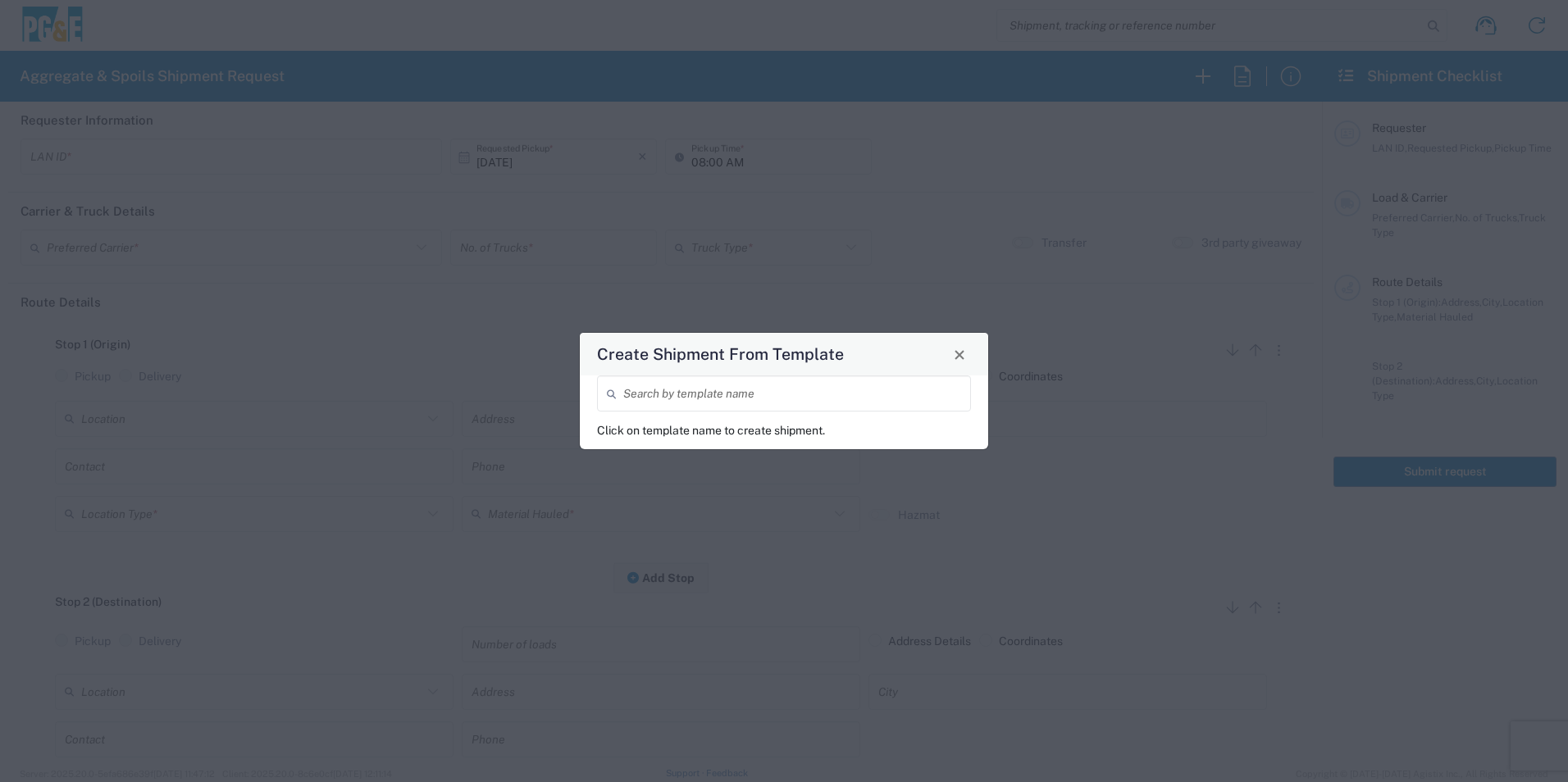
click at [772, 407] on input "search" at bounding box center [792, 394] width 338 height 29
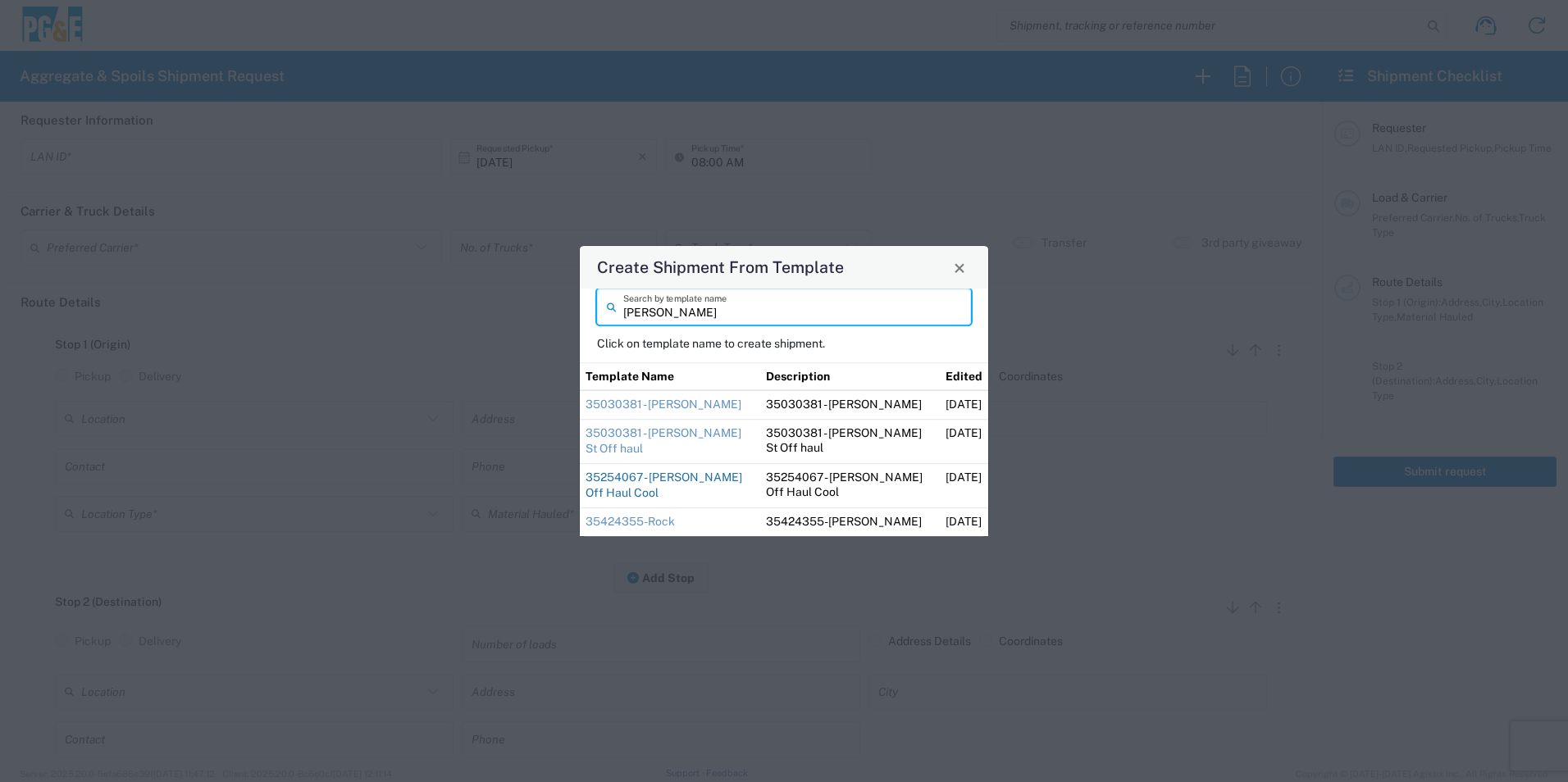
type input "dan"
click at [648, 476] on link "35254067 - Dan Off Haul Cool" at bounding box center [665, 485] width 157 height 30
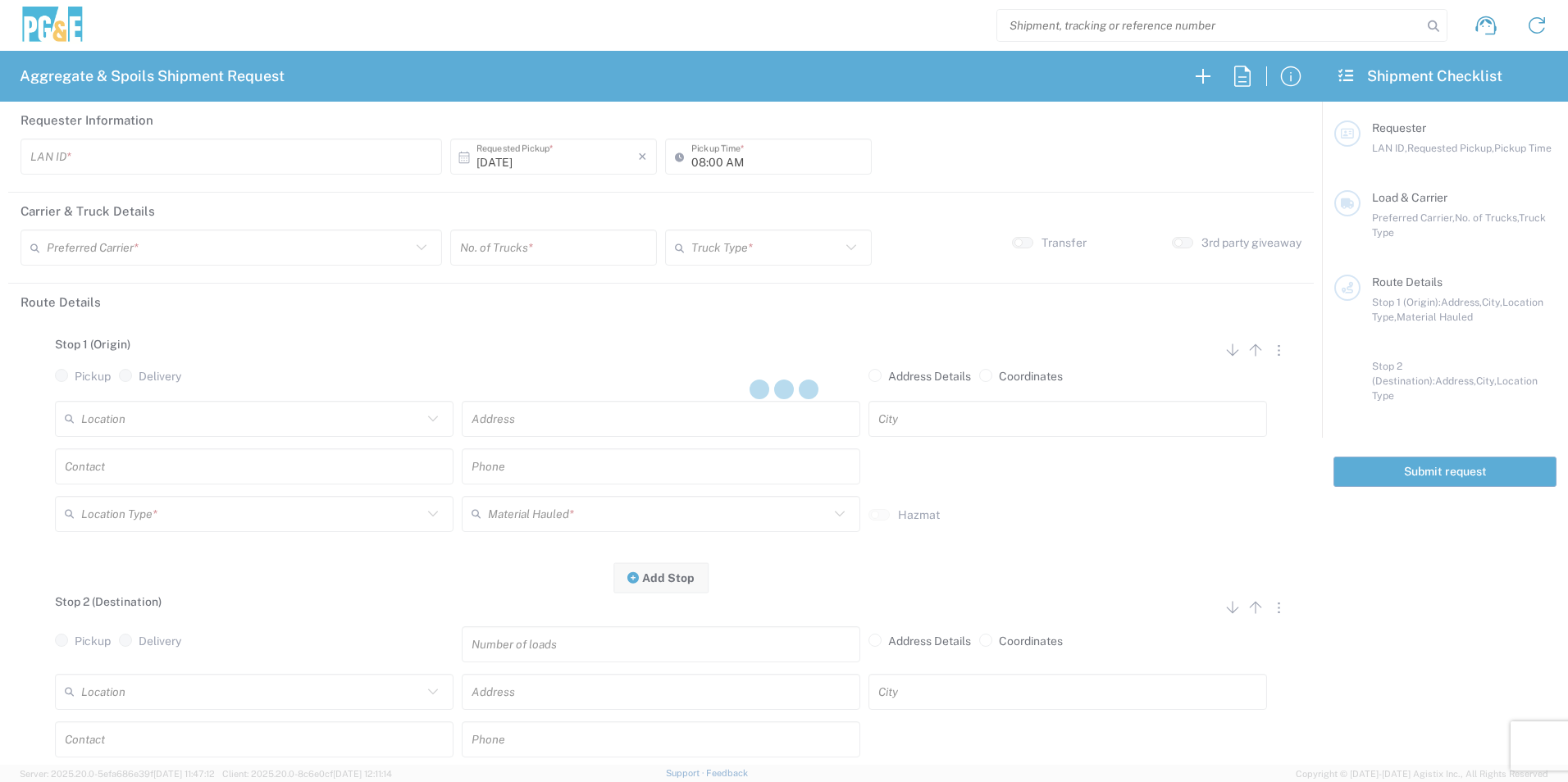
type input "D1AS"
type input "[PERSON_NAME] & Sons Trucking, Inc"
type input "Super Dump"
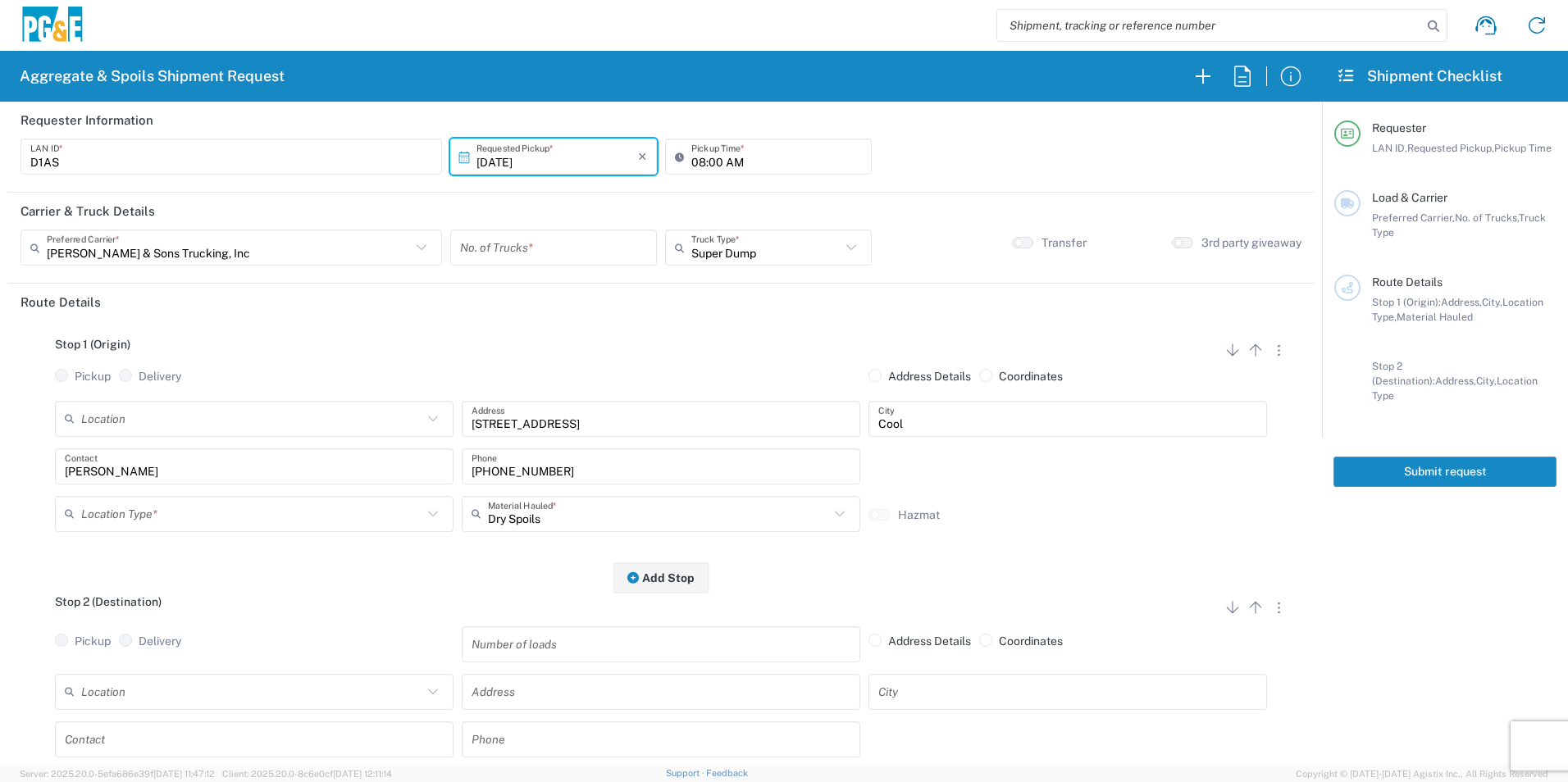
click at [474, 252] on input "number" at bounding box center [553, 247] width 187 height 29
type input "2"
click at [108, 515] on input "text" at bounding box center [252, 513] width 342 height 29
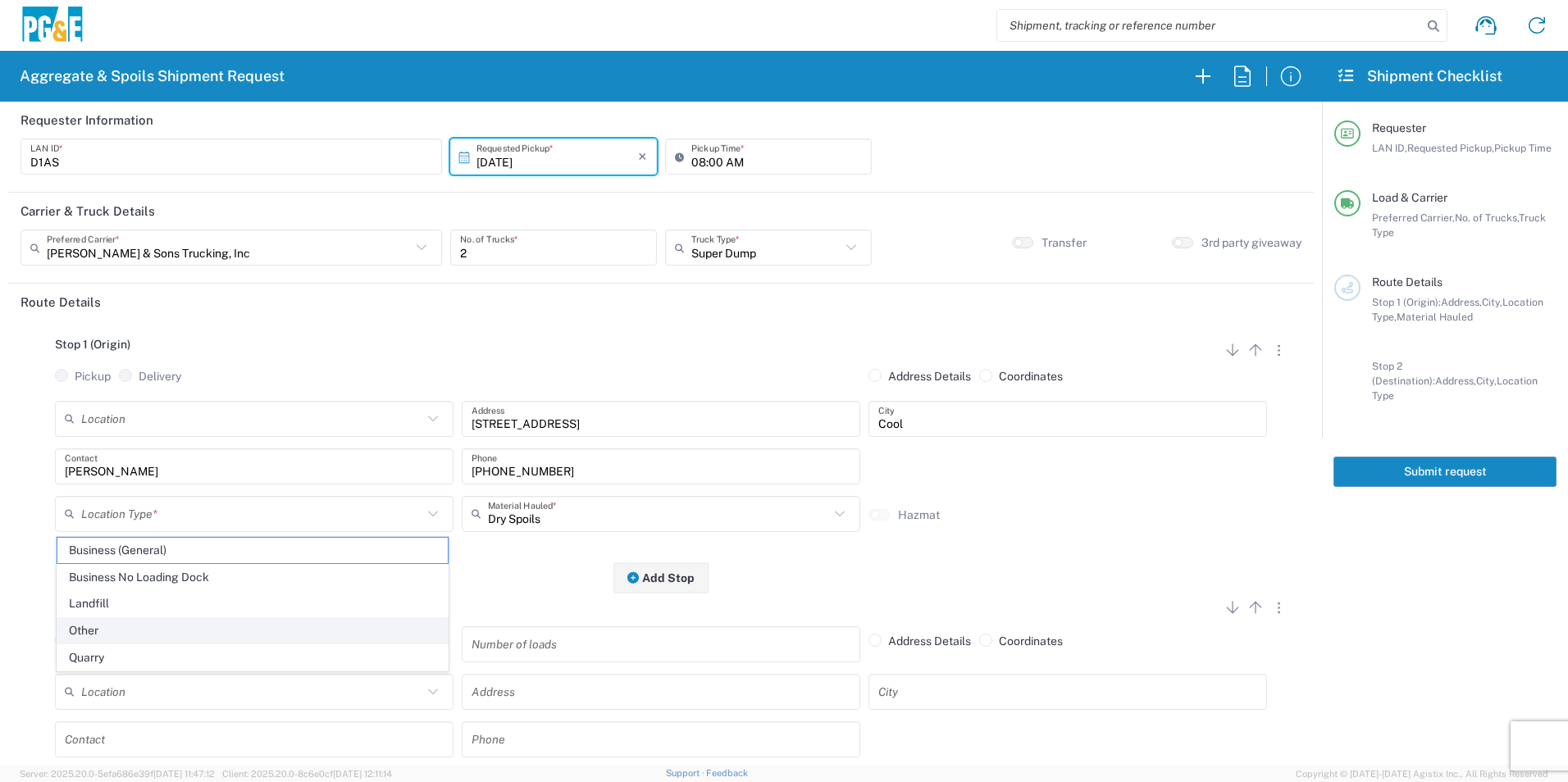
click at [103, 634] on span "Other" at bounding box center [253, 631] width 390 height 25
type input "Other"
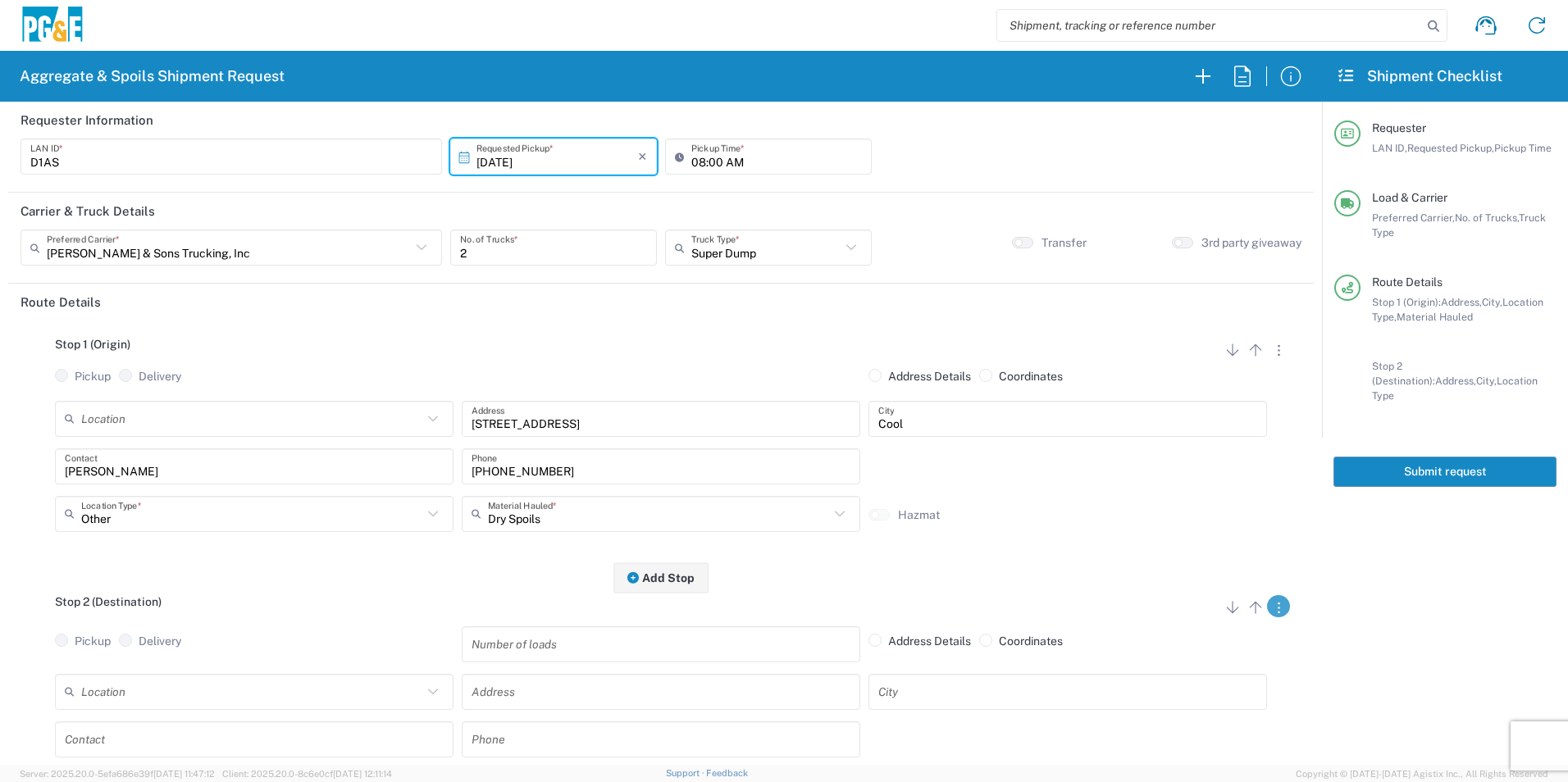
click at [1278, 609] on icon "button" at bounding box center [1279, 607] width 3 height 10
click at [1184, 705] on link "Remove Stop" at bounding box center [1200, 708] width 87 height 13
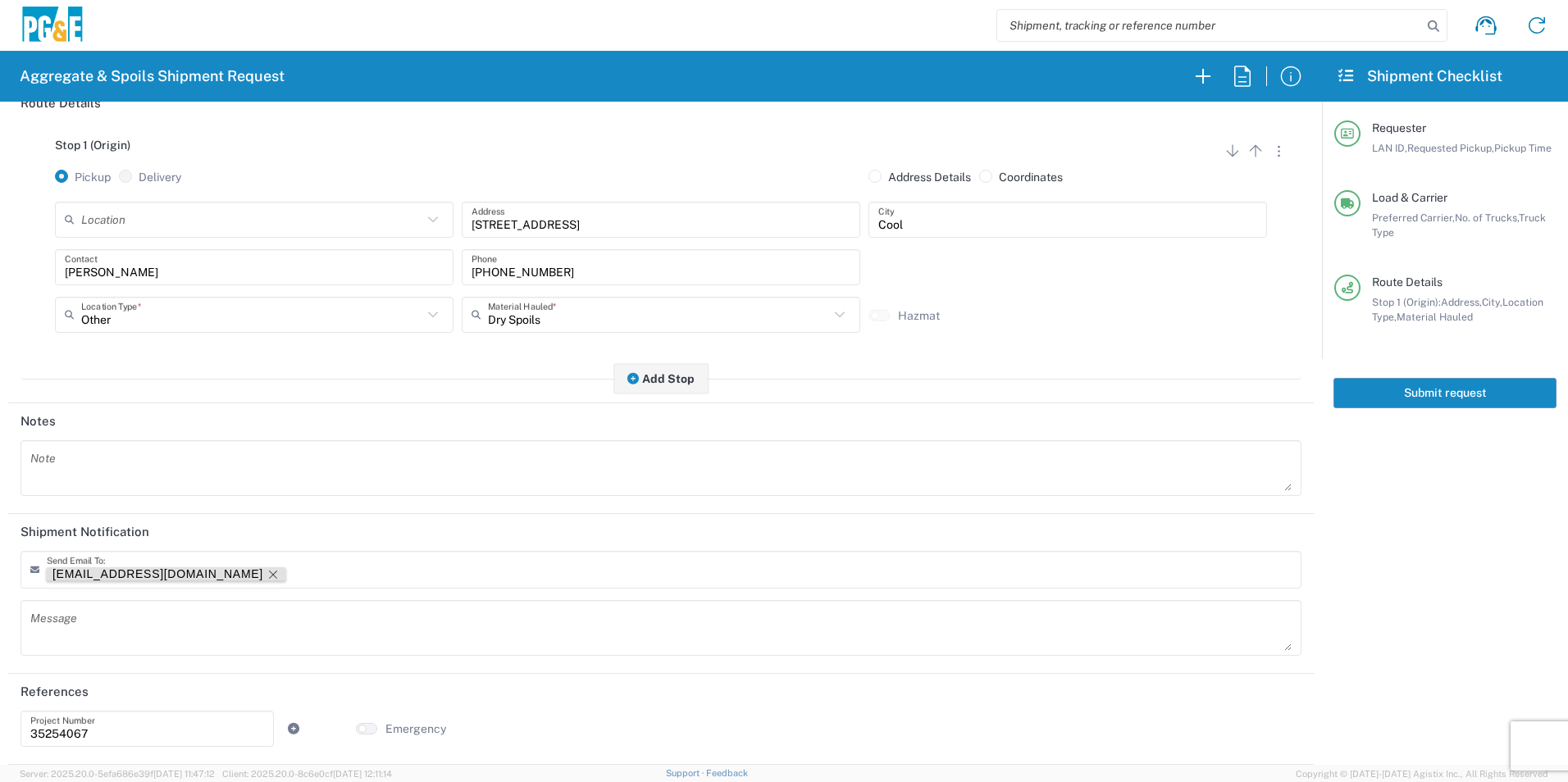
click at [267, 571] on icon "Remove tag" at bounding box center [273, 575] width 13 height 13
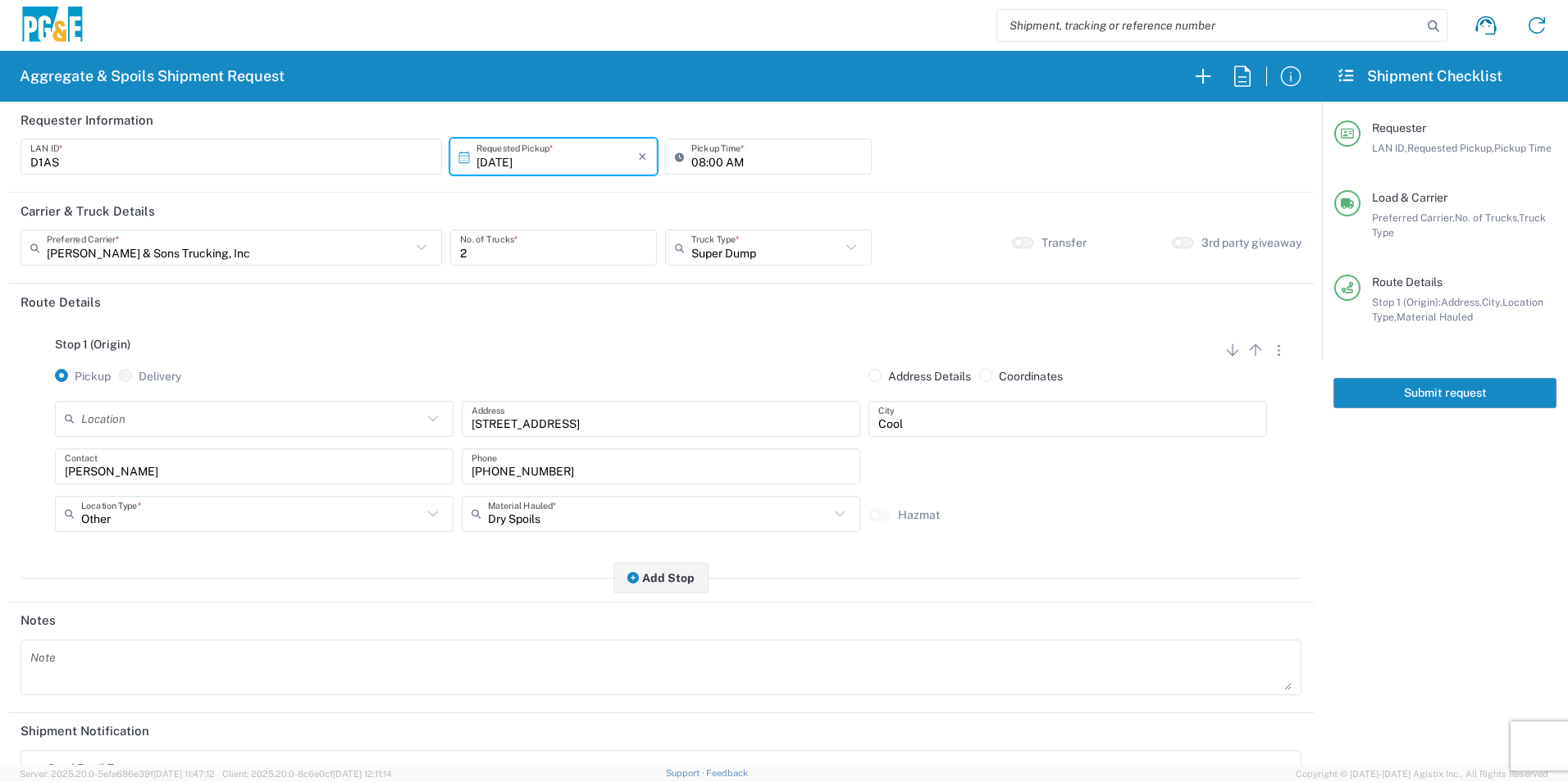
click at [1435, 396] on button "Submit request" at bounding box center [1445, 393] width 223 height 31
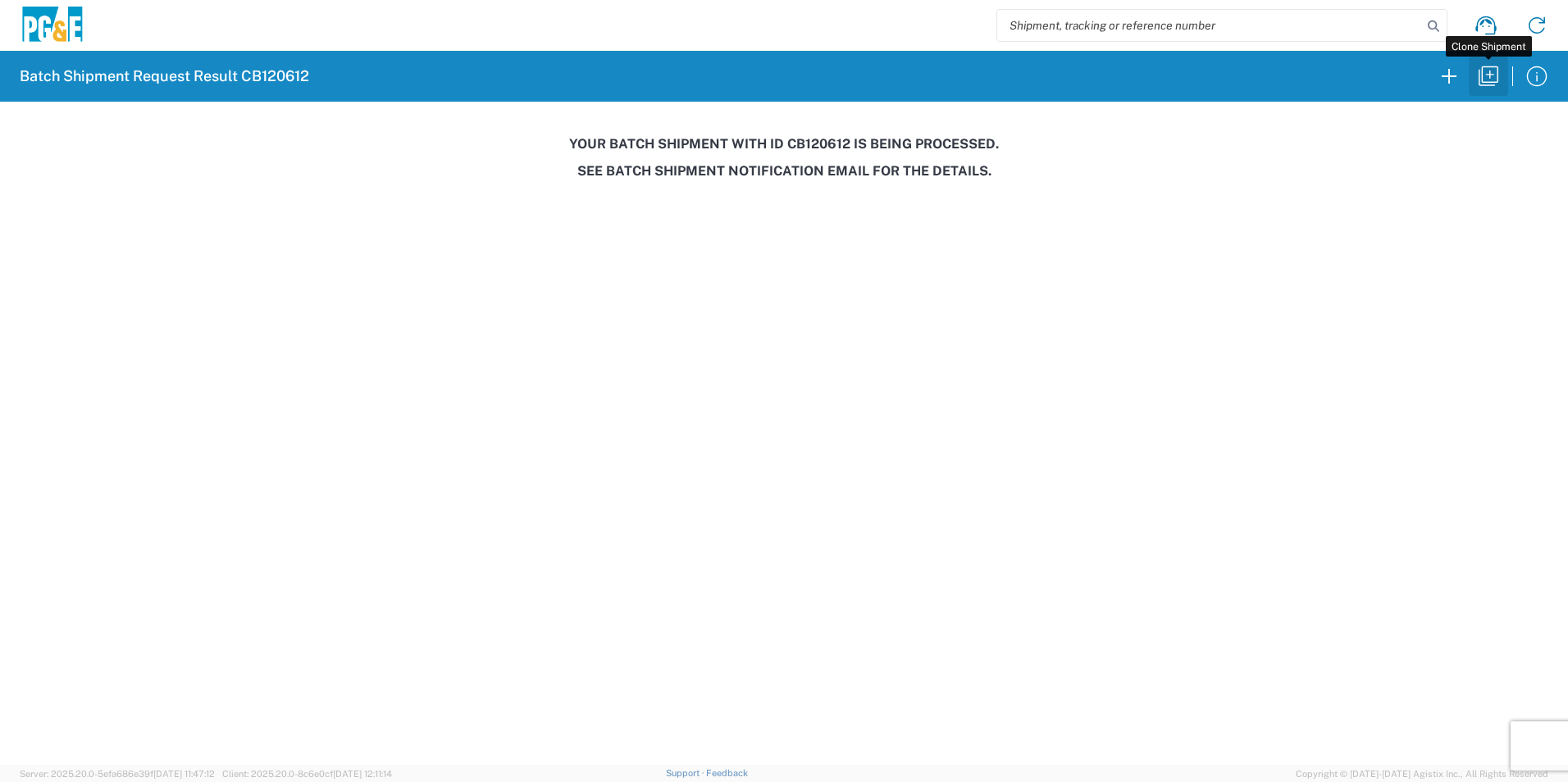
click at [1487, 75] on icon "button" at bounding box center [1489, 76] width 20 height 20
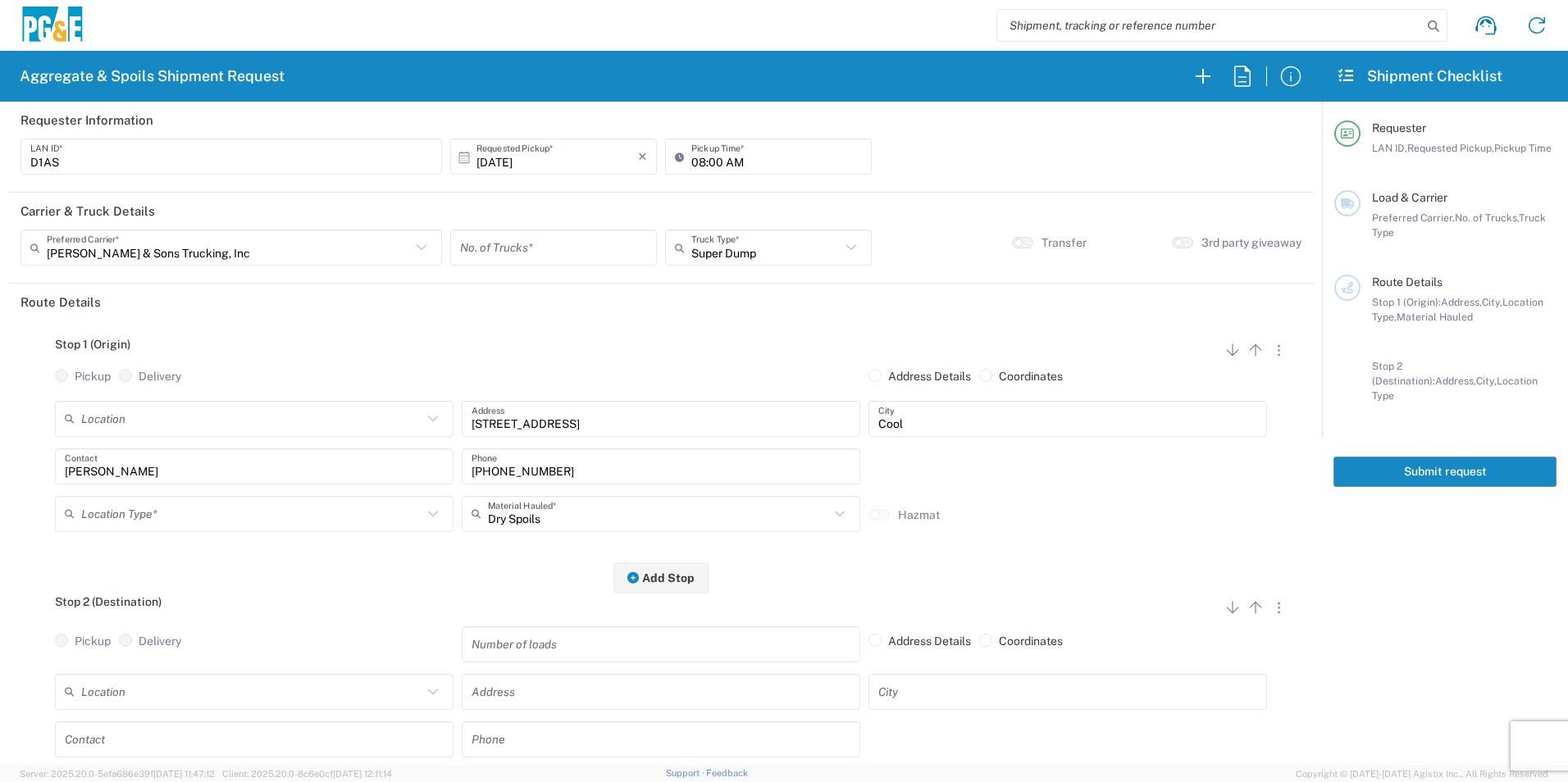
click at [520, 162] on input "10/13/2025" at bounding box center [557, 157] width 161 height 29
click at [535, 284] on span "14" at bounding box center [528, 284] width 23 height 23
type input "10/14/2025"
click at [538, 253] on input "number" at bounding box center [553, 247] width 187 height 29
type input "2"
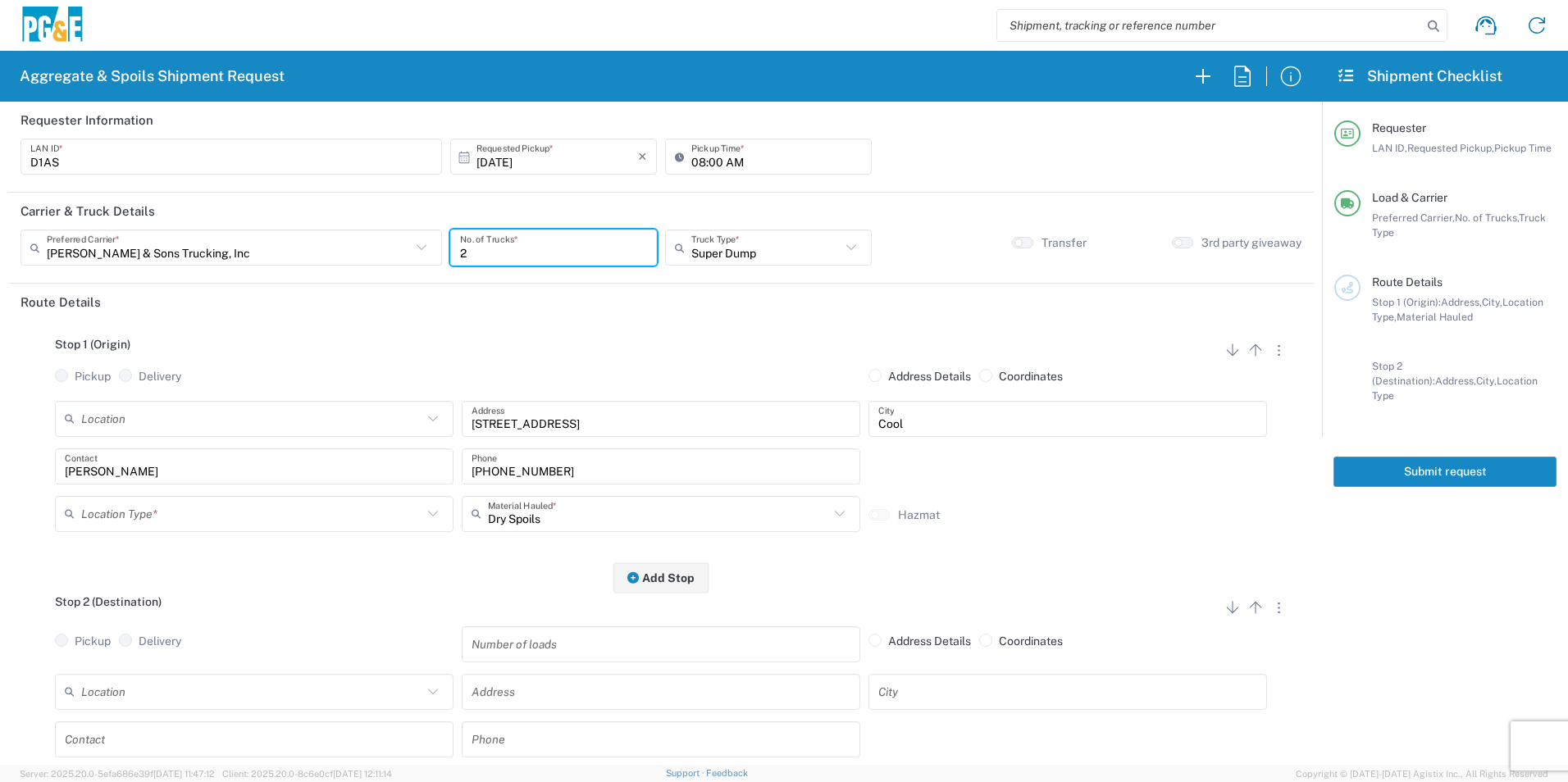
click at [206, 504] on input "text" at bounding box center [252, 513] width 342 height 29
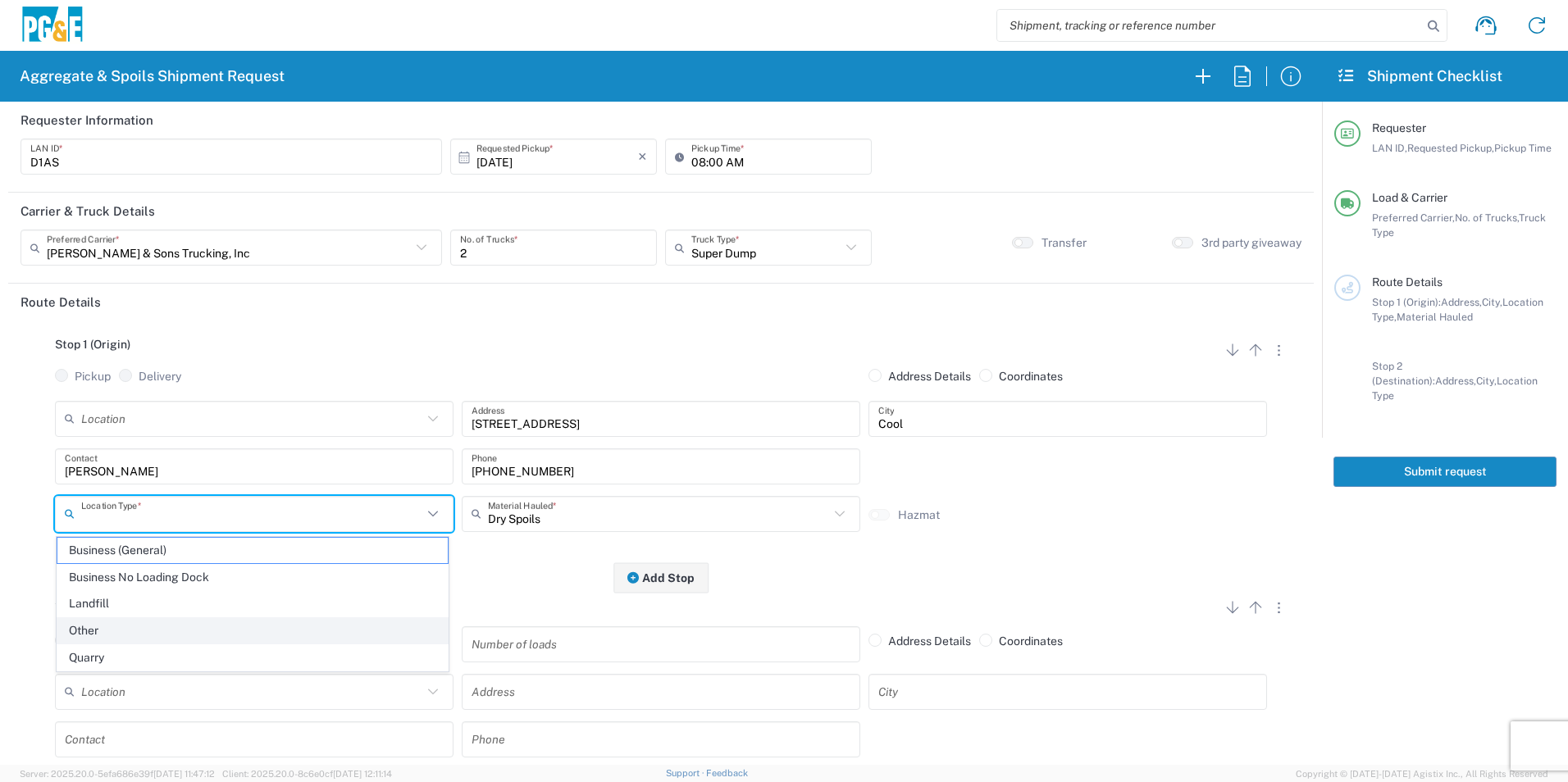
click at [91, 628] on span "Other" at bounding box center [253, 631] width 390 height 25
type input "Other"
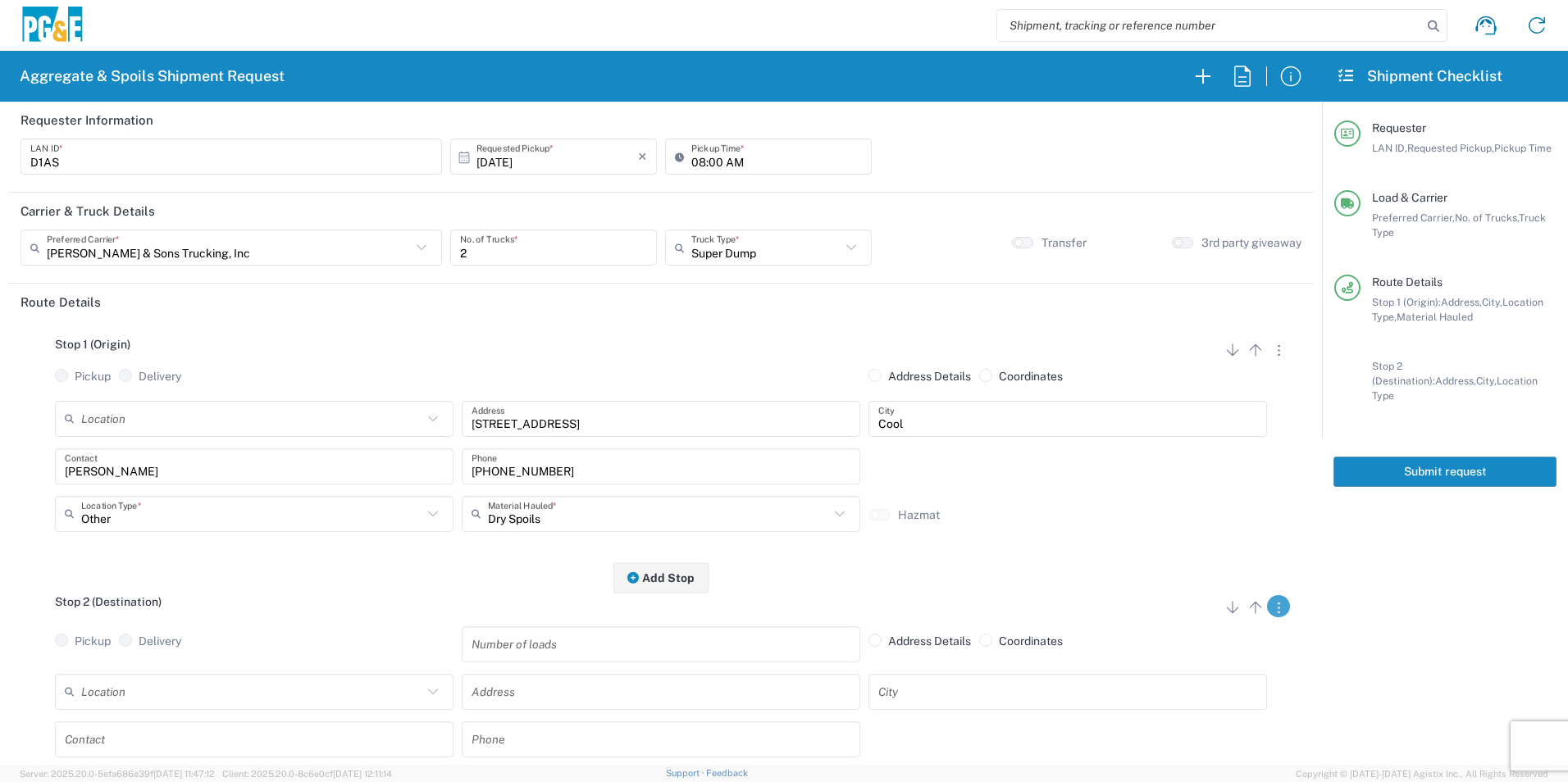
click at [1278, 611] on icon "button" at bounding box center [1279, 607] width 3 height 10
click at [1200, 707] on link "Remove Stop" at bounding box center [1200, 708] width 87 height 13
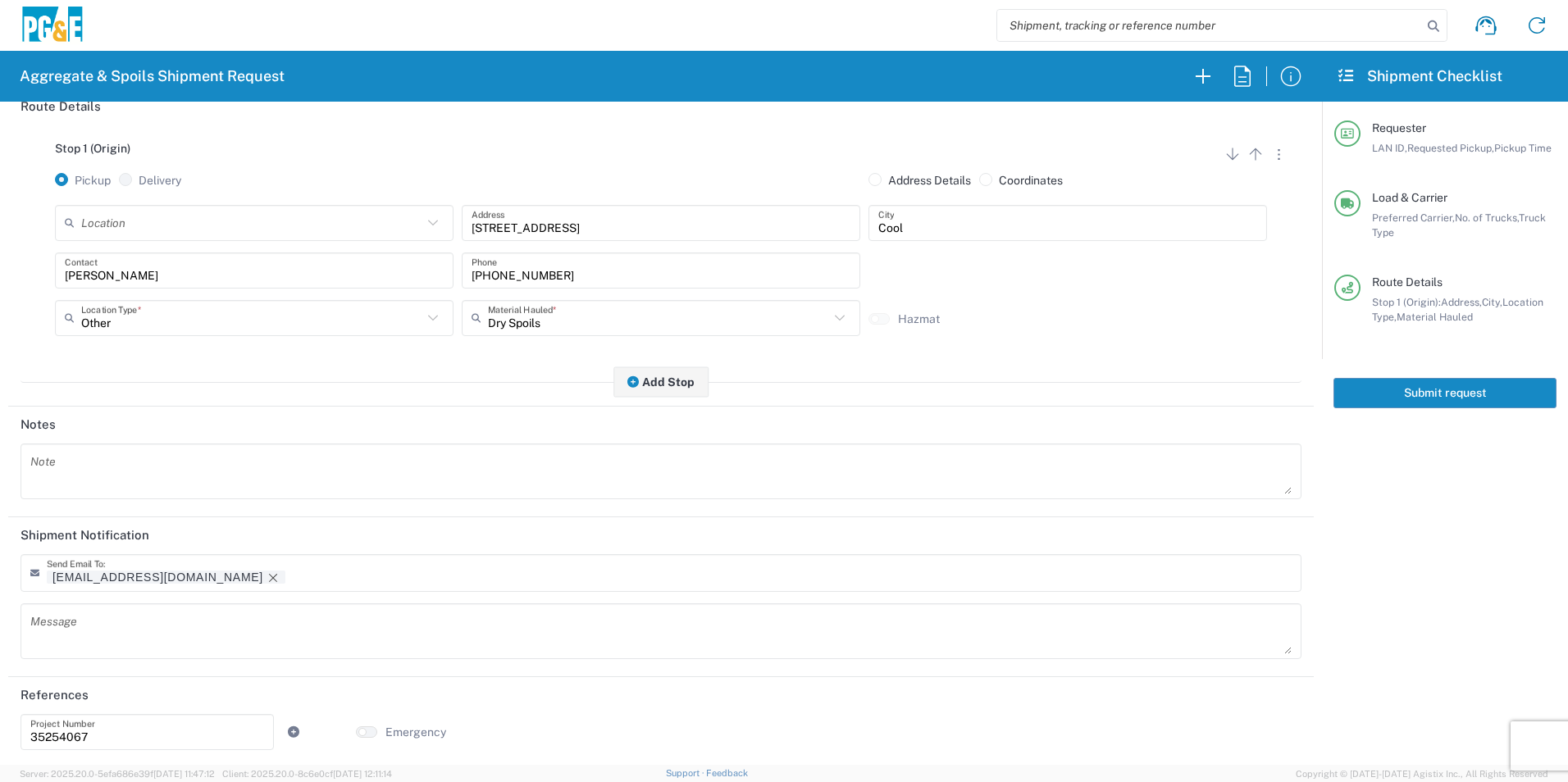
scroll to position [200, 0]
click at [267, 574] on icon "Remove tag" at bounding box center [273, 575] width 13 height 13
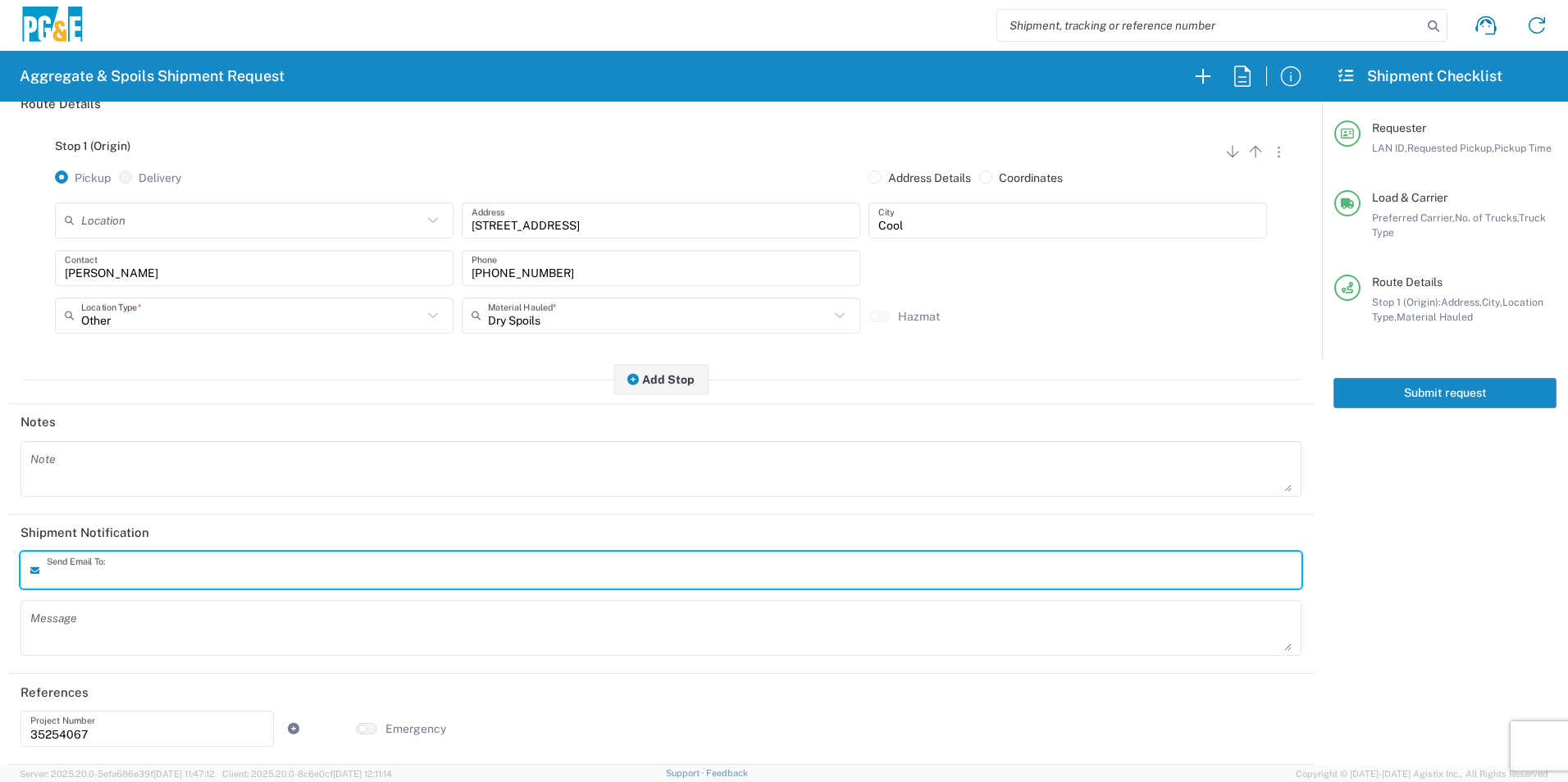
scroll to position [0, 0]
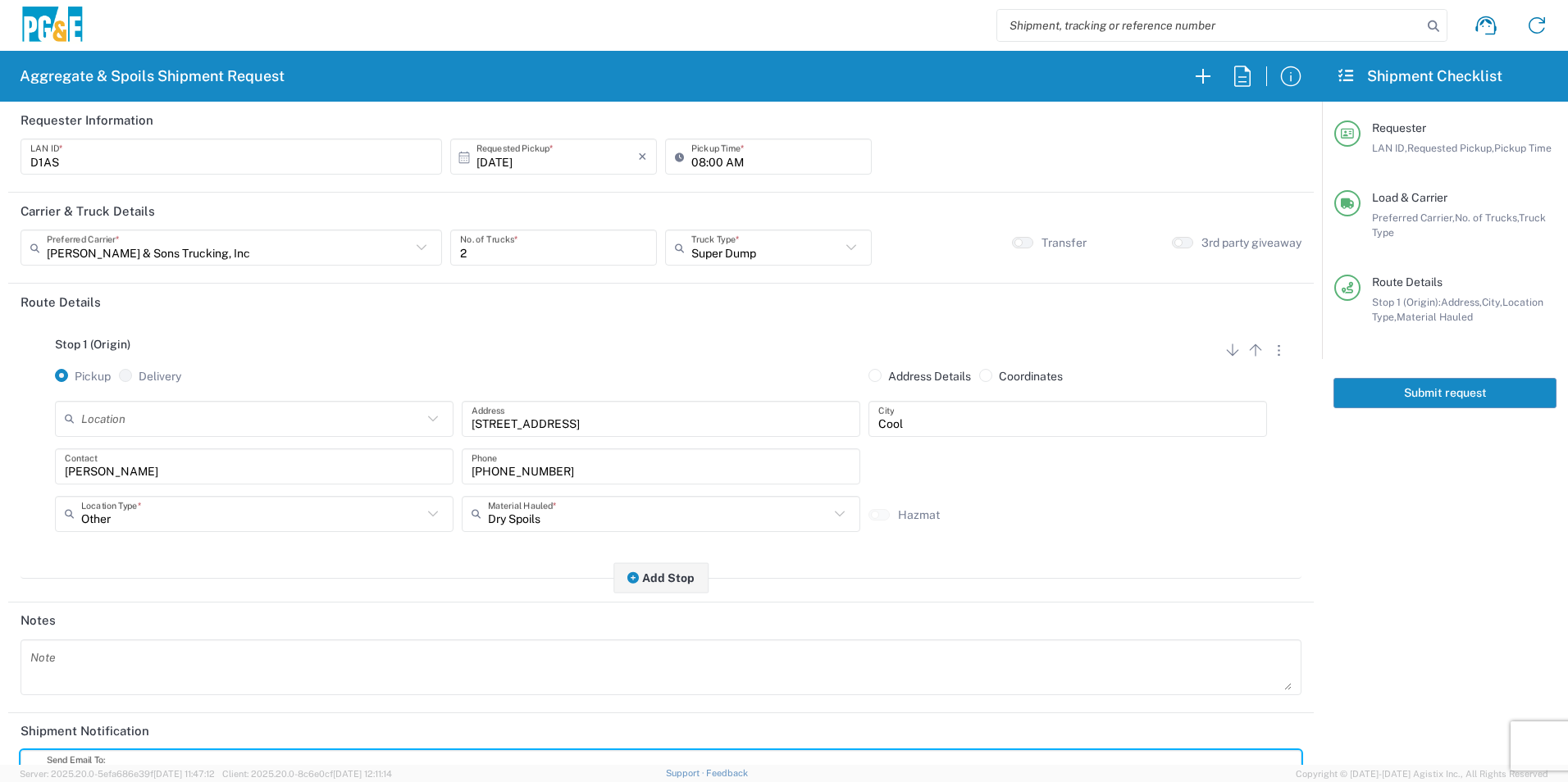
click at [1466, 391] on button "Submit request" at bounding box center [1445, 393] width 223 height 31
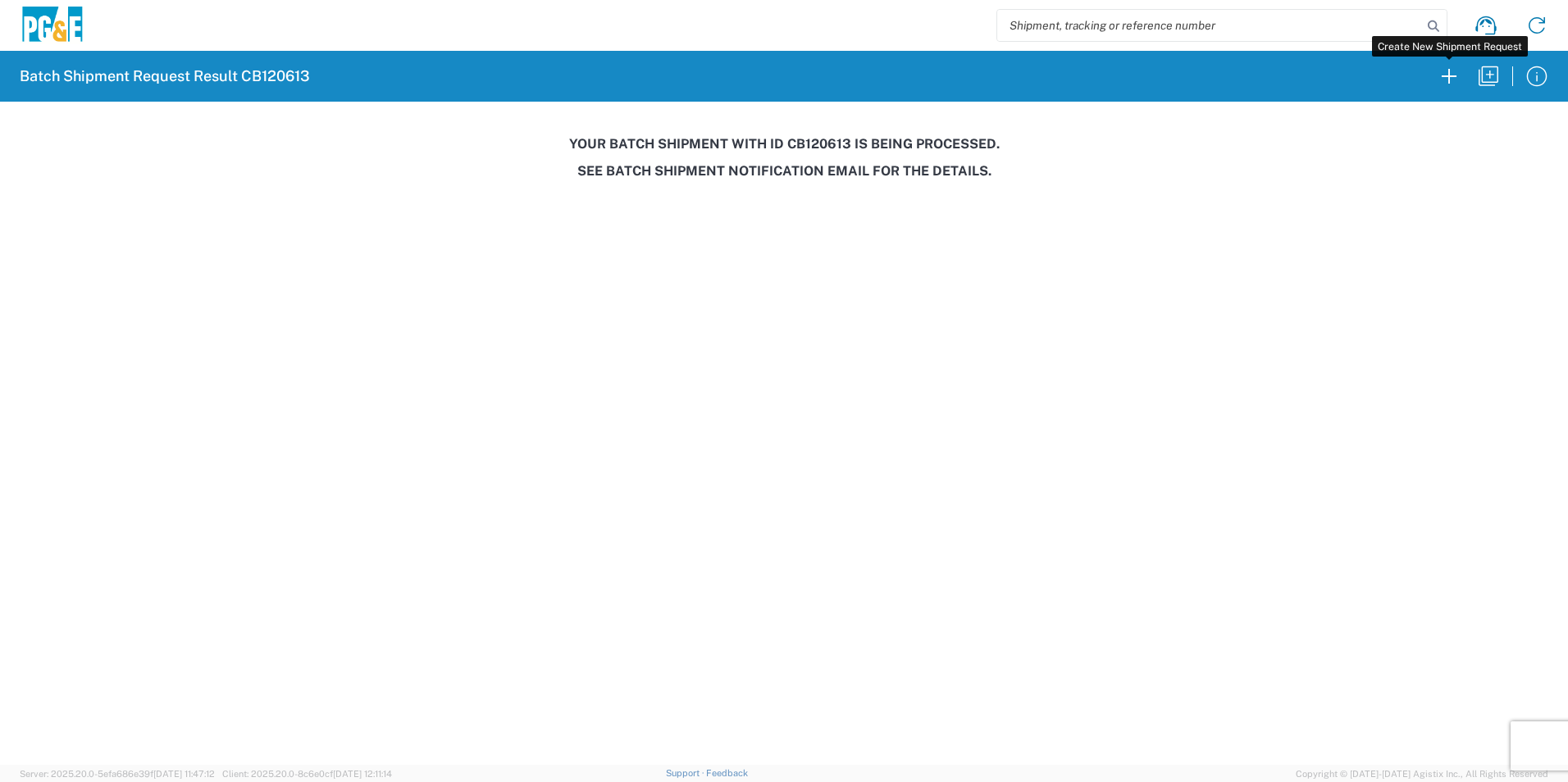
drag, startPoint x: 1450, startPoint y: 71, endPoint x: 1380, endPoint y: 16, distance: 89.0
click at [1450, 71] on icon "button" at bounding box center [1449, 77] width 26 height 26
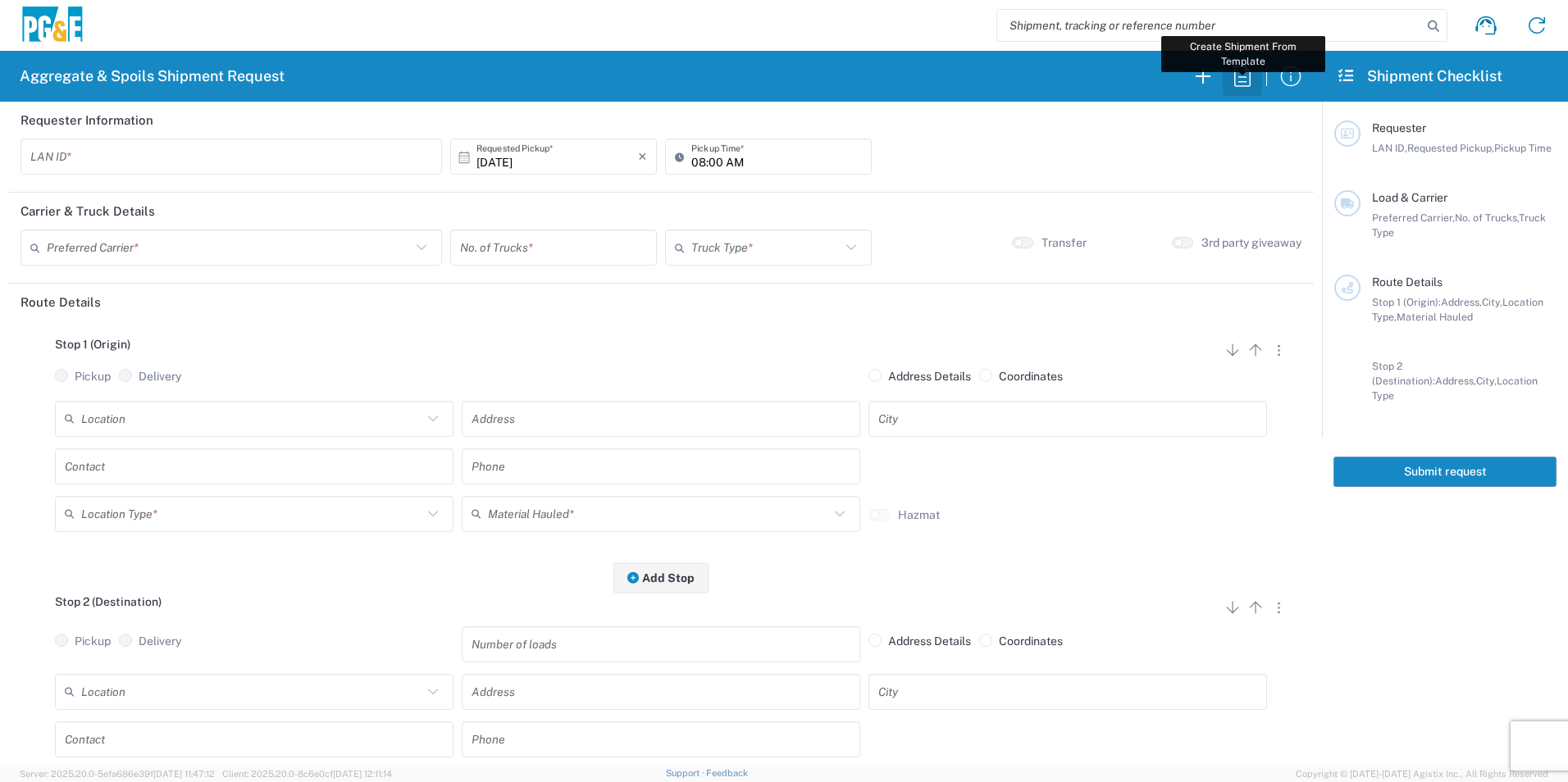
click at [1250, 77] on icon "button" at bounding box center [1242, 77] width 26 height 26
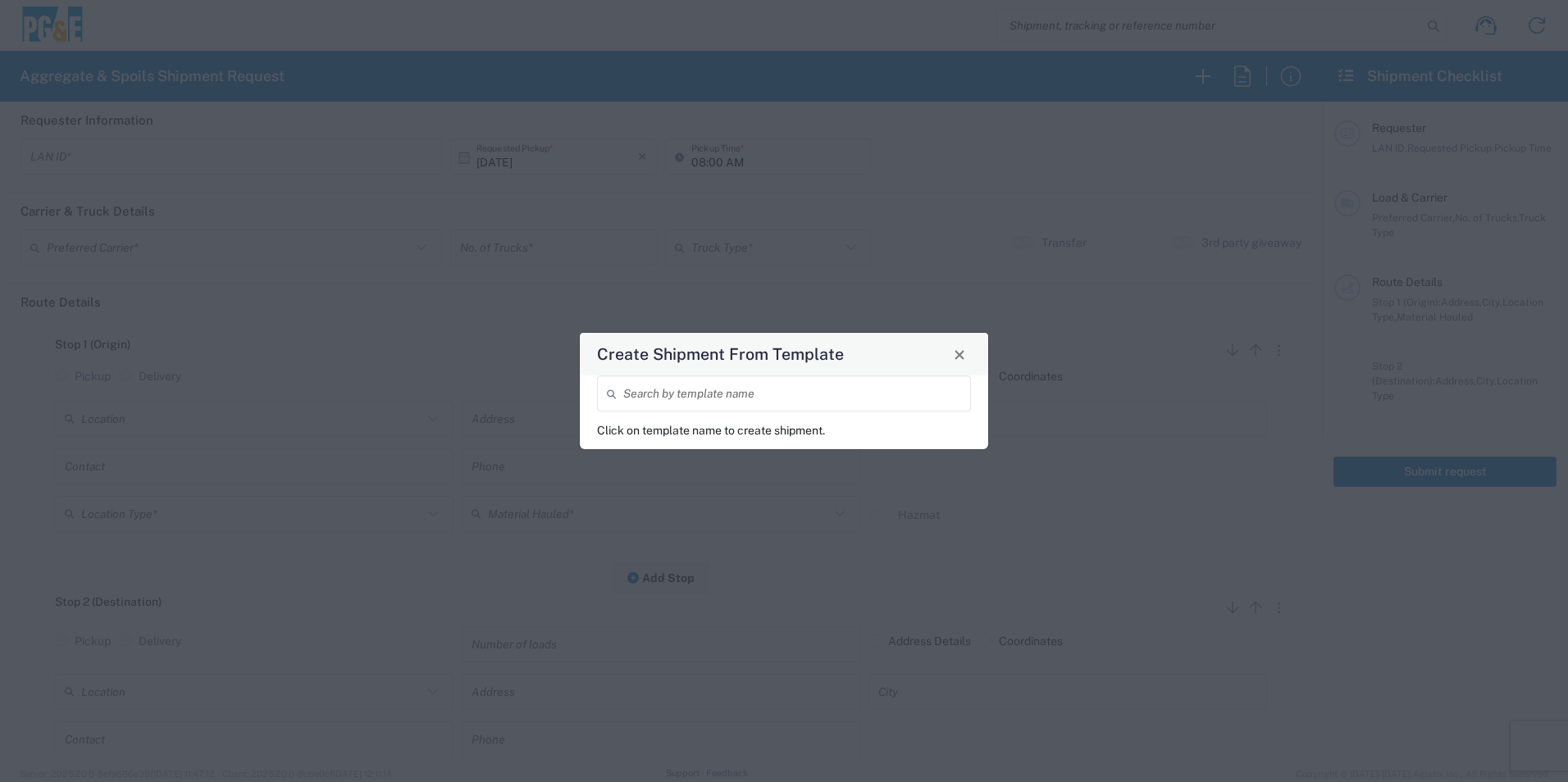
click at [724, 388] on input "search" at bounding box center [792, 394] width 338 height 29
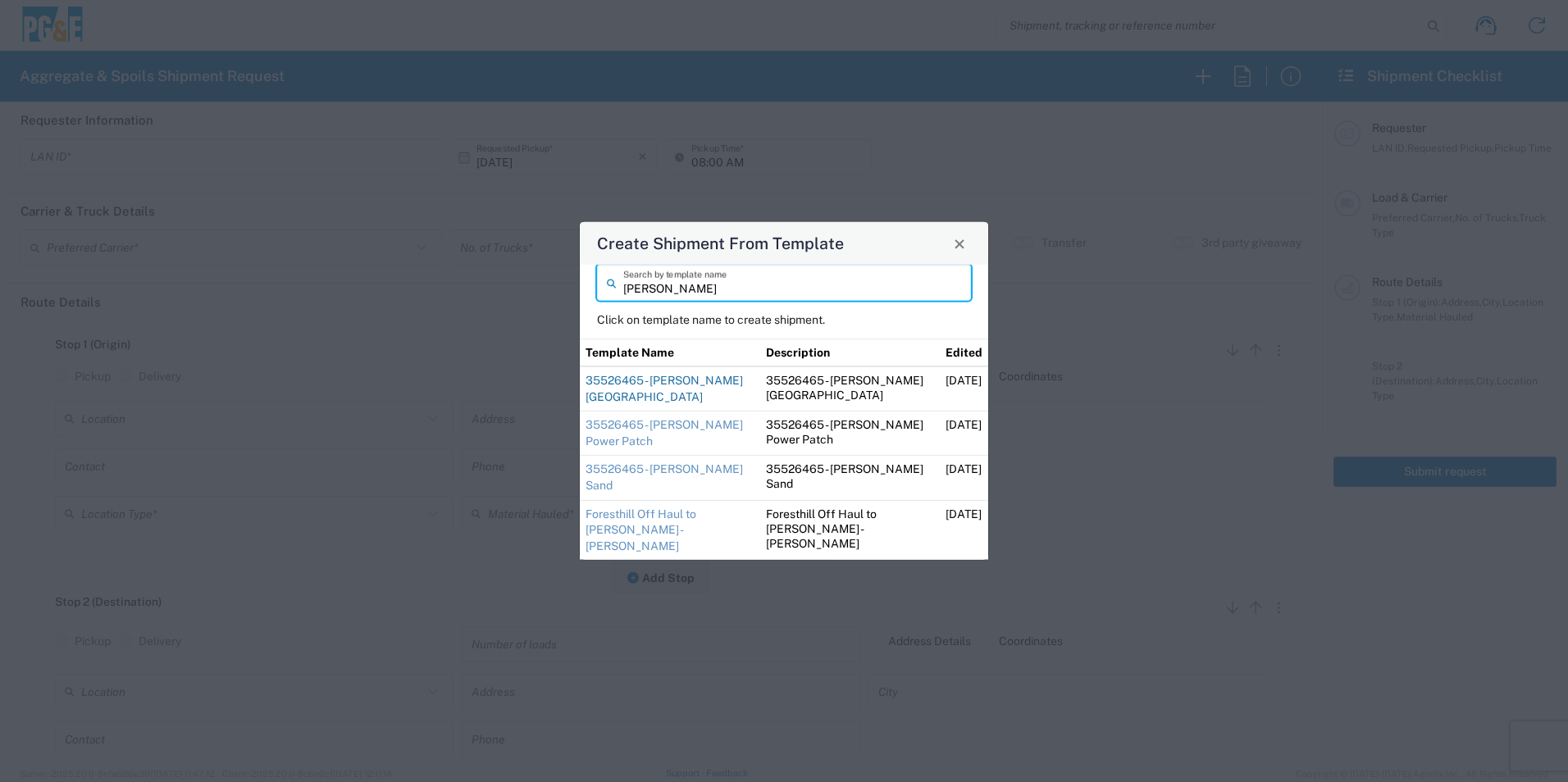
type input "steve"
click at [632, 401] on link "35526465 - Steve Foresthill Import Base Rock" at bounding box center [665, 389] width 158 height 30
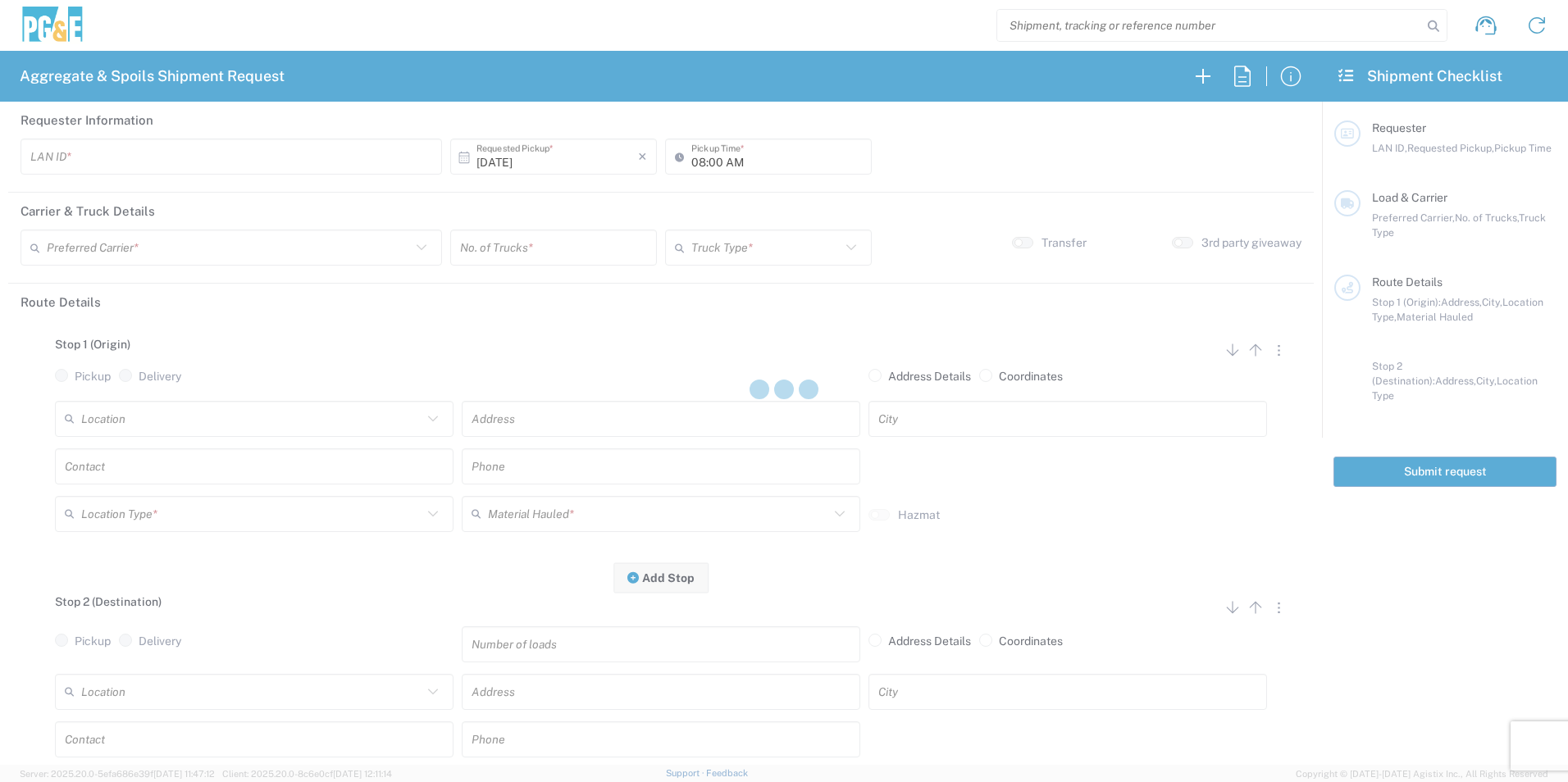
type input "STW8"
type input "06:30 AM"
type input "[PERSON_NAME] & Sons Trucking, Inc"
type input "Super Dump"
type textarea "Please deliver 3 Loads of Base Rock"
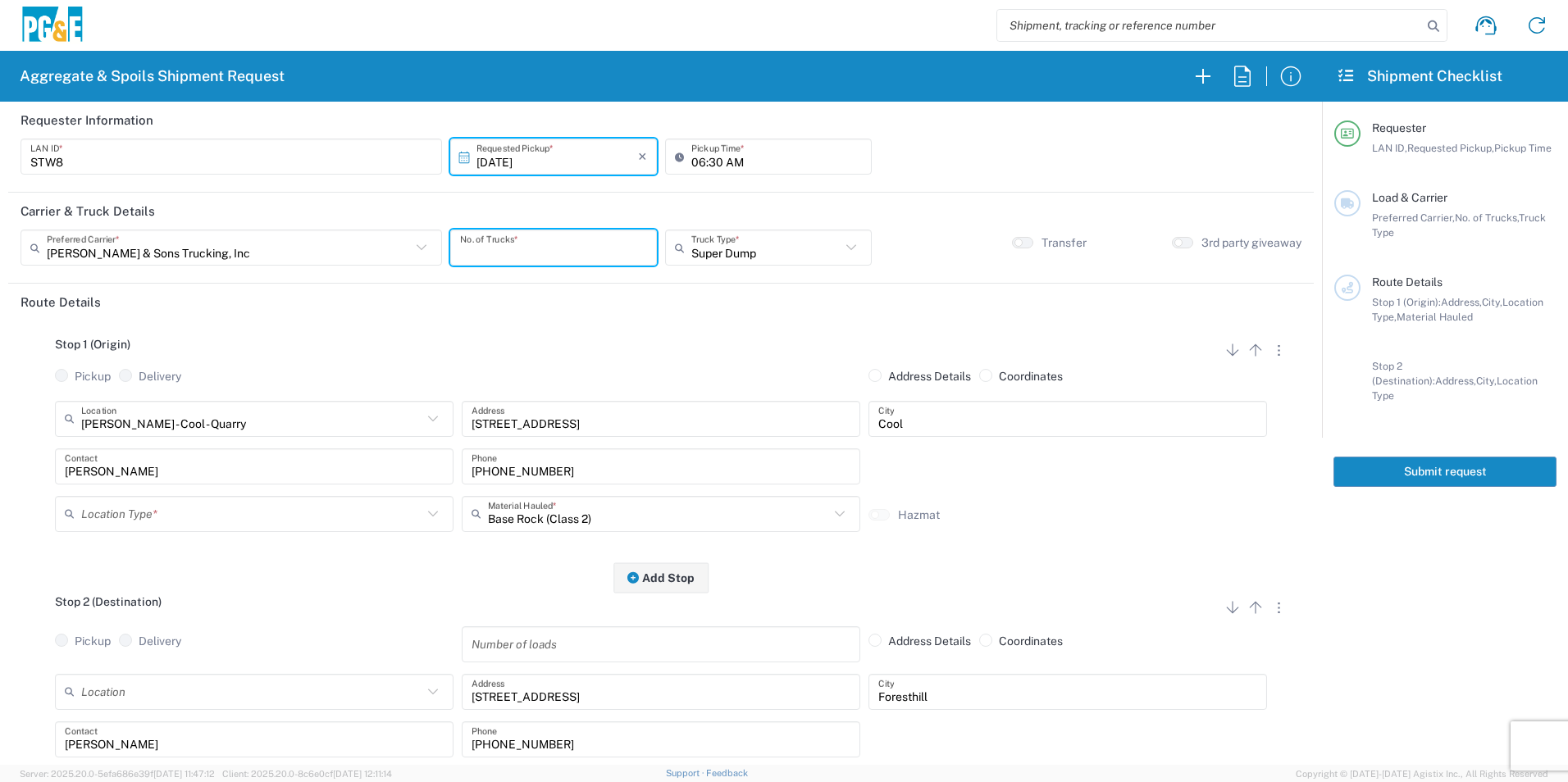
click at [518, 247] on input "number" at bounding box center [553, 247] width 187 height 29
type input "0"
type input "2"
click at [152, 526] on input "text" at bounding box center [252, 513] width 342 height 29
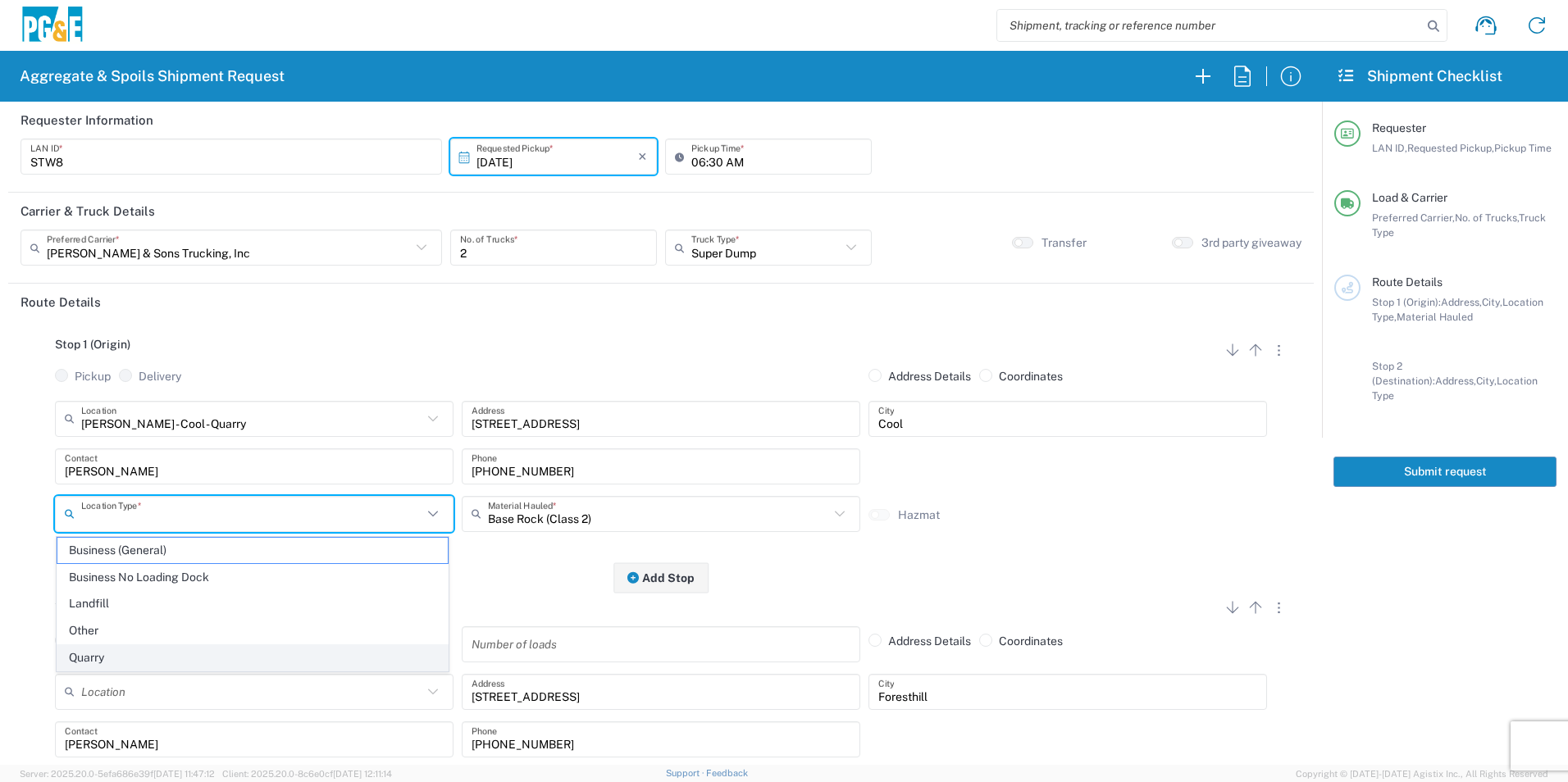
click at [83, 653] on span "Quarry" at bounding box center [253, 658] width 390 height 25
type input "Quarry"
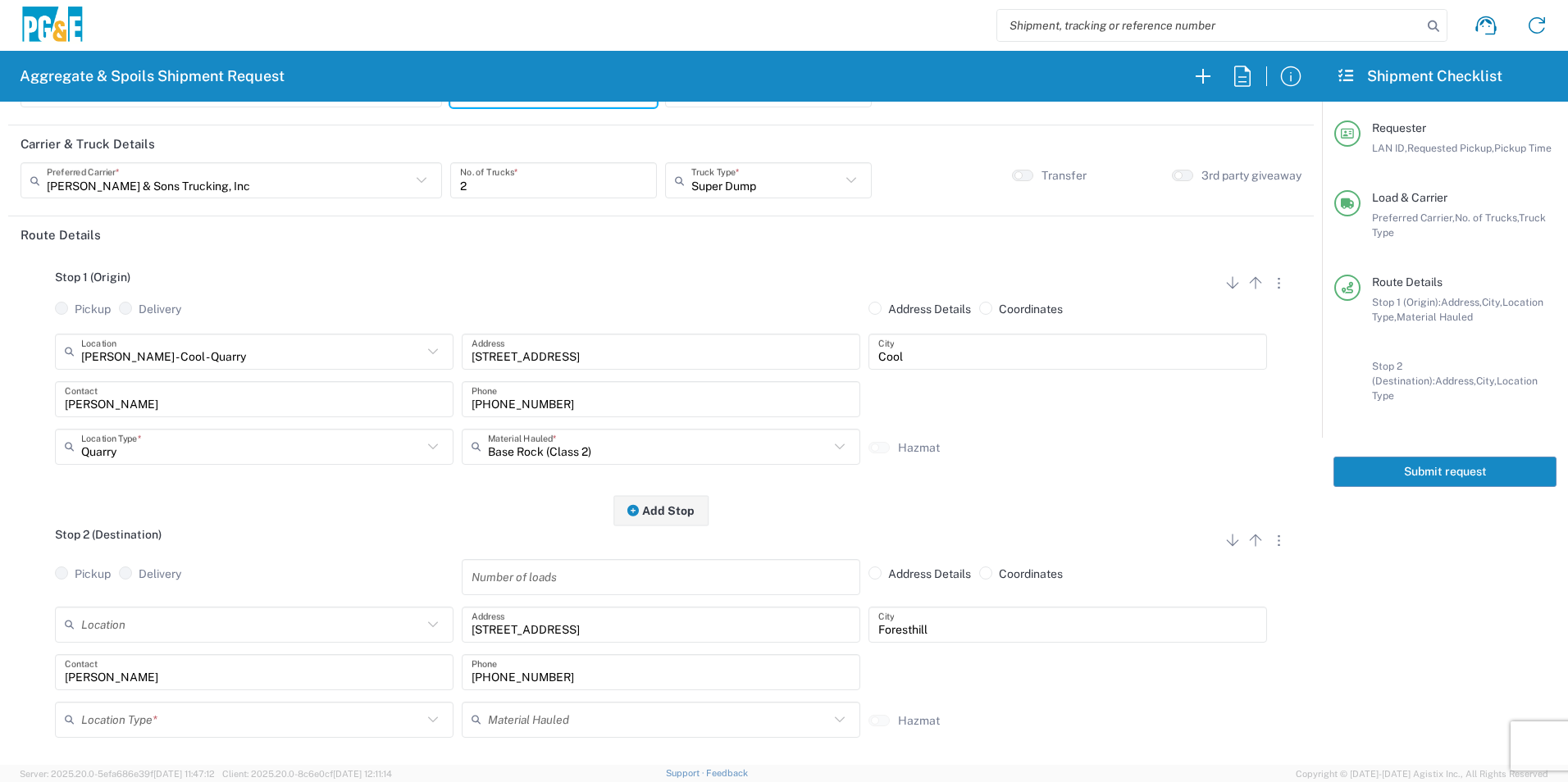
scroll to position [246, 0]
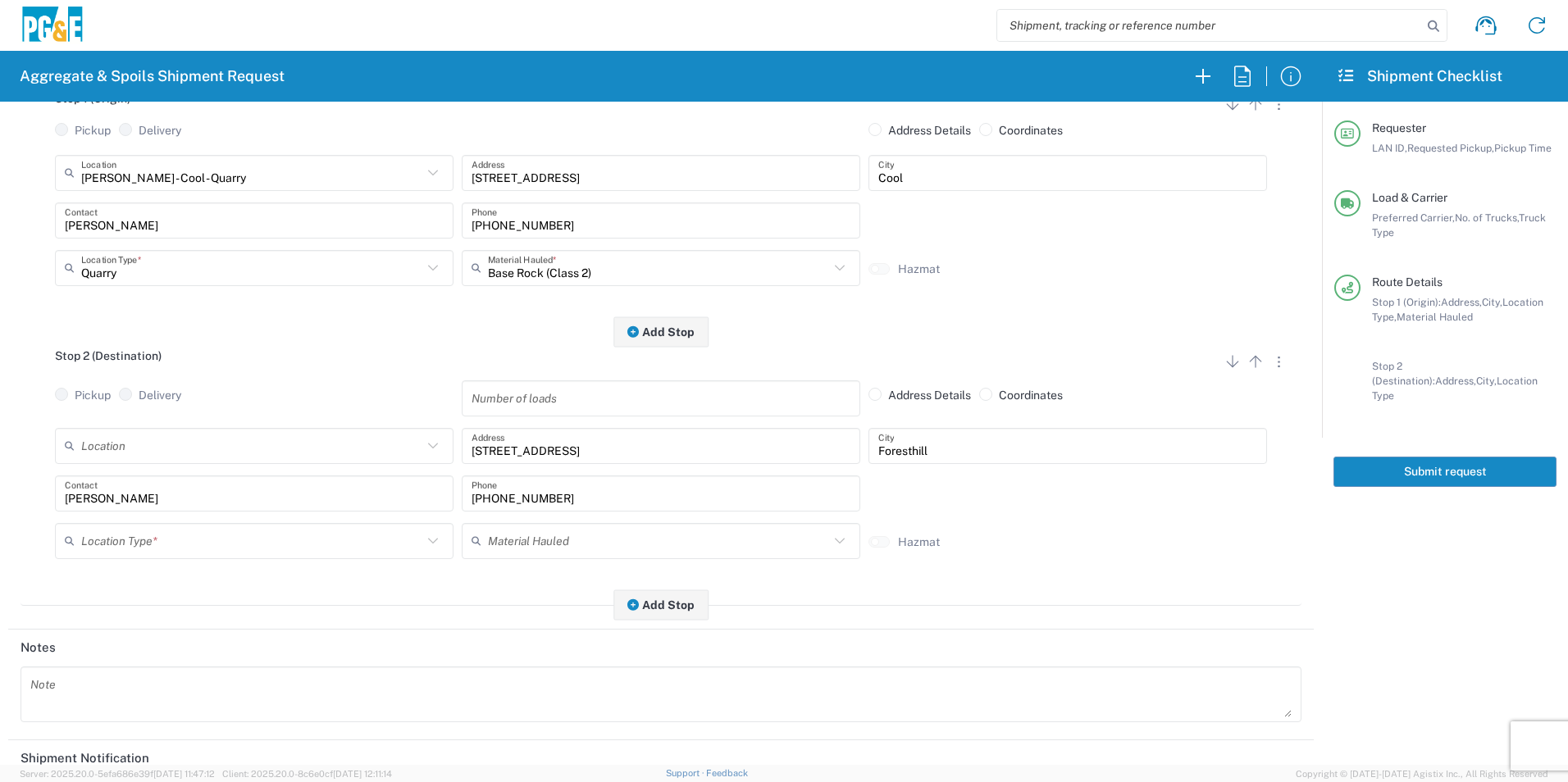
click at [126, 545] on input "text" at bounding box center [252, 540] width 342 height 29
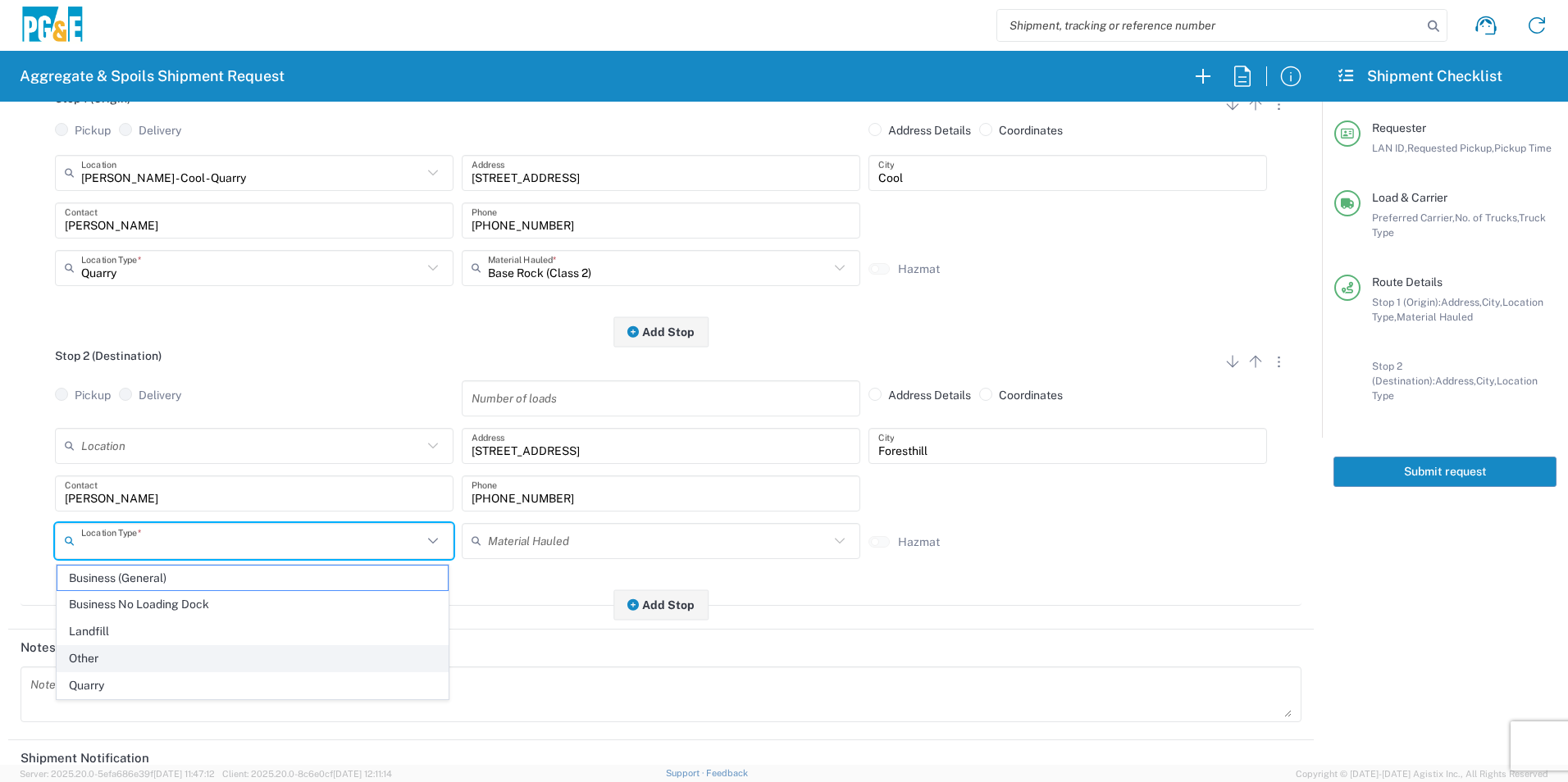
click at [110, 649] on span "Other" at bounding box center [253, 659] width 390 height 25
type input "Other"
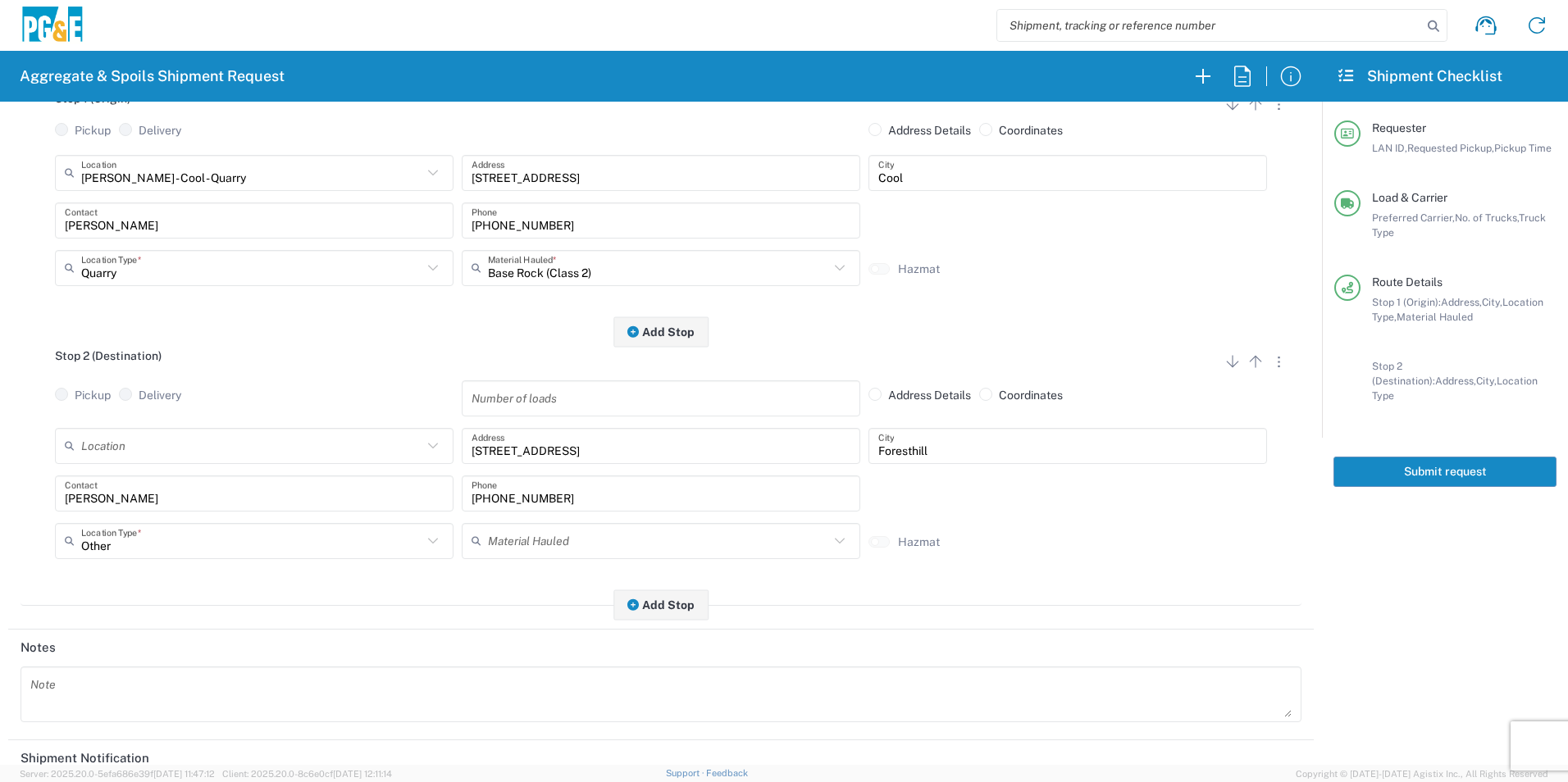
scroll to position [474, 0]
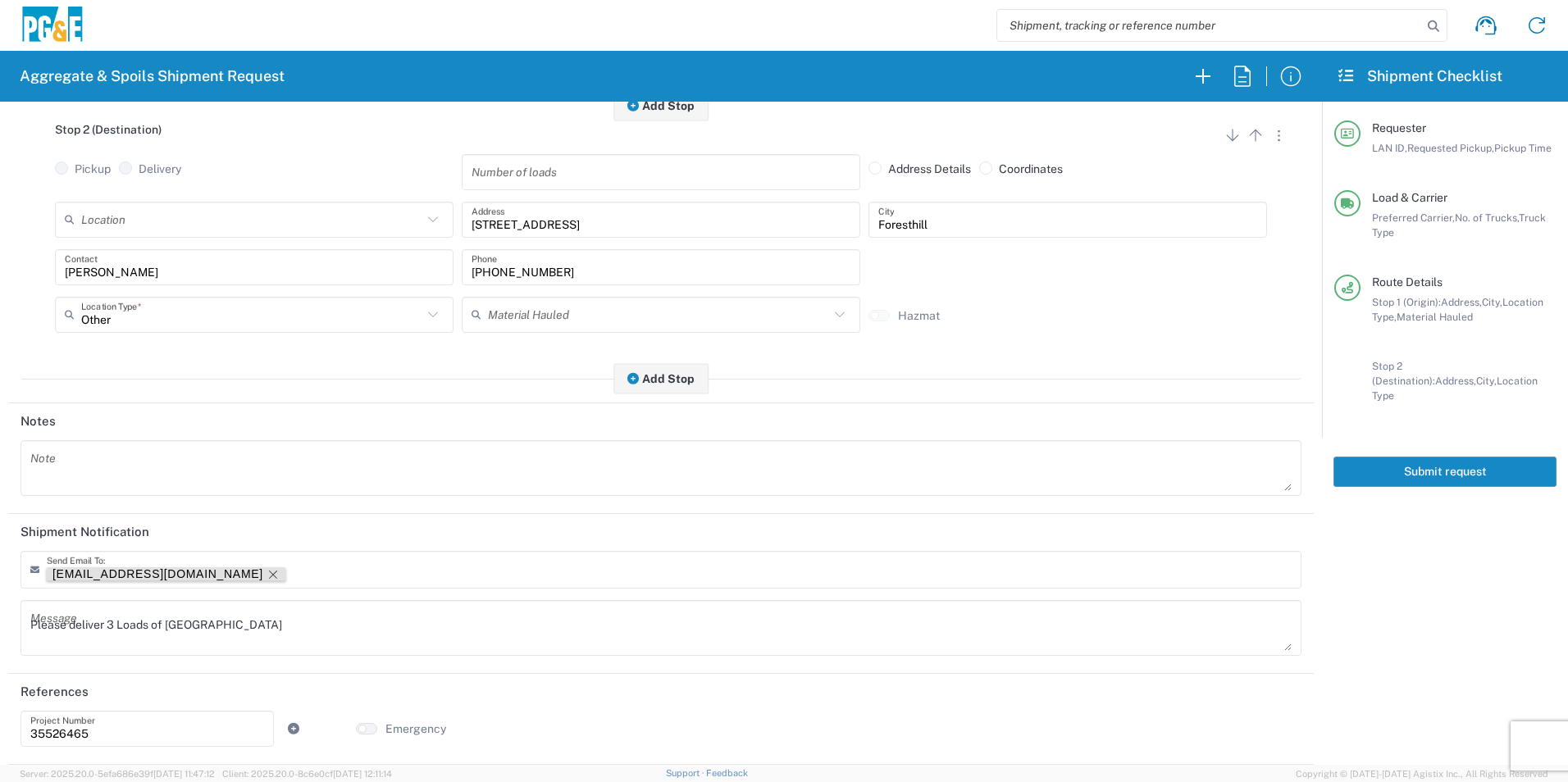
click at [267, 569] on icon "Remove tag" at bounding box center [273, 575] width 13 height 13
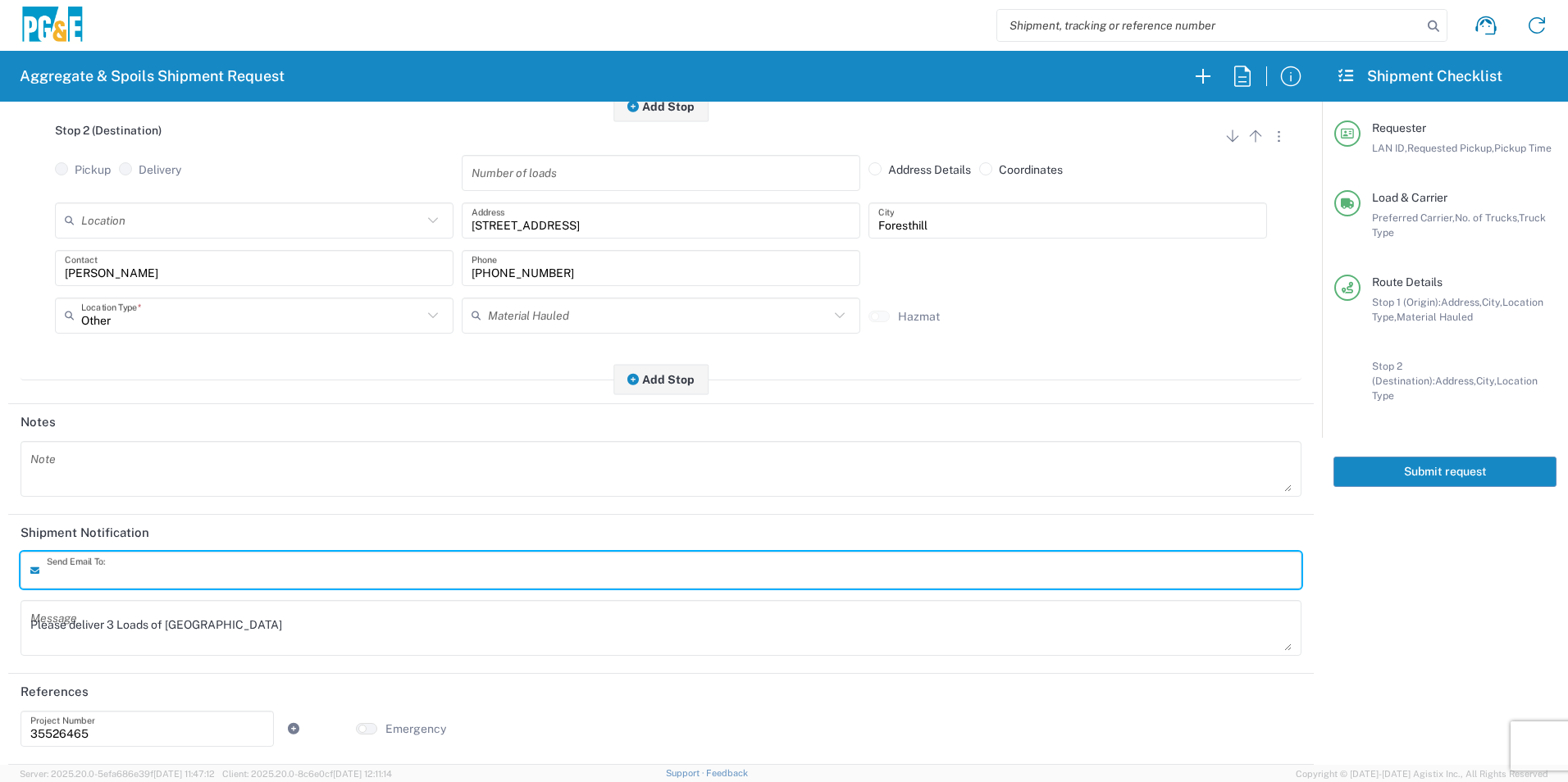
scroll to position [473, 0]
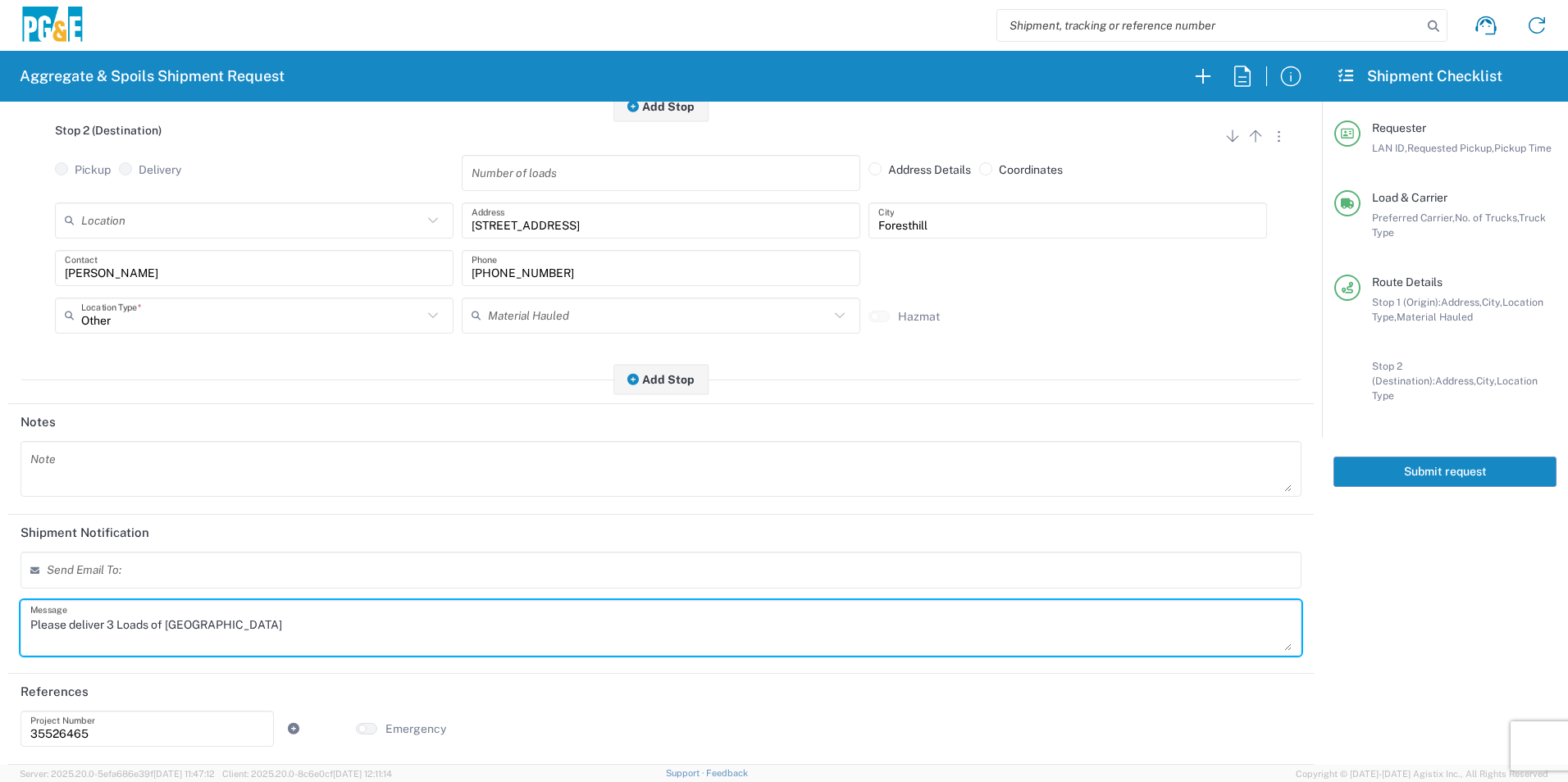
drag, startPoint x: 269, startPoint y: 624, endPoint x: -4, endPoint y: 622, distance: 273.0
click at [0, 622] on html "Aggregate & Spoils Shipment Request Requester Information STW8 LAN ID * 10/13/2…" at bounding box center [784, 391] width 1568 height 782
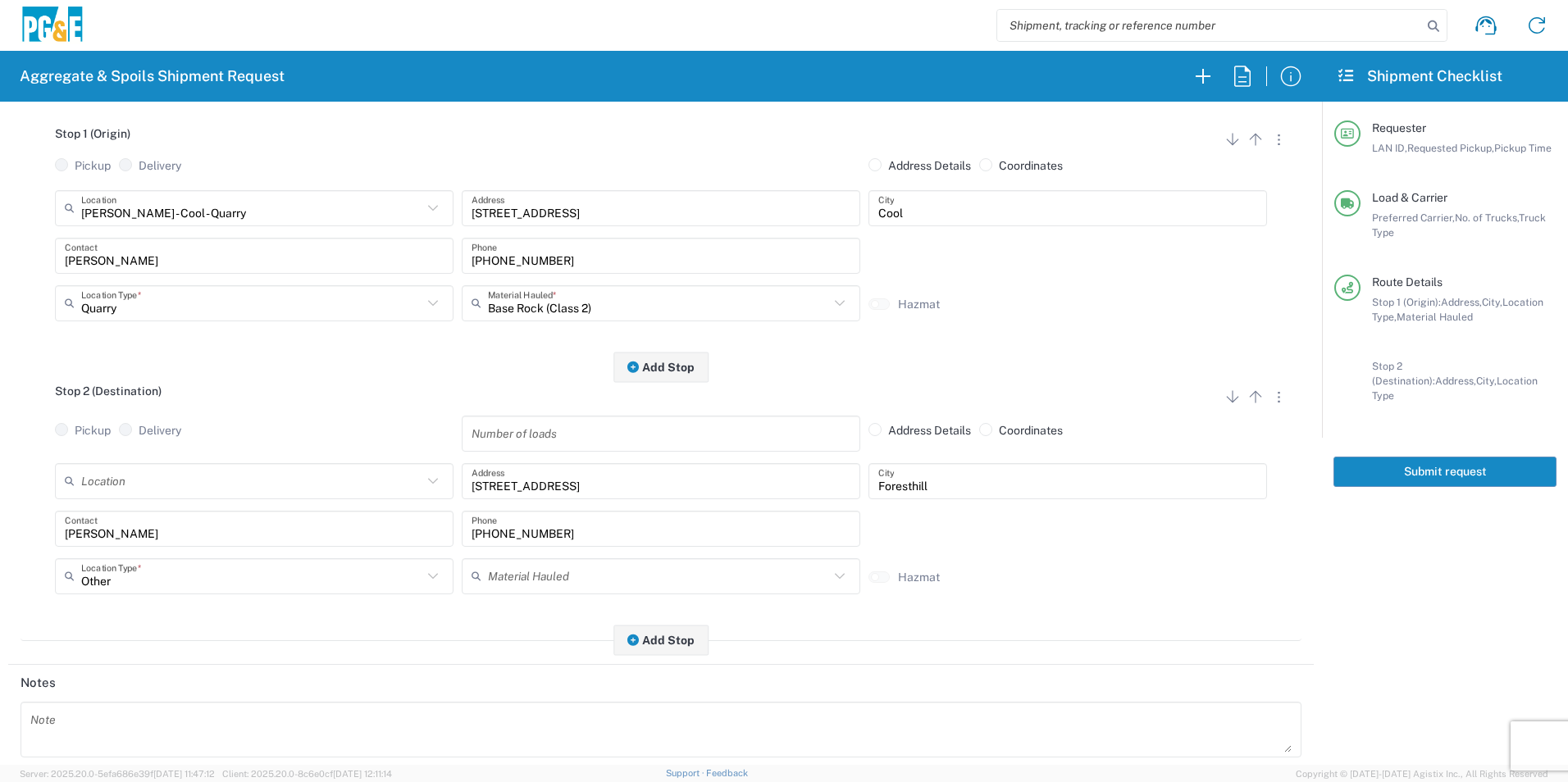
scroll to position [0, 0]
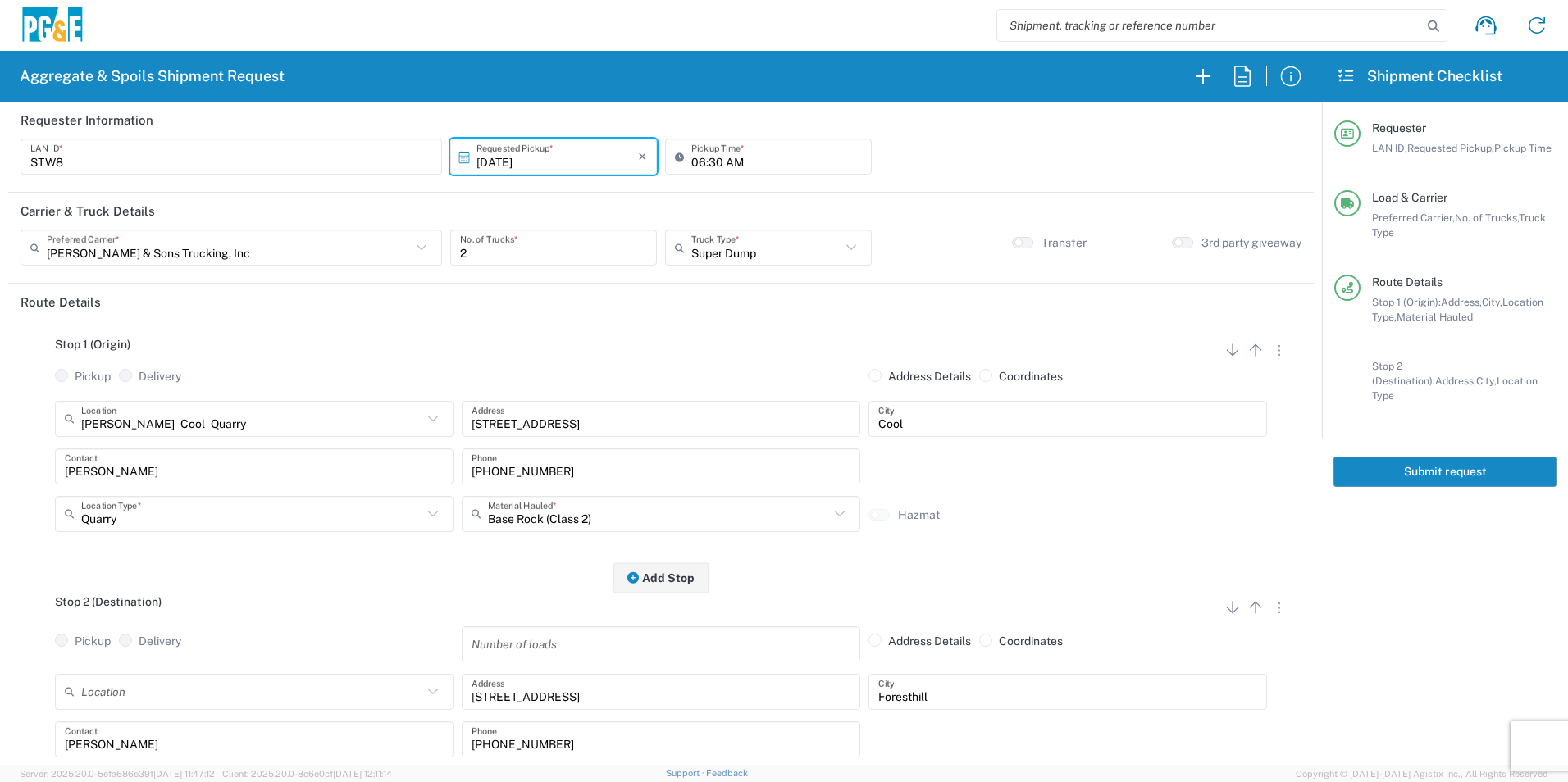
click at [1452, 457] on button "Submit request" at bounding box center [1445, 472] width 223 height 31
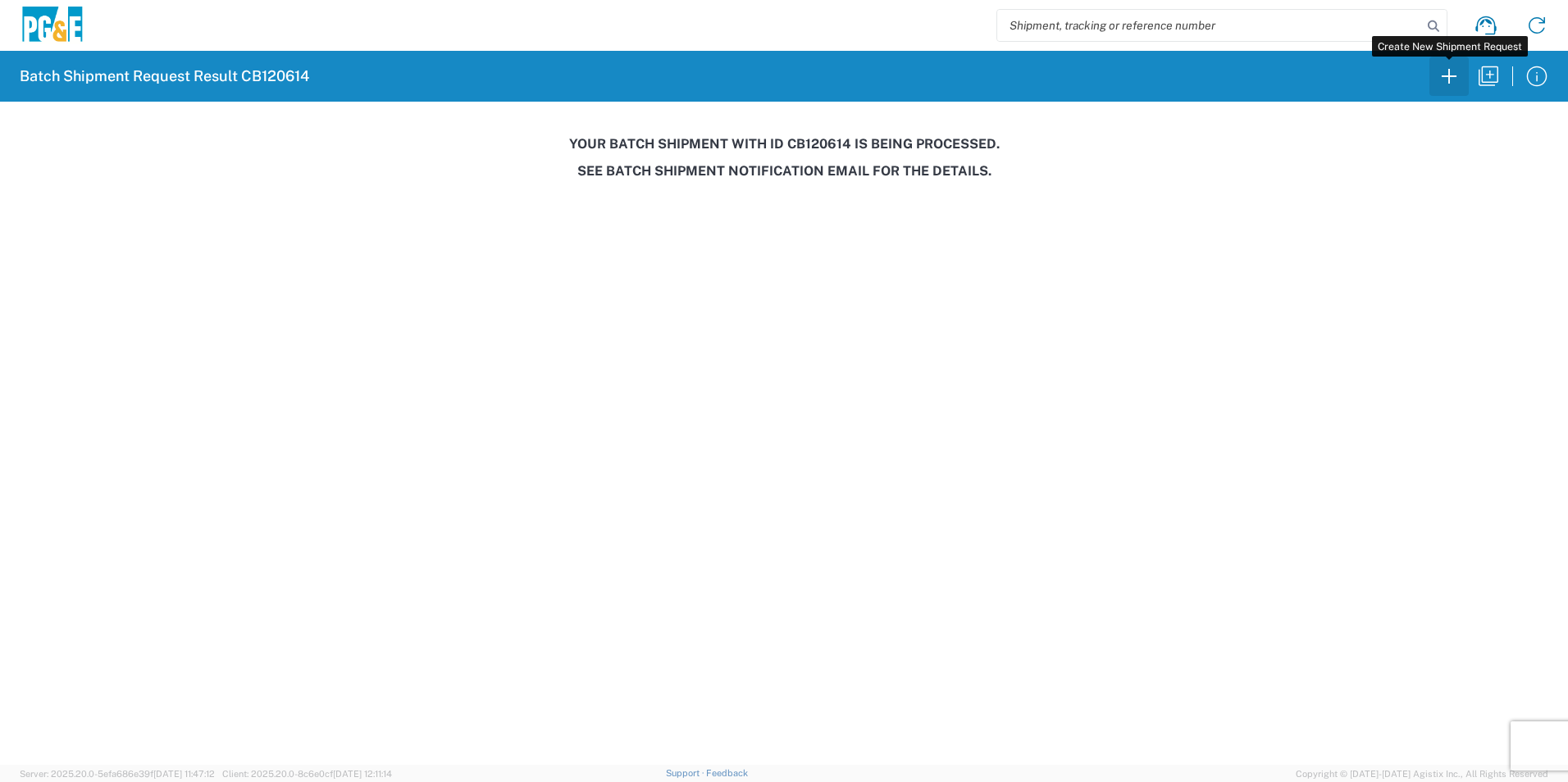
click at [1455, 71] on icon "button" at bounding box center [1449, 77] width 26 height 26
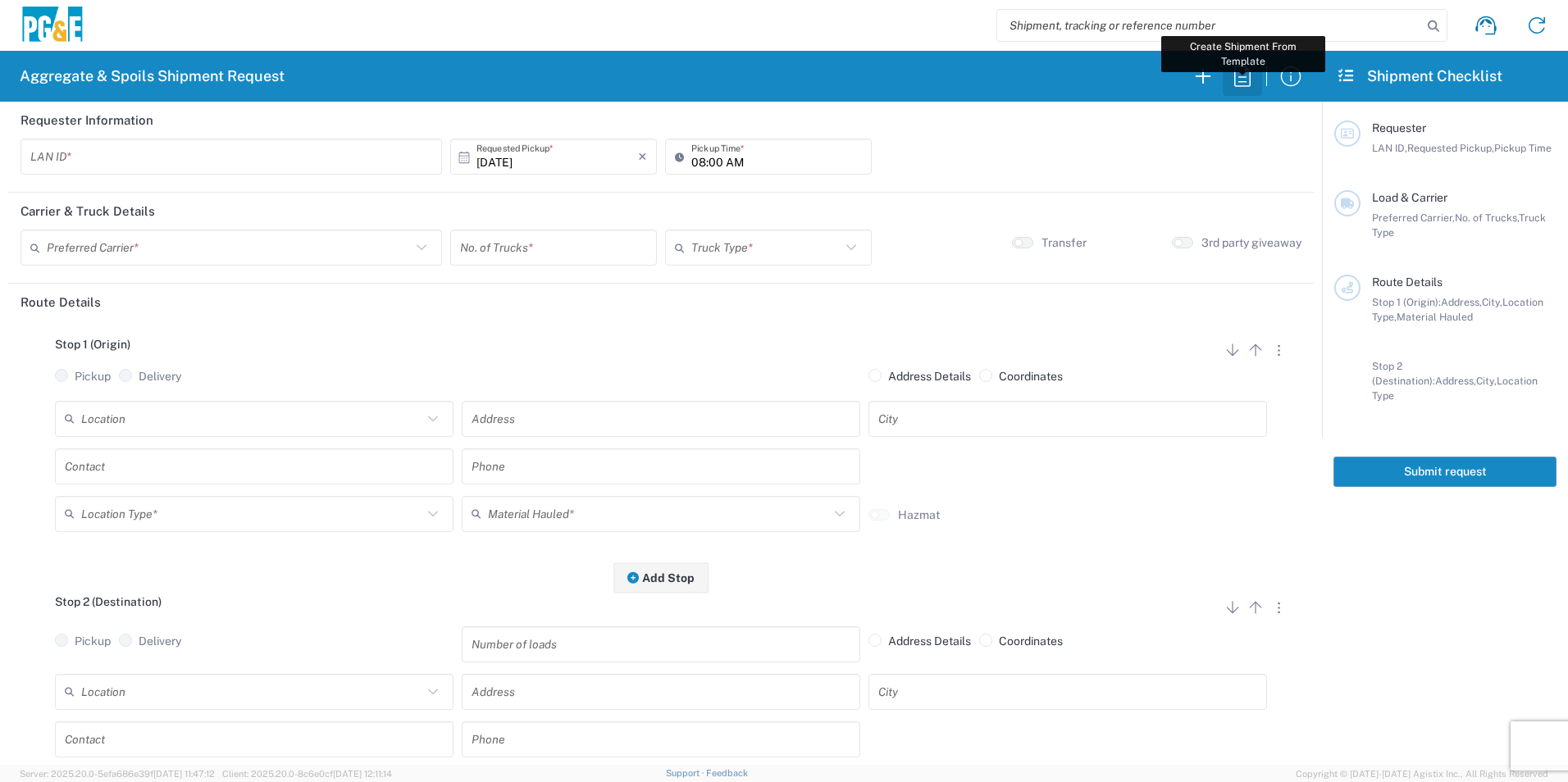
click at [1240, 73] on icon "button" at bounding box center [1242, 77] width 26 height 26
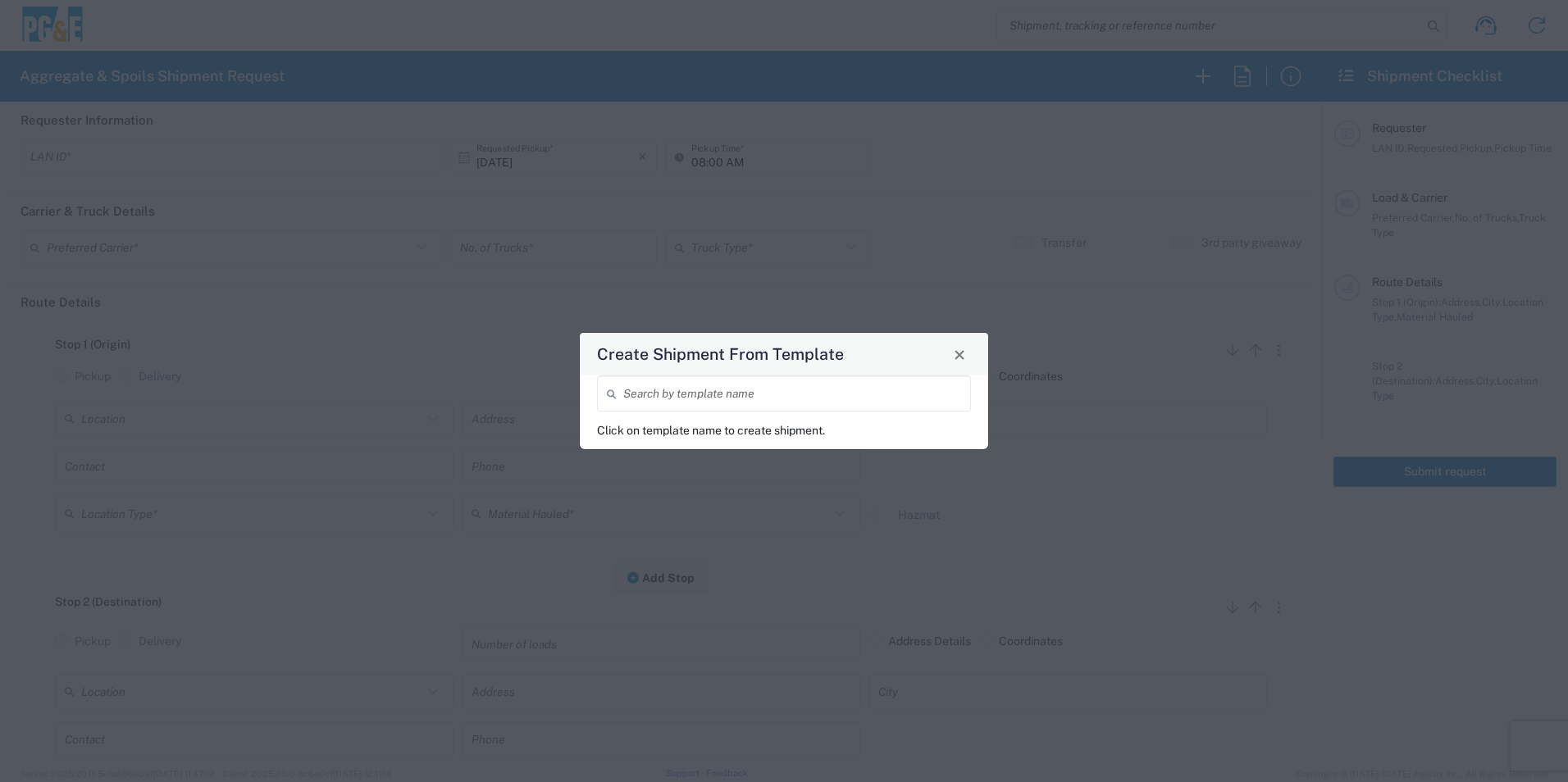
click at [745, 392] on input "search" at bounding box center [792, 394] width 338 height 29
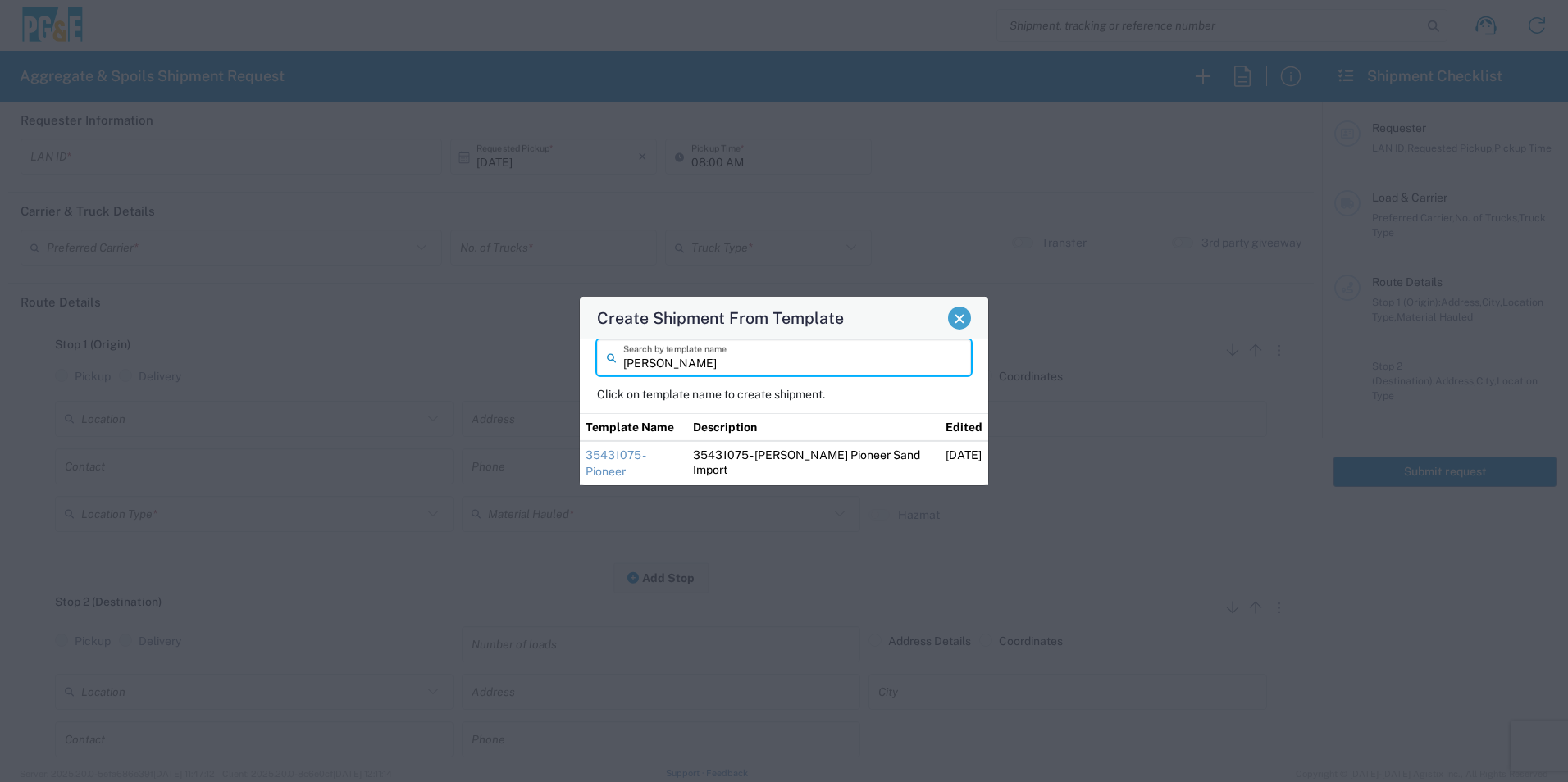
type input "troy"
click at [953, 328] on button "Close" at bounding box center [959, 318] width 23 height 23
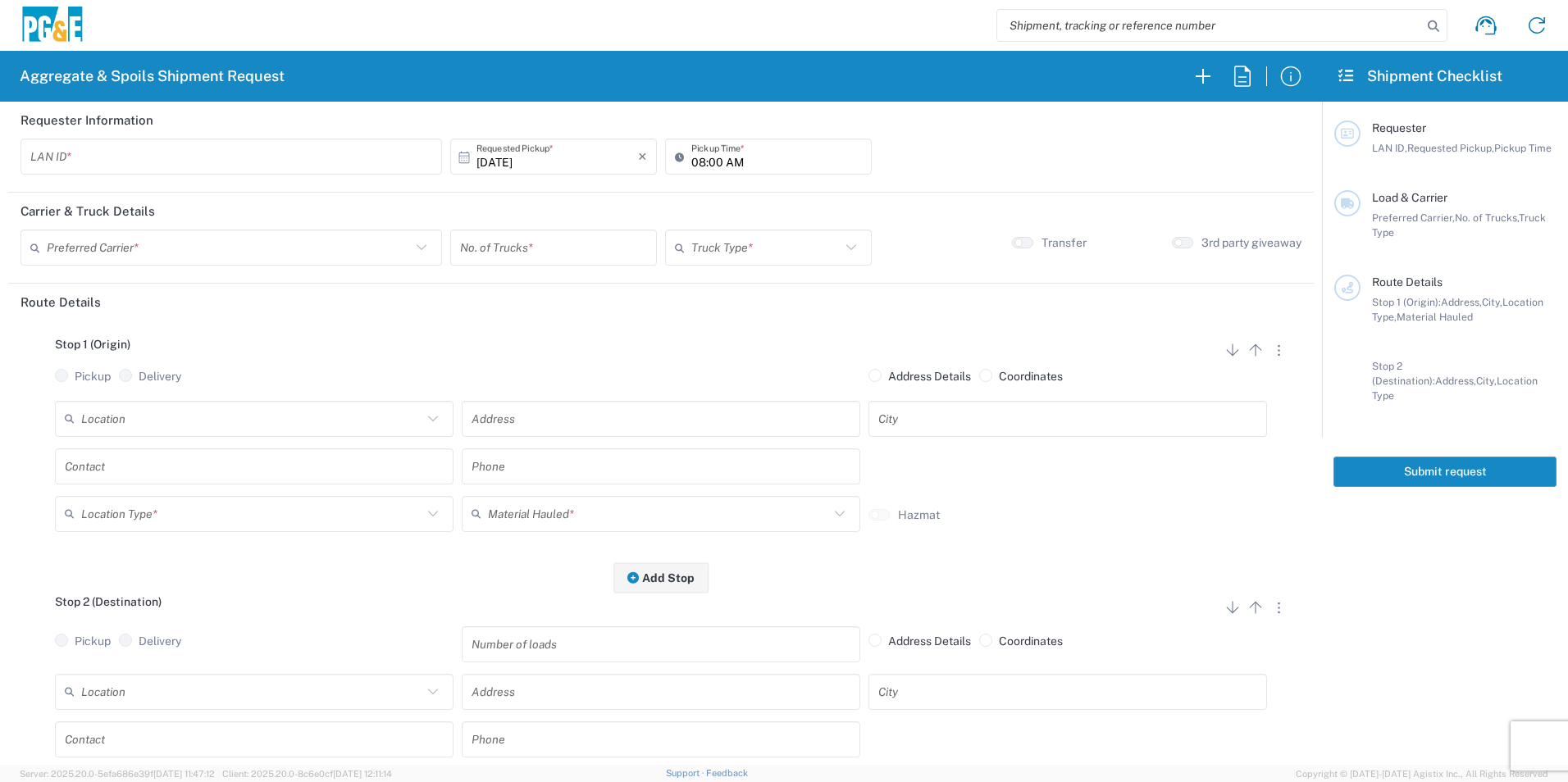
click at [85, 168] on input "text" at bounding box center [231, 157] width 402 height 29
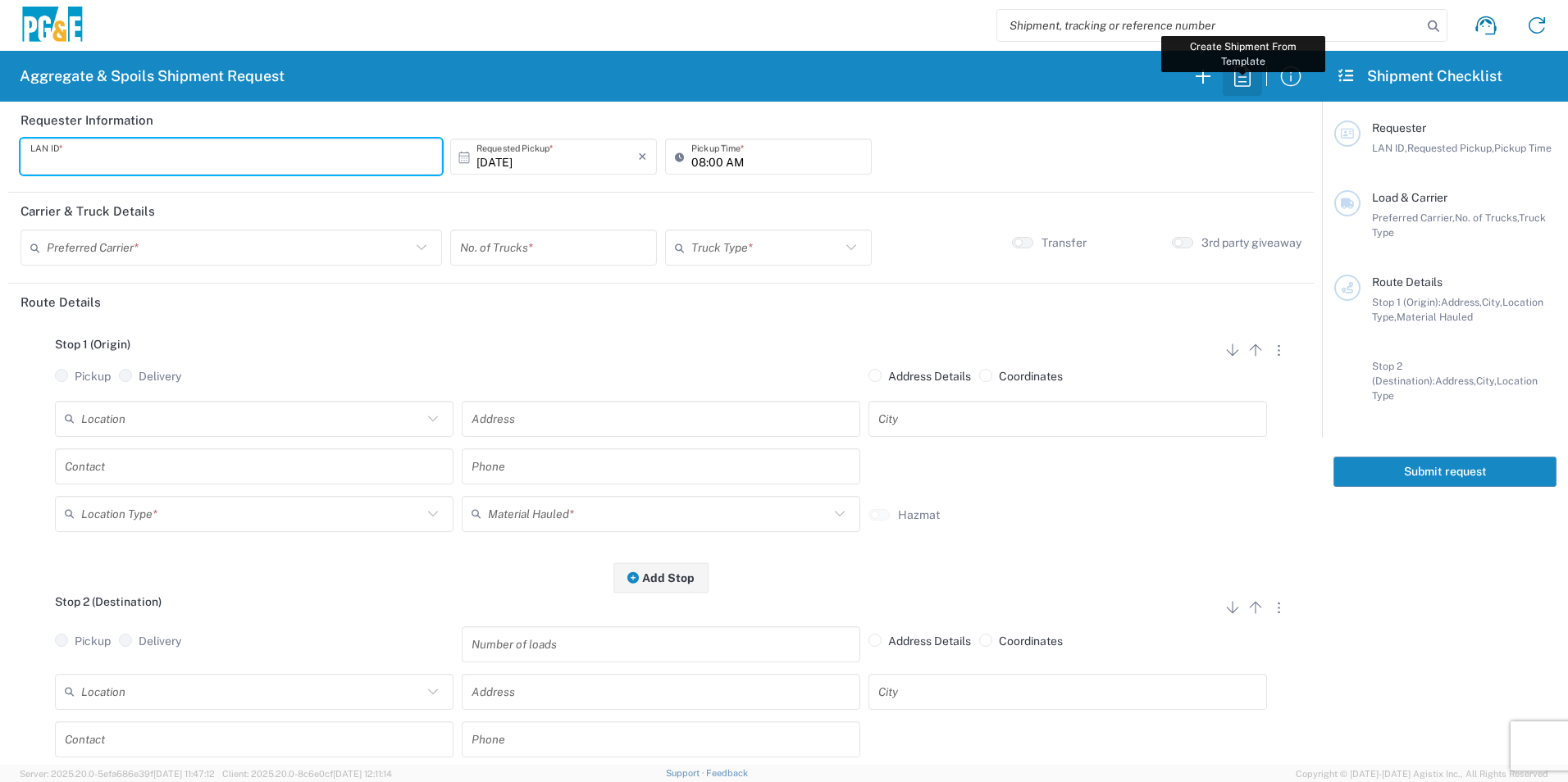
click at [1253, 78] on icon "button" at bounding box center [1242, 77] width 26 height 26
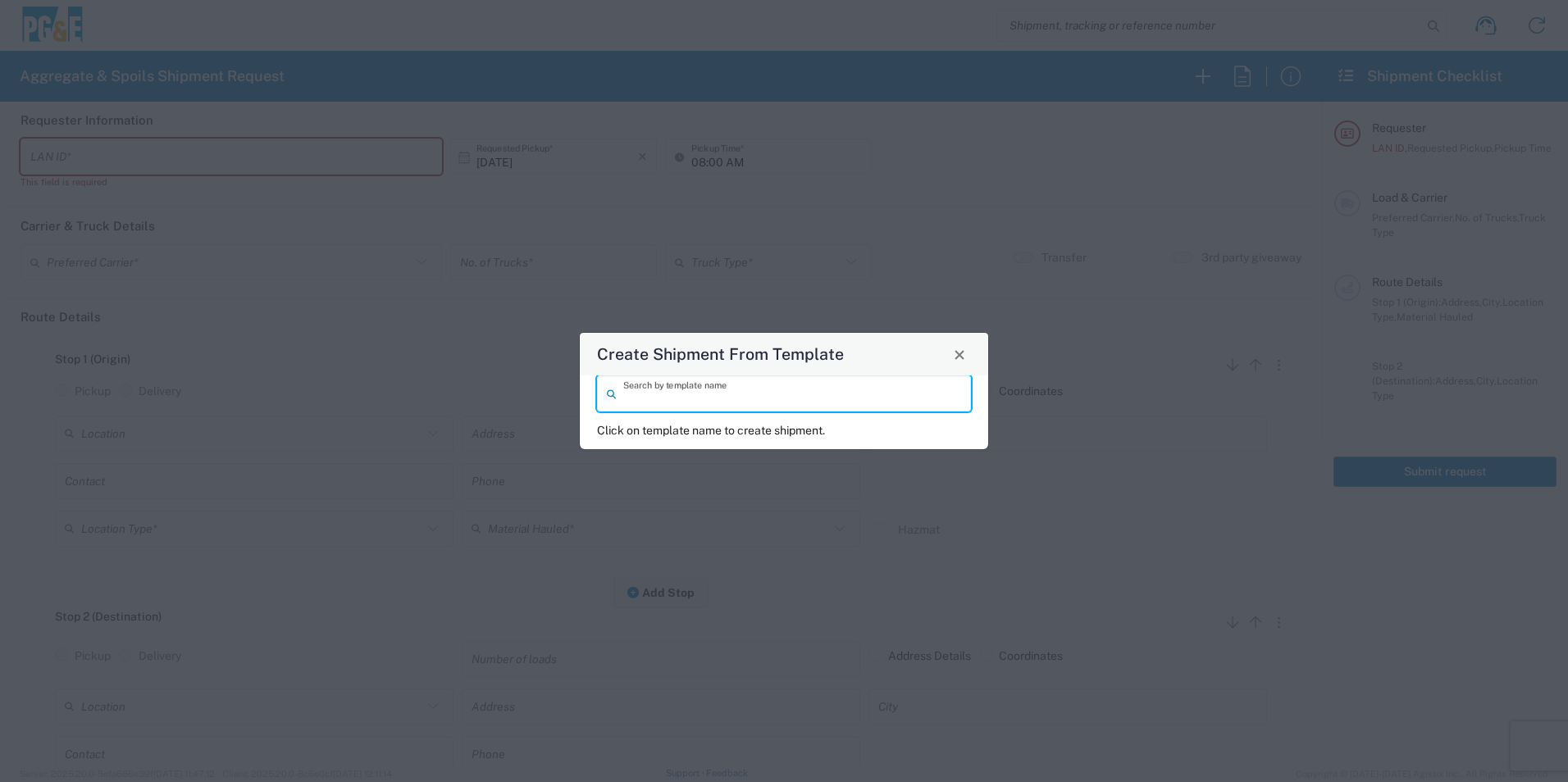
click at [665, 388] on input "search" at bounding box center [792, 394] width 338 height 29
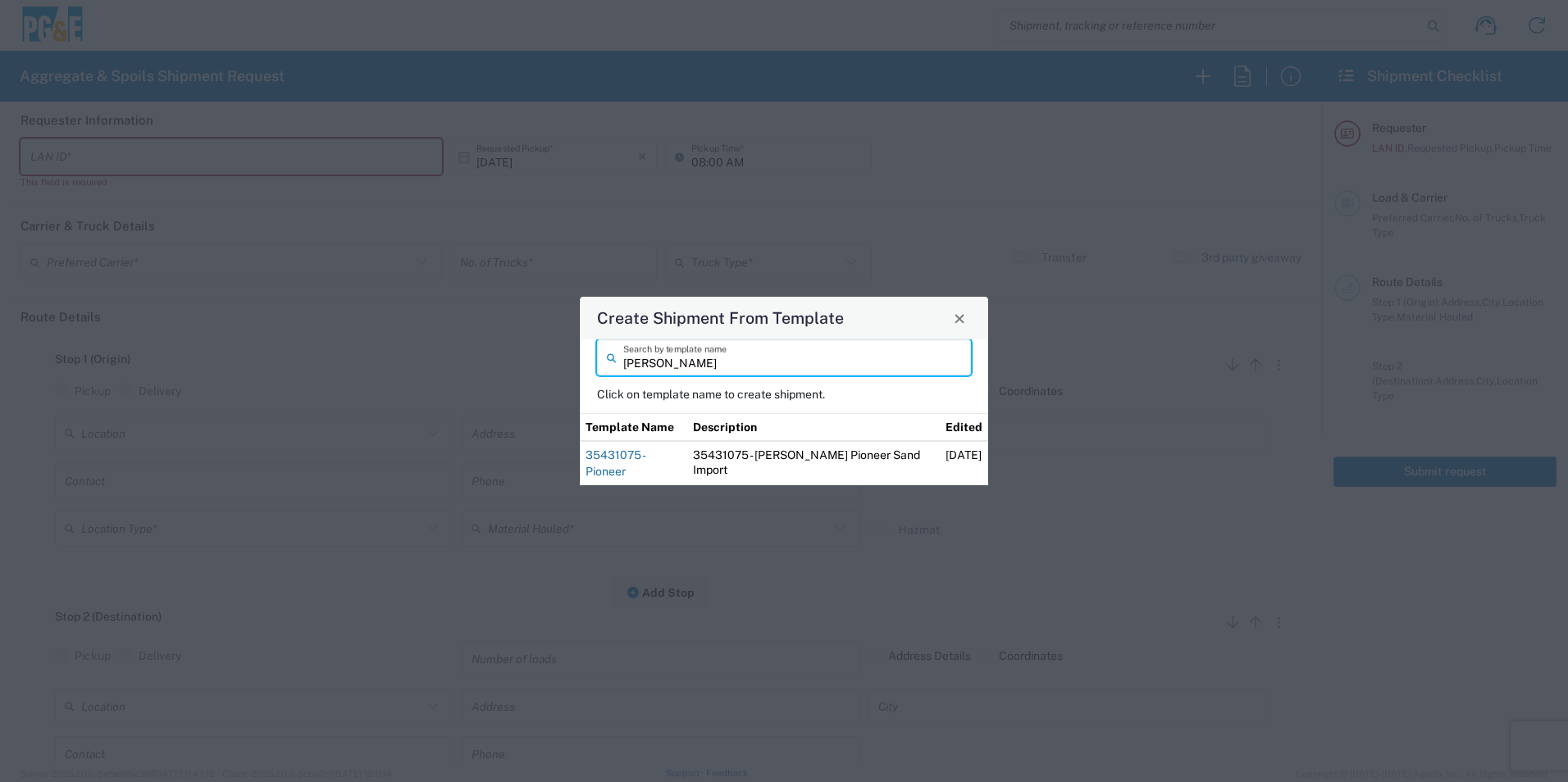
type input "troy"
click at [626, 464] on link "35431075 - Pioneer" at bounding box center [615, 464] width 59 height 30
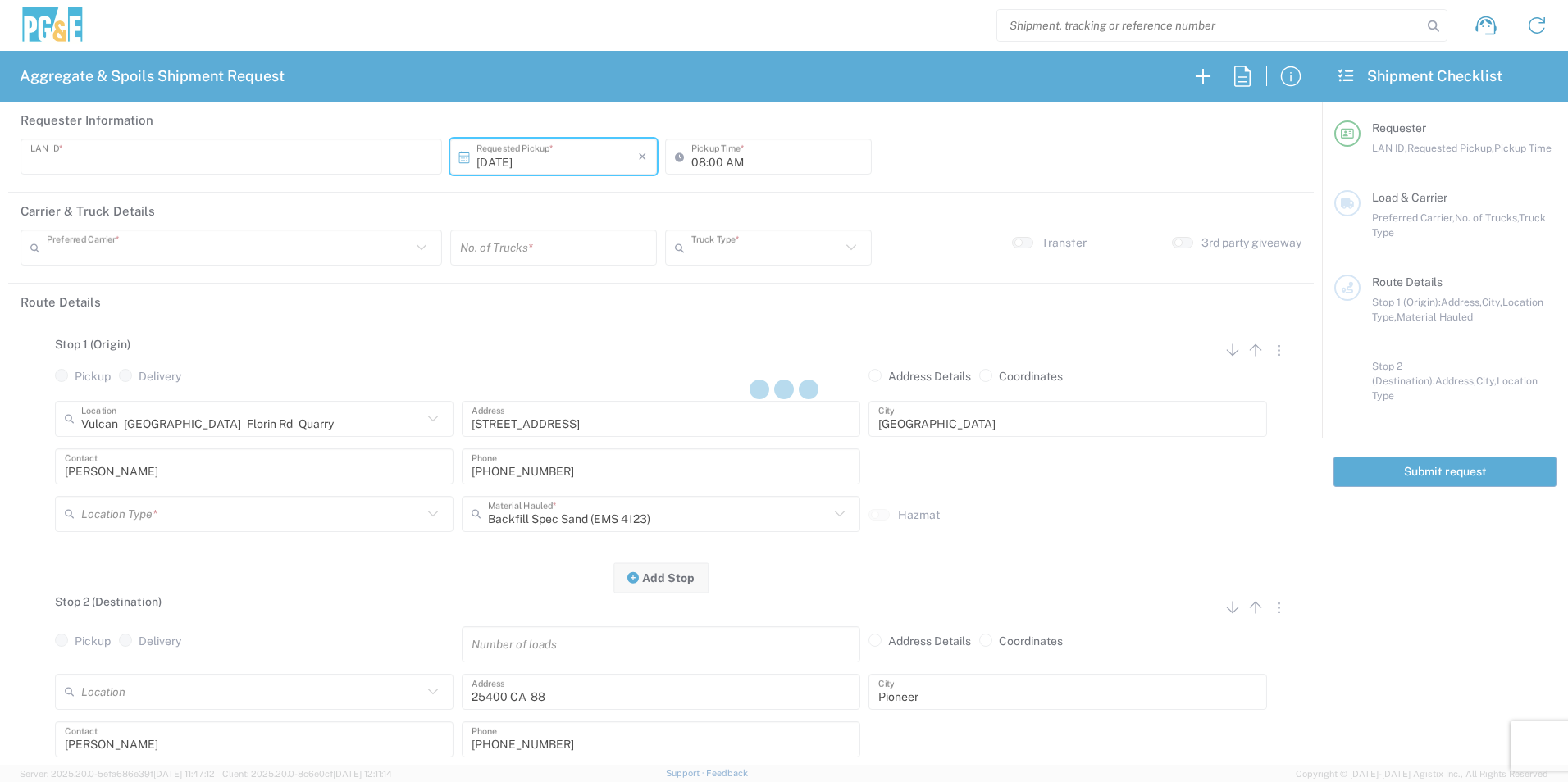
type input "TXTG"
type input "06:00 AM"
type input "[PERSON_NAME] & Sons Trucking, Inc"
type input "20 Yard Dump Truck"
type textarea "Start with 1 load of Sand. Troy will direct from there."
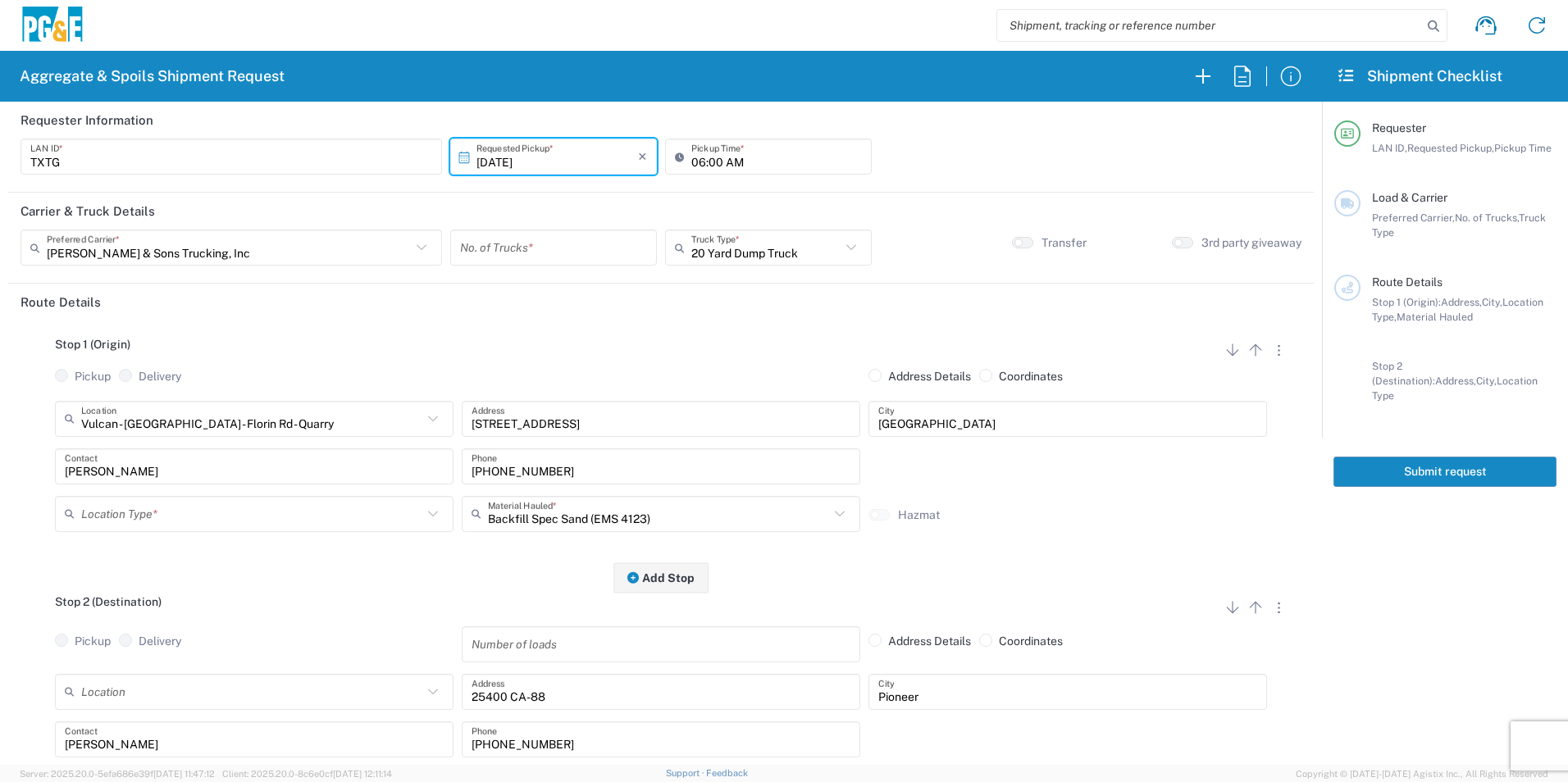
click at [709, 161] on input "06:00 AM" at bounding box center [777, 157] width 171 height 29
click at [711, 160] on input "06:00 AM" at bounding box center [777, 157] width 171 height 29
type input "06:30 AM"
click at [546, 243] on input "number" at bounding box center [553, 247] width 187 height 29
type input "1"
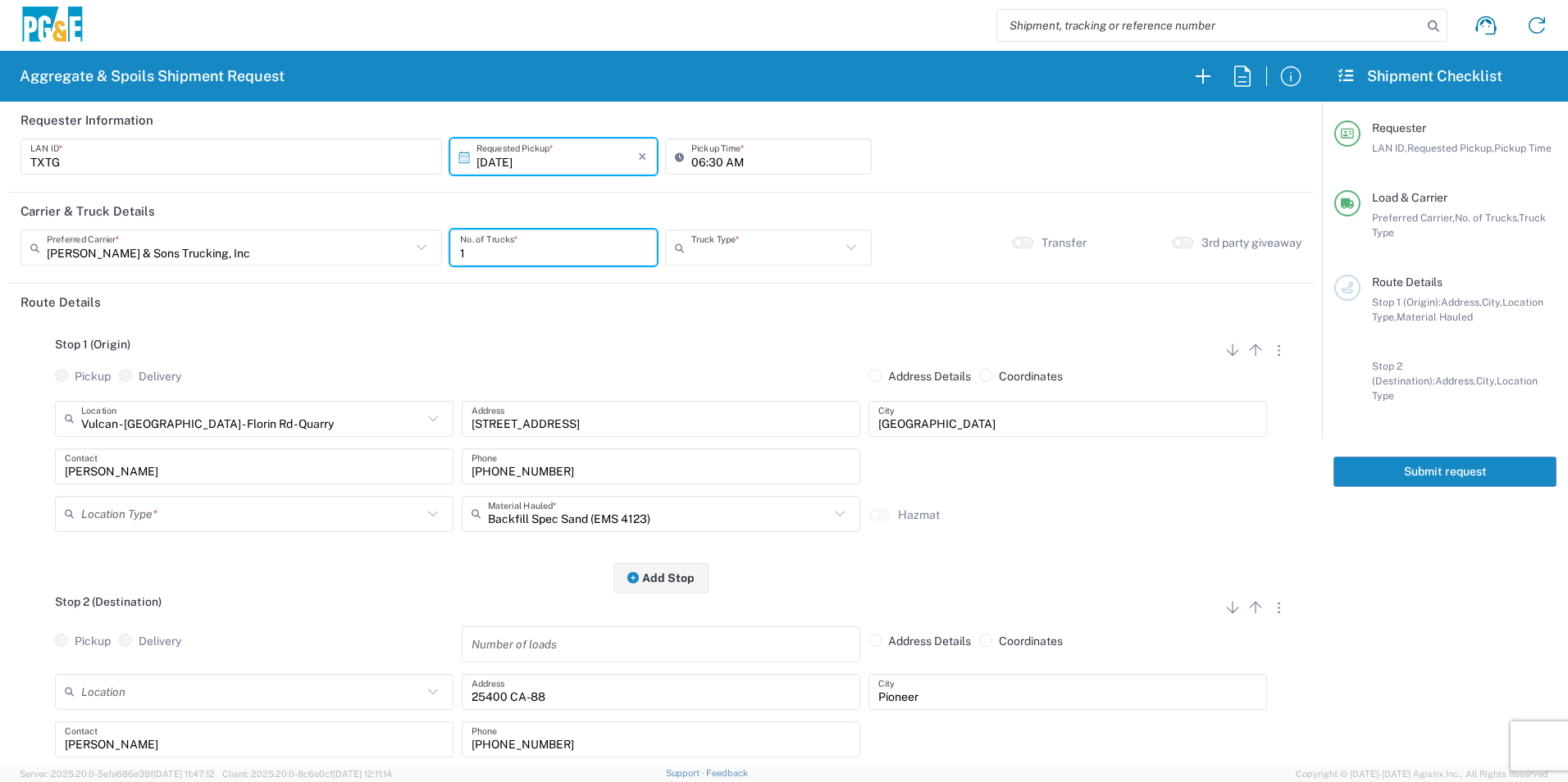
click at [707, 247] on input "text" at bounding box center [766, 247] width 149 height 29
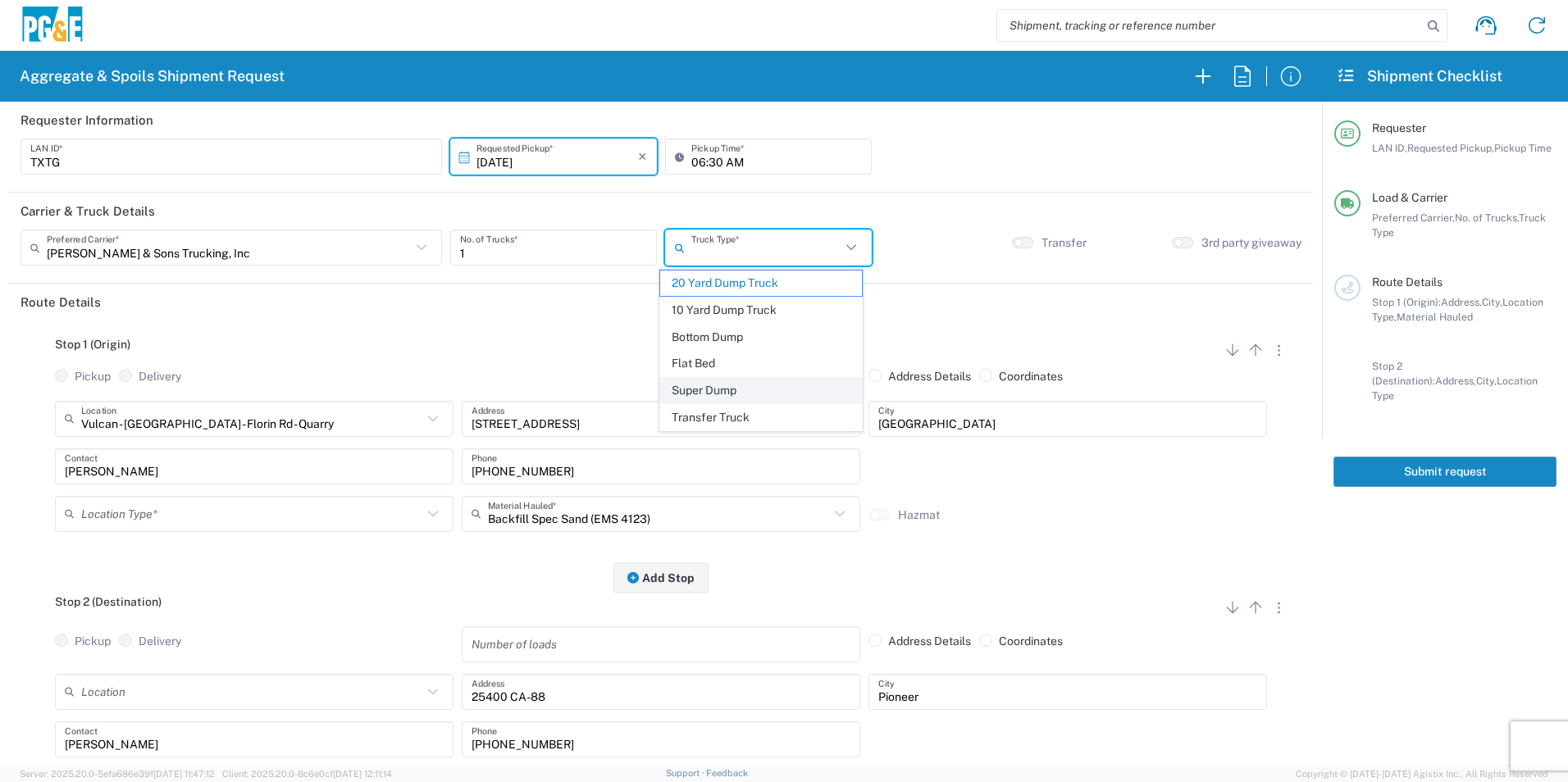
click at [720, 389] on span "Super Dump" at bounding box center [760, 390] width 201 height 25
type input "Super Dump"
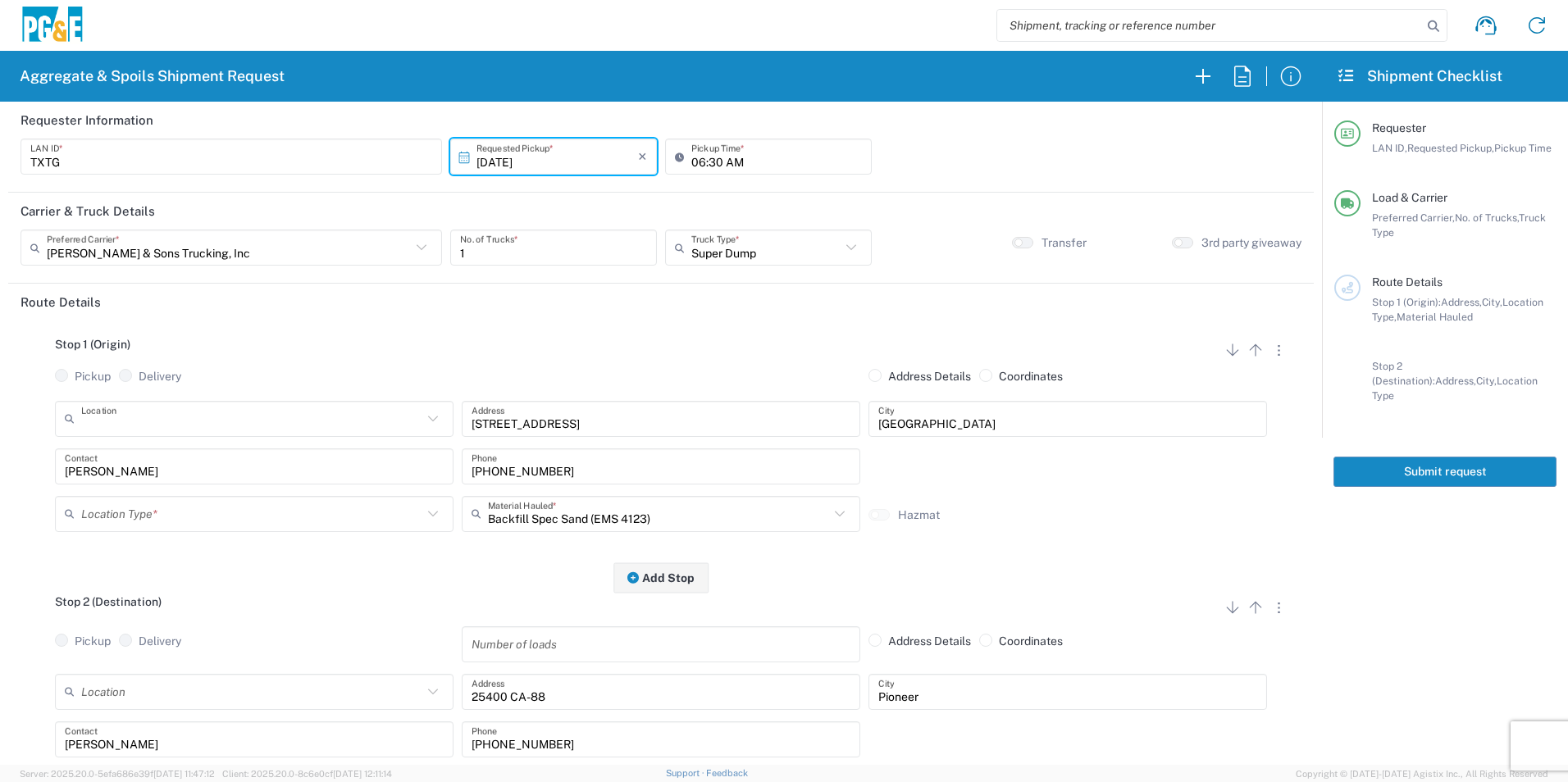
click at [273, 419] on input "text" at bounding box center [252, 418] width 342 height 29
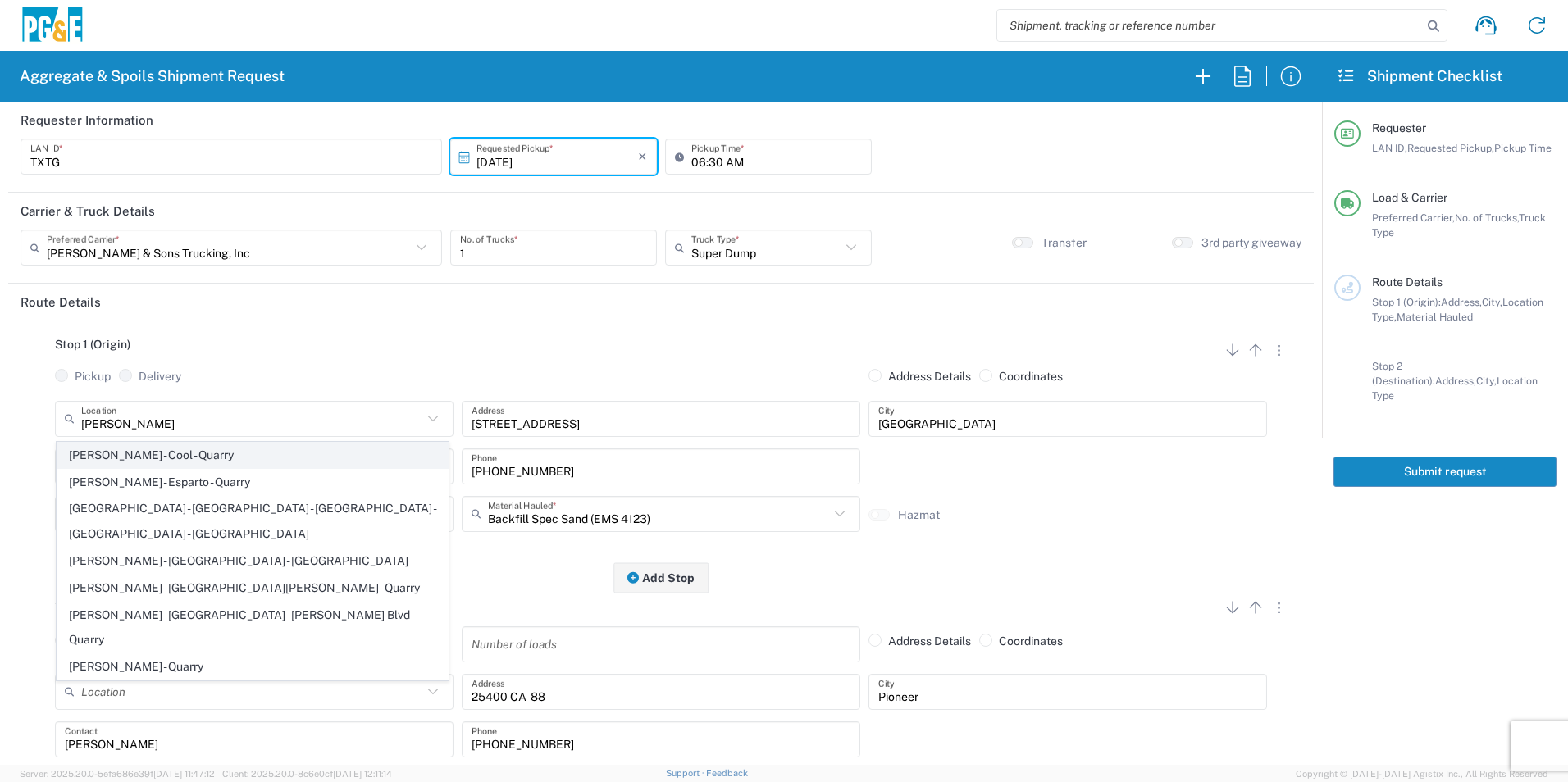
click at [231, 449] on span "[PERSON_NAME] - Cool - Quarry" at bounding box center [253, 455] width 390 height 25
type input "[PERSON_NAME] - Cool - Quarry"
type input "2601 Hwy 49"
type input "Cool"
type input "Quarry"
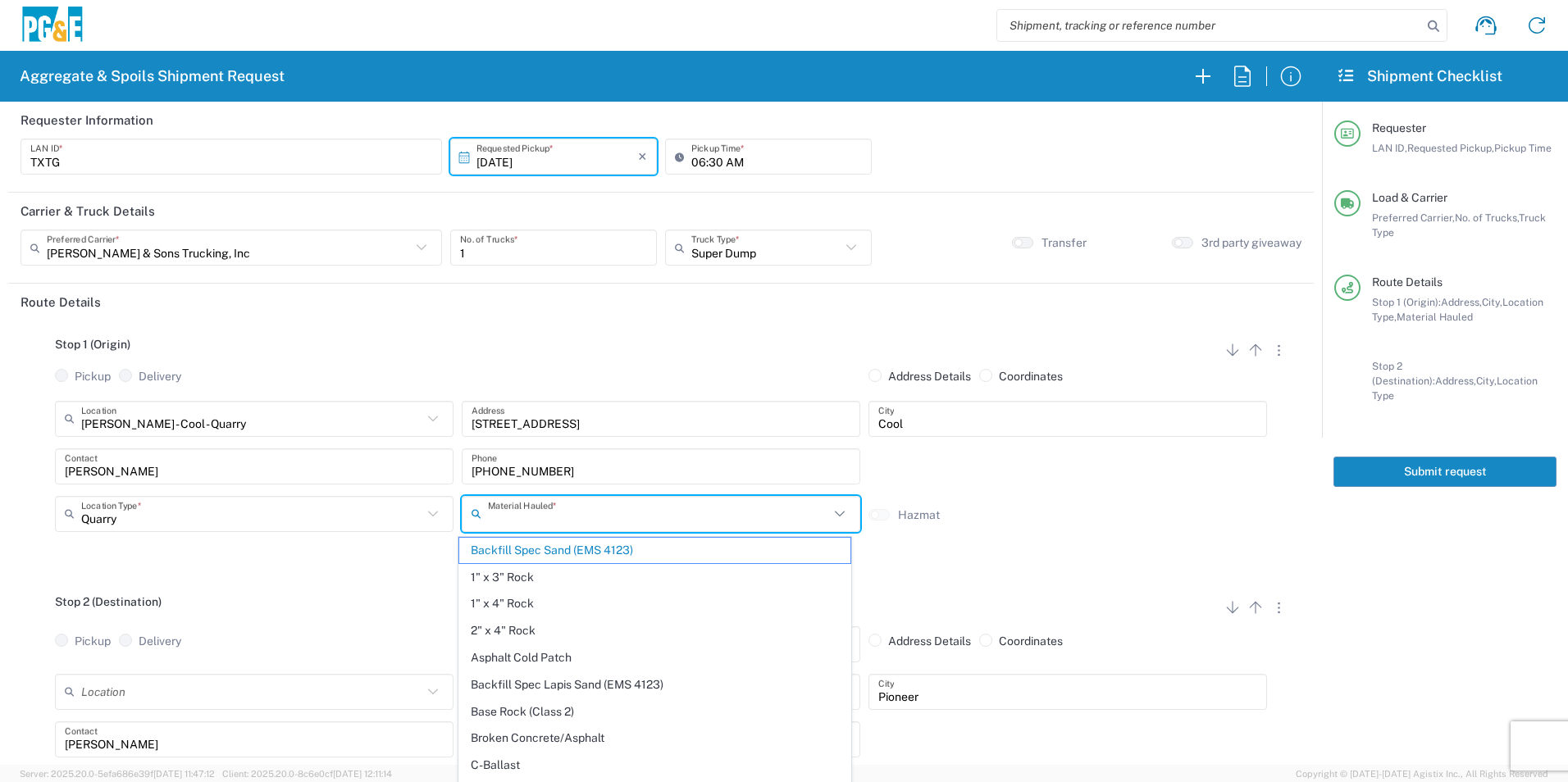
click at [613, 513] on input "text" at bounding box center [659, 513] width 342 height 29
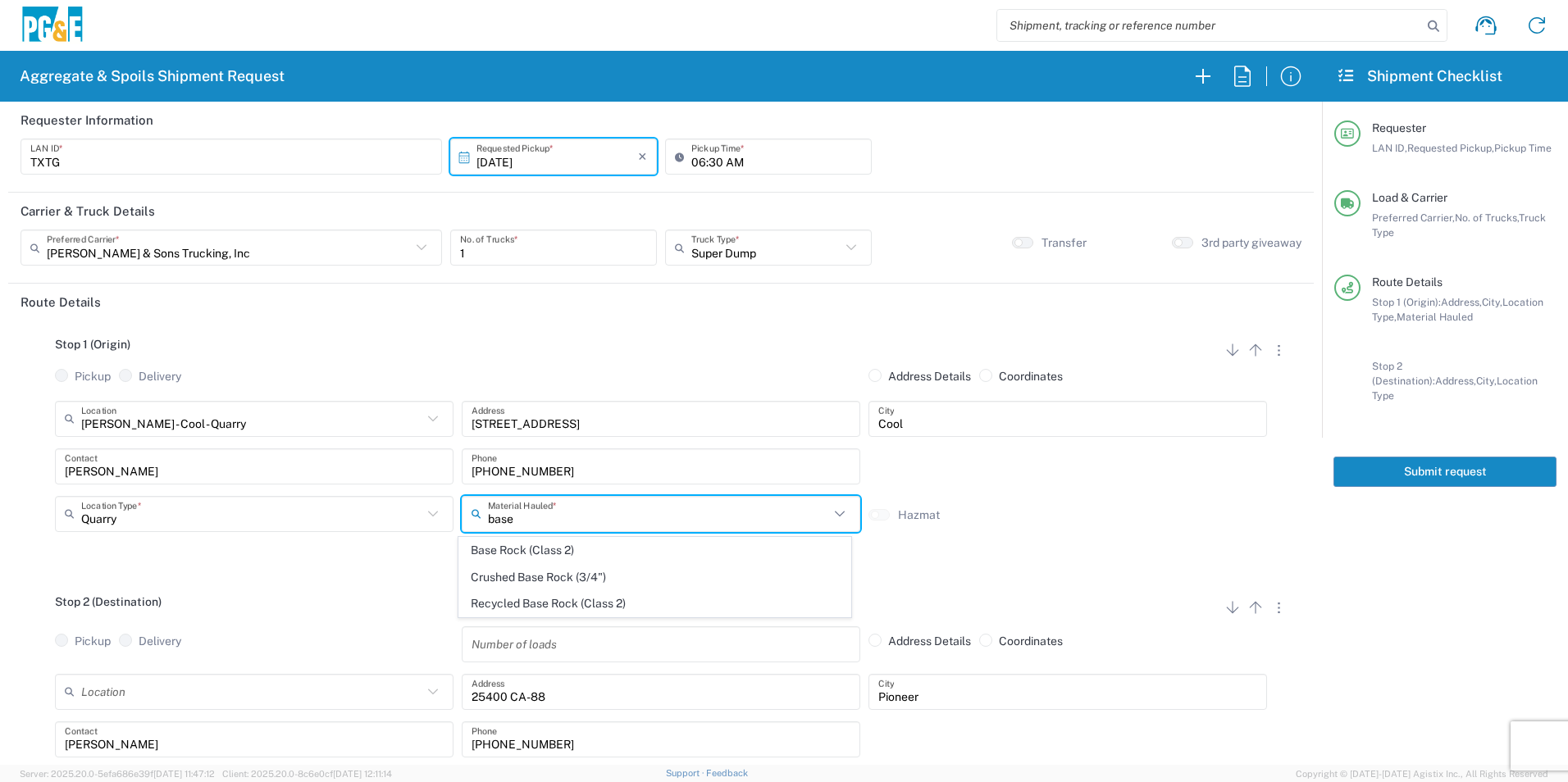
click at [552, 547] on span "Base Rock (Class 2)" at bounding box center [654, 551] width 390 height 25
type input "Base Rock (Class 2)"
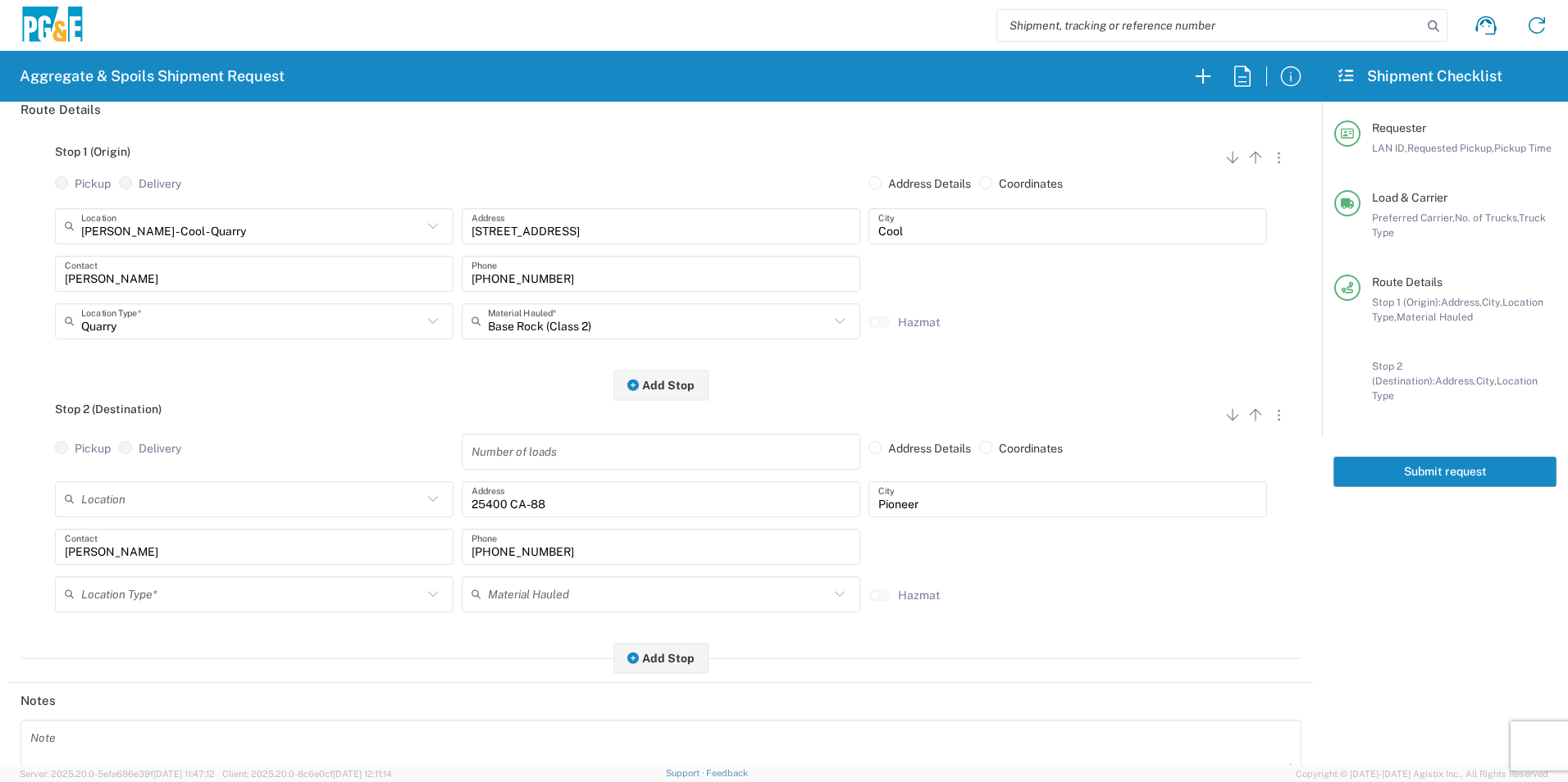
scroll to position [246, 0]
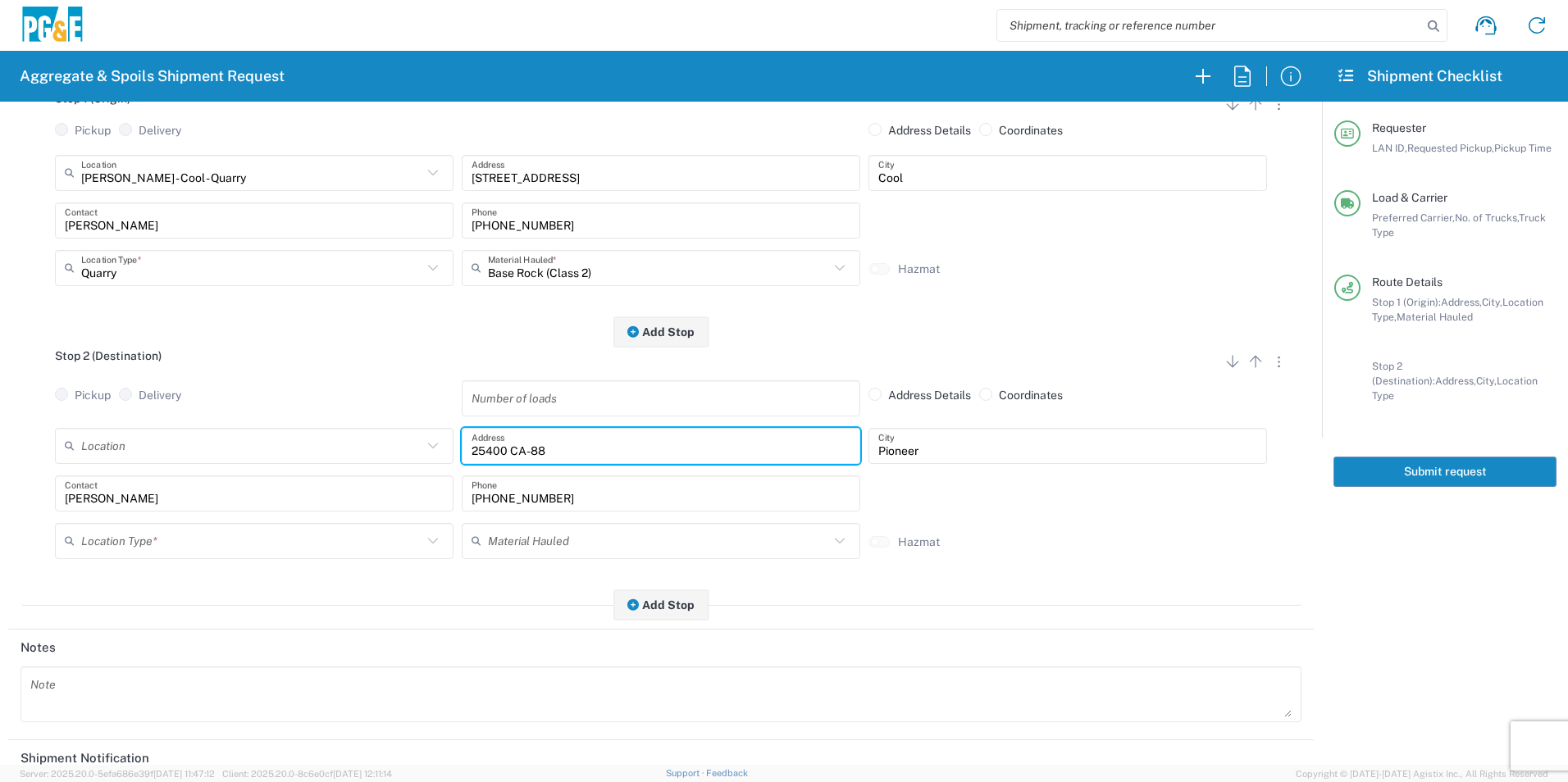
drag, startPoint x: 587, startPoint y: 453, endPoint x: 349, endPoint y: 456, distance: 238.0
click at [349, 456] on div "Location 17300 East Jahant Rd - Quarry 7/11 Materials - Chico - Quarry 7/11 Mat…" at bounding box center [661, 452] width 1221 height 48
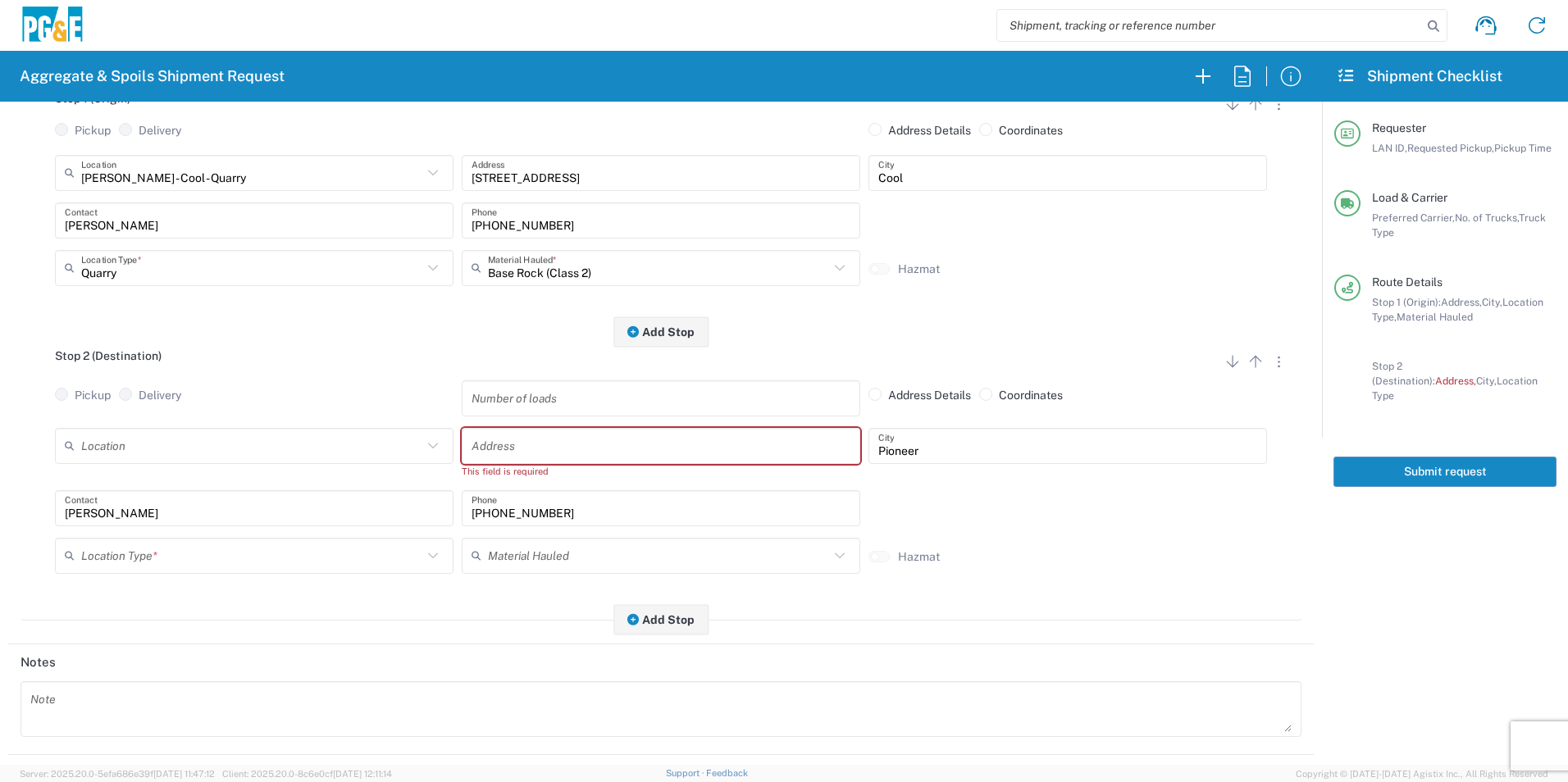
click at [777, 458] on input "text" at bounding box center [661, 445] width 379 height 29
paste input "35151 Baxter Rd"
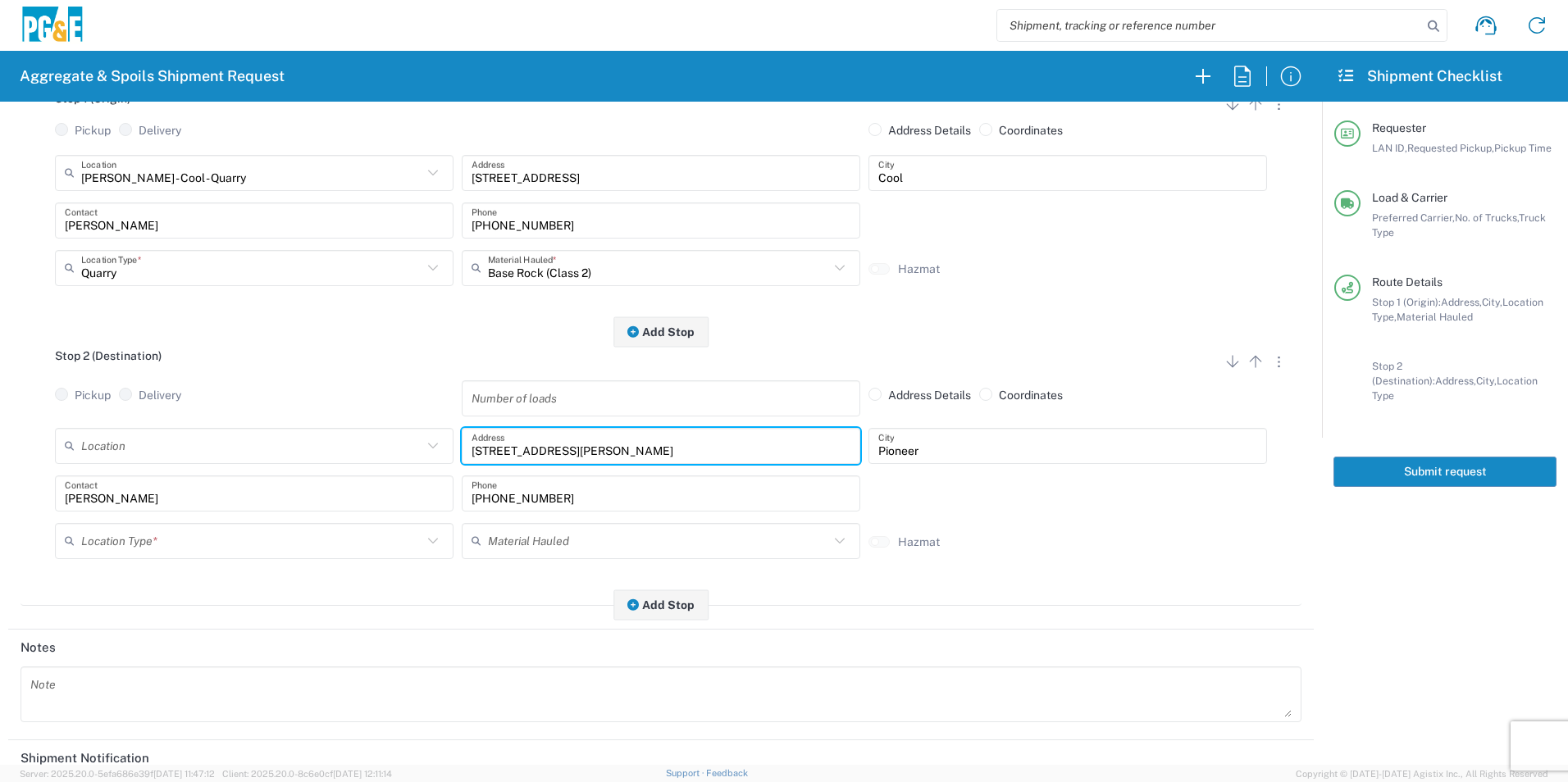
type input "35151 Baxter Rd"
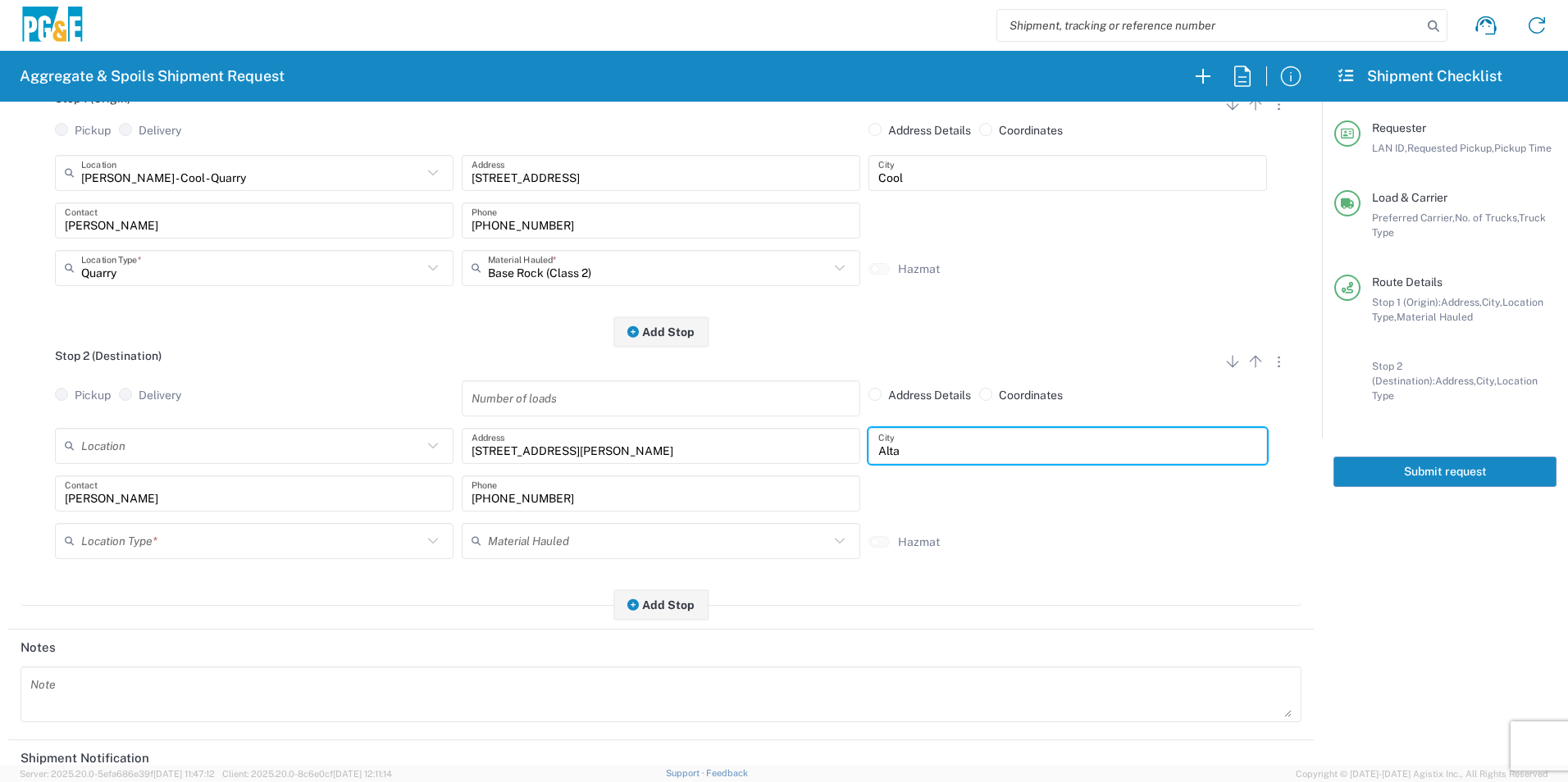
type input "Alta"
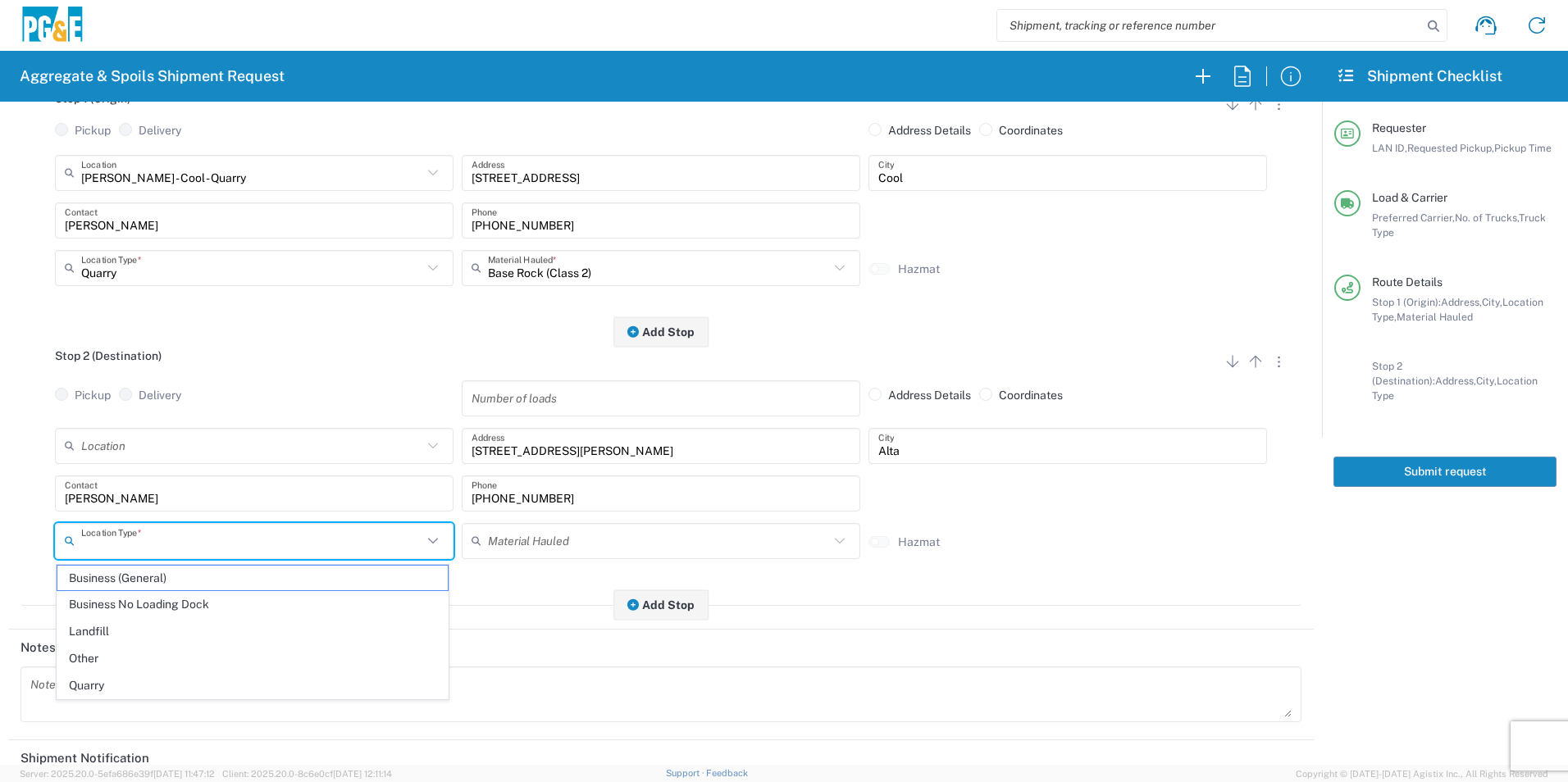
click at [191, 538] on input "text" at bounding box center [252, 540] width 342 height 29
click at [130, 652] on span "Other" at bounding box center [253, 659] width 390 height 25
type input "Other"
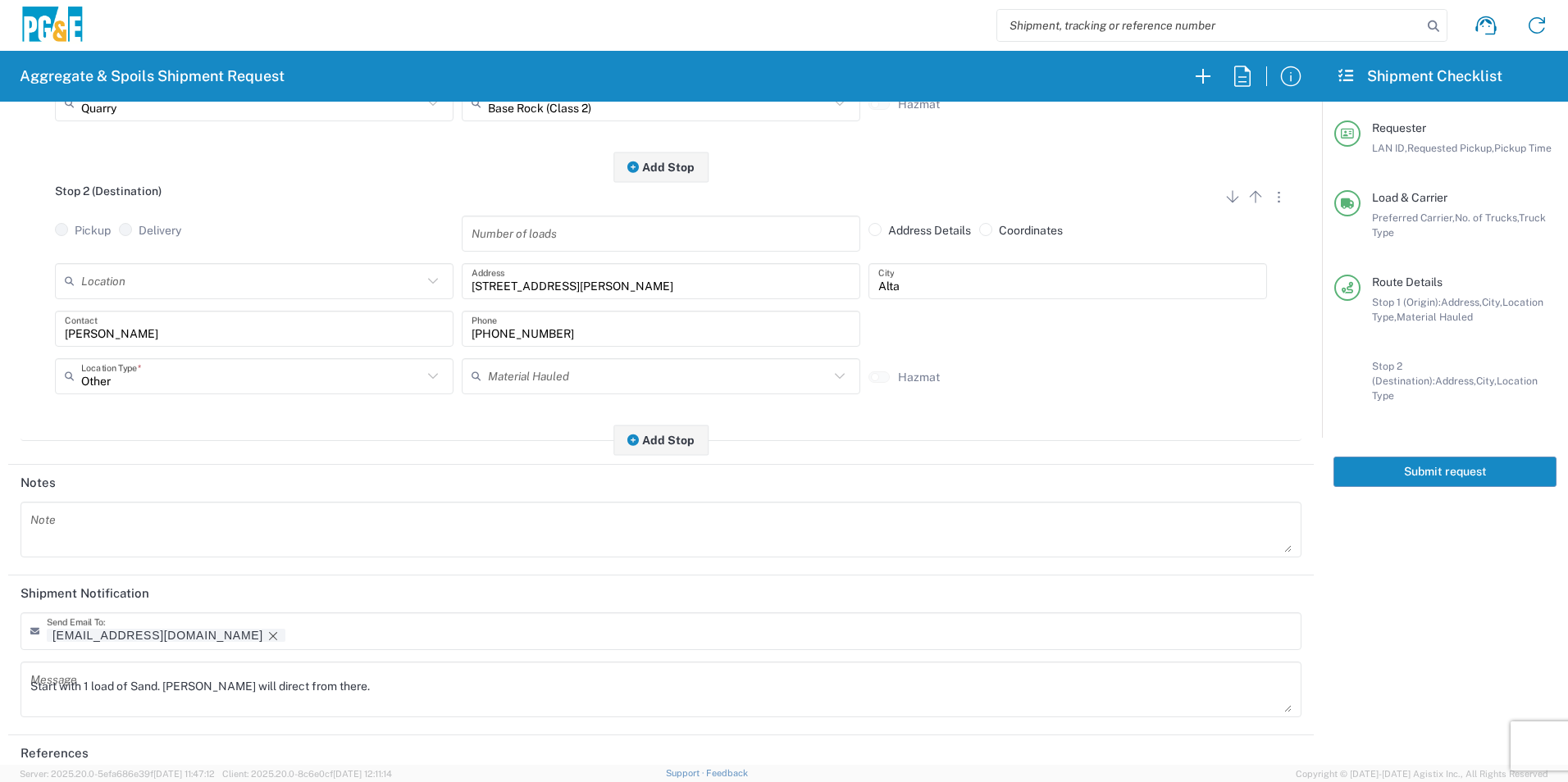
scroll to position [474, 0]
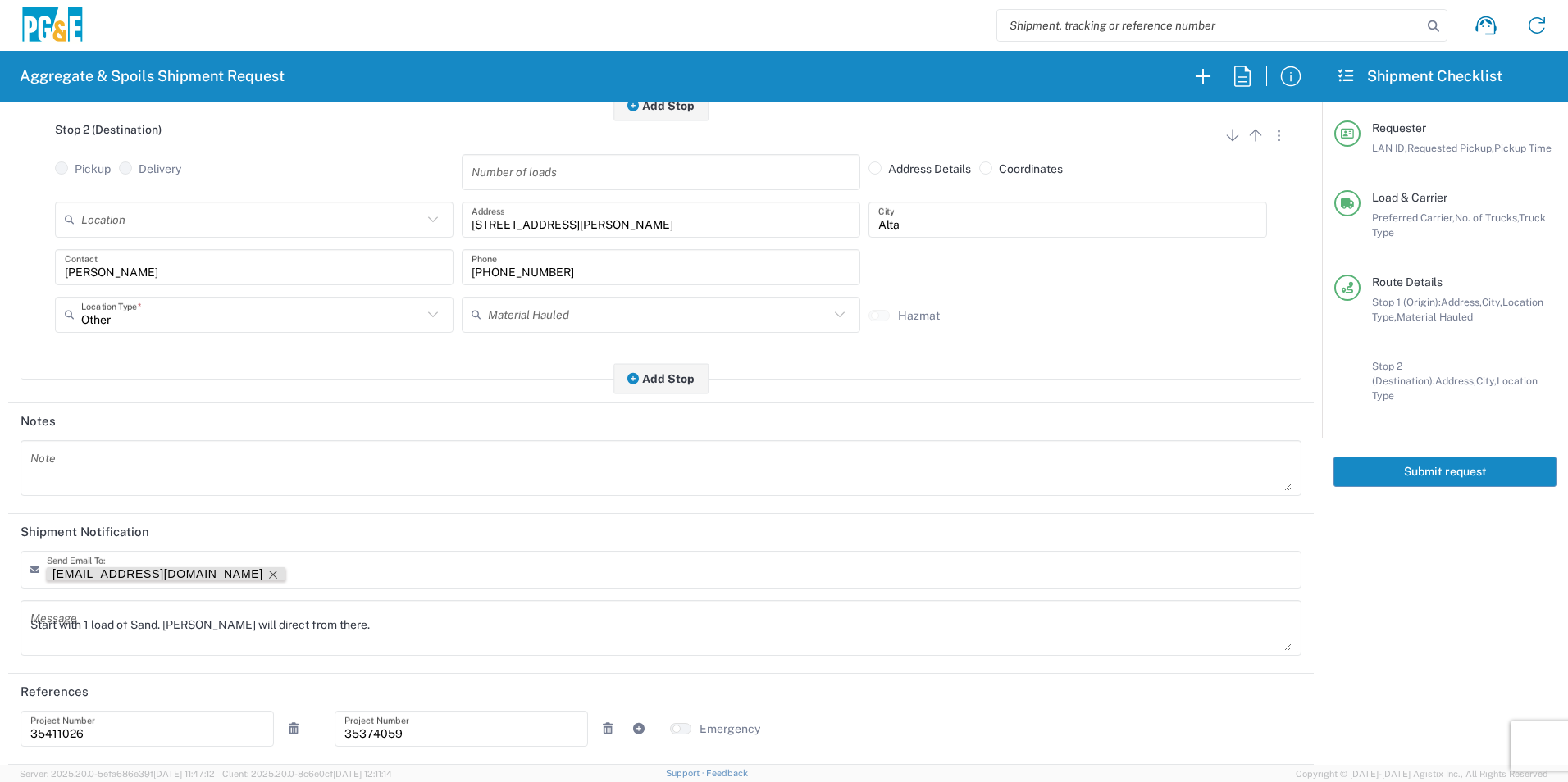
click at [267, 576] on icon "Remove tag" at bounding box center [273, 575] width 13 height 13
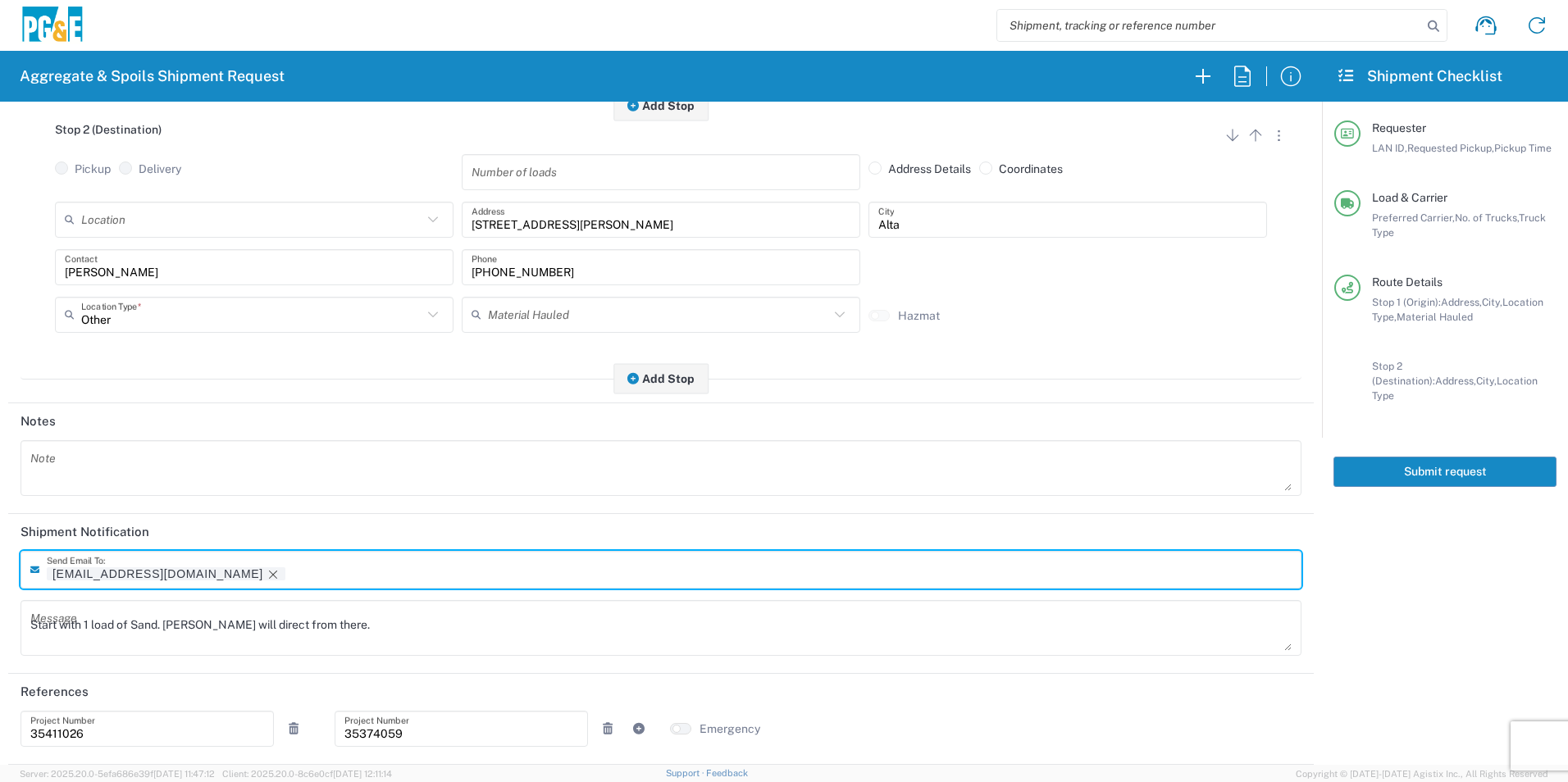
scroll to position [473, 0]
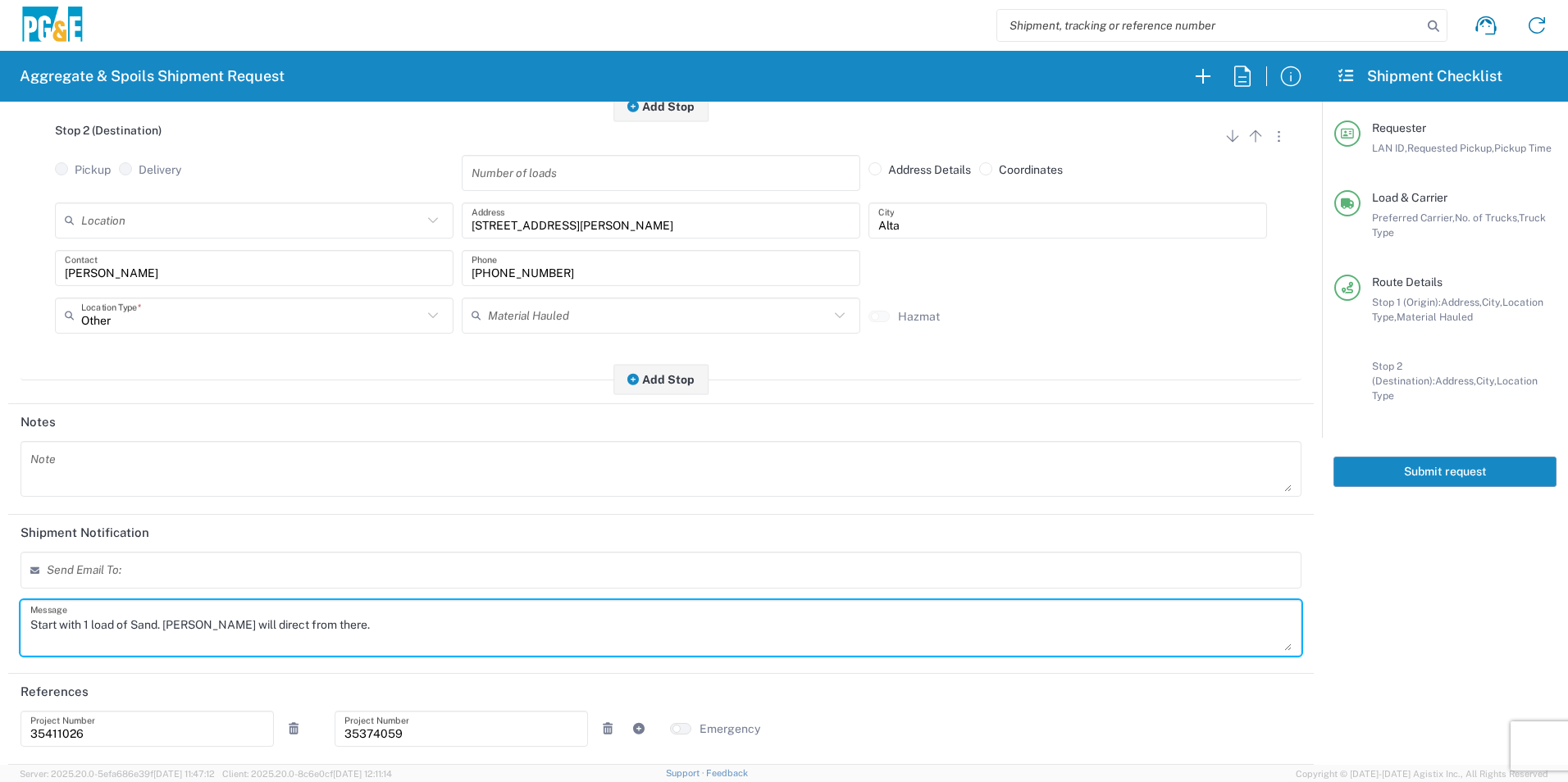
drag, startPoint x: 371, startPoint y: 626, endPoint x: -4, endPoint y: 631, distance: 375.0
click at [0, 631] on html "Aggregate & Spoils Shipment Request Requester Information TXTG LAN ID * 10/13/2…" at bounding box center [784, 391] width 1568 height 782
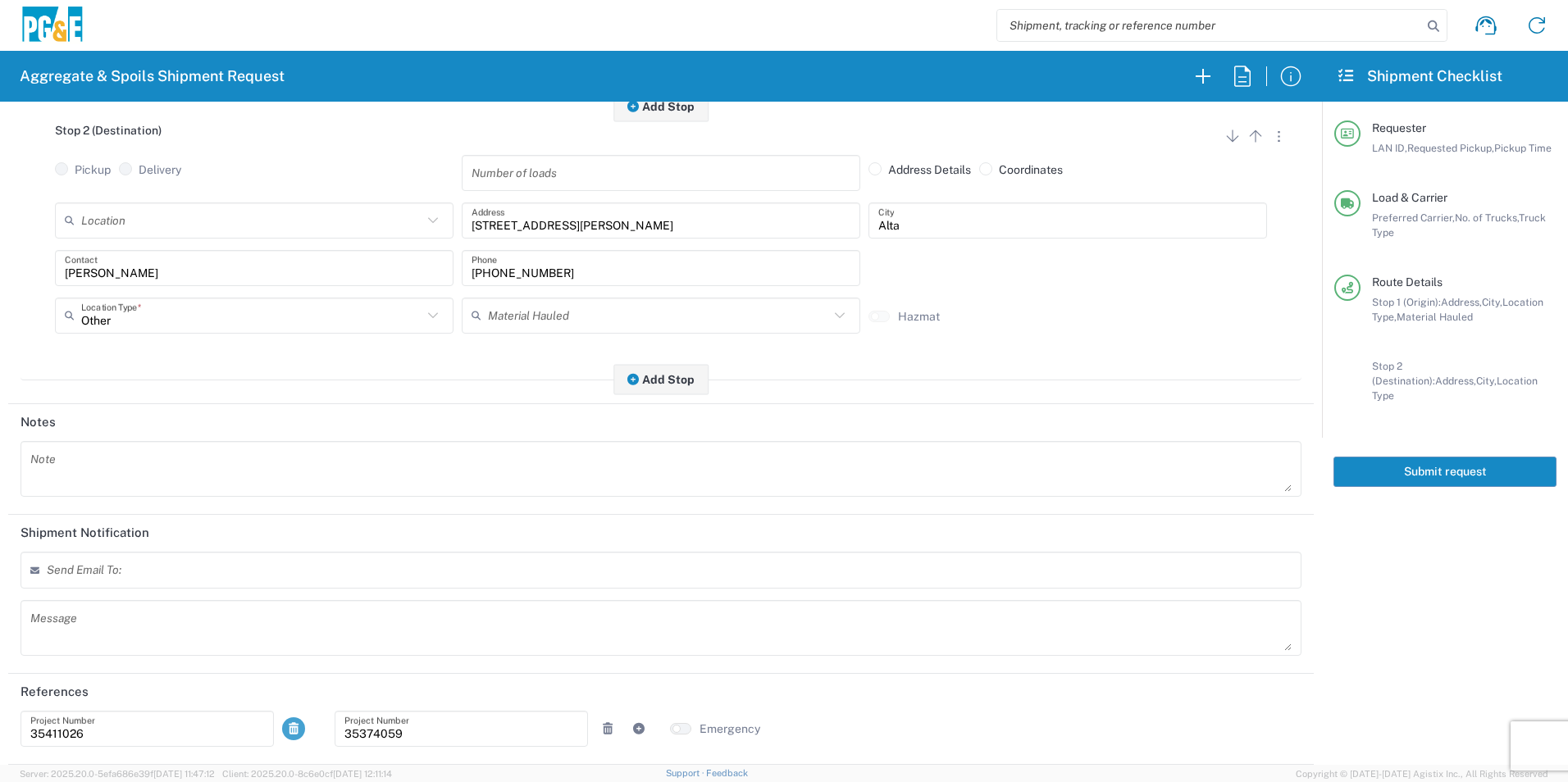
click at [287, 734] on link at bounding box center [293, 729] width 23 height 23
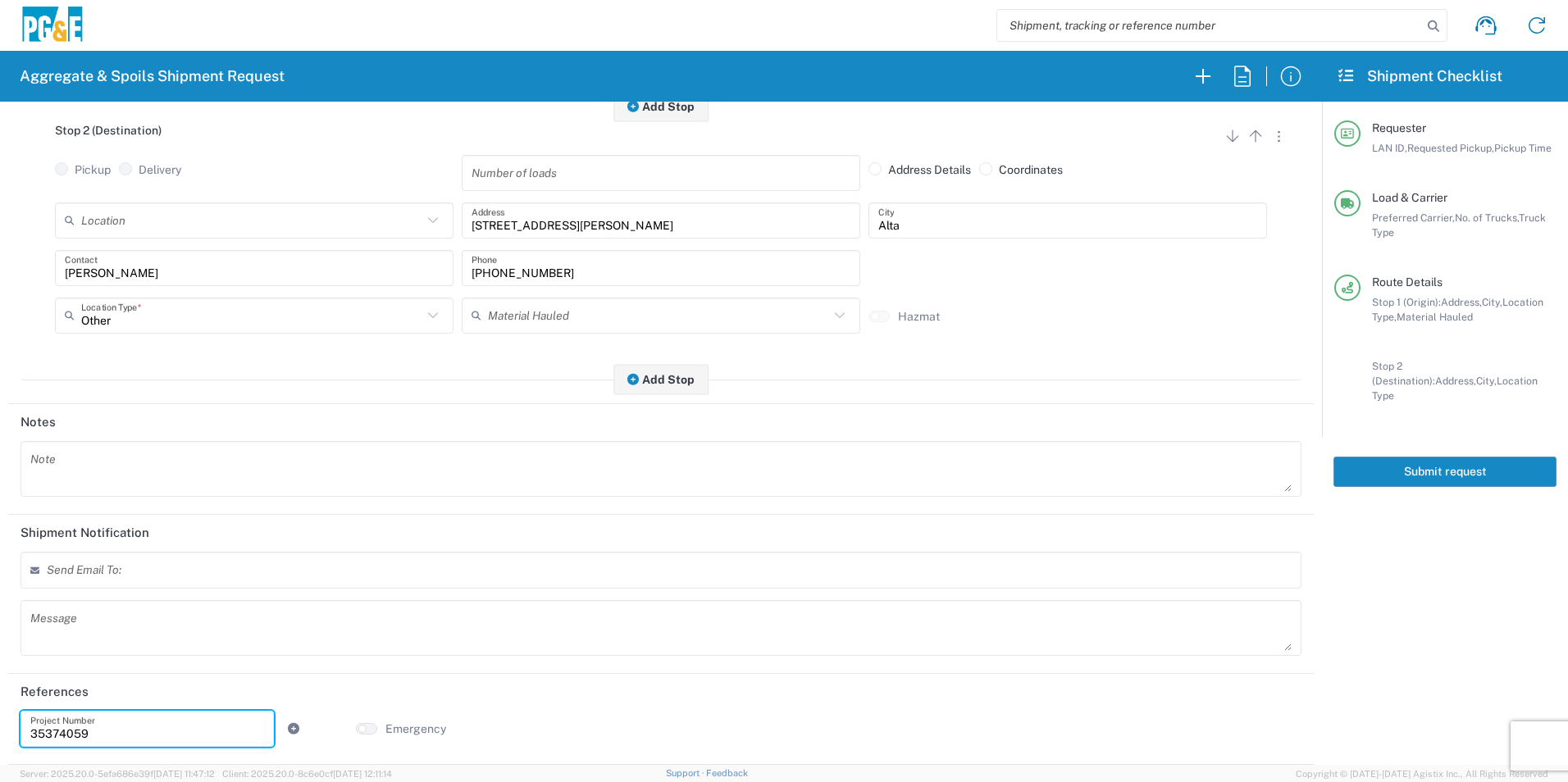
drag, startPoint x: 203, startPoint y: 733, endPoint x: -4, endPoint y: 715, distance: 207.8
click at [0, 715] on html "Aggregate & Spoils Shipment Request Requester Information TXTG LAN ID * 10/13/2…" at bounding box center [784, 391] width 1568 height 782
click at [205, 727] on input "text" at bounding box center [147, 729] width 233 height 29
paste input "35424355"
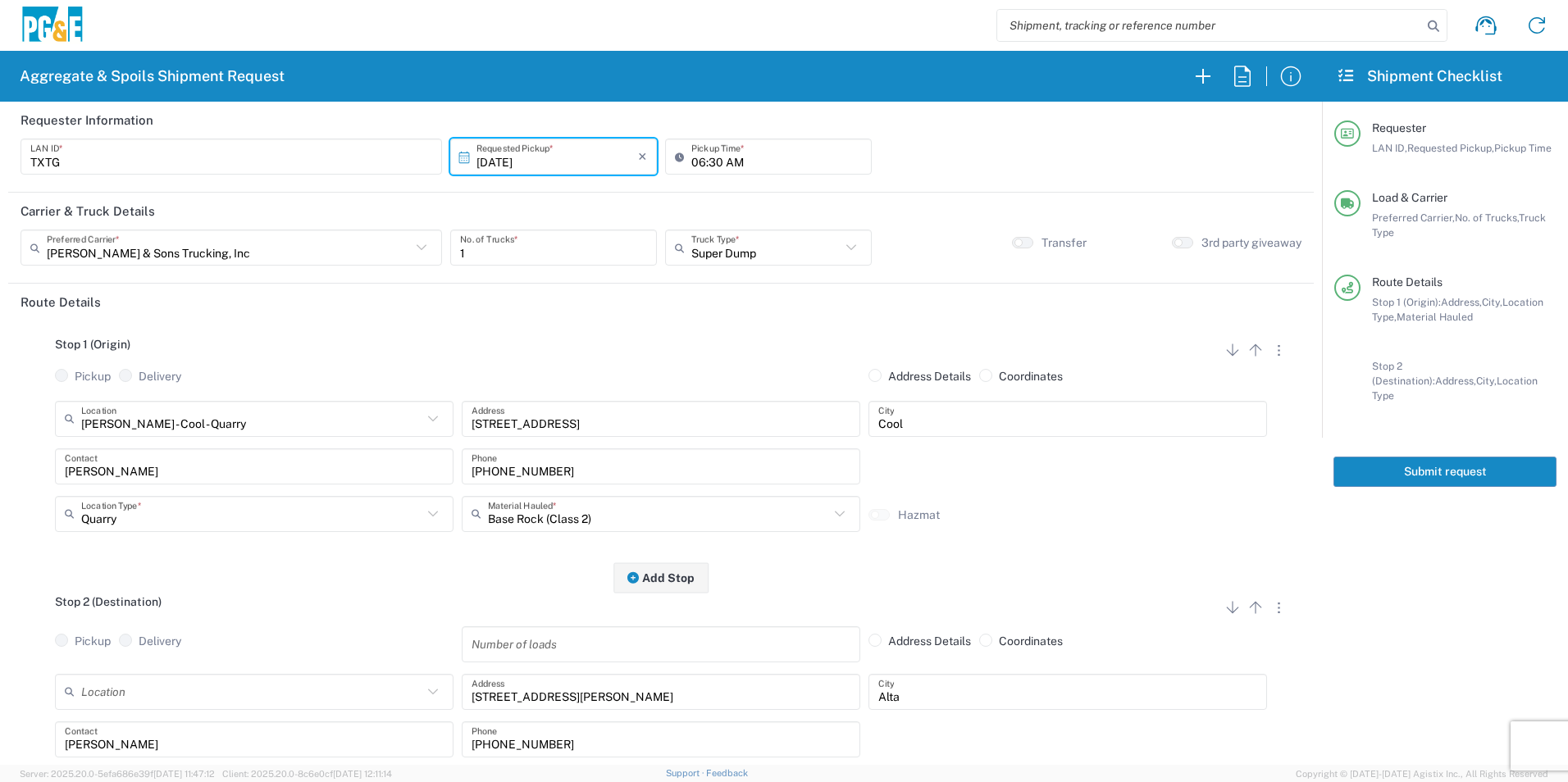
type input "35424355"
drag, startPoint x: 497, startPoint y: 249, endPoint x: 143, endPoint y: 220, distance: 355.2
click at [143, 218] on agx-form-section "Carrier & Truck Details Bowman & Sons Trucking, Inc Preferred Carrier * Bowman …" at bounding box center [661, 239] width 1306 height 91
type input "3"
drag, startPoint x: 1434, startPoint y: 458, endPoint x: 1521, endPoint y: 484, distance: 90.8
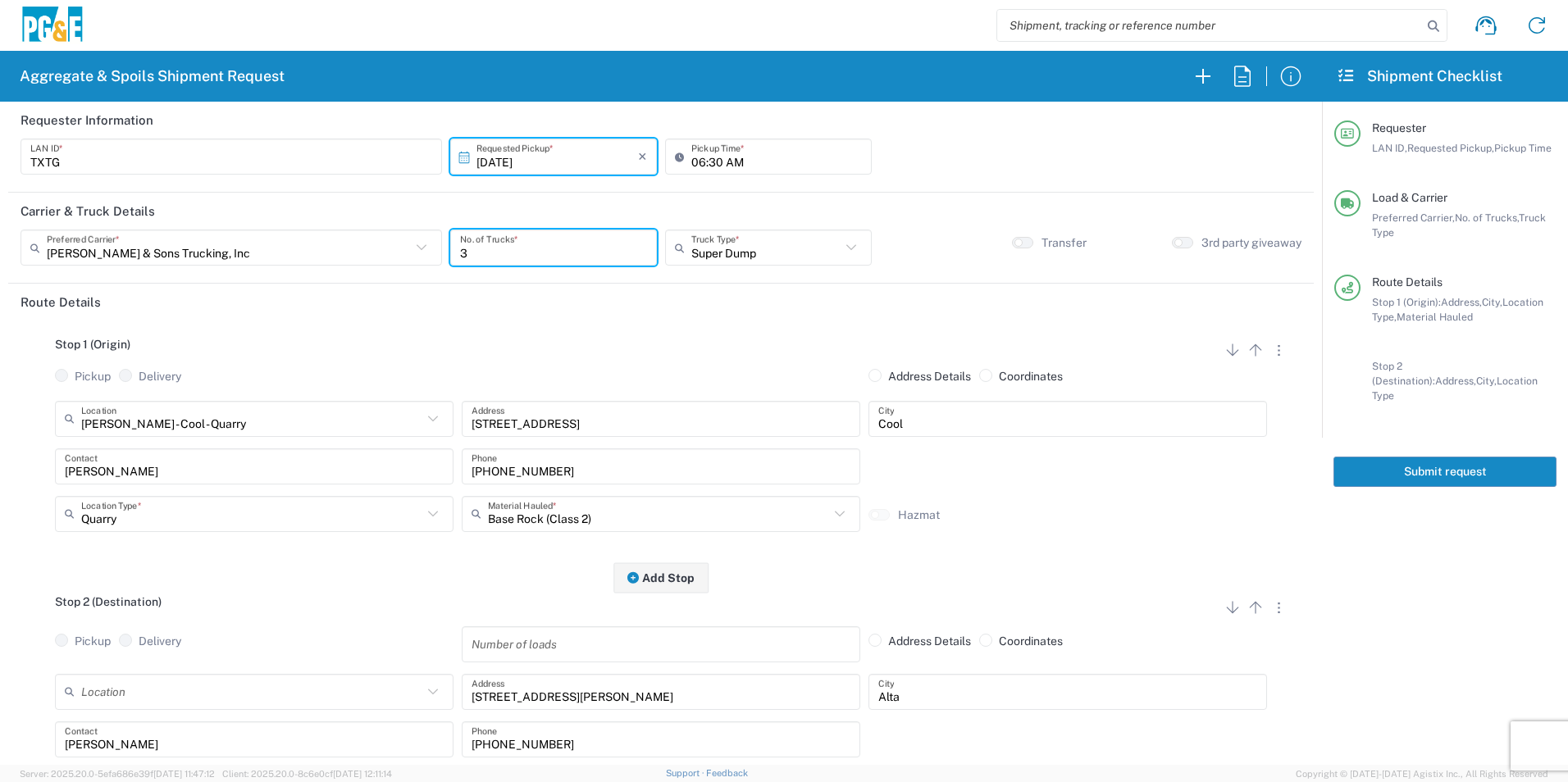
click at [1434, 457] on button "Submit request" at bounding box center [1445, 472] width 223 height 31
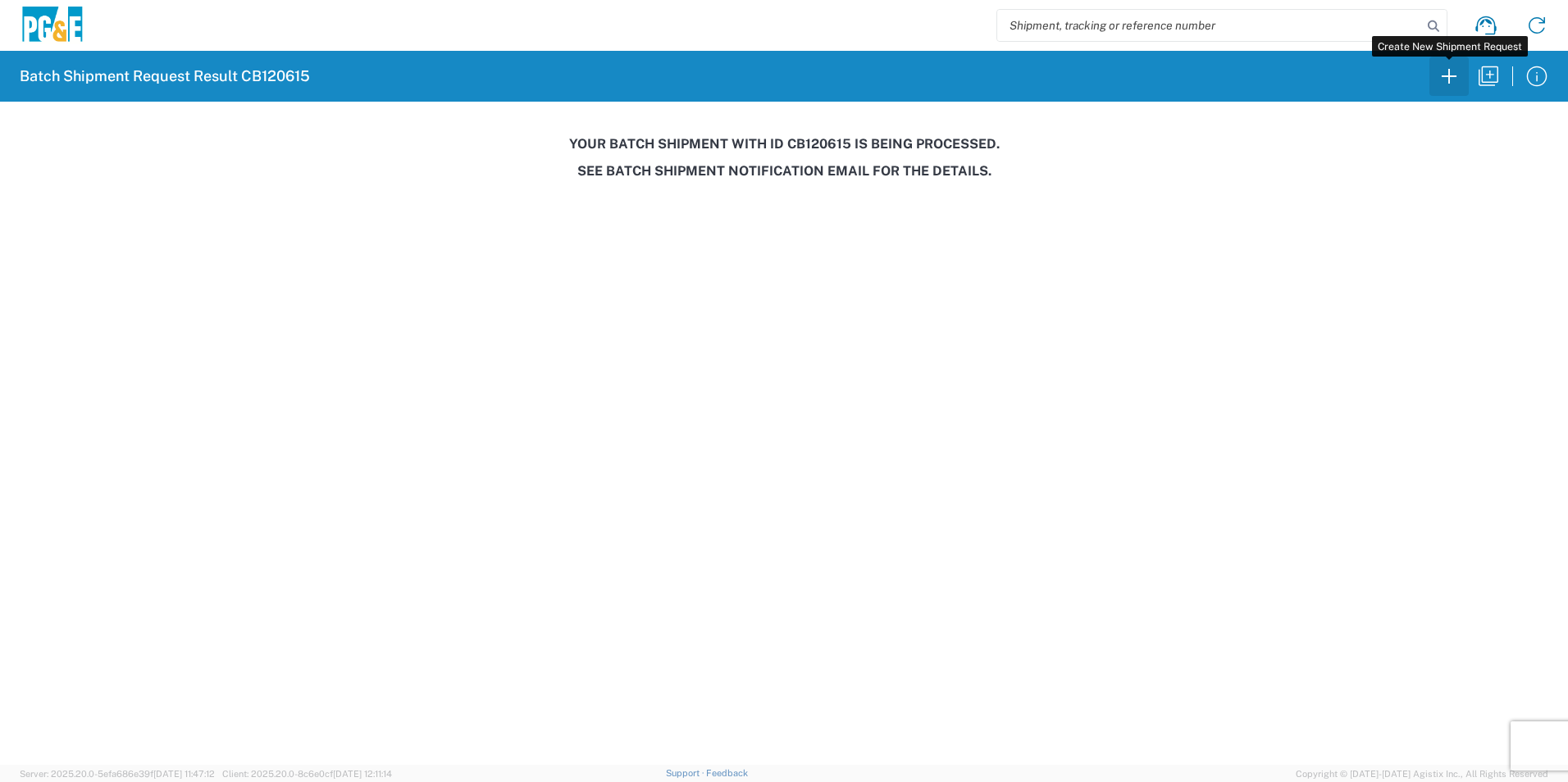
click at [1452, 78] on icon "button" at bounding box center [1449, 77] width 26 height 26
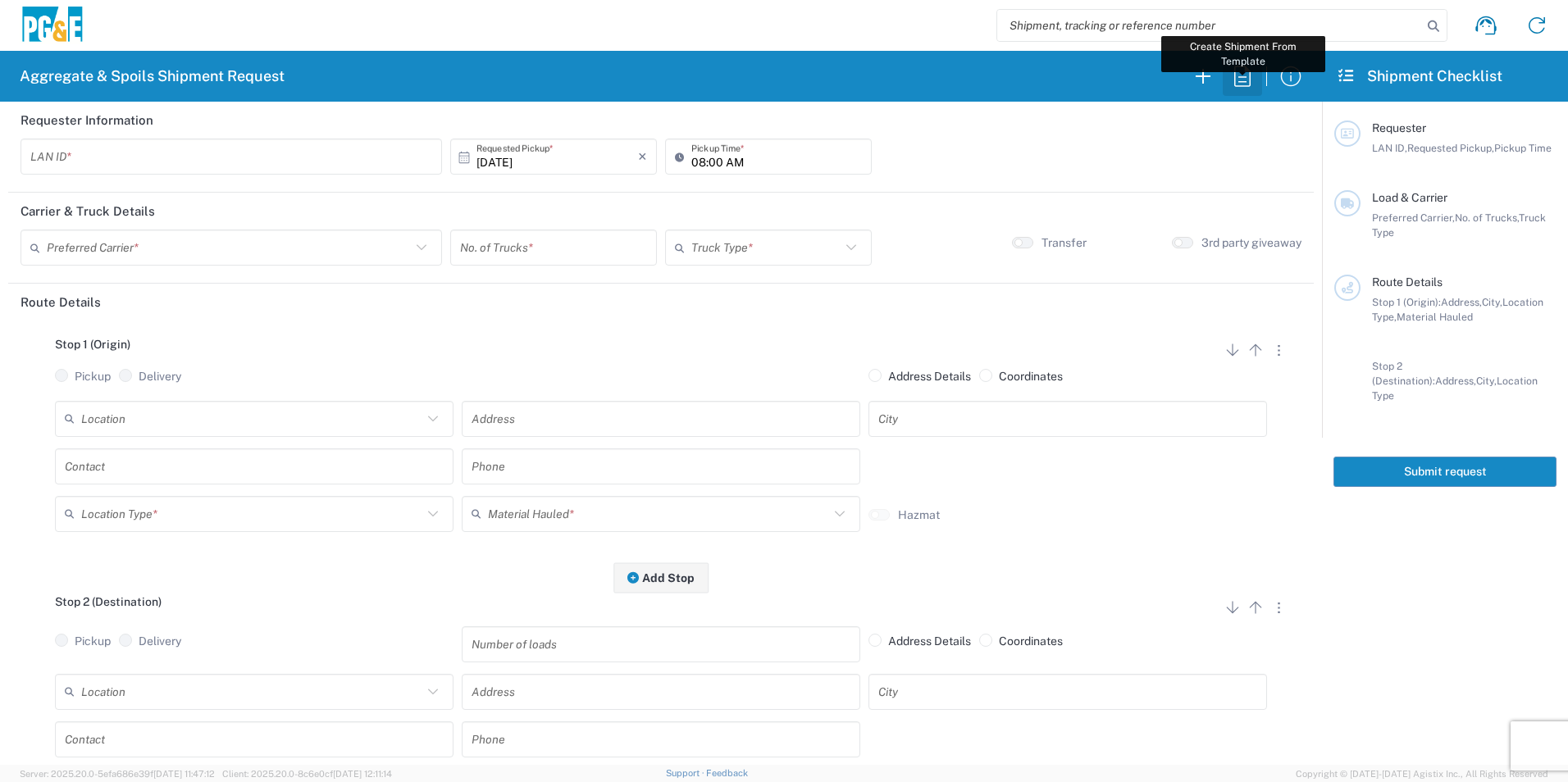
click at [1236, 79] on icon "button" at bounding box center [1243, 76] width 17 height 21
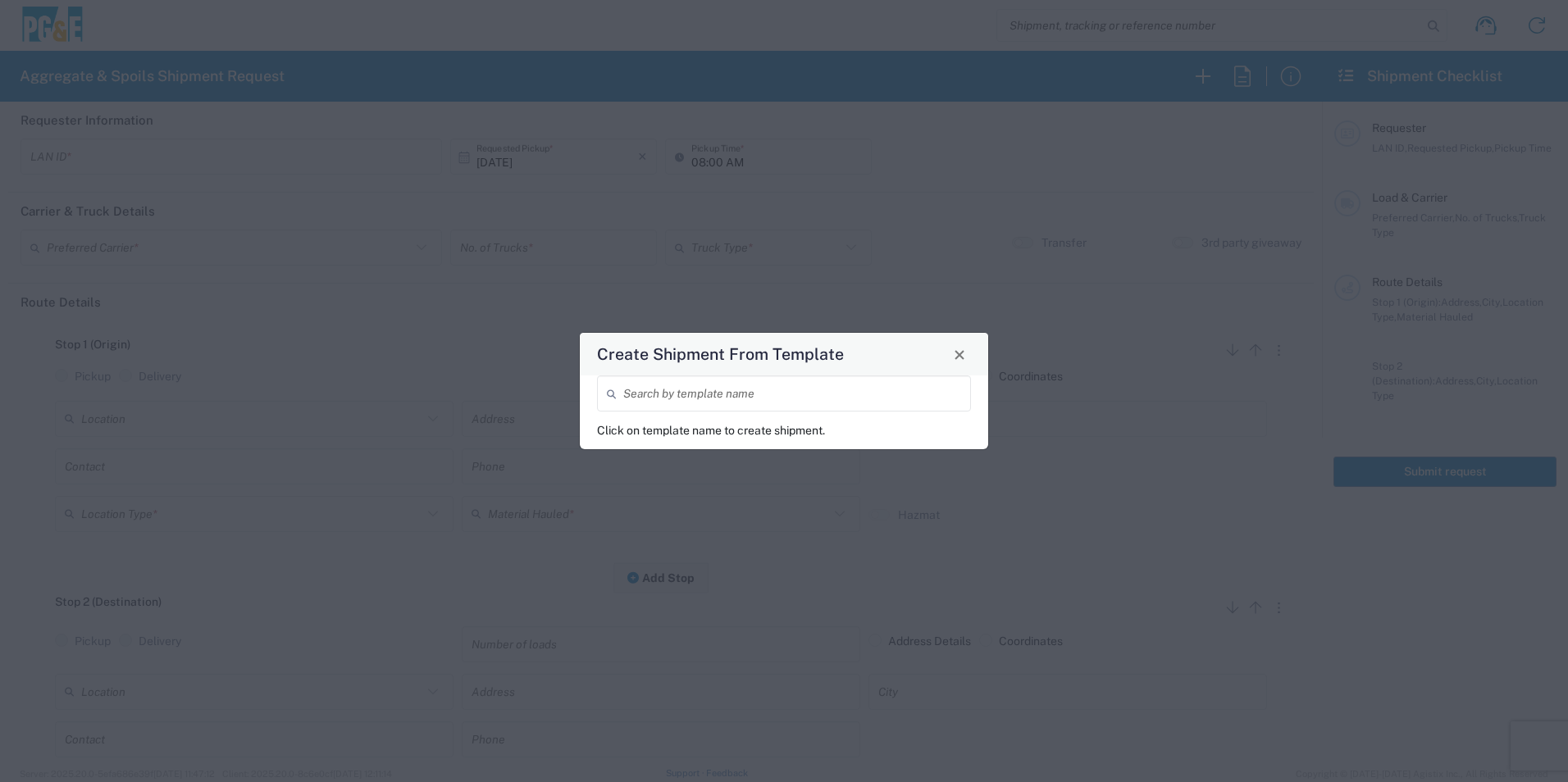
click at [774, 382] on input "search" at bounding box center [792, 394] width 338 height 29
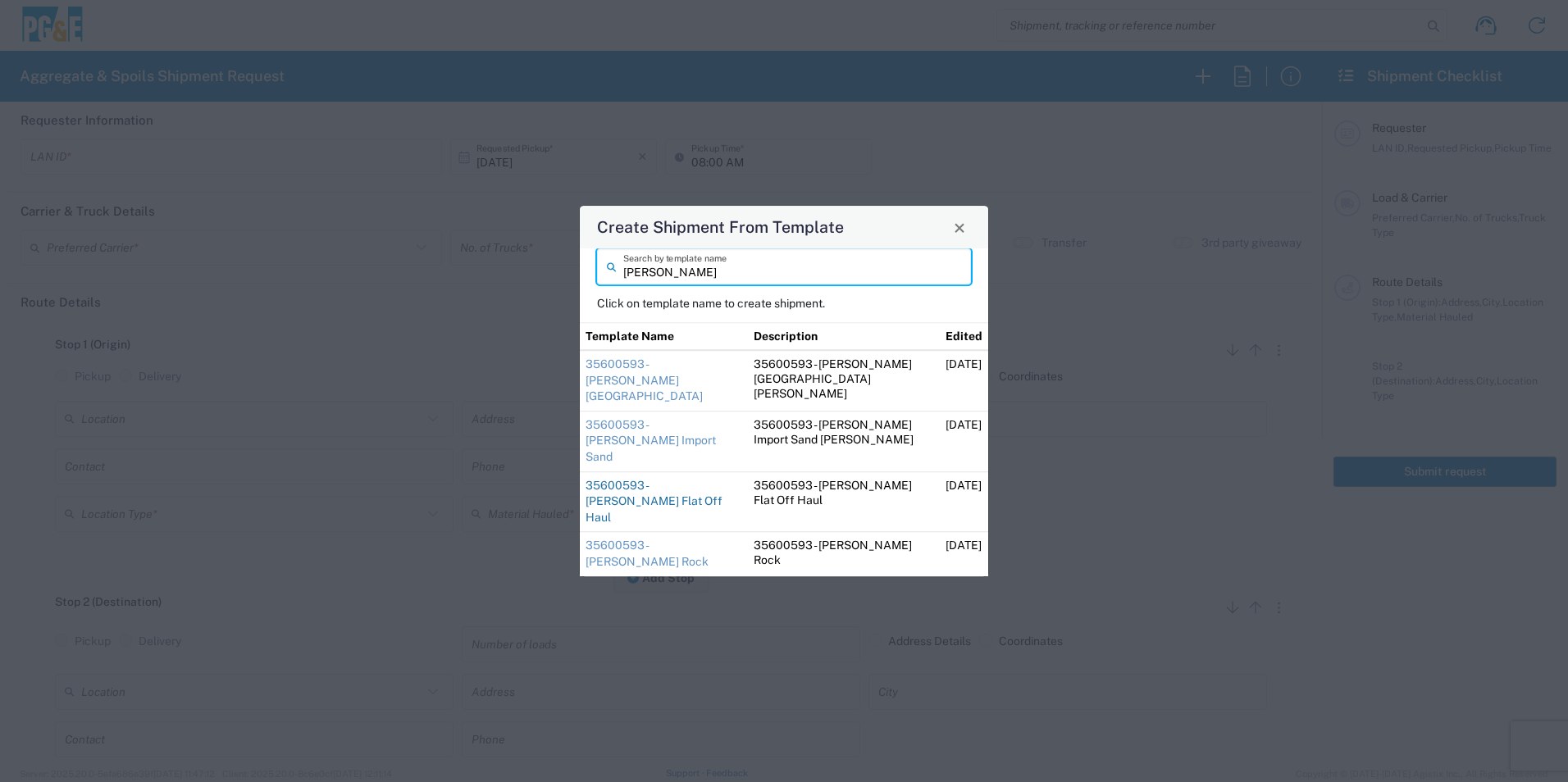
type input "jose"
click at [688, 479] on link "35600593 - Jose Dutch Flat Off Haul" at bounding box center [654, 501] width 137 height 45
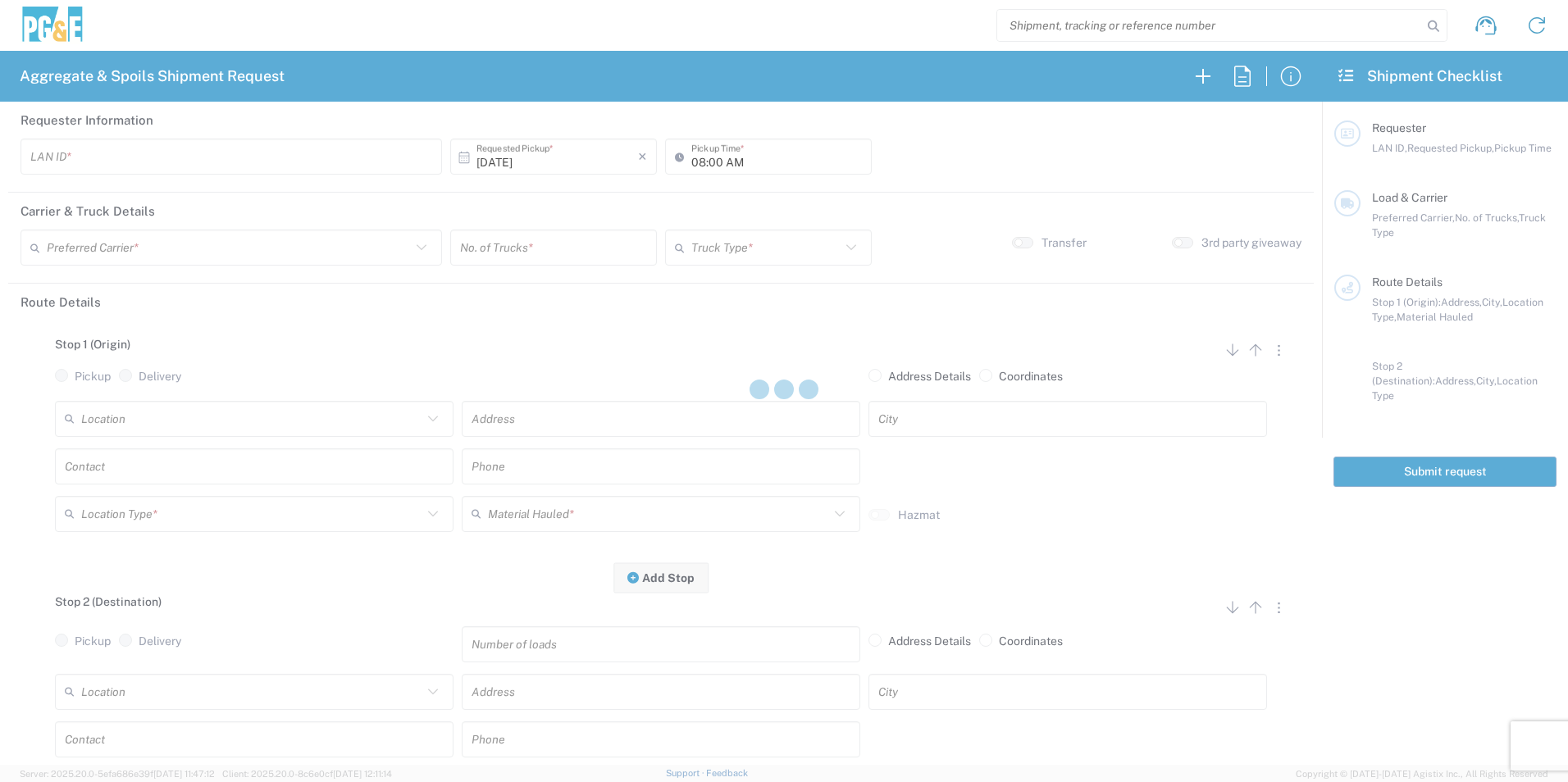
type input "J92Y"
type input "[PERSON_NAME] & Sons Trucking, Inc"
type input "Super Dump"
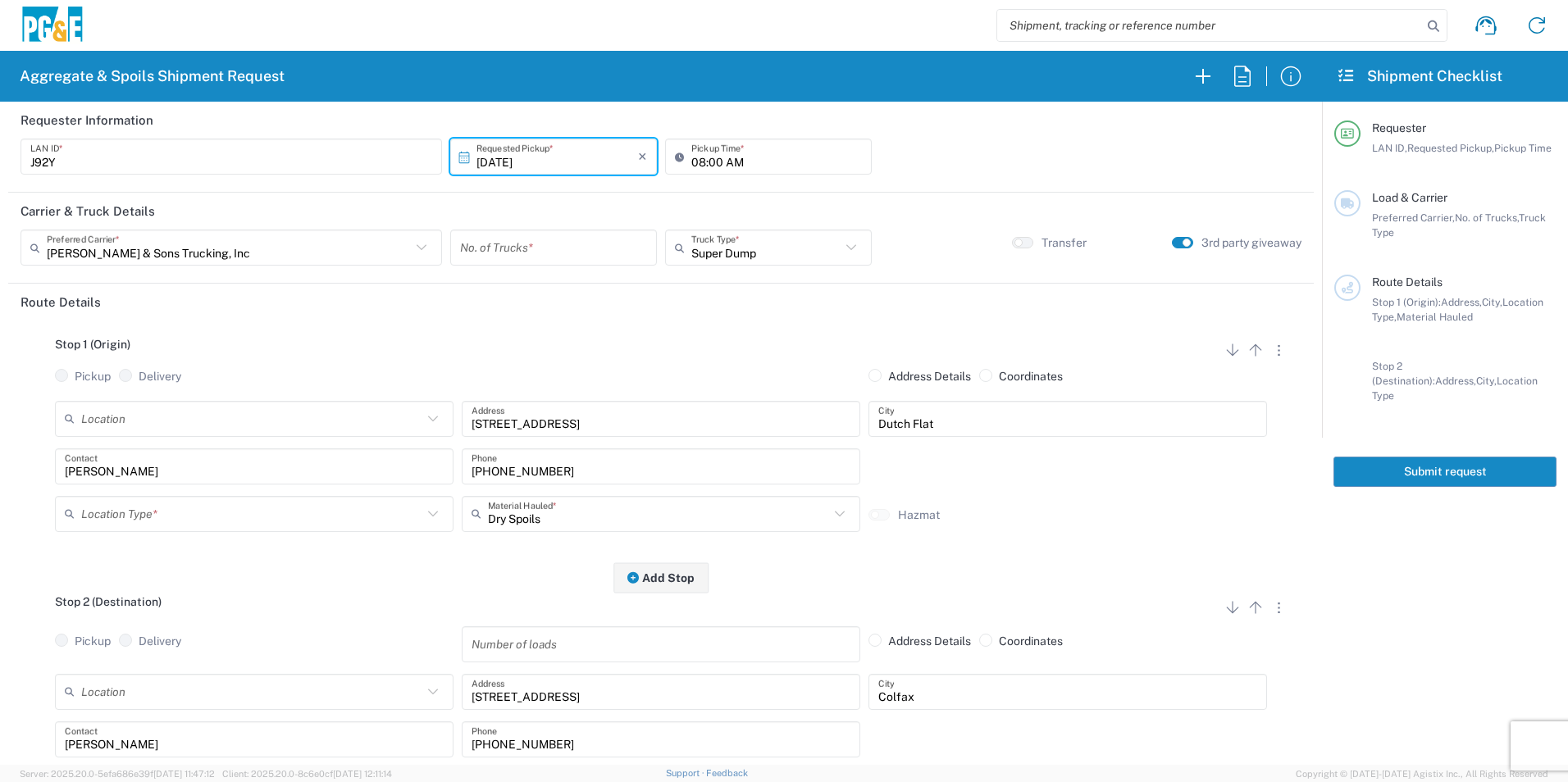
click at [609, 247] on input "number" at bounding box center [553, 247] width 187 height 29
type input "5"
click at [491, 160] on input "10/13/2025" at bounding box center [557, 157] width 161 height 29
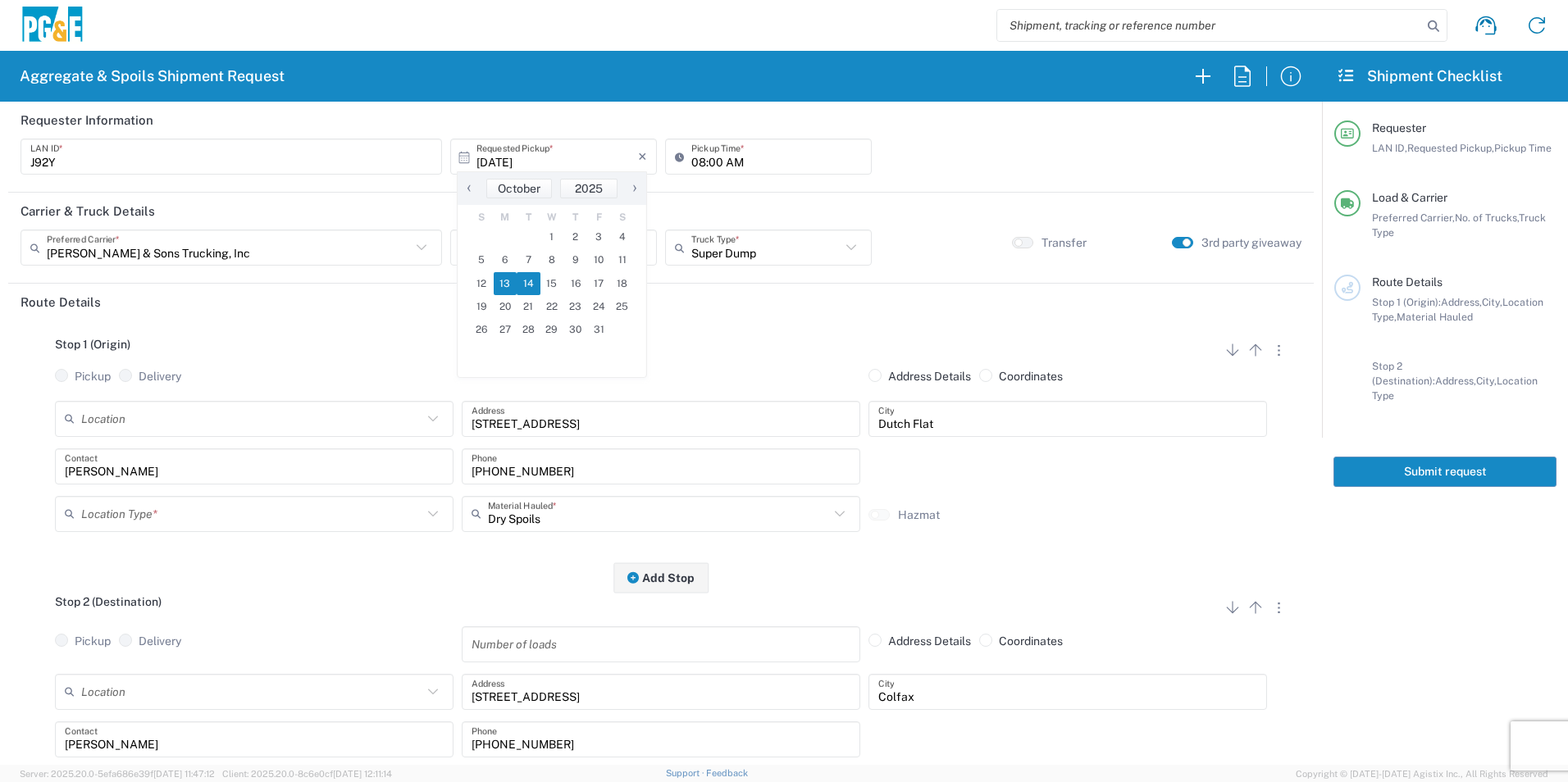
click at [530, 288] on span "14" at bounding box center [528, 284] width 23 height 23
type input "10/14/2025"
click at [237, 521] on input "text" at bounding box center [252, 513] width 342 height 29
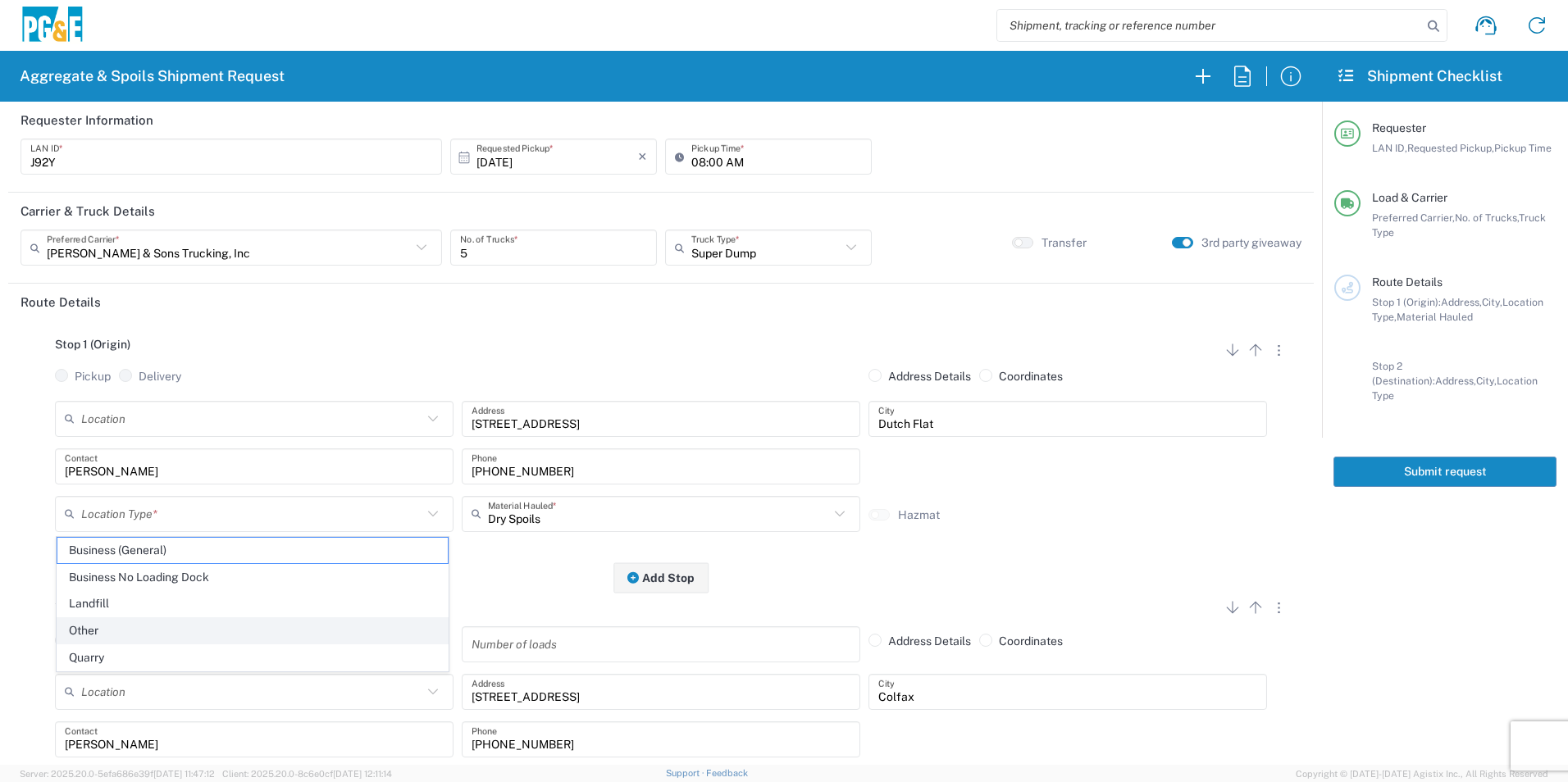
click at [147, 624] on span "Other" at bounding box center [253, 631] width 390 height 25
type input "Other"
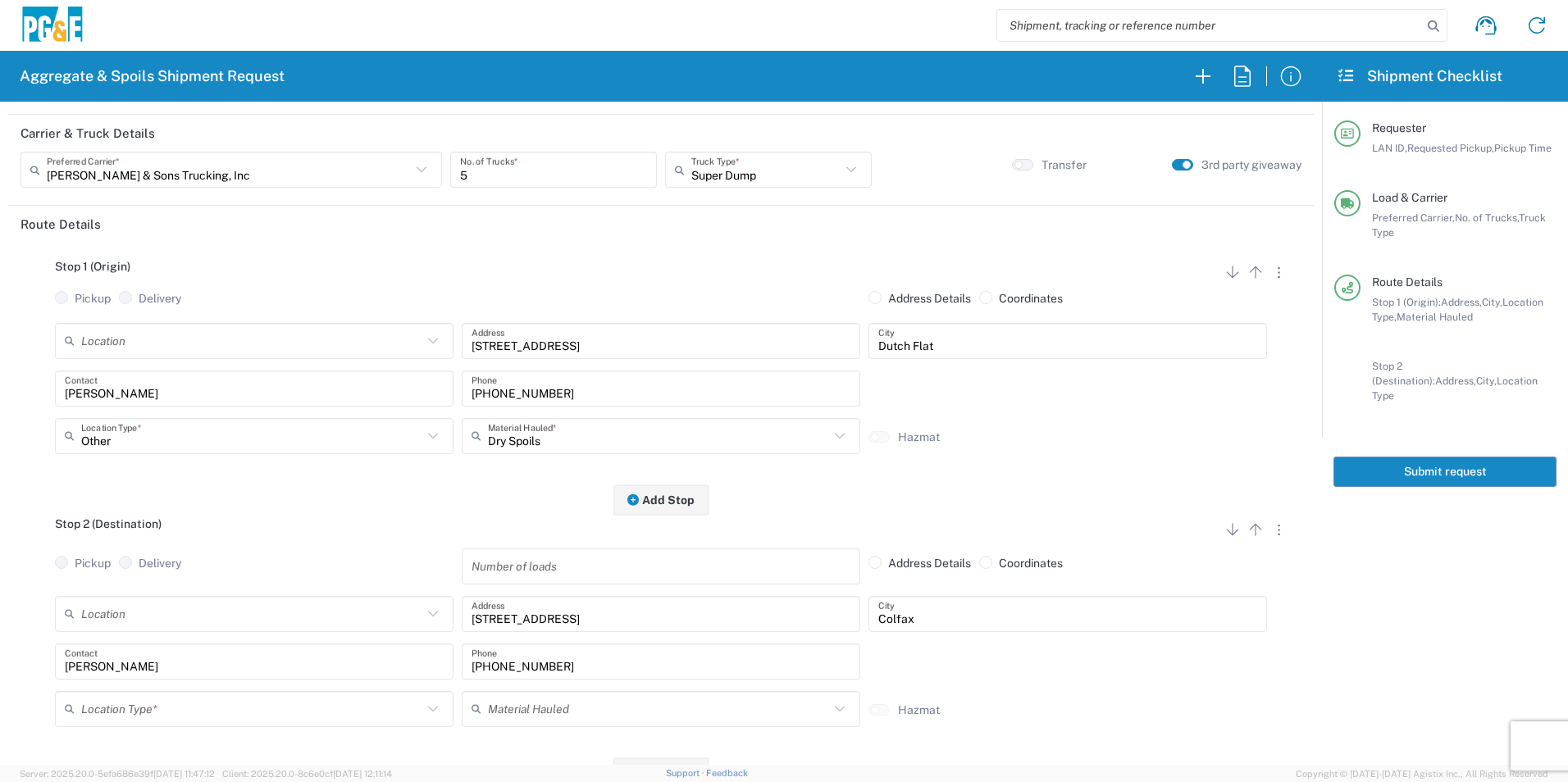
scroll to position [246, 0]
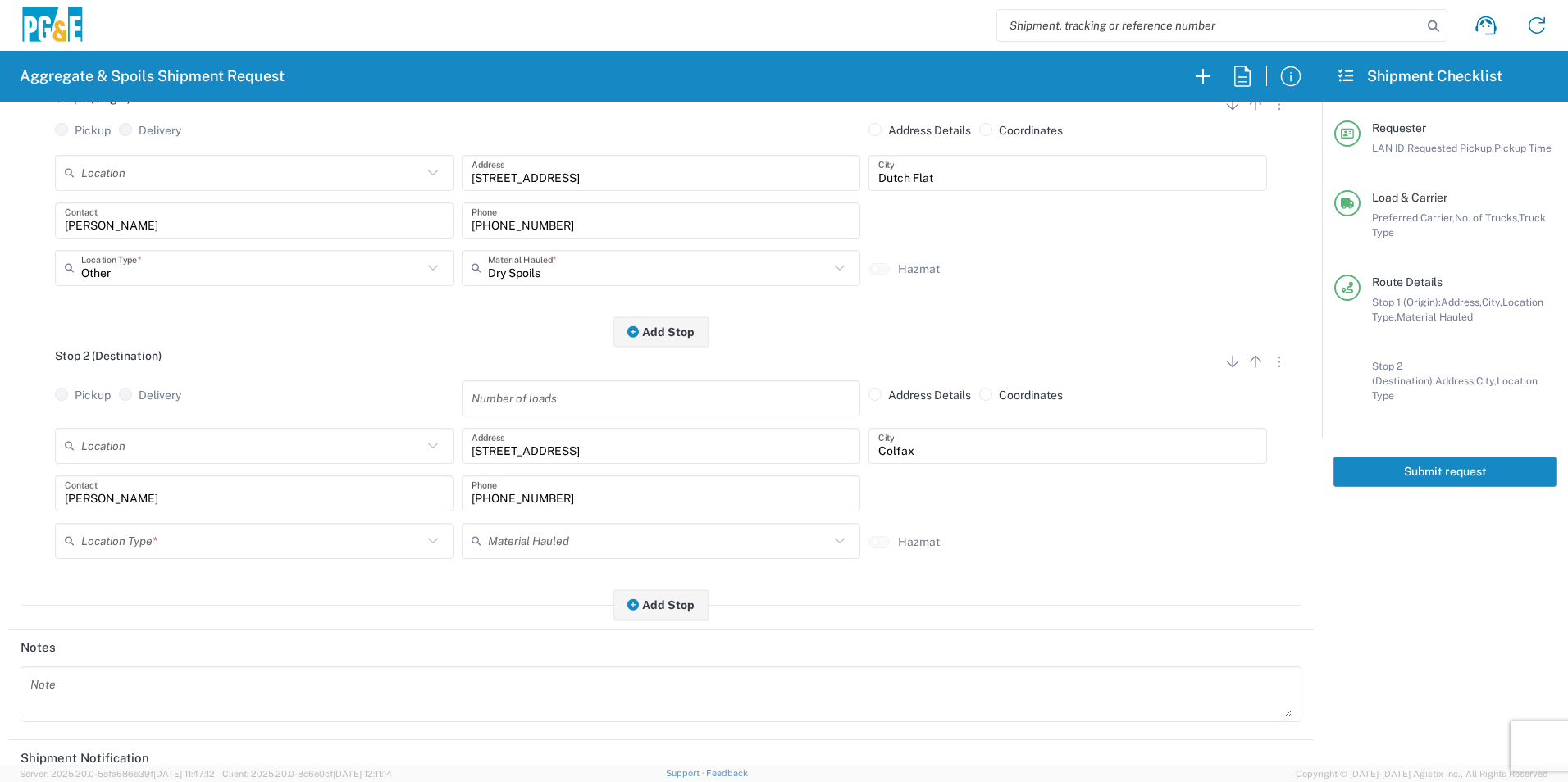
click at [165, 542] on input "text" at bounding box center [252, 540] width 342 height 29
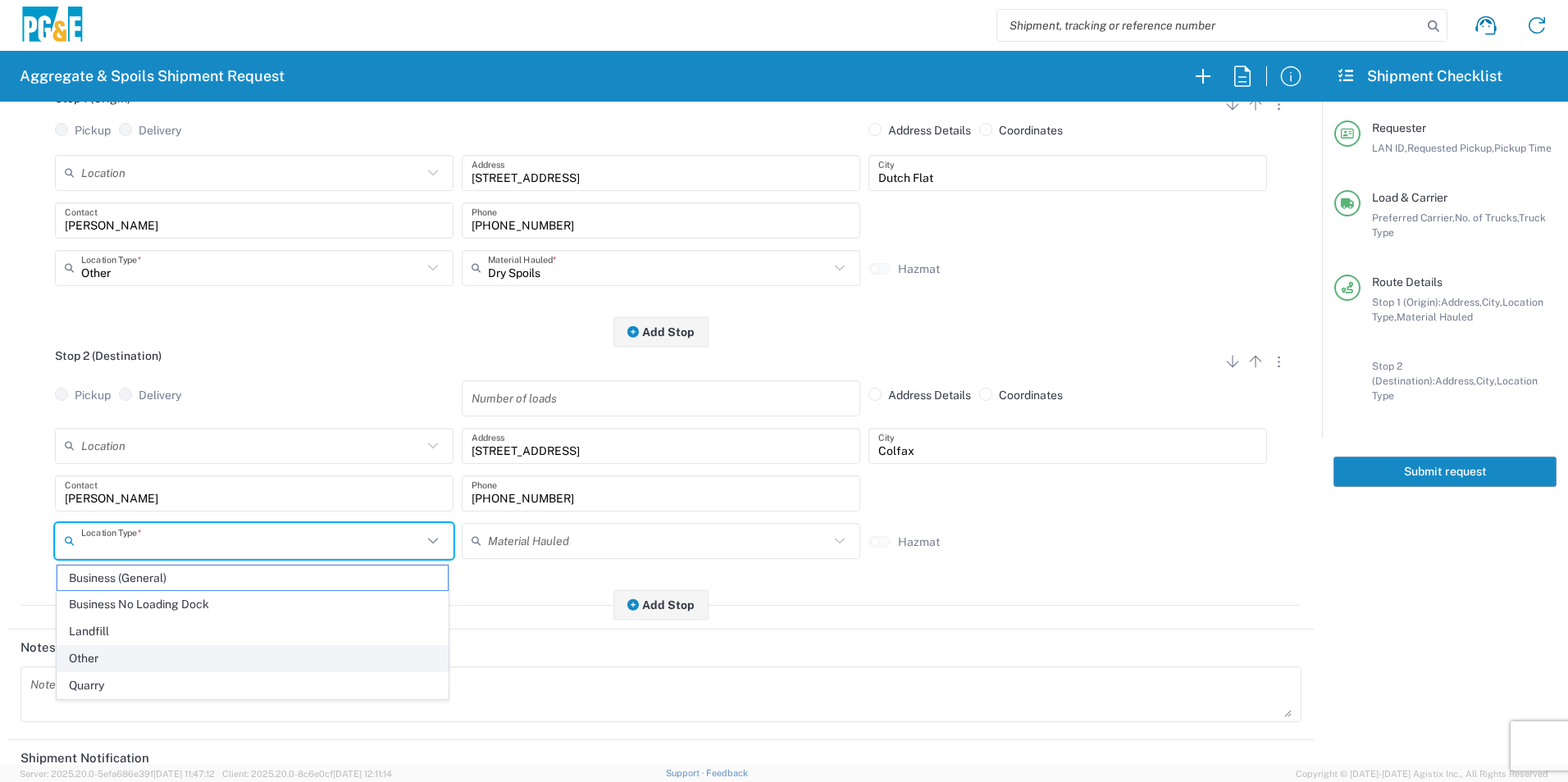
click at [115, 656] on span "Other" at bounding box center [253, 659] width 390 height 25
type input "Other"
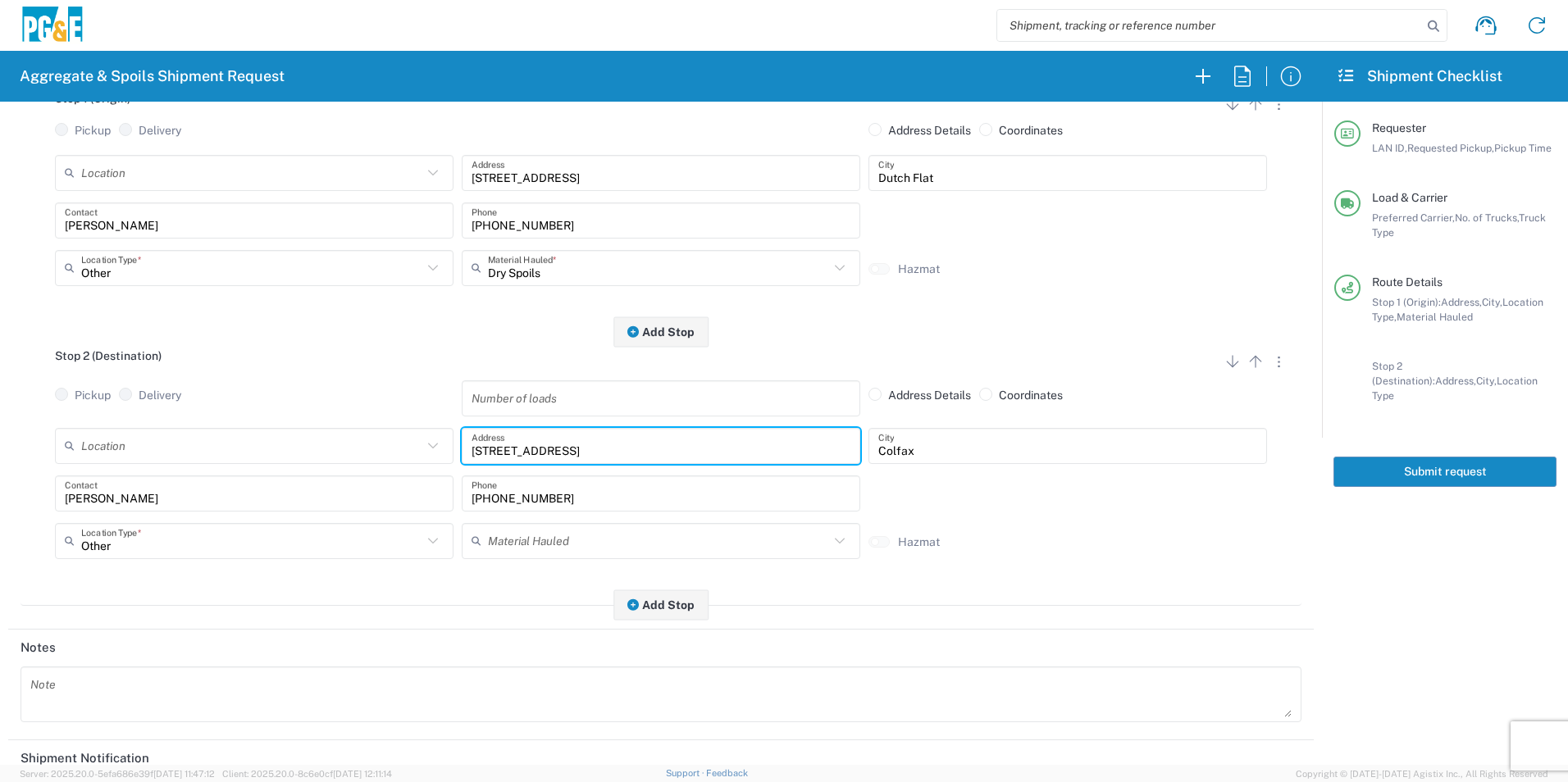
drag, startPoint x: 701, startPoint y: 457, endPoint x: 220, endPoint y: 427, distance: 481.9
click at [219, 428] on div "Stop 2 (Destination) Add Stop Above Add Stop Below Remove Stop Pickup Delivery …" at bounding box center [661, 469] width 1281 height 274
paste input "3100 Placer Hills Rd"
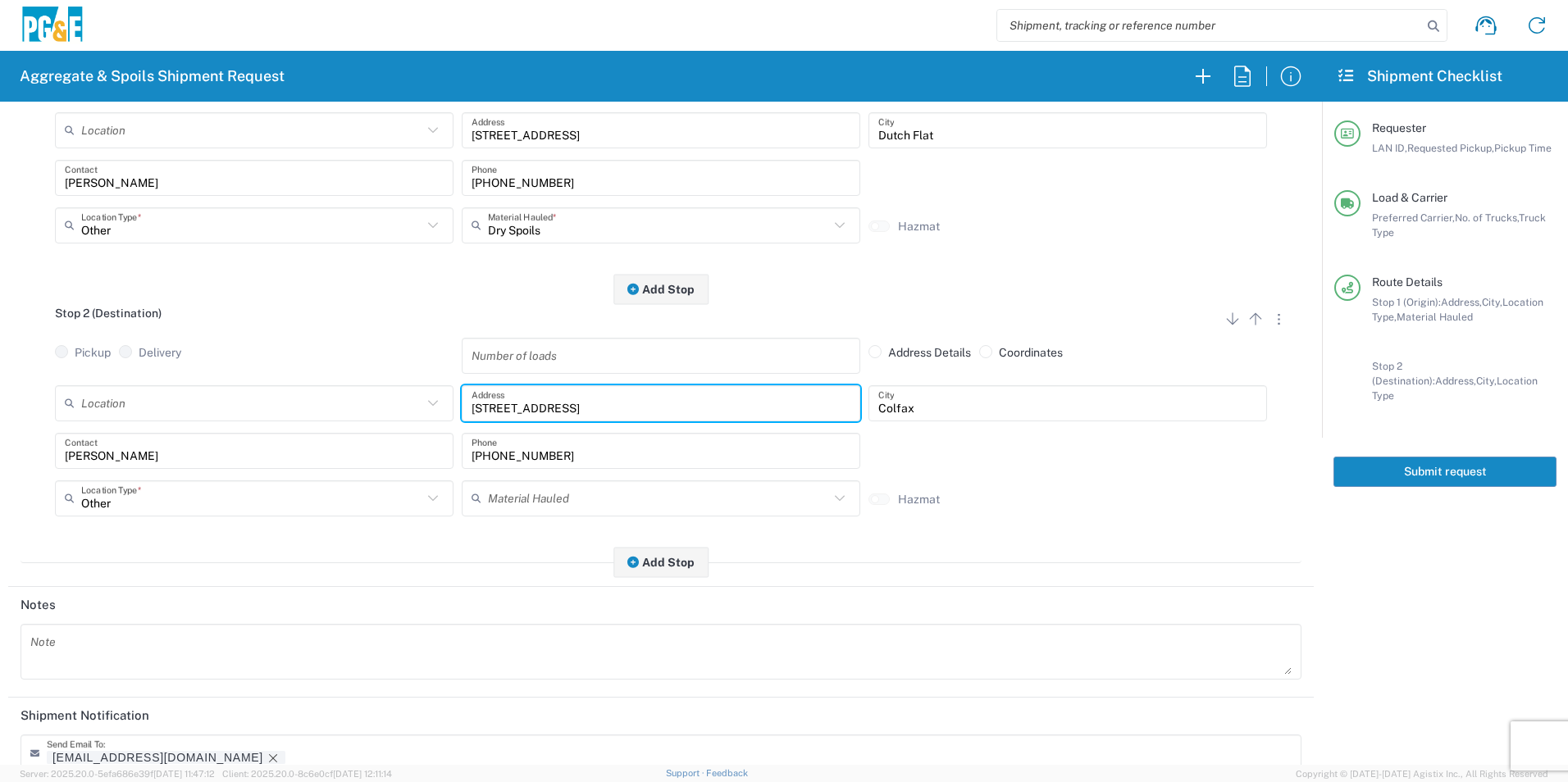
scroll to position [474, 0]
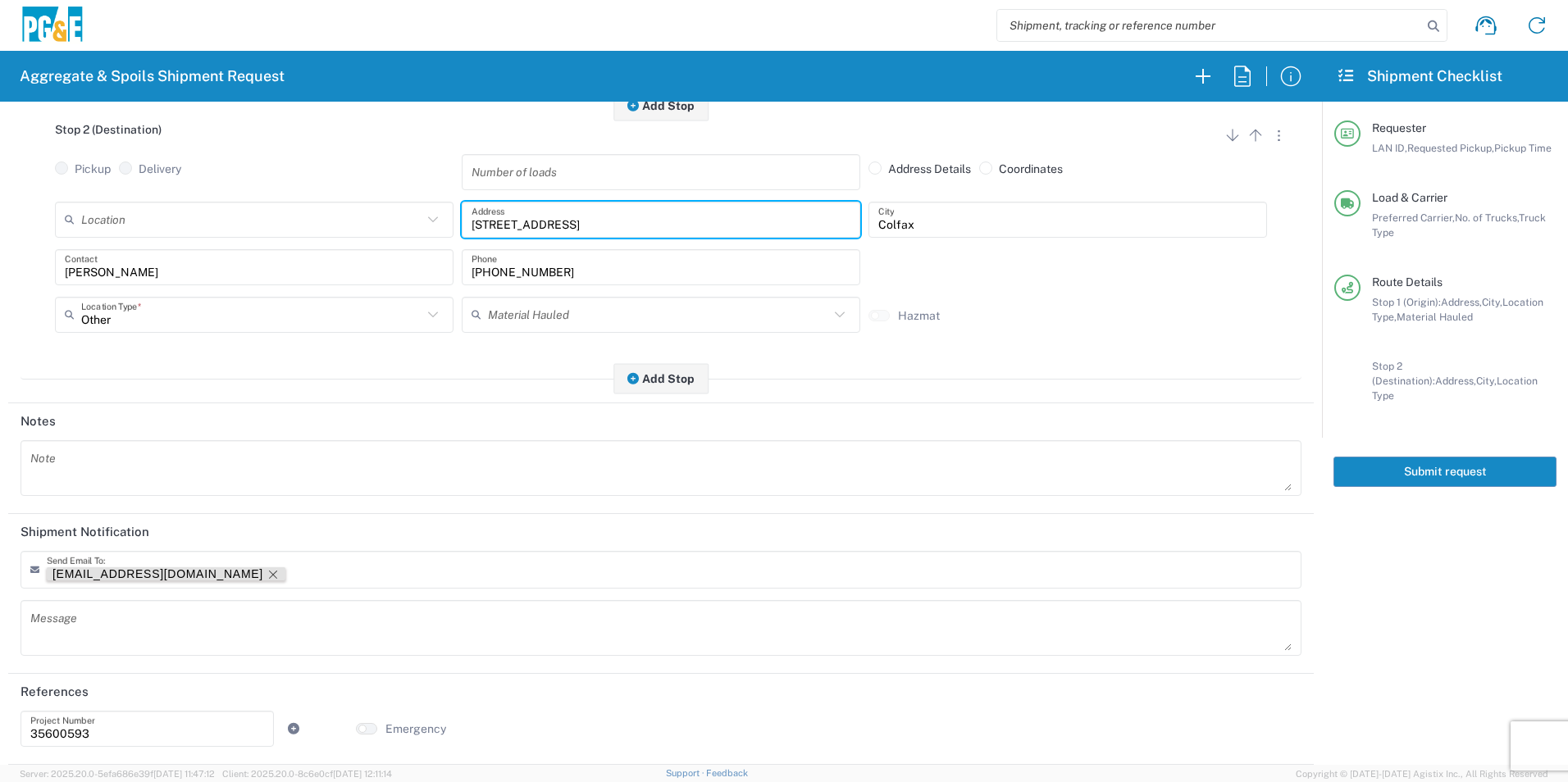
type input "23100 Placer Hills Rd"
click at [267, 572] on icon "Remove tag" at bounding box center [273, 575] width 13 height 13
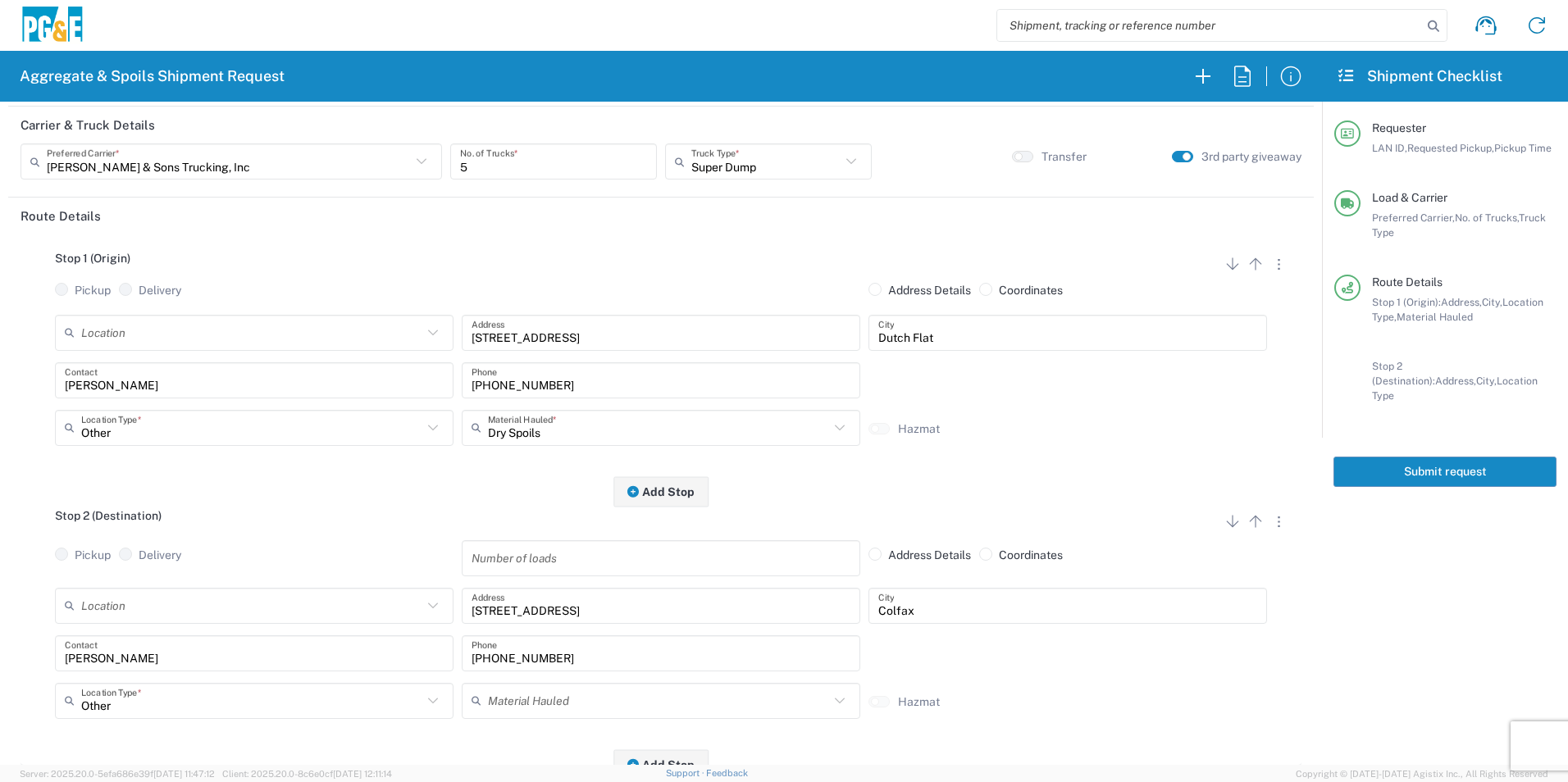
scroll to position [0, 0]
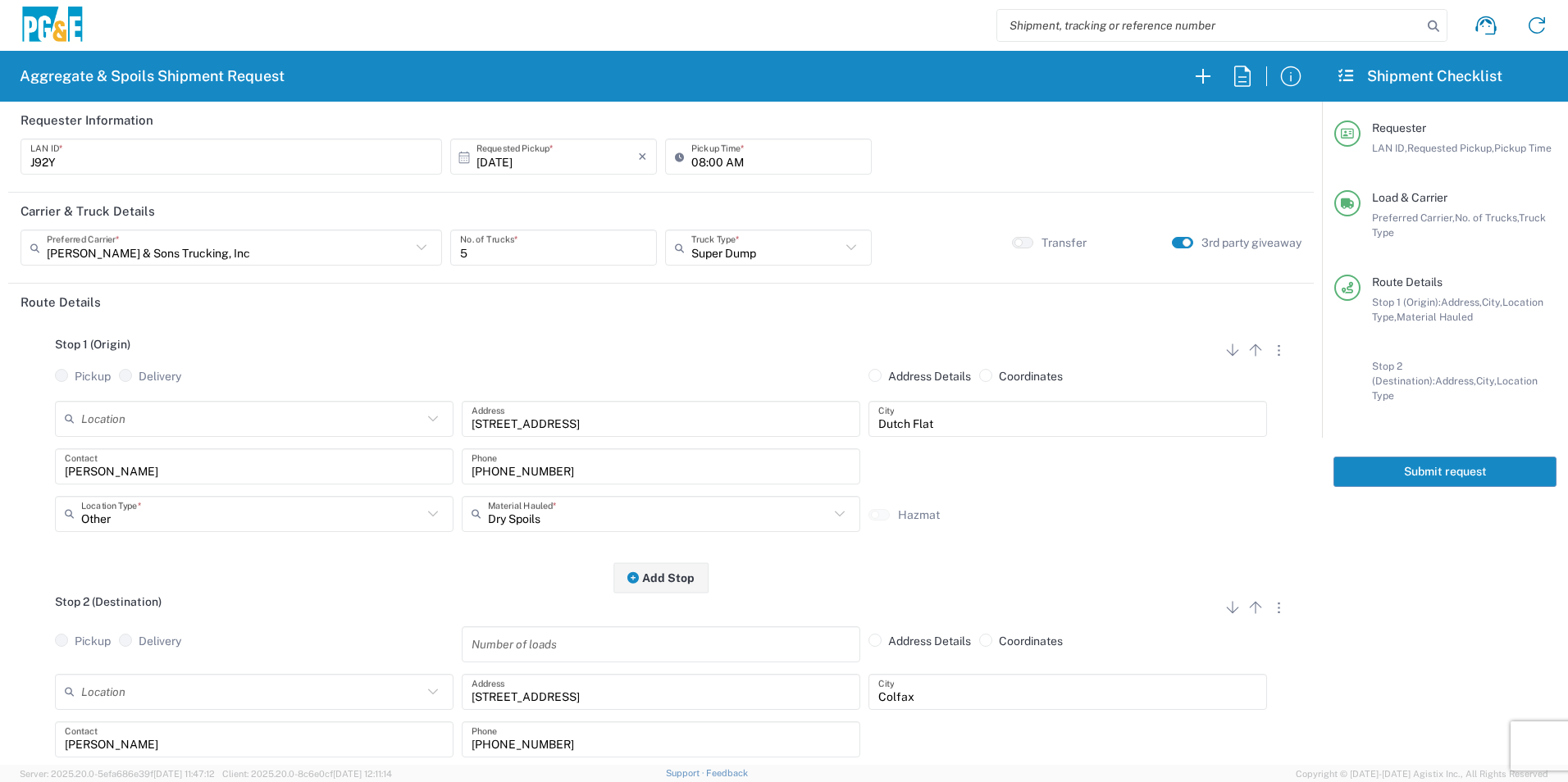
click at [1505, 457] on button "Submit request" at bounding box center [1445, 472] width 223 height 31
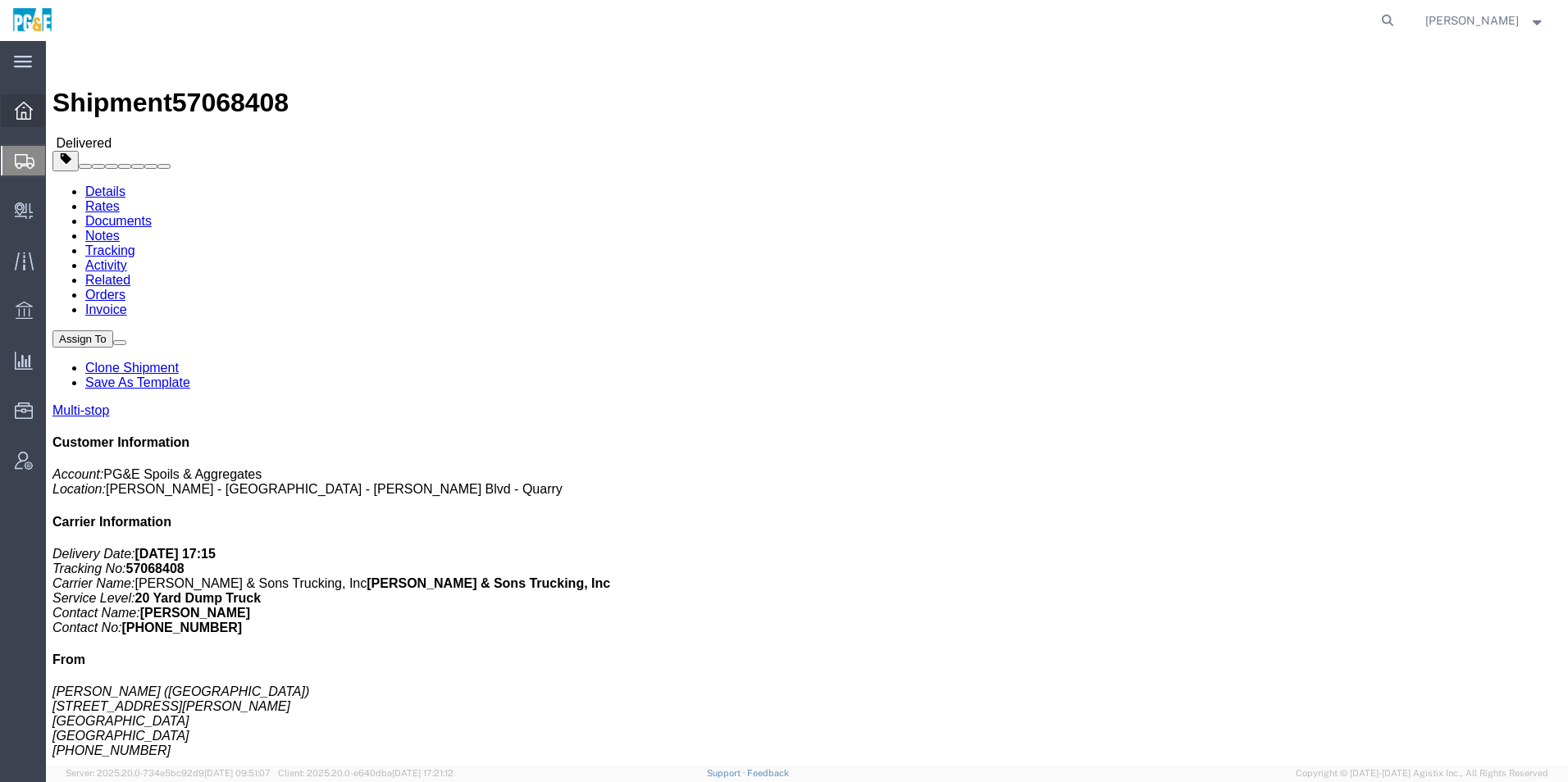
click at [25, 111] on icon at bounding box center [23, 110] width 18 height 18
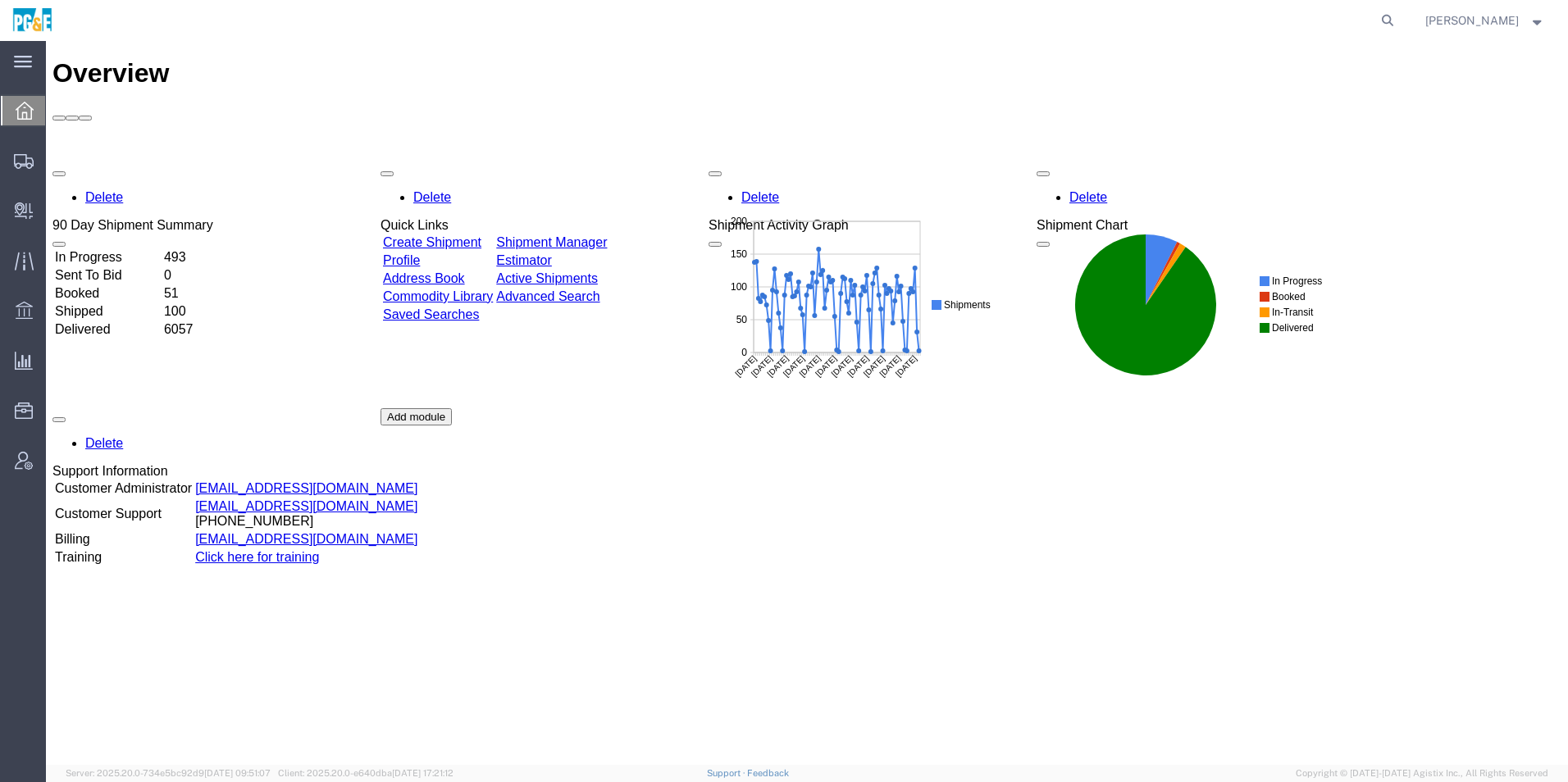
click at [585, 162] on div "Delete 90 Day Shipment Summary In Progress 493 Sent To Bid 0 Booked 51 Shipped …" at bounding box center [806, 408] width 1509 height 492
click at [601, 235] on link "Shipment Manager" at bounding box center [552, 242] width 111 height 14
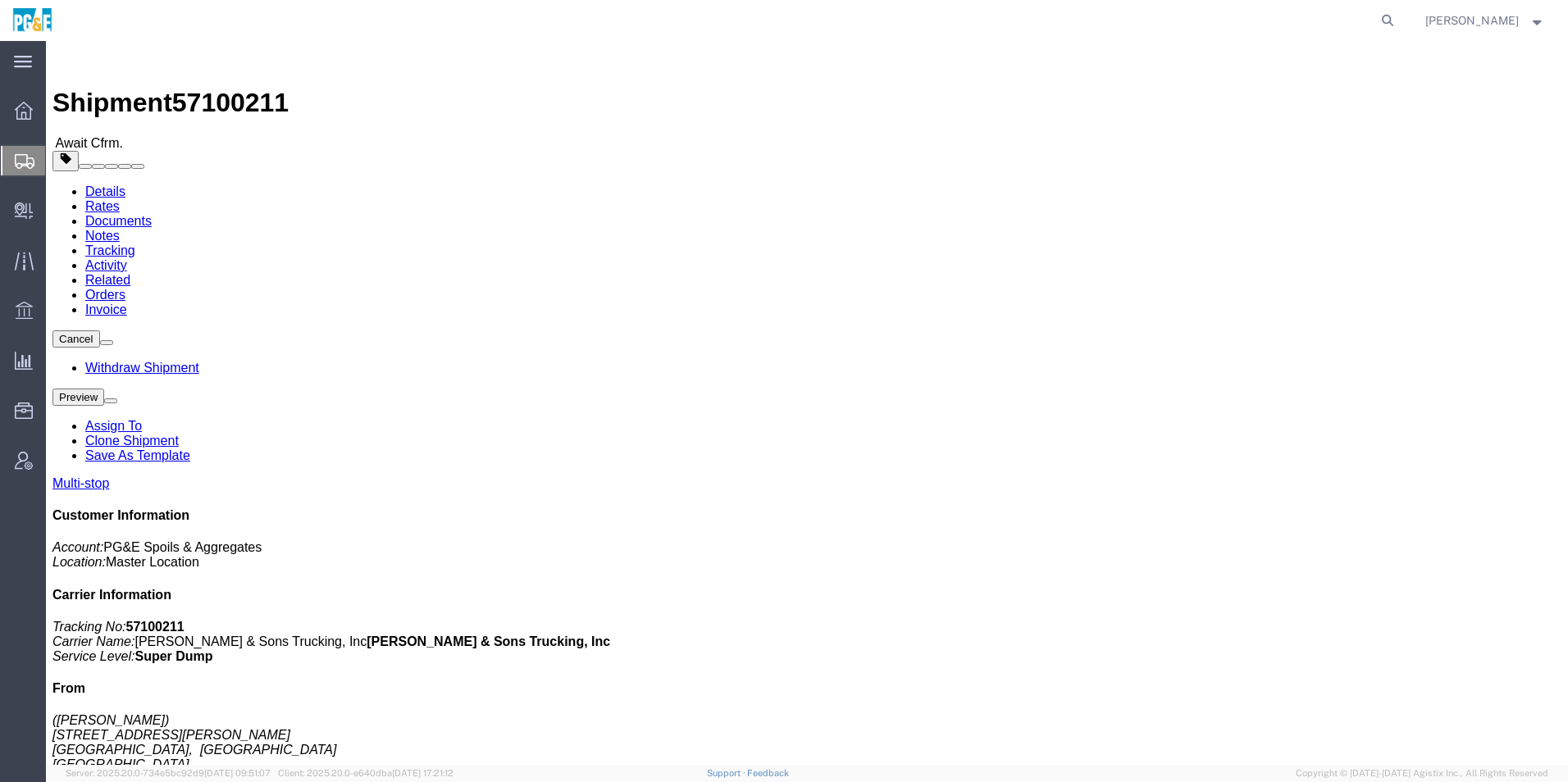
click span "button"
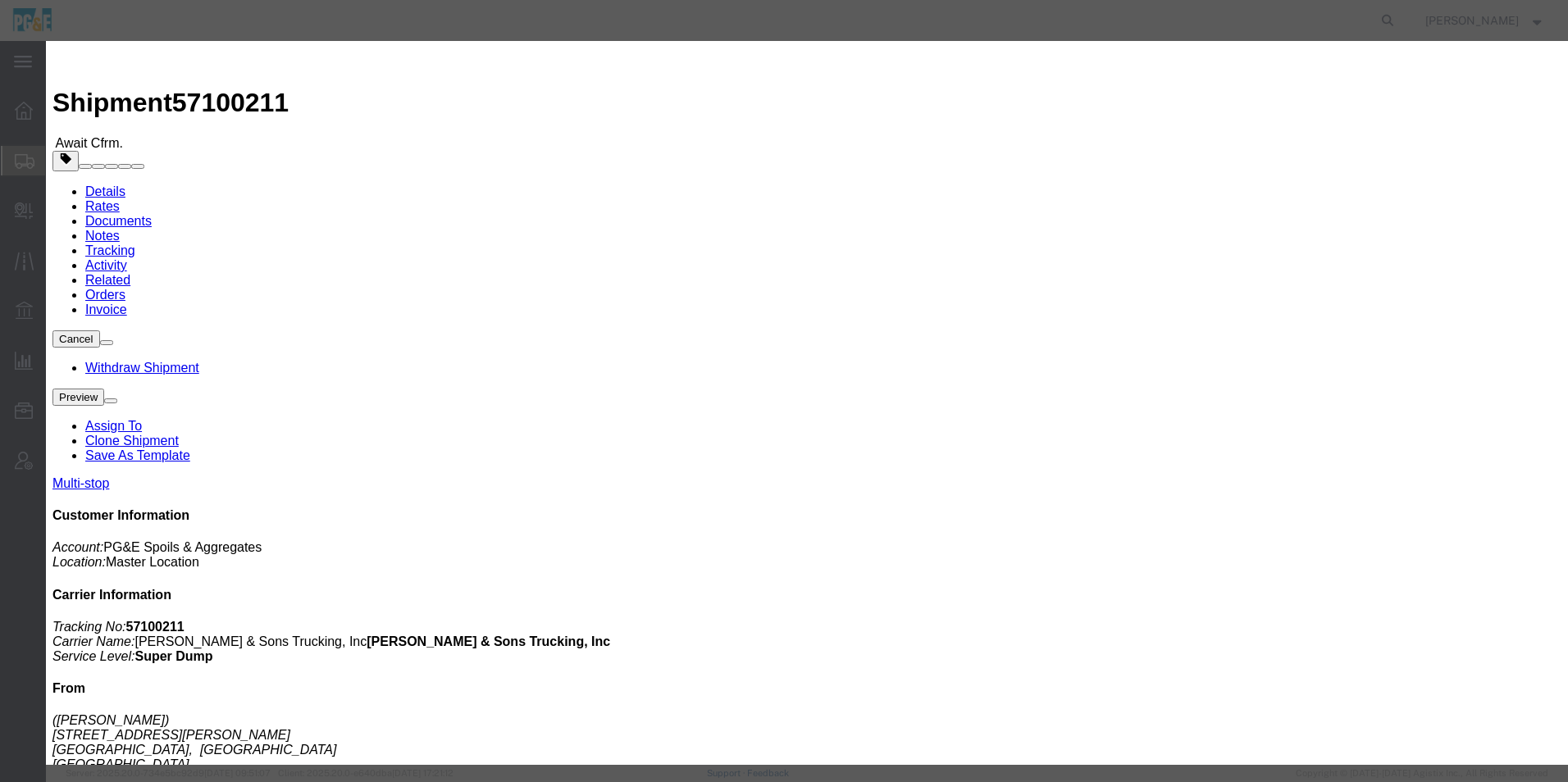
drag, startPoint x: 857, startPoint y: 125, endPoint x: 609, endPoint y: 102, distance: 249.1
click div "Select Account Type Activity ID Airline Appointment Number ASN Batch Request # …"
paste input "395930"
type input "35395930"
click div "Select Account Type Activity ID Airline Appointment Number ASN Batch Request # …"
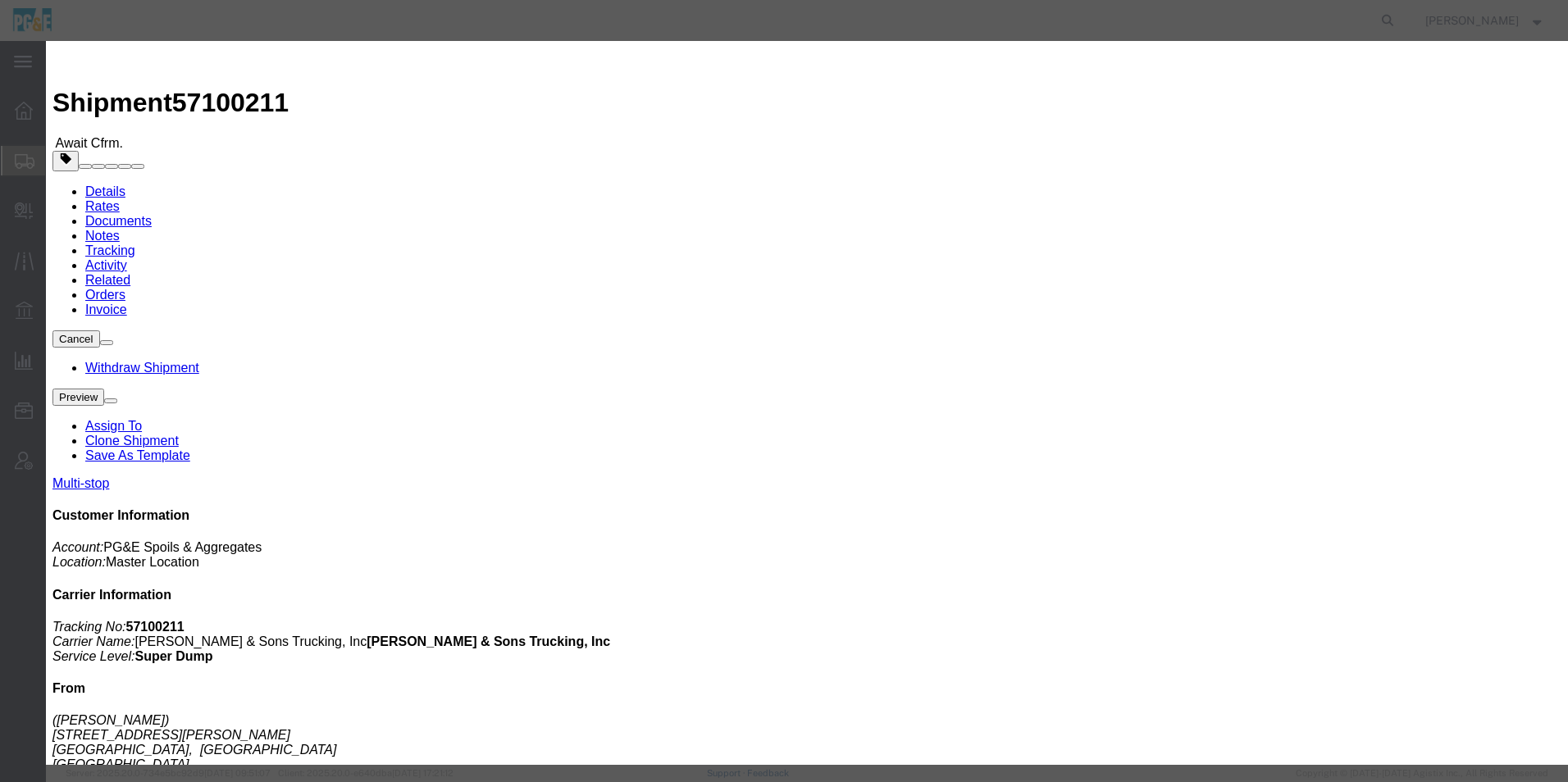
click button "Save"
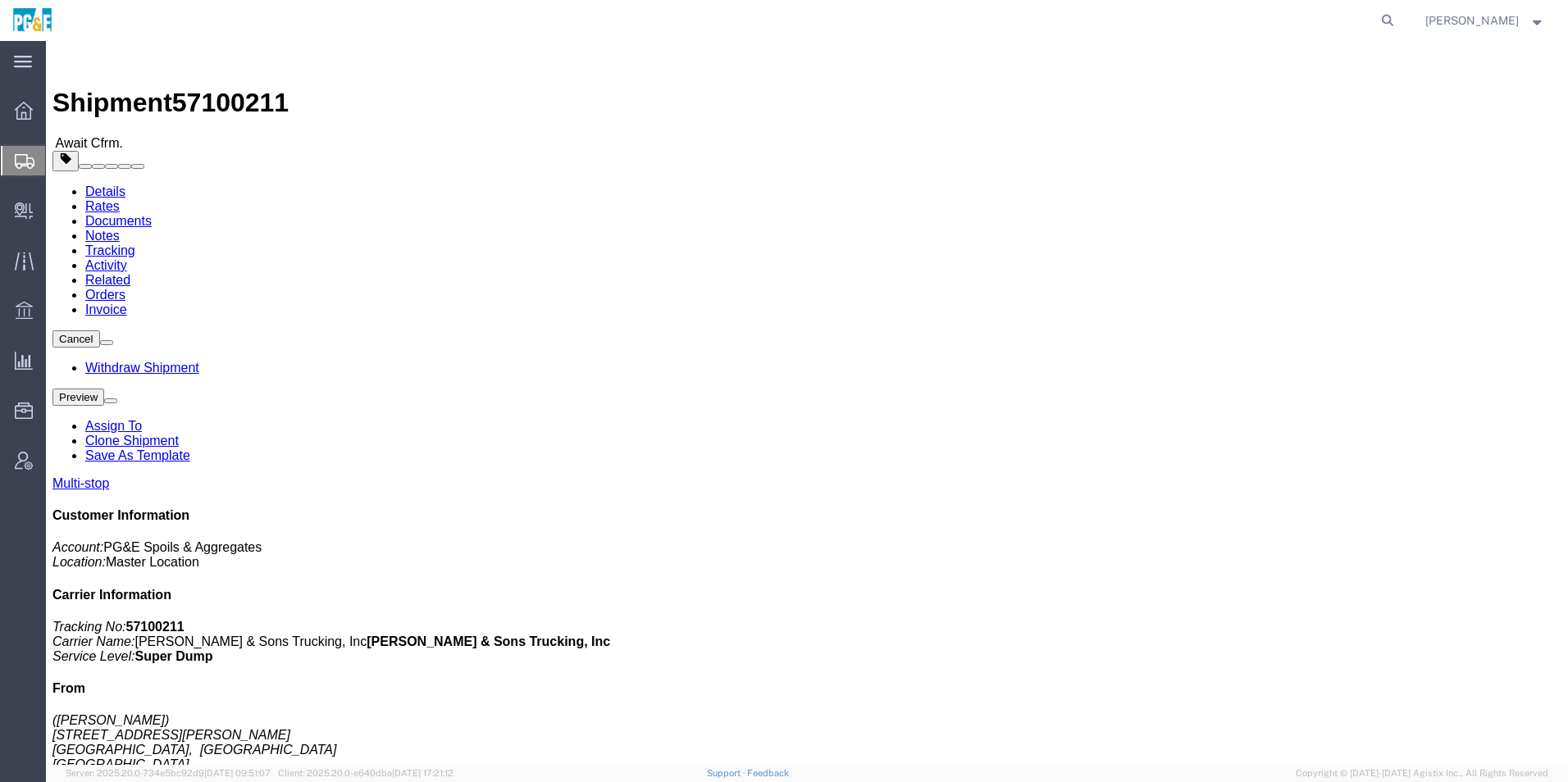
click img
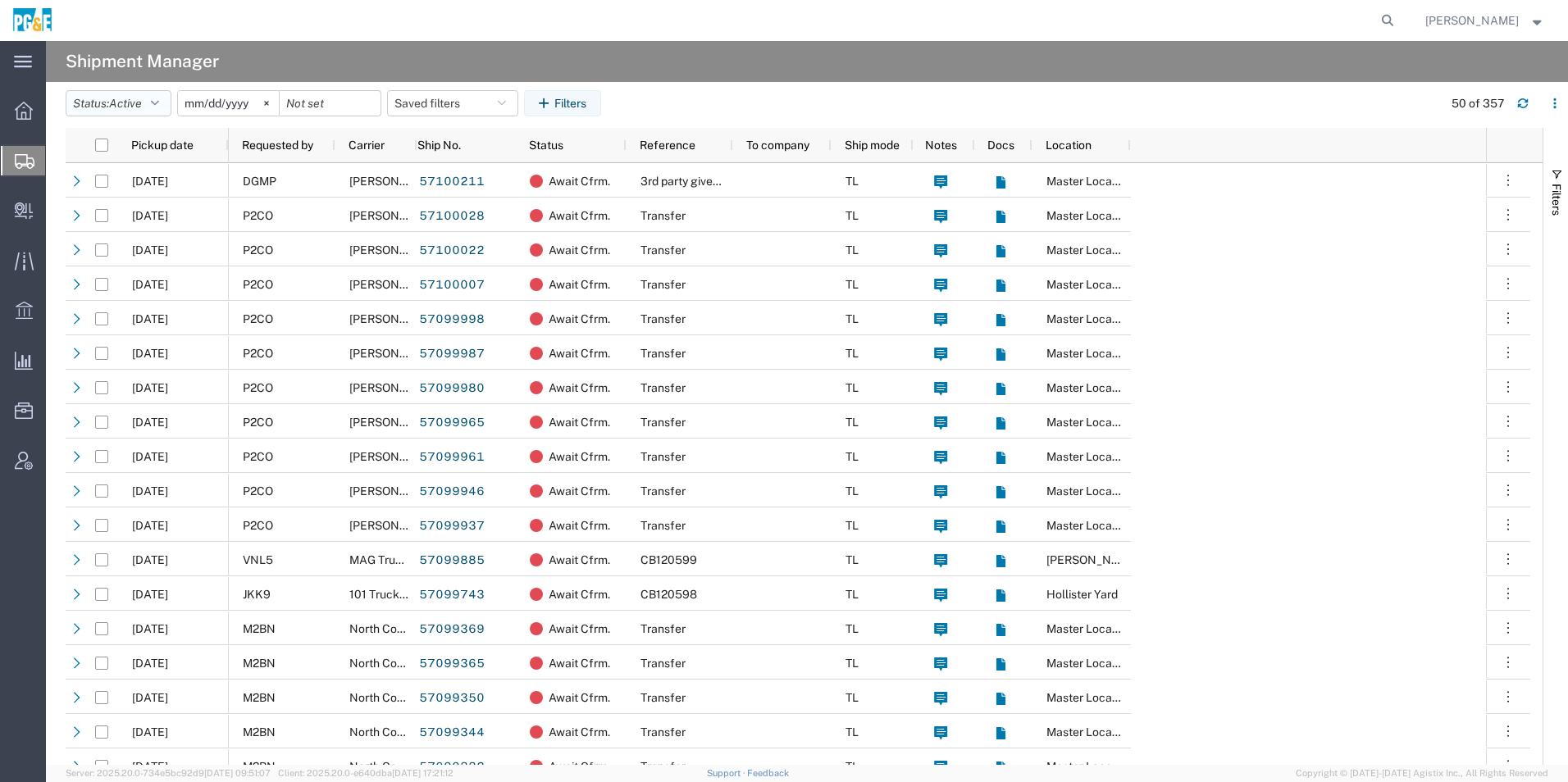
click at [125, 102] on span "Active" at bounding box center [125, 104] width 33 height 13
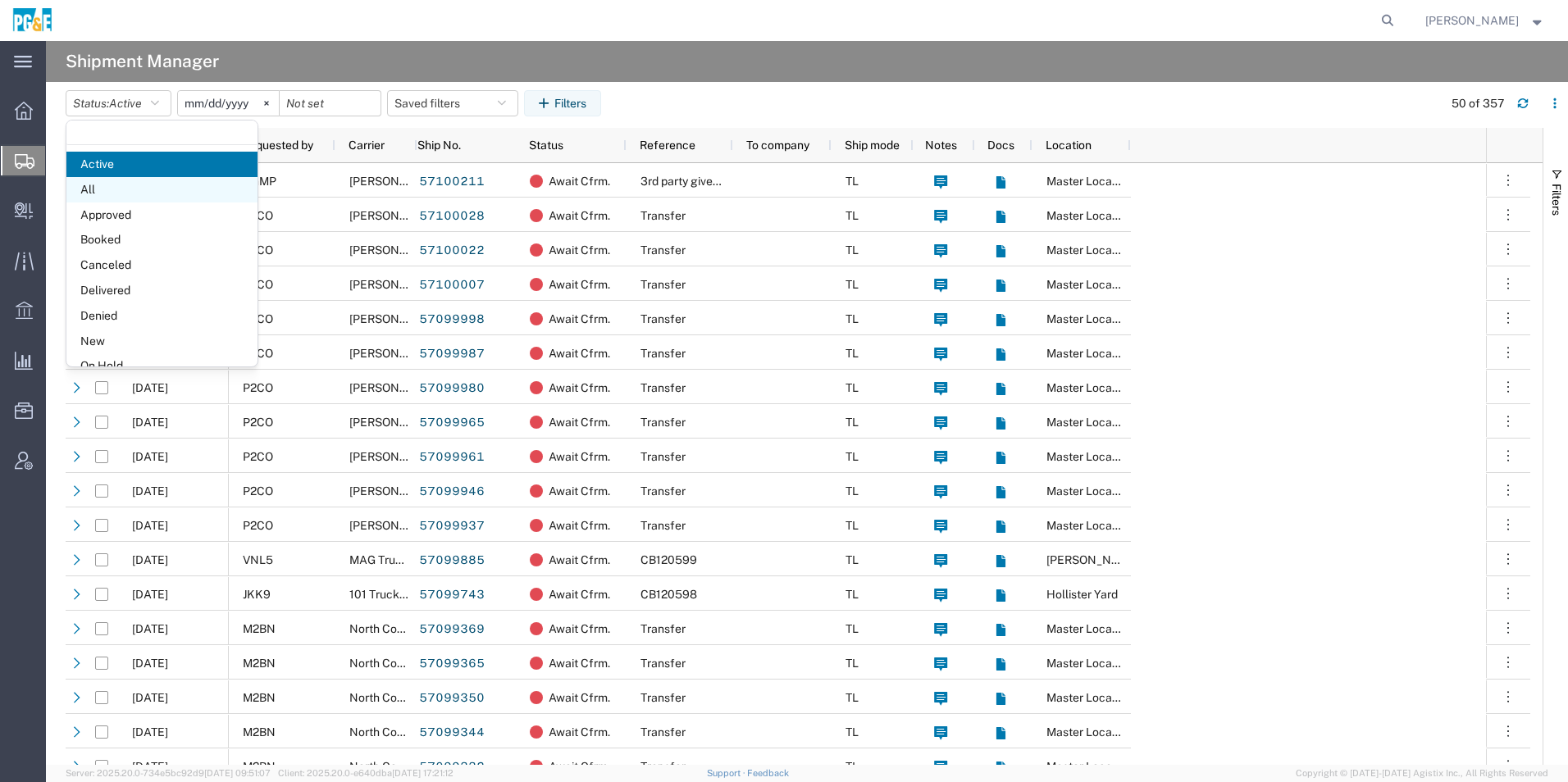
click at [132, 189] on span "All" at bounding box center [161, 189] width 191 height 25
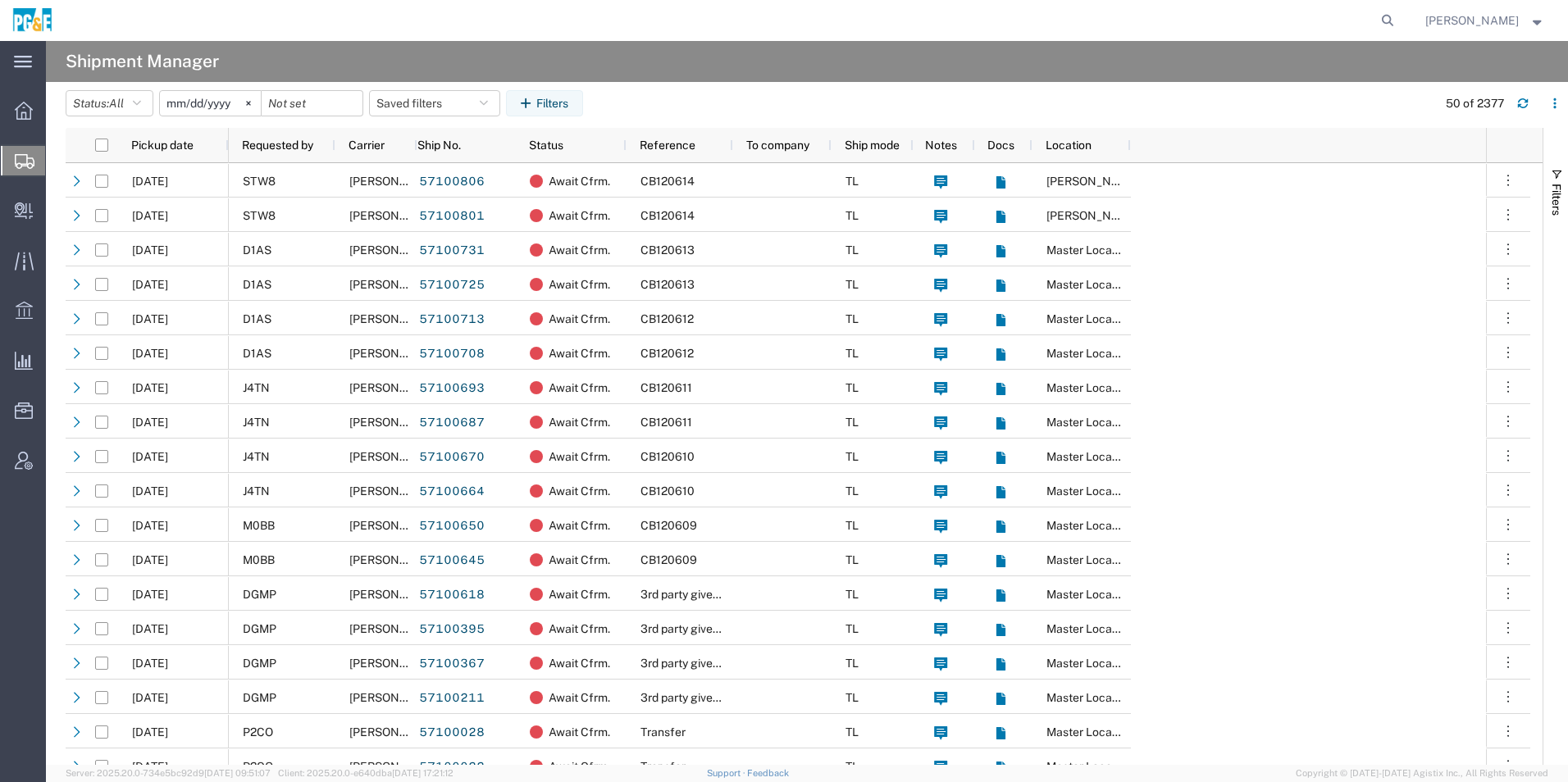
click at [195, 103] on input "2025-09-10" at bounding box center [210, 104] width 101 height 24
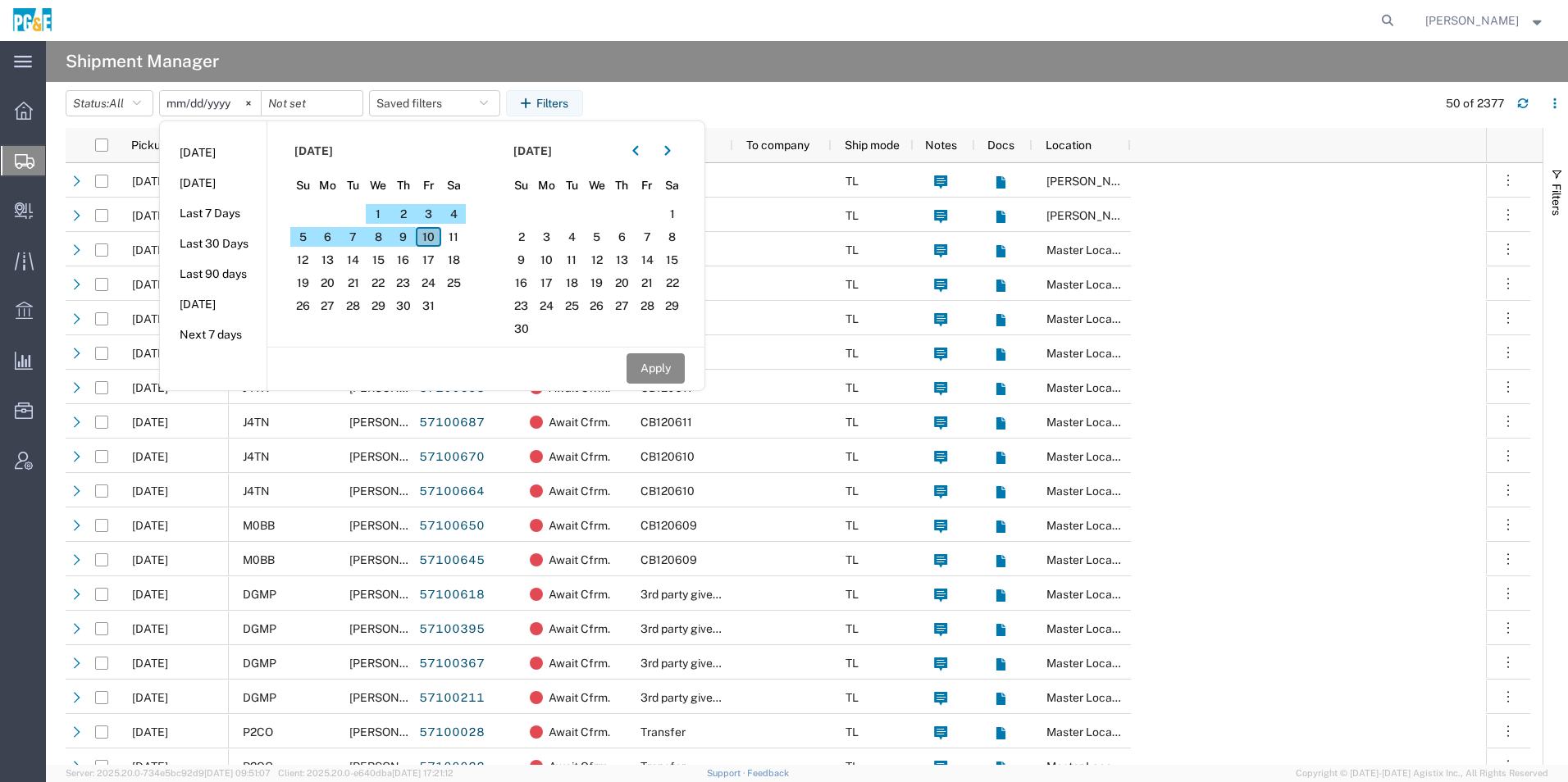
click at [436, 237] on span "10" at bounding box center [428, 236] width 25 height 20
click at [408, 237] on span "9" at bounding box center [403, 236] width 25 height 20
click at [638, 152] on icon "button" at bounding box center [636, 150] width 6 height 10
click at [639, 152] on icon "button" at bounding box center [636, 151] width 7 height 11
click at [671, 150] on icon "button" at bounding box center [667, 151] width 7 height 11
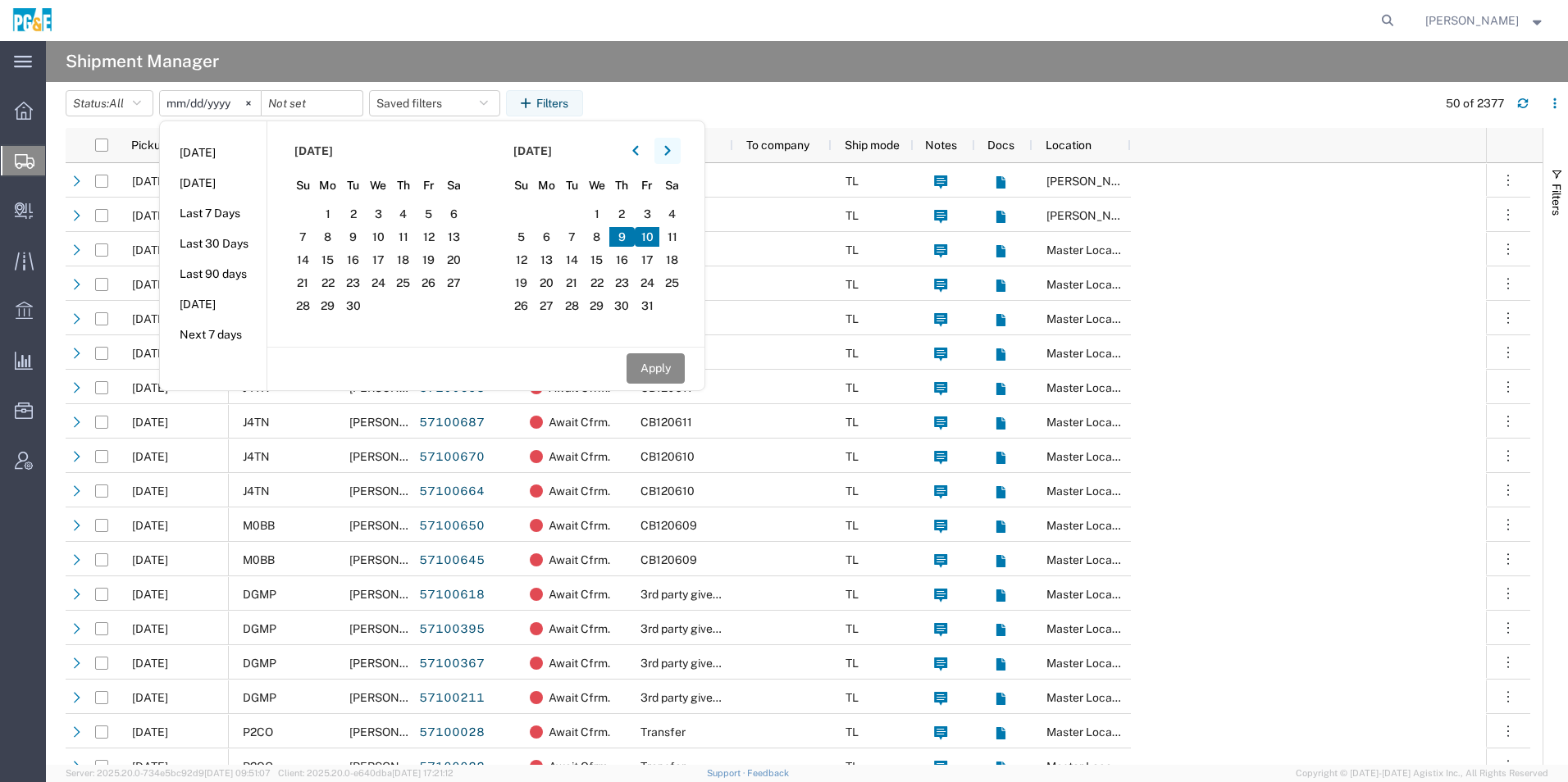
click at [671, 150] on icon "button" at bounding box center [667, 151] width 7 height 11
click at [441, 240] on span "10" at bounding box center [428, 236] width 25 height 20
click at [640, 157] on button "button" at bounding box center [636, 151] width 26 height 26
click at [653, 243] on span "10" at bounding box center [647, 236] width 25 height 20
click at [642, 371] on button "Apply" at bounding box center [655, 369] width 58 height 31
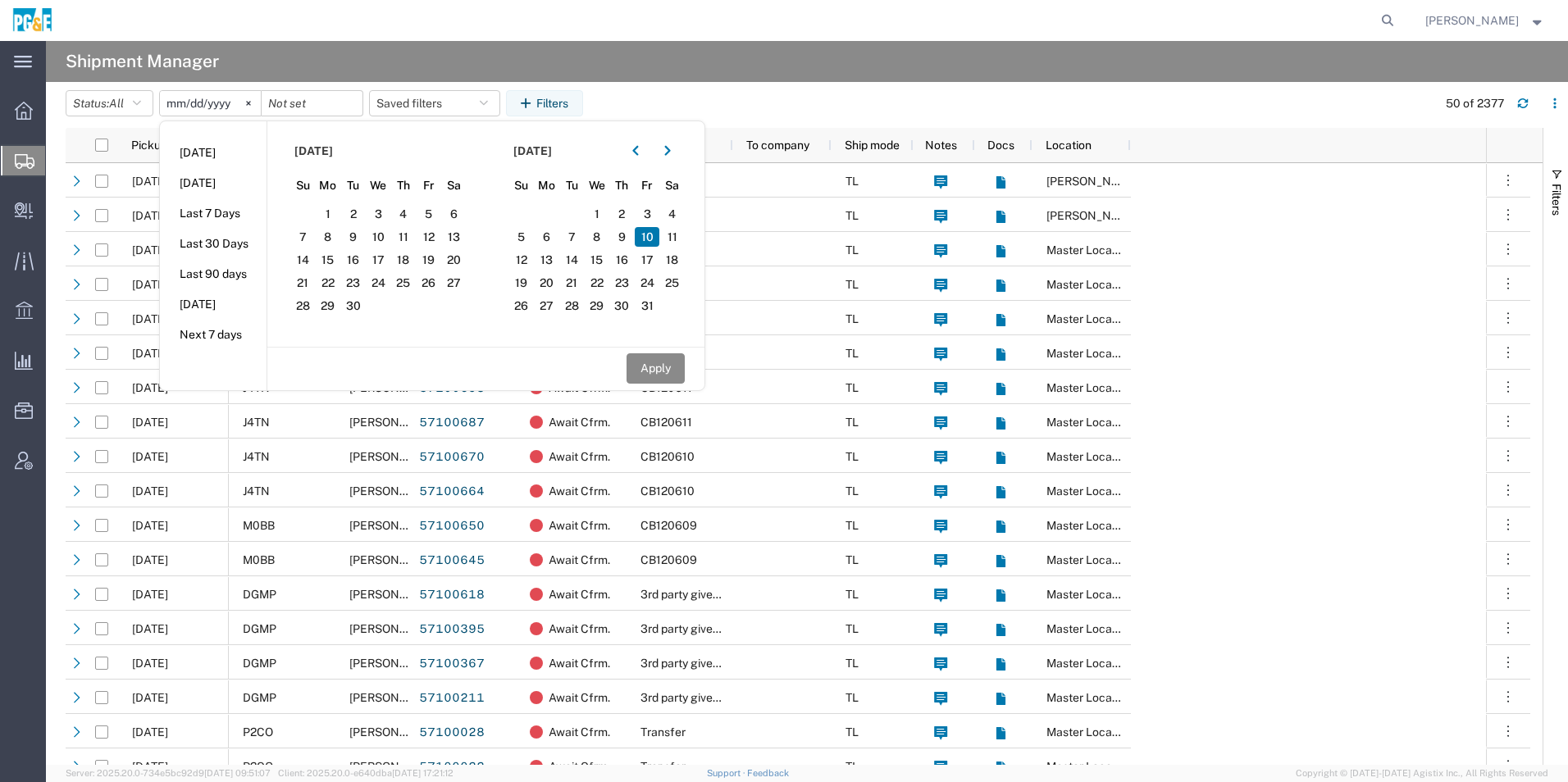
type input "2025-10-10"
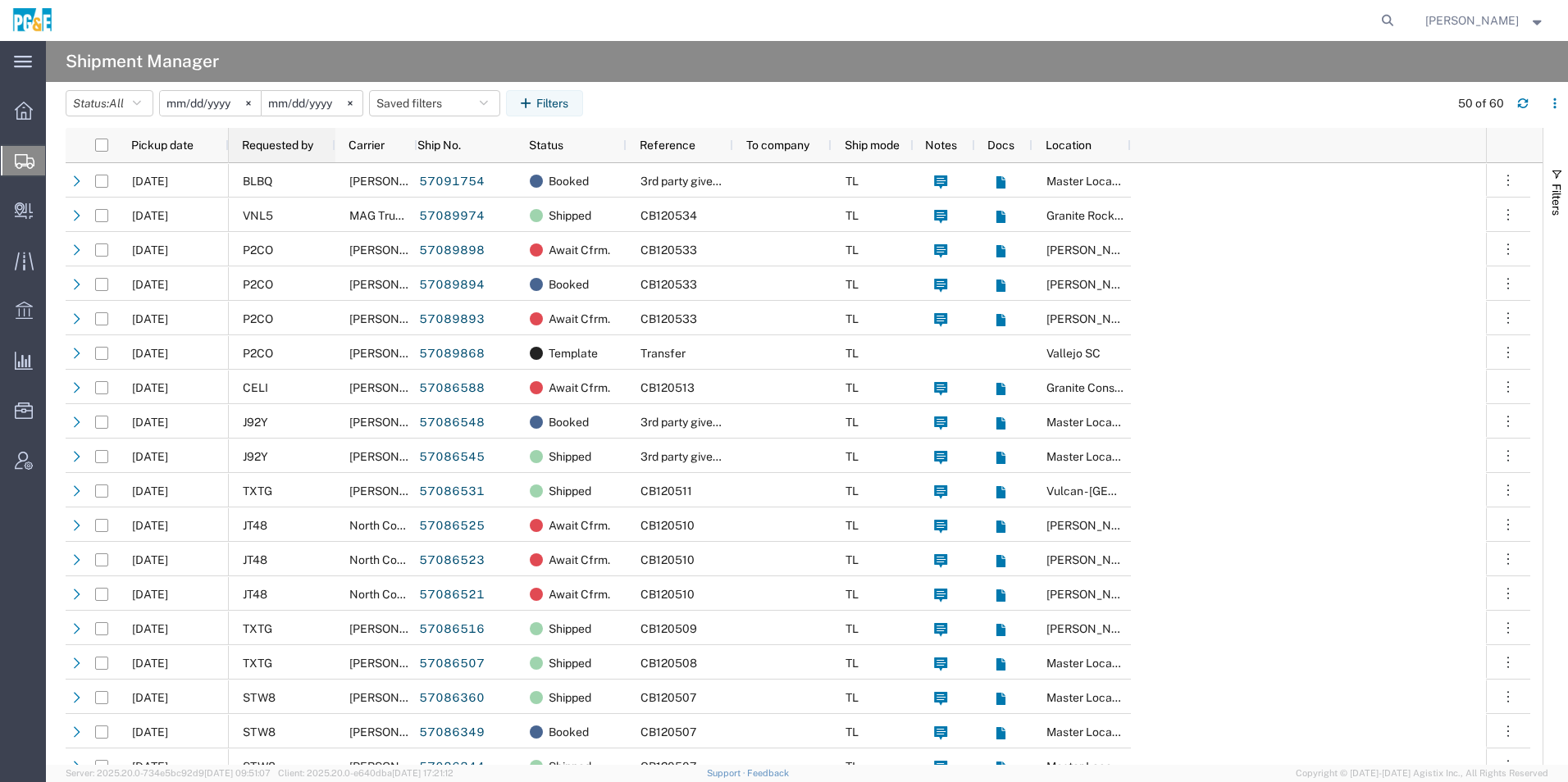
click at [260, 145] on span "Requested by" at bounding box center [277, 146] width 71 height 13
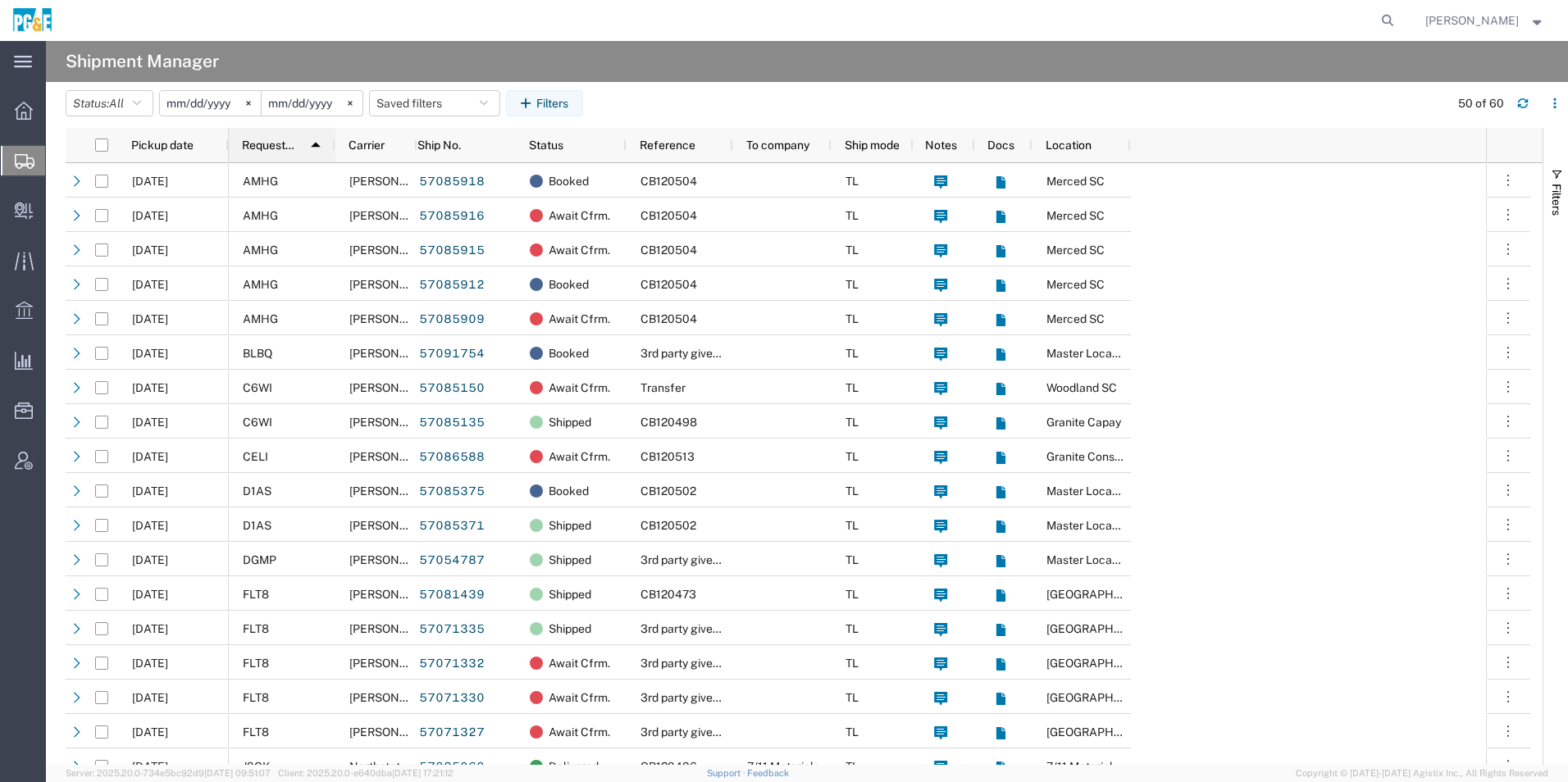
click at [270, 146] on span "Requested by" at bounding box center [270, 146] width 56 height 13
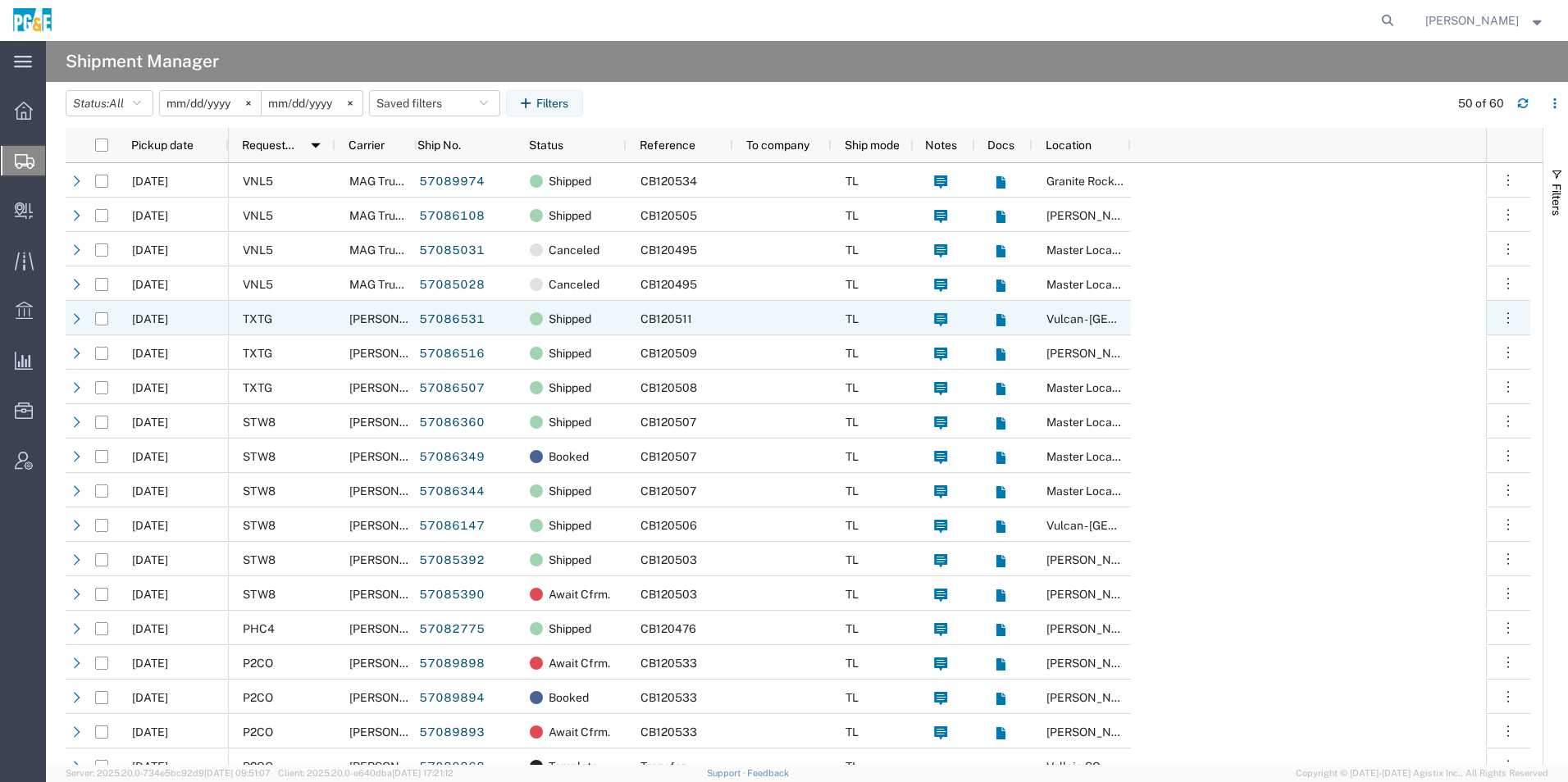
scroll to position [82, 0]
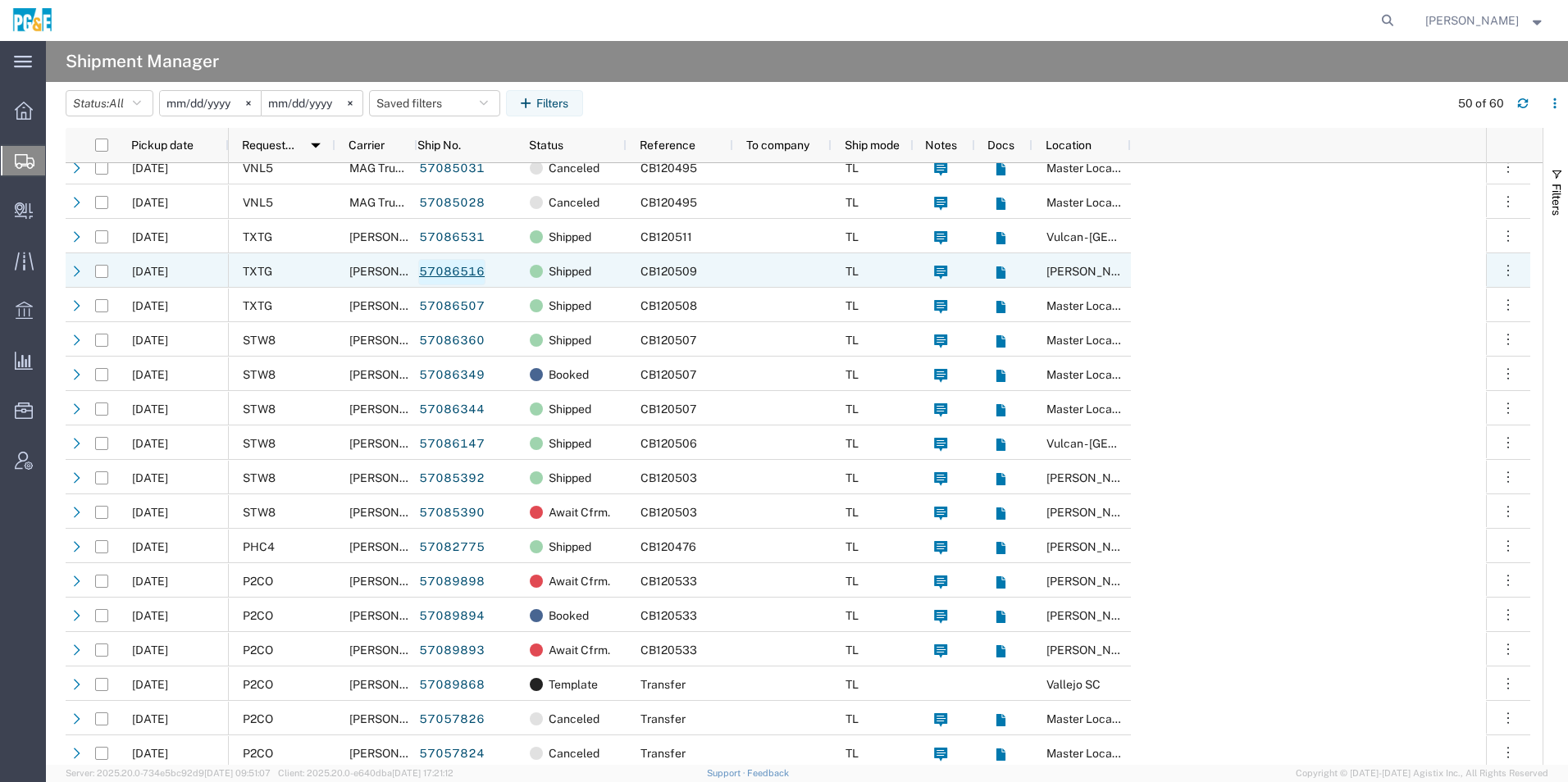
click at [437, 270] on link "57086516" at bounding box center [452, 272] width 67 height 26
